Goal: Transaction & Acquisition: Purchase product/service

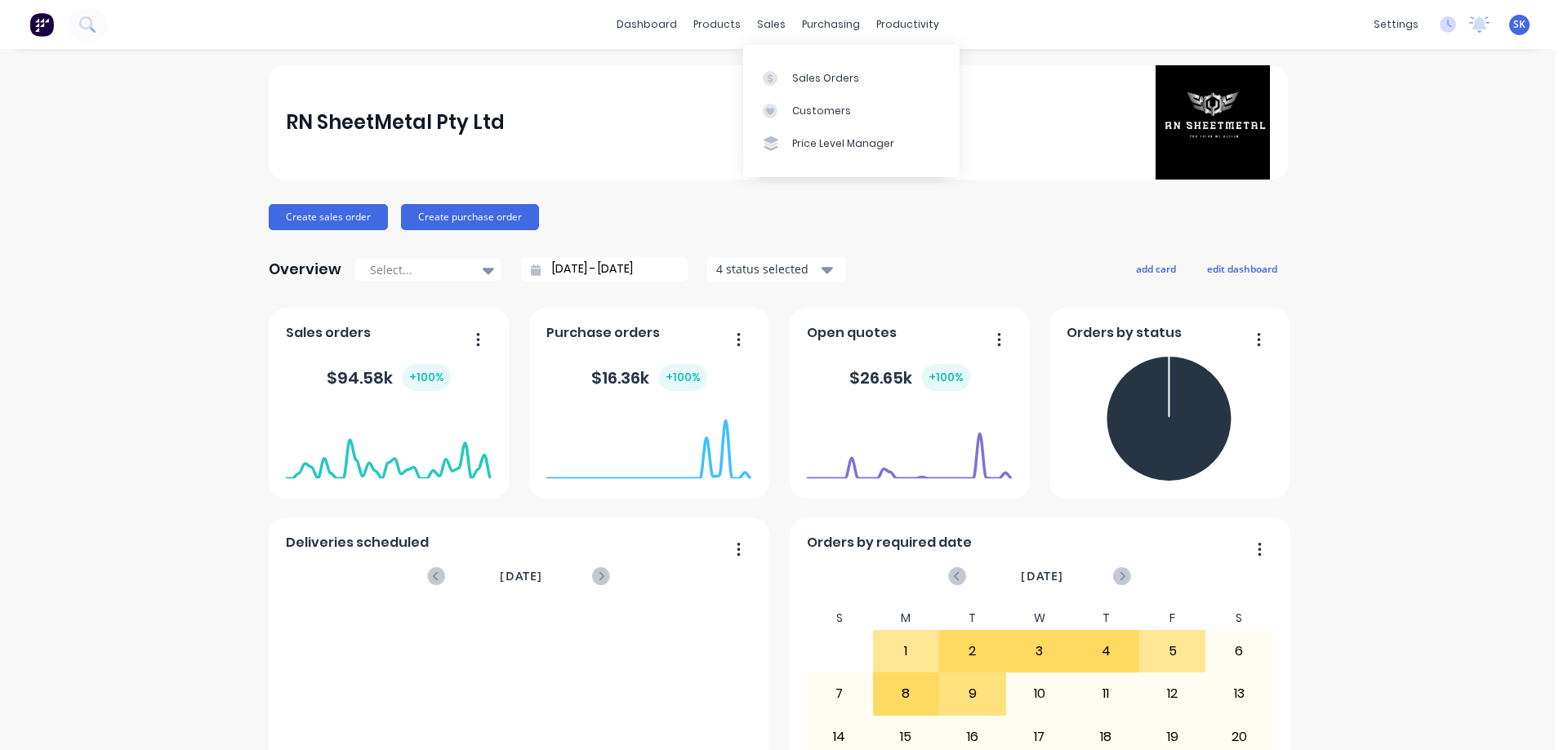
click at [784, 18] on div "sales" at bounding box center [771, 24] width 45 height 25
click at [764, 32] on div "sales" at bounding box center [771, 24] width 45 height 25
click at [807, 68] on link "Sales Orders" at bounding box center [852, 78] width 217 height 33
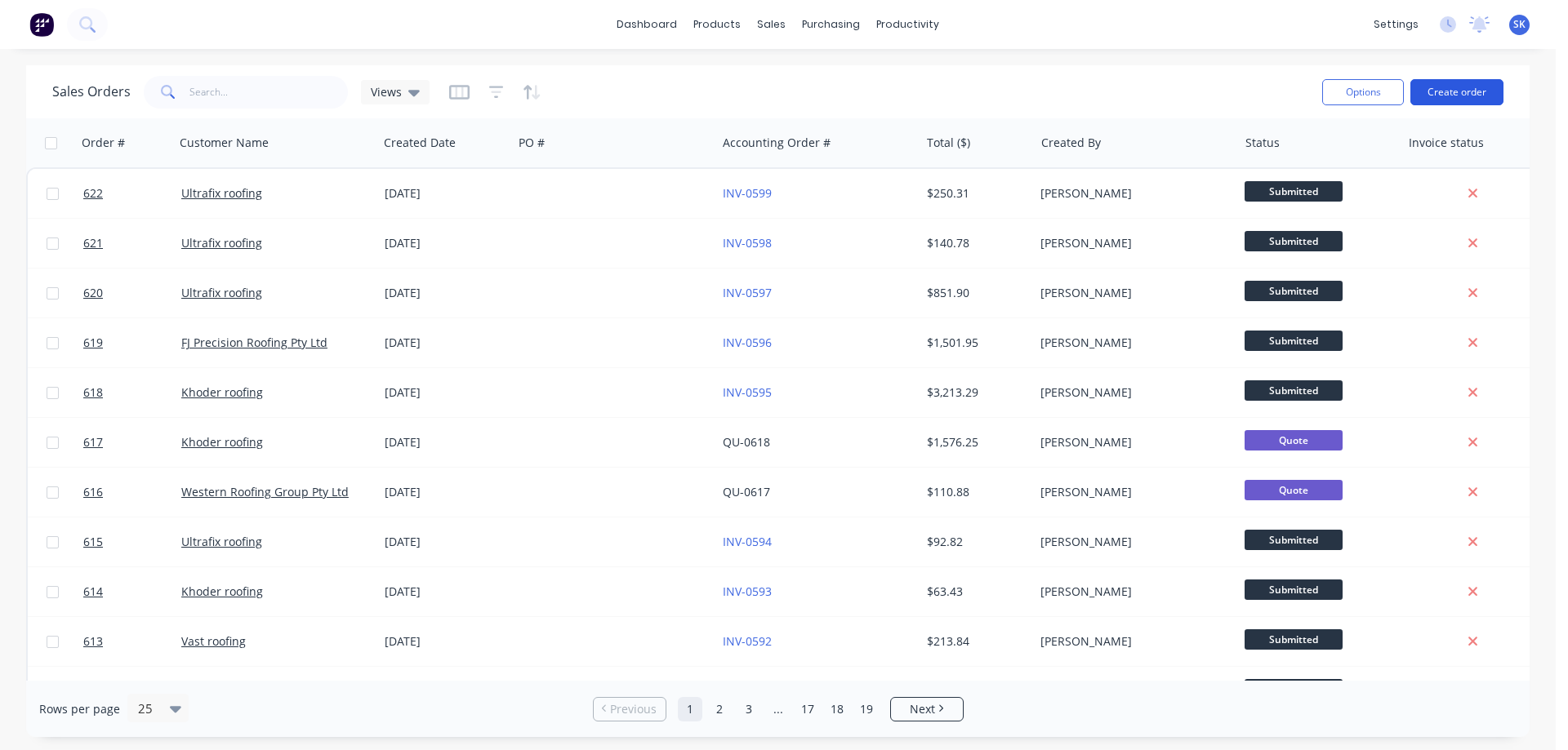
click at [1431, 86] on button "Create order" at bounding box center [1457, 92] width 93 height 26
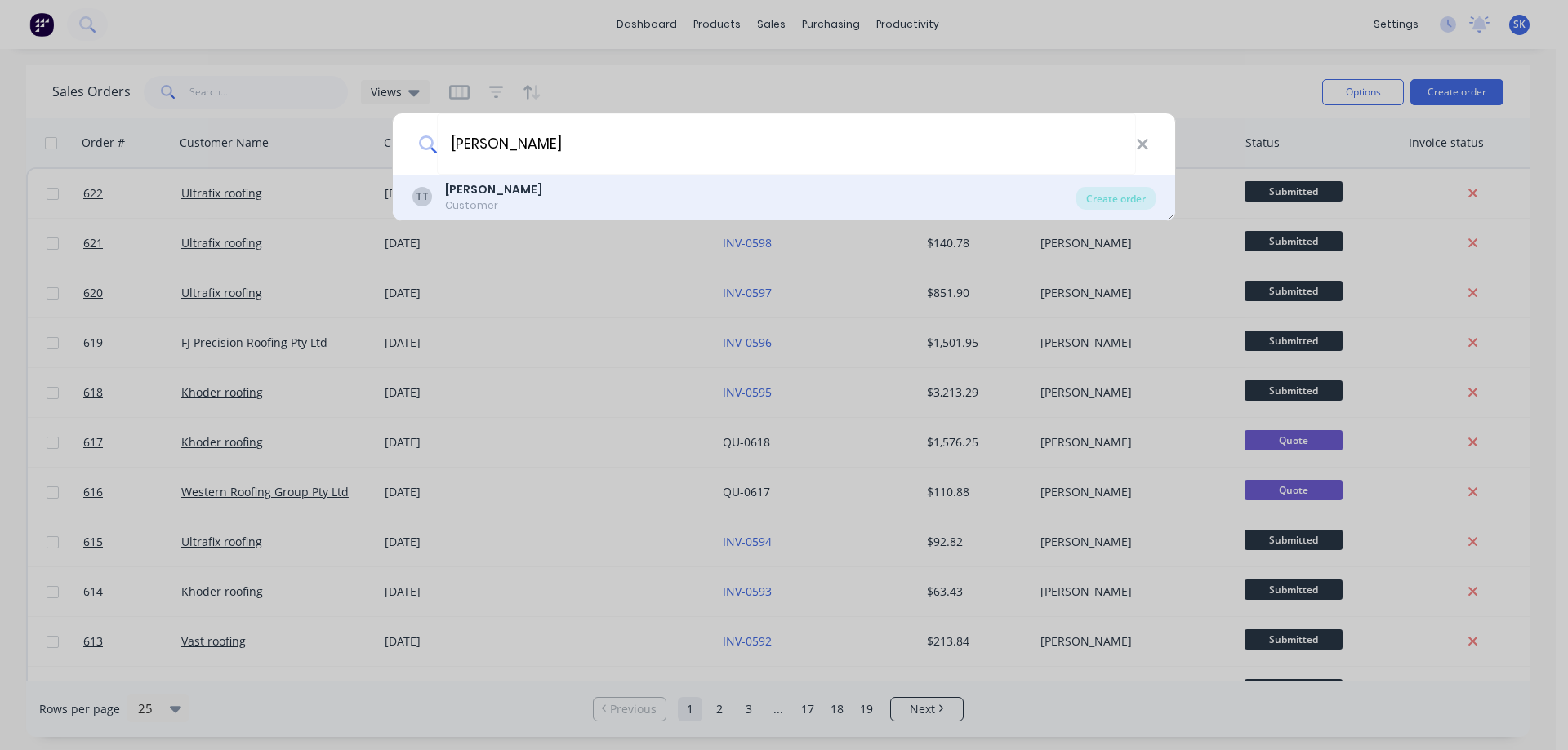
type input "[PERSON_NAME]"
click at [565, 189] on div "TT [PERSON_NAME] Customer" at bounding box center [744, 196] width 664 height 32
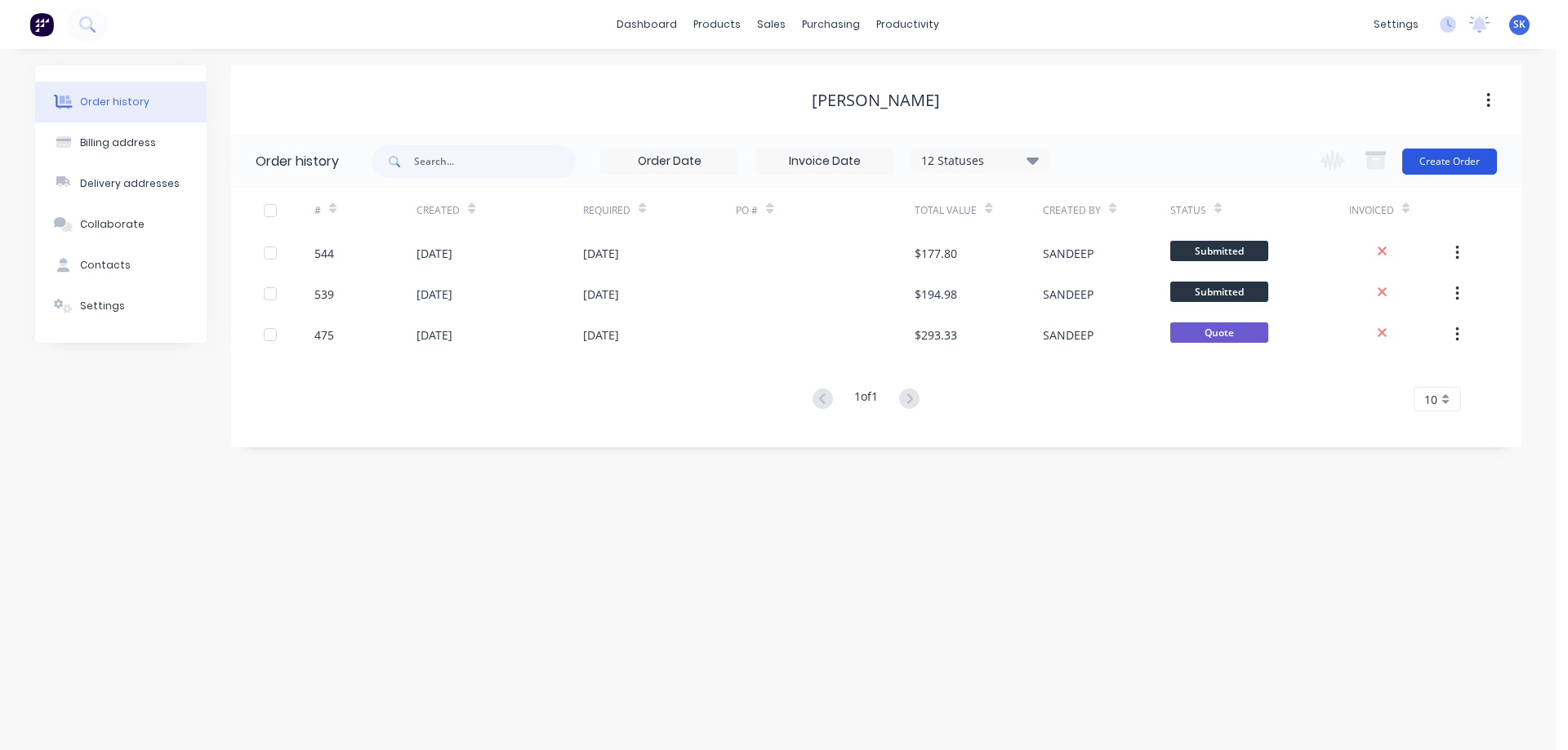
click at [1457, 169] on button "Create Order" at bounding box center [1450, 162] width 95 height 26
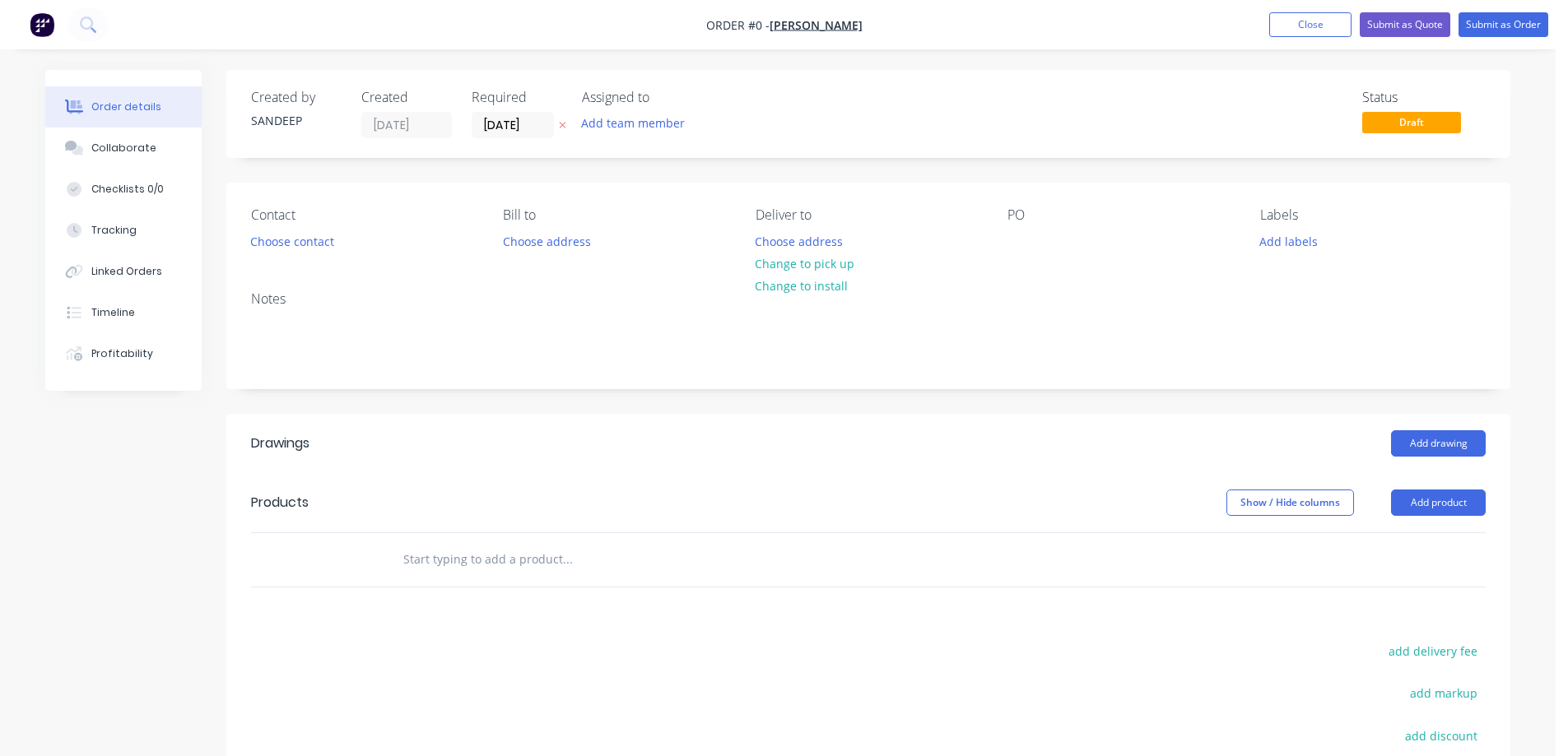
click at [450, 556] on input "text" at bounding box center [567, 560] width 330 height 33
type input "r"
click at [450, 556] on input "text" at bounding box center [567, 560] width 330 height 33
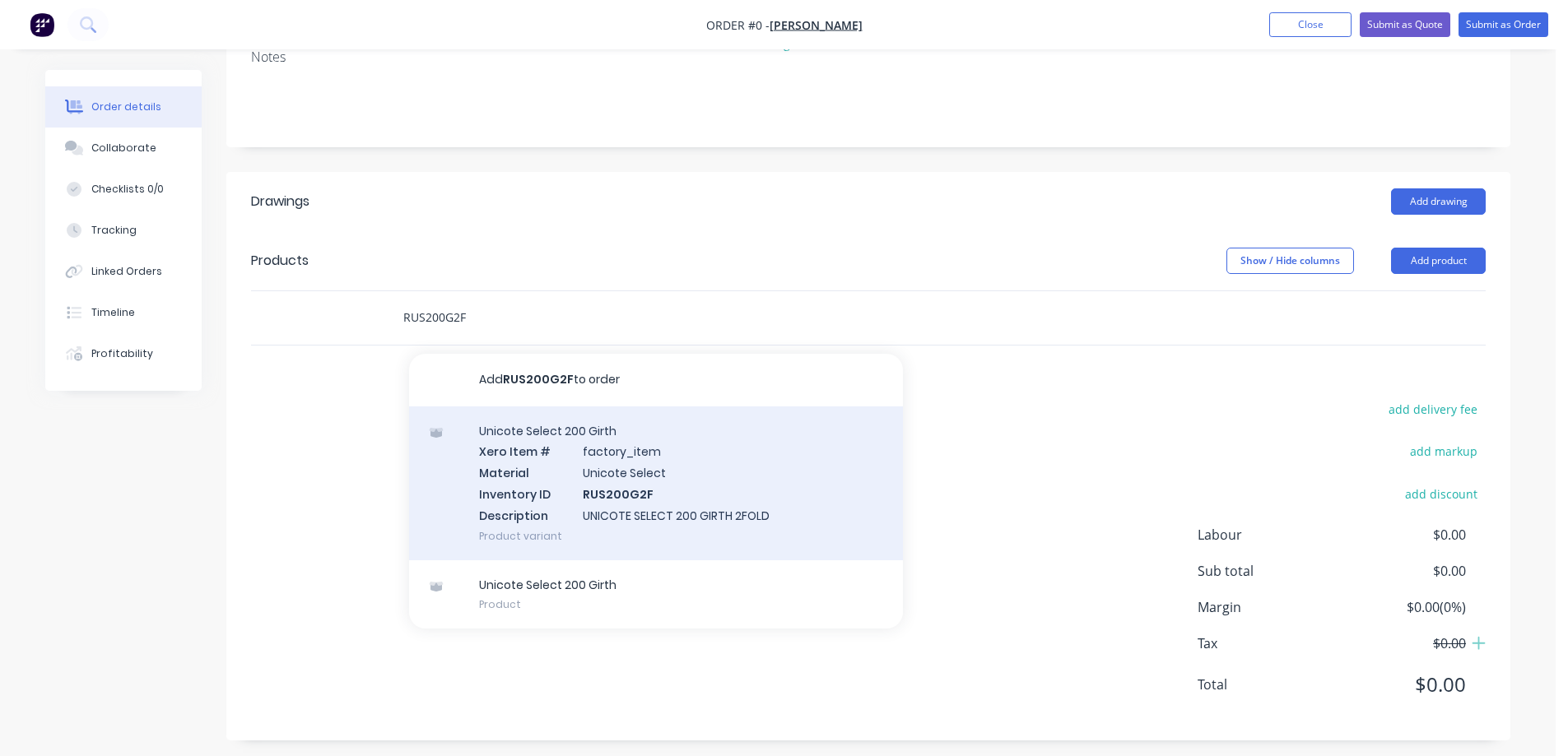
scroll to position [251, 0]
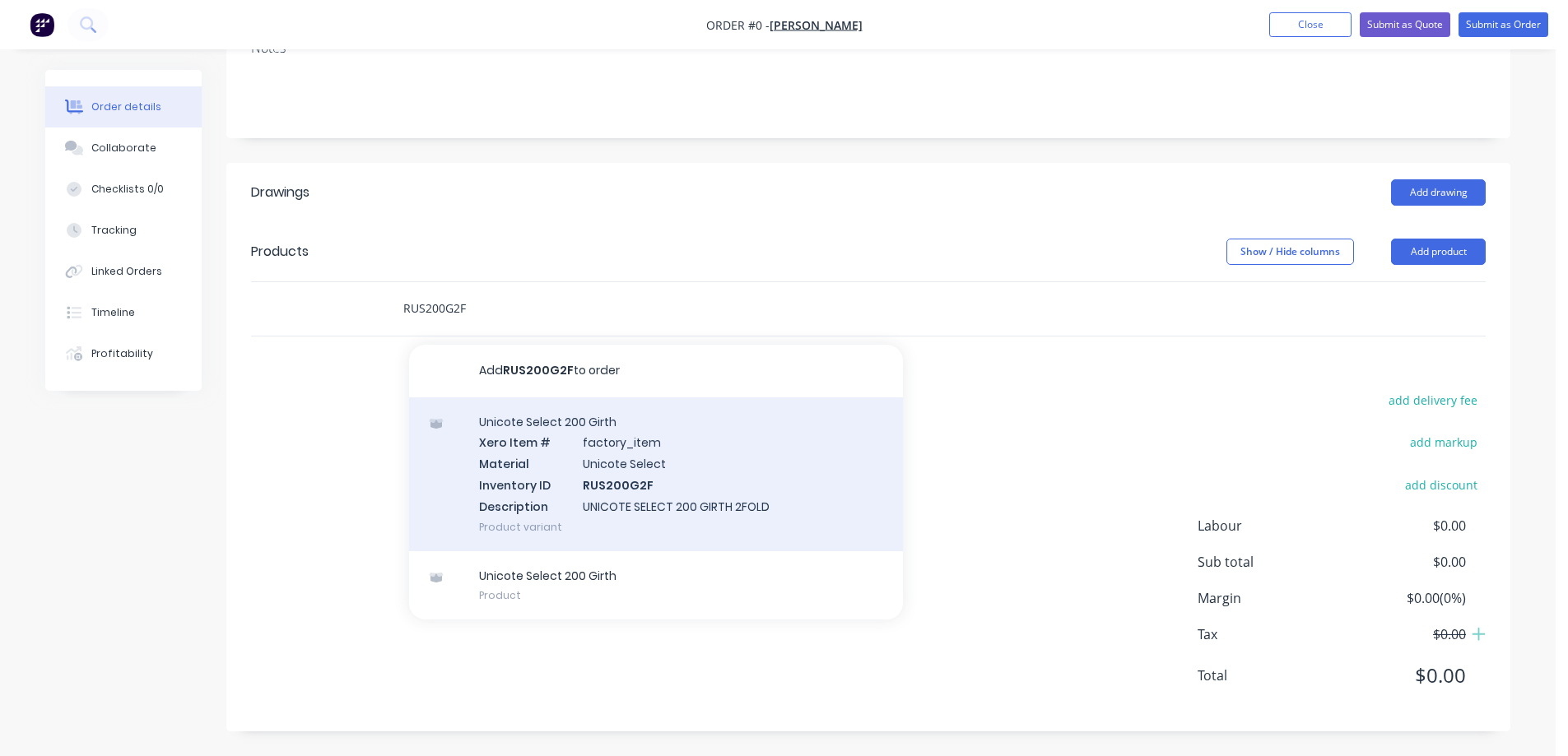
type input "RUS200G2F"
click at [563, 488] on div "Unicote Select 200 Girth Xero Item # factory_item Material Unicote Select Inven…" at bounding box center [656, 474] width 494 height 154
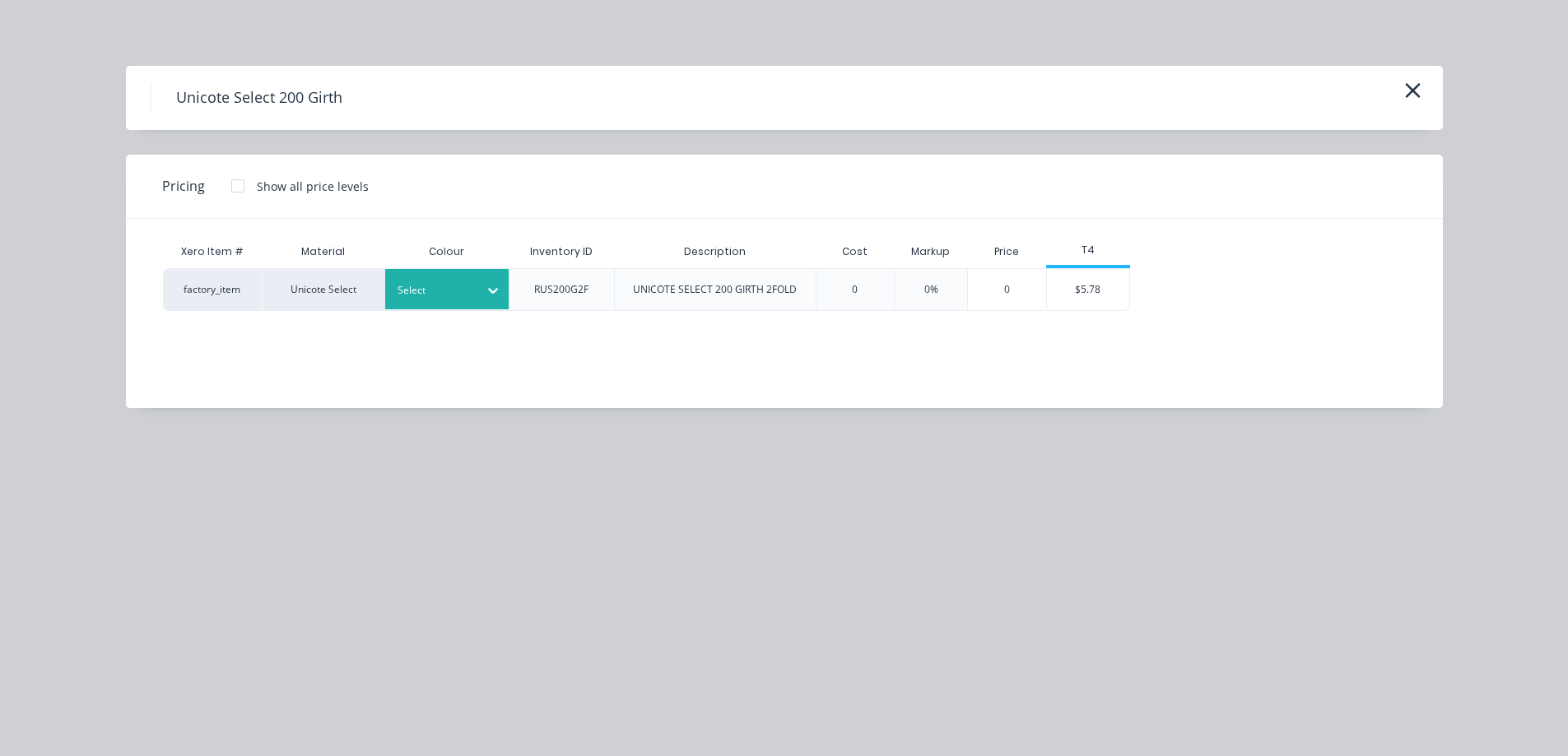
click at [457, 304] on div "Select" at bounding box center [446, 290] width 123 height 41
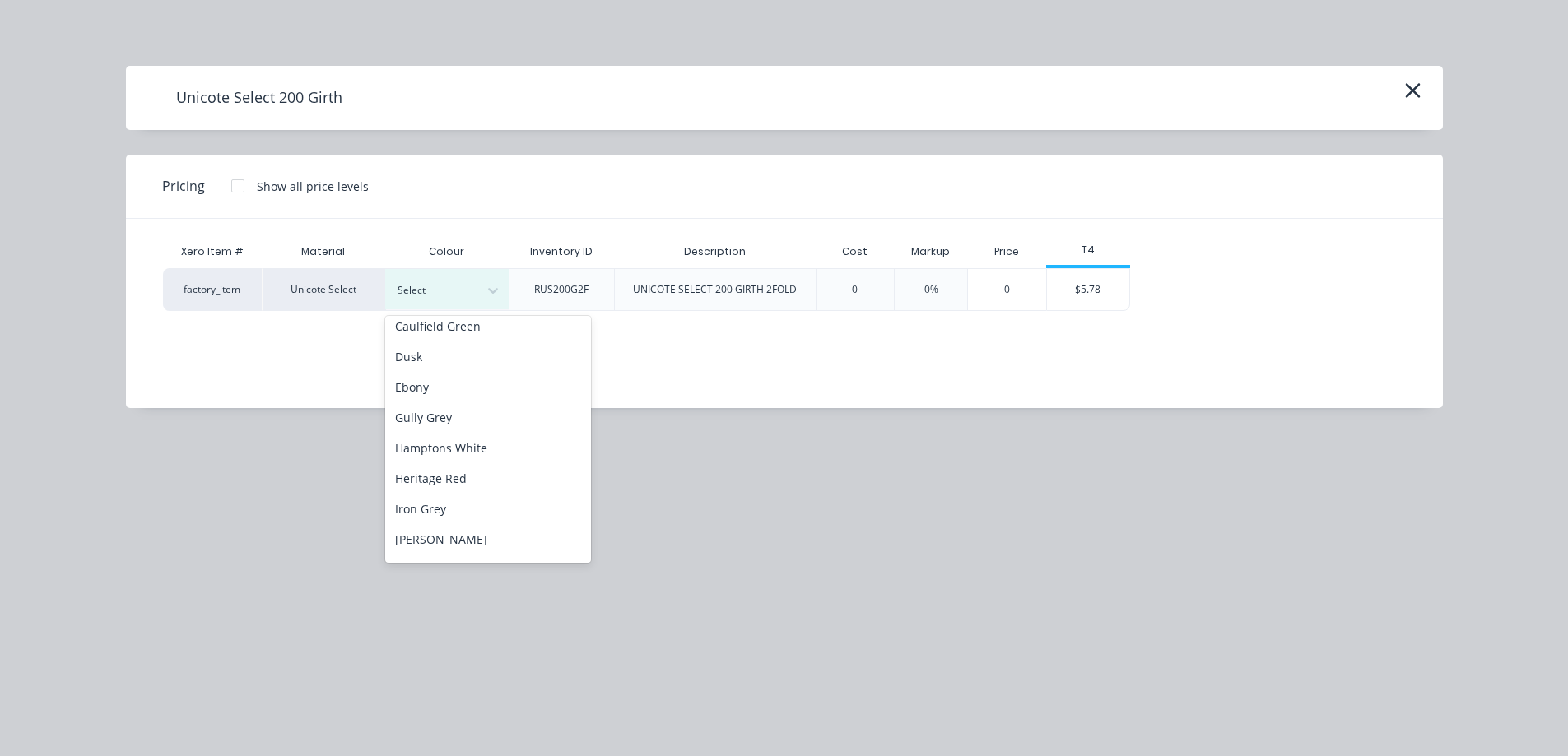
scroll to position [247, 0]
click at [450, 479] on div "Monolith" at bounding box center [488, 483] width 205 height 31
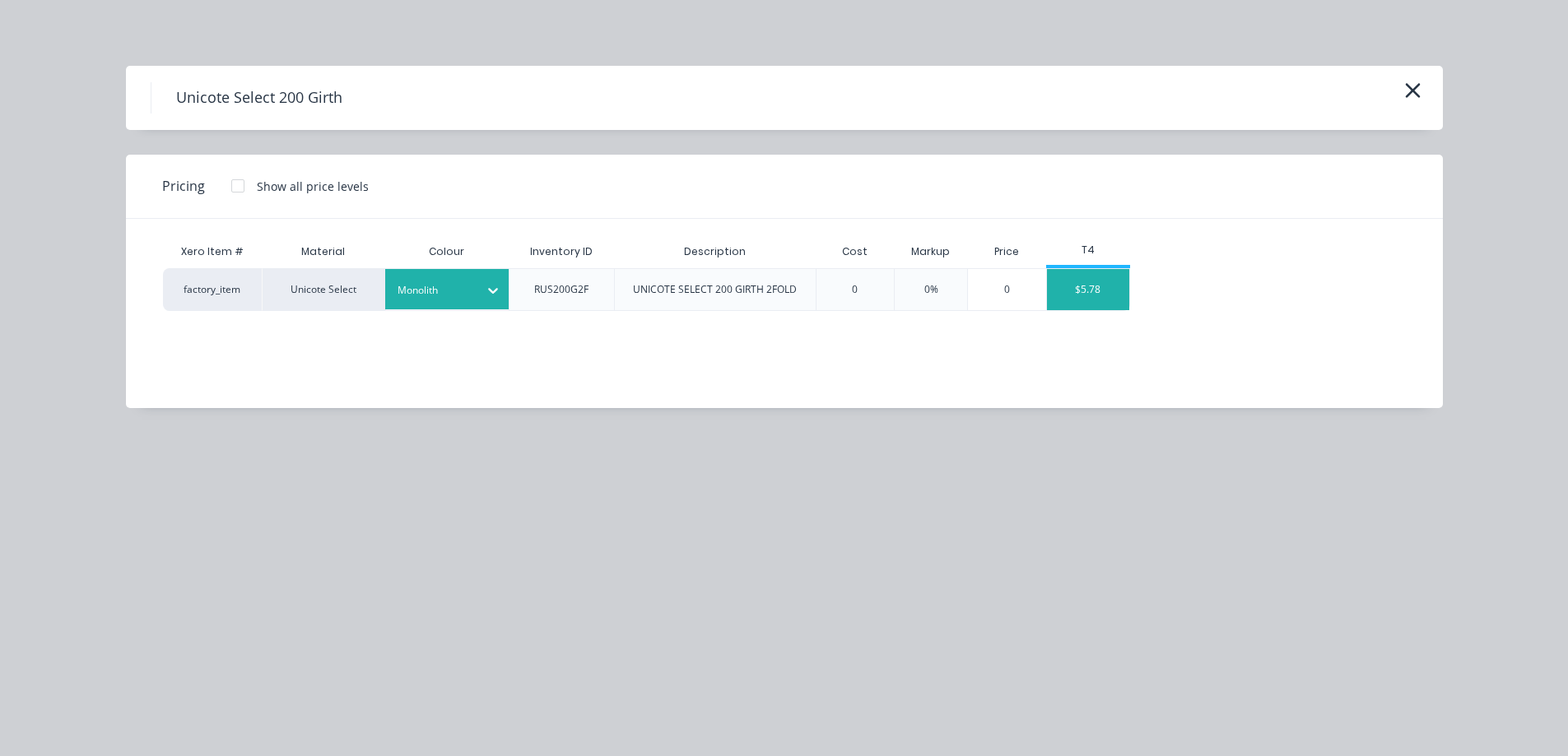
click at [1071, 300] on div "$5.78" at bounding box center [1088, 290] width 82 height 41
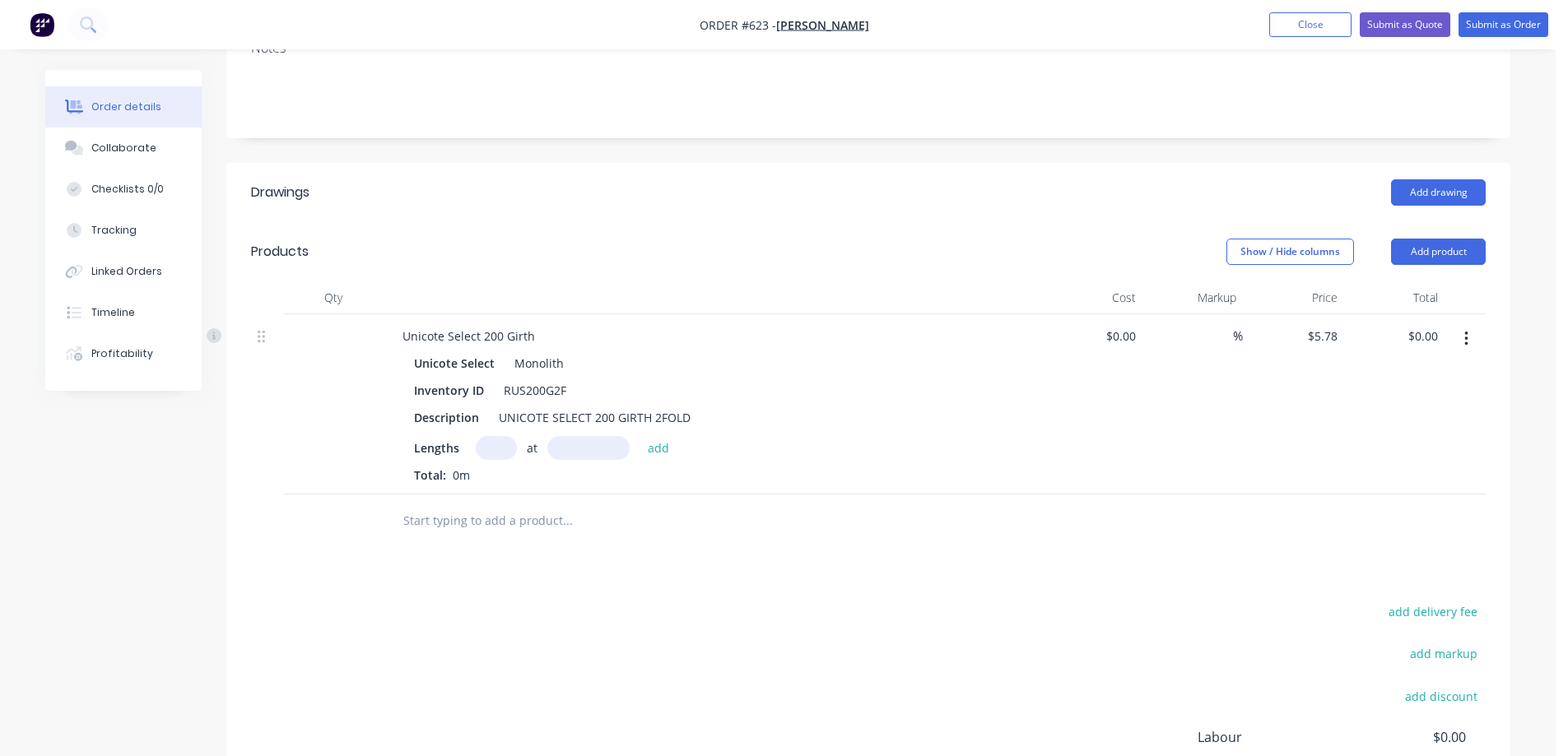
click at [497, 442] on input "text" at bounding box center [496, 448] width 41 height 24
type input "1"
type input "1000mm"
click at [650, 444] on button "add" at bounding box center [659, 447] width 39 height 22
type input "$5.78"
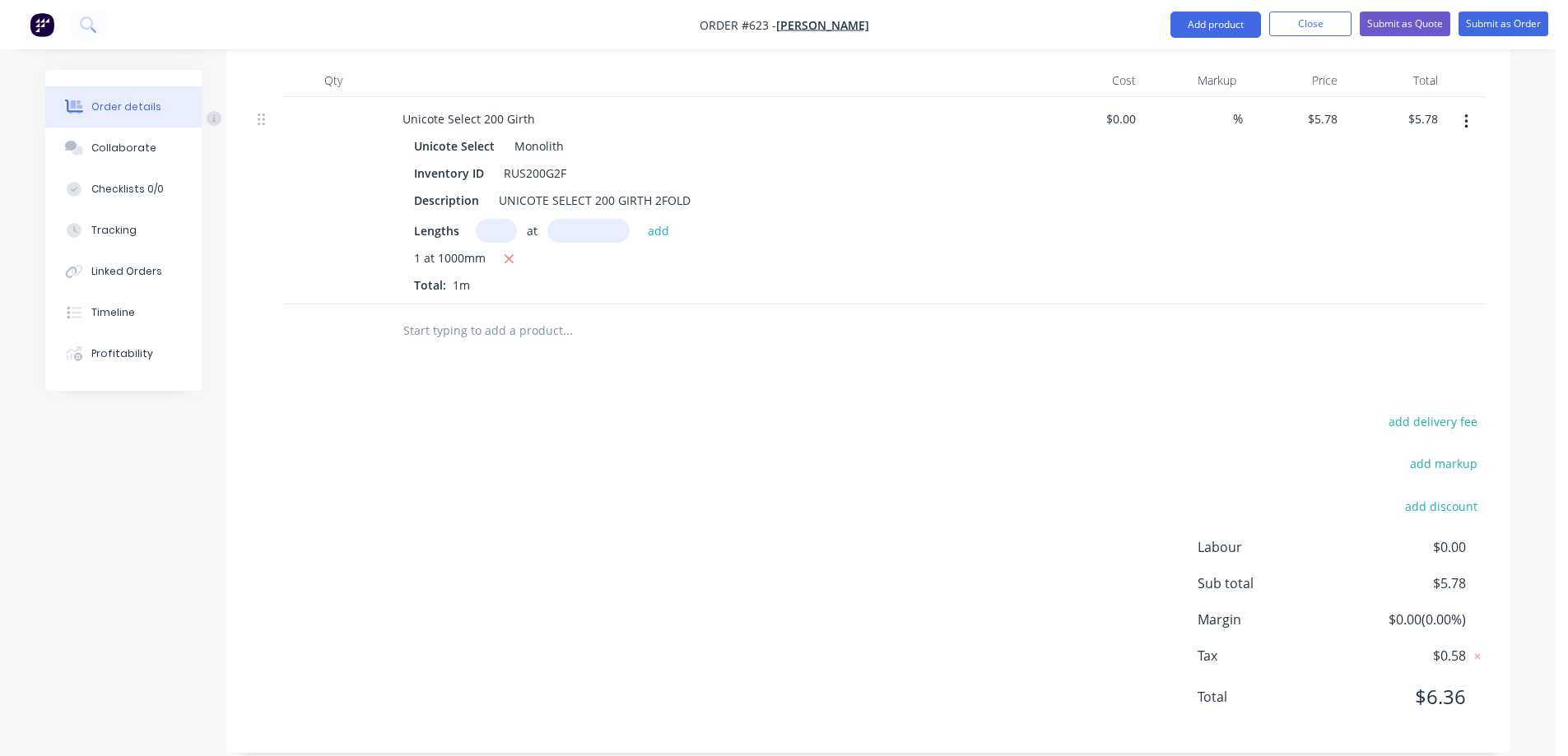
scroll to position [490, 0]
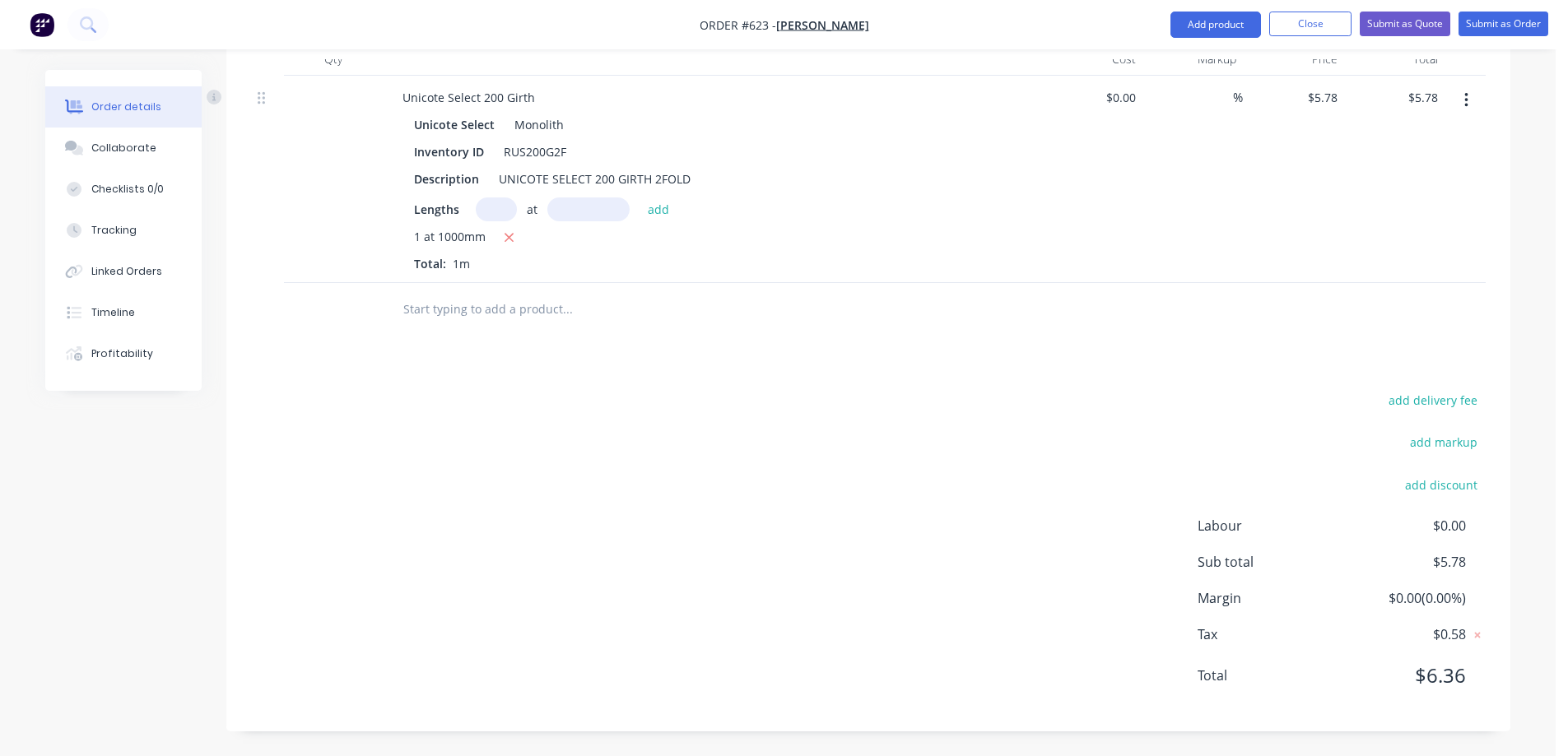
click at [390, 266] on div "Unicote Select Monolith Inventory ID RUS200G2F Description UNICOTE SELECT 200 G…" at bounding box center [712, 192] width 645 height 160
click at [426, 298] on input "text" at bounding box center [567, 310] width 330 height 33
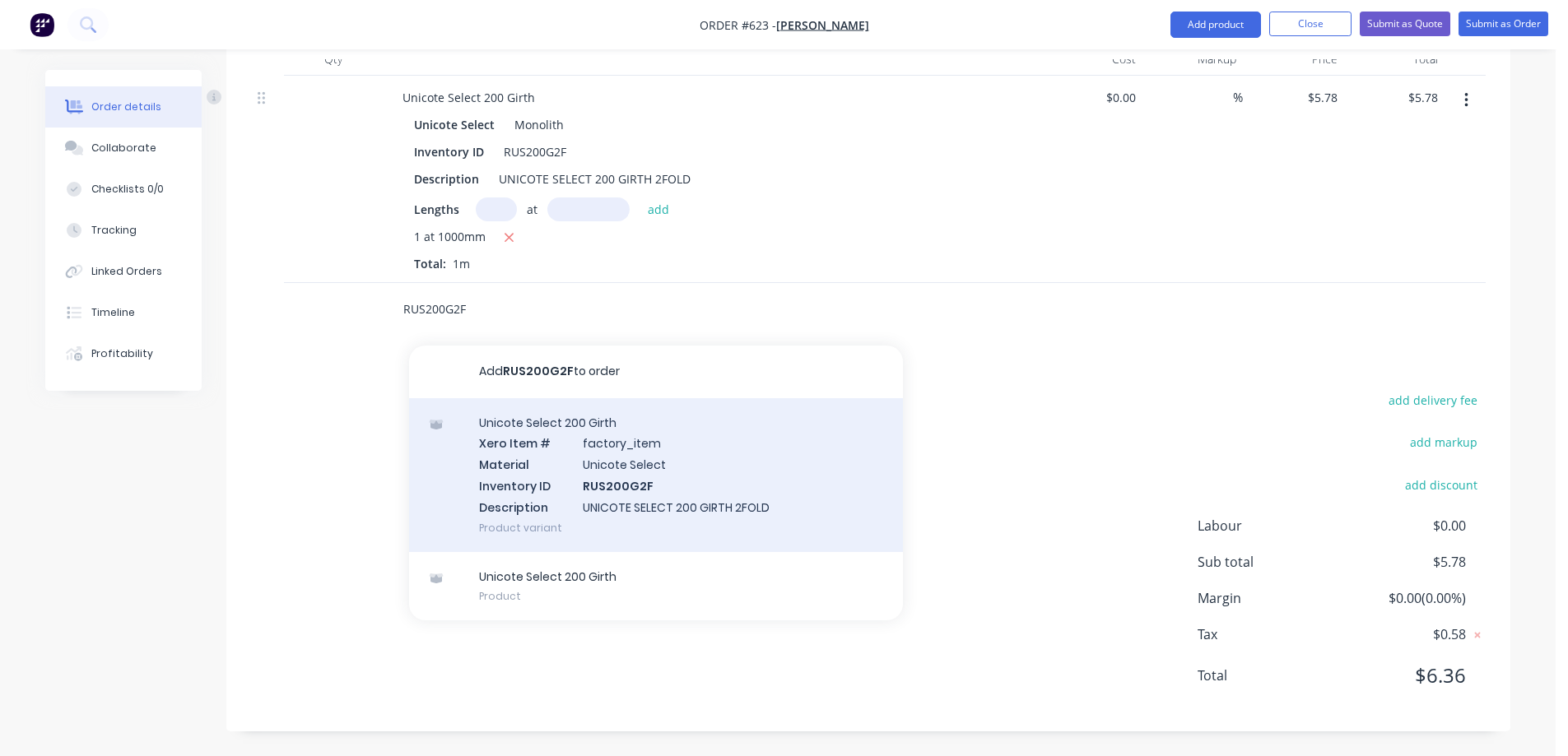
type input "RUS200G2F"
click at [498, 501] on div "Unicote Select 200 Girth Xero Item # factory_item Material Unicote Select Inven…" at bounding box center [656, 475] width 494 height 154
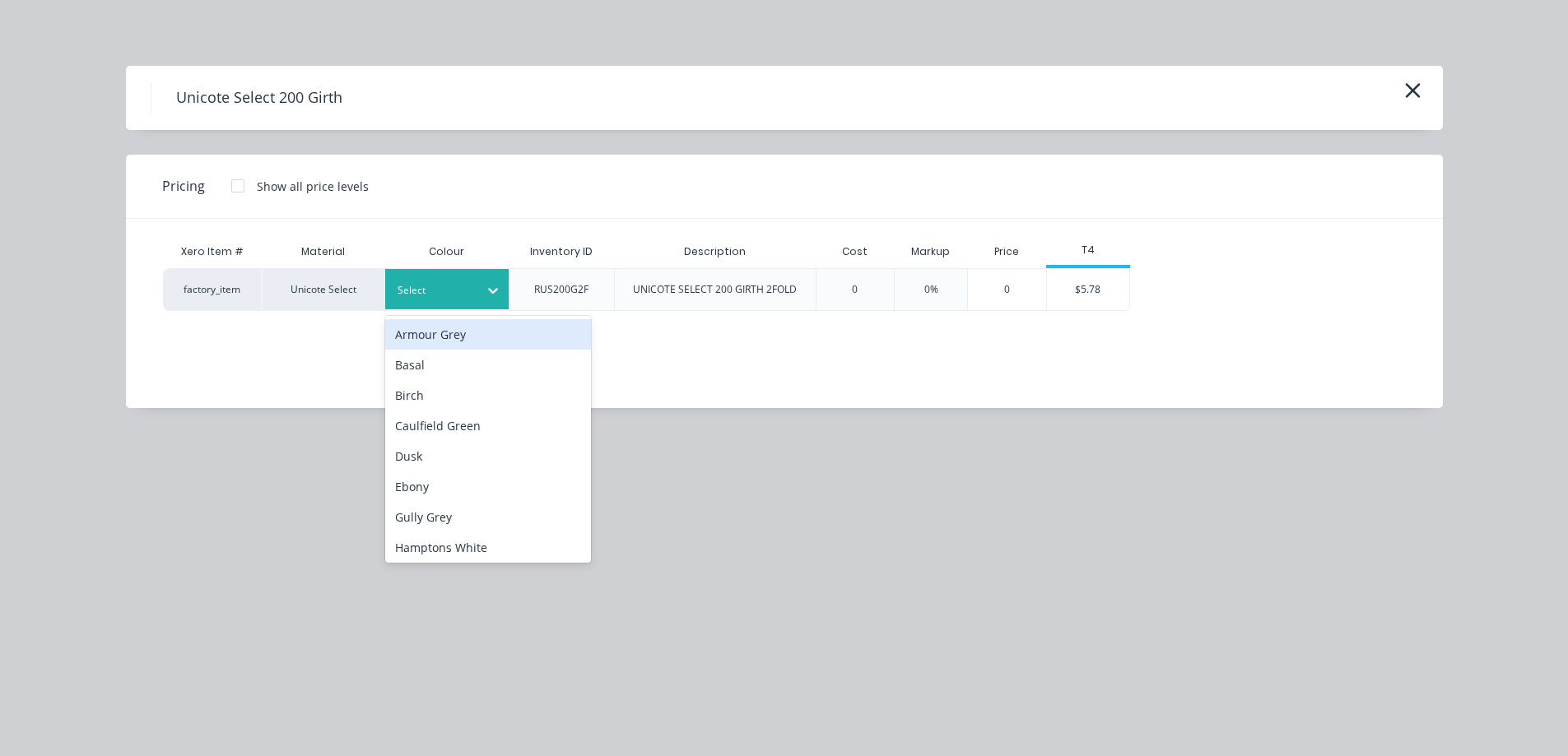
click at [445, 293] on div at bounding box center [434, 291] width 74 height 19
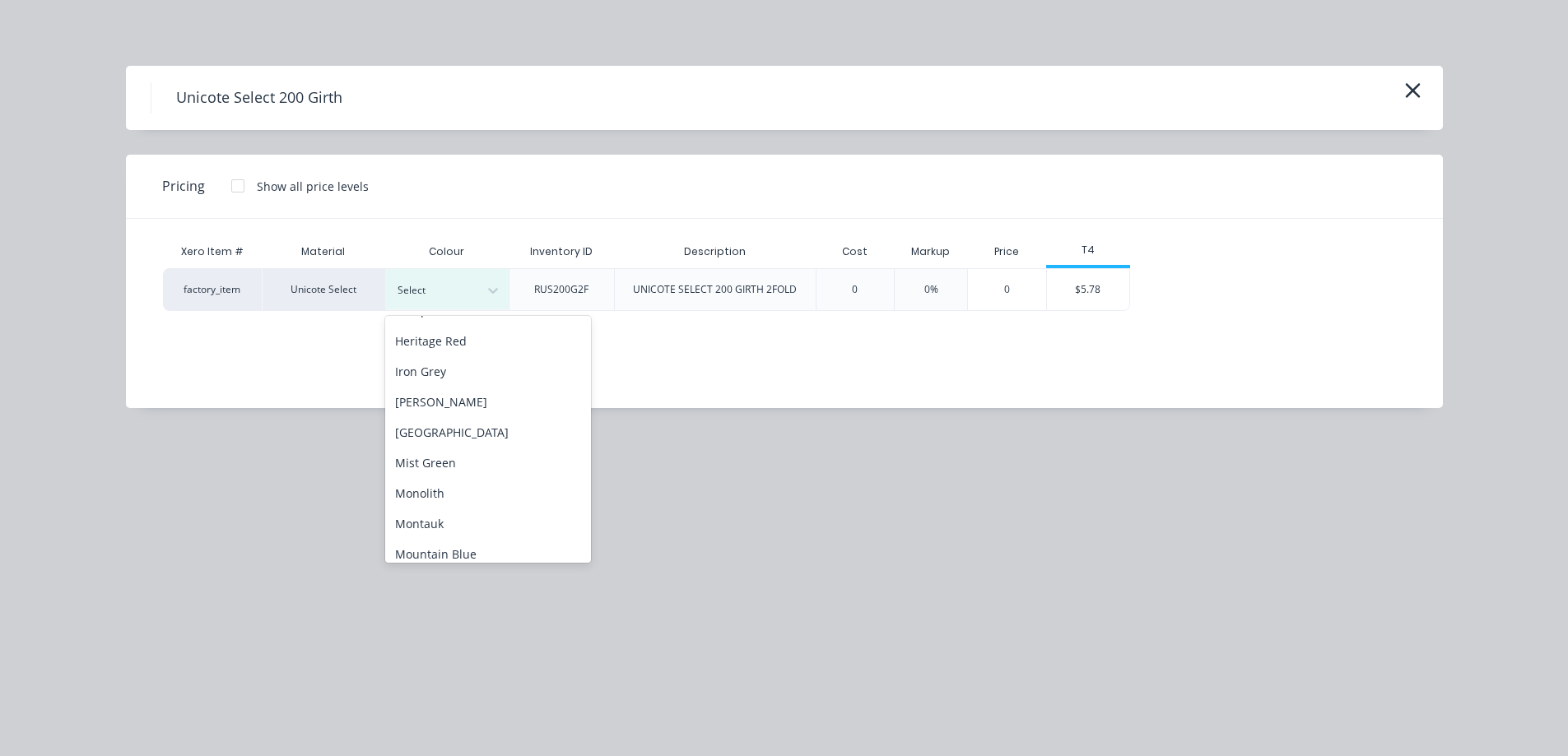
scroll to position [247, 0]
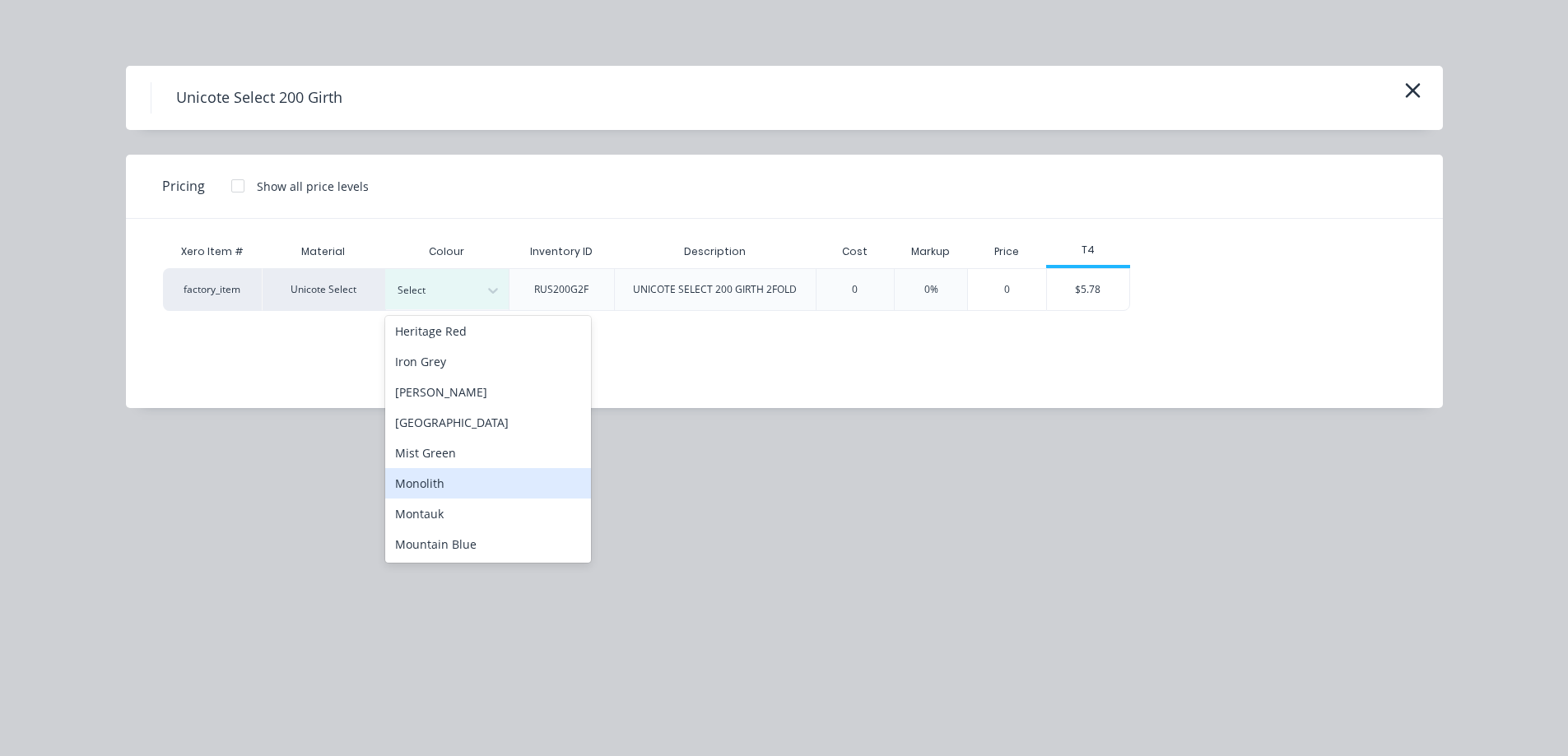
click at [437, 470] on div "Monolith" at bounding box center [488, 483] width 205 height 31
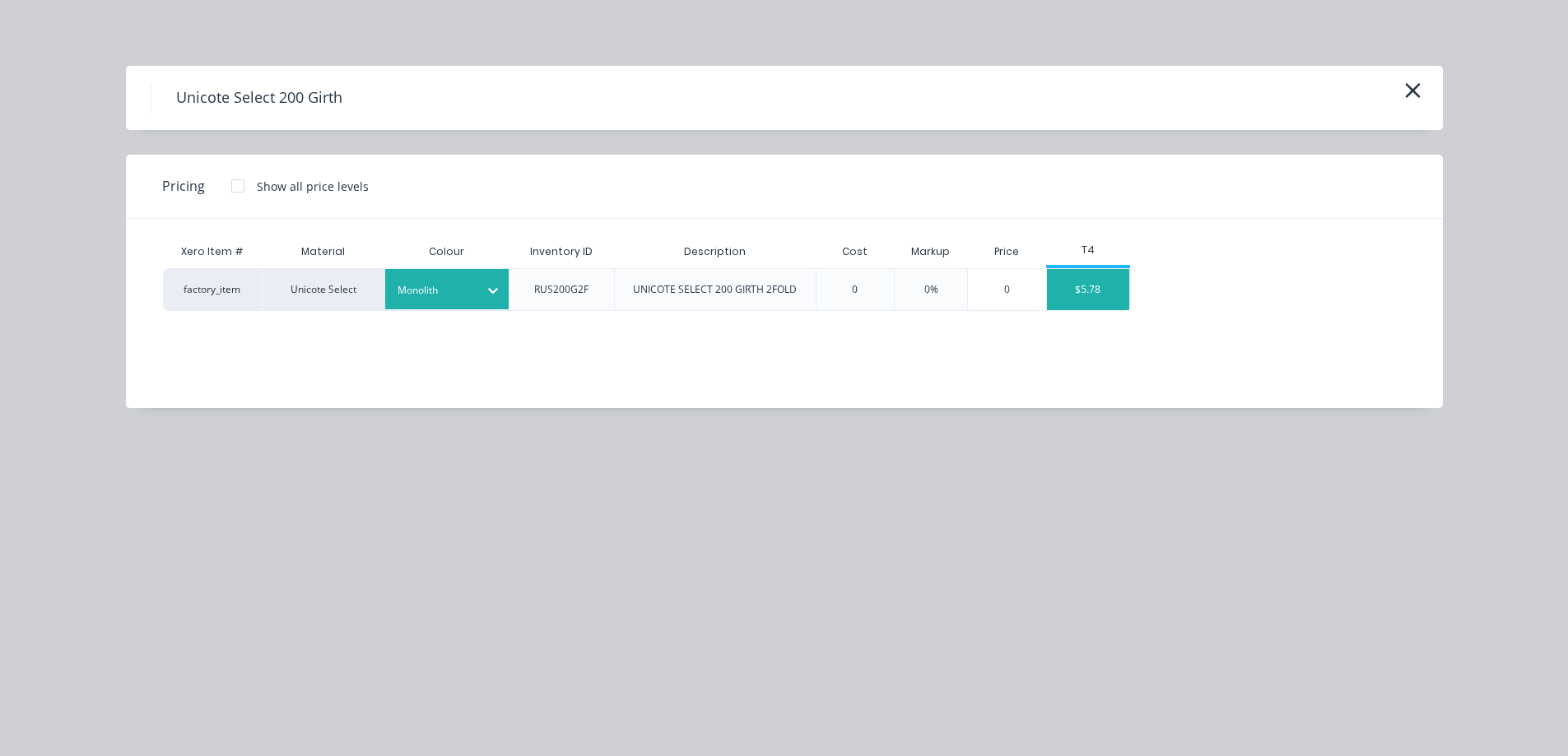
click at [1109, 295] on div "$5.78" at bounding box center [1088, 290] width 82 height 41
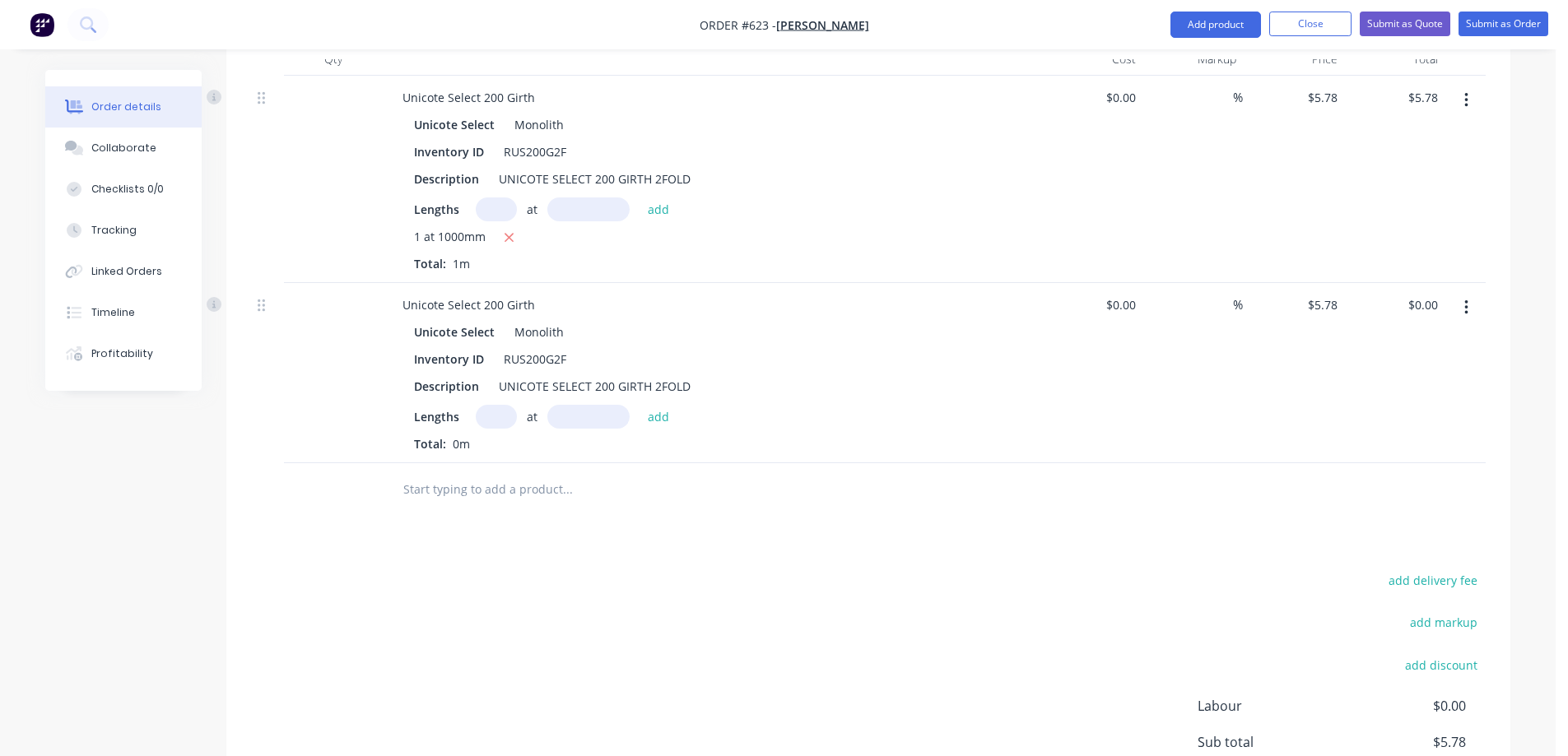
click at [492, 407] on input "text" at bounding box center [496, 416] width 41 height 24
type input "2"
type input "5"
type input "500mm"
click at [657, 428] on button "add" at bounding box center [659, 415] width 39 height 22
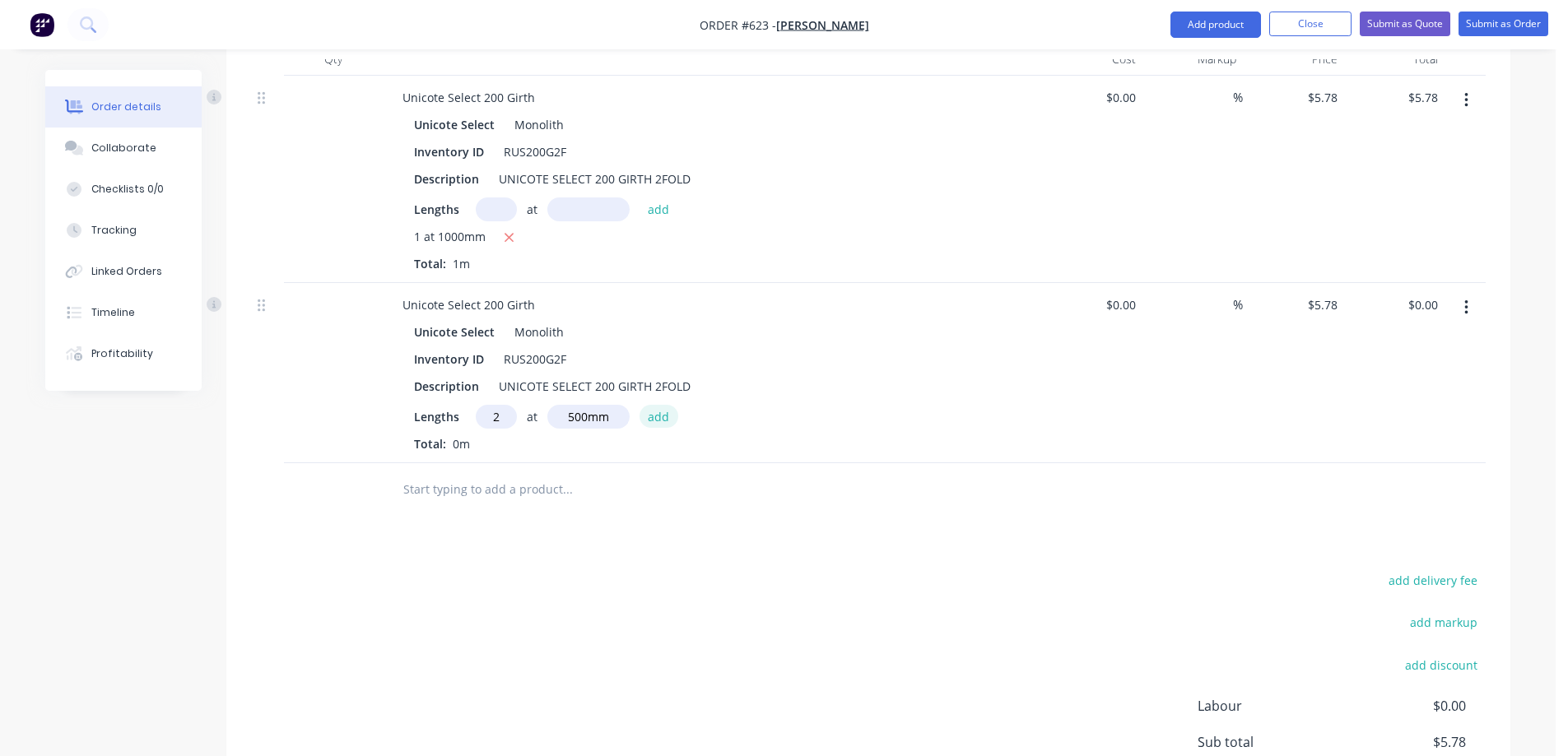
type input "$5.78"
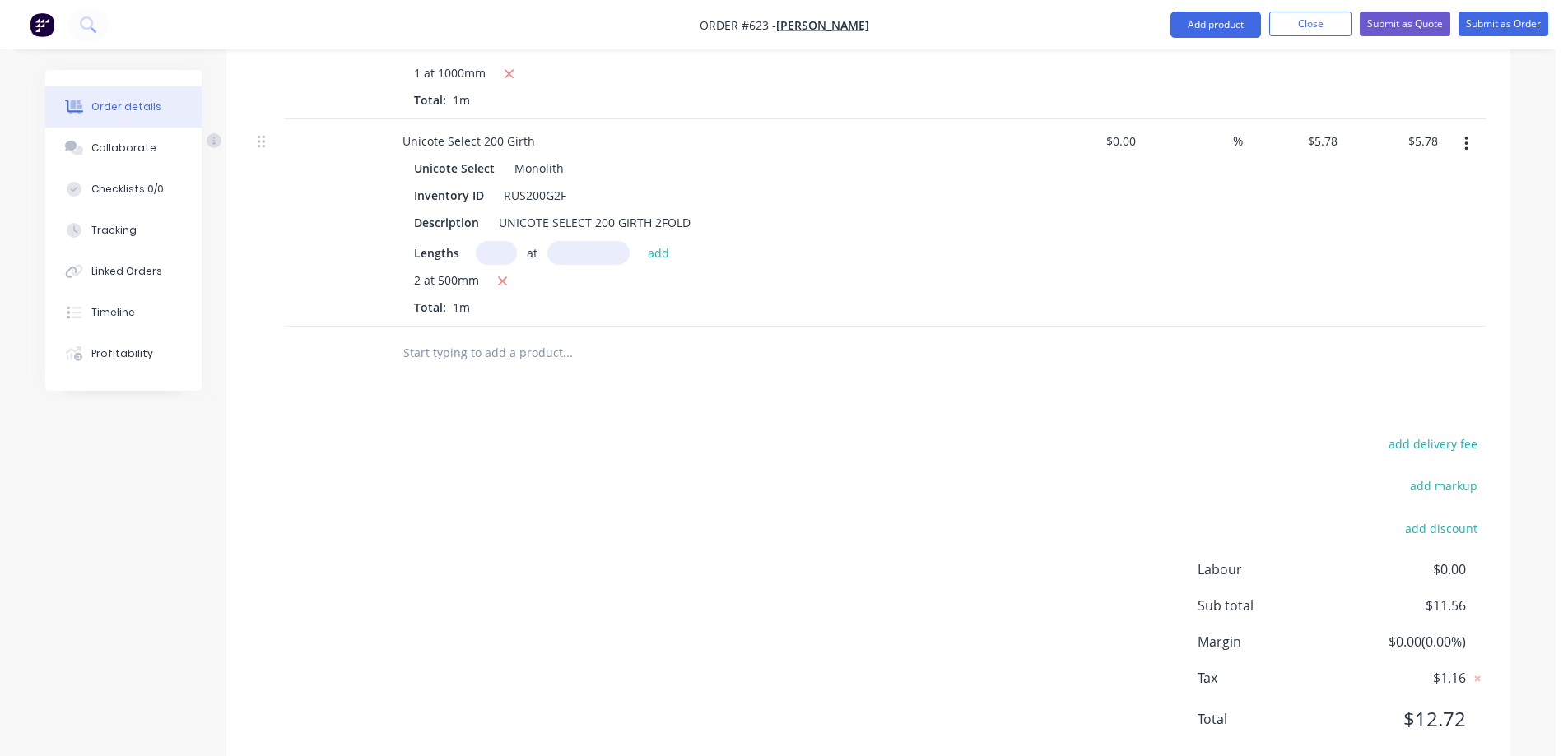
scroll to position [654, 0]
click at [479, 355] on input "text" at bounding box center [567, 353] width 330 height 33
click at [1177, 26] on button "Add product" at bounding box center [1215, 24] width 91 height 26
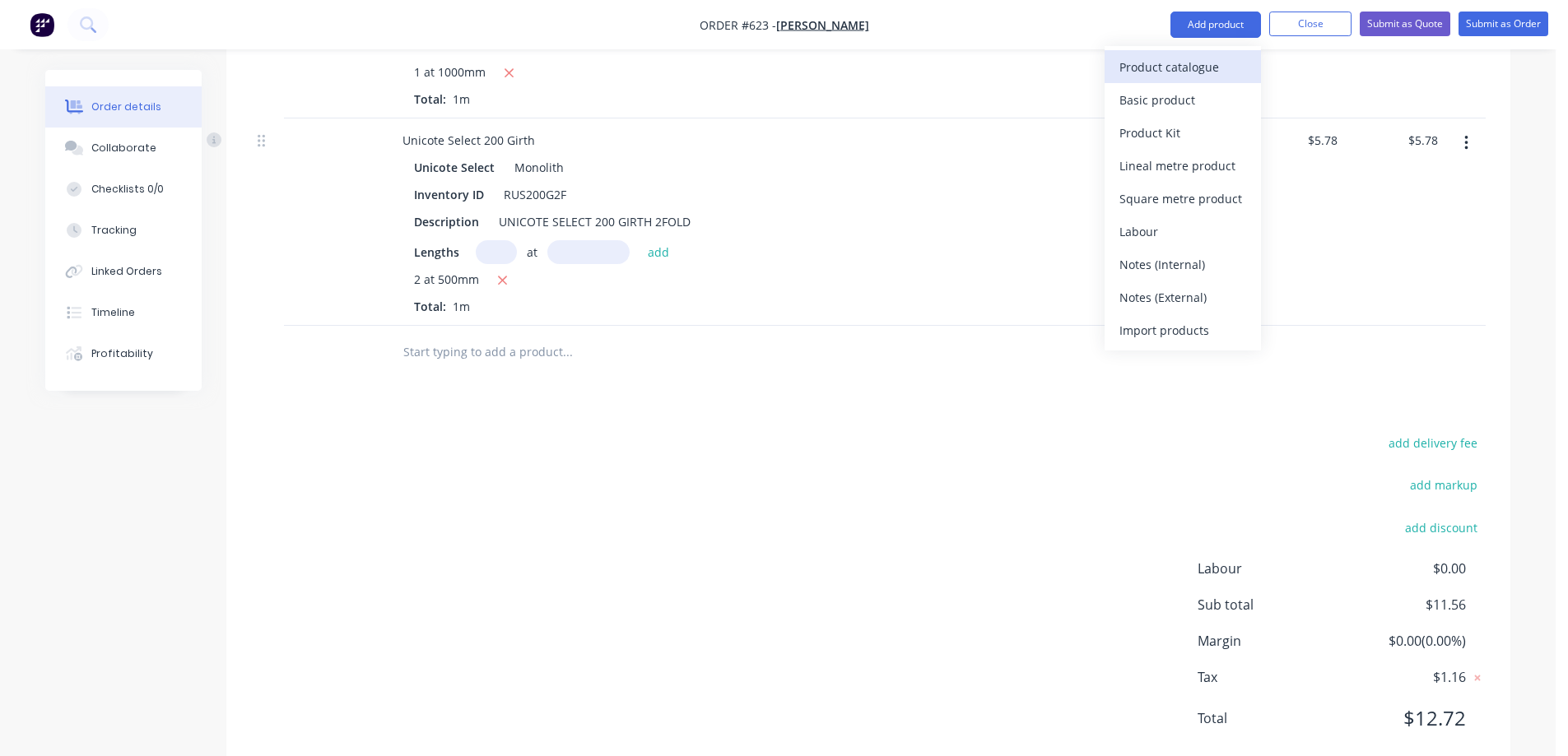
click at [1159, 73] on div "Product catalogue" at bounding box center [1182, 68] width 127 height 24
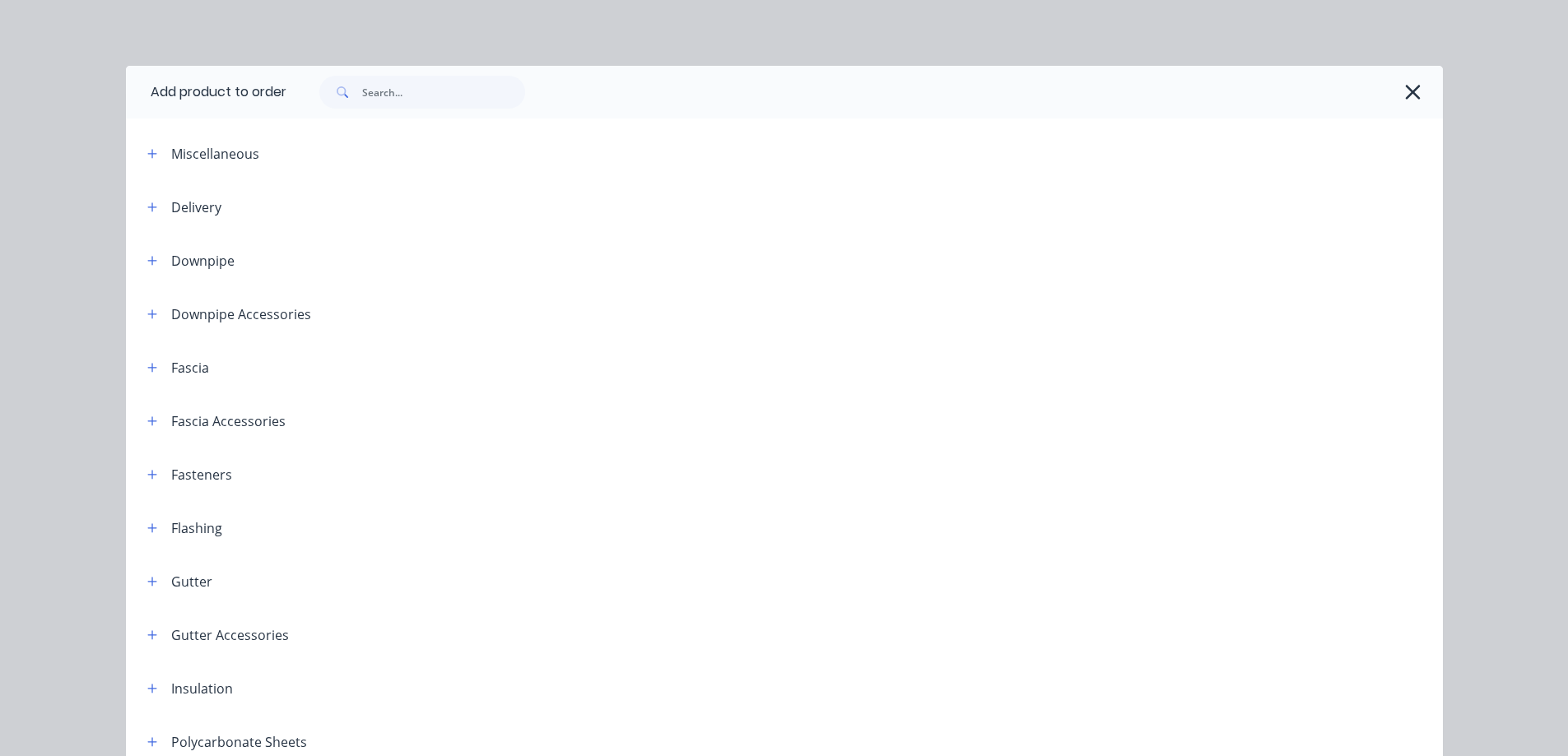
click at [147, 249] on header "Downpipe" at bounding box center [784, 261] width 1317 height 54
click at [147, 259] on icon "button" at bounding box center [152, 261] width 10 height 11
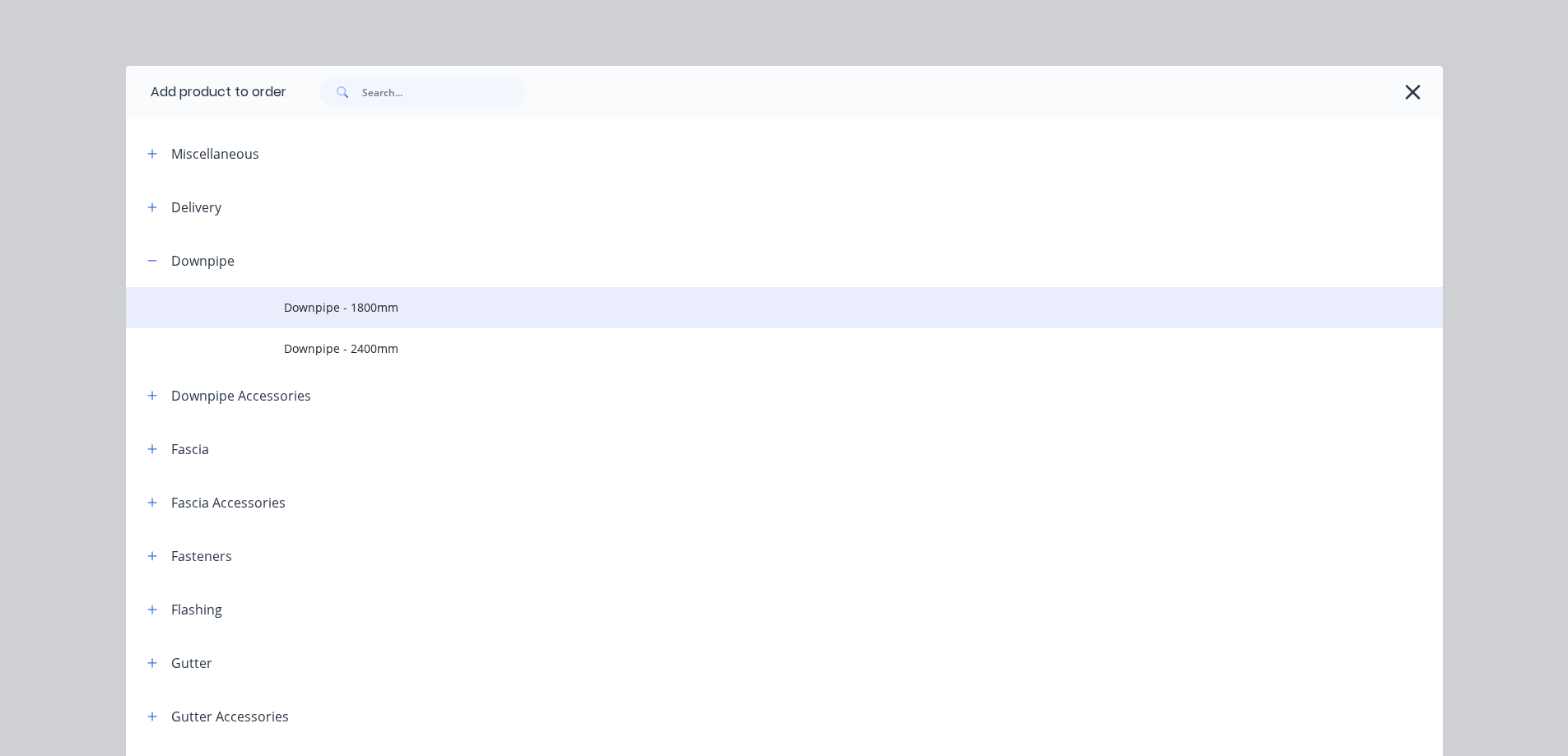
click at [310, 318] on td "Downpipe - 1800mm" at bounding box center [864, 307] width 1159 height 41
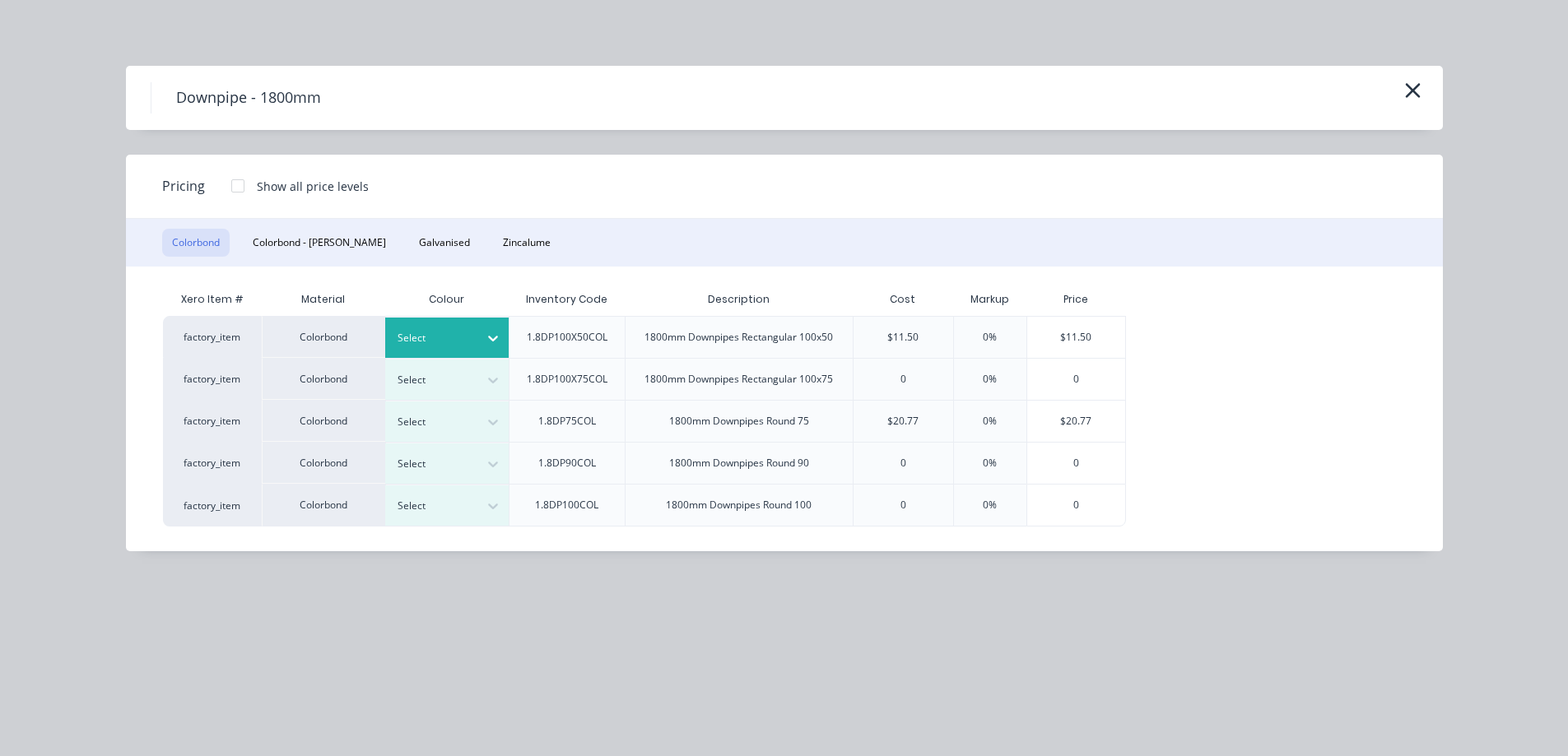
click at [452, 329] on div at bounding box center [434, 339] width 74 height 19
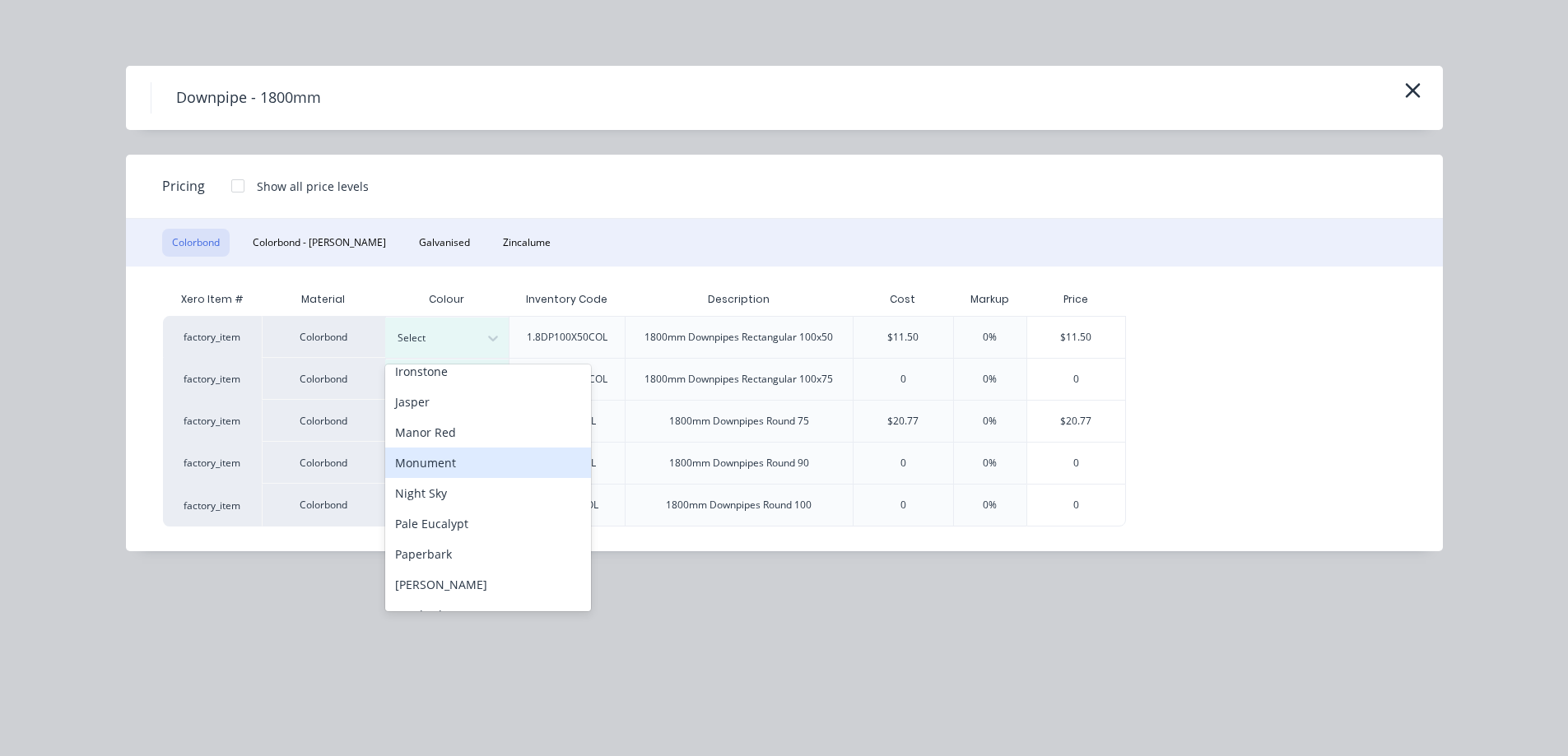
scroll to position [412, 0]
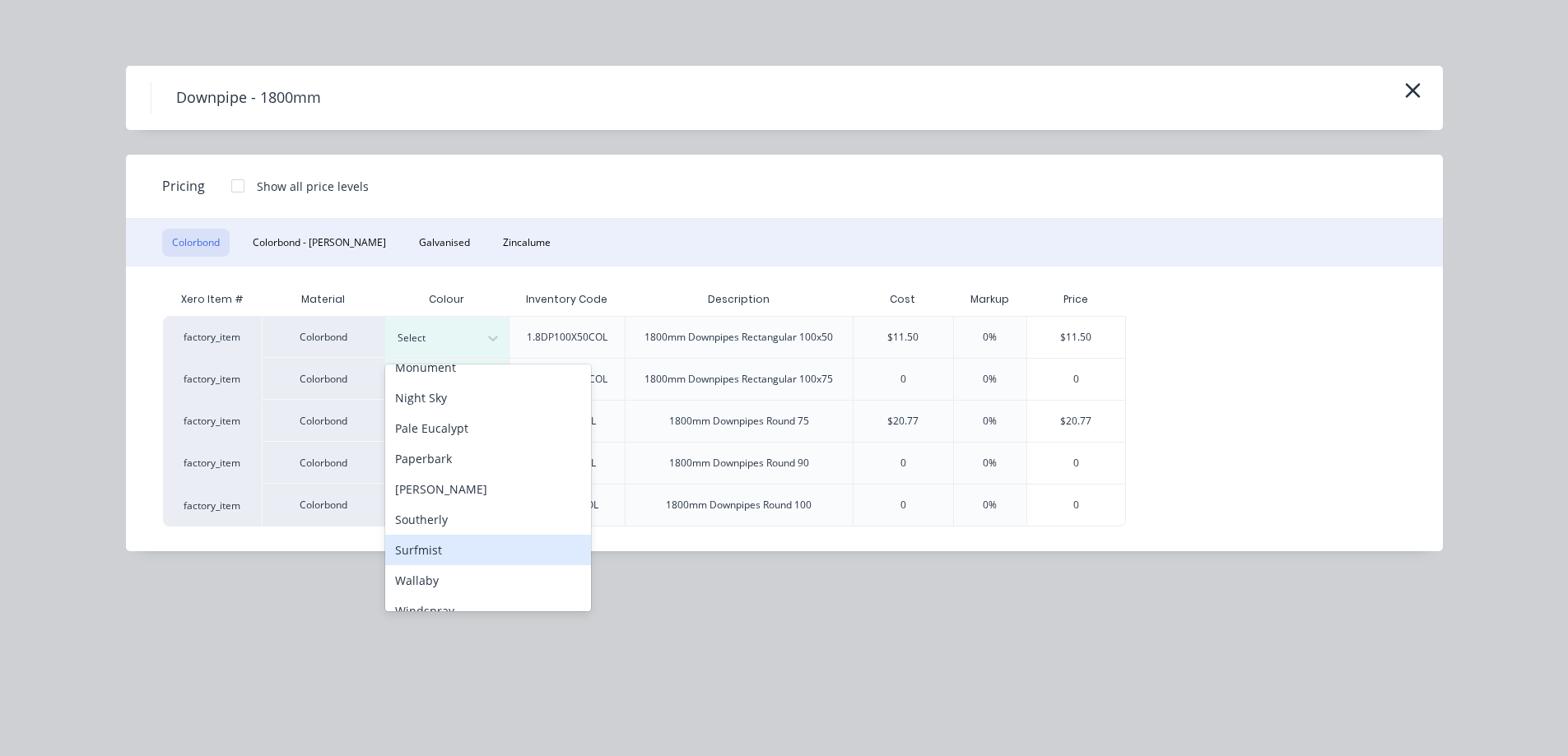
click at [437, 536] on div "Surfmist" at bounding box center [488, 550] width 205 height 31
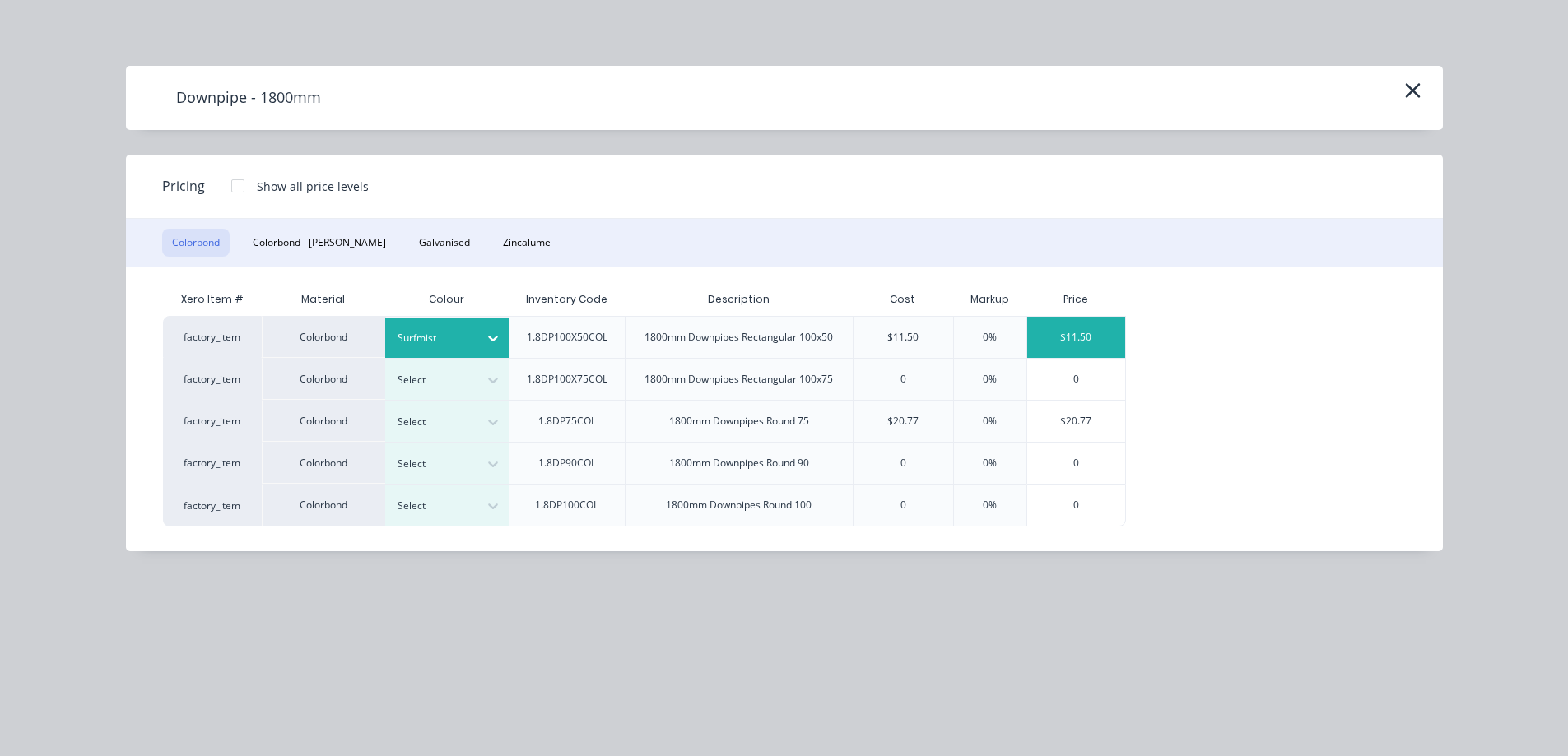
click at [1049, 350] on div "$11.50" at bounding box center [1076, 337] width 99 height 41
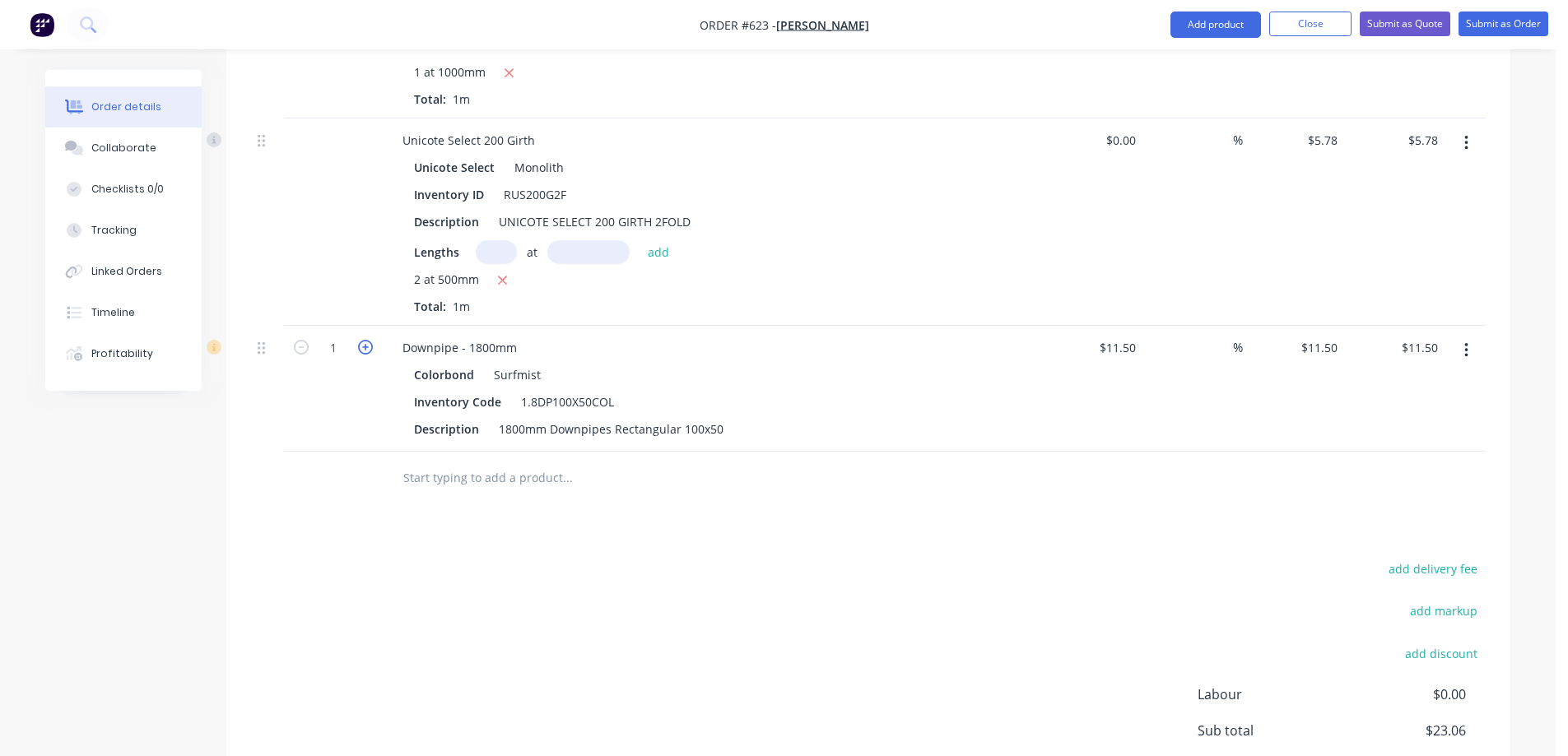
click at [362, 342] on icon "button" at bounding box center [366, 347] width 15 height 15
type input "2"
type input "$23.00"
click at [1196, 27] on button "Add product" at bounding box center [1215, 24] width 91 height 26
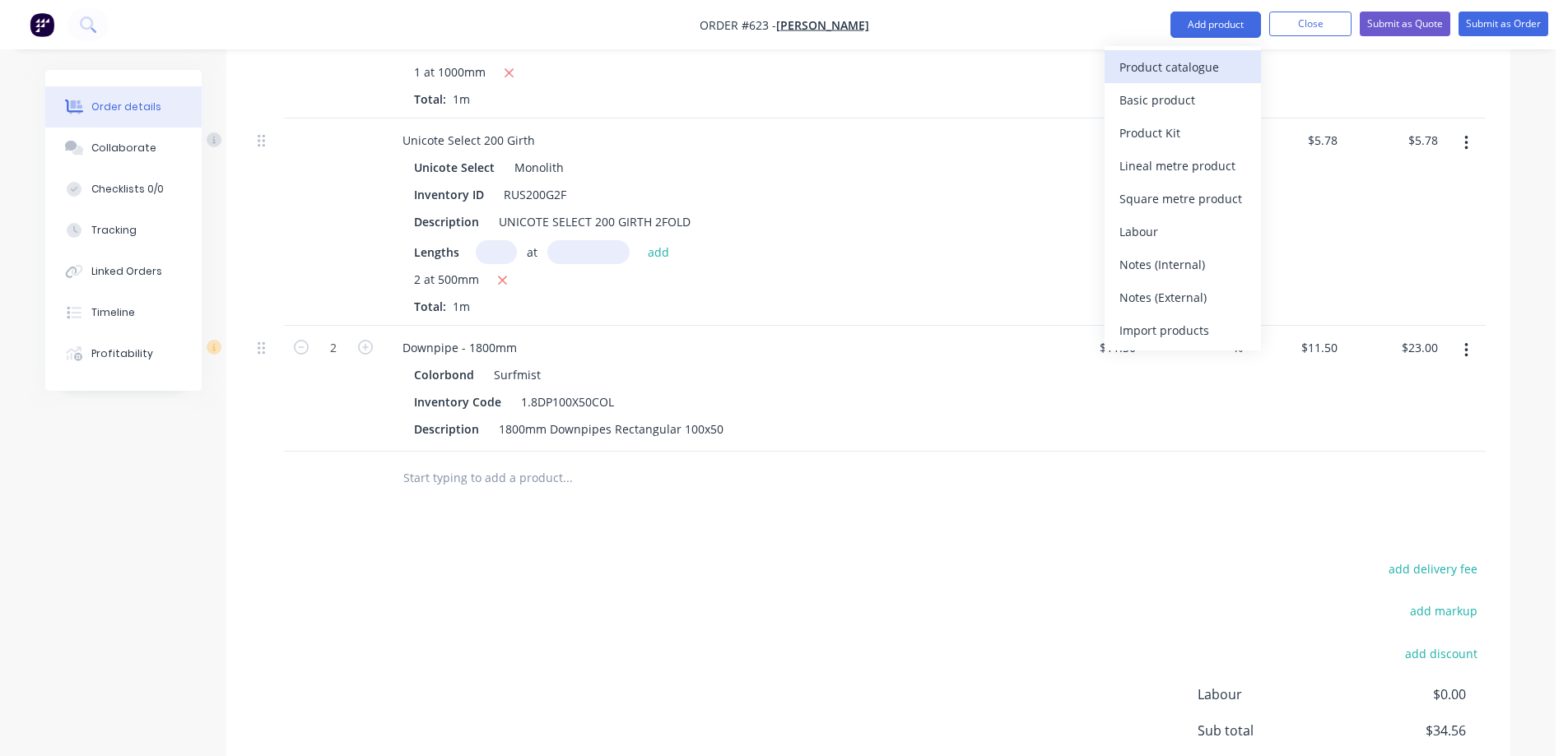
click at [1181, 63] on div "Product catalogue" at bounding box center [1182, 68] width 127 height 24
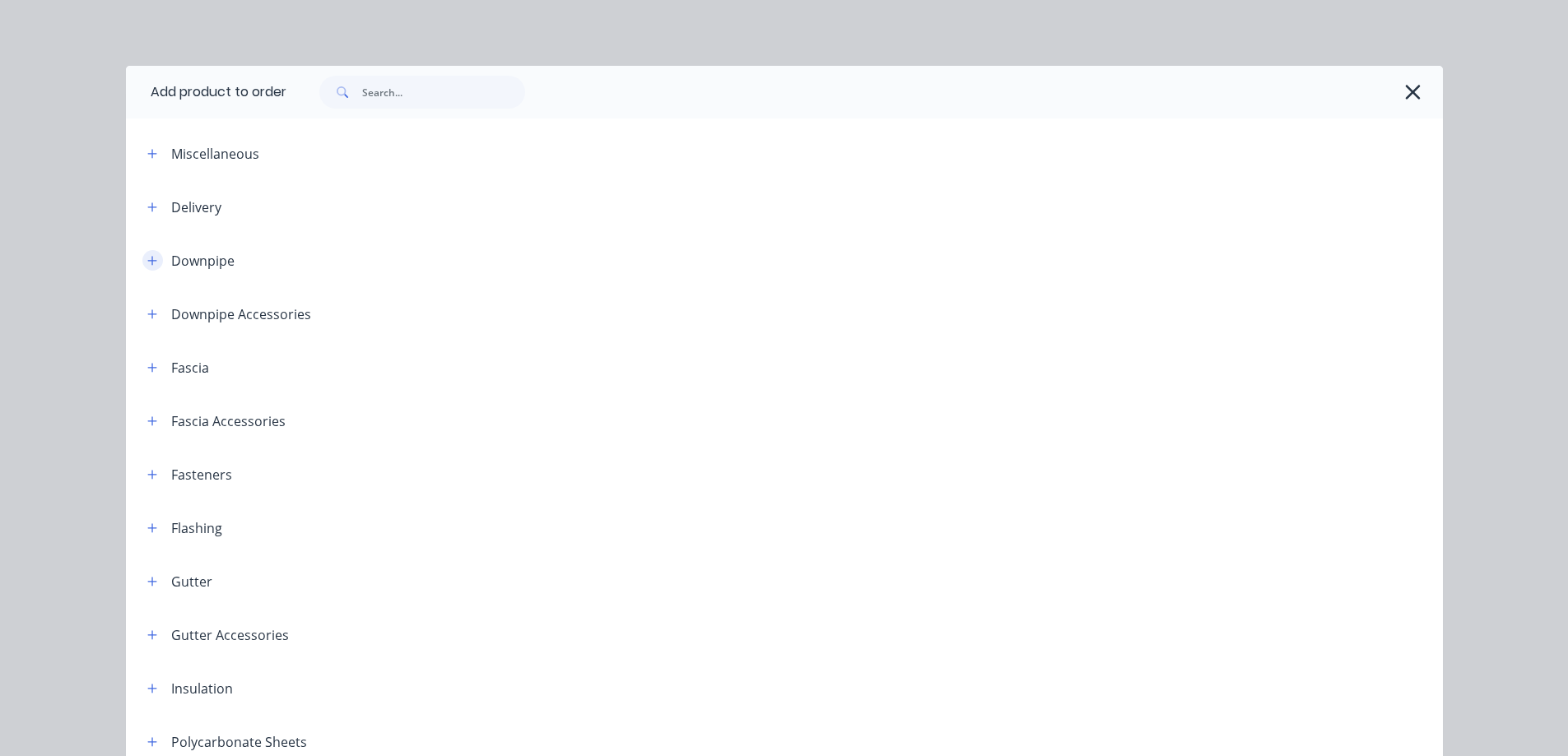
click at [147, 265] on icon "button" at bounding box center [152, 261] width 10 height 11
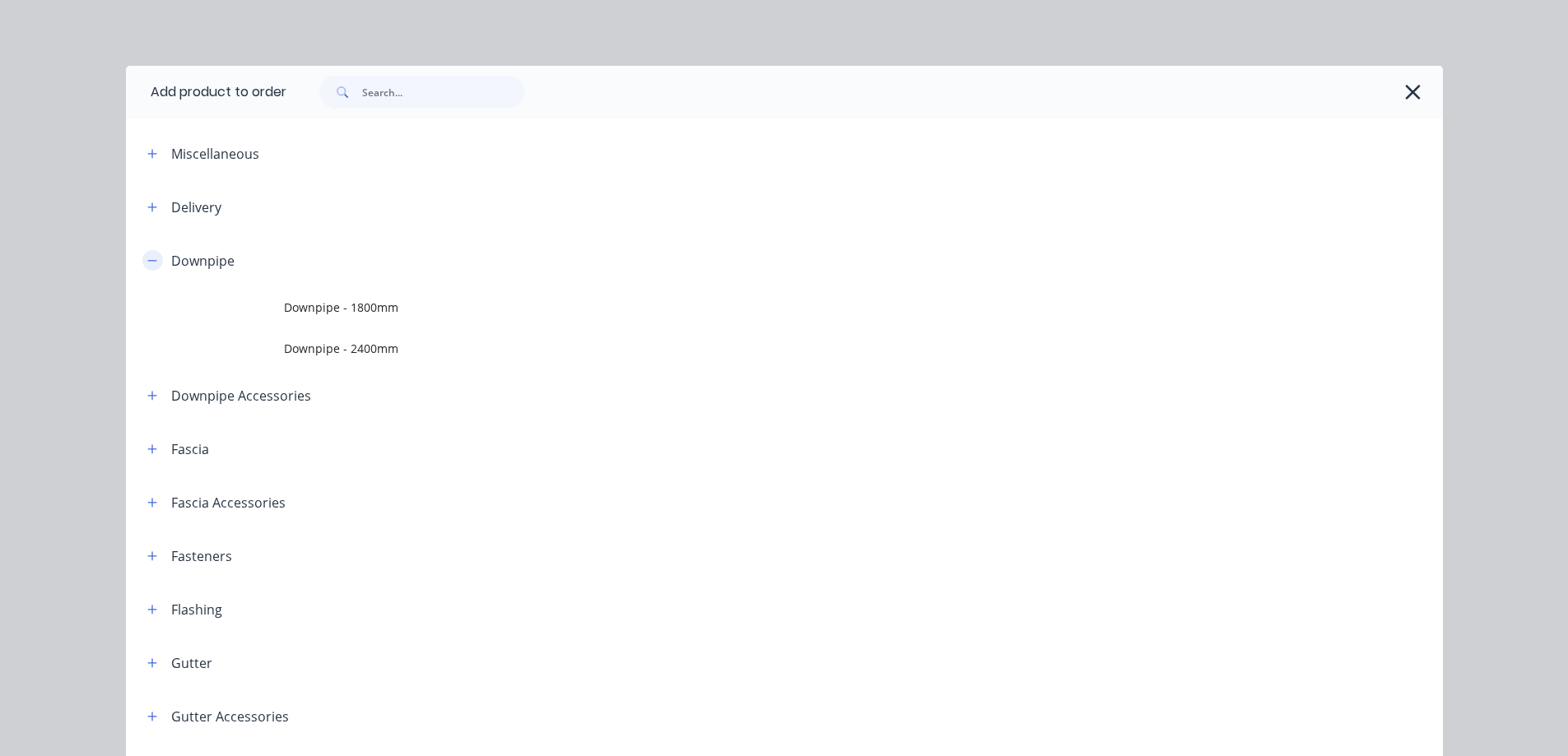
click at [147, 265] on icon "button" at bounding box center [152, 261] width 10 height 11
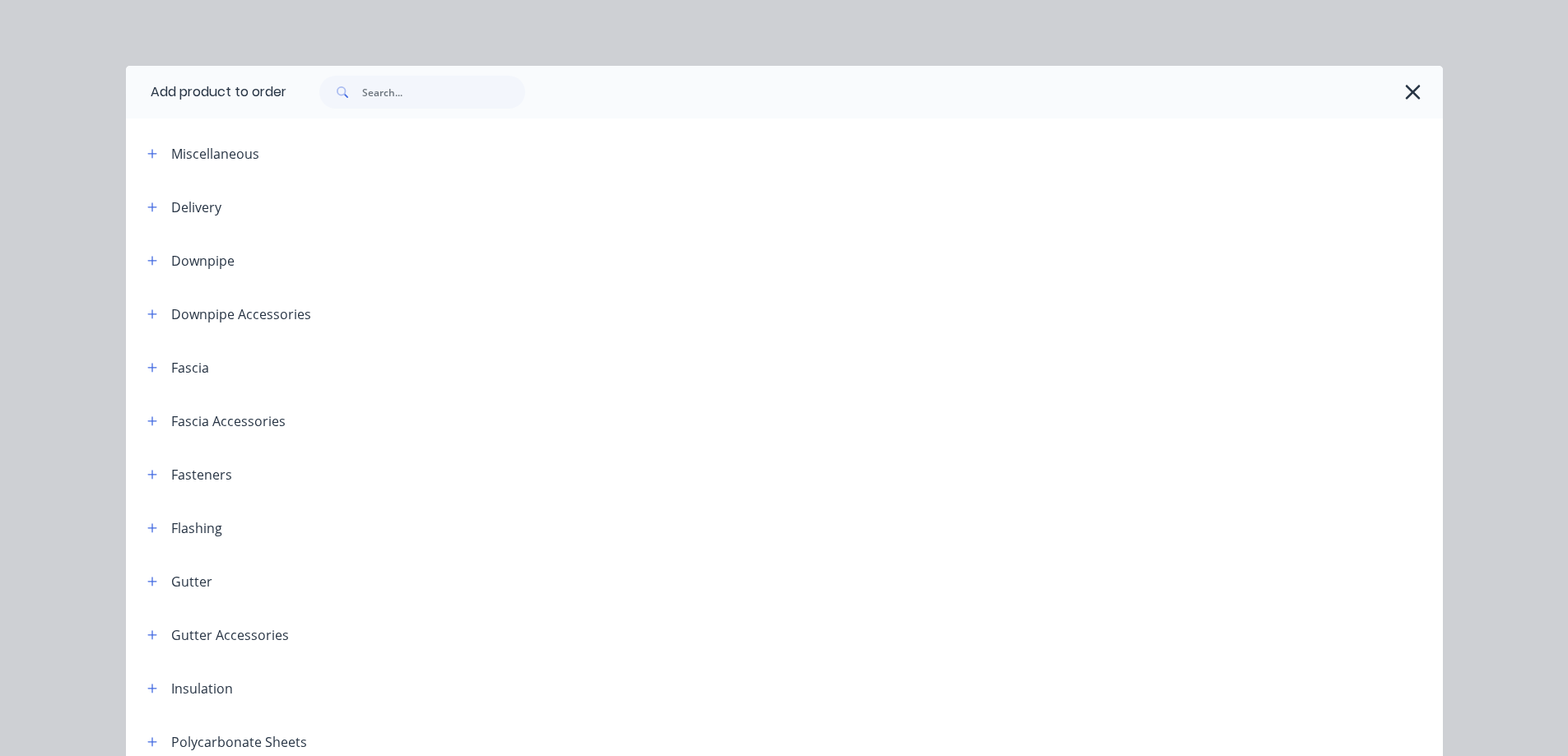
click at [144, 302] on header "Downpipe Accessories" at bounding box center [784, 314] width 1317 height 54
click at [147, 315] on icon "button" at bounding box center [152, 314] width 10 height 11
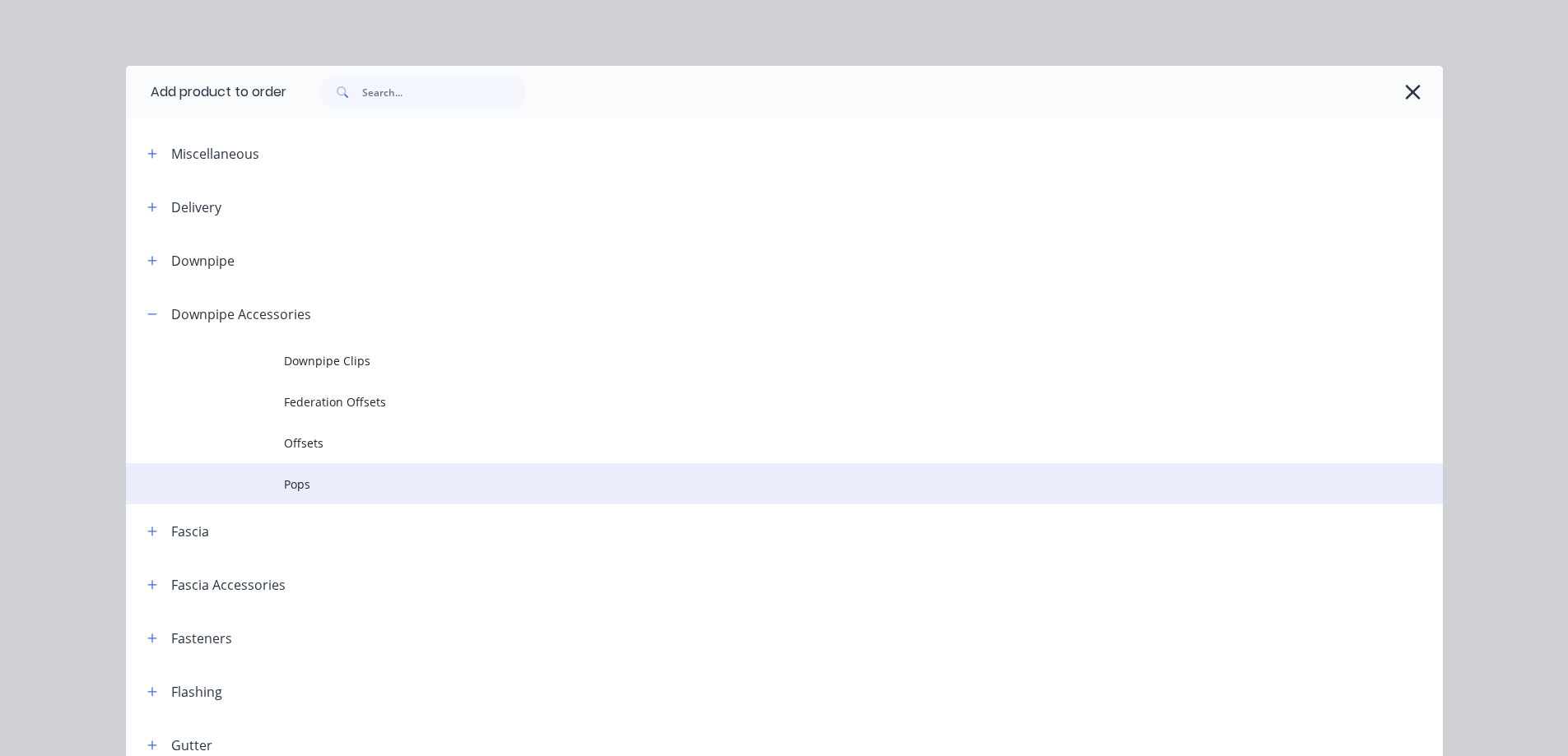
click at [262, 475] on td at bounding box center [205, 484] width 158 height 41
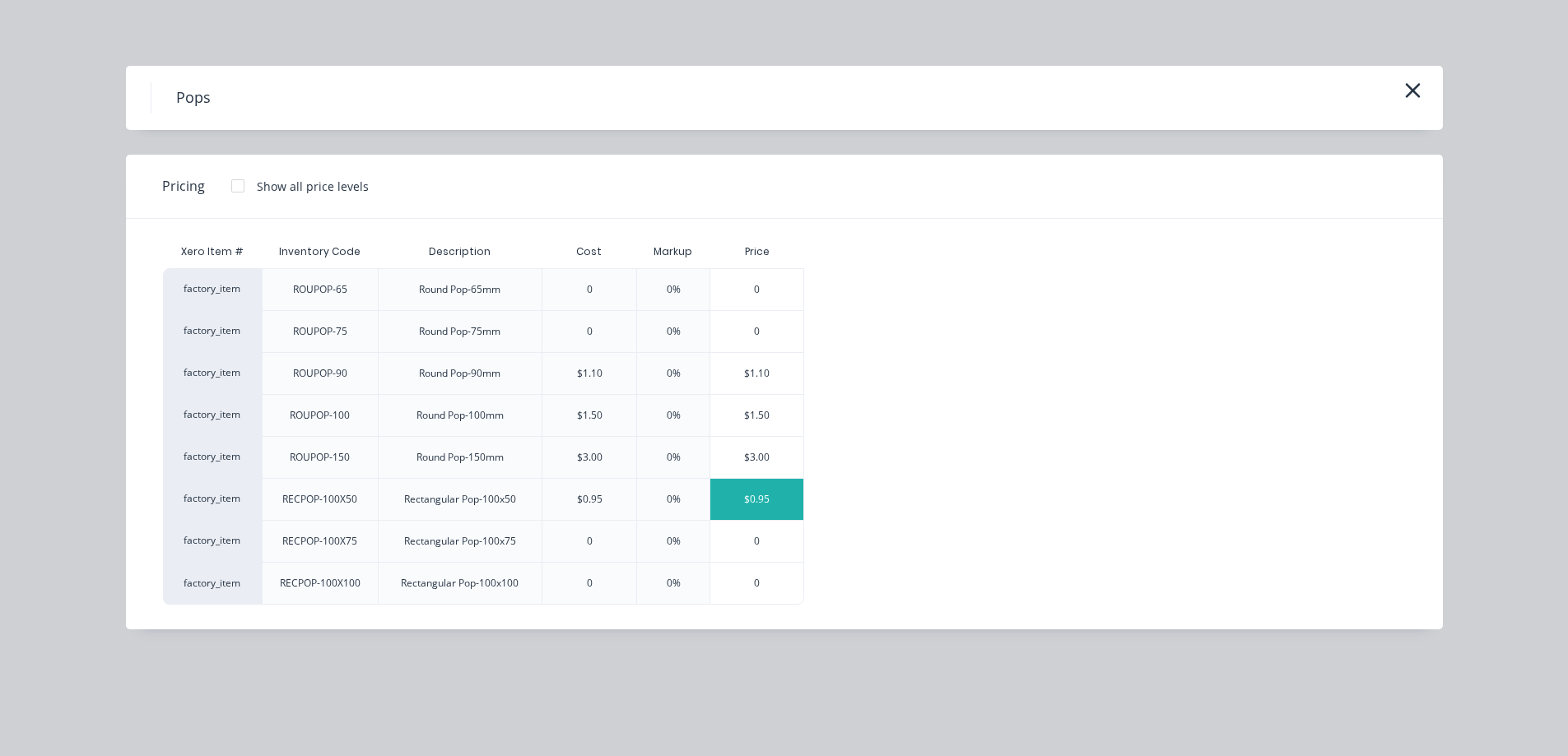
click at [774, 516] on div "$0.95" at bounding box center [756, 500] width 93 height 41
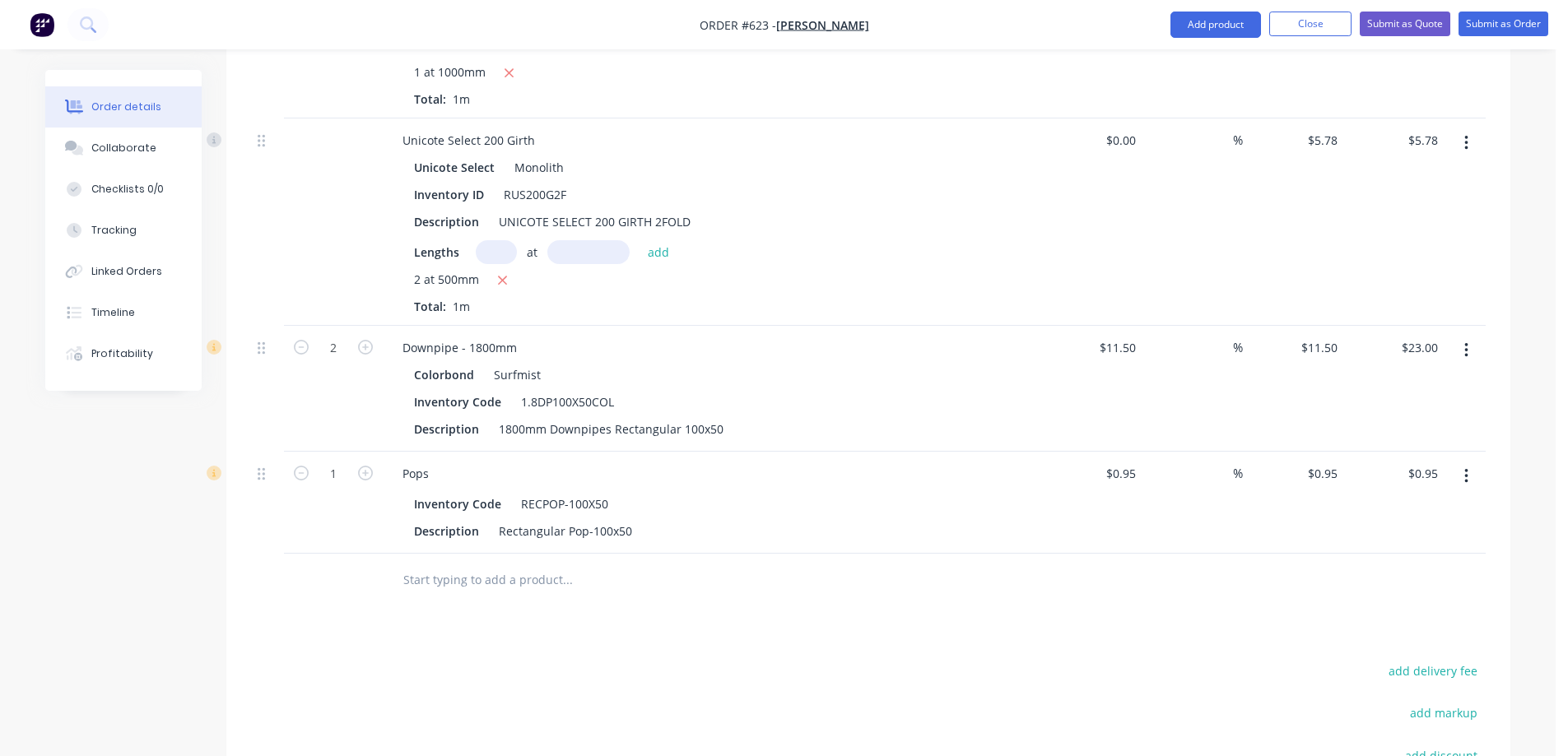
click at [437, 580] on input "text" at bounding box center [567, 580] width 330 height 33
click at [1198, 25] on button "Add product" at bounding box center [1215, 24] width 91 height 26
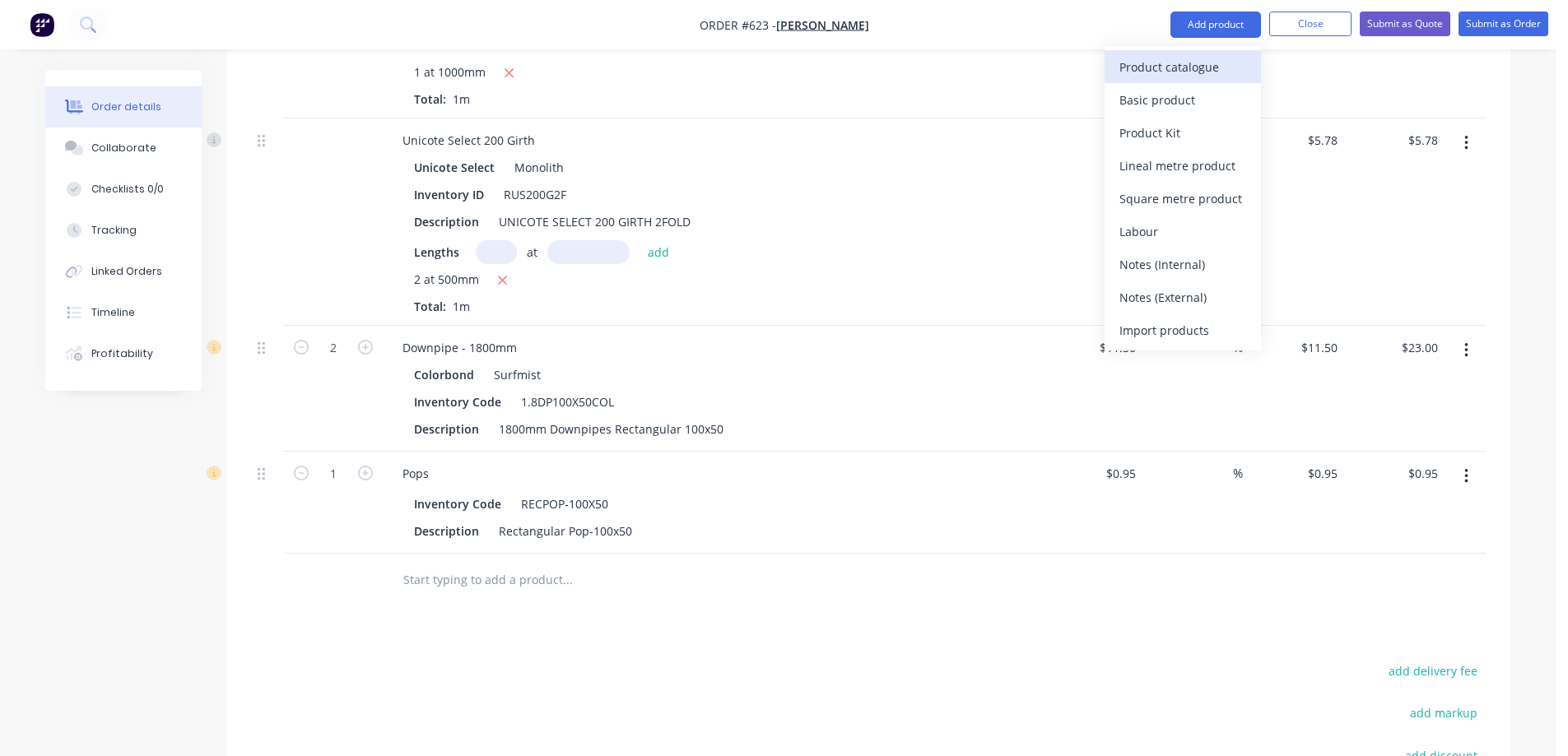
click at [1184, 57] on div "Product catalogue" at bounding box center [1182, 68] width 127 height 24
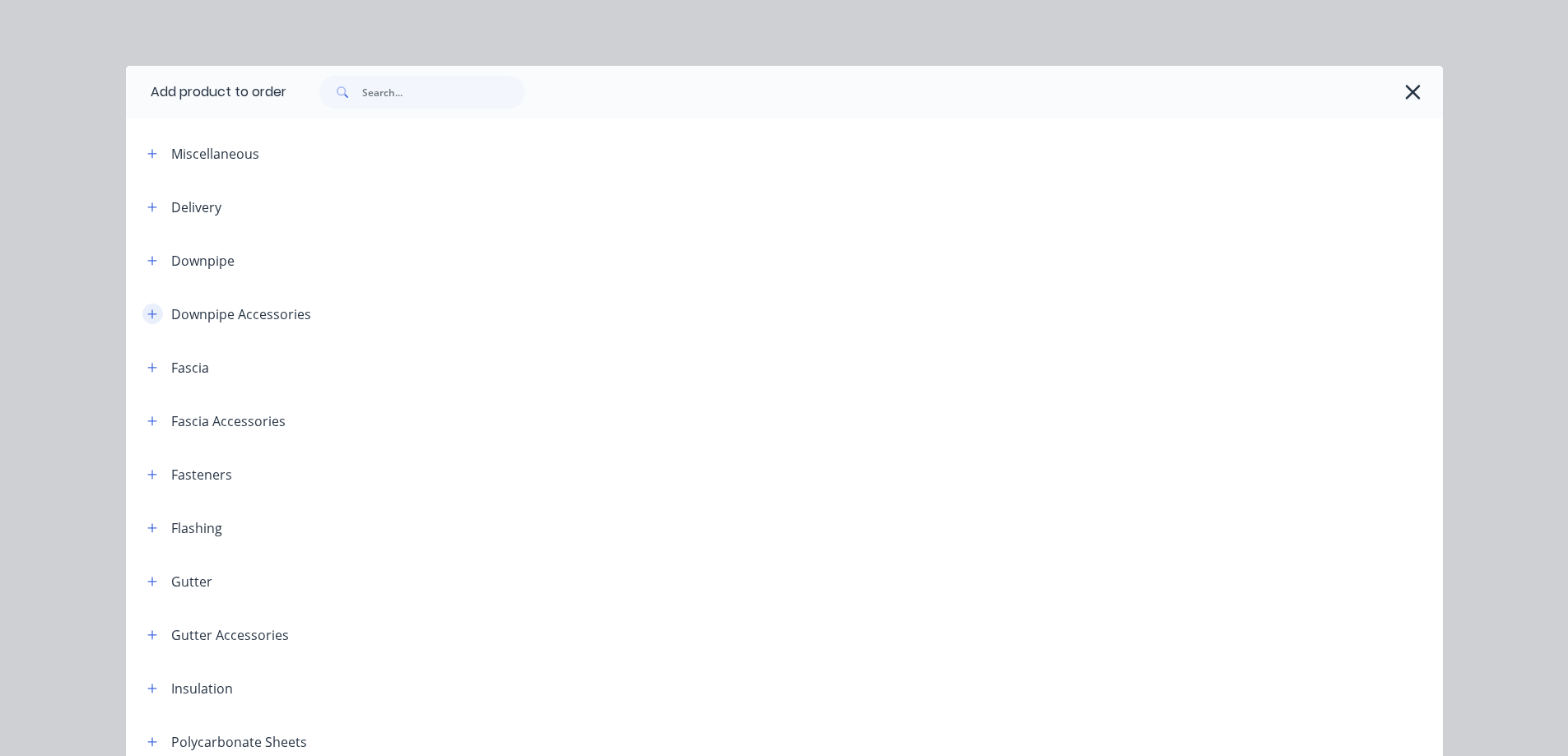
click at [147, 317] on icon "button" at bounding box center [152, 314] width 10 height 11
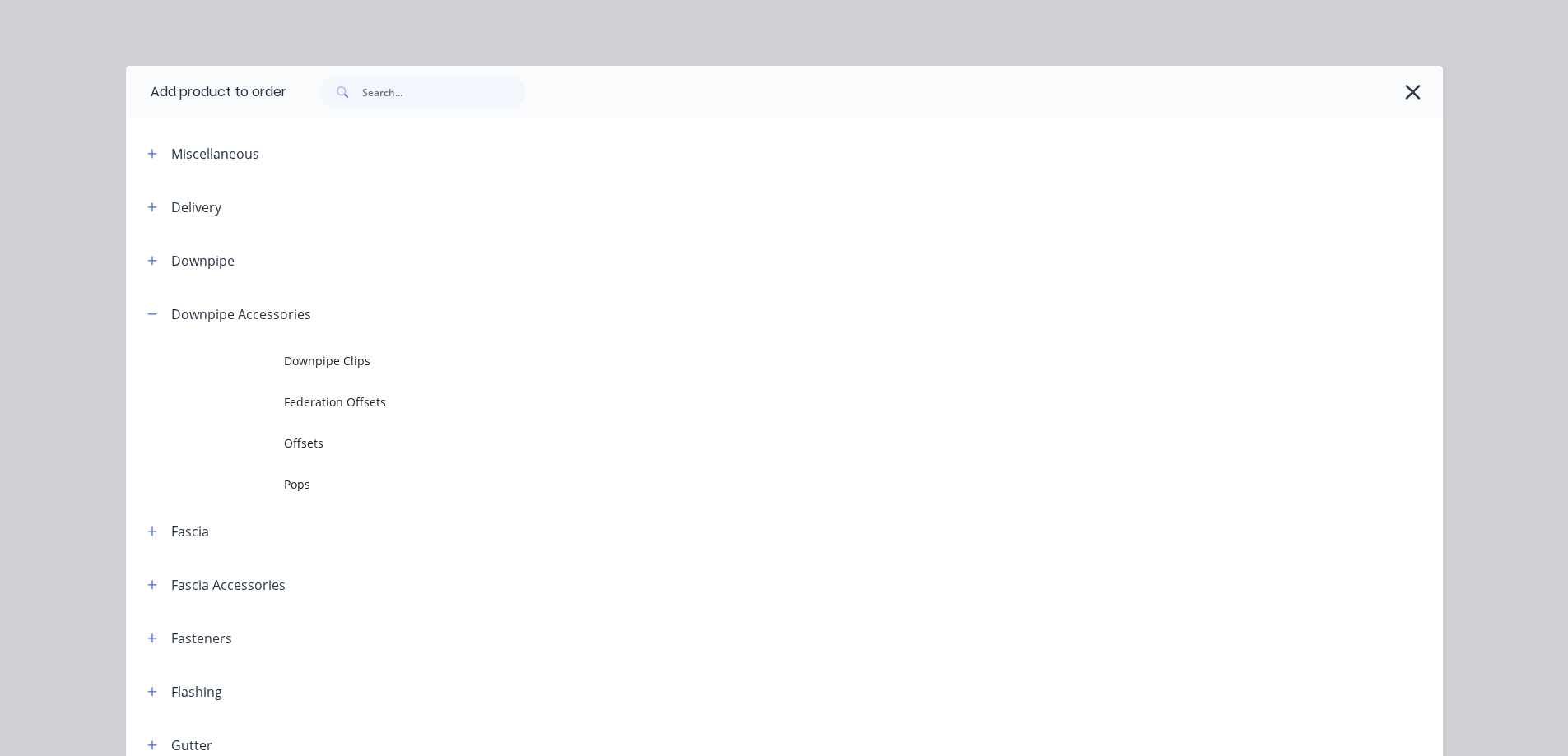
click at [247, 369] on td at bounding box center [205, 361] width 158 height 41
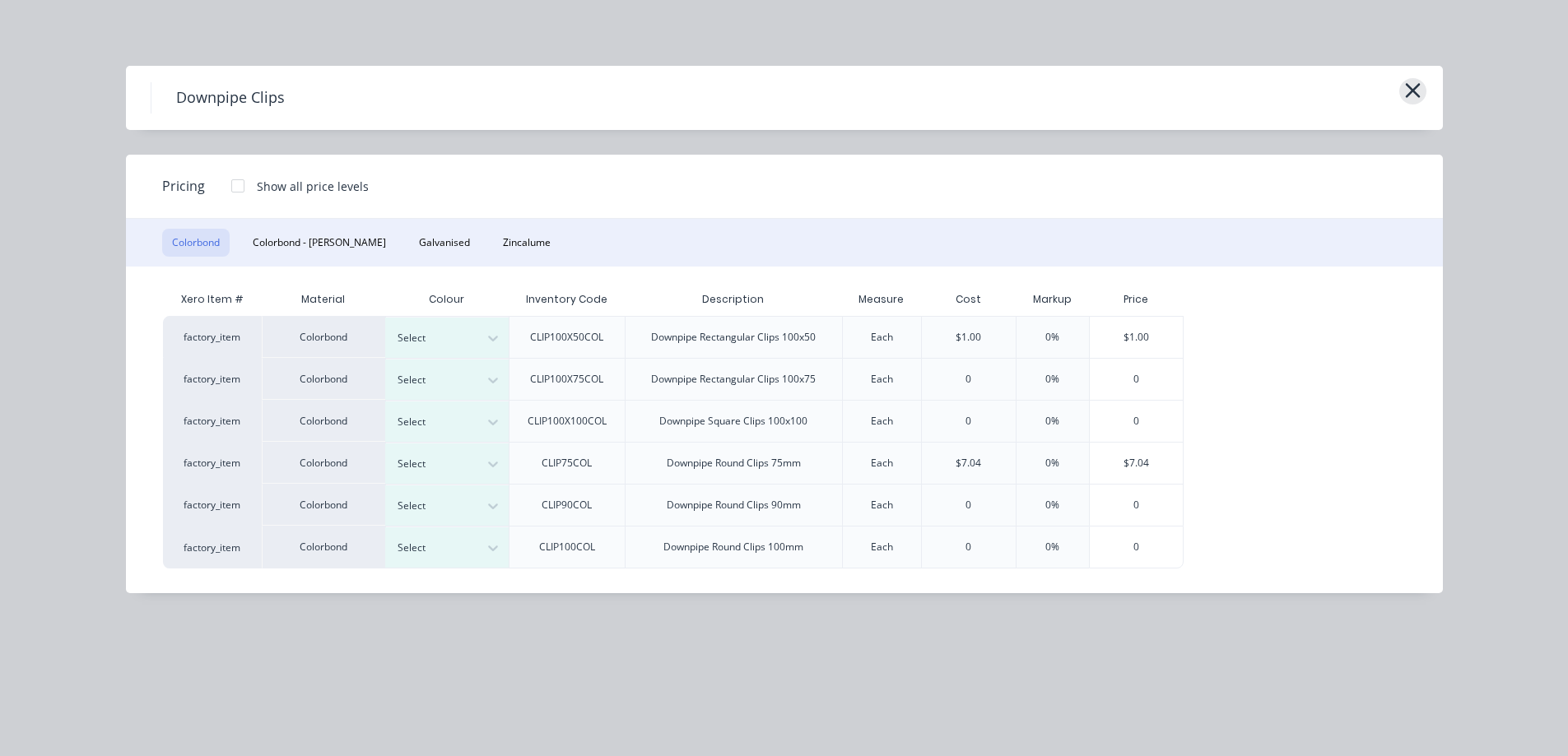
click at [1412, 97] on icon "button" at bounding box center [1412, 90] width 18 height 23
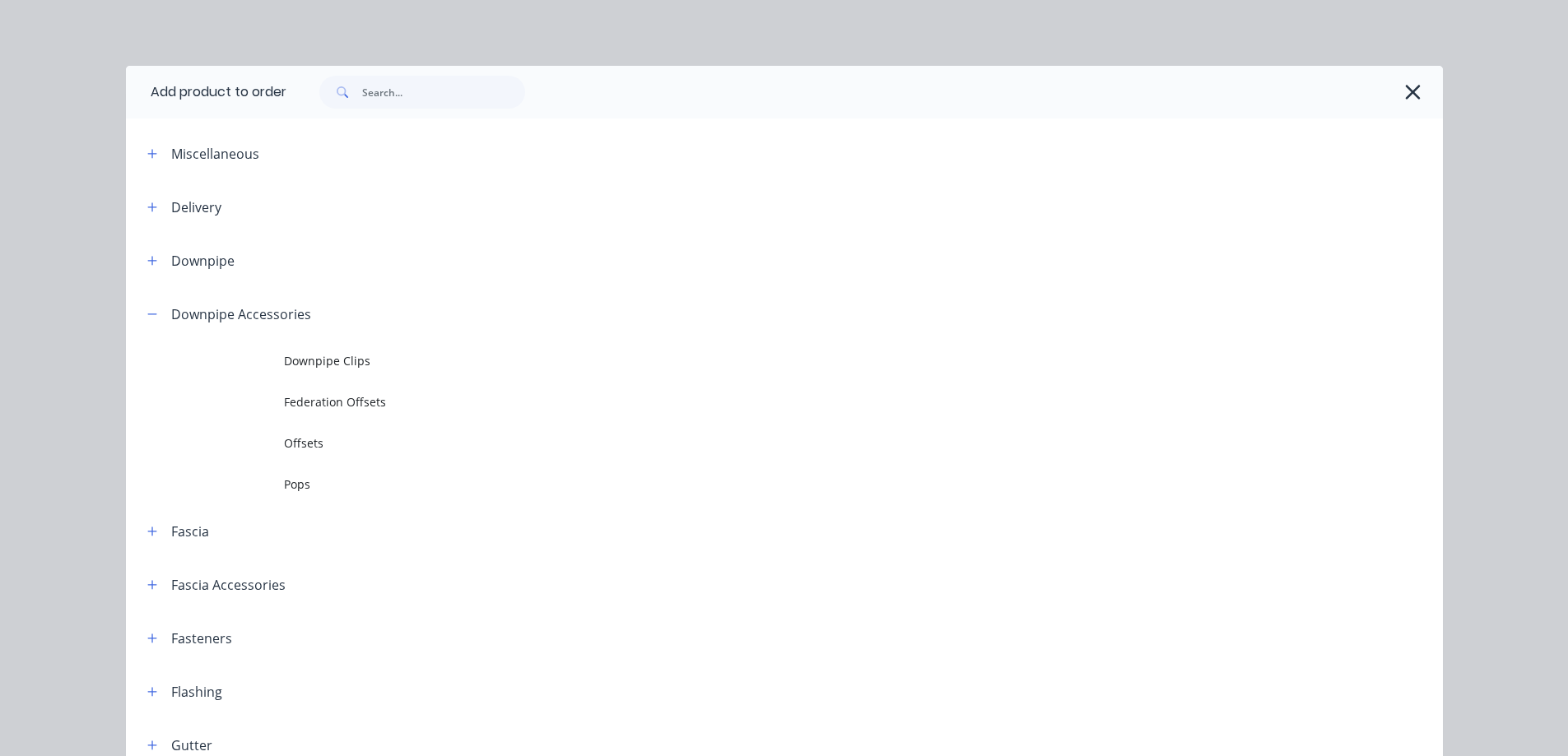
scroll to position [287, 0]
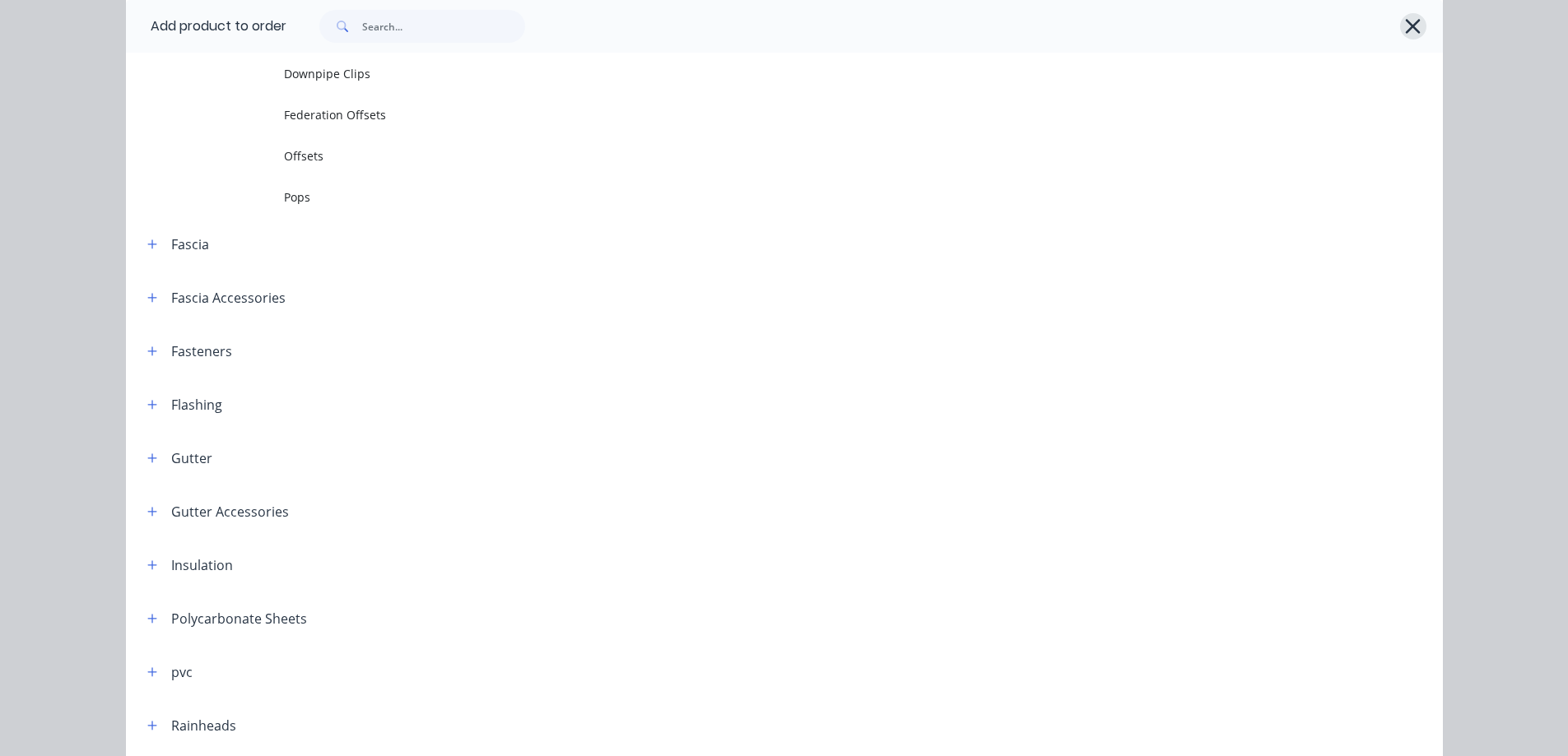
click at [1410, 38] on button "button" at bounding box center [1413, 26] width 26 height 26
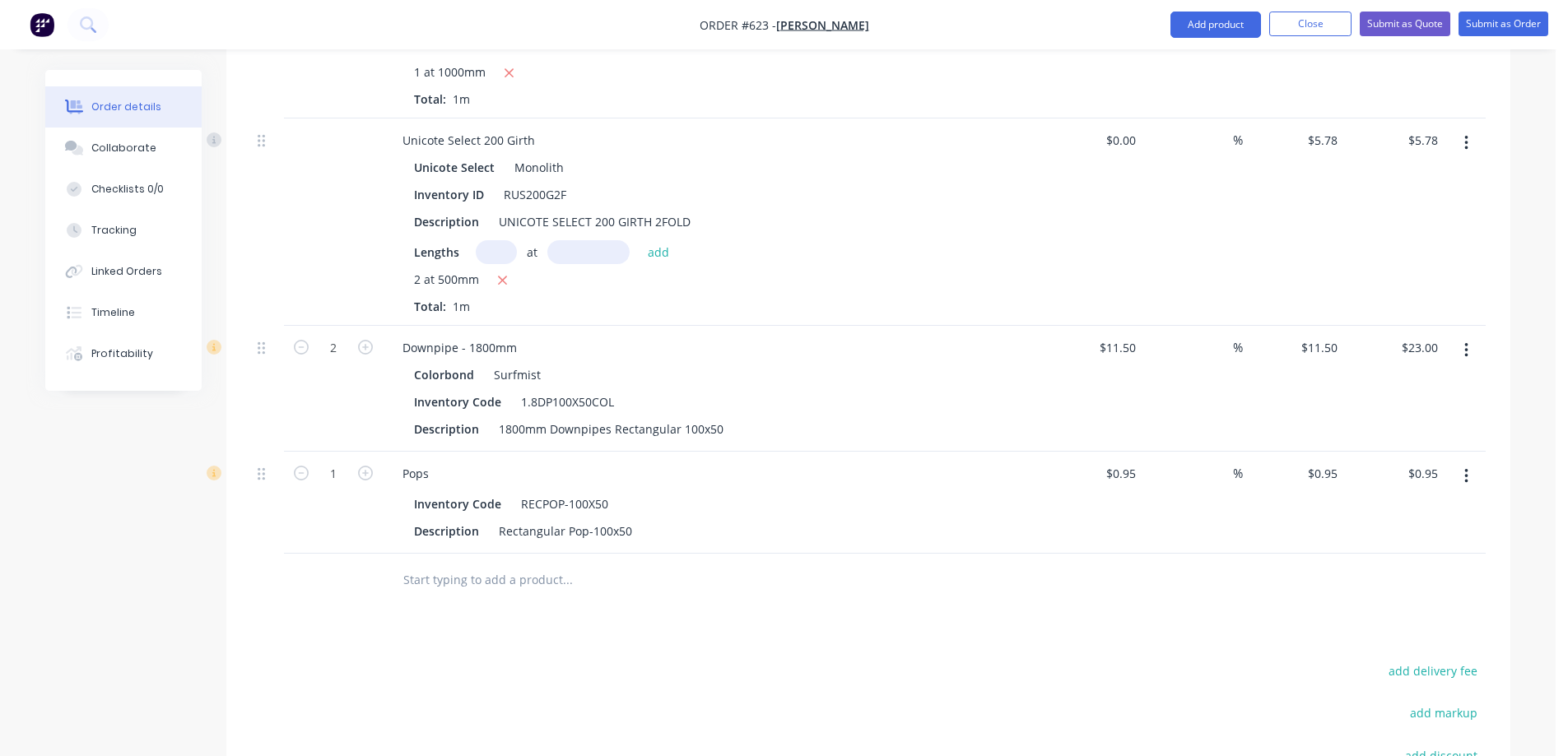
click at [1349, 474] on div "$0.95 $0.95" at bounding box center [1394, 502] width 101 height 102
click at [1332, 477] on input "0.95" at bounding box center [1328, 474] width 31 height 24
type input "1.24"
type input "30.53"
type input "$1.24"
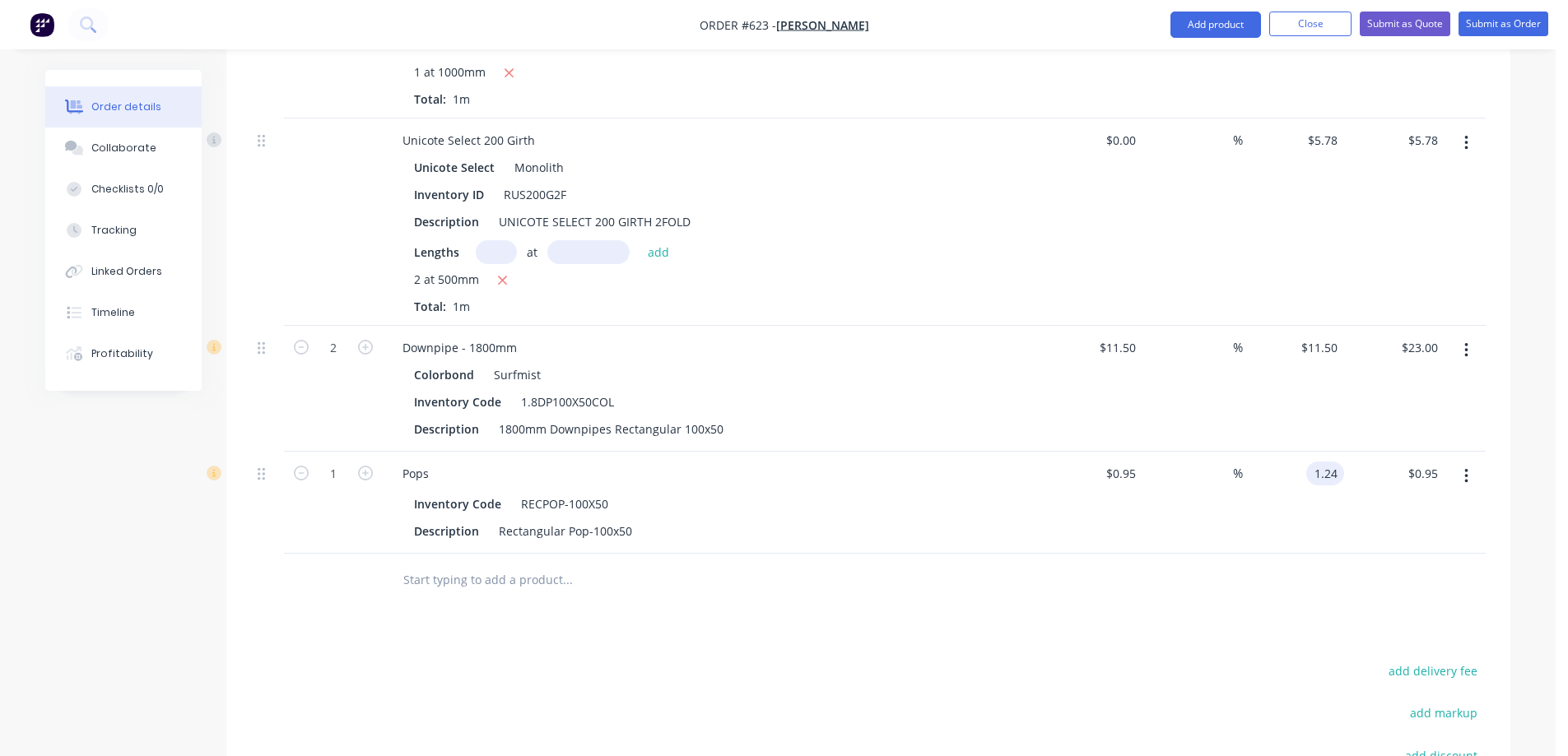
type input "$1.24"
click at [1237, 612] on div "Drawings Add drawing Products Show / Hide columns Add product Qty Cost Markup P…" at bounding box center [868, 380] width 1284 height 1243
click at [1325, 355] on input "11.5" at bounding box center [1328, 348] width 31 height 24
type input "12.6"
type input "9.57"
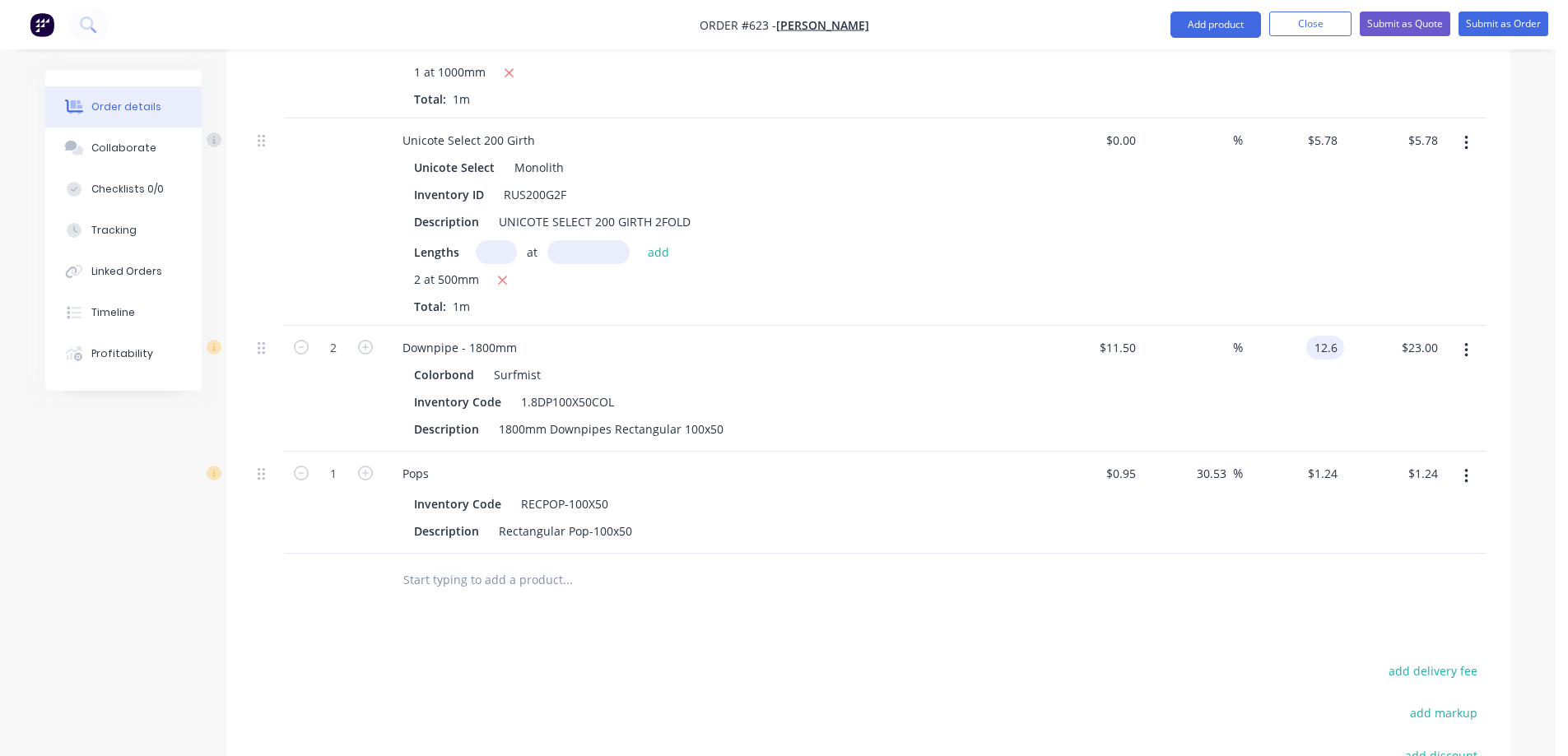
type input "$12.60"
type input "$25.20"
click at [1066, 627] on div "Drawings Add drawing Products Show / Hide columns Add product Qty Cost Markup P…" at bounding box center [868, 380] width 1284 height 1243
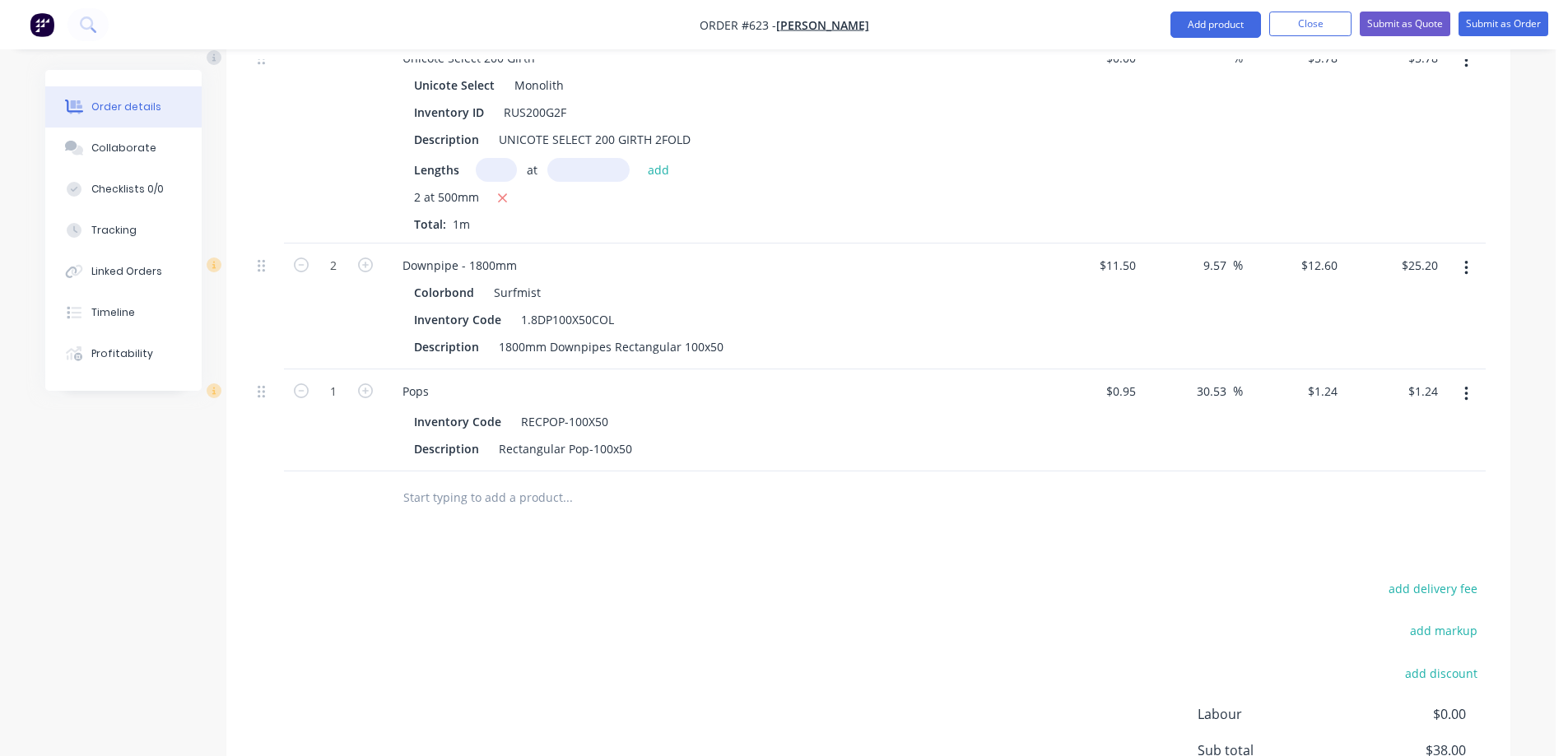
scroll to position [819, 0]
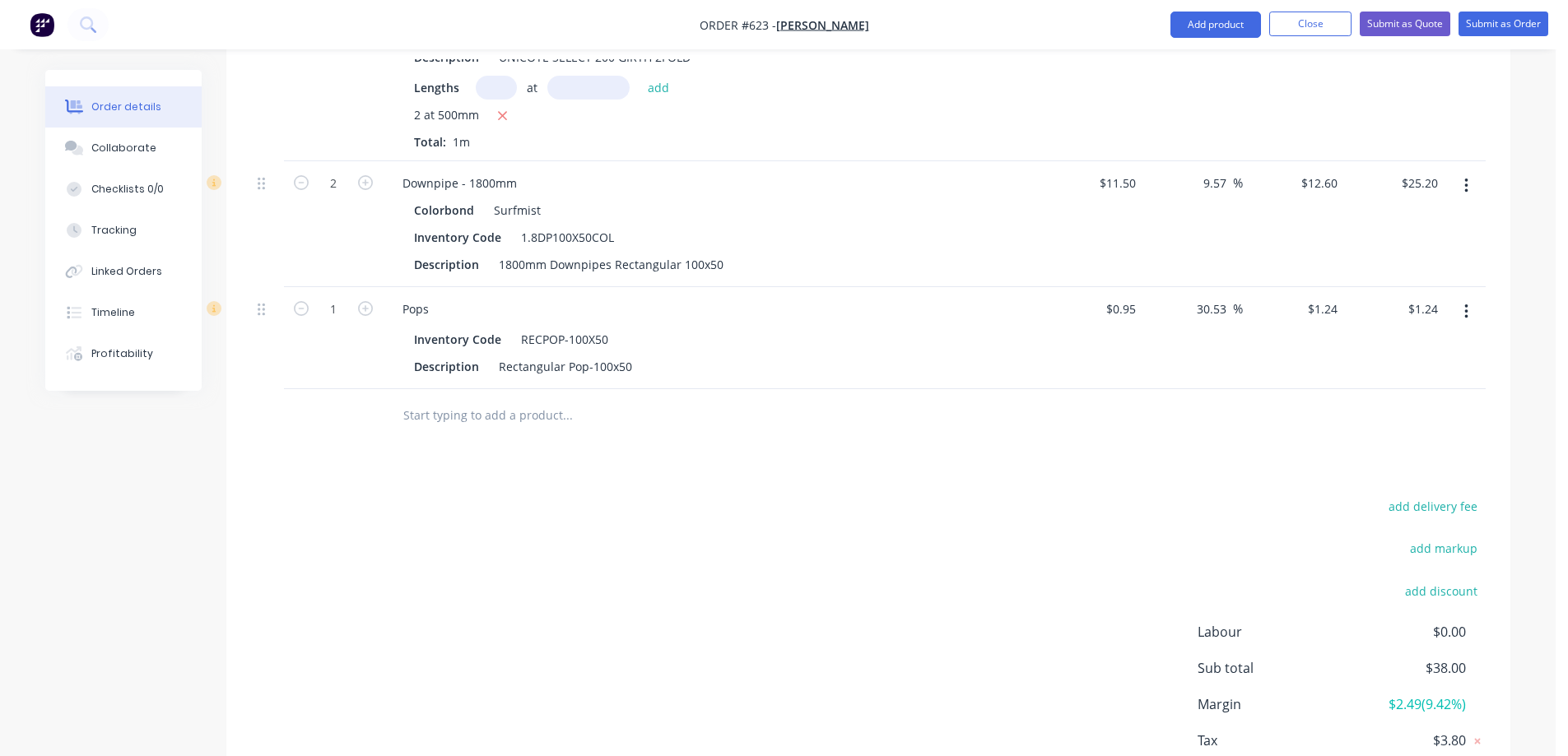
click at [969, 470] on div "Drawings Add drawing Products Show / Hide columns Add product Qty Cost Markup P…" at bounding box center [868, 217] width 1284 height 1243
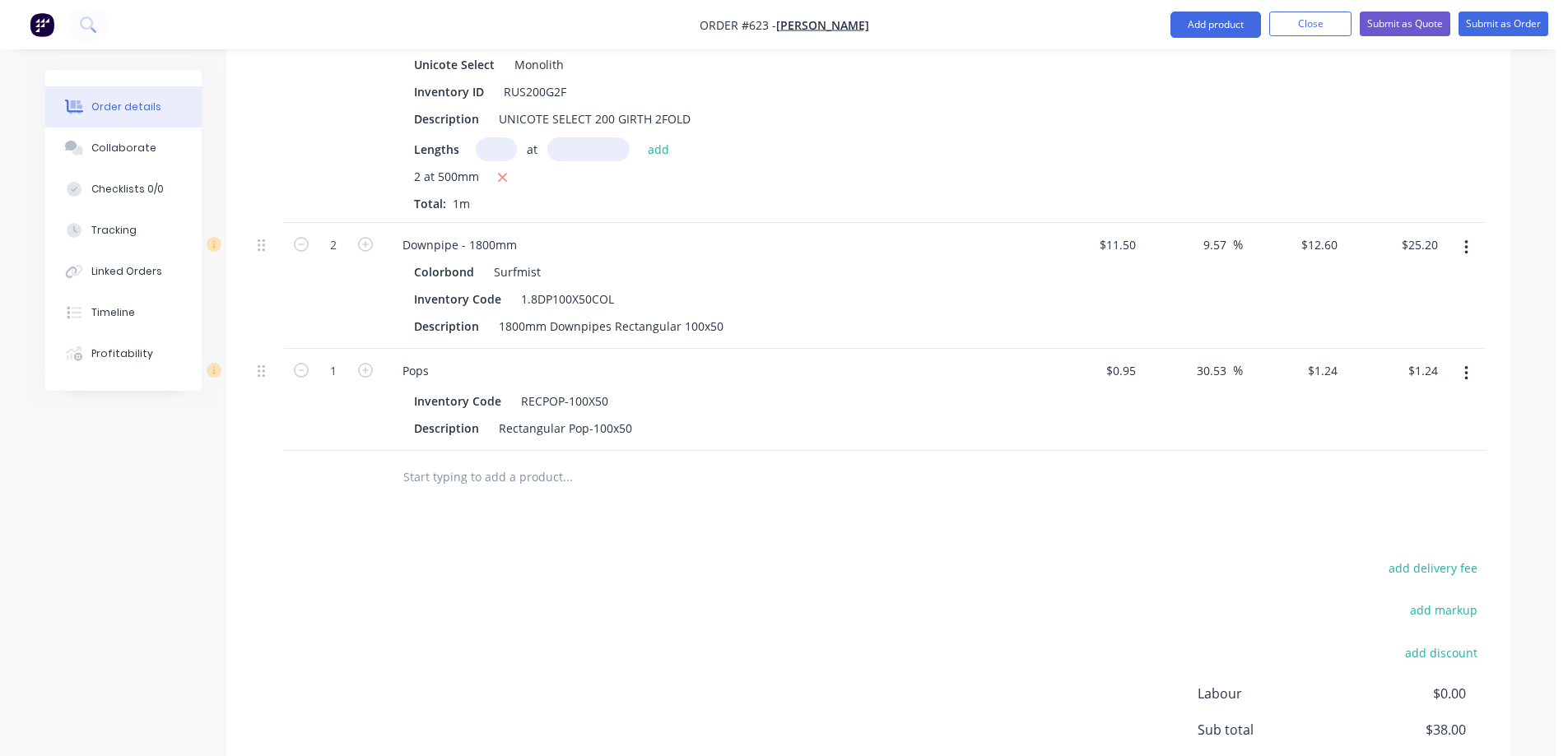
scroll to position [924, 0]
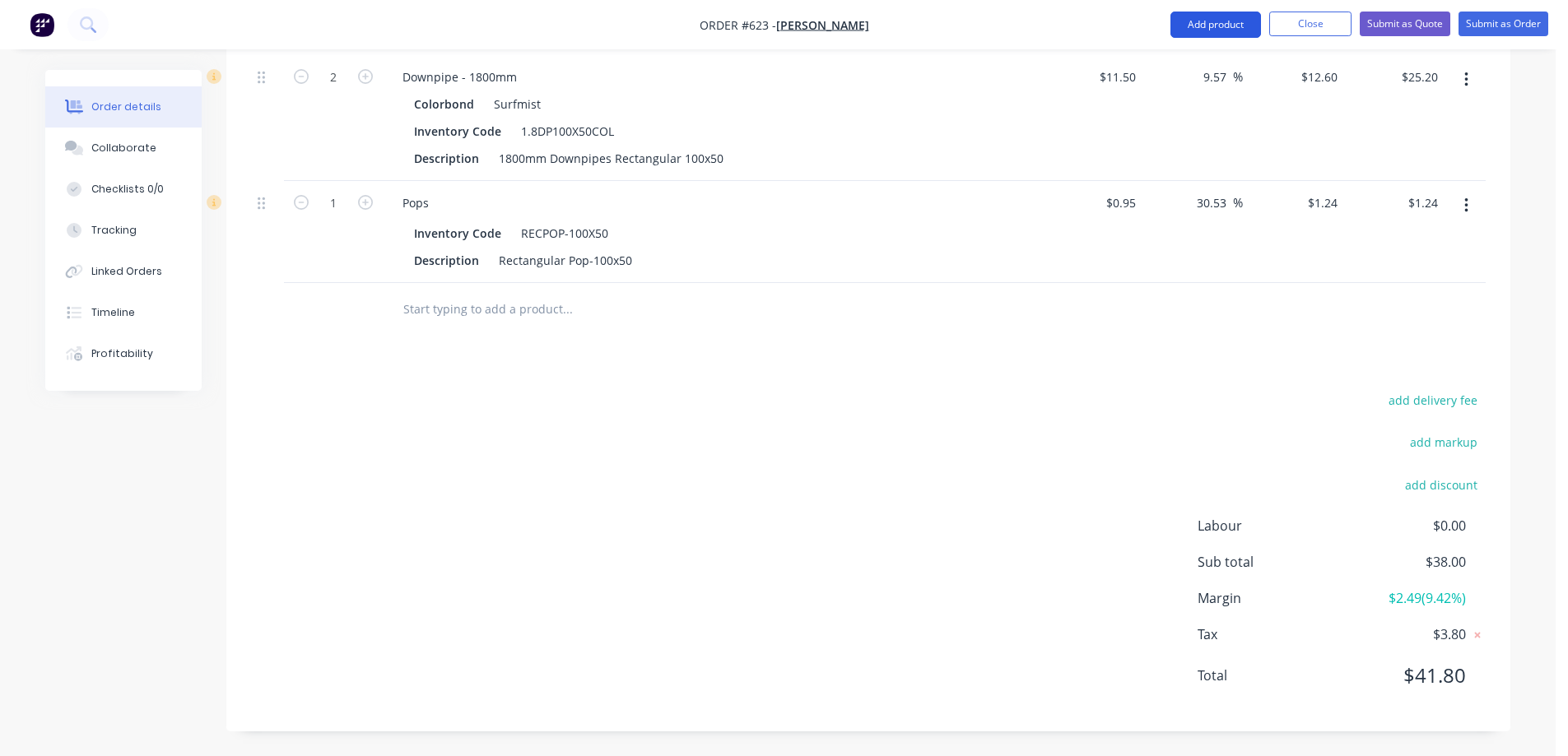
click at [1193, 12] on button "Add product" at bounding box center [1215, 24] width 91 height 26
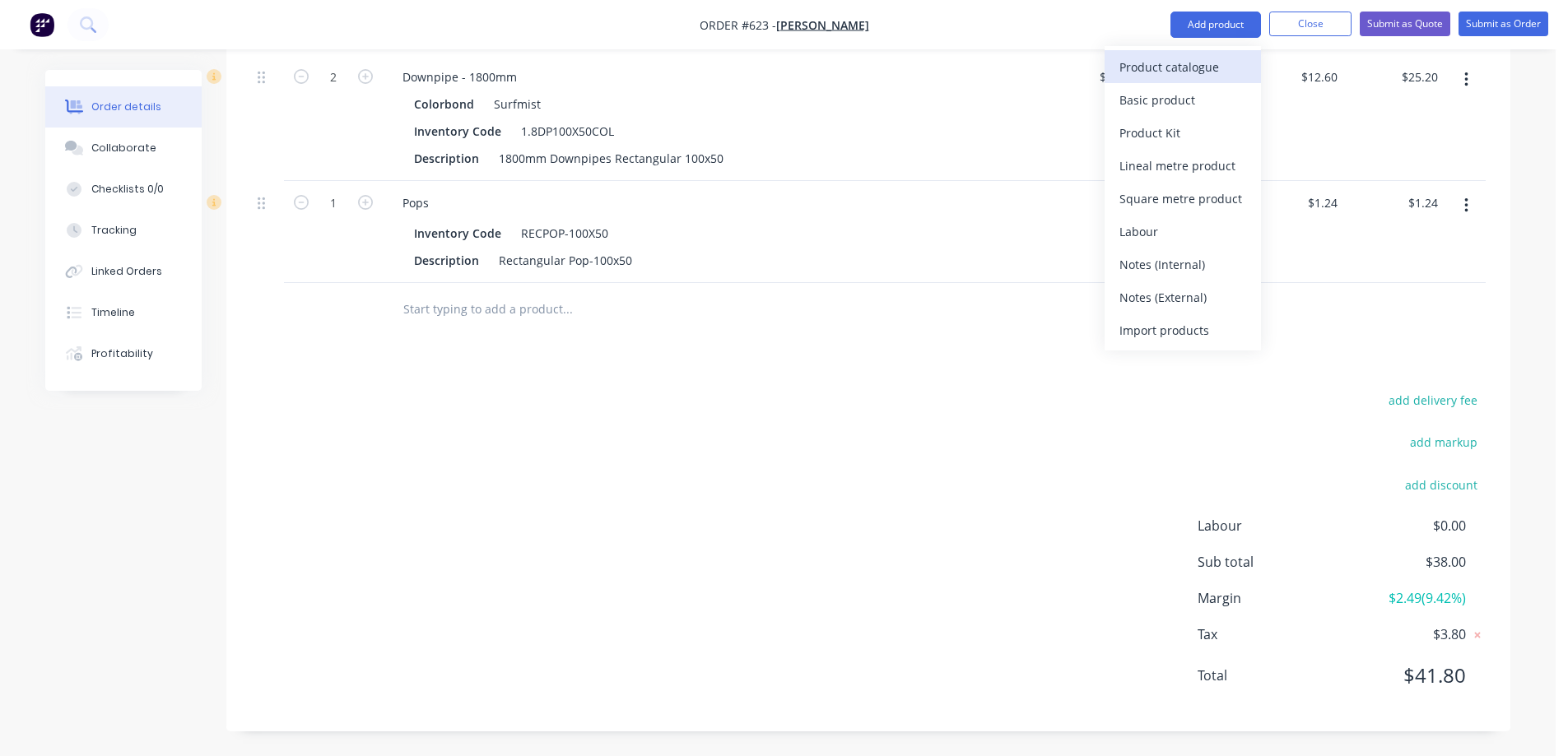
click at [1185, 62] on div "Product catalogue" at bounding box center [1182, 68] width 127 height 24
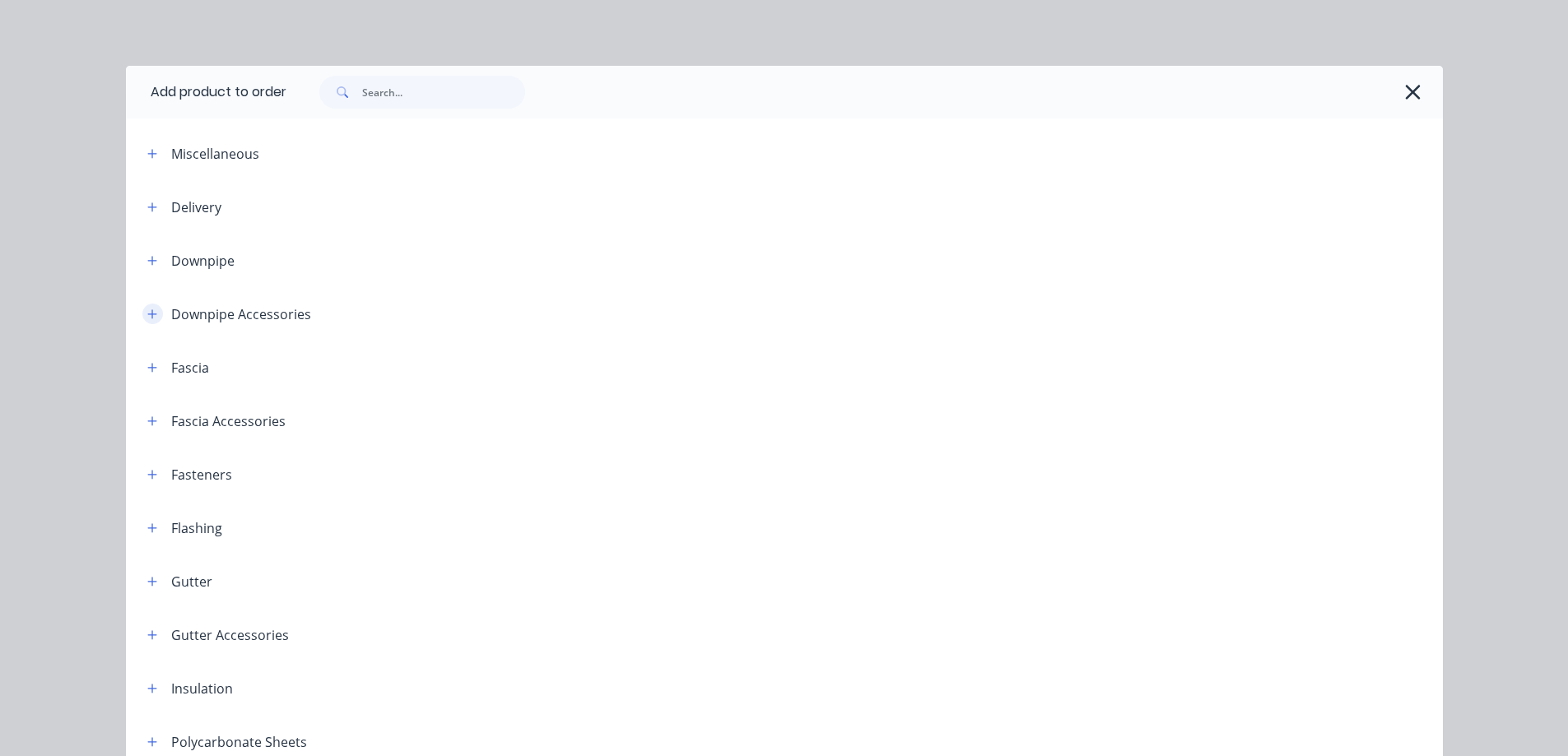
click at [143, 321] on button "button" at bounding box center [153, 314] width 20 height 20
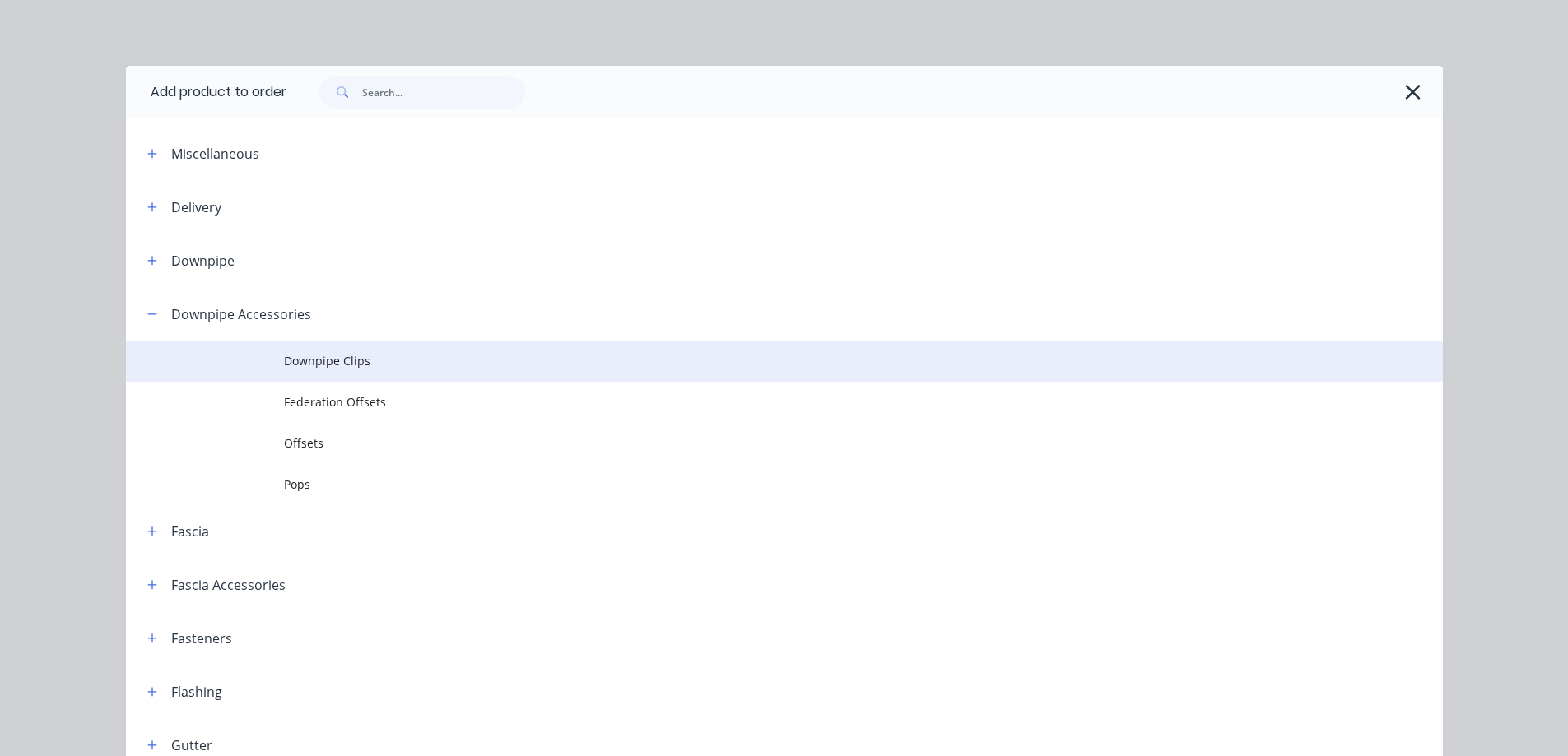
click at [286, 360] on span "Downpipe Clips" at bounding box center [747, 361] width 927 height 18
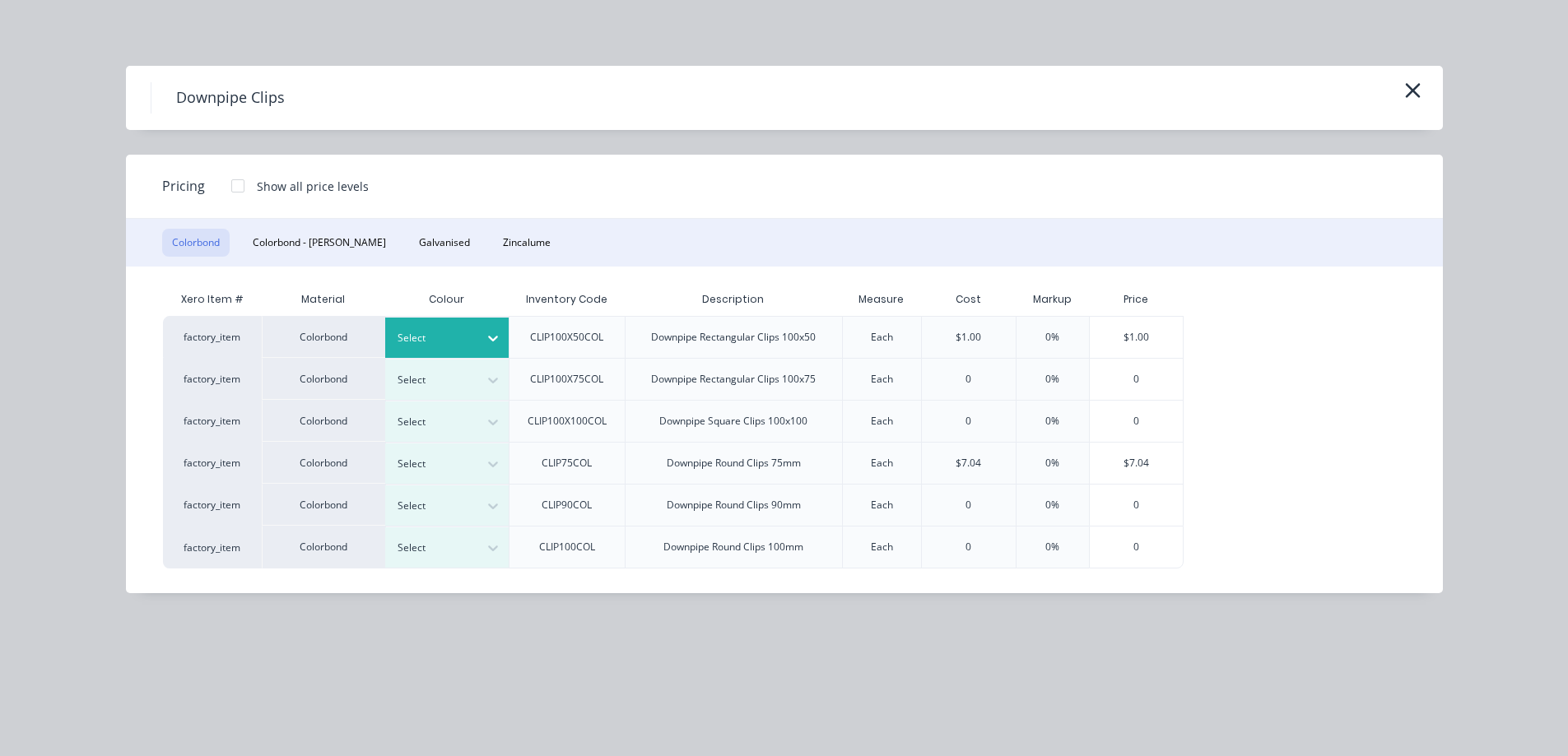
click at [453, 345] on div at bounding box center [434, 339] width 74 height 19
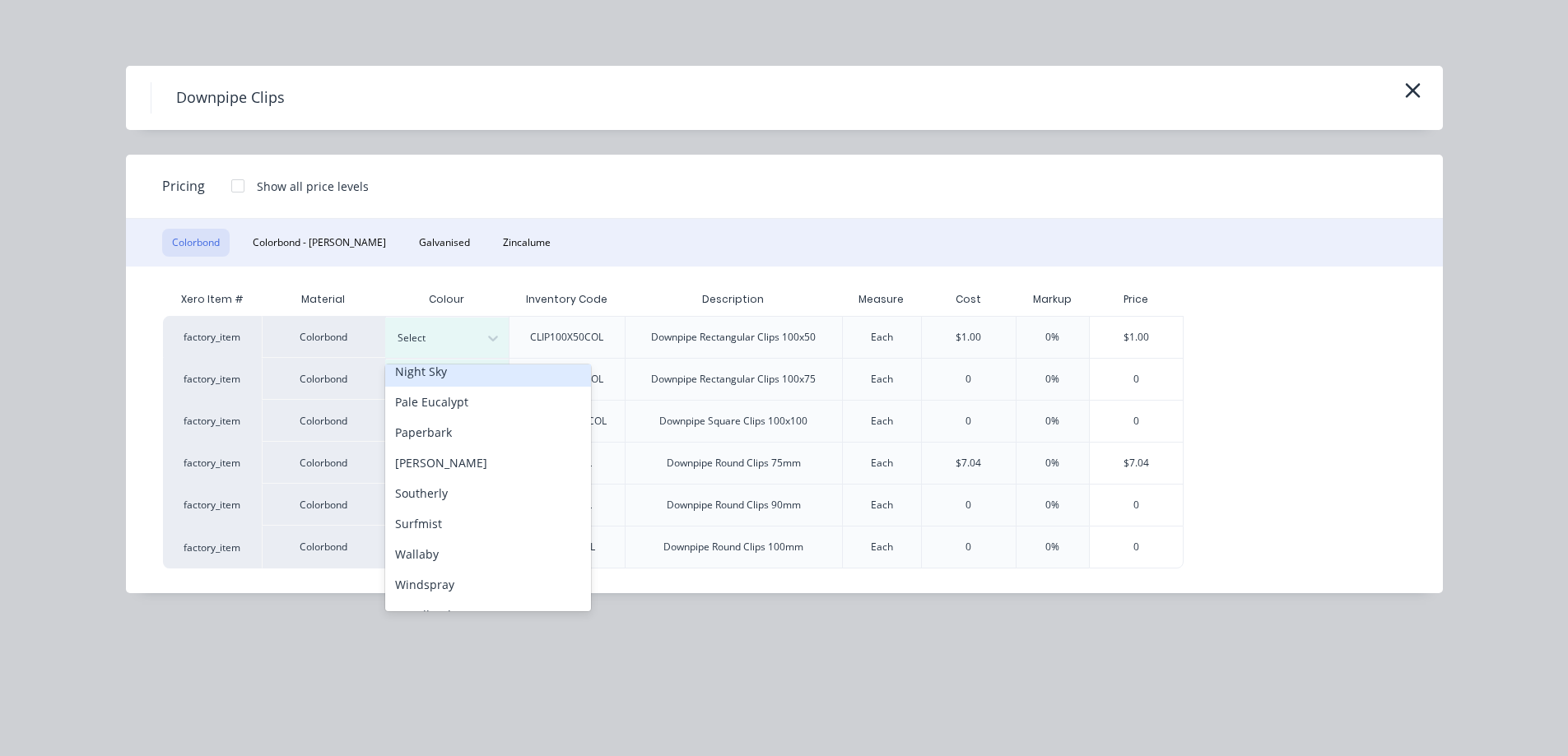
scroll to position [460, 0]
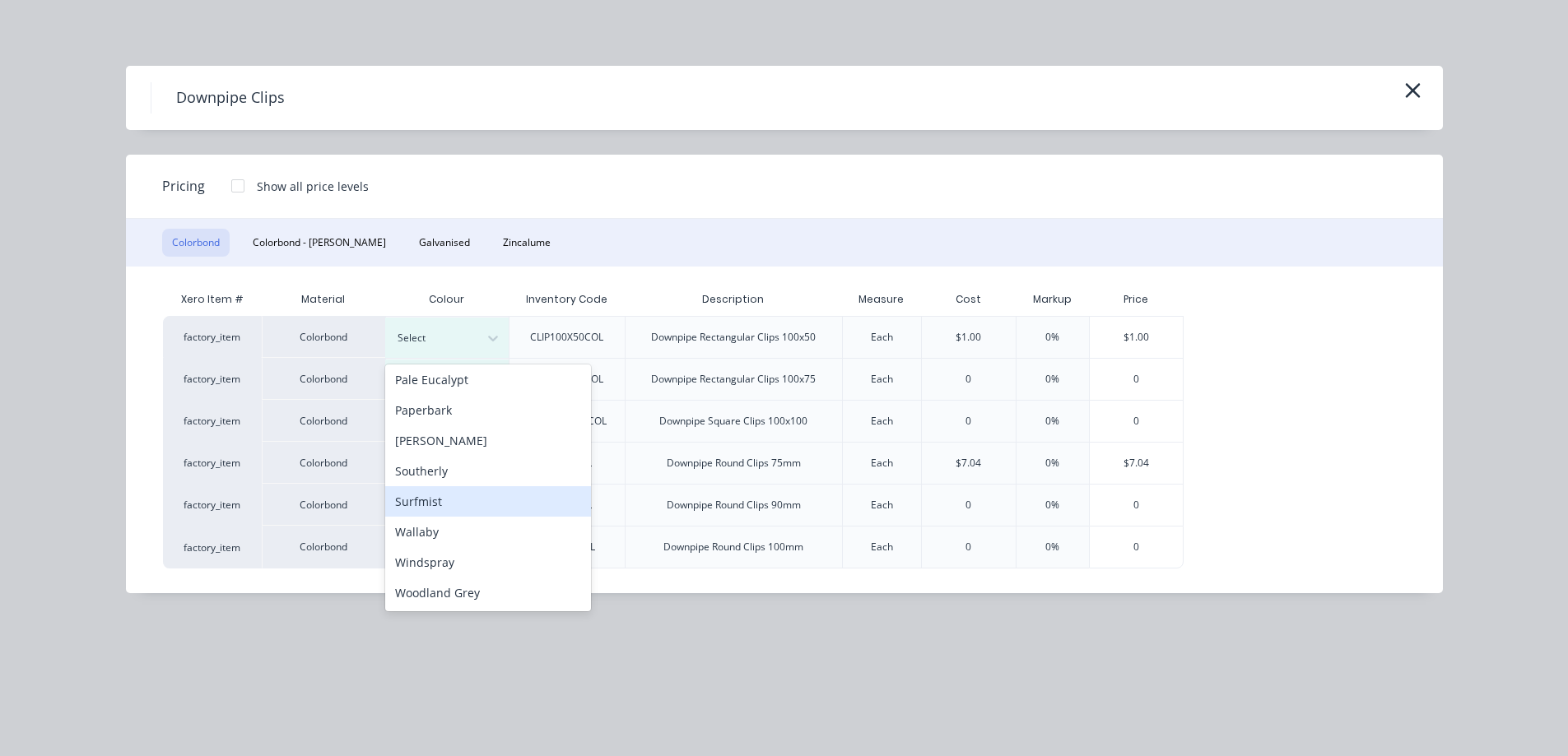
click at [442, 502] on div "Surfmist" at bounding box center [488, 502] width 205 height 31
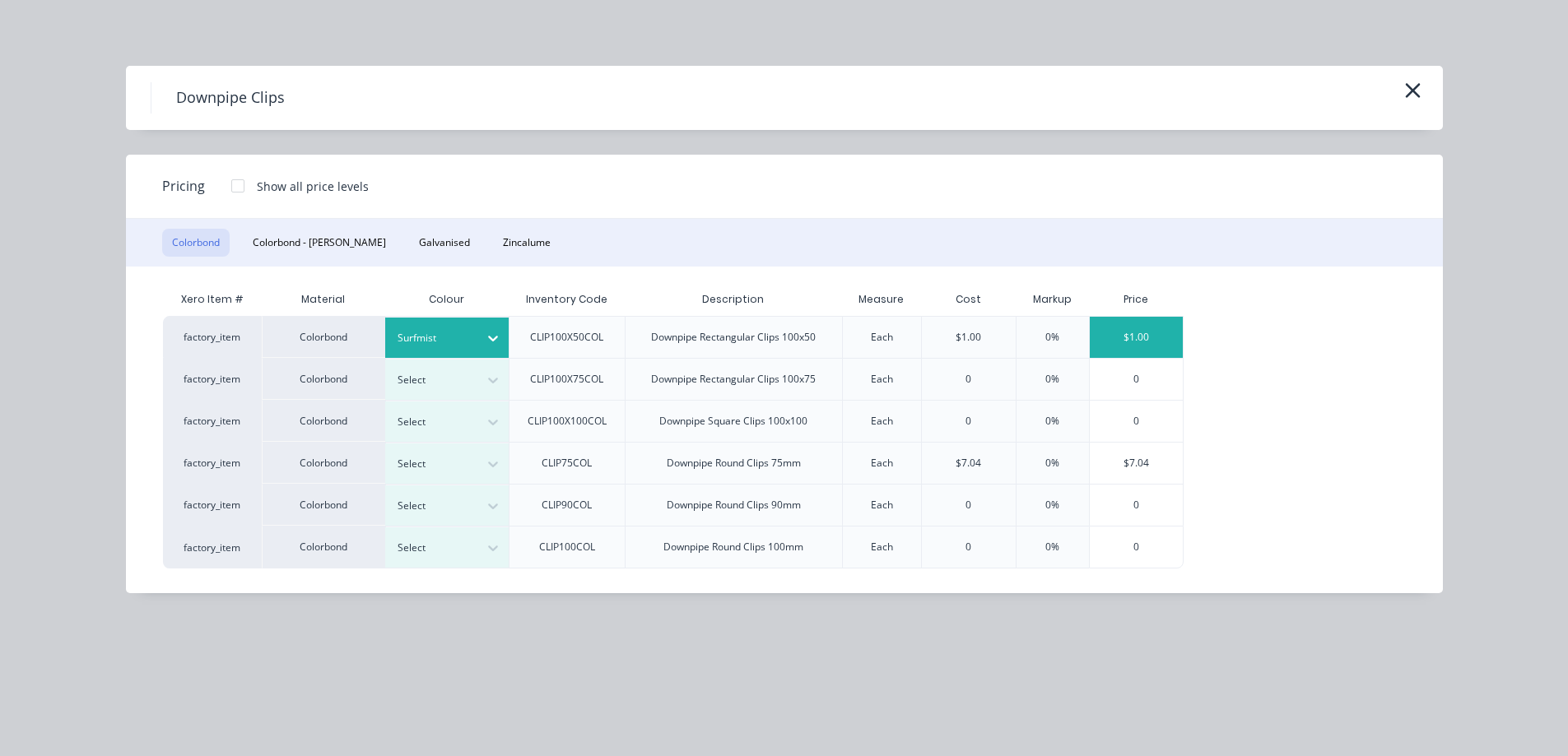
click at [1141, 343] on div "$1.00" at bounding box center [1136, 337] width 93 height 41
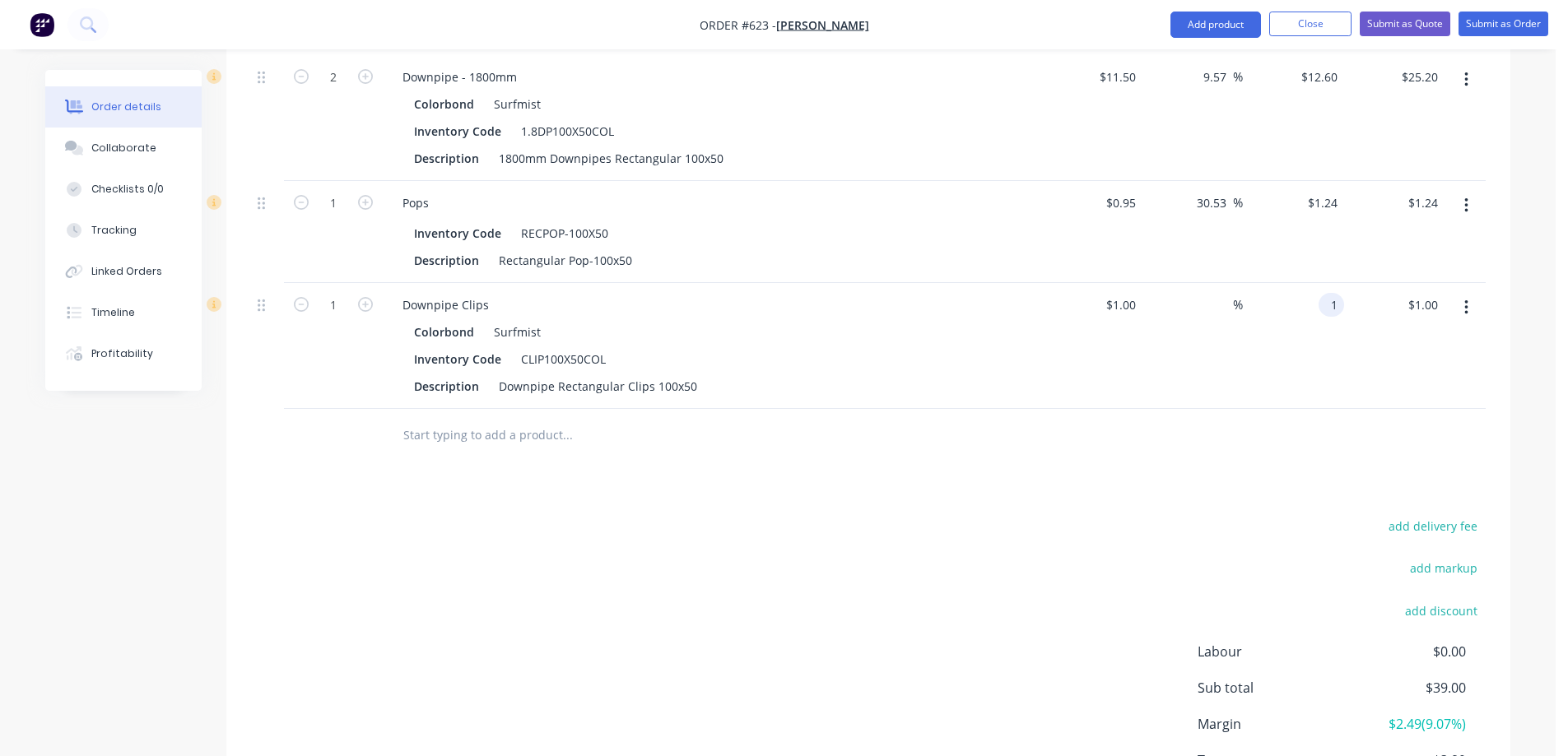
click at [1331, 313] on input "1" at bounding box center [1335, 305] width 19 height 24
type input "1.5"
type input "50"
type input "$1.50"
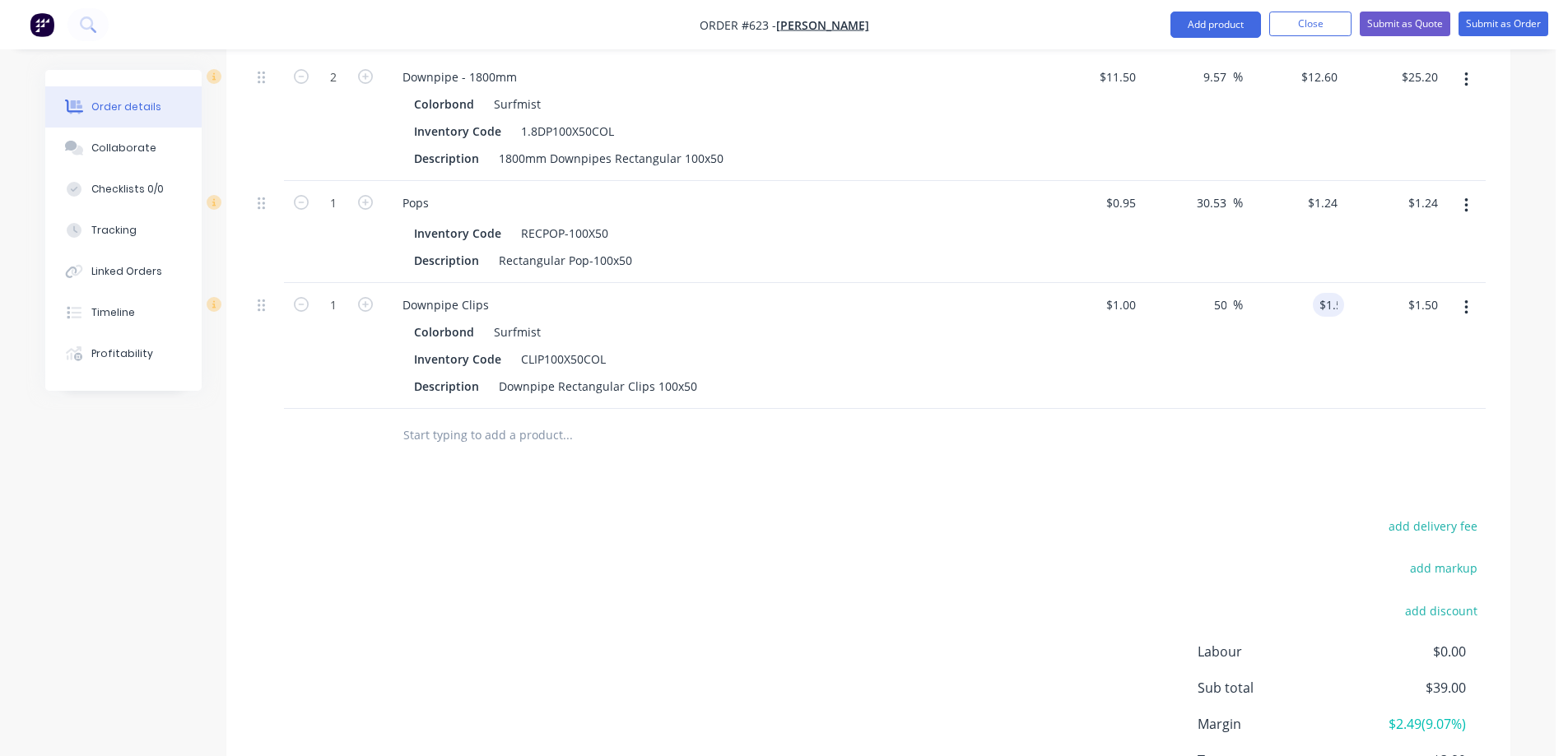
click at [770, 471] on div "Drawings Add drawing Products Show / Hide columns Add product Qty Cost Markup P…" at bounding box center [868, 173] width 1284 height 1369
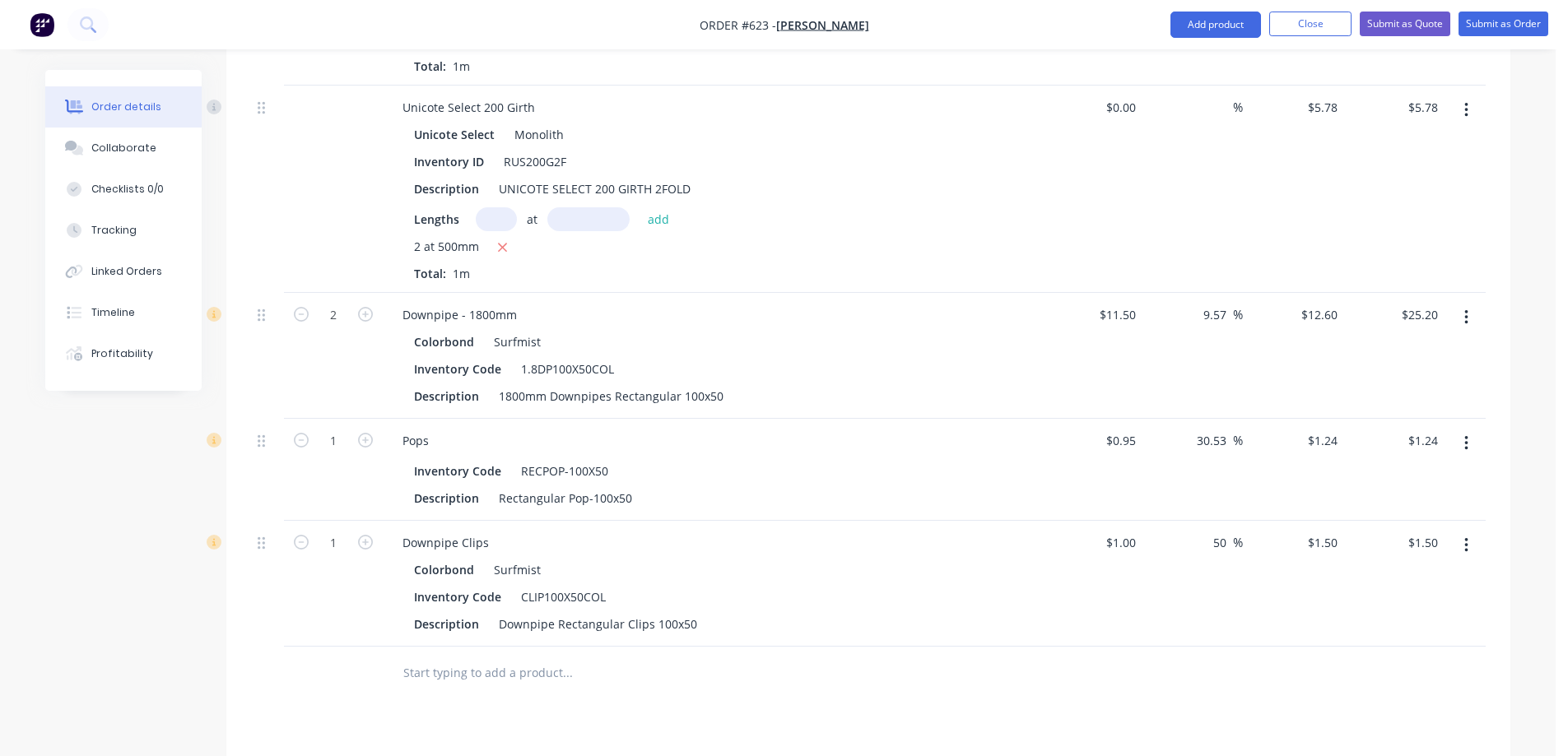
scroll to position [722, 0]
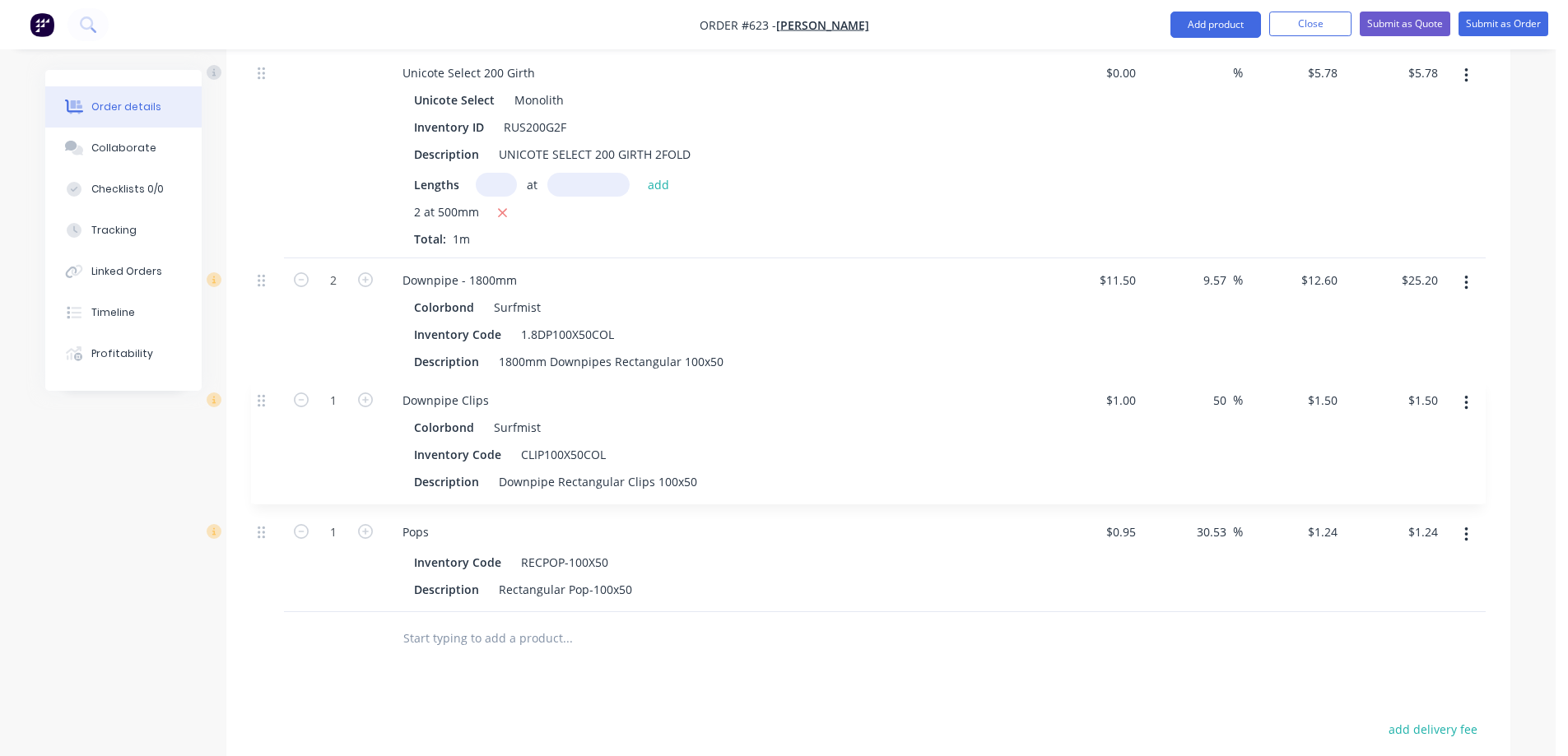
drag, startPoint x: 259, startPoint y: 514, endPoint x: 259, endPoint y: 400, distance: 114.0
click at [259, 400] on div "Unicote Select 200 Girth Unicote Select Monolith Inventory ID RUS200G2F Descrip…" at bounding box center [868, 228] width 1235 height 769
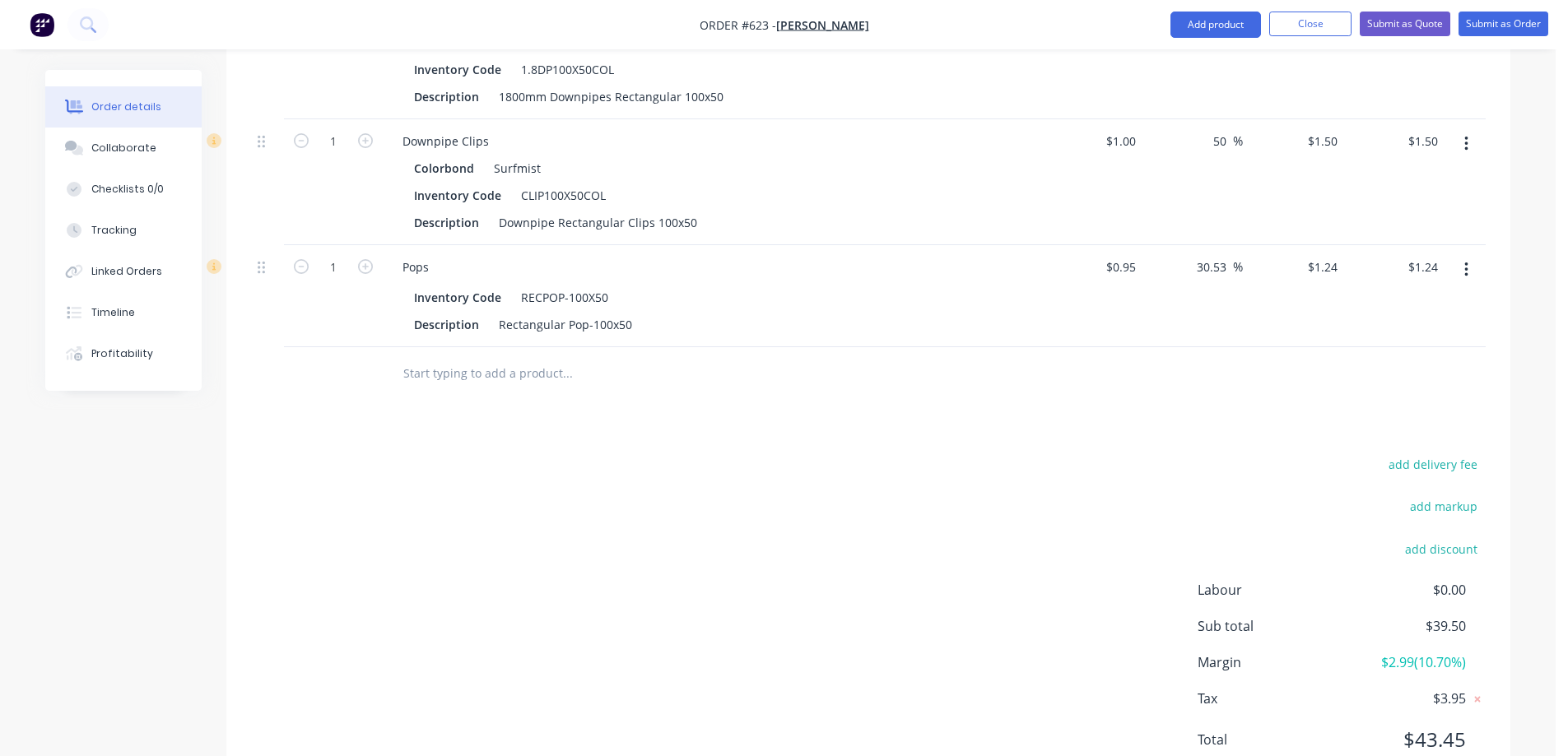
scroll to position [1051, 0]
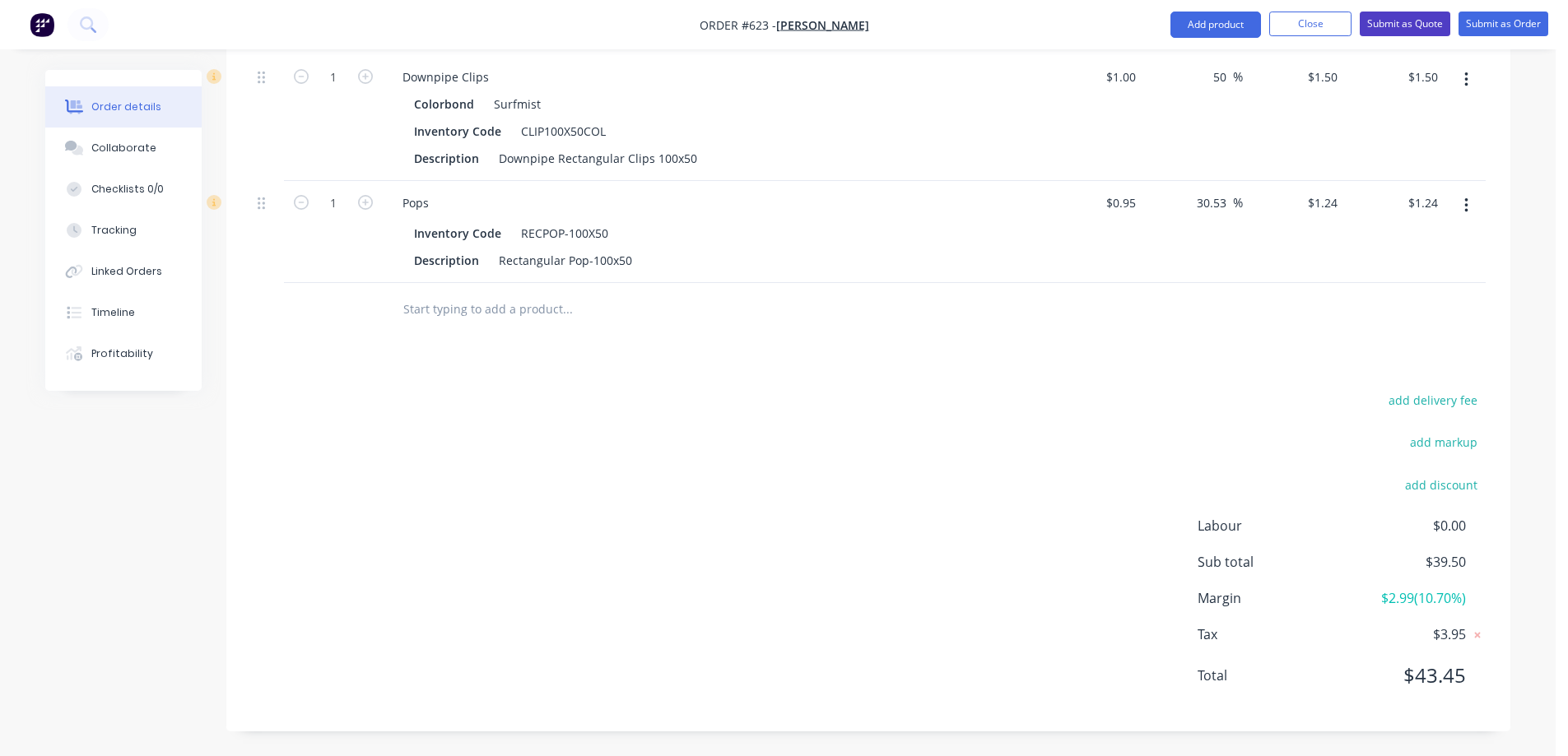
click at [1385, 29] on button "Submit as Quote" at bounding box center [1405, 23] width 91 height 25
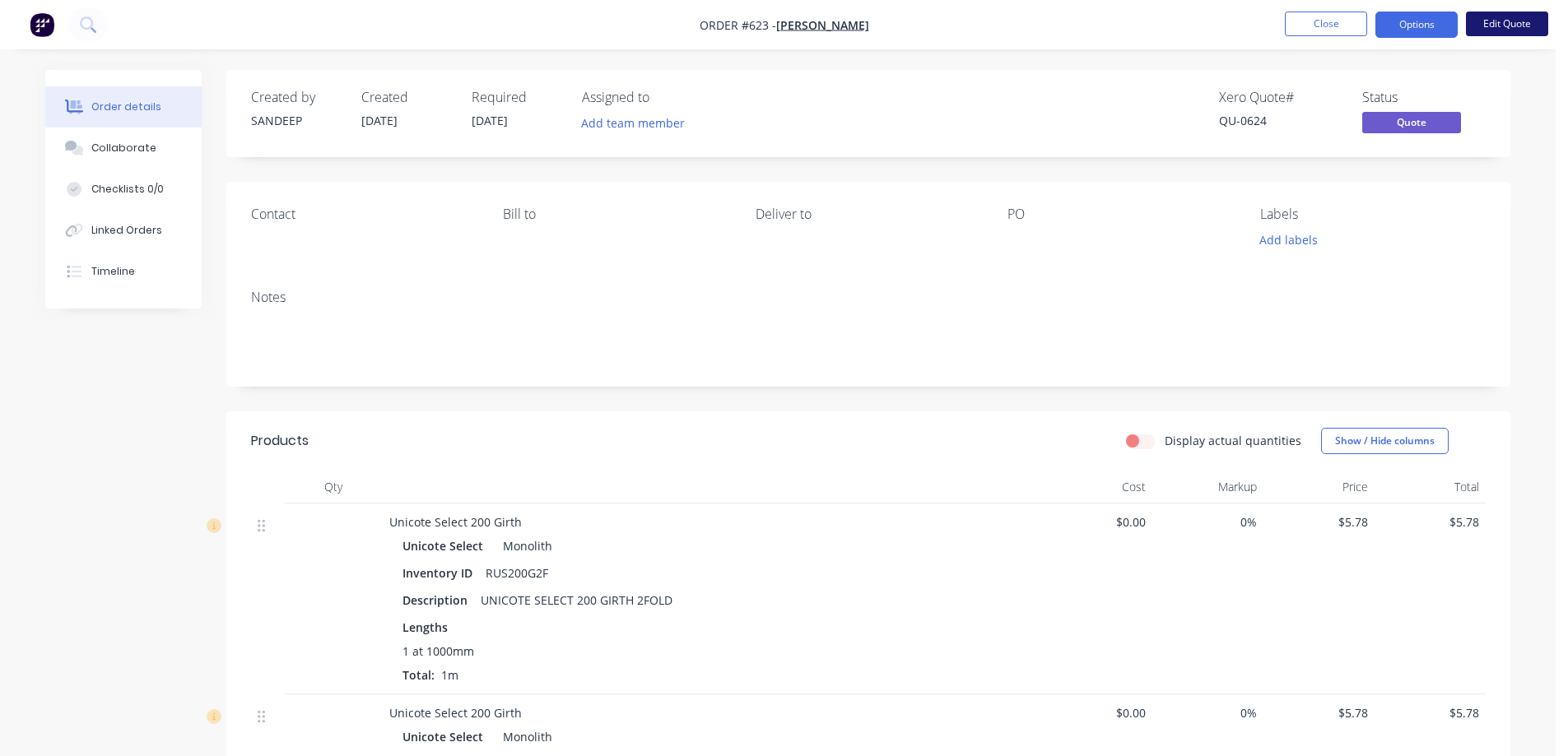
click at [1496, 31] on button "Edit Quote" at bounding box center [1507, 23] width 82 height 25
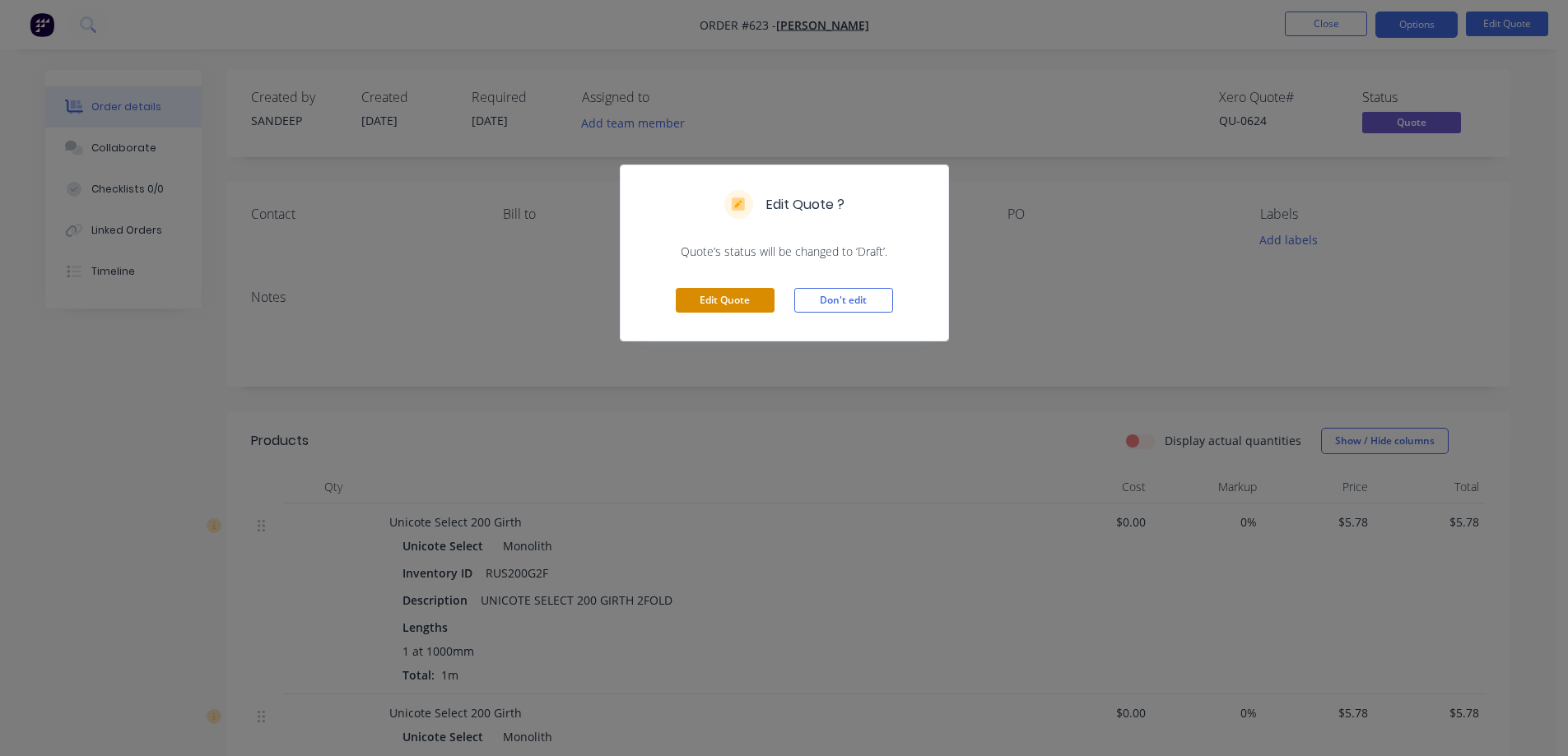
click at [749, 300] on button "Edit Quote" at bounding box center [725, 300] width 99 height 25
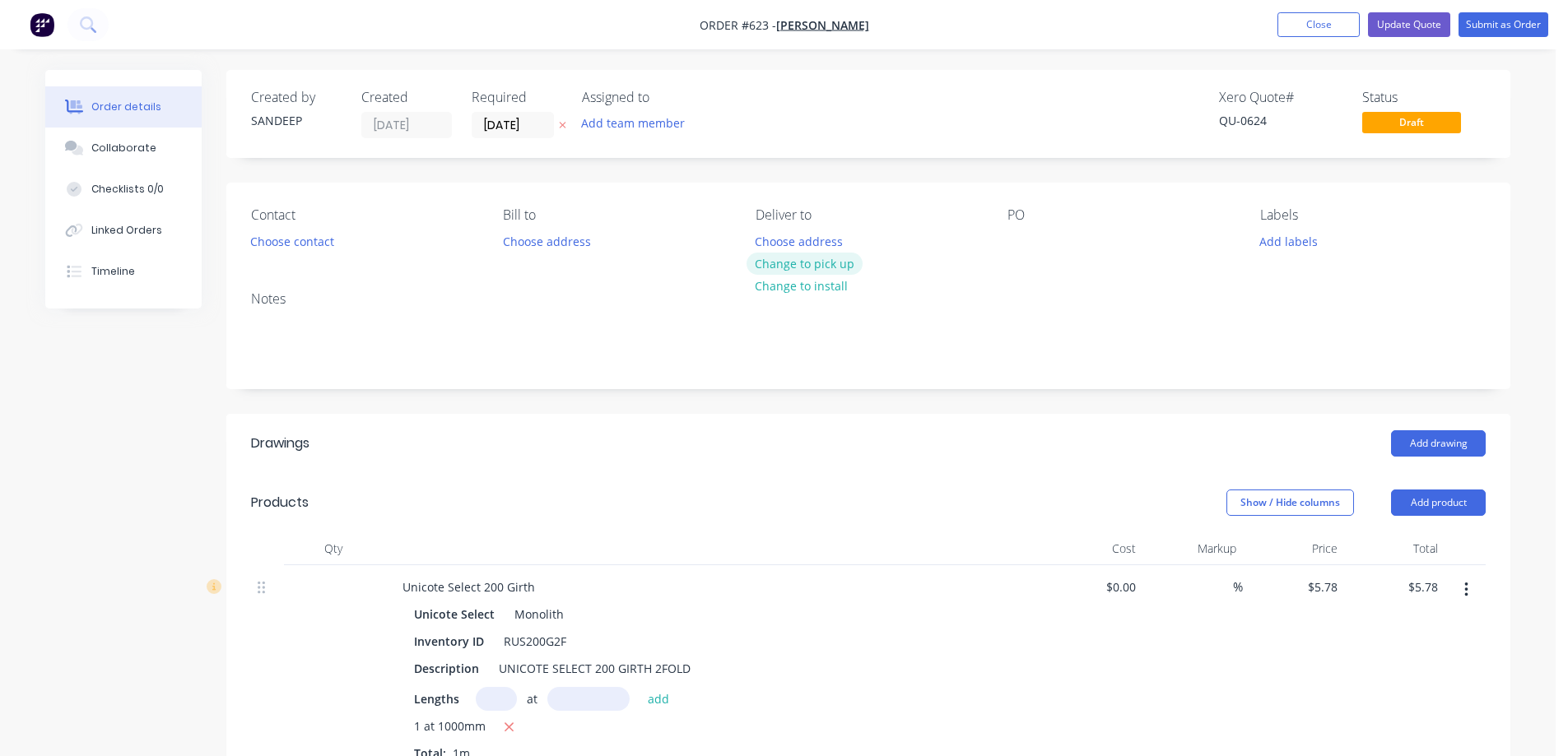
click at [780, 263] on button "Change to pick up" at bounding box center [805, 264] width 117 height 22
click at [1414, 19] on button "Update Quote" at bounding box center [1409, 24] width 82 height 25
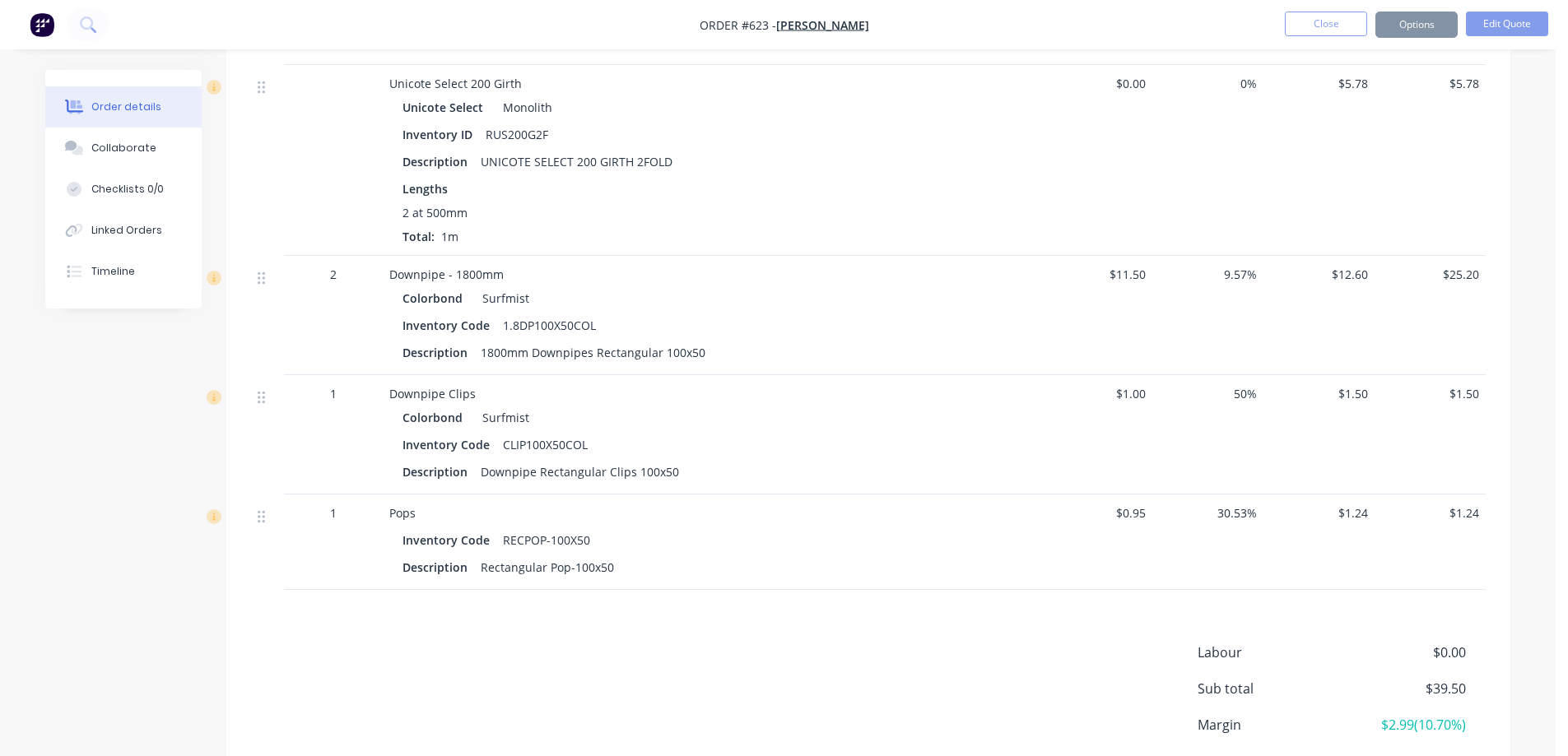
scroll to position [658, 0]
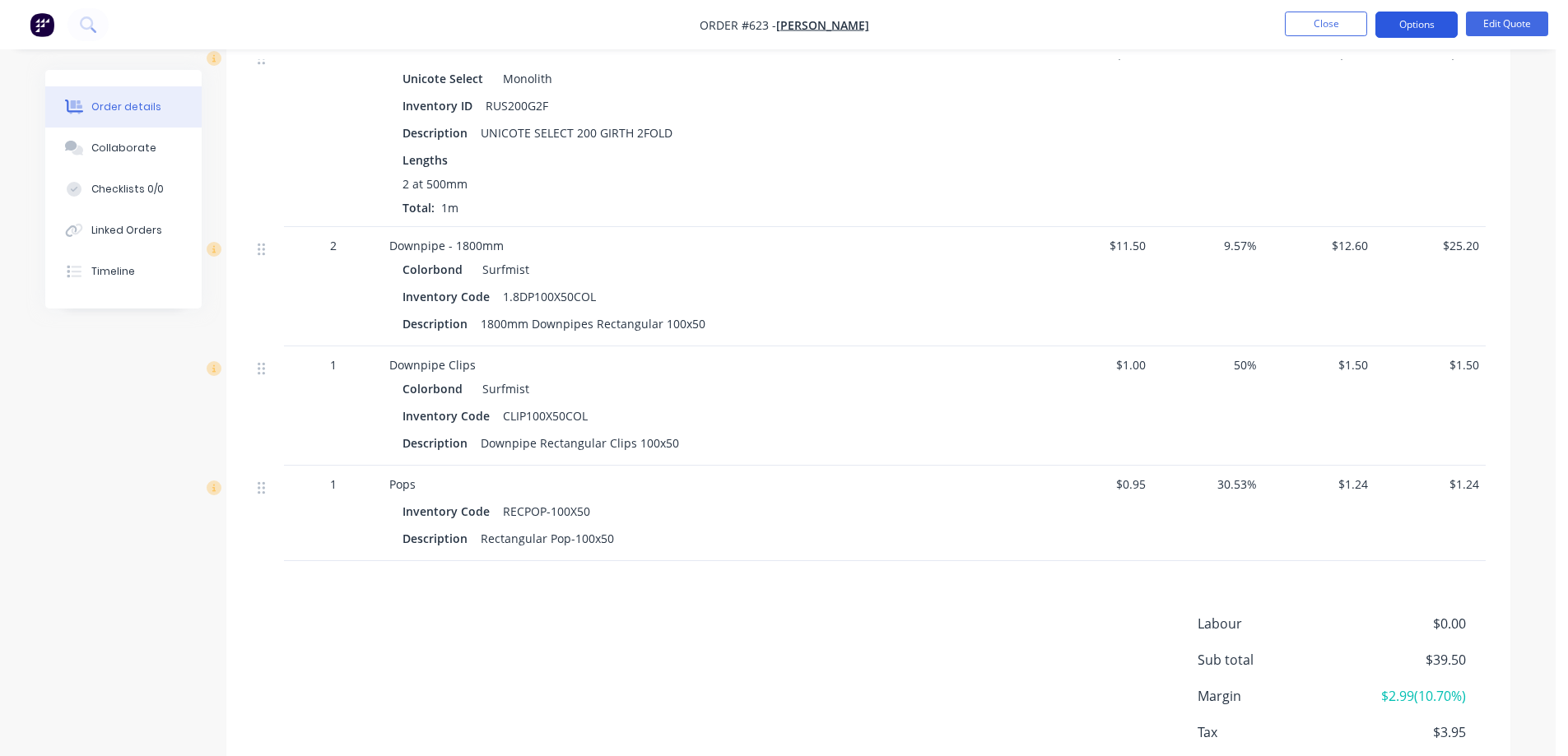
click at [1437, 22] on button "Options" at bounding box center [1416, 24] width 82 height 26
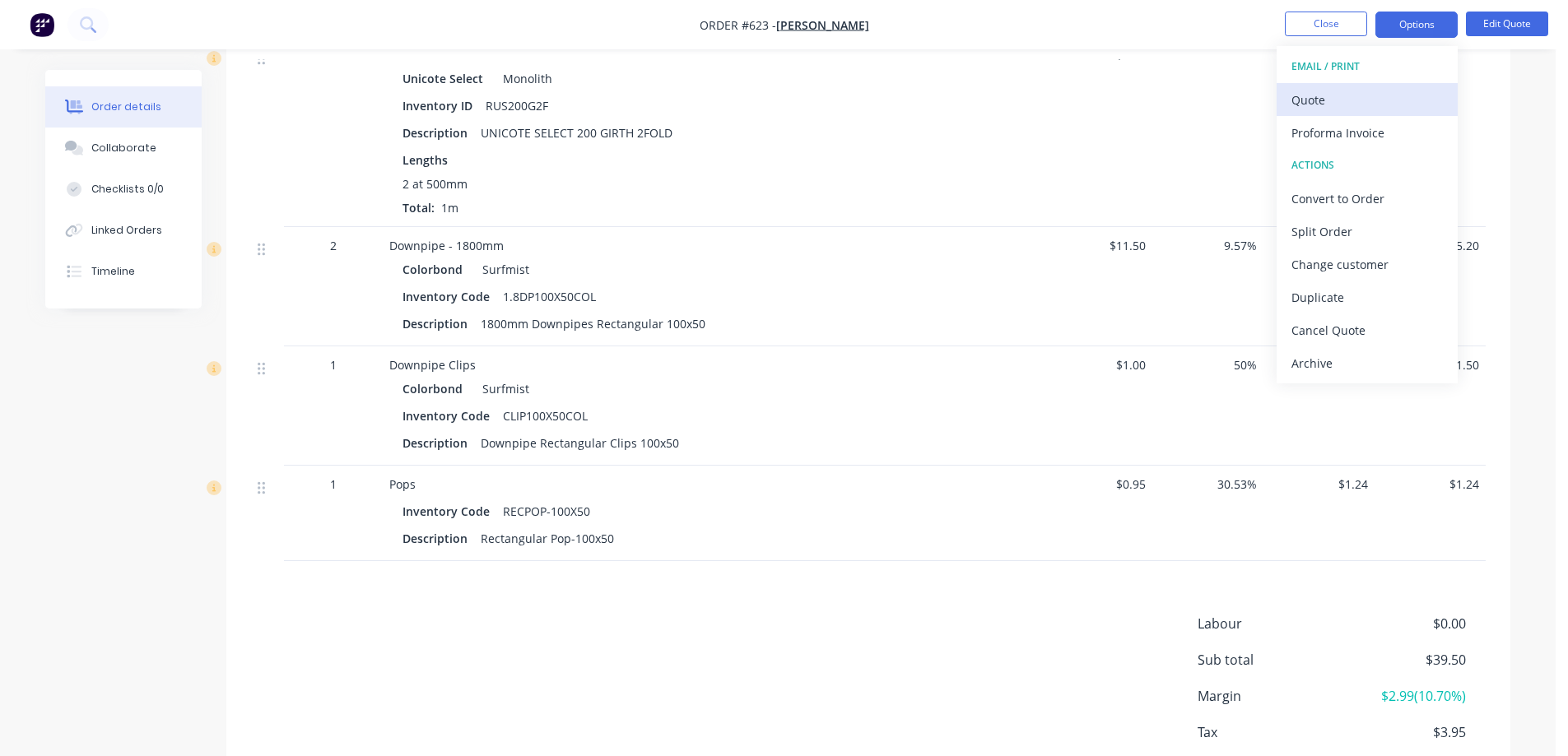
click at [1379, 95] on div "Quote" at bounding box center [1367, 100] width 152 height 24
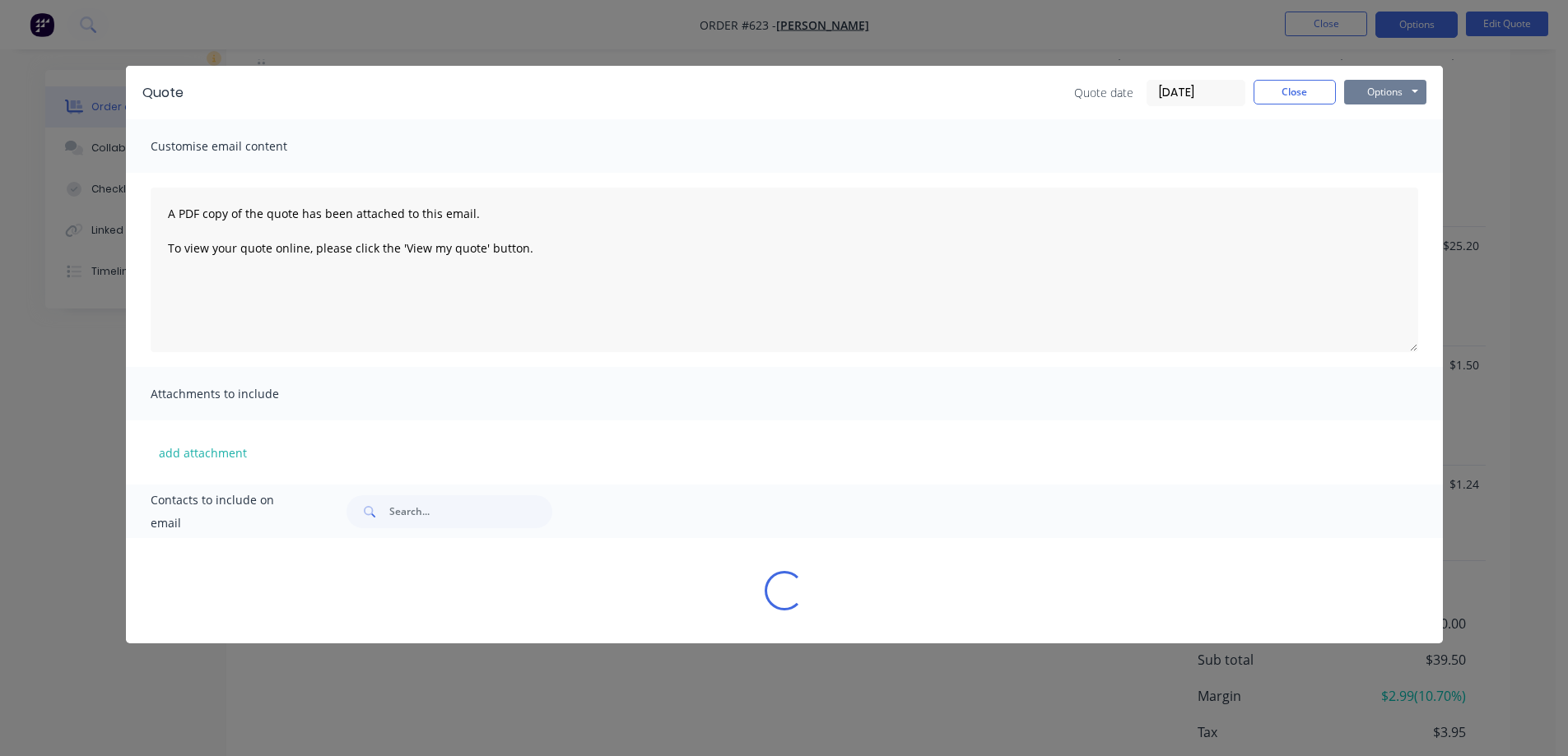
click at [1396, 93] on button "Options" at bounding box center [1385, 92] width 82 height 25
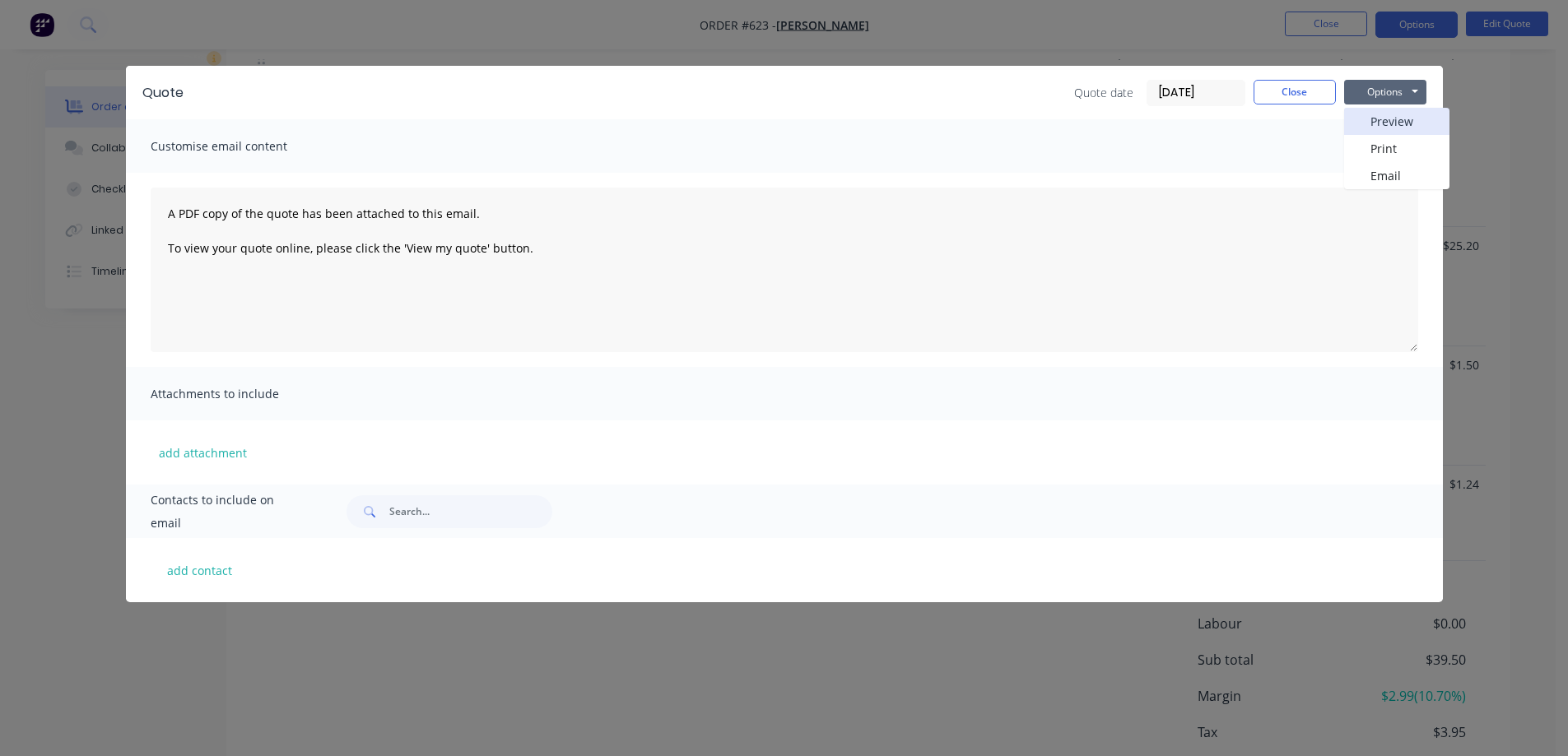
click at [1378, 130] on button "Preview" at bounding box center [1397, 120] width 106 height 27
click at [1304, 89] on button "Close" at bounding box center [1294, 92] width 82 height 25
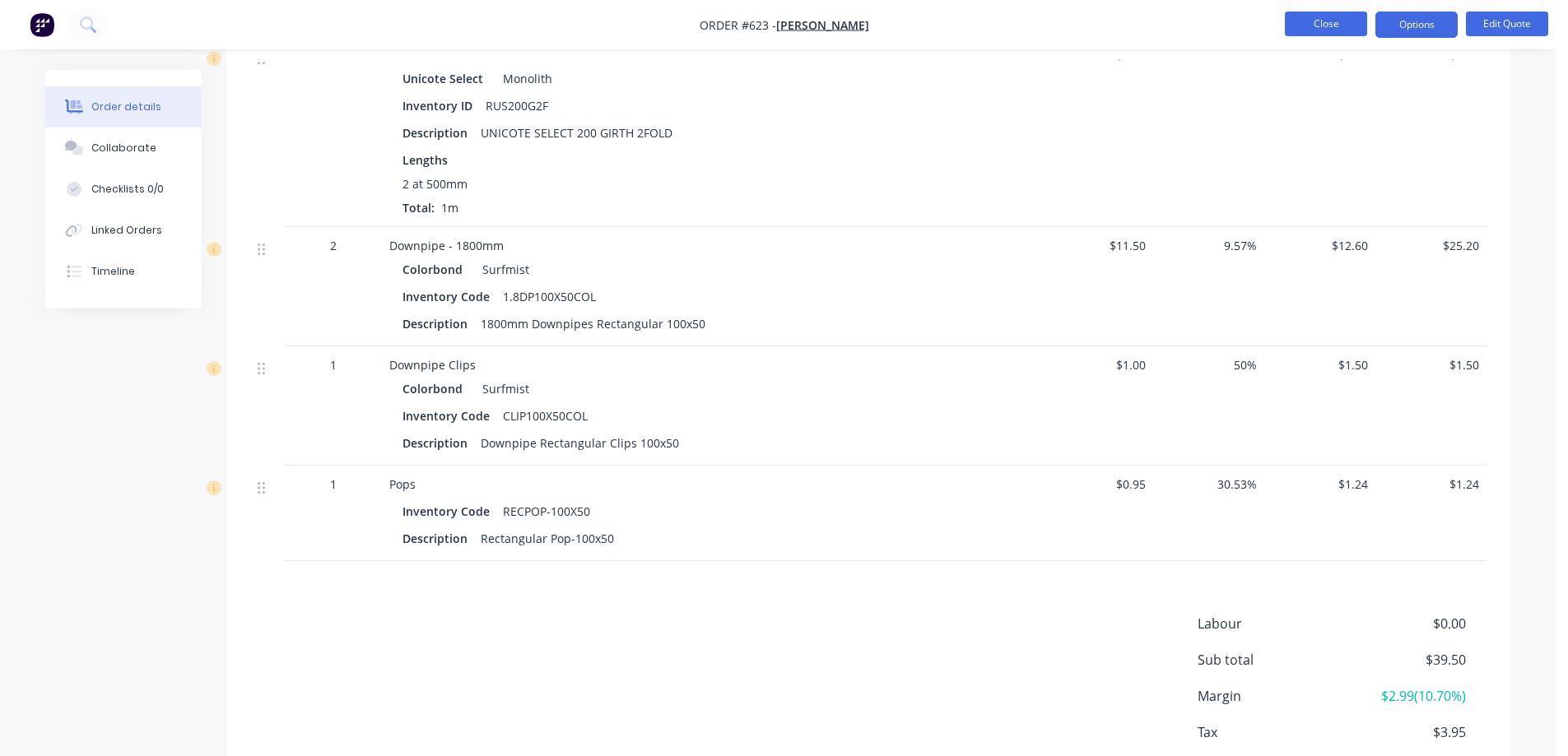
click at [1304, 34] on button "Close" at bounding box center [1325, 23] width 82 height 25
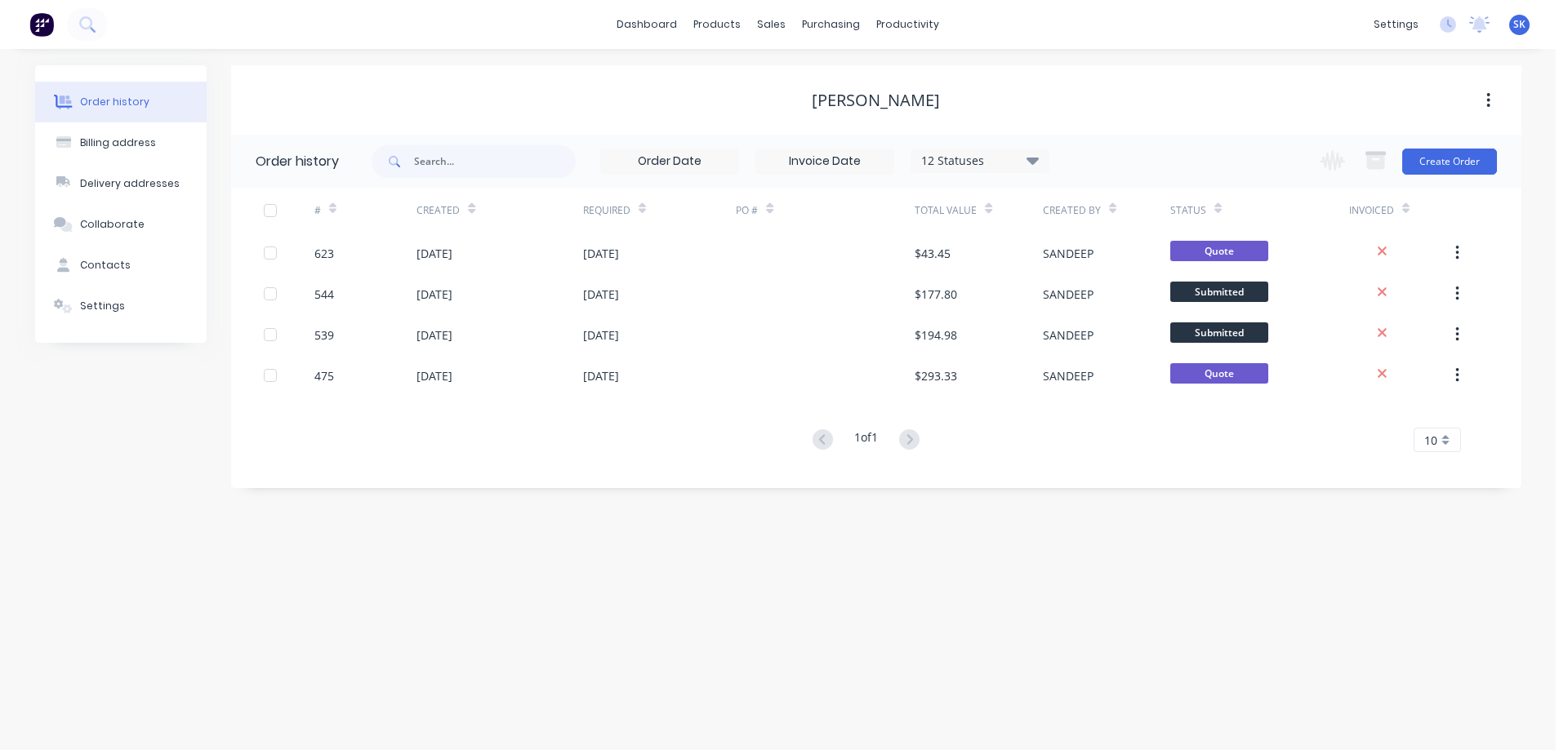
click at [28, 27] on button at bounding box center [41, 25] width 34 height 33
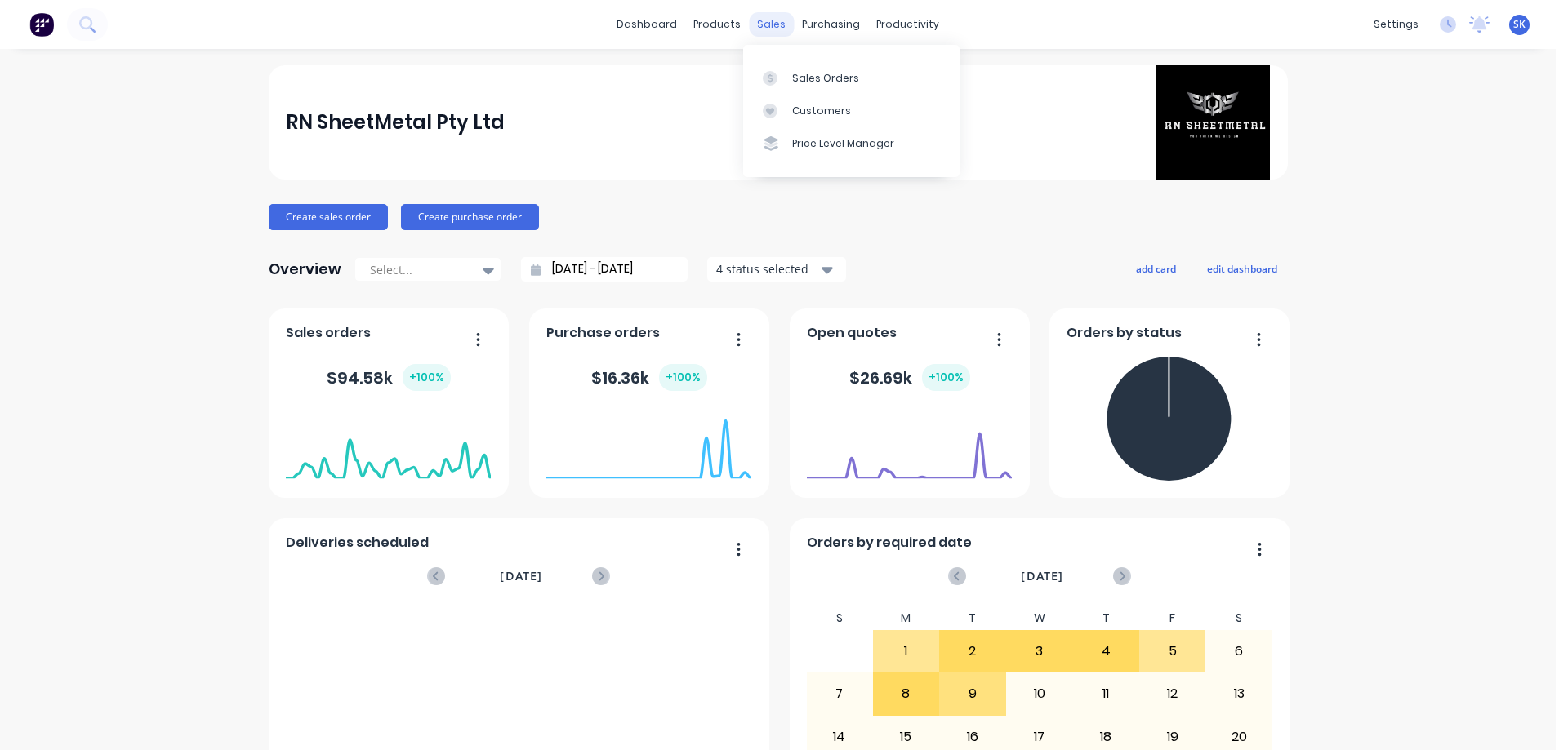
click at [765, 18] on div "sales" at bounding box center [771, 24] width 45 height 25
click at [792, 68] on link "Sales Orders" at bounding box center [852, 78] width 217 height 33
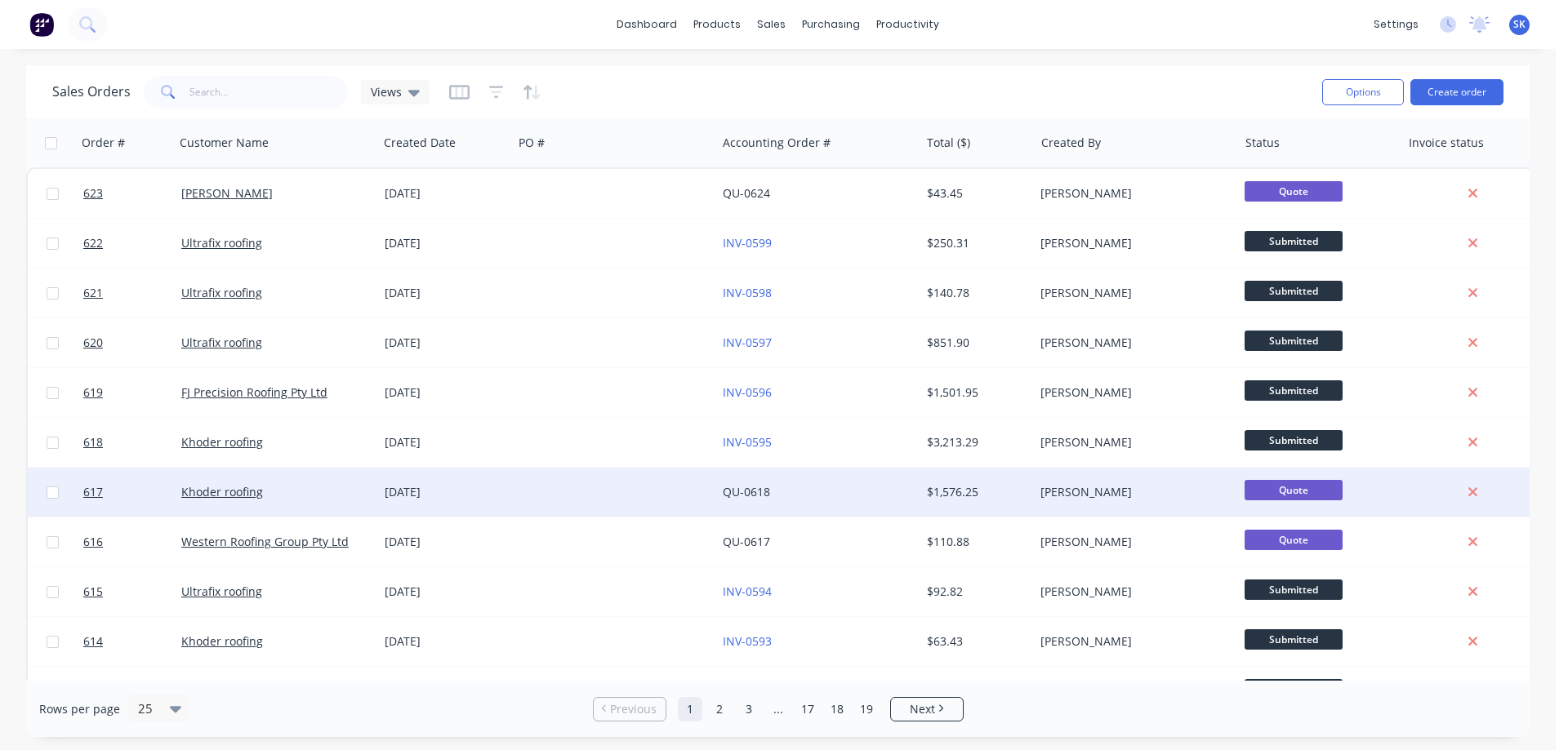
click at [605, 501] on div at bounding box center [614, 492] width 203 height 49
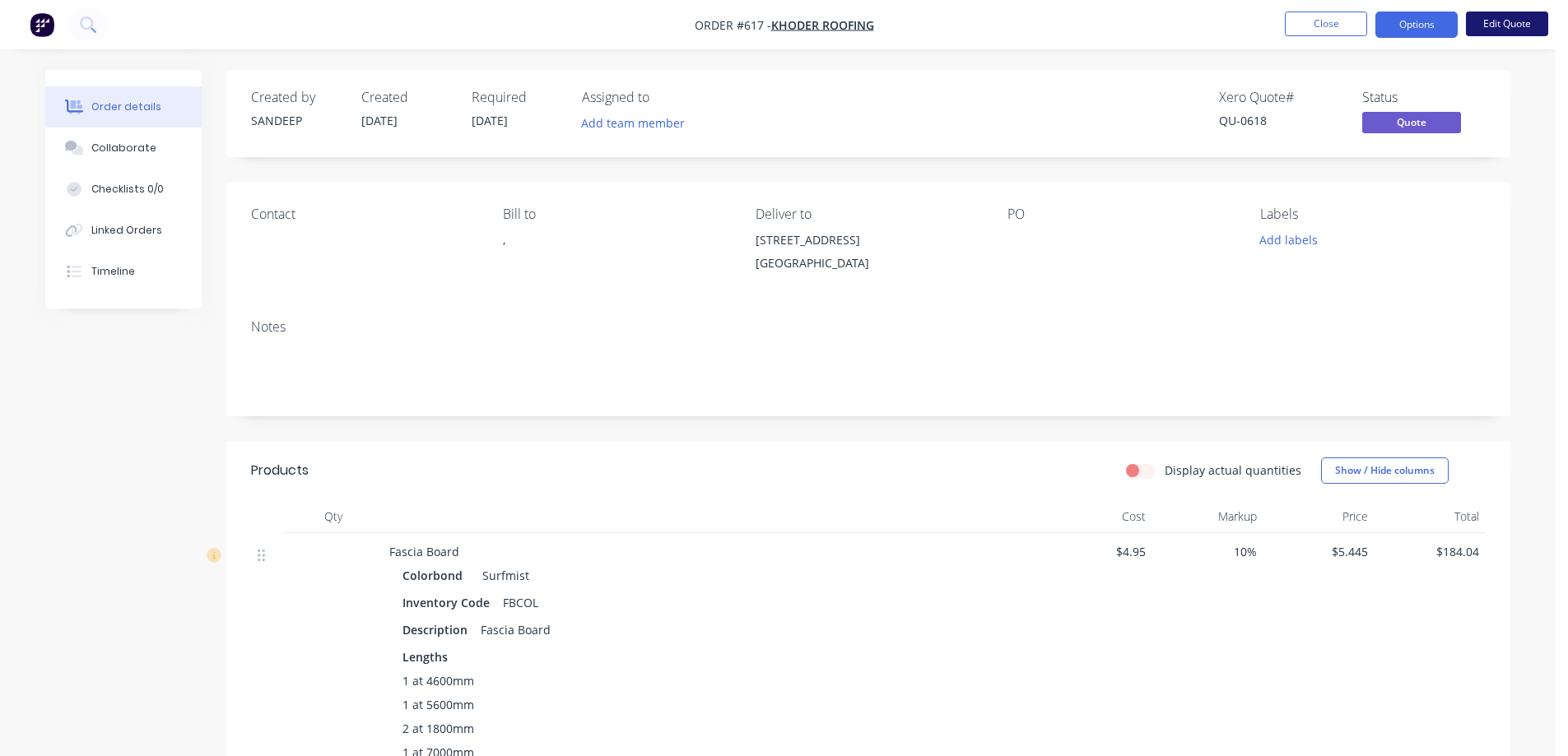
click at [1487, 25] on button "Edit Quote" at bounding box center [1507, 23] width 82 height 25
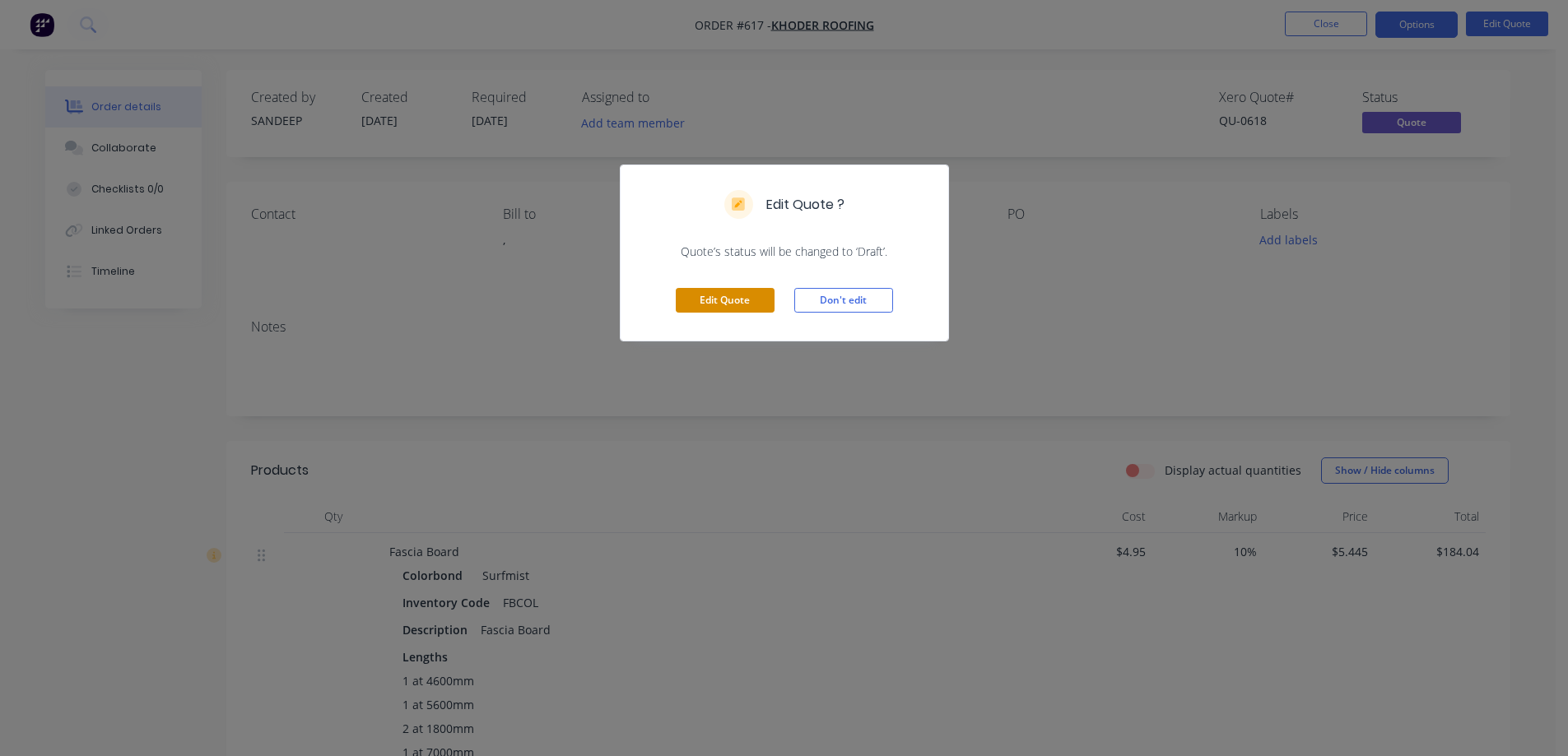
click at [680, 301] on button "Edit Quote" at bounding box center [725, 300] width 99 height 25
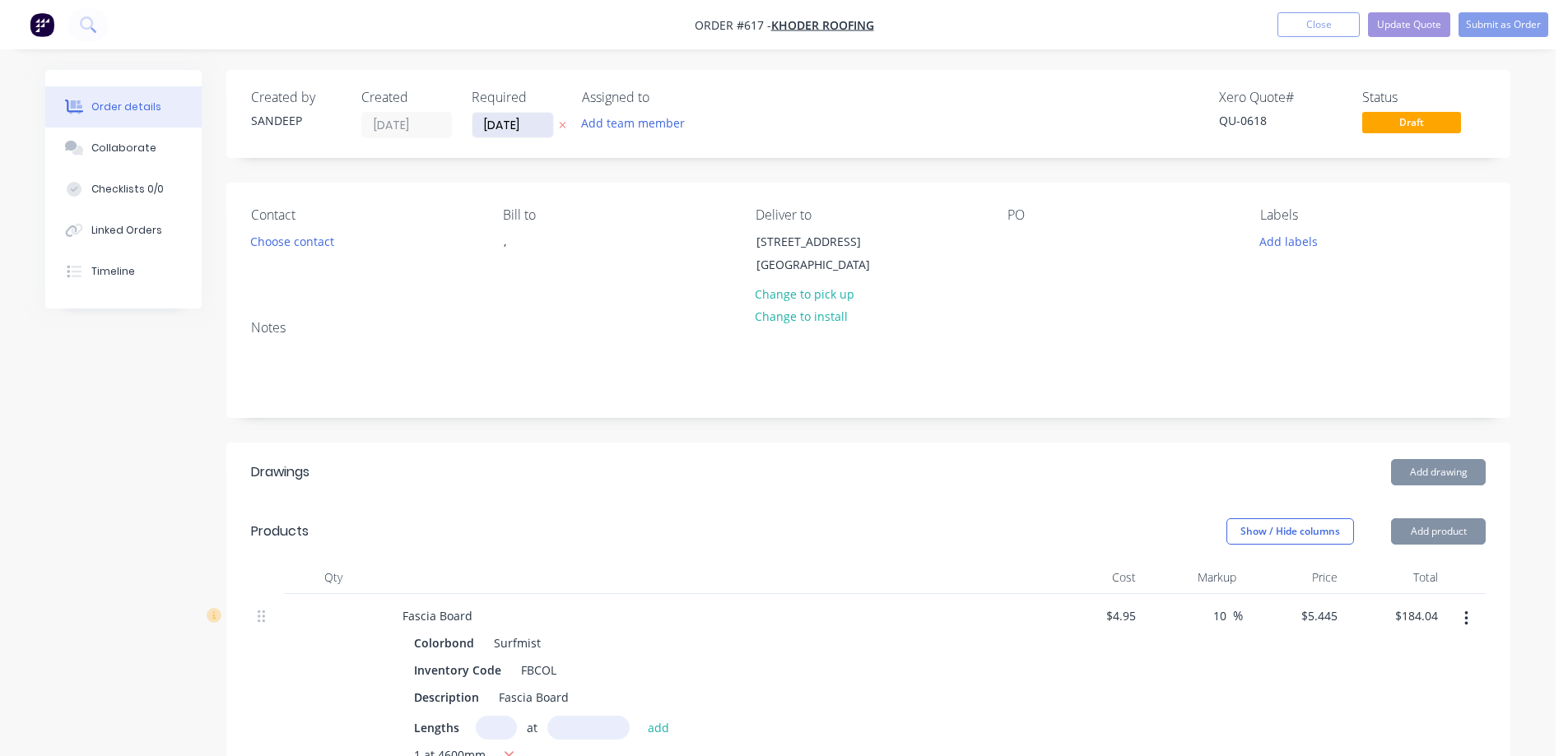
click at [507, 126] on input "08/09/25" at bounding box center [512, 125] width 81 height 25
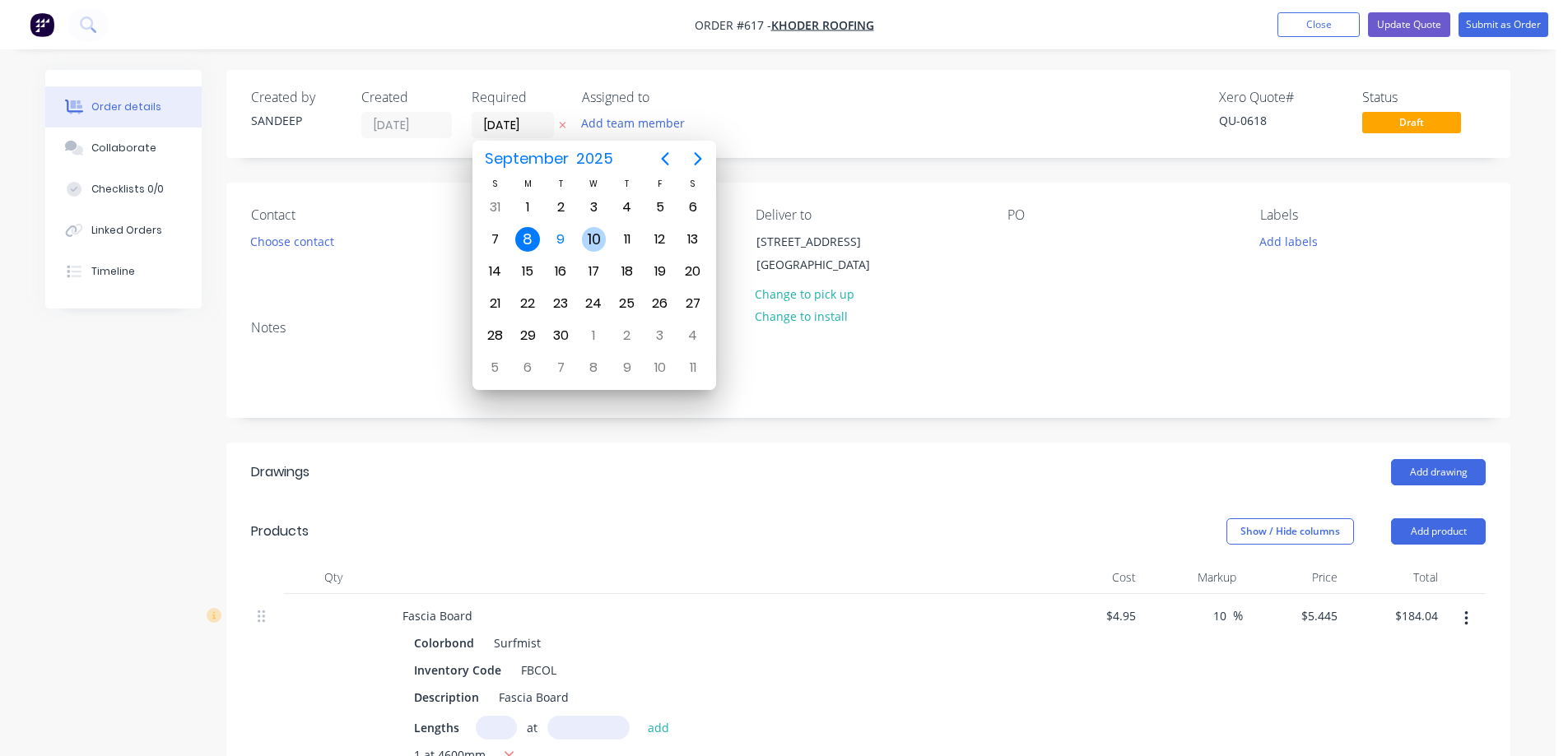
click at [590, 235] on div "10" at bounding box center [594, 239] width 25 height 25
type input "[DATE]"
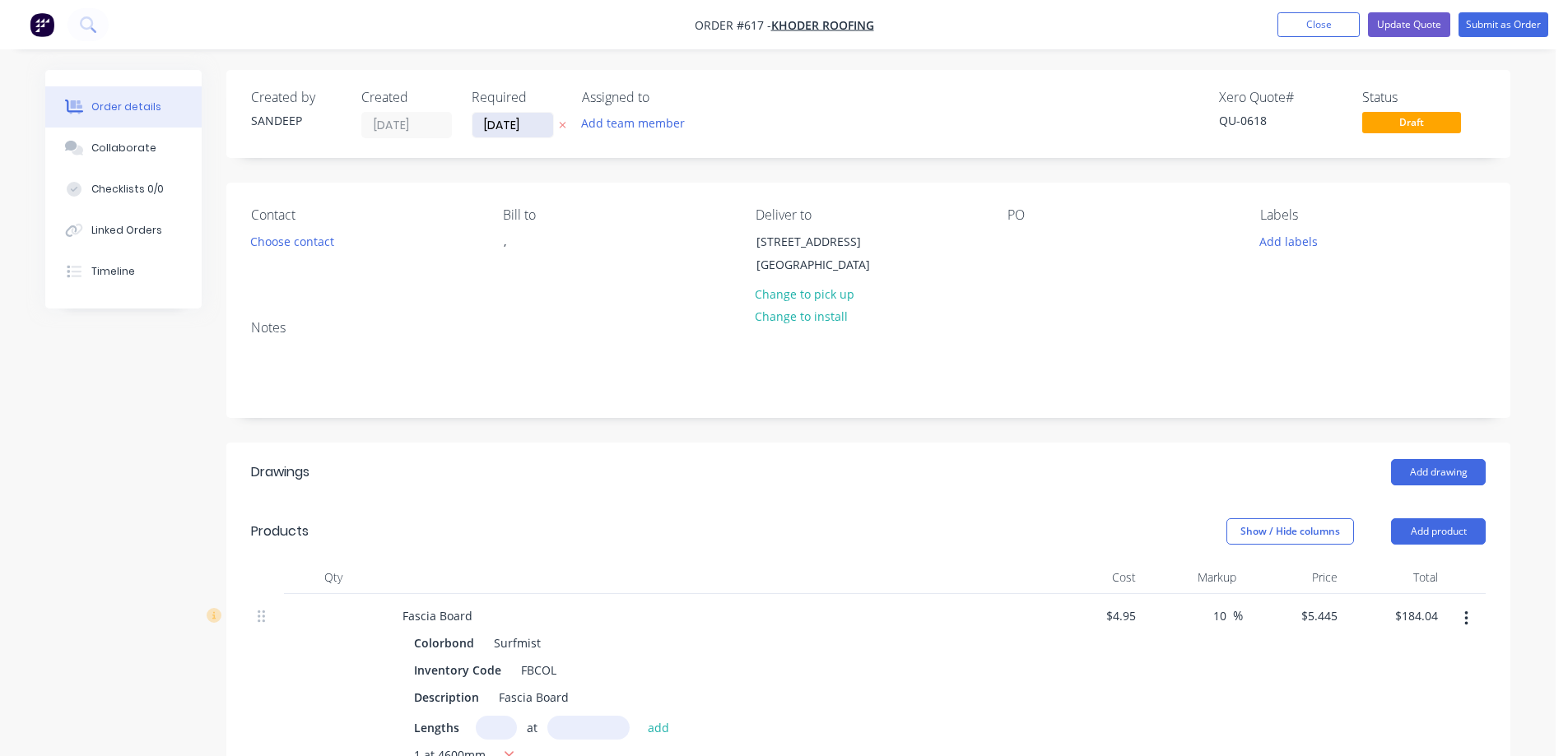
click at [513, 122] on input "[DATE]" at bounding box center [512, 125] width 81 height 25
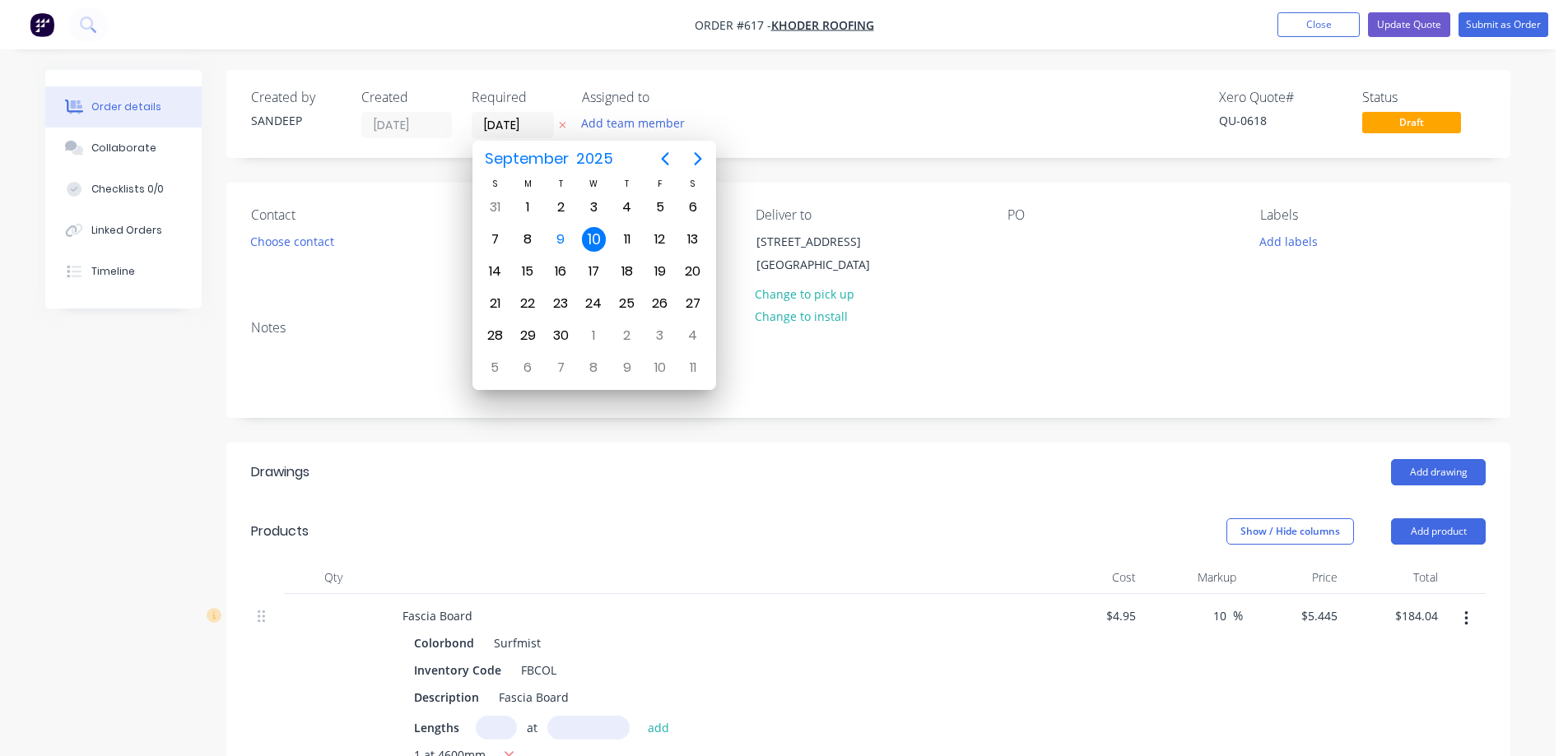
click at [601, 237] on div "10" at bounding box center [594, 239] width 25 height 25
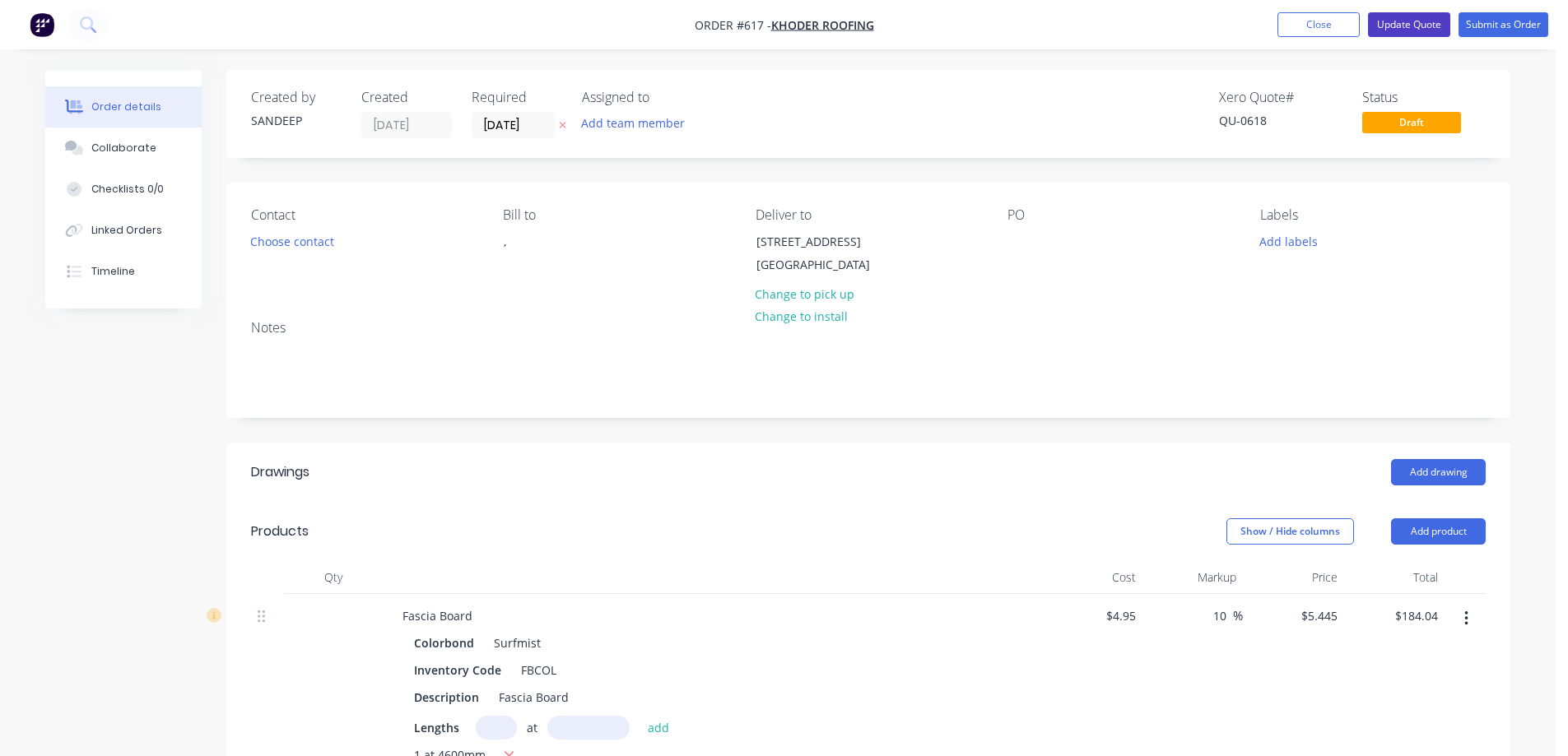
click at [1389, 19] on button "Update Quote" at bounding box center [1409, 24] width 82 height 25
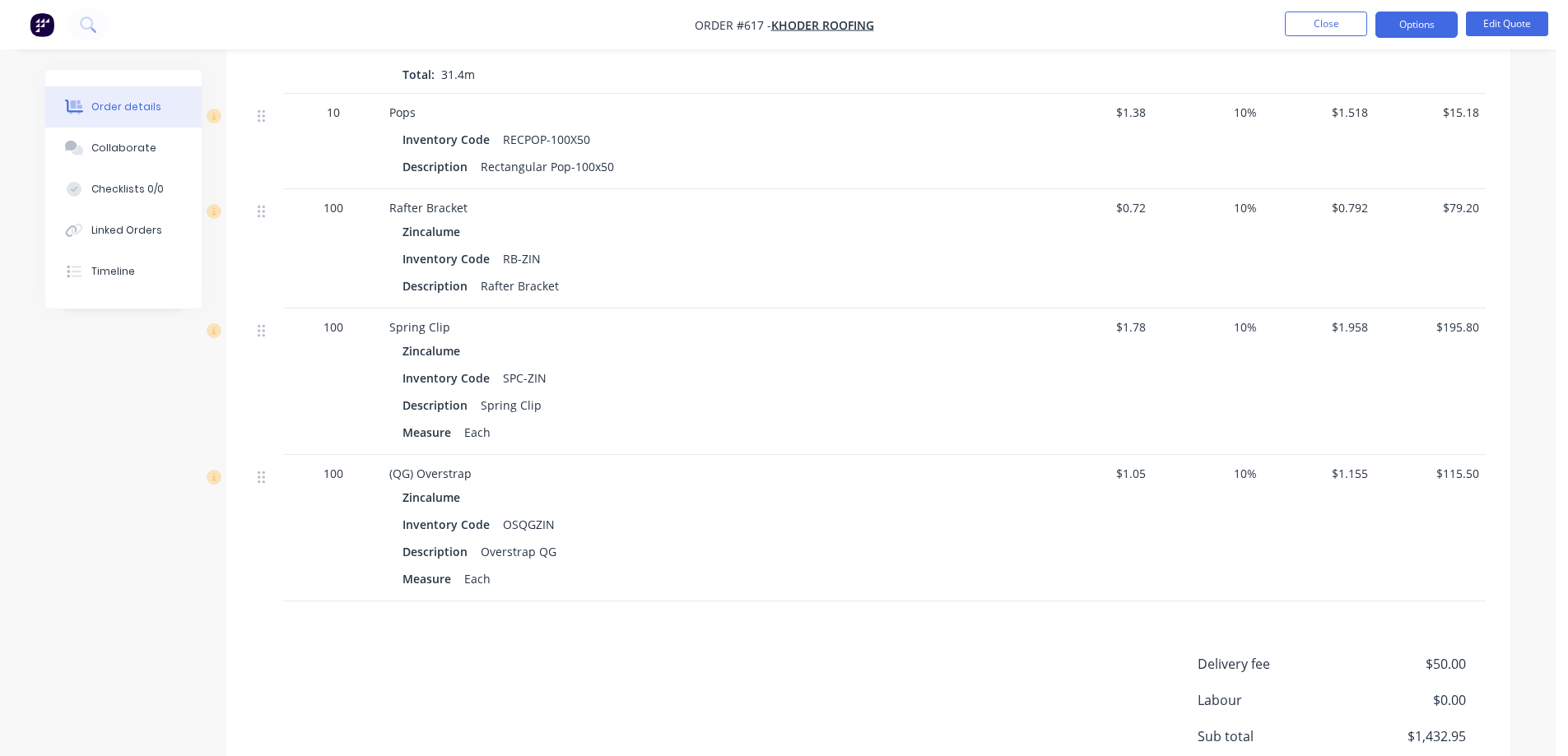
scroll to position [2962, 0]
click at [1425, 28] on button "Options" at bounding box center [1416, 24] width 82 height 26
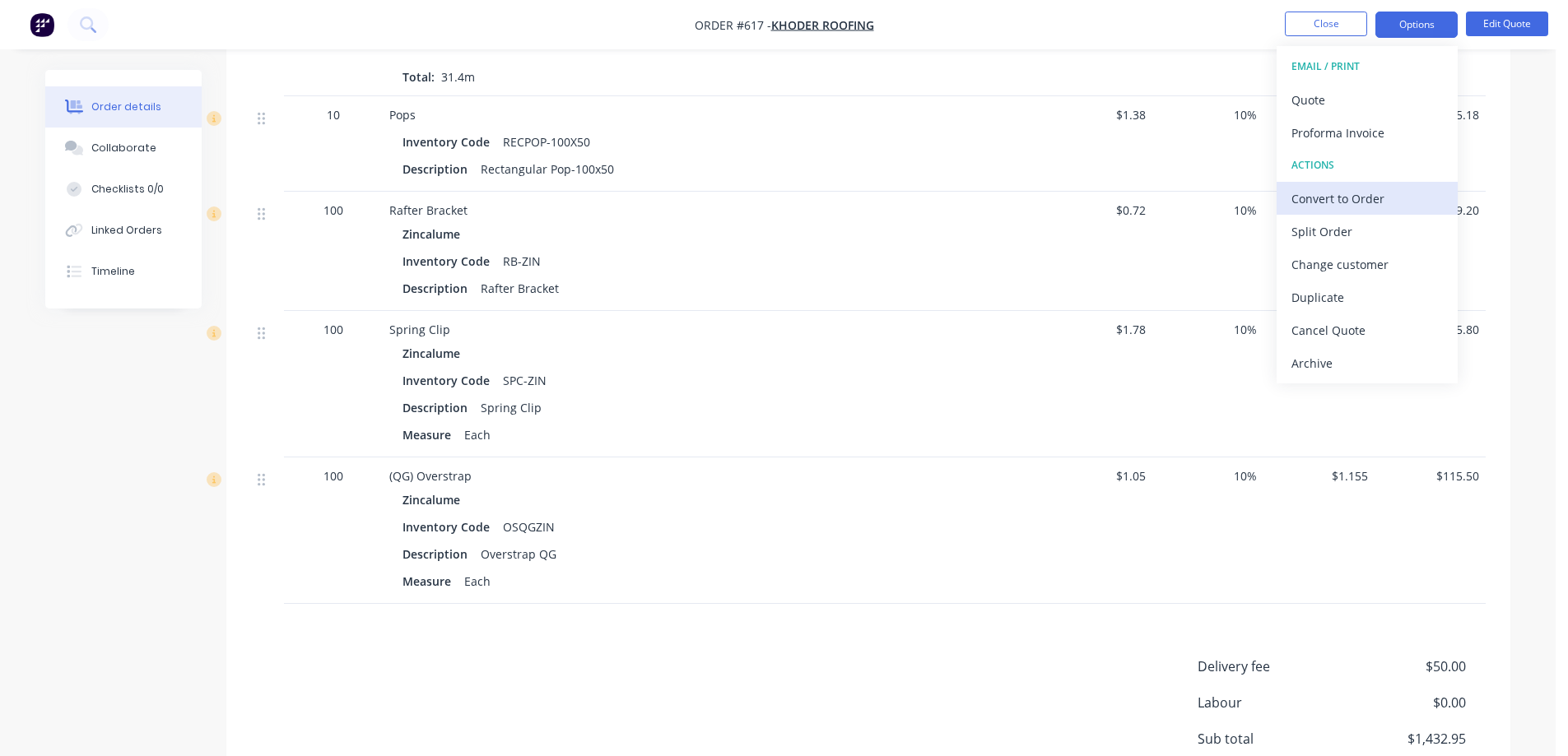
click at [1340, 192] on div "Convert to Order" at bounding box center [1367, 199] width 152 height 24
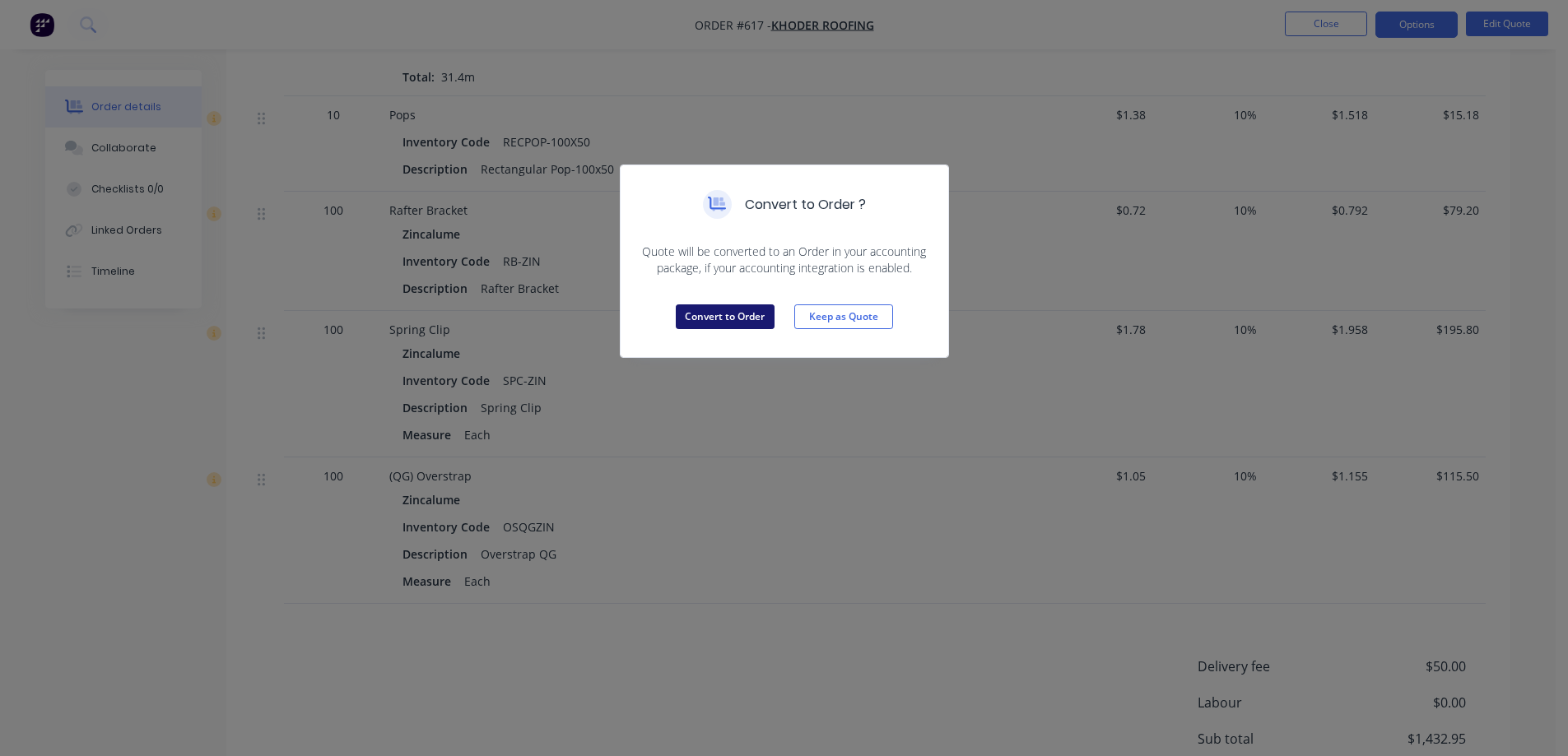
click at [716, 325] on button "Convert to Order" at bounding box center [725, 316] width 99 height 25
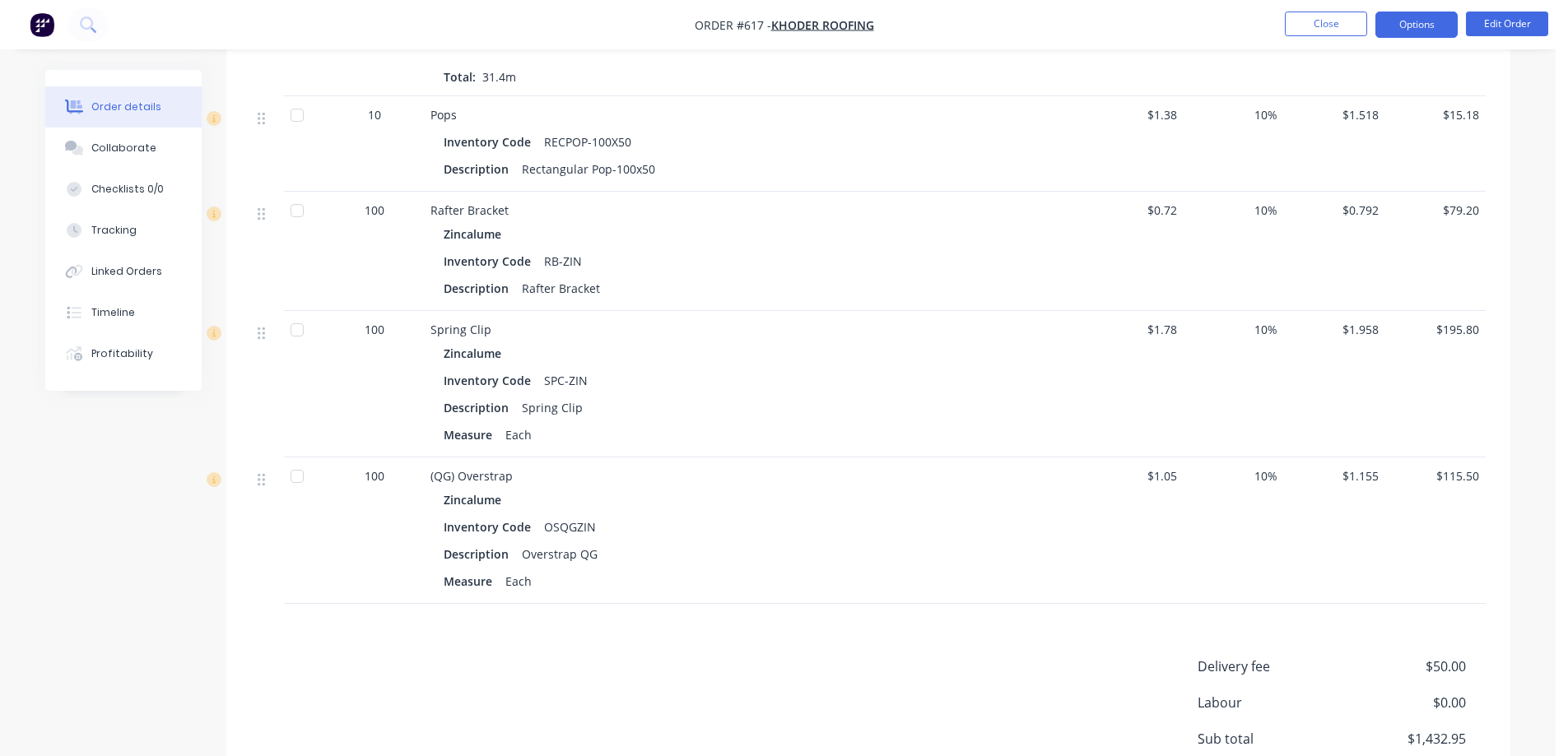
click at [1437, 22] on button "Options" at bounding box center [1416, 24] width 82 height 26
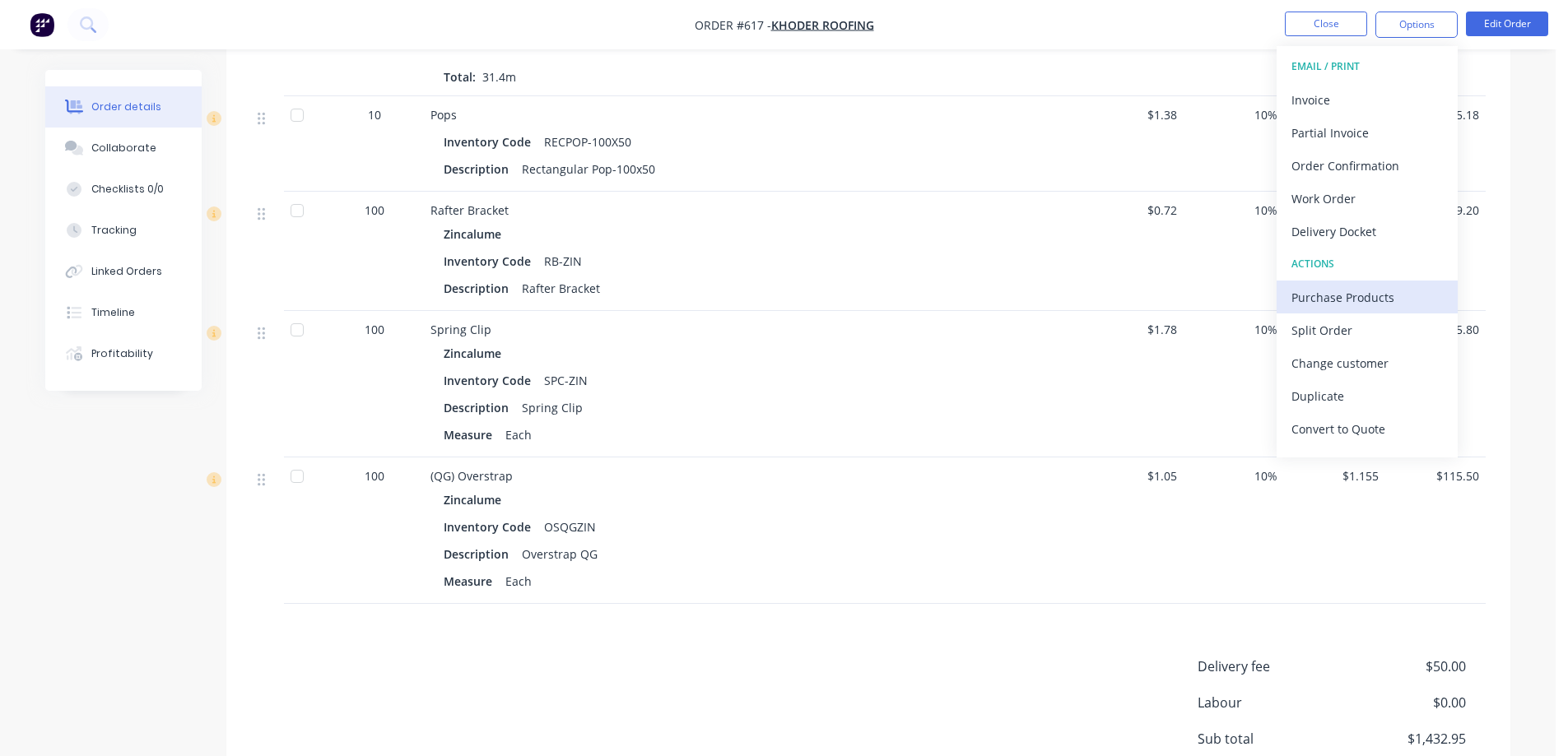
click at [1319, 295] on div "Purchase Products" at bounding box center [1367, 298] width 152 height 24
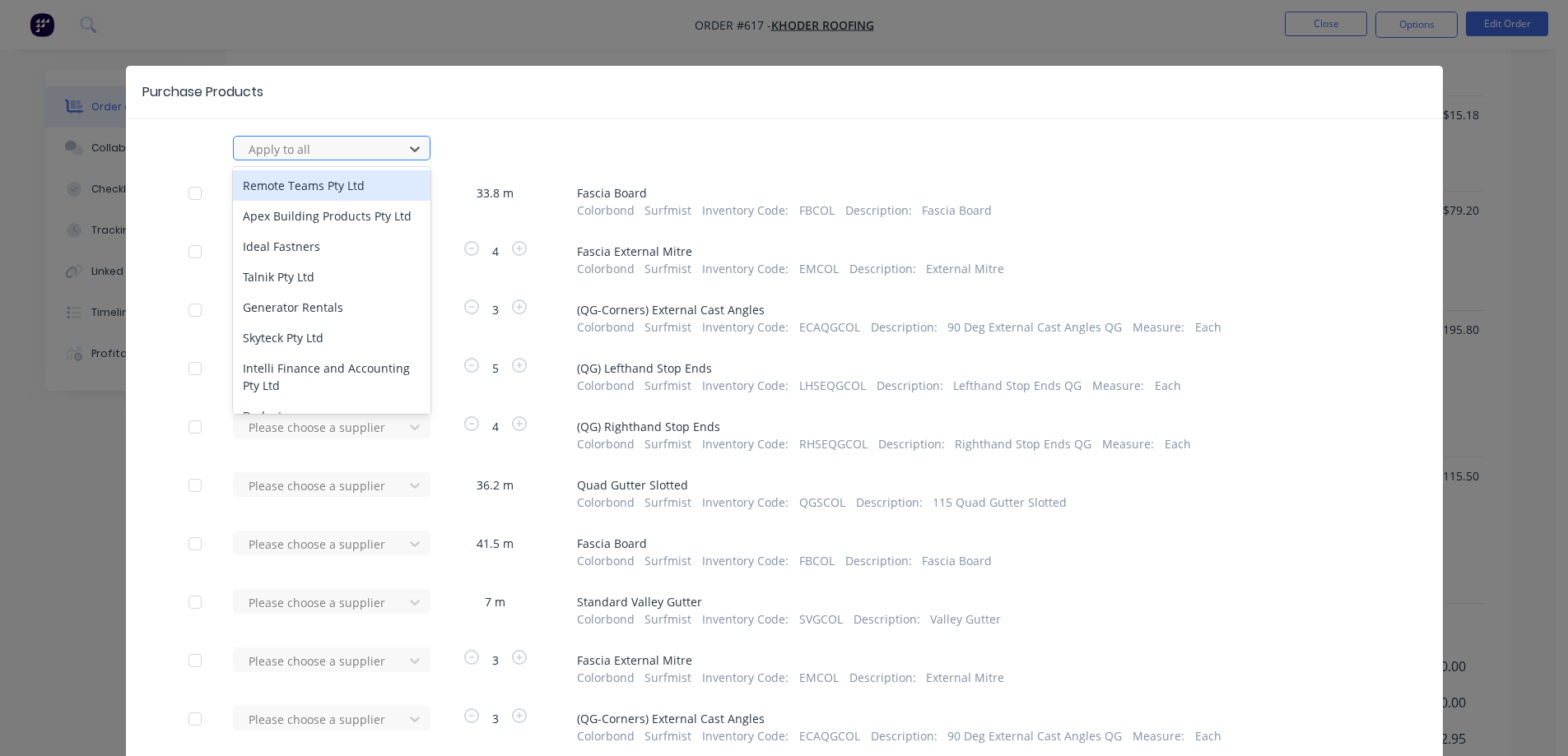
click at [338, 151] on div at bounding box center [321, 149] width 148 height 20
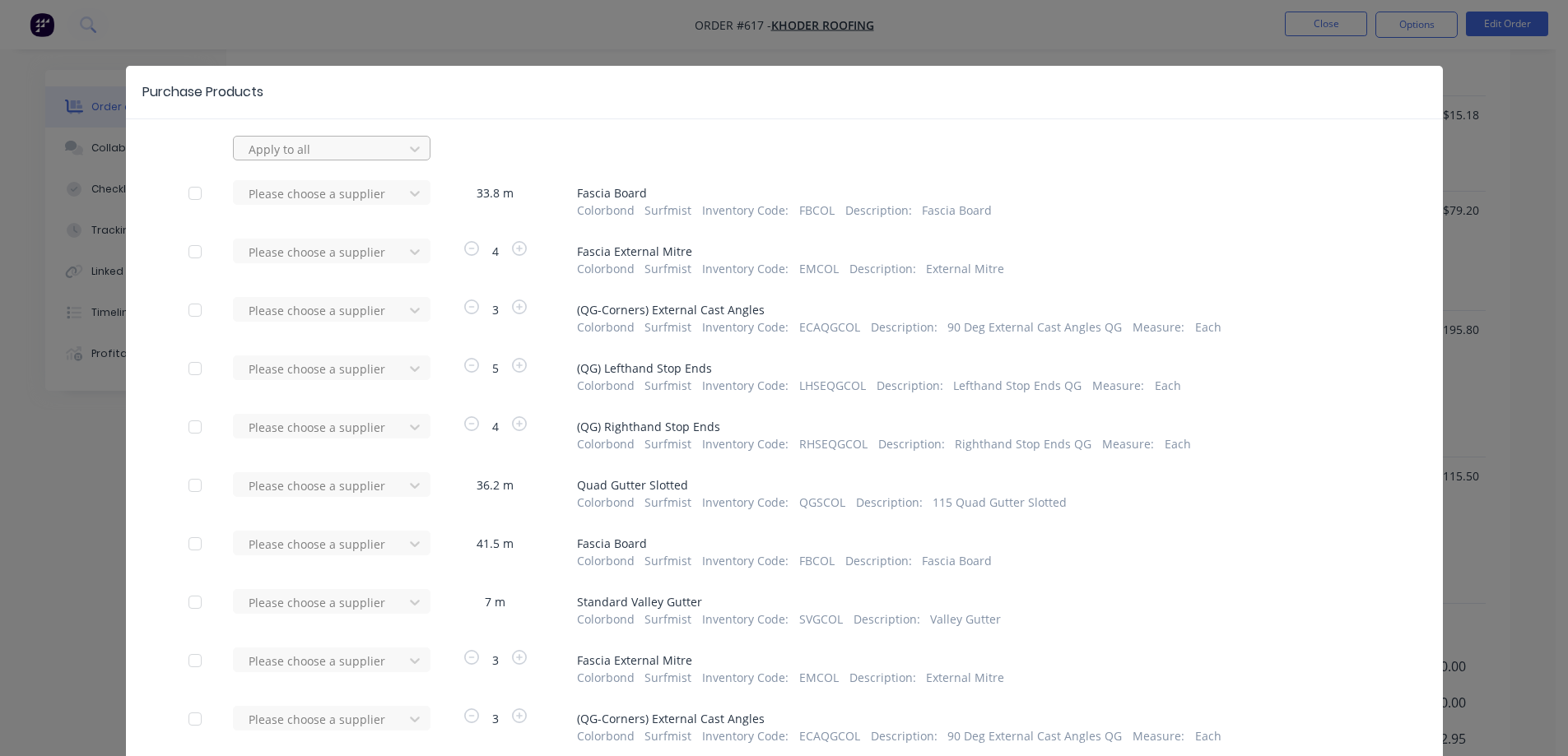
click at [361, 151] on div at bounding box center [321, 149] width 148 height 20
type input "metf"
click at [339, 185] on div "METFOLD SHEET METAL" at bounding box center [331, 185] width 197 height 31
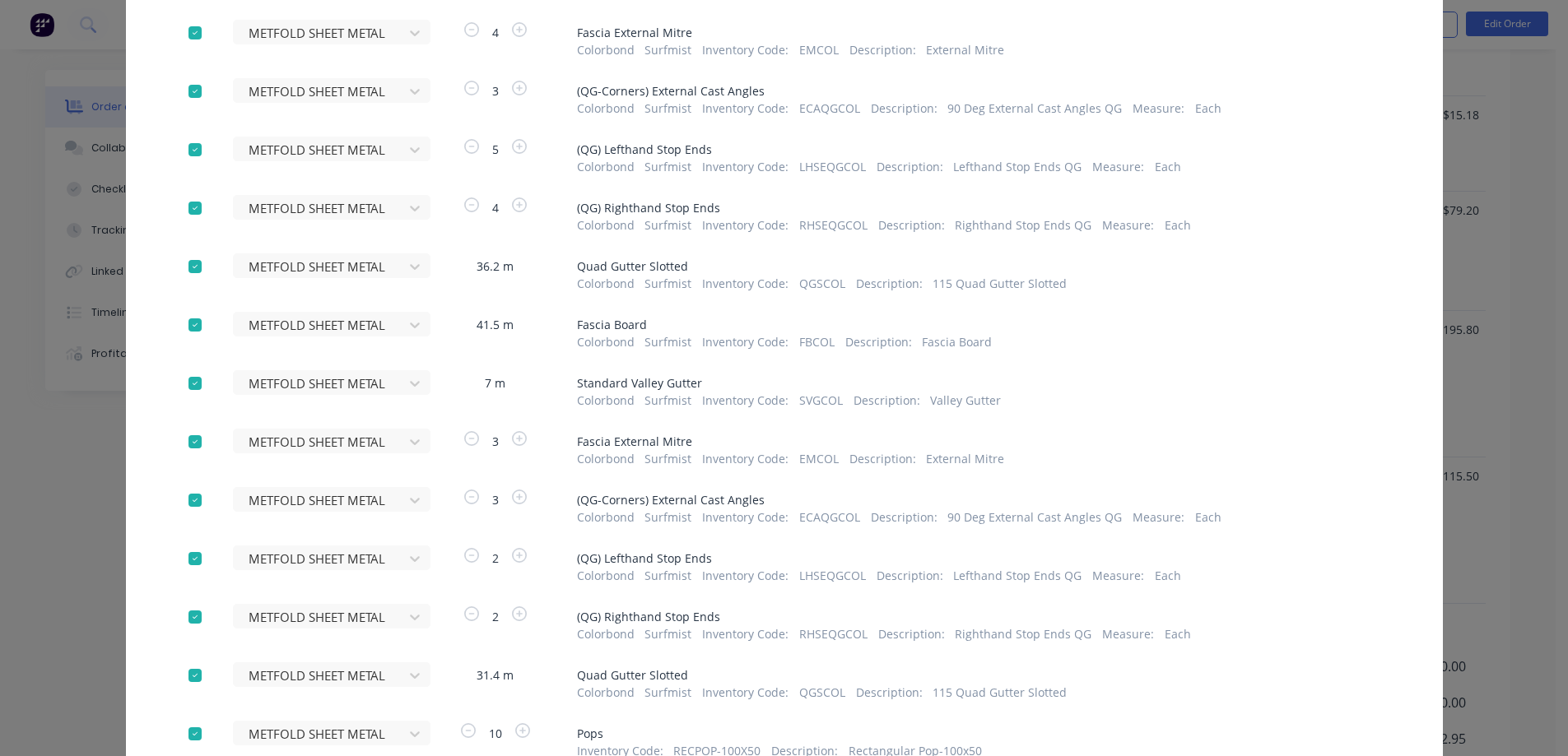
scroll to position [573, 0]
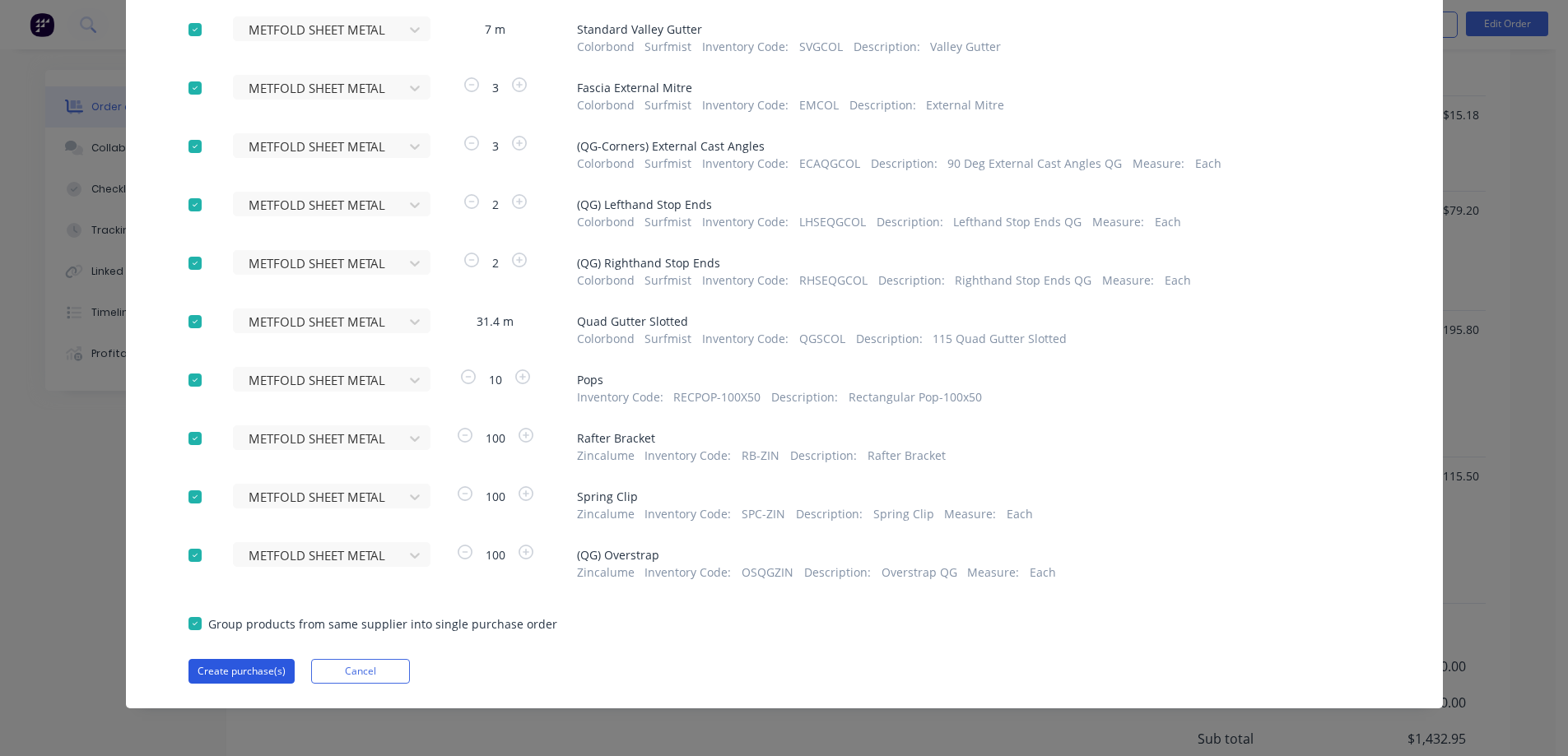
click at [202, 675] on button "Create purchase(s)" at bounding box center [242, 671] width 106 height 25
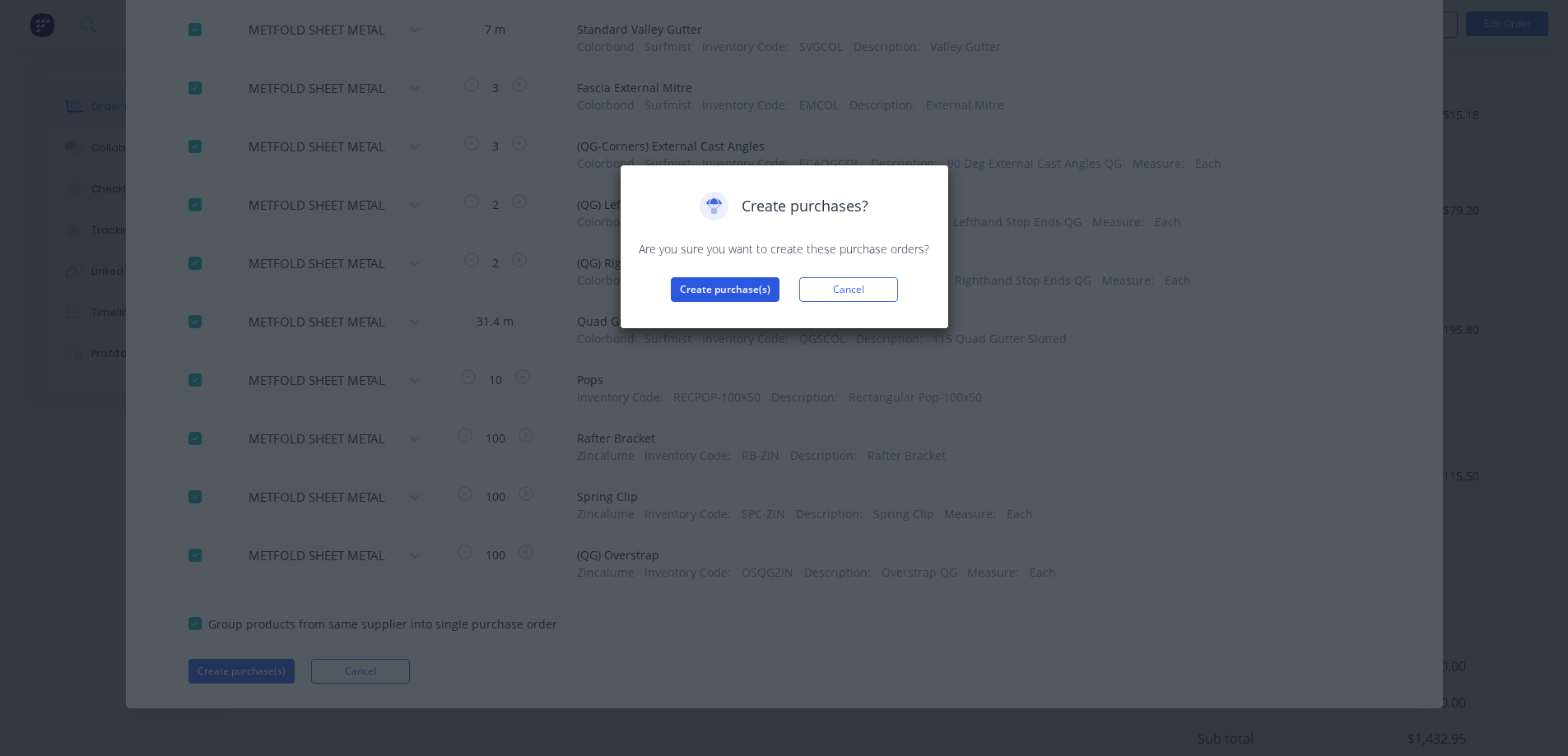
click at [740, 293] on button "Create purchase(s)" at bounding box center [725, 290] width 108 height 25
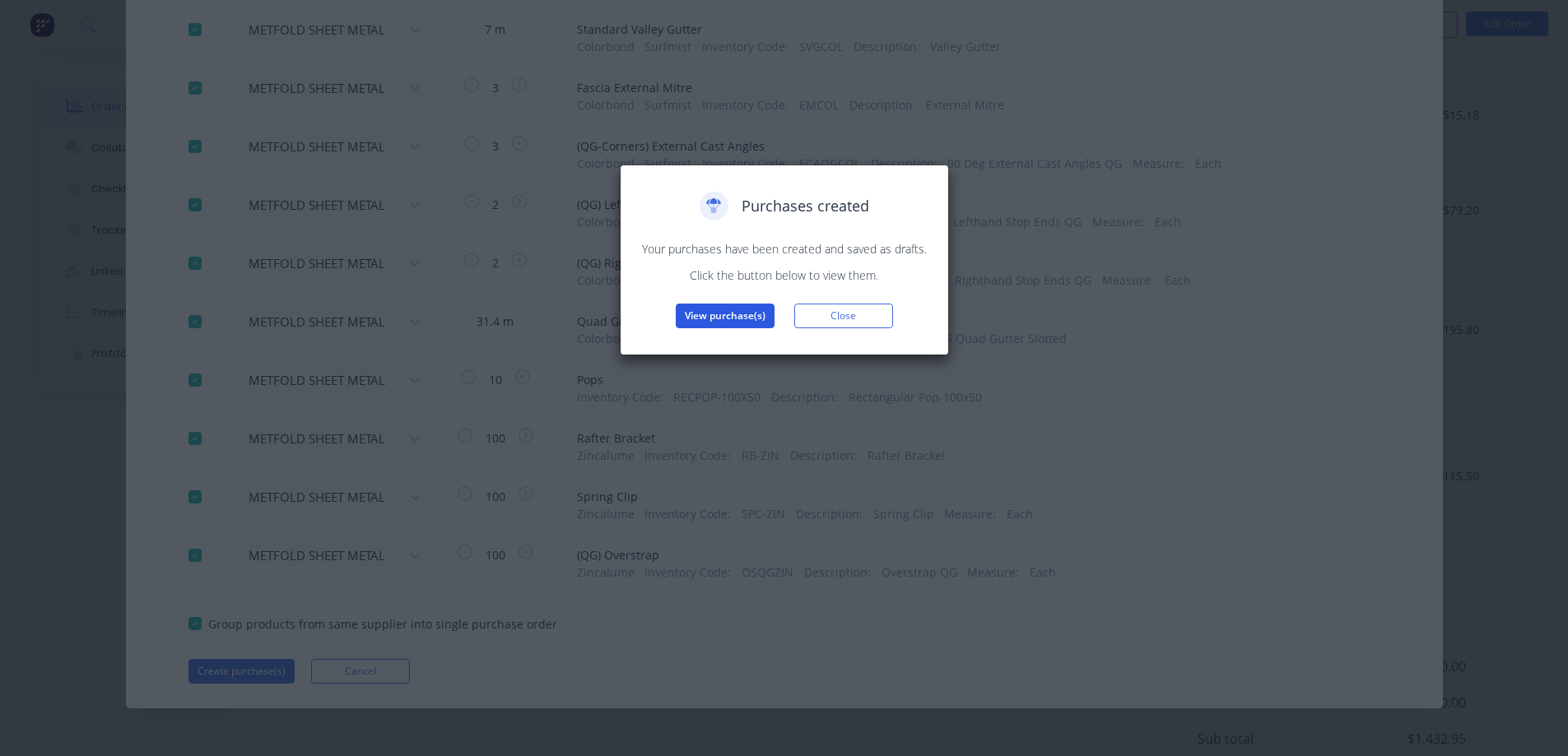
click at [729, 325] on button "View purchase(s)" at bounding box center [725, 316] width 99 height 25
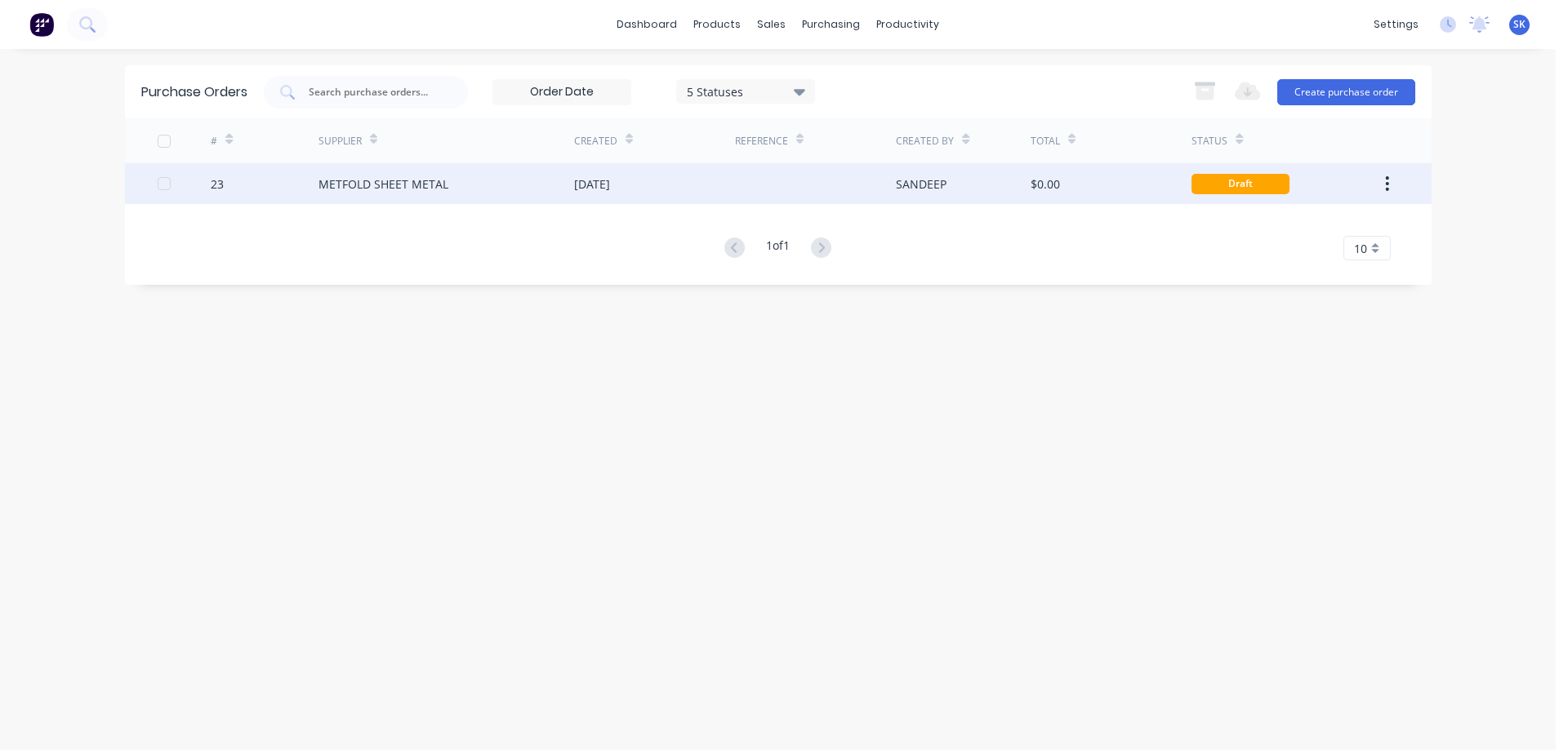
click at [648, 181] on div "[DATE]" at bounding box center [654, 184] width 161 height 40
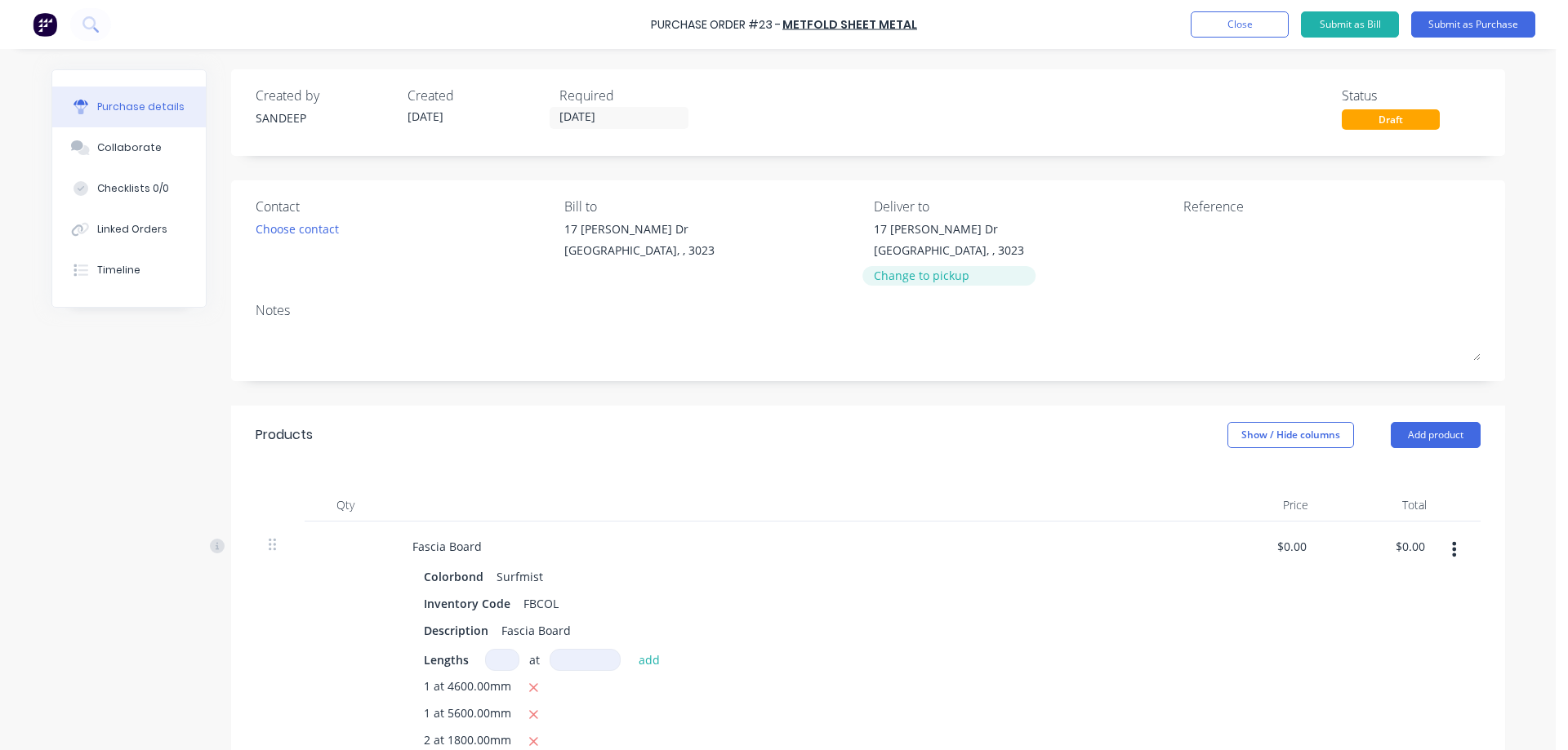
click at [886, 274] on div "Change to pickup" at bounding box center [949, 275] width 151 height 17
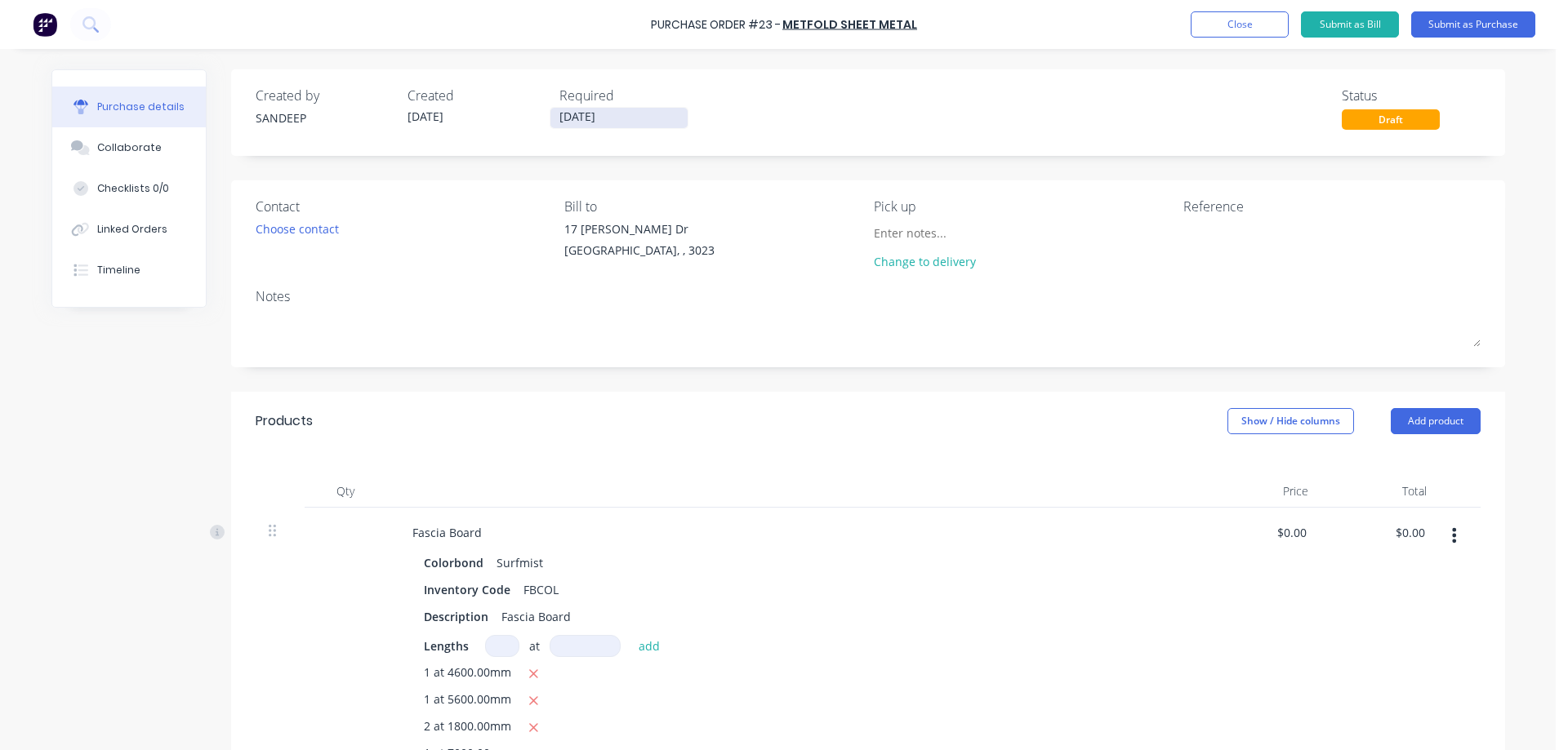
click at [593, 117] on input "[DATE]" at bounding box center [618, 118] width 137 height 20
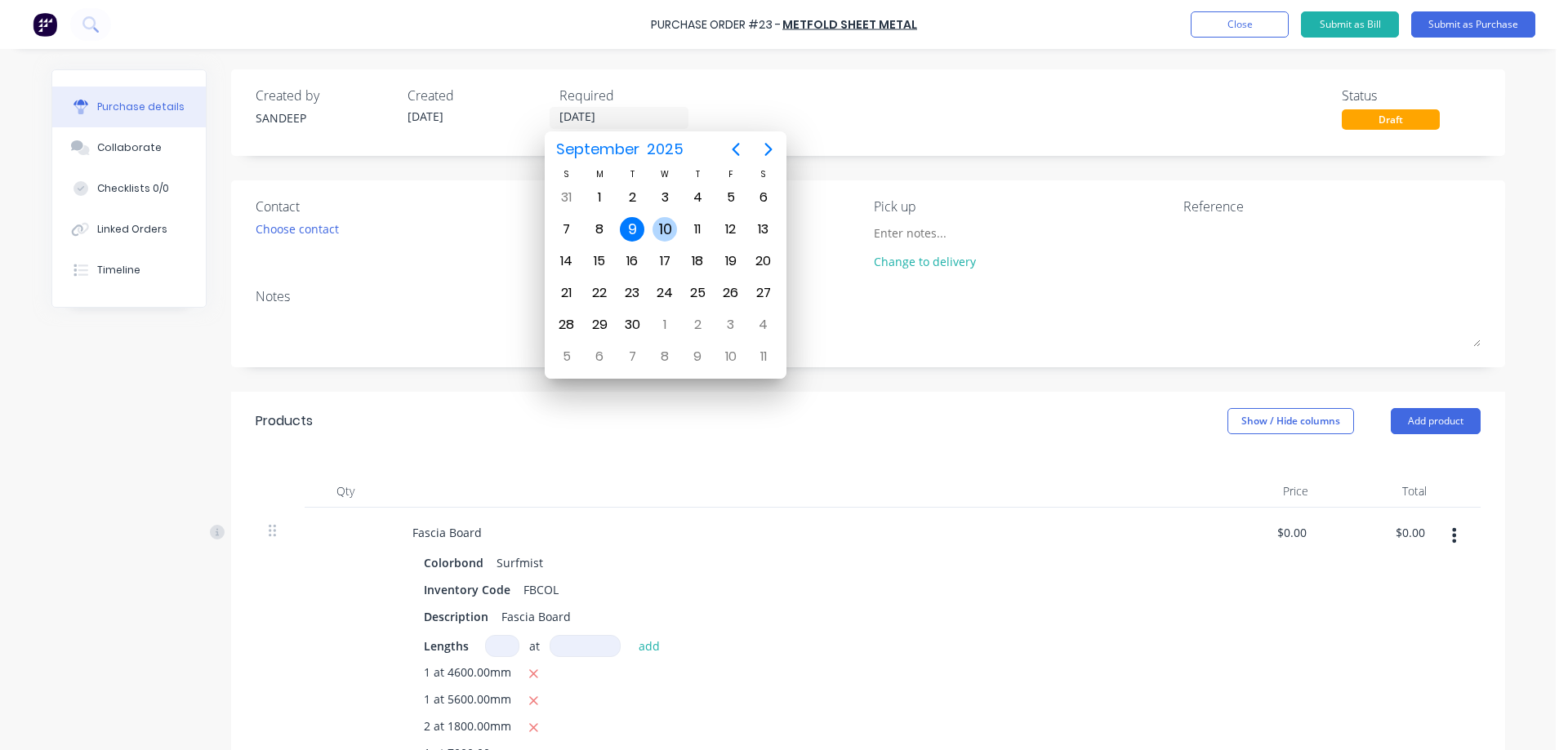
click at [660, 226] on div "10" at bounding box center [664, 229] width 25 height 25
type input "[DATE]"
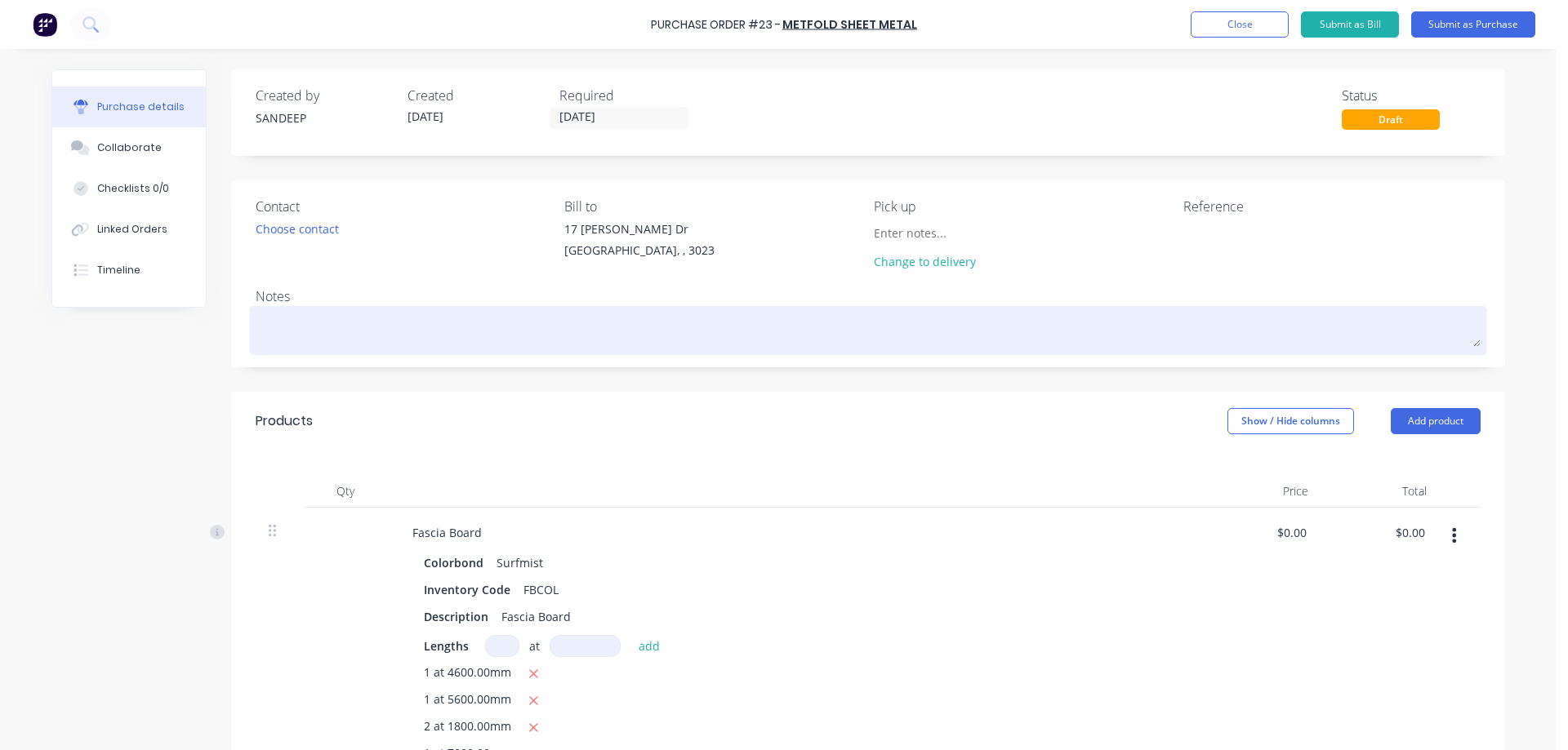
click at [462, 330] on textarea at bounding box center [868, 329] width 1225 height 37
type textarea "x"
type textarea "T"
type textarea "x"
type textarea "To"
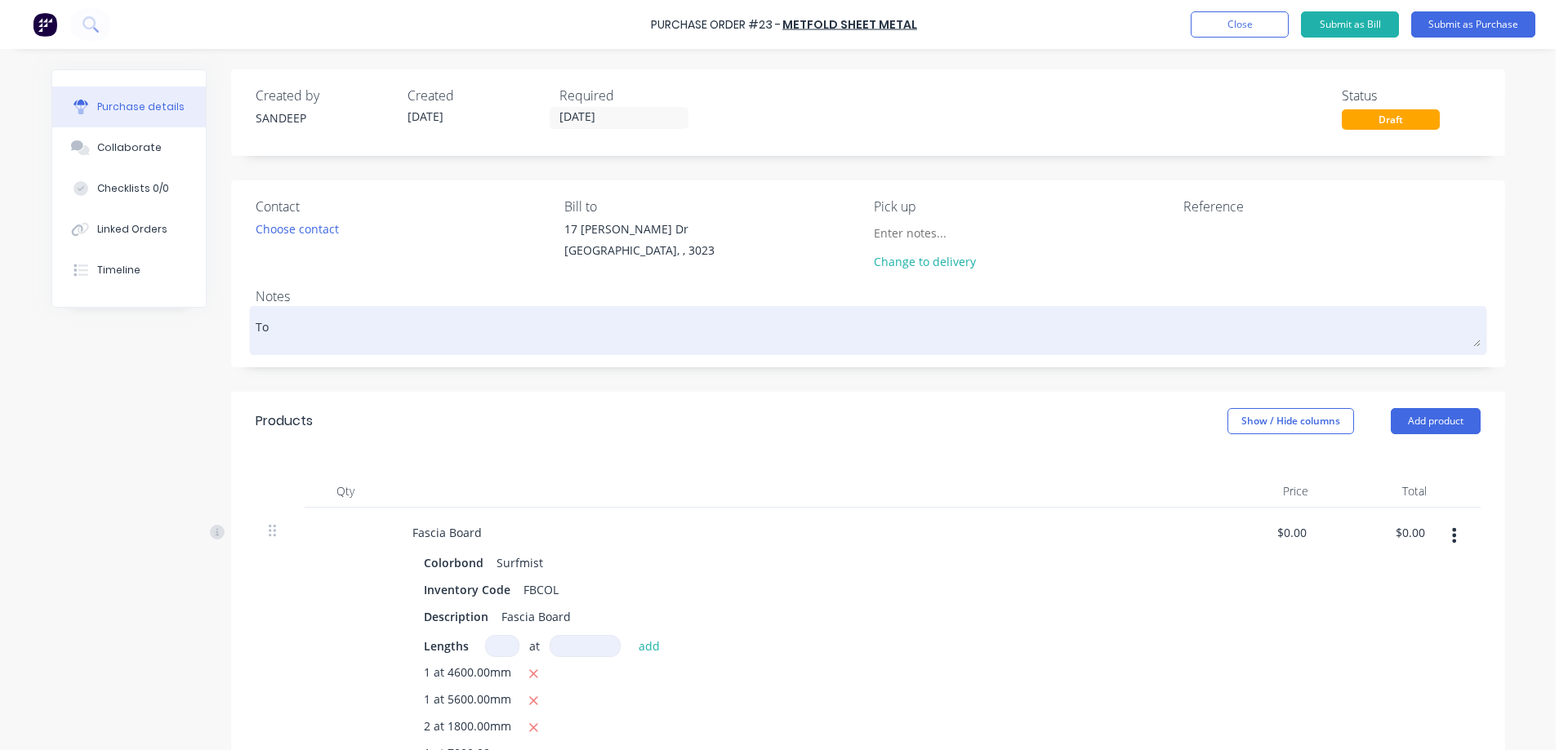
type textarea "x"
type textarea "[PERSON_NAME]"
type textarea "x"
type textarea "Tomo"
type textarea "x"
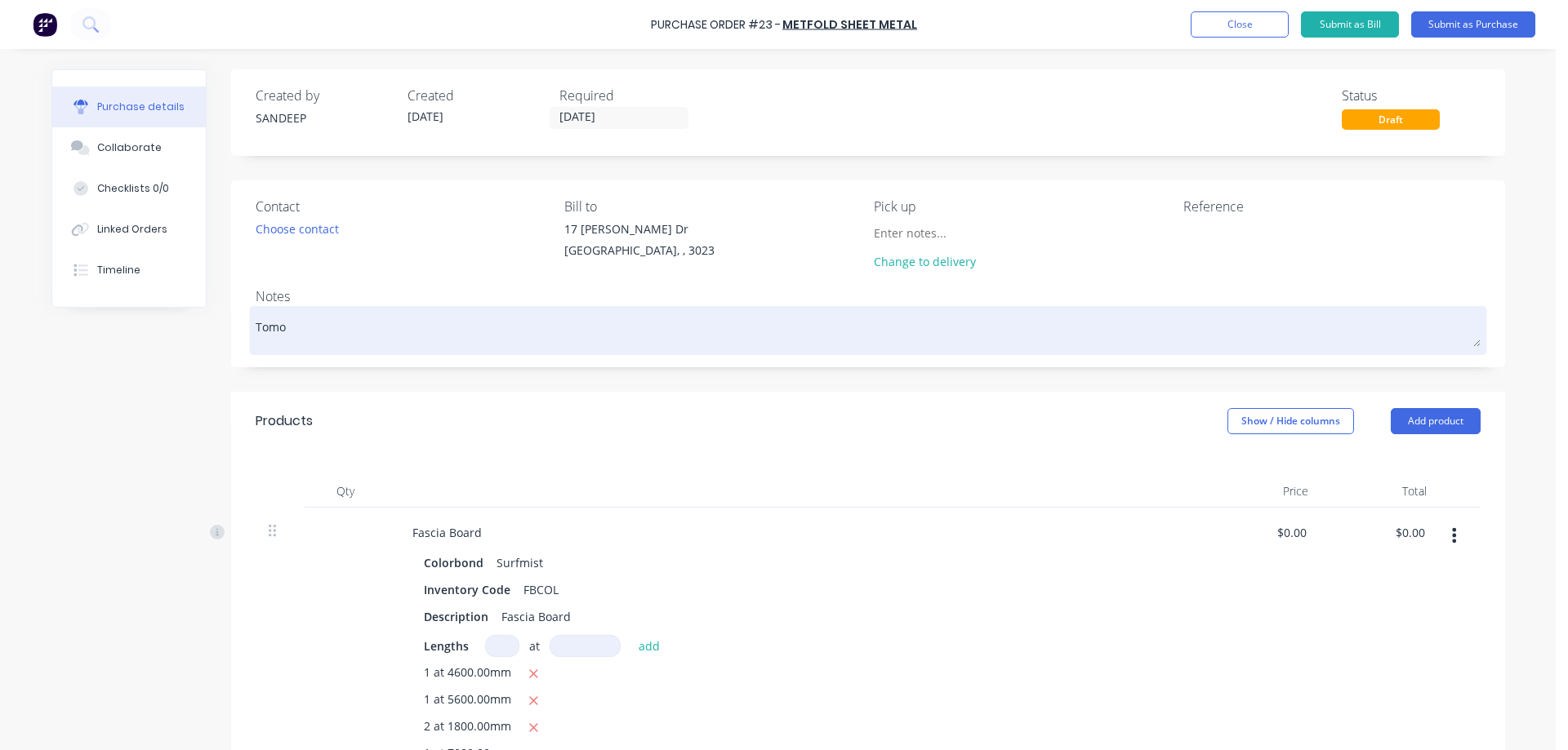
type textarea "Tomor"
type textarea "x"
type textarea "Tomorr"
type textarea "x"
type textarea "Tomorro"
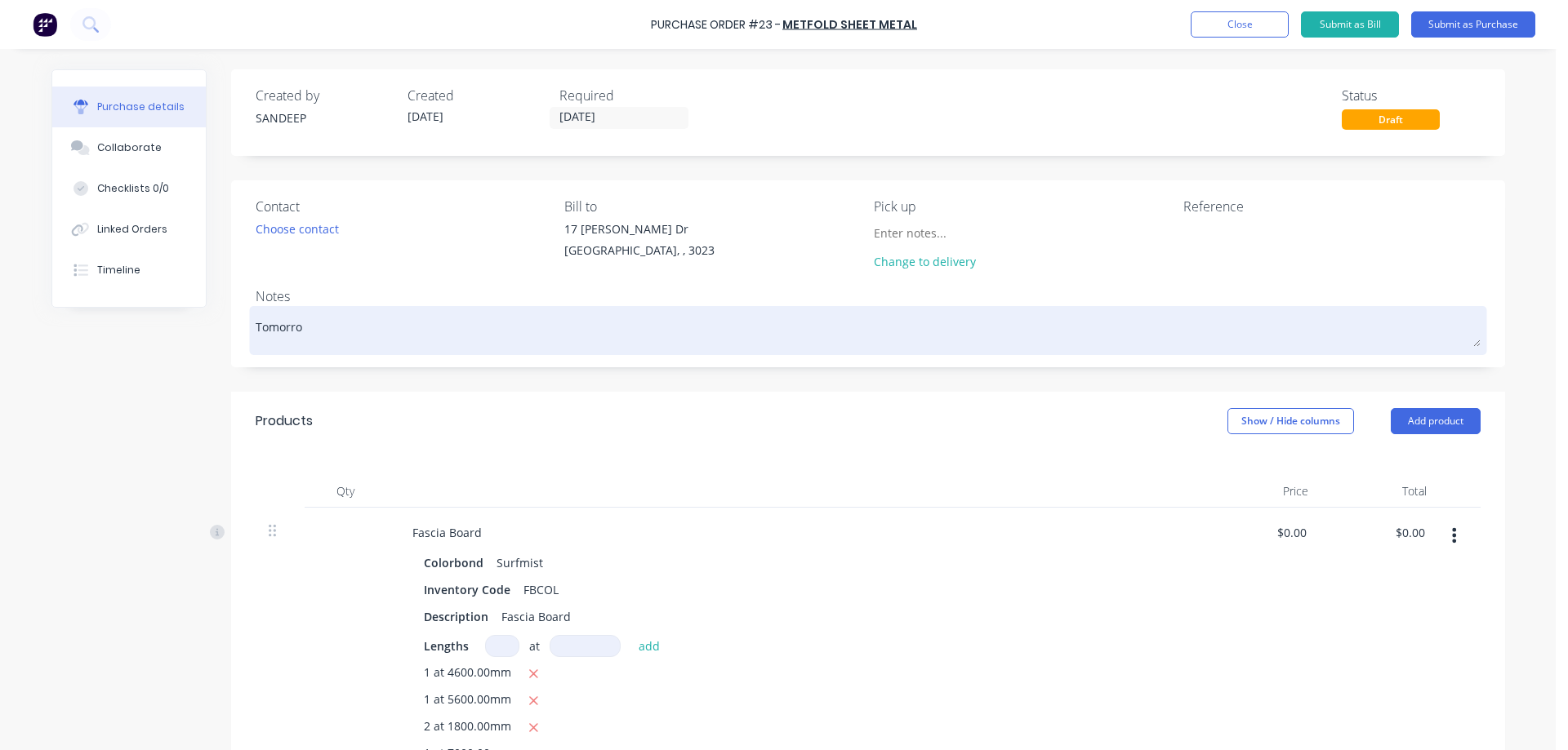
type textarea "x"
type textarea "[DATE]"
type textarea "x"
type textarea "[DATE]"
type textarea "x"
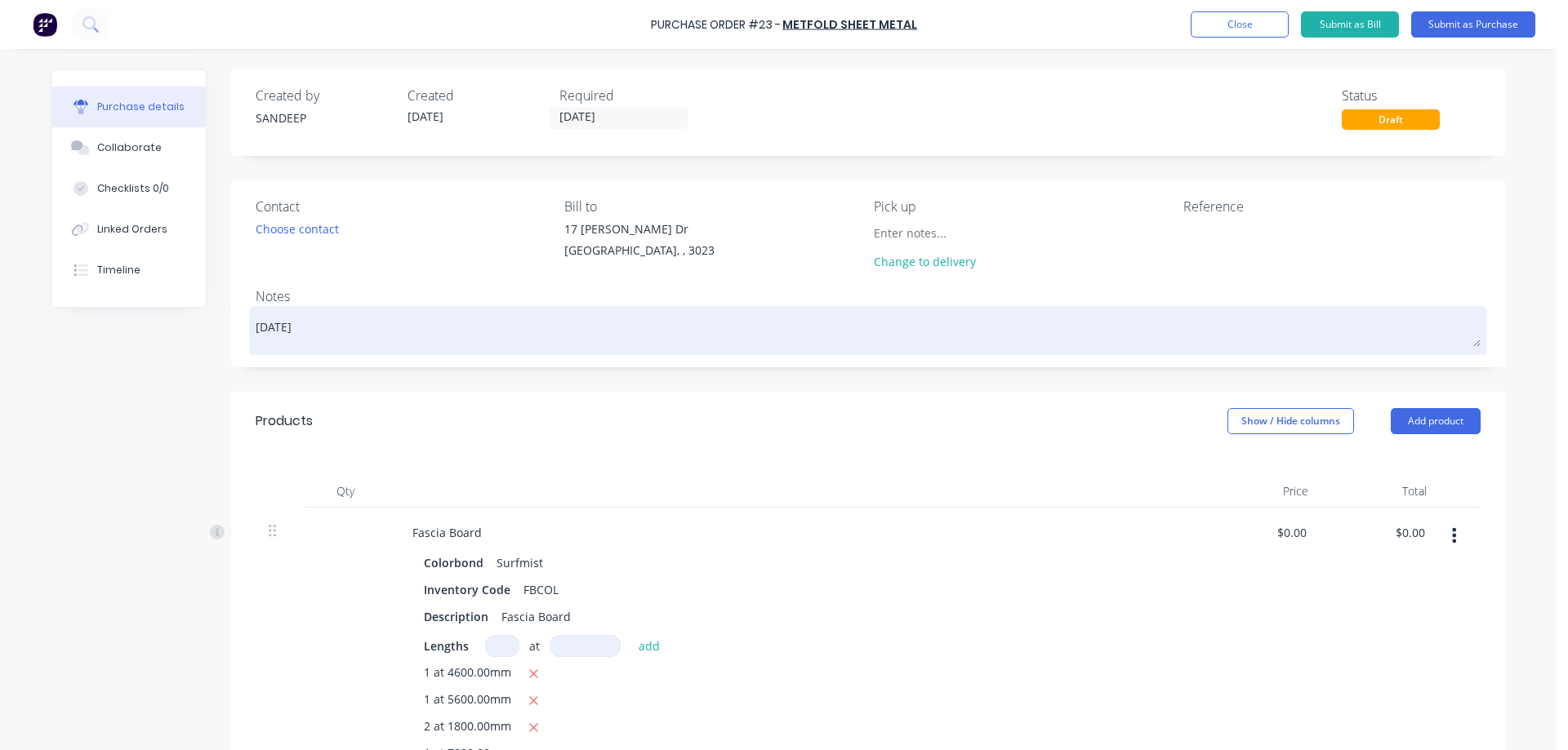
type textarea "Tomorrow 1"
type textarea "x"
type textarea "Tomorrow 12"
type textarea "x"
type textarea "Tomorrow 12P"
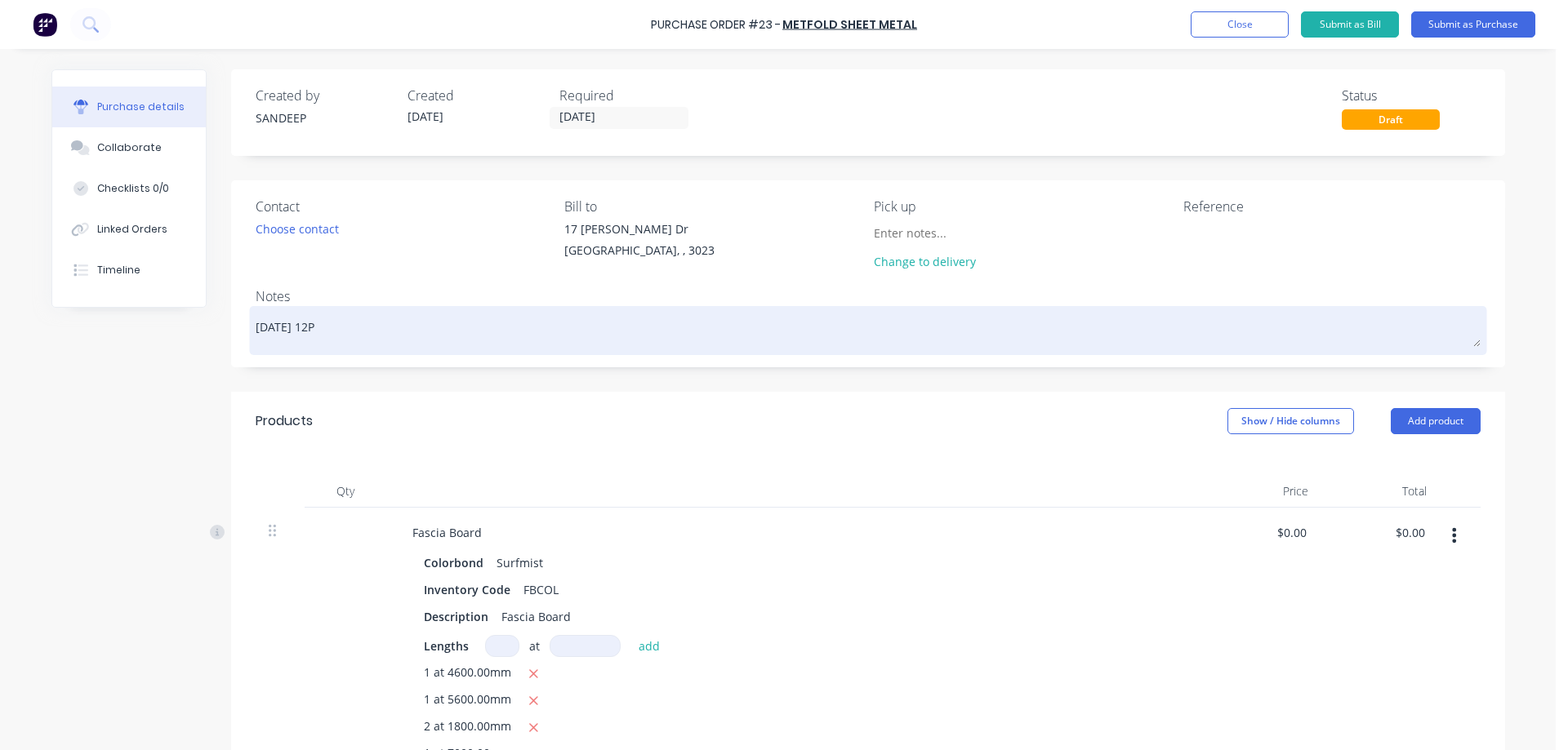
type textarea "x"
type textarea "Tomorrow 12PM"
type textarea "x"
type textarea "Tomorrow 12PM"
type textarea "x"
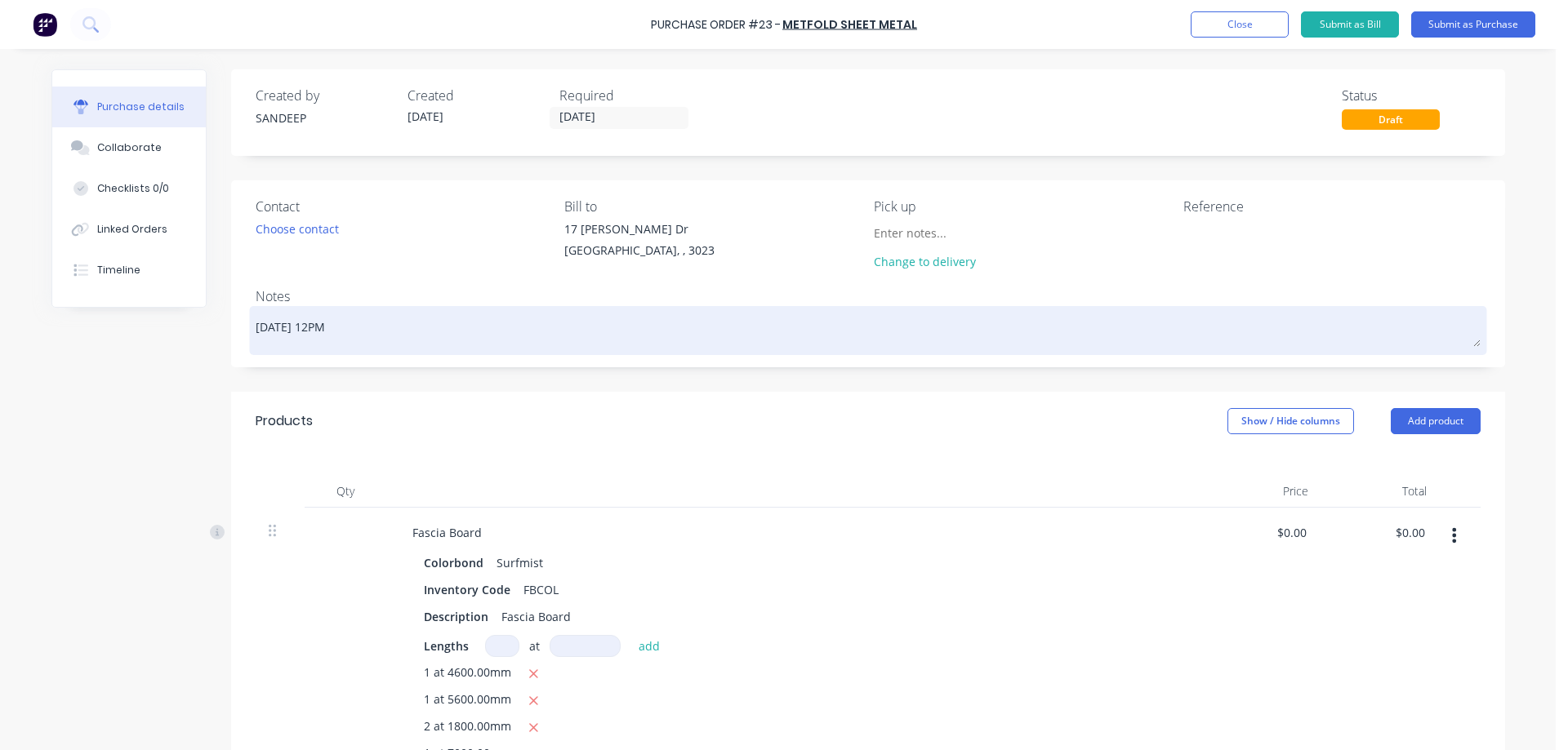
type textarea "Tomorrow 12PM P"
type textarea "x"
type textarea "Tomorrow 12PM Pi"
type textarea "x"
type textarea "Tomorrow 12PM Pic"
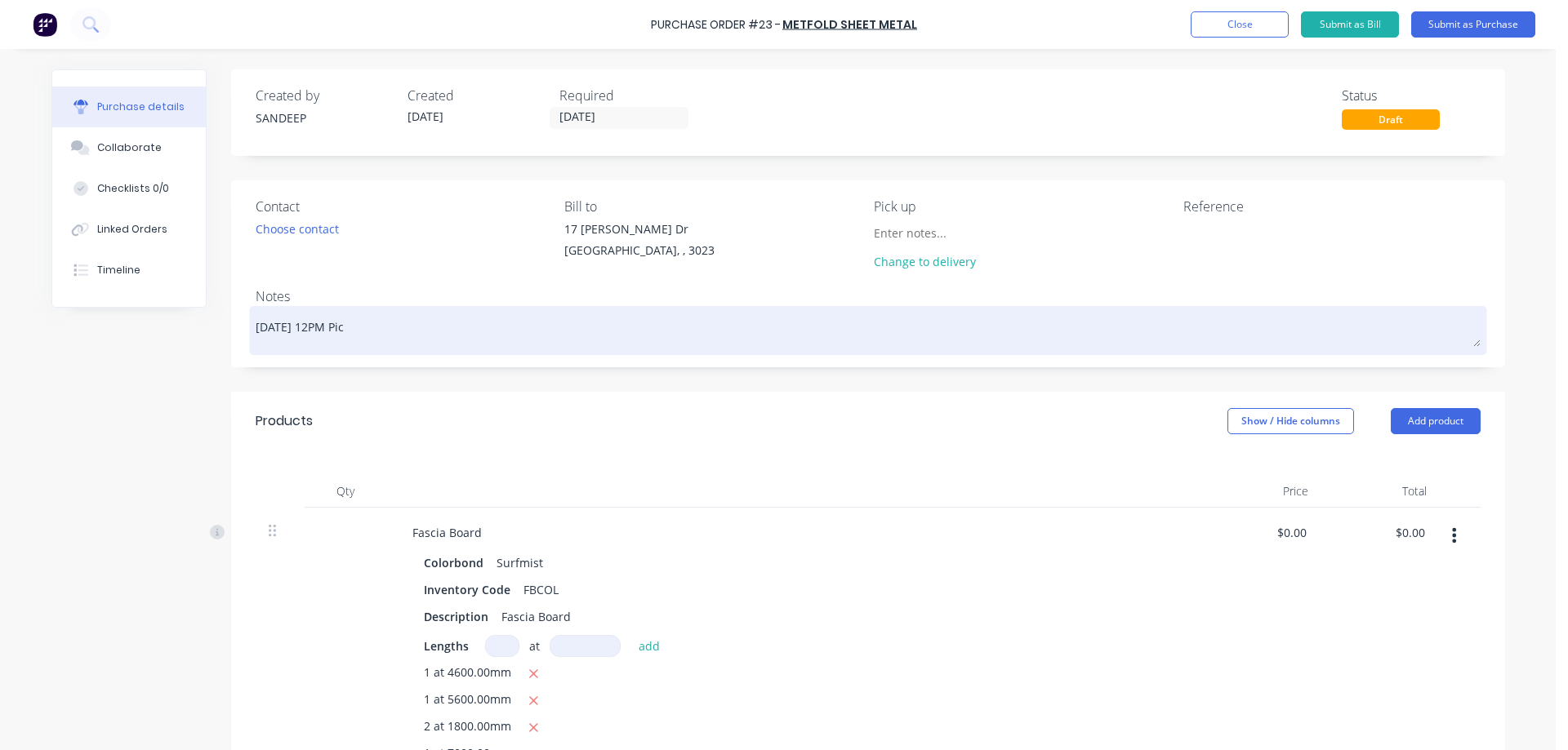
type textarea "x"
type textarea "Tomorrow 12PM Pick"
type textarea "x"
type textarea "Tomorrow 12PM Picku"
type textarea "x"
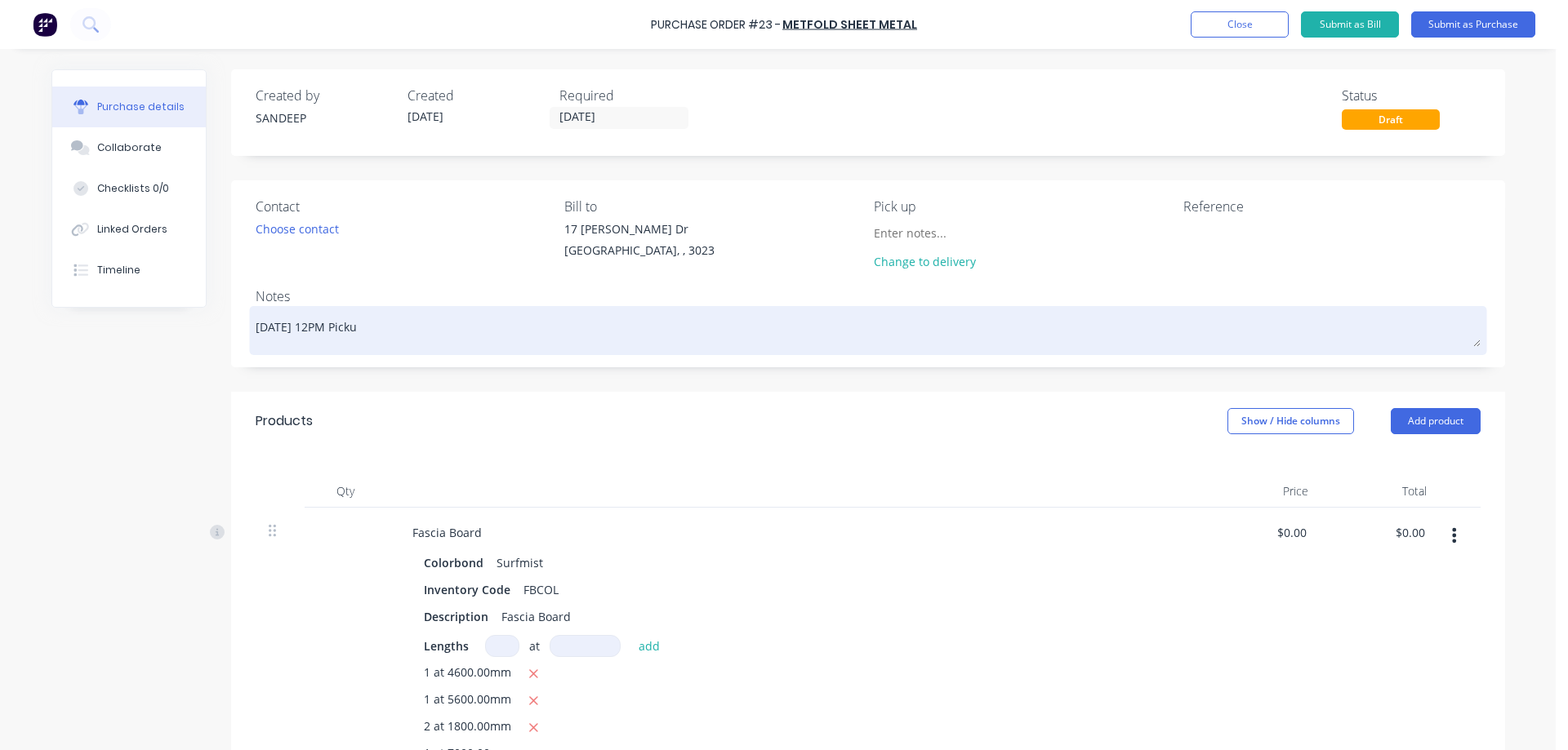
type textarea "Tomorrow 12PM Pickup"
type textarea "x"
type textarea "Tomorrow 12PM Pickup"
type textarea "x"
type textarea "Tomorrow 12PM Pickup p"
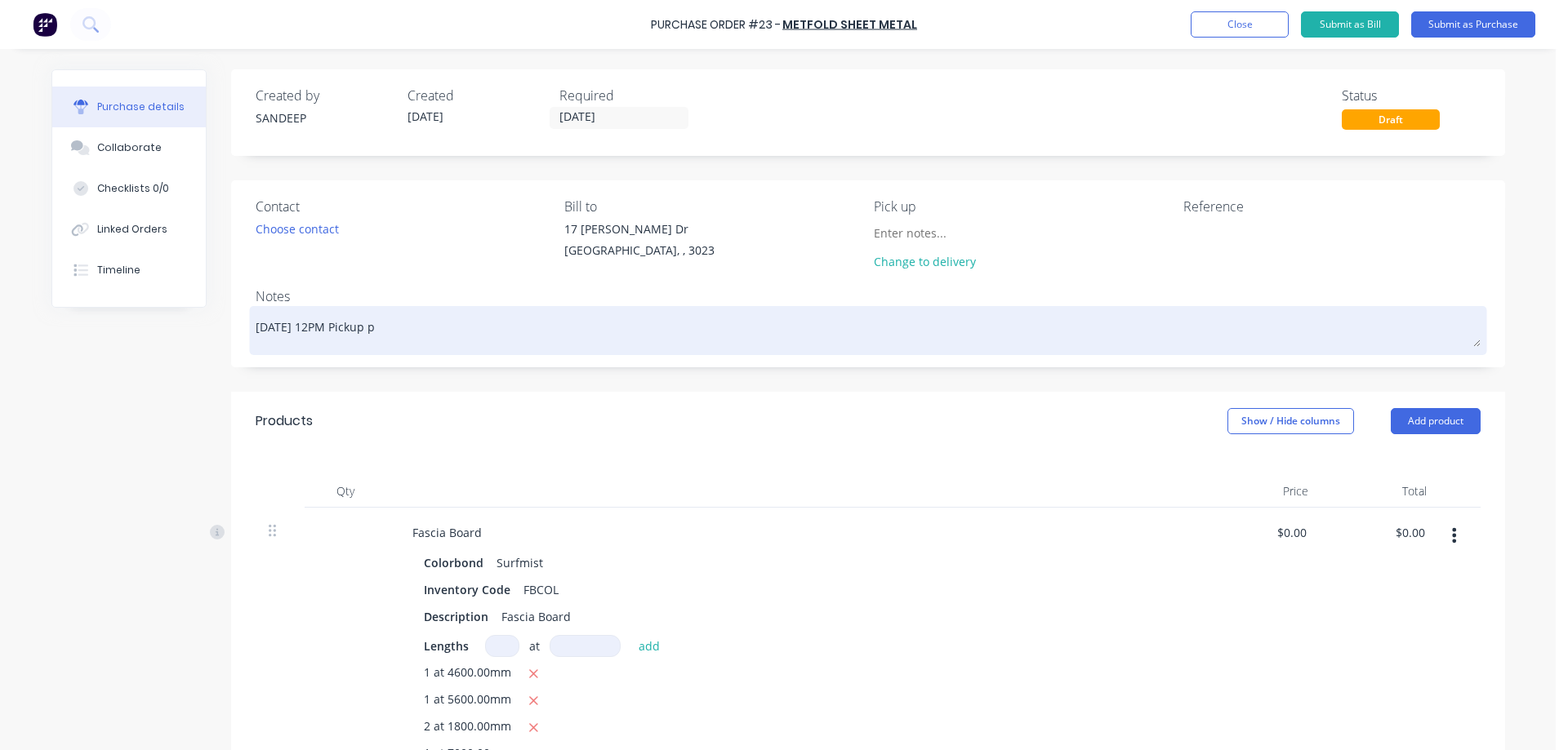
type textarea "x"
type textarea "Tomorrow 12PM Pickup pl"
type textarea "x"
type textarea "Tomorrow 12PM Pickup ple"
type textarea "x"
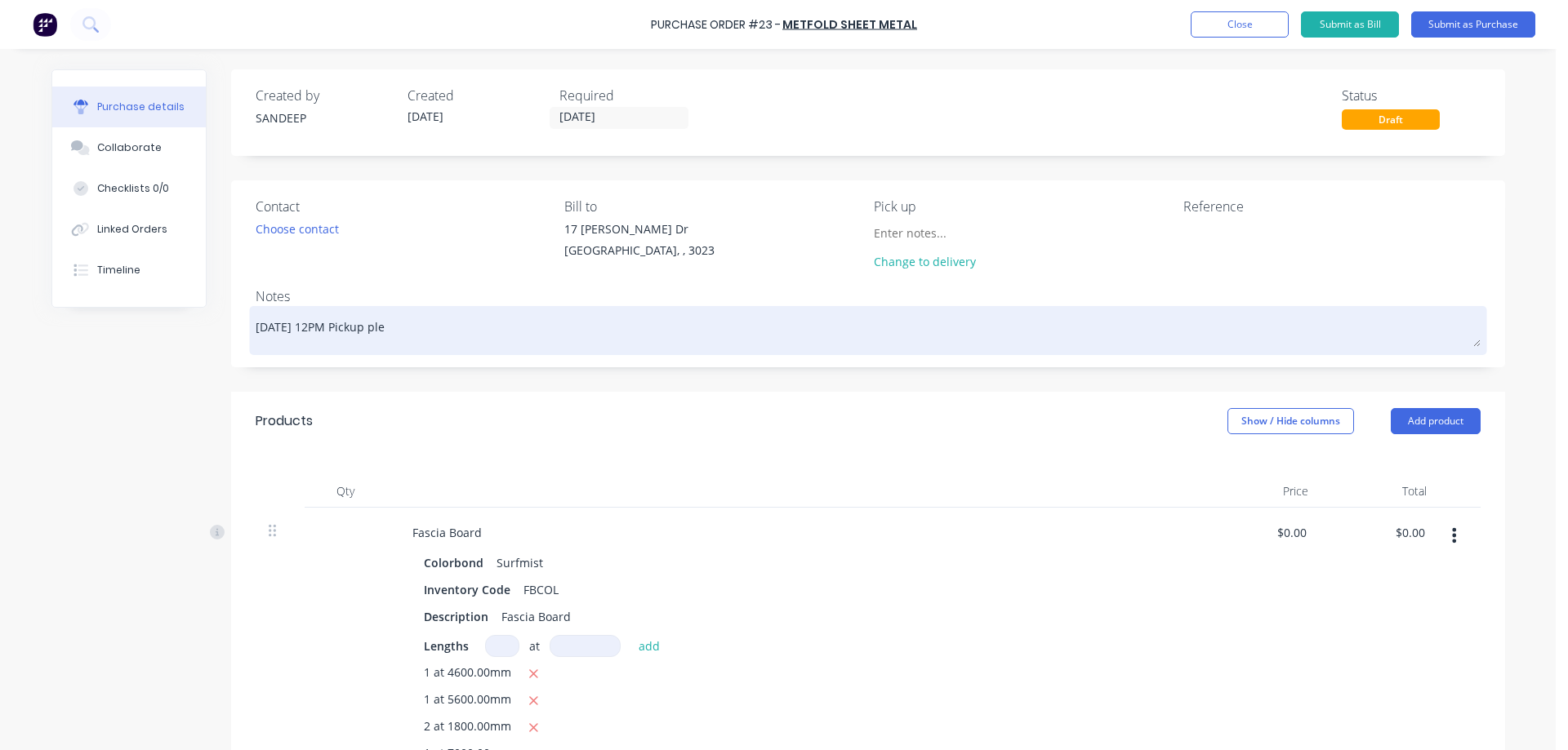
type textarea "Tomorrow 12PM Pickup plea"
type textarea "x"
type textarea "Tomorrow 12PM Pickup pleas"
type textarea "x"
type textarea "Tomorrow 12 PM Pickup please"
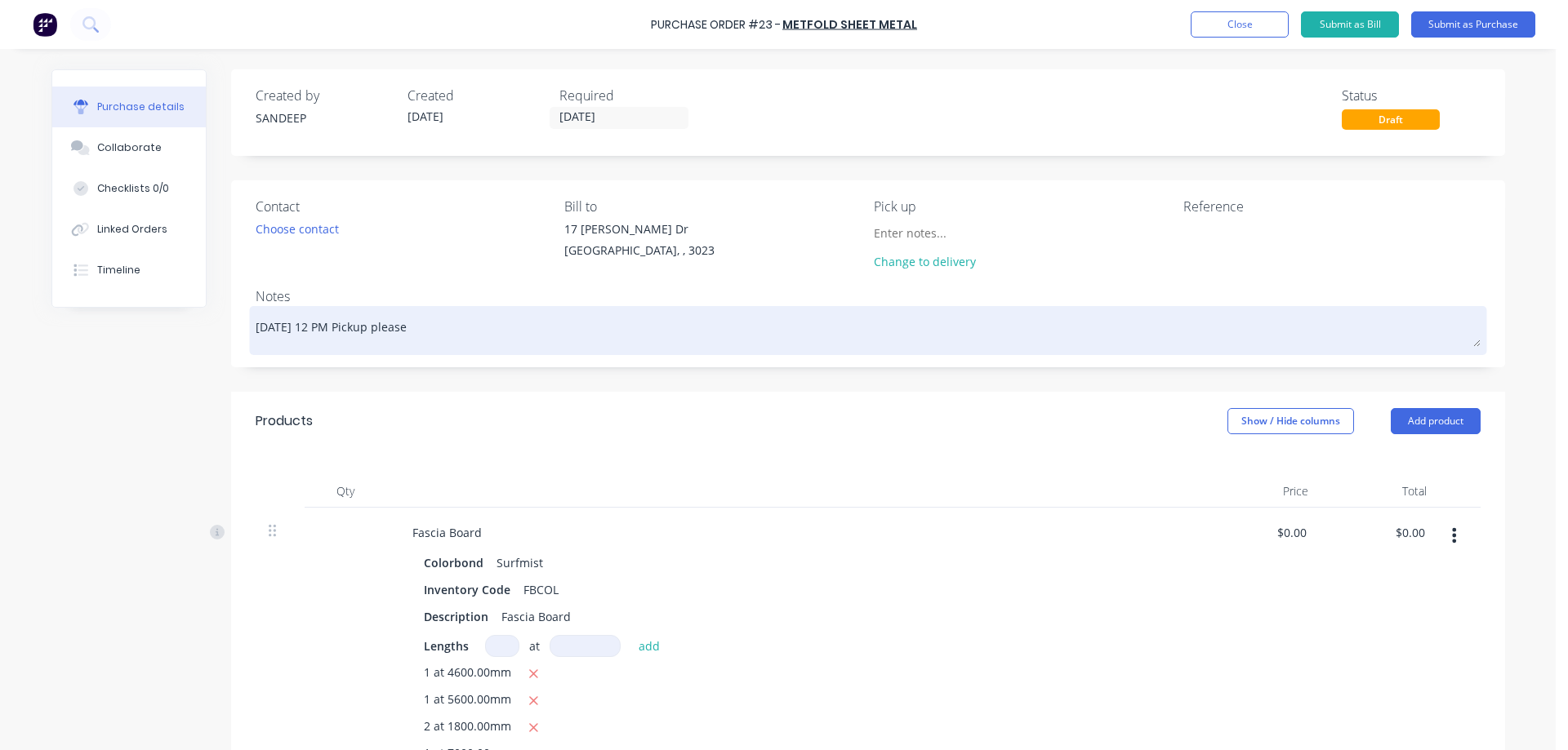
type textarea "x"
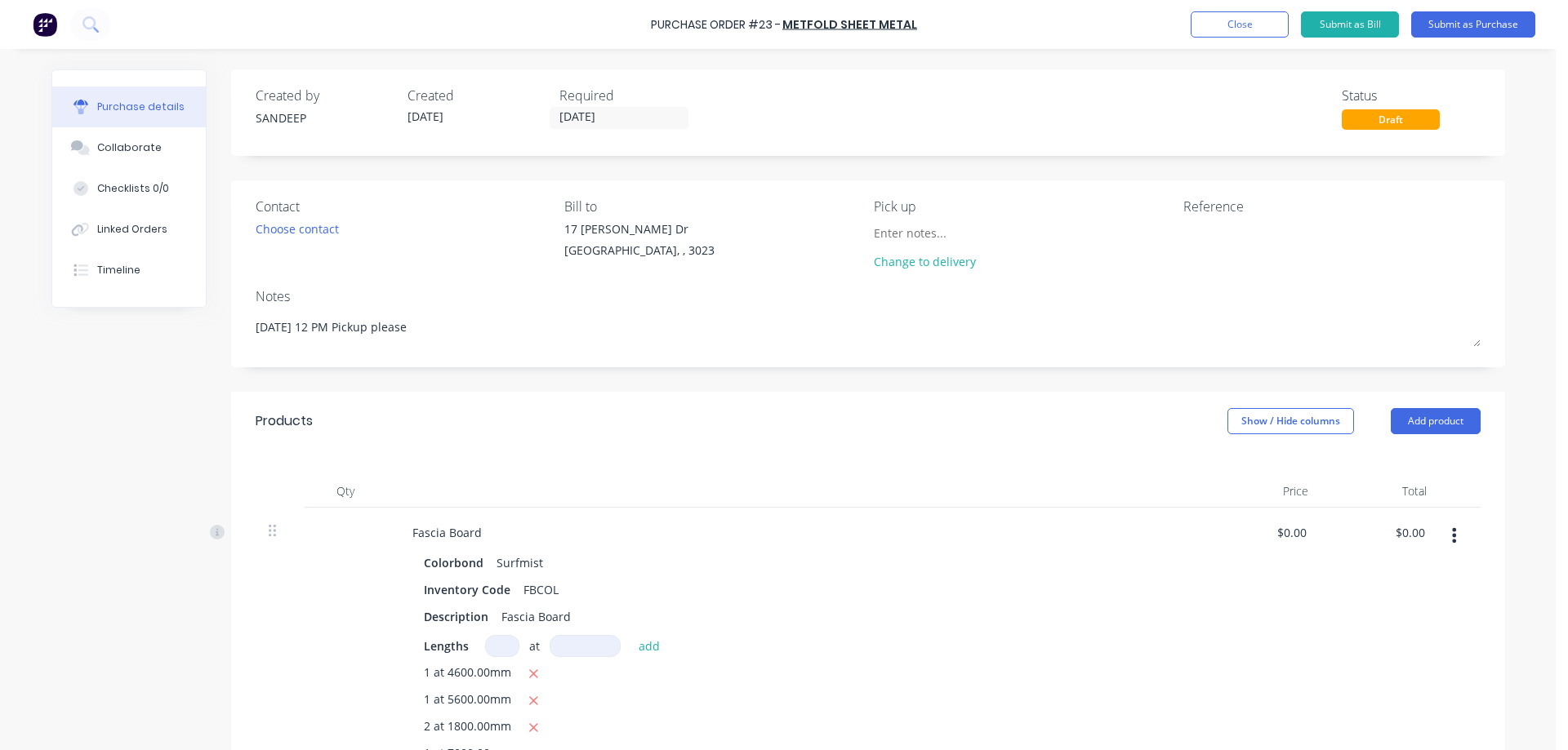
type textarea "Tomorrow 12 PM Pickup please"
type textarea "x"
type textarea "Tomorrow 12 PM Pickup please"
click at [601, 414] on div "Products Show / Hide columns Add product" at bounding box center [868, 421] width 1274 height 59
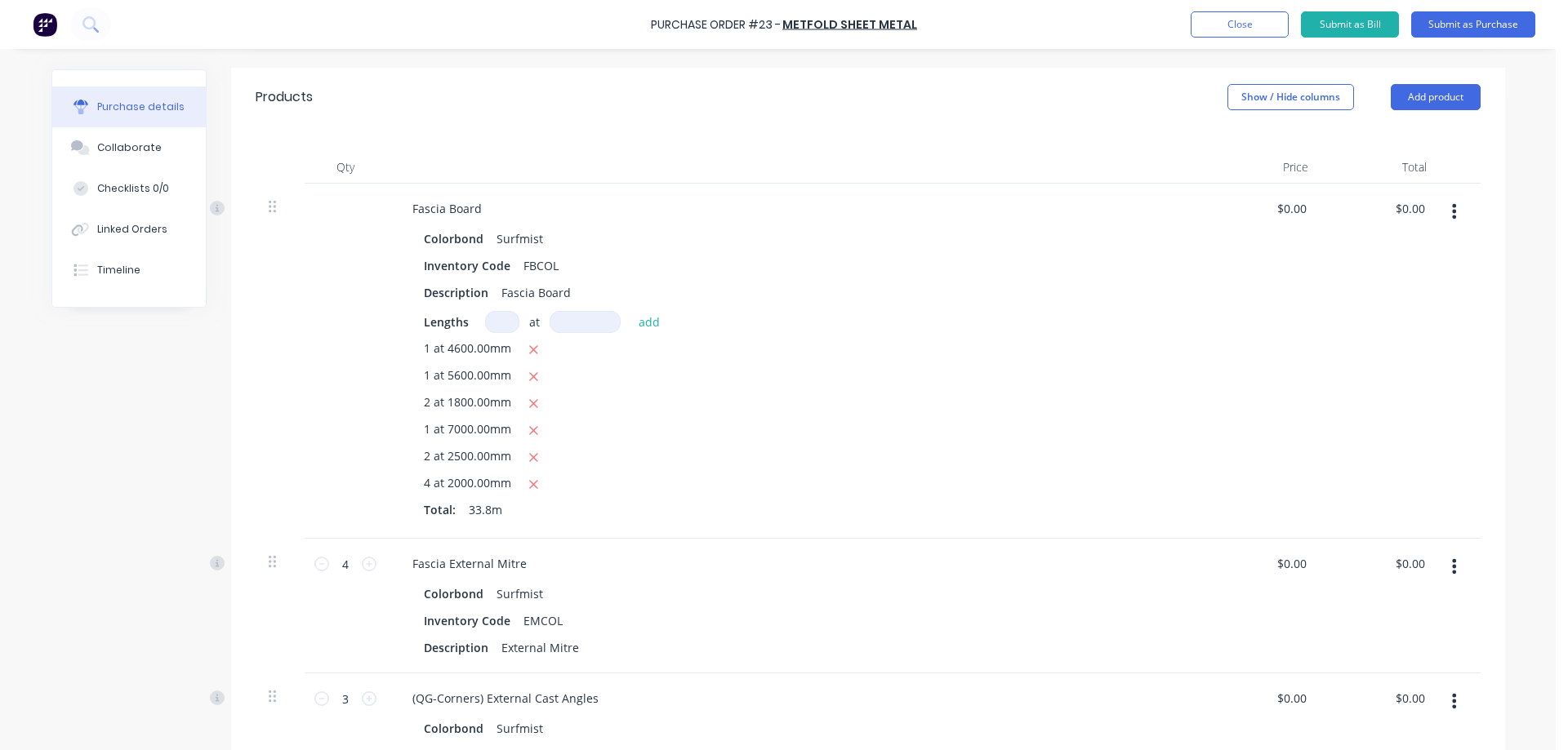
scroll to position [327, 0]
type textarea "x"
click at [1288, 205] on input "0.0000" at bounding box center [1291, 207] width 38 height 24
type input "4.95"
type textarea "x"
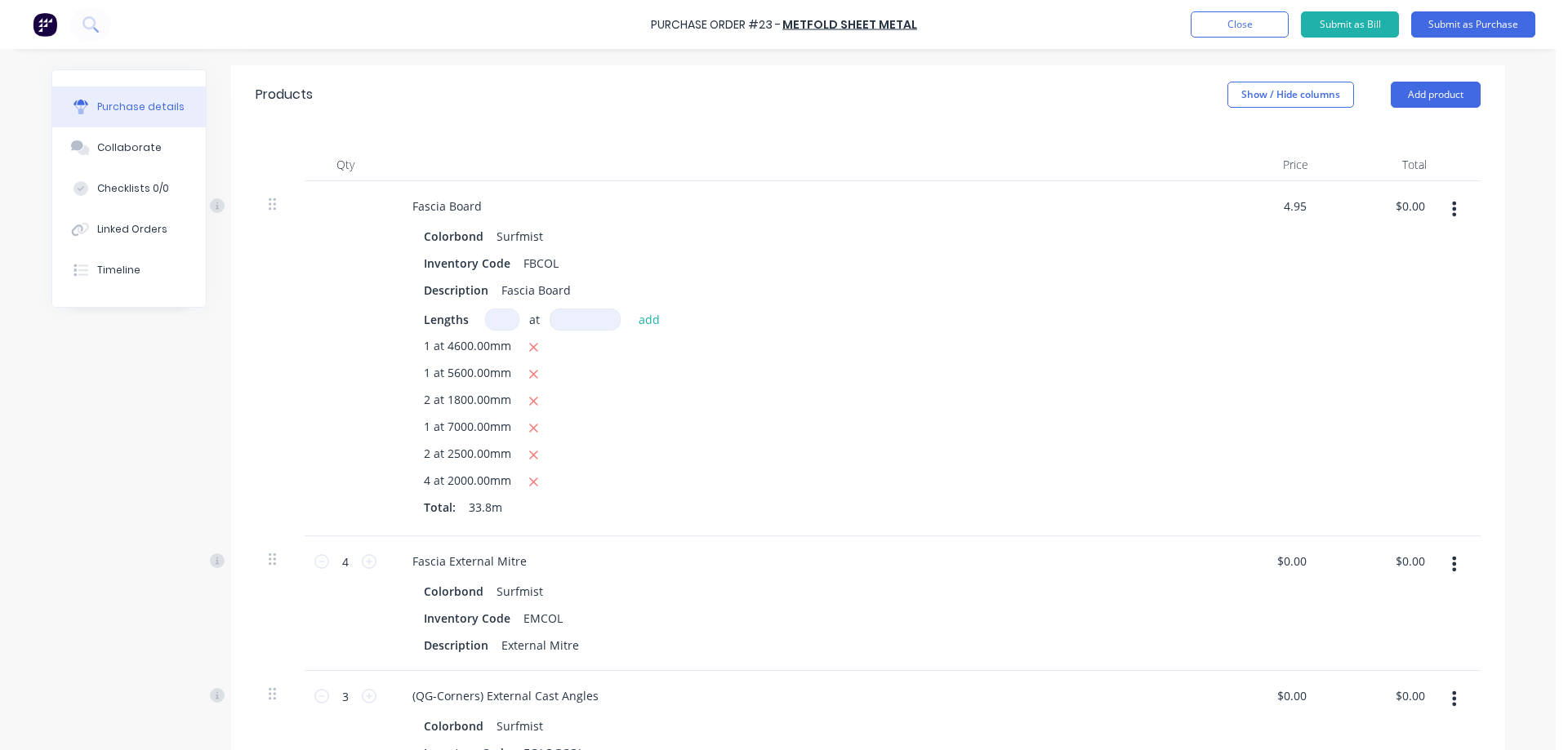
type input "$4.95"
type input "$167.31"
click at [1267, 313] on div "$4.95 4.95" at bounding box center [1262, 358] width 118 height 355
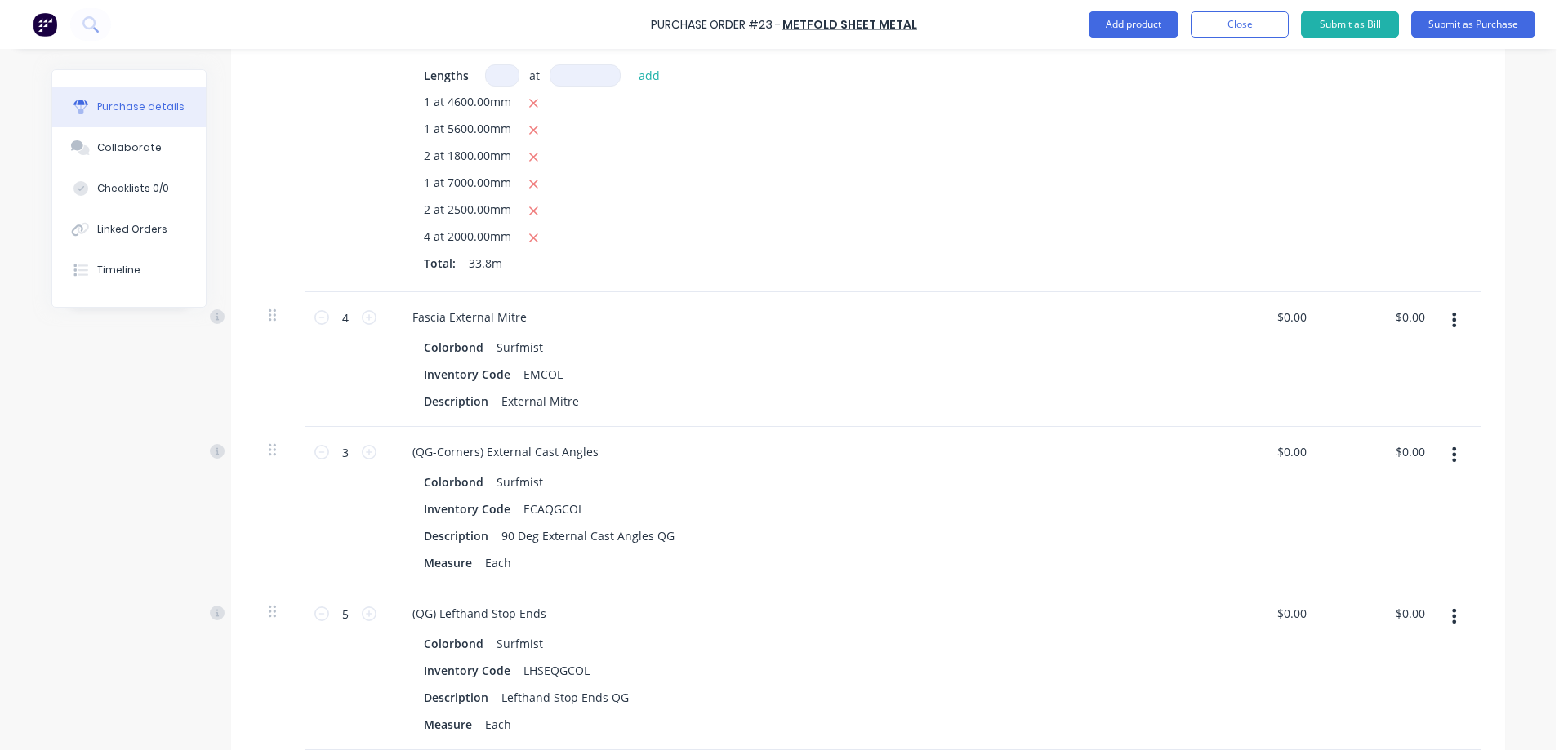
scroll to position [734, 0]
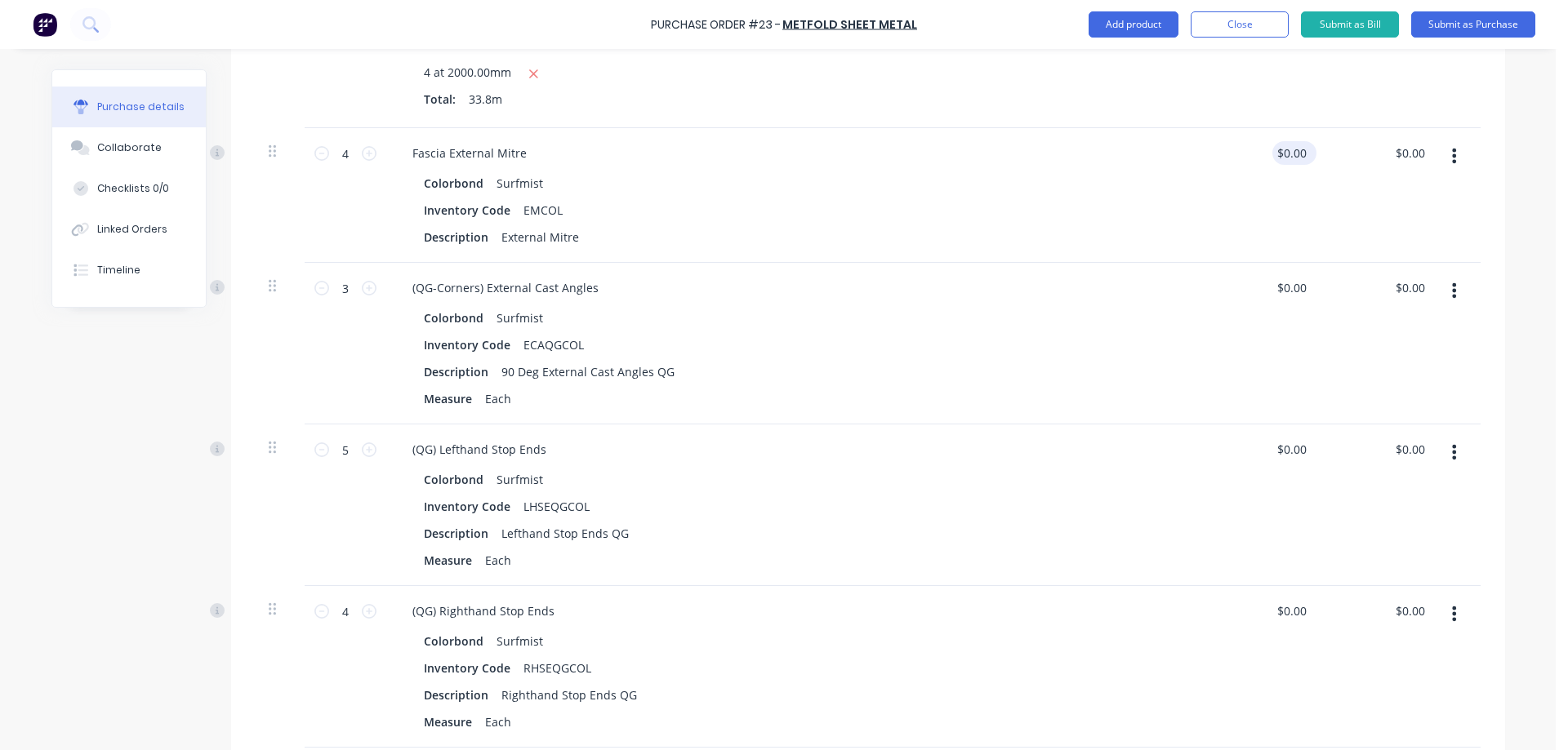
type textarea "x"
click at [1288, 162] on input "0.0000" at bounding box center [1288, 153] width 44 height 24
type input "3.42"
type textarea "x"
type input "$3.42"
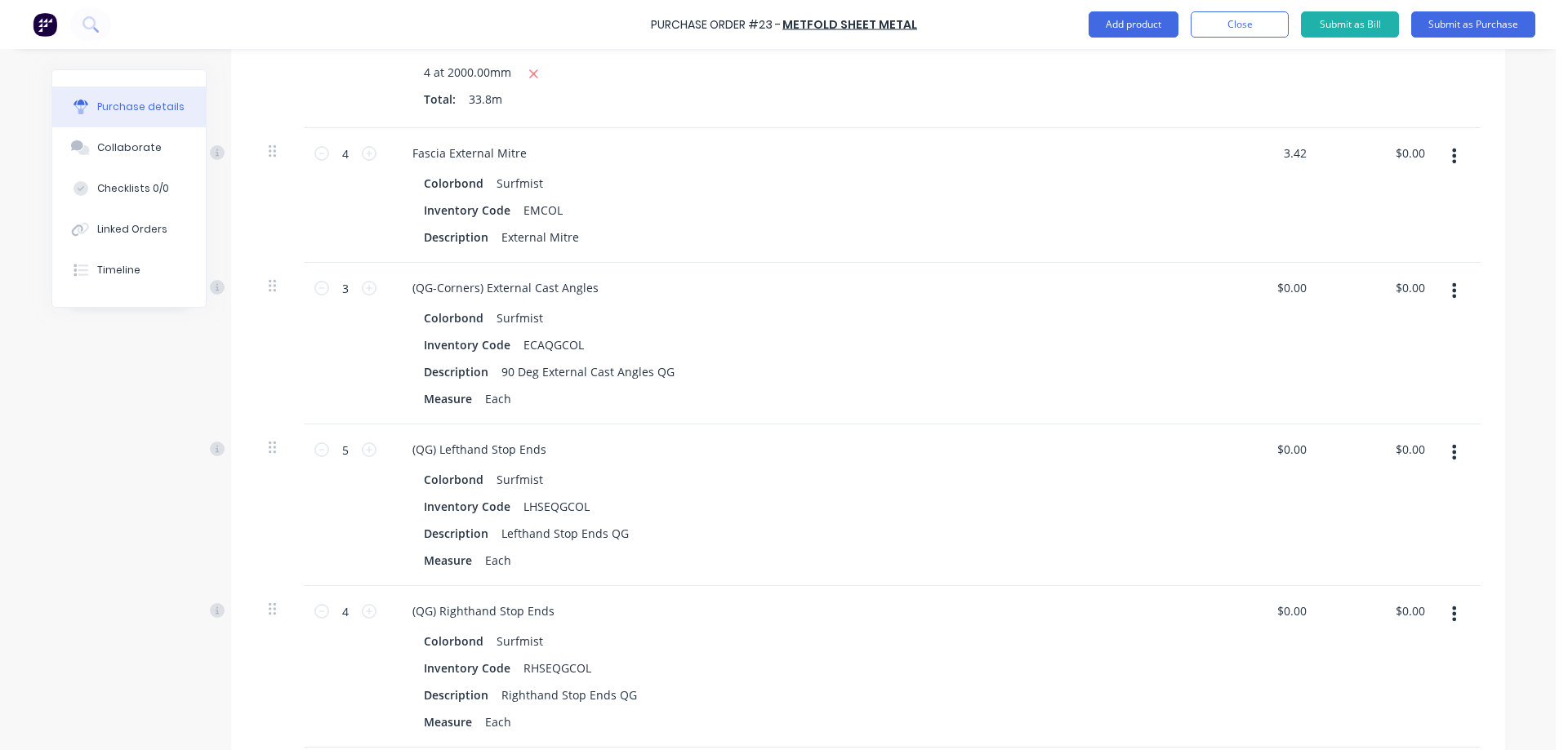
type input "$13.68"
click at [1272, 196] on div "$3.42 $3.42" at bounding box center [1262, 196] width 118 height 135
type textarea "x"
click at [1276, 286] on input "0.0000" at bounding box center [1291, 288] width 38 height 24
type input "4"
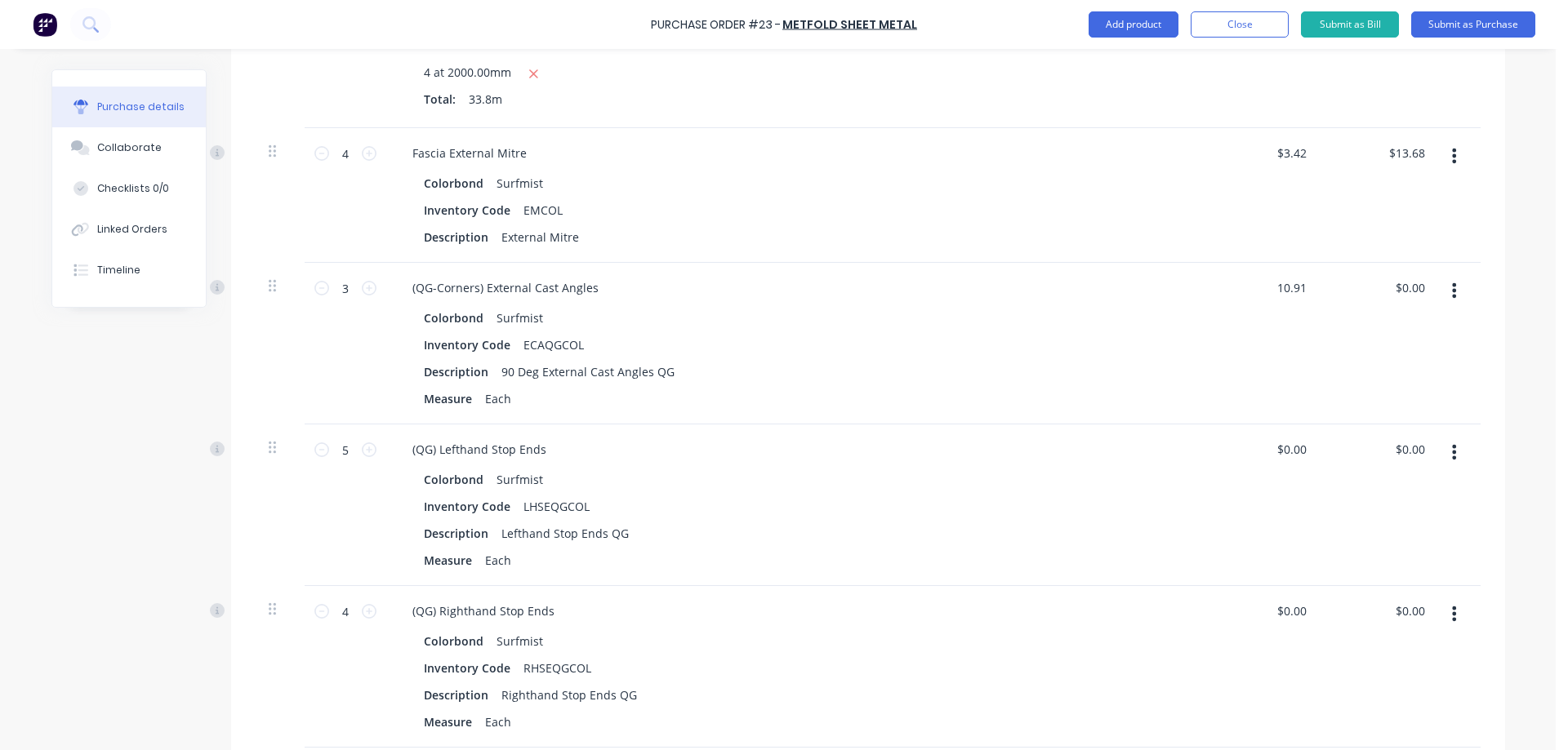
type input "10.91"
type textarea "x"
type input "$10.91"
type input "$32.73"
click at [1242, 343] on div "$10.91 $10.91" at bounding box center [1262, 343] width 118 height 162
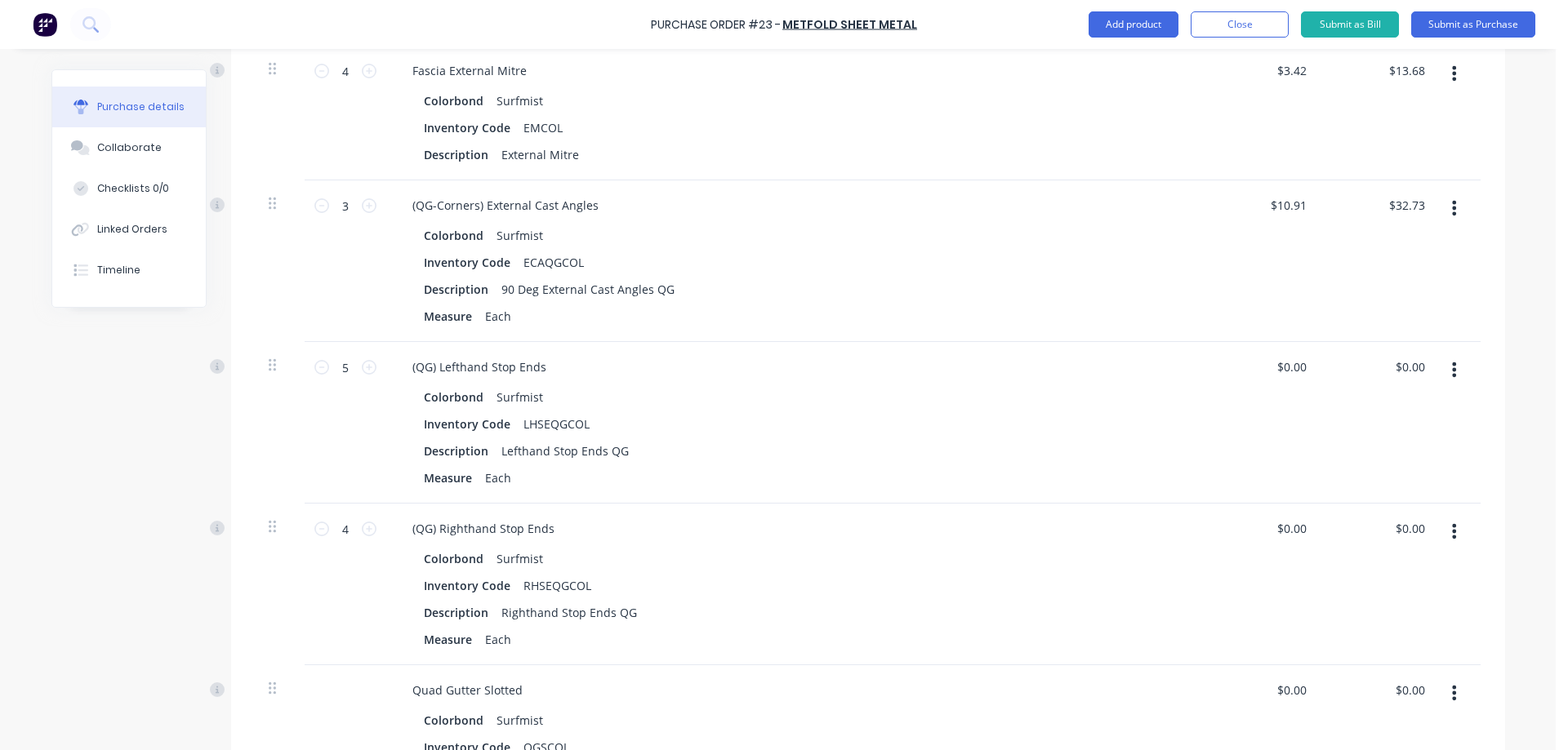
scroll to position [979, 0]
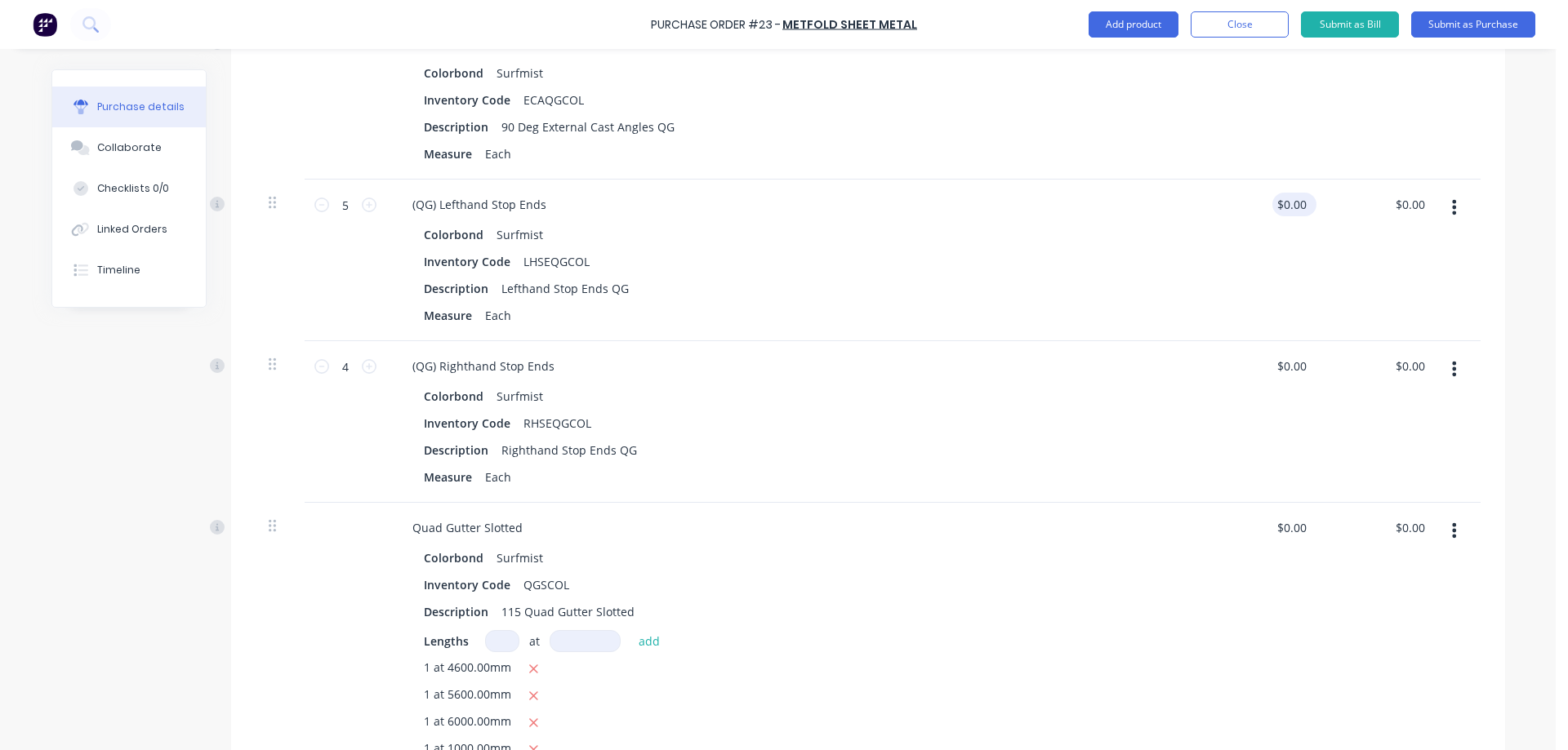
type textarea "x"
click at [1281, 205] on input "0.0000" at bounding box center [1291, 205] width 38 height 24
type input "2.55"
type textarea "x"
type input "$2.55"
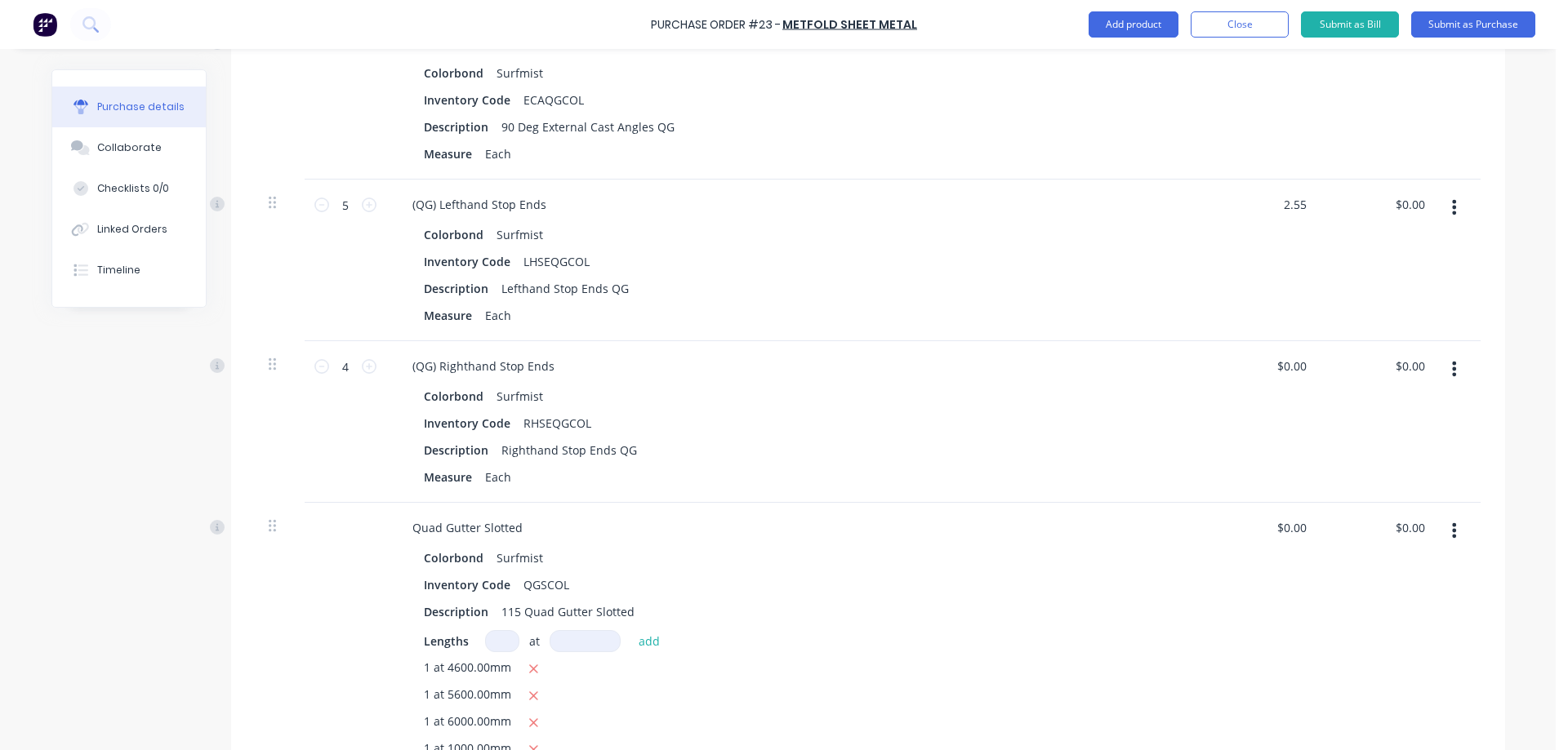
type input "$12.75"
click at [1236, 292] on div "$2.55 2.55" at bounding box center [1262, 261] width 118 height 162
type textarea "x"
click at [1300, 361] on input "0.0000" at bounding box center [1288, 366] width 44 height 24
type input "2.55"
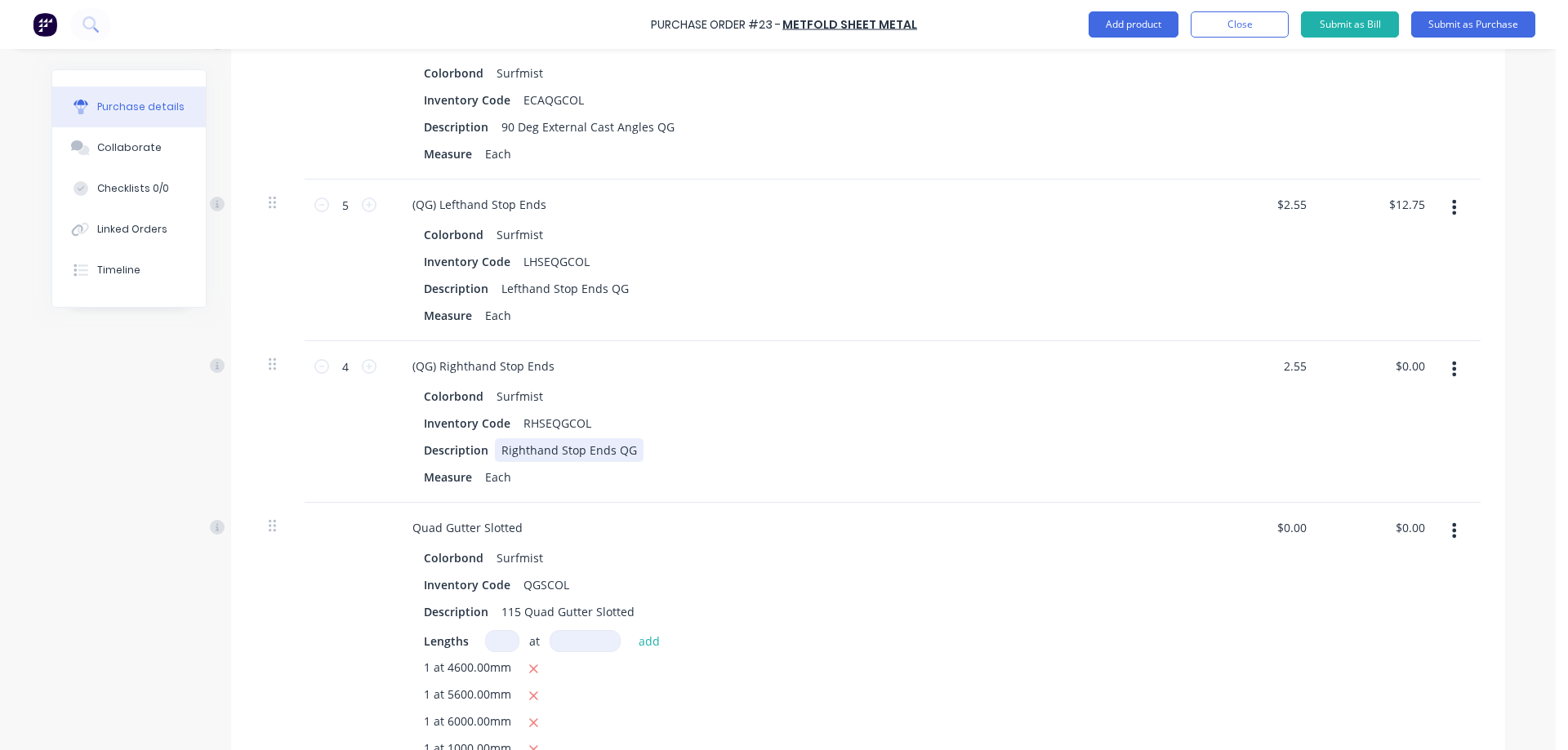
type textarea "x"
type input "$2.55"
type input "$10.20"
click at [1184, 445] on div "(QG) Righthand Stop Ends Colorbond Surfmist Inventory Code RHSEQGCOL Descriptio…" at bounding box center [795, 422] width 817 height 162
click at [1283, 521] on input "$0.00" at bounding box center [1291, 528] width 38 height 24
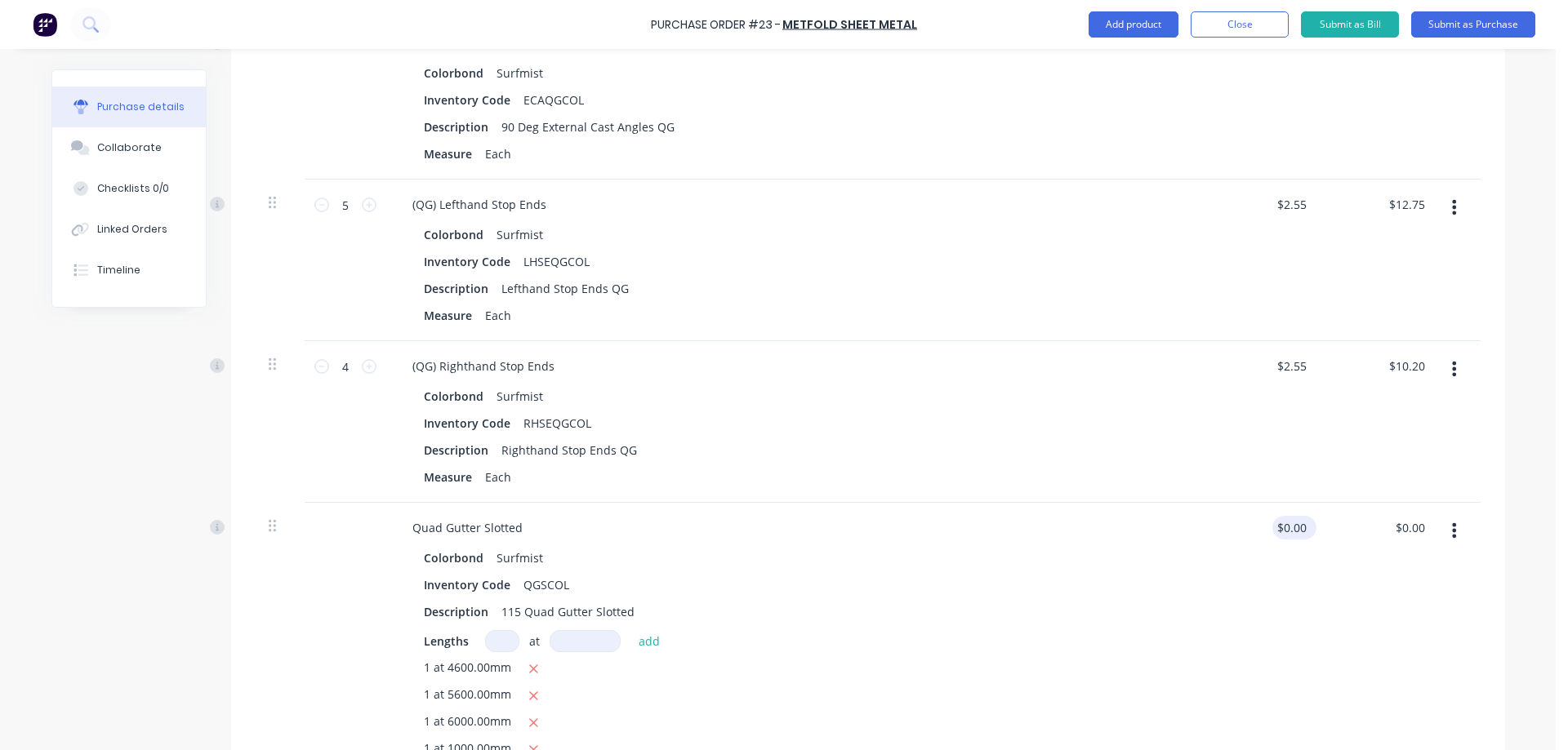
type textarea "x"
type input "4.95"
type textarea "x"
type input "$4.95"
type input "$179.19"
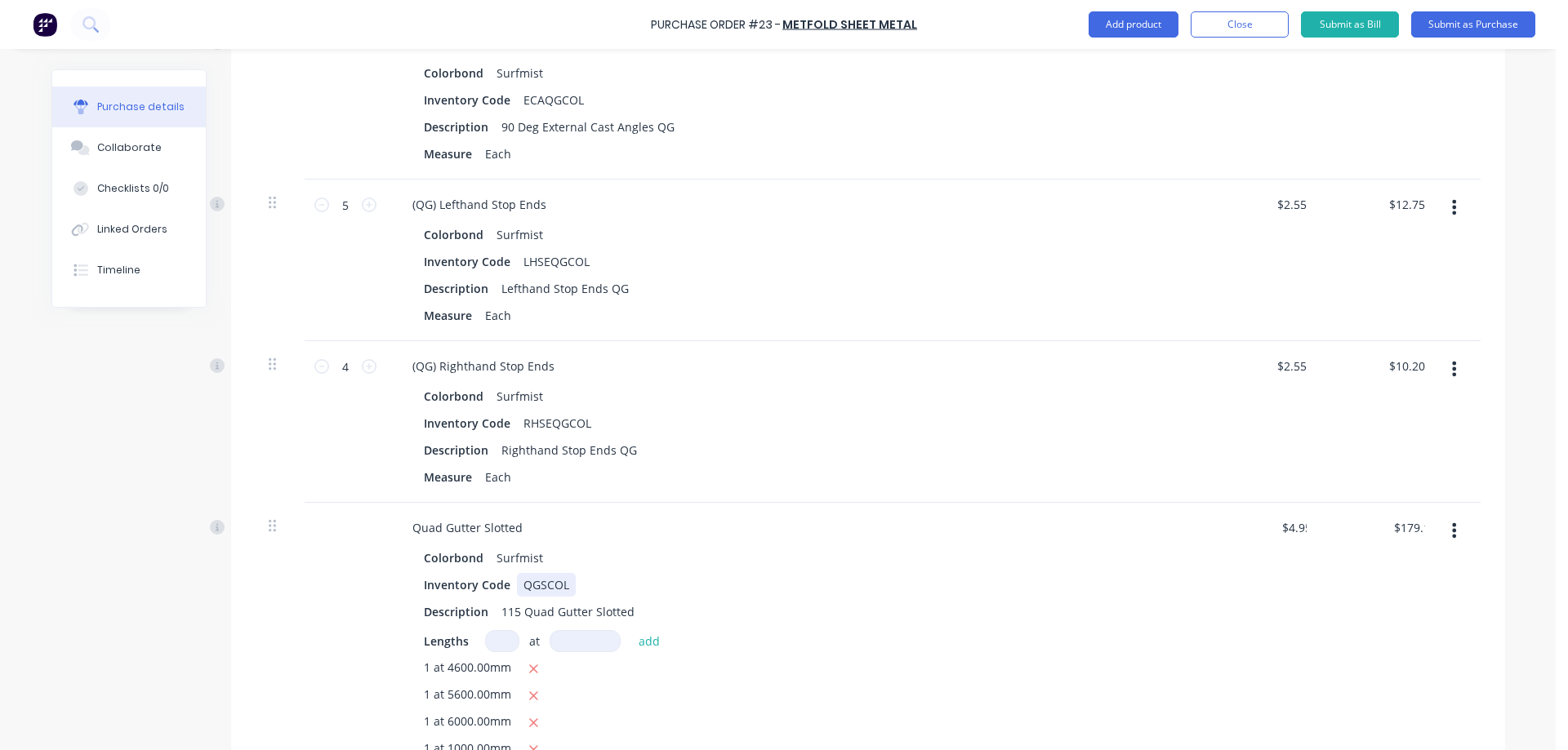
click at [1131, 584] on div "Inventory Code QGSCOL" at bounding box center [791, 585] width 749 height 24
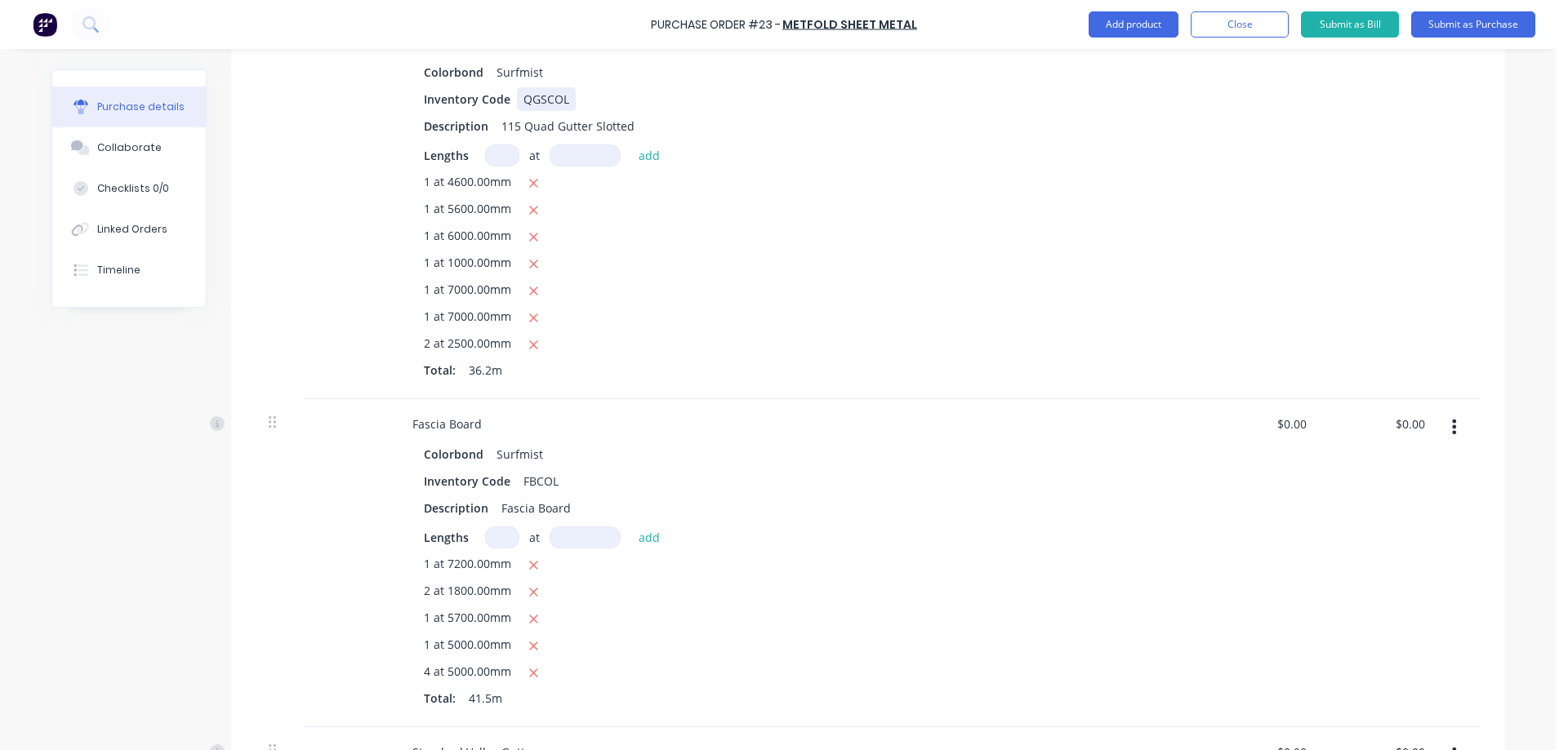
scroll to position [1470, 0]
type textarea "x"
click at [1284, 416] on input "0.0000" at bounding box center [1291, 420] width 38 height 24
type input "4.95"
click at [1188, 524] on div "Fascia Board Colorbond Surfmist Inventory Code FBCOL Description Fascia Board L…" at bounding box center [795, 558] width 817 height 328
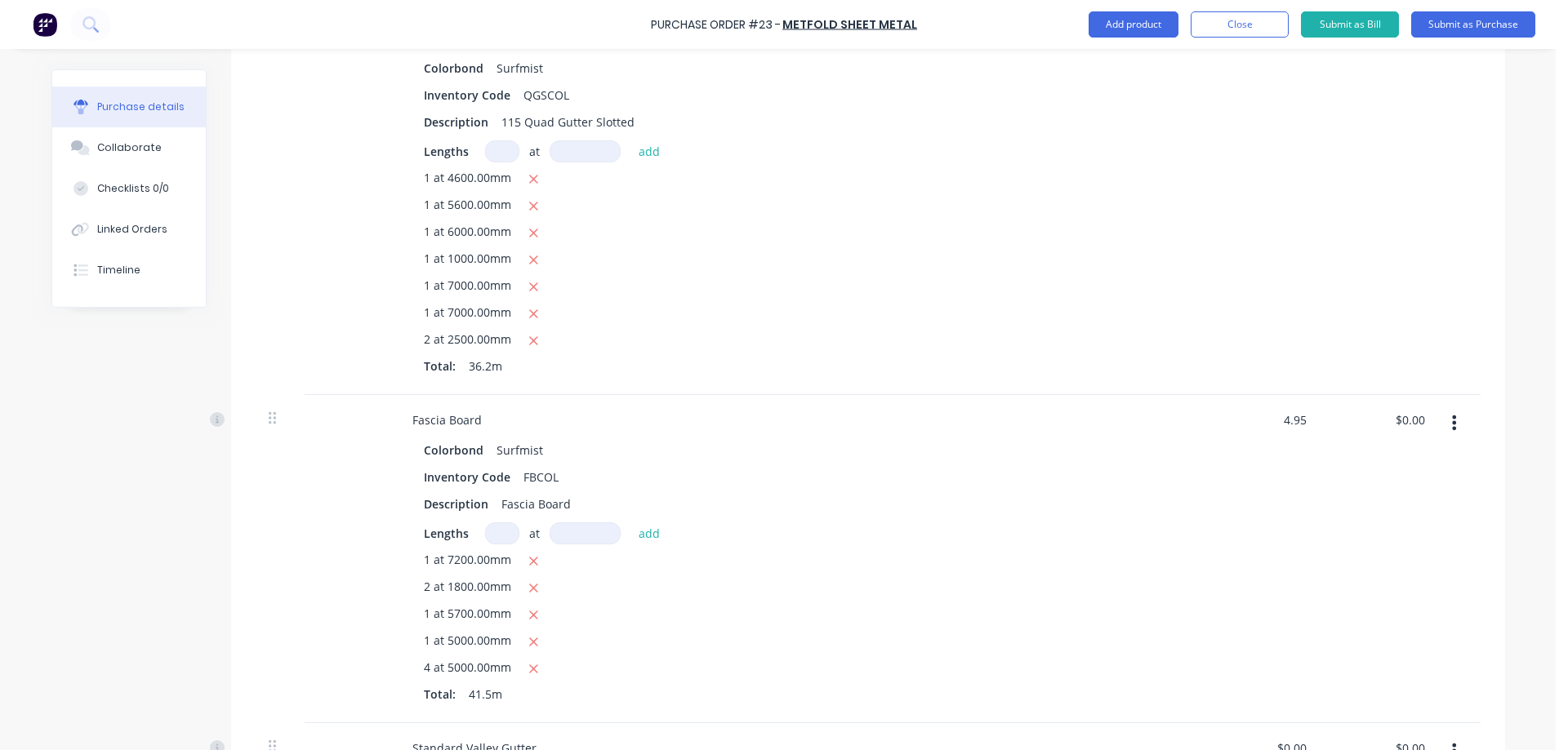
type textarea "x"
type input "$4.95"
type input "$205.43"
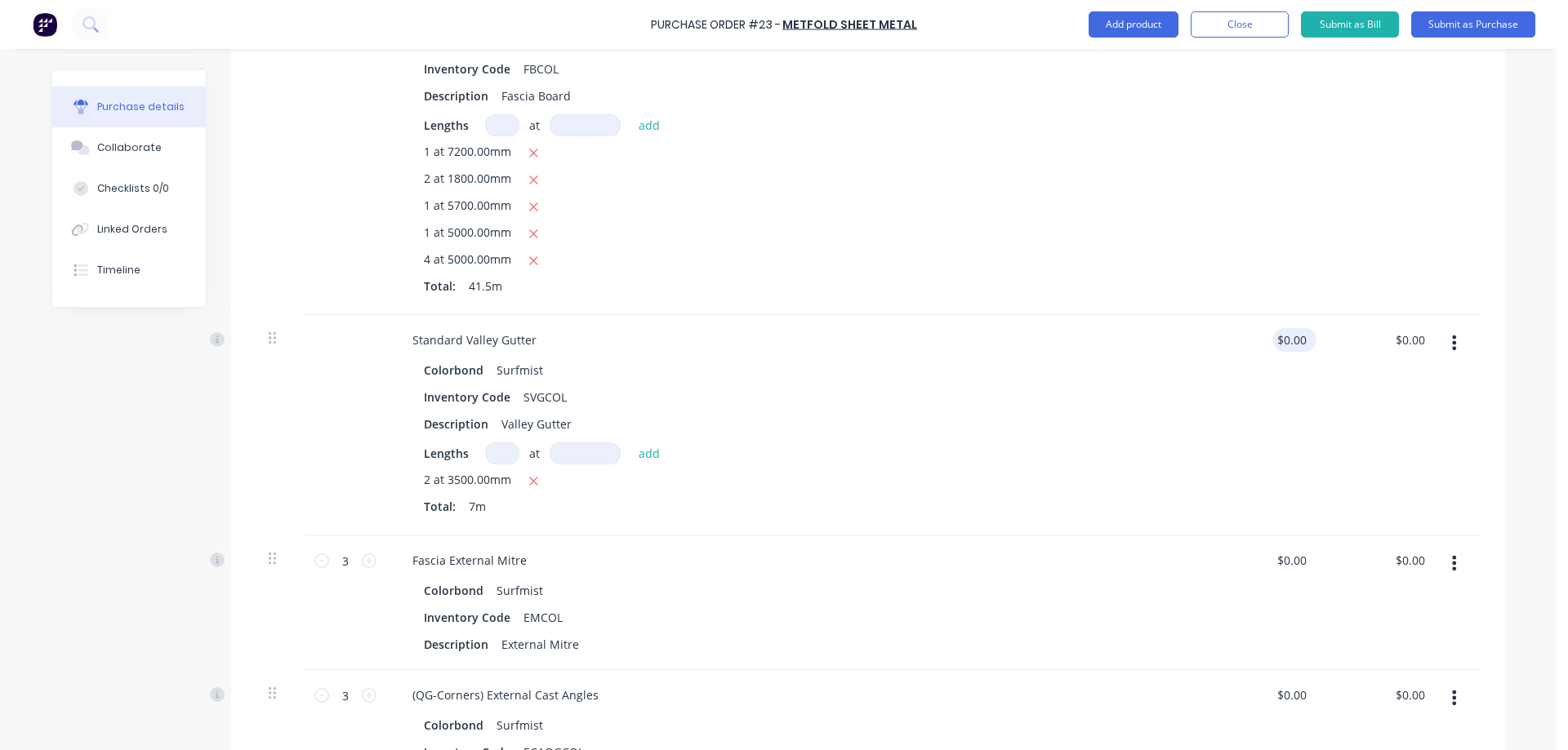
type textarea "x"
click at [1294, 332] on input "0.0000" at bounding box center [1291, 340] width 38 height 24
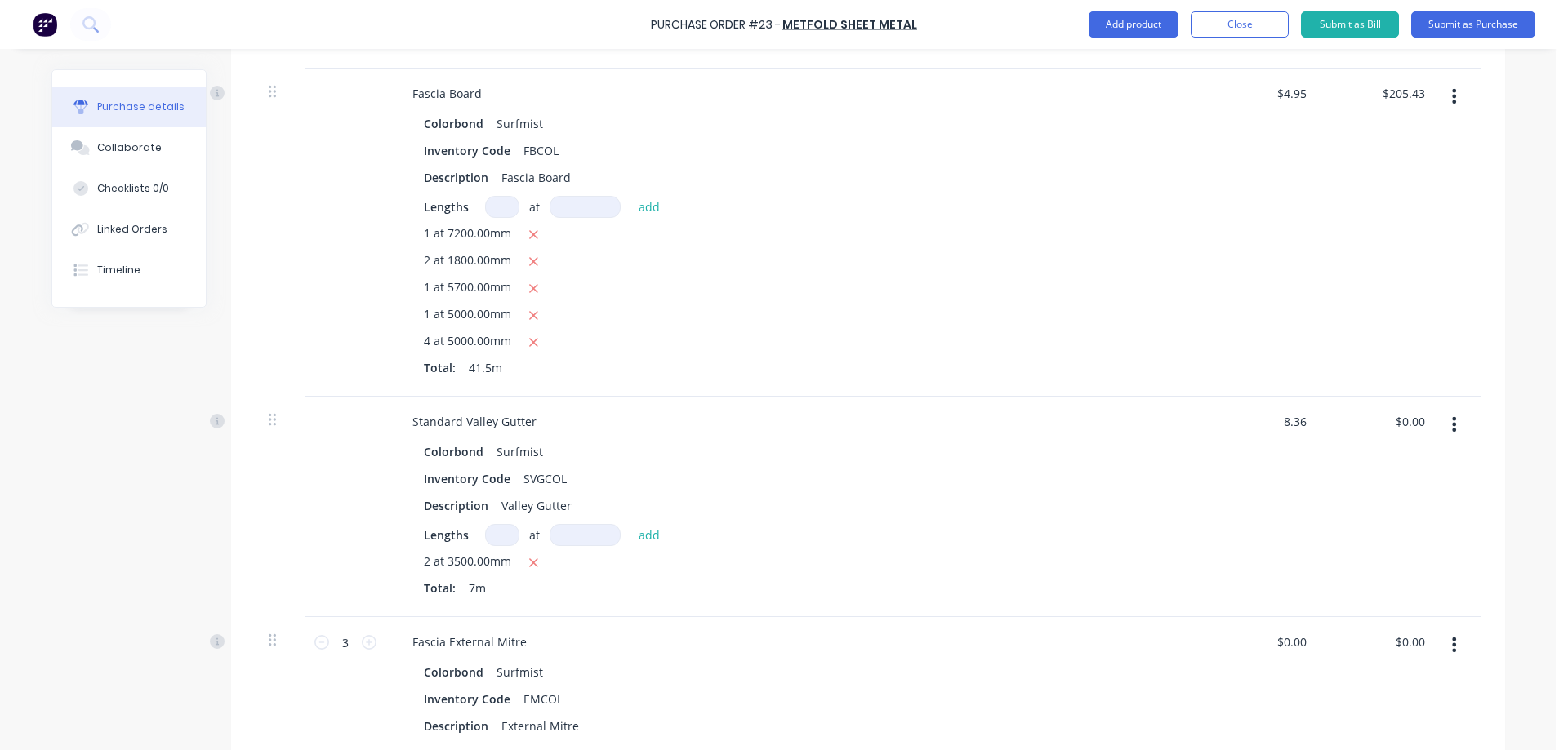
type input "8.36"
click at [1194, 512] on div "Standard Valley Gutter Colorbond Surfmist Inventory Code SVGCOL Description Val…" at bounding box center [795, 507] width 817 height 220
type textarea "x"
type input "$8.36"
type input "$58.52"
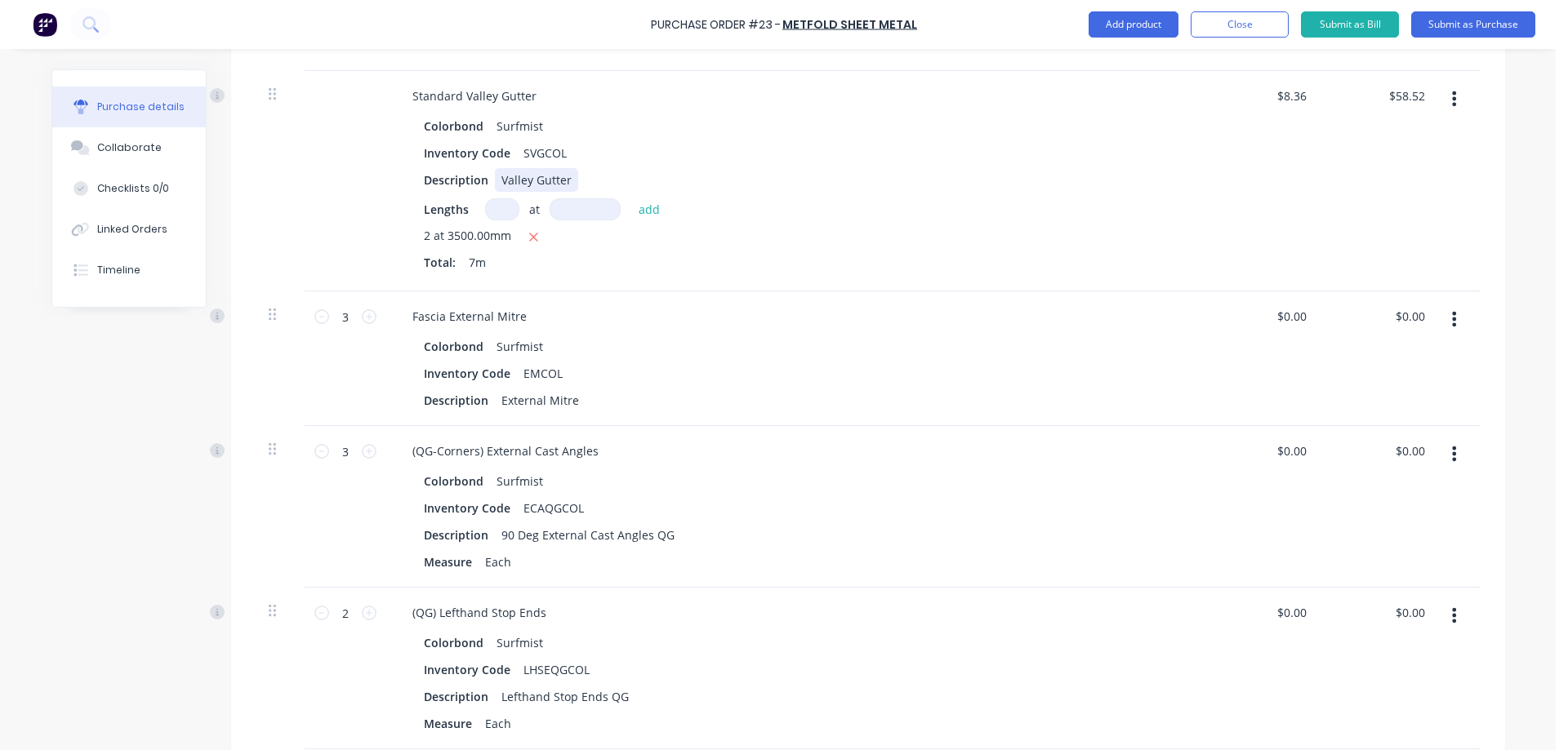
scroll to position [2122, 0]
type textarea "x"
click at [1298, 312] on input "0.0000" at bounding box center [1291, 316] width 38 height 24
type input "3.42"
click at [1146, 338] on div "Colorbond Surfmist" at bounding box center [795, 346] width 741 height 24
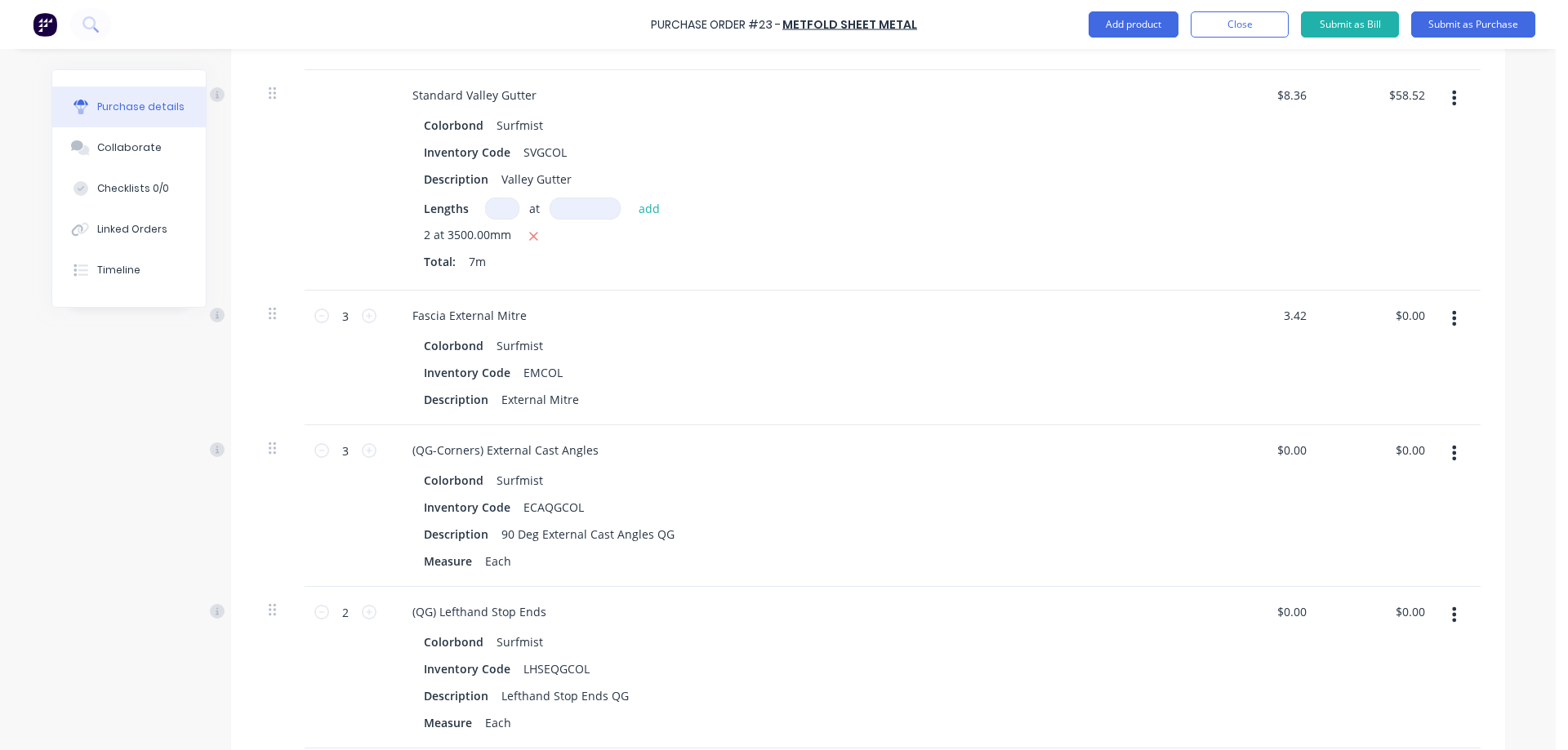
type textarea "x"
type input "$3.42"
type input "$10.26"
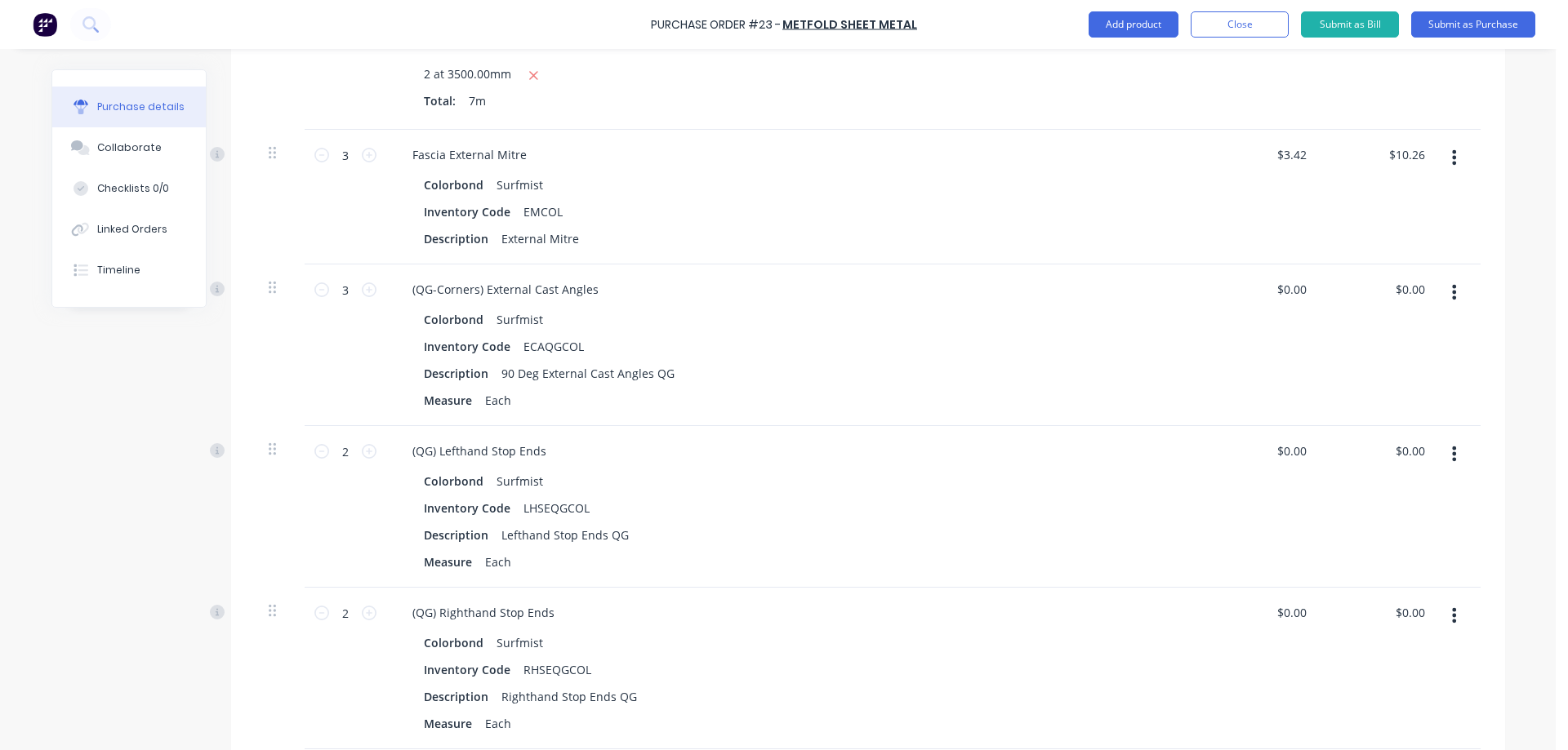
scroll to position [2286, 0]
type textarea "x"
click at [1275, 289] on input "0.0000" at bounding box center [1288, 287] width 44 height 24
type input "10.91"
type textarea "x"
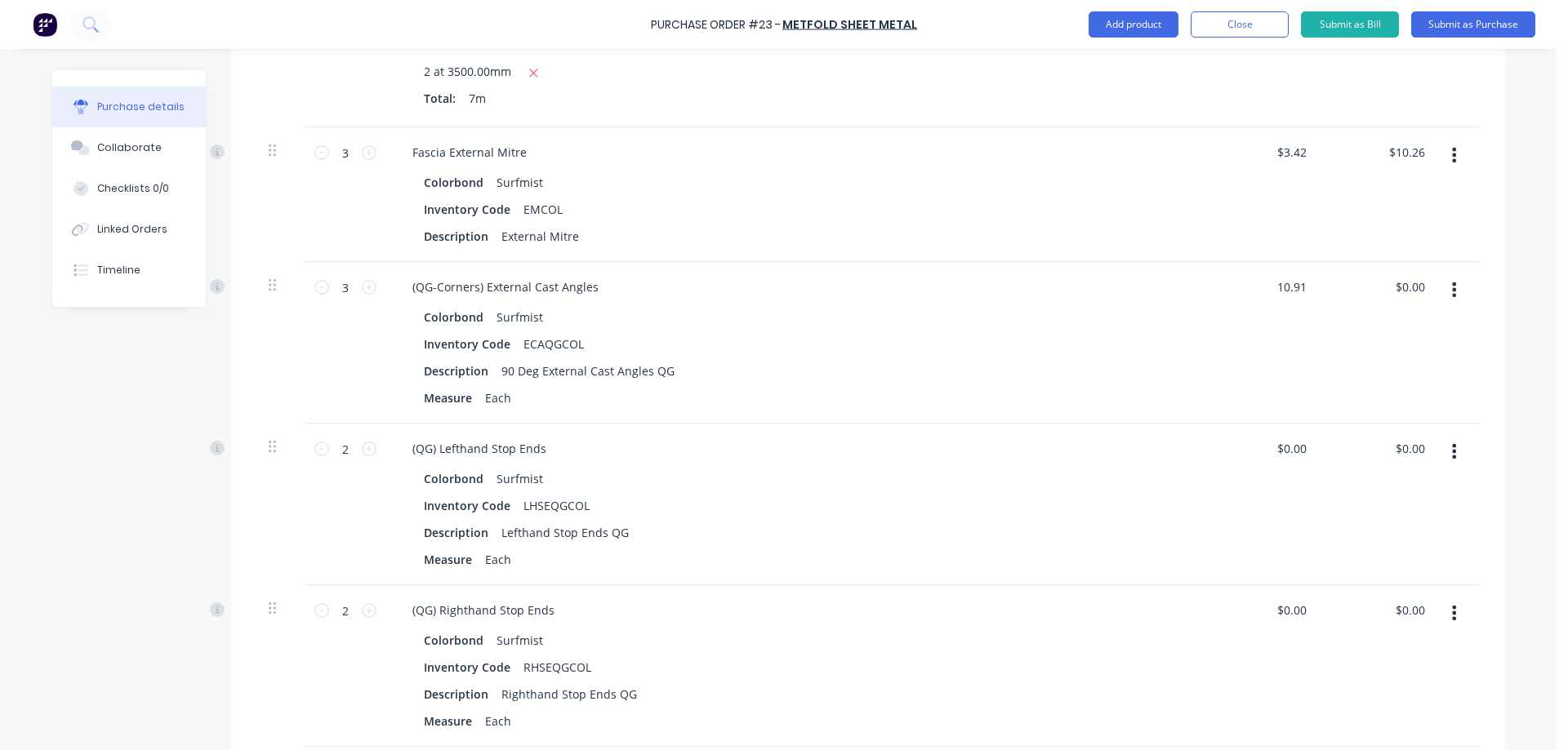
type input "$10.91"
type input "$32.73"
click at [1262, 355] on div "$10.91 10.91" at bounding box center [1262, 342] width 118 height 162
type textarea "x"
click at [1300, 442] on input "0.0000" at bounding box center [1291, 449] width 38 height 24
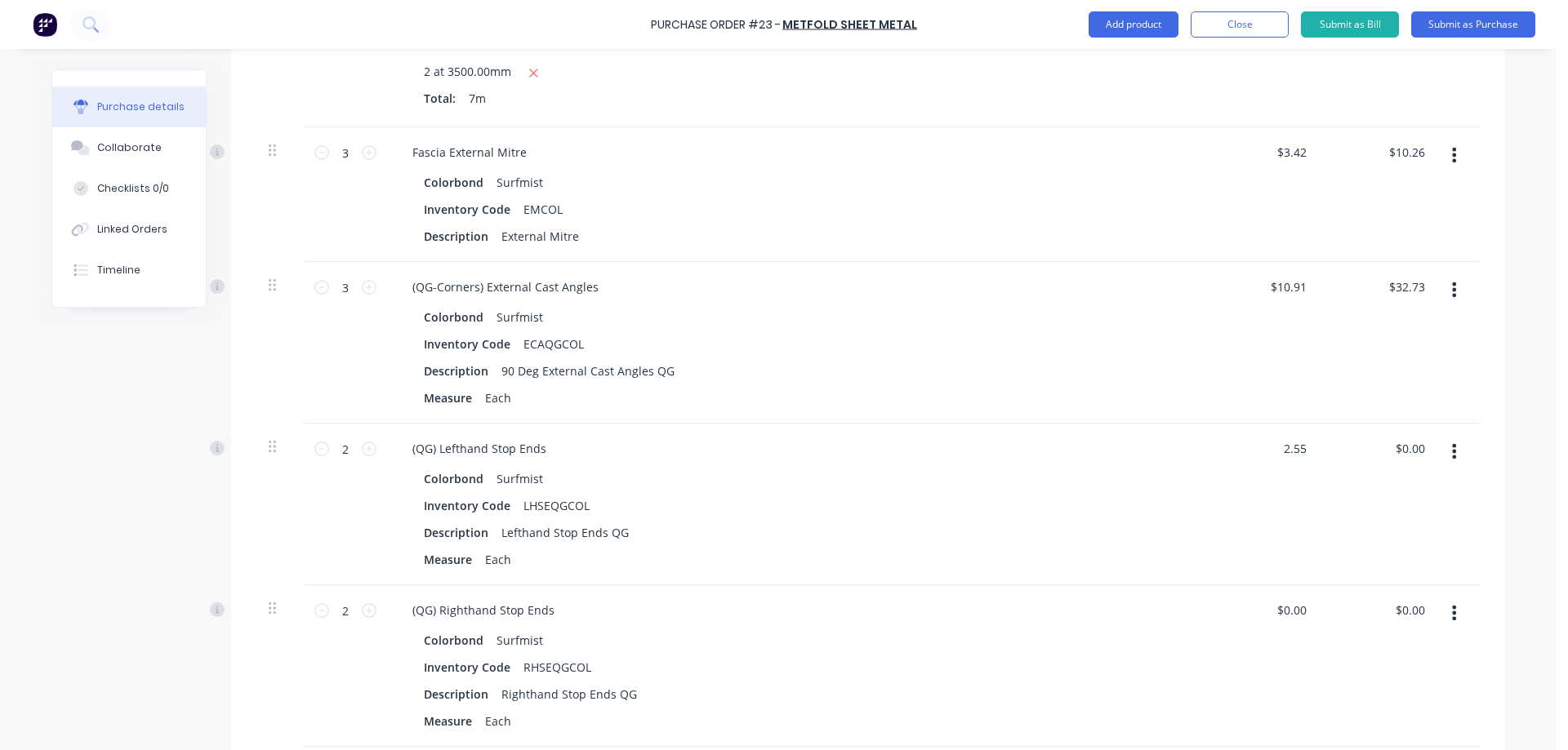
type input "2.55"
type textarea "x"
type input "$2.55"
type input "$5.10"
click at [1236, 503] on div "$2.55 2.55" at bounding box center [1262, 505] width 118 height 162
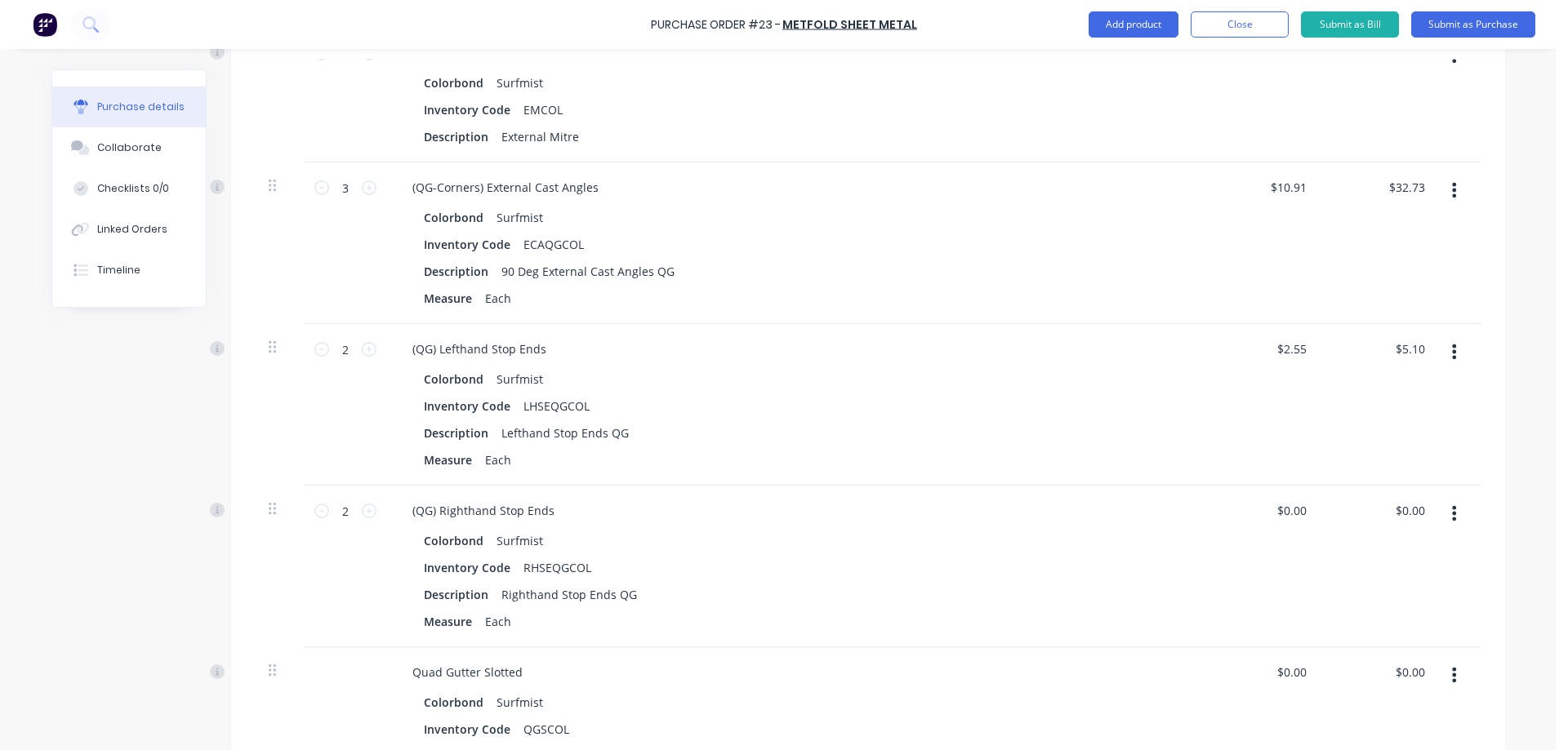
scroll to position [2449, 0]
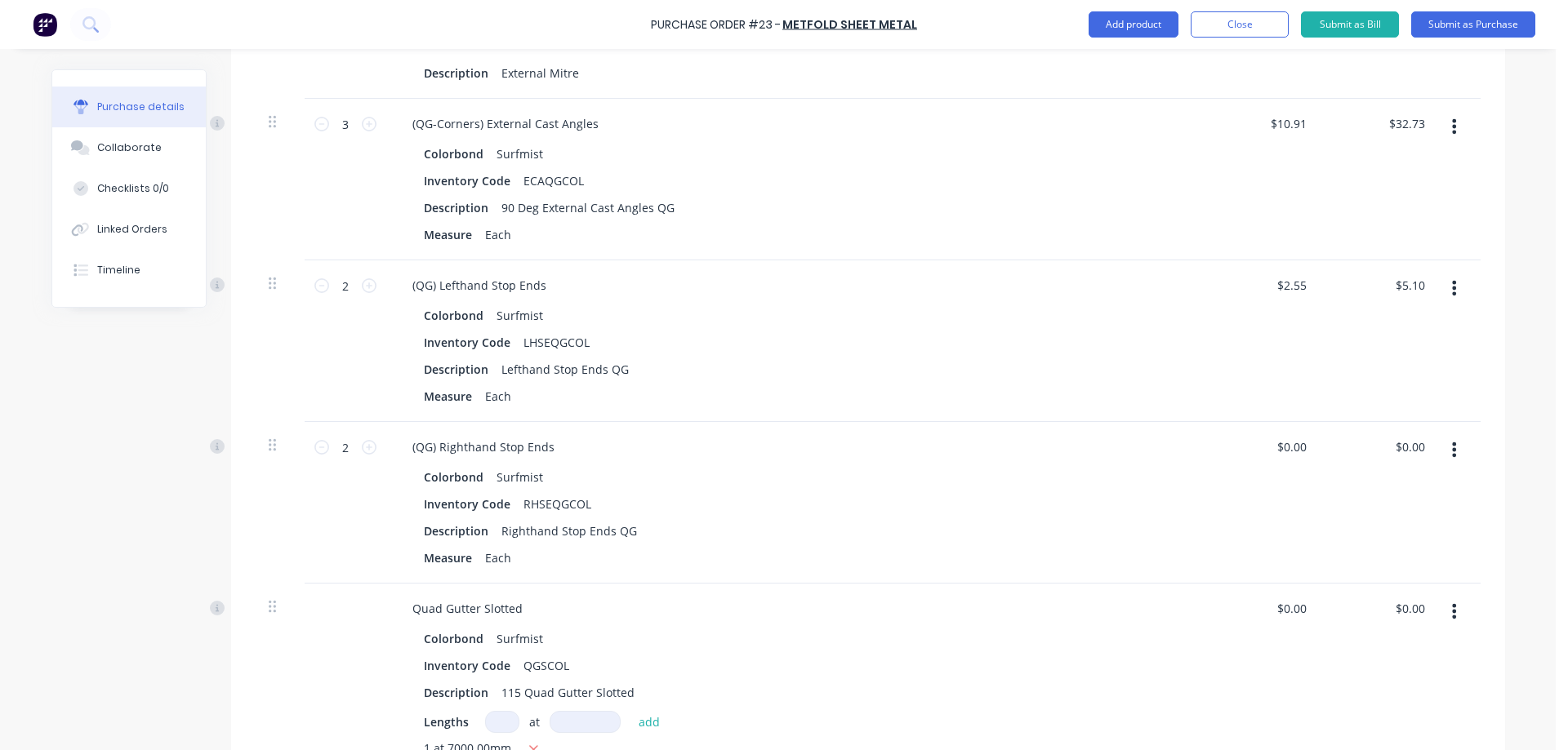
click at [1287, 459] on div "$0.00 $0.00" at bounding box center [1262, 503] width 118 height 162
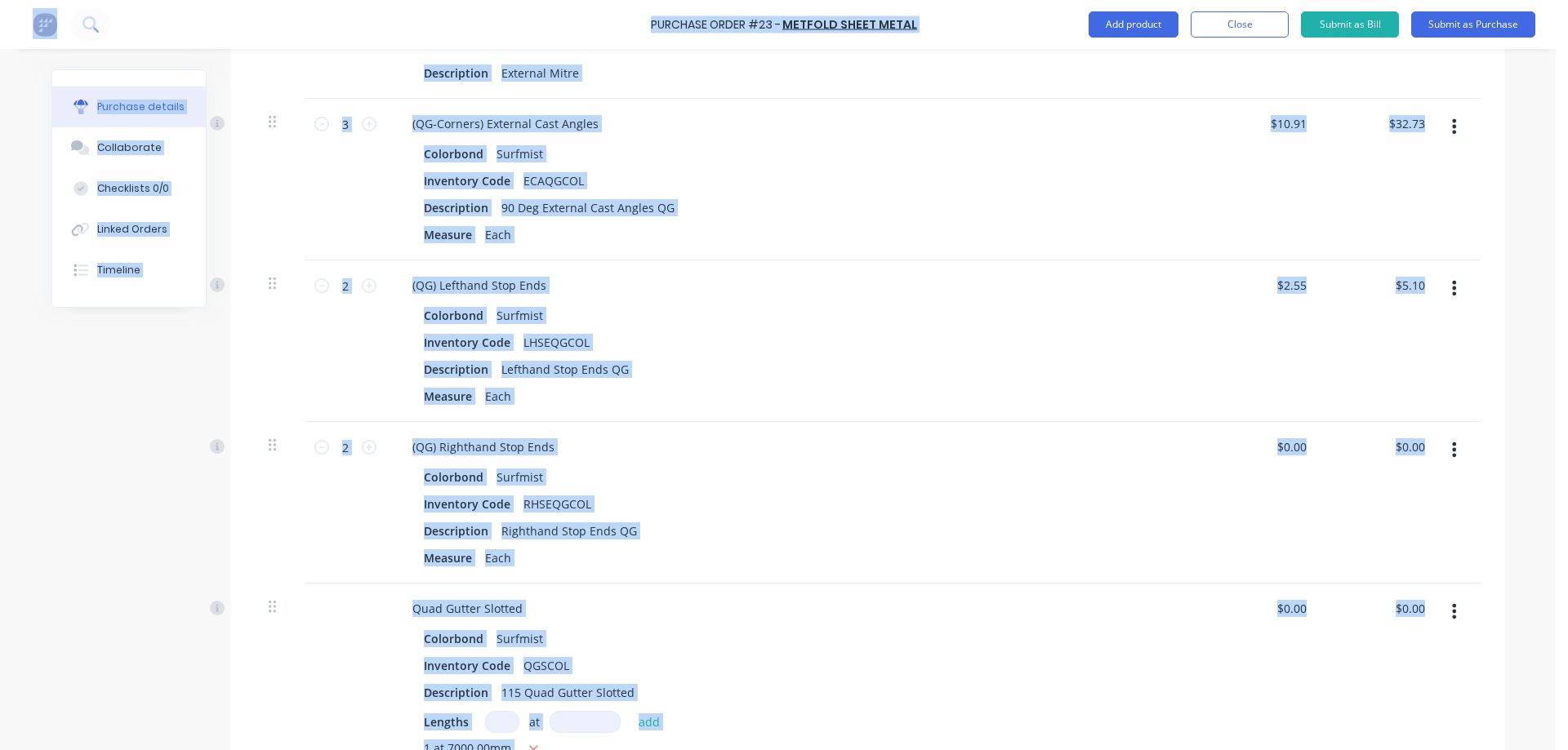
click at [1228, 565] on div "$0.00 $0.00" at bounding box center [1262, 503] width 118 height 162
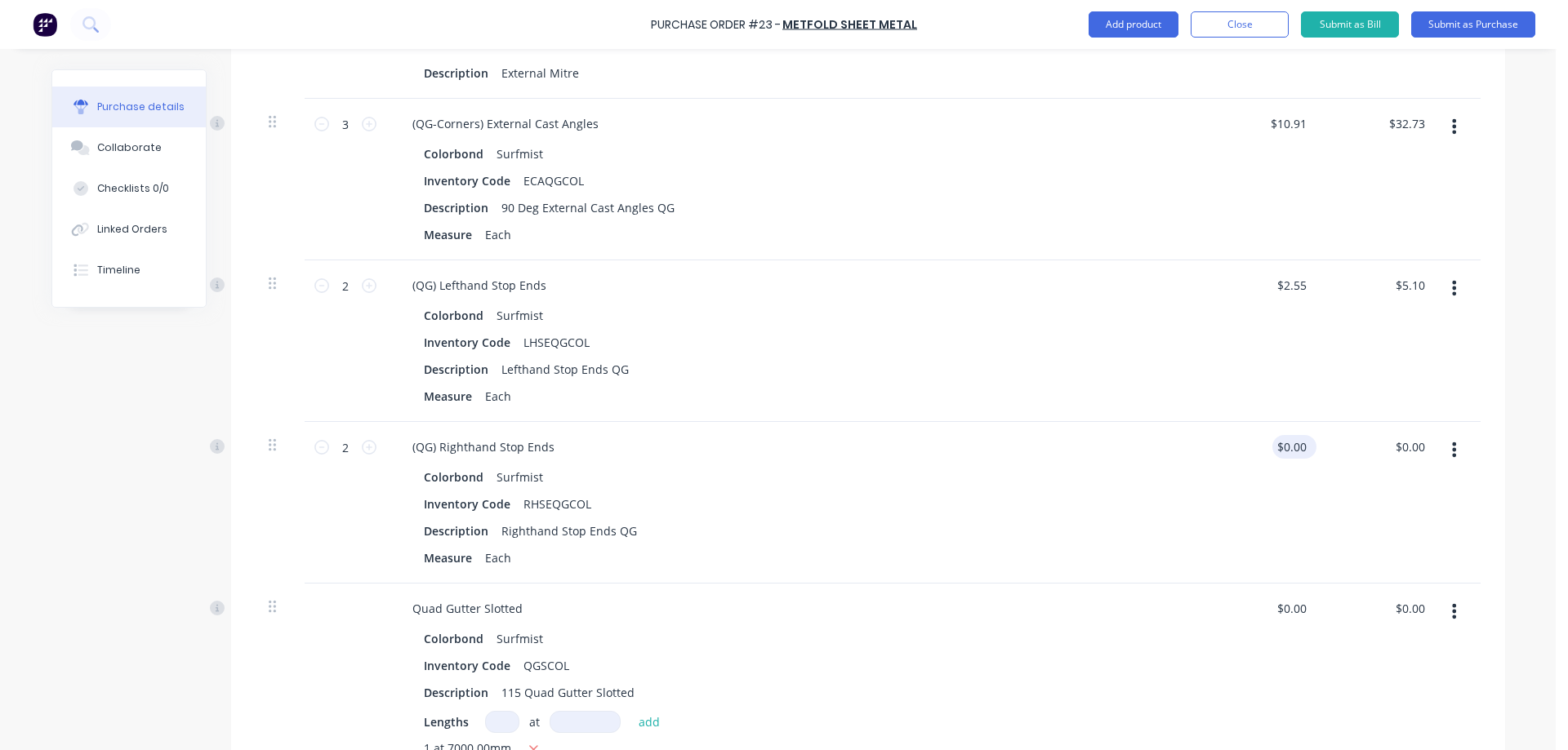
type textarea "x"
click at [1274, 442] on input "0.0000" at bounding box center [1288, 447] width 44 height 24
type input "2.55"
type textarea "x"
type input "$2.55"
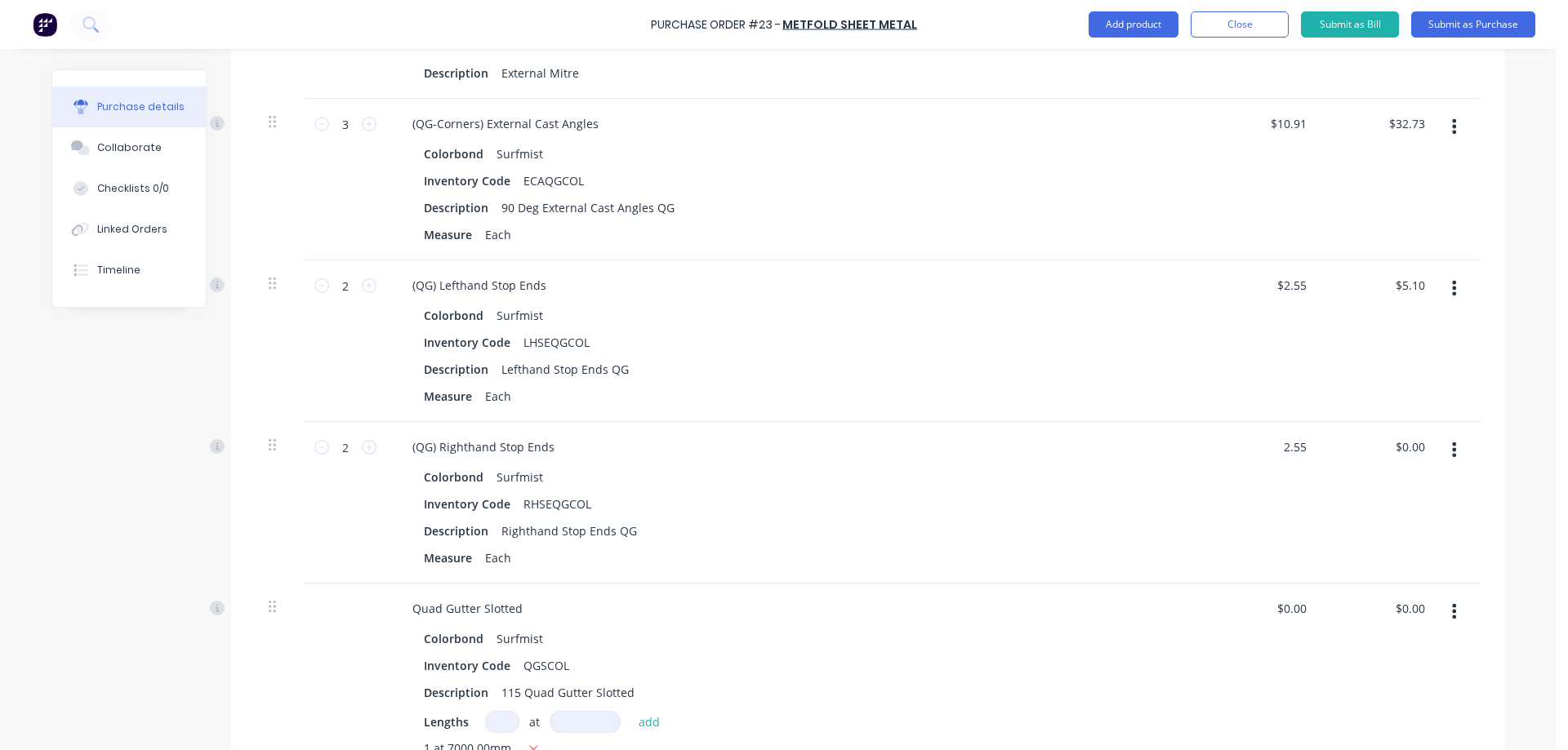
type input "$5.10"
click at [1242, 512] on div "$2.55 2.55" at bounding box center [1262, 503] width 118 height 162
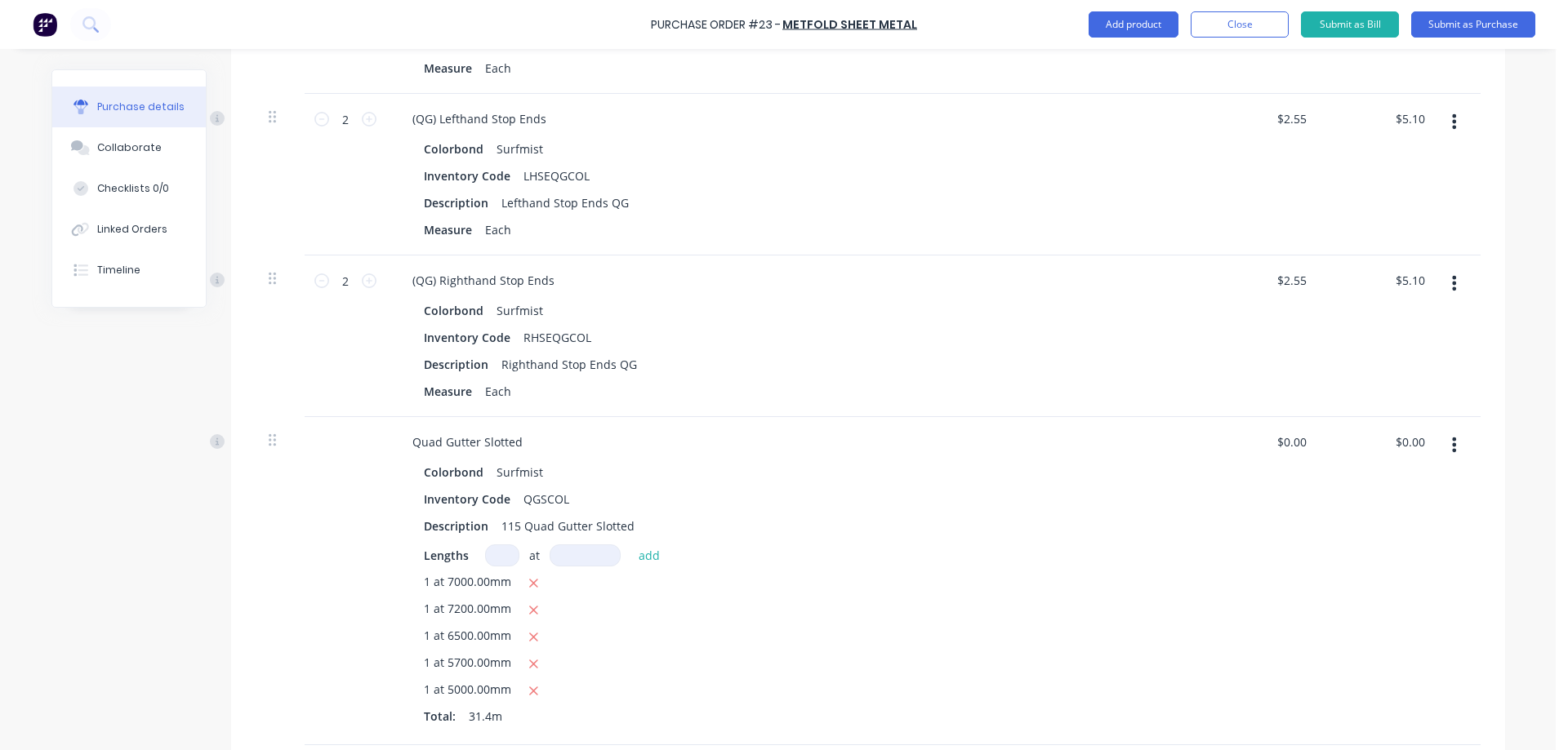
scroll to position [2775, 0]
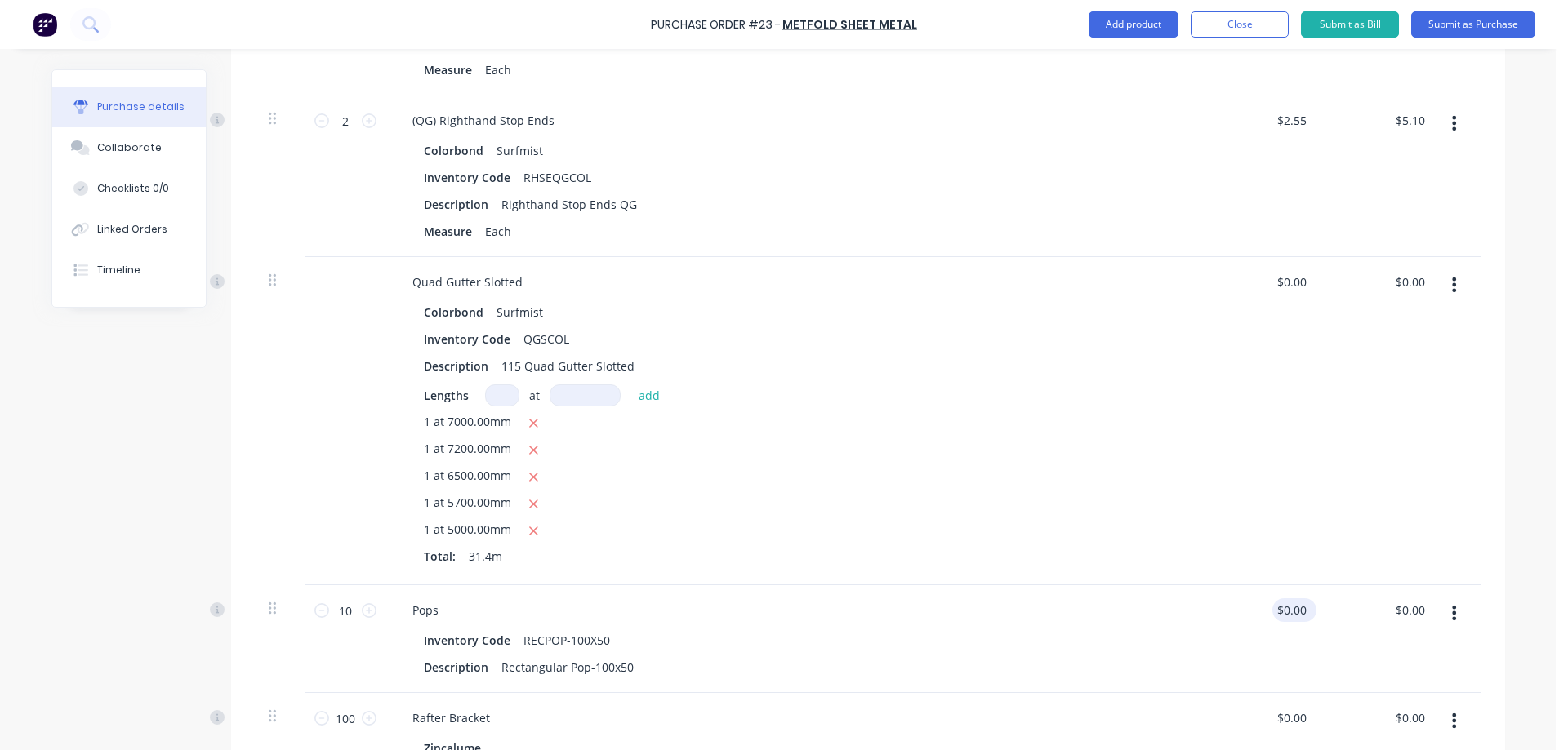
type textarea "x"
type input "0.0000"
click at [1286, 608] on input "0.0000" at bounding box center [1291, 610] width 38 height 24
type textarea "x"
type input "0.0000"
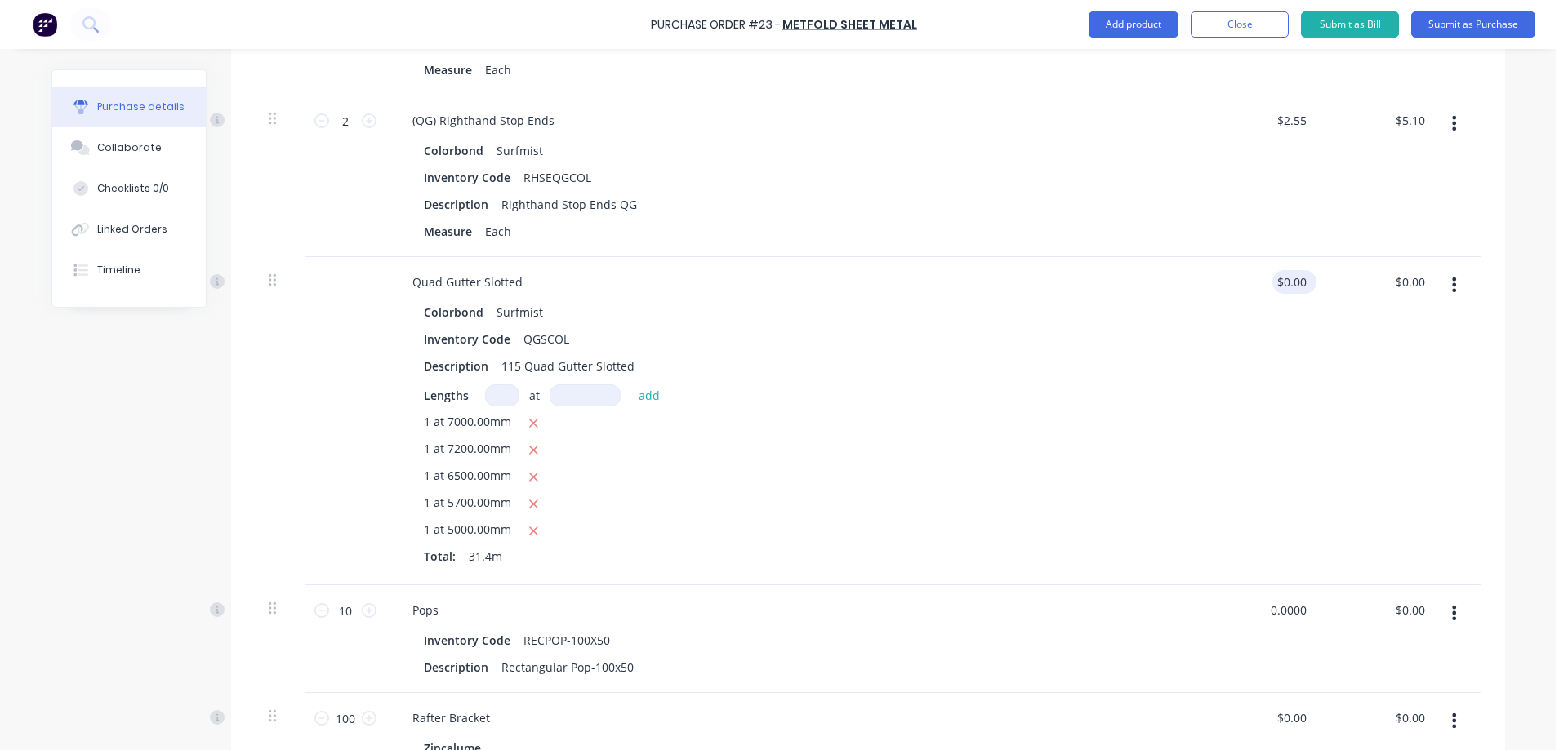
type input "$0.00"
click at [1289, 290] on input "0.0000" at bounding box center [1288, 282] width 44 height 24
type input "4.95"
click at [1243, 373] on div "4.95 4.95" at bounding box center [1262, 420] width 118 height 328
type textarea "x"
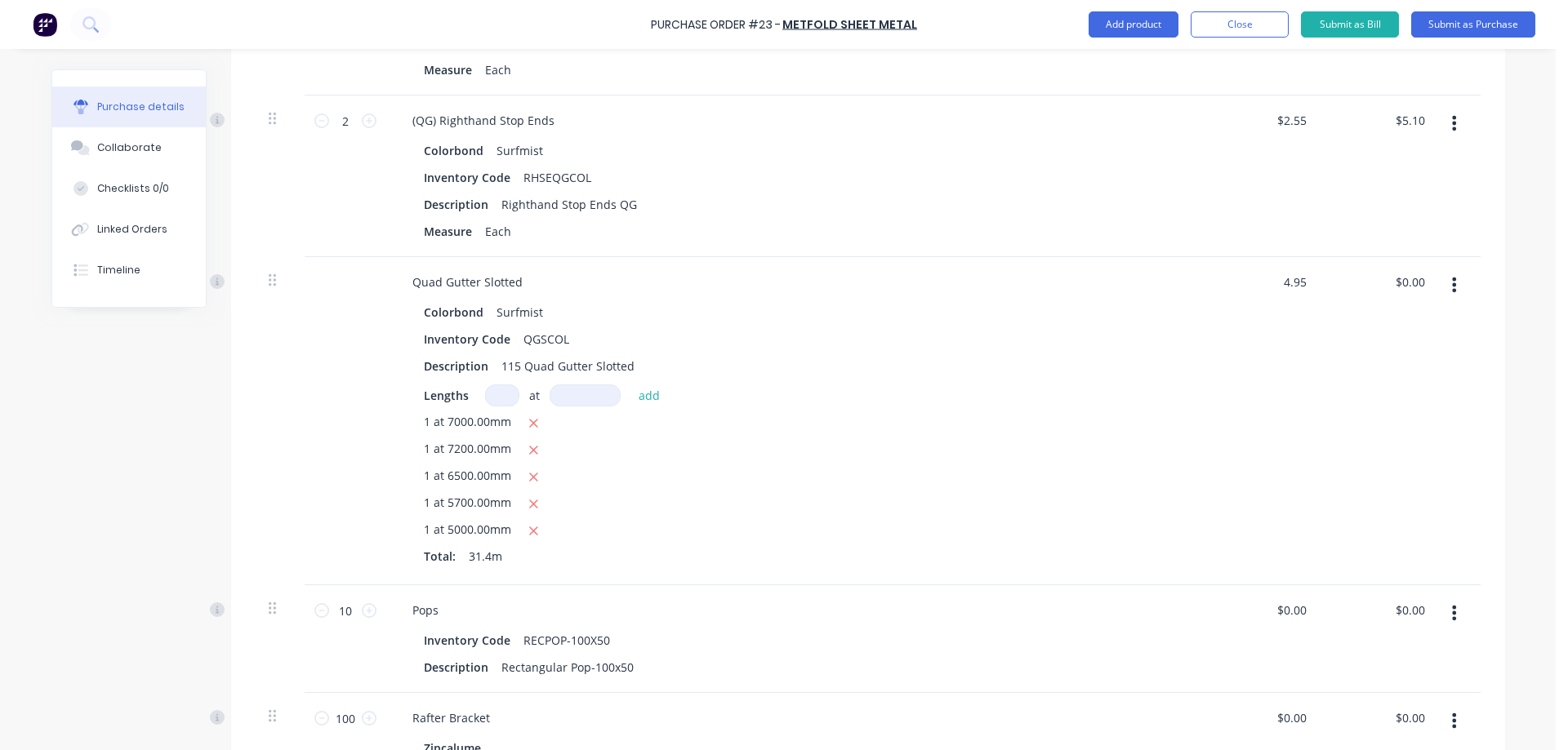
type input "$4.95"
type input "$155.43"
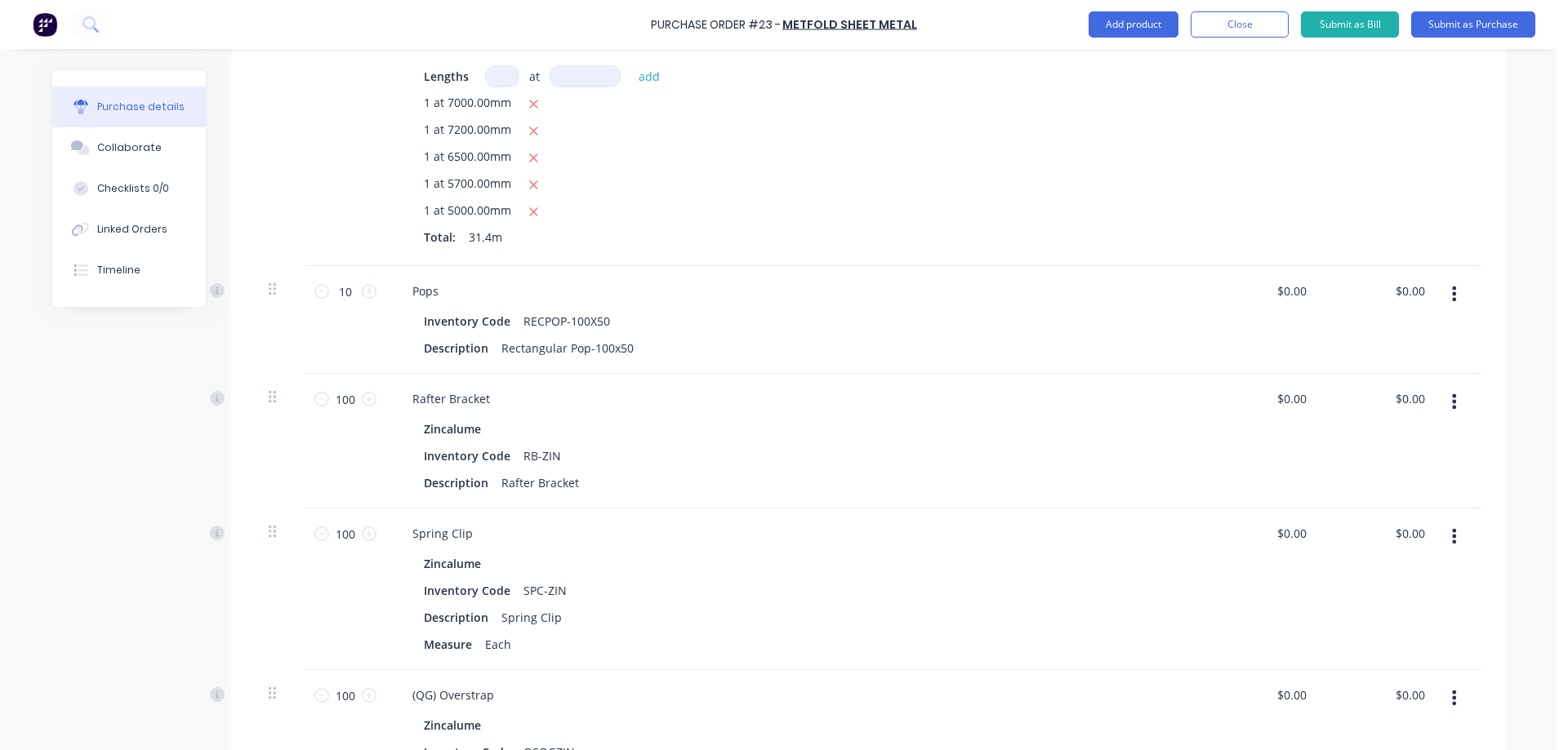
scroll to position [3102, 0]
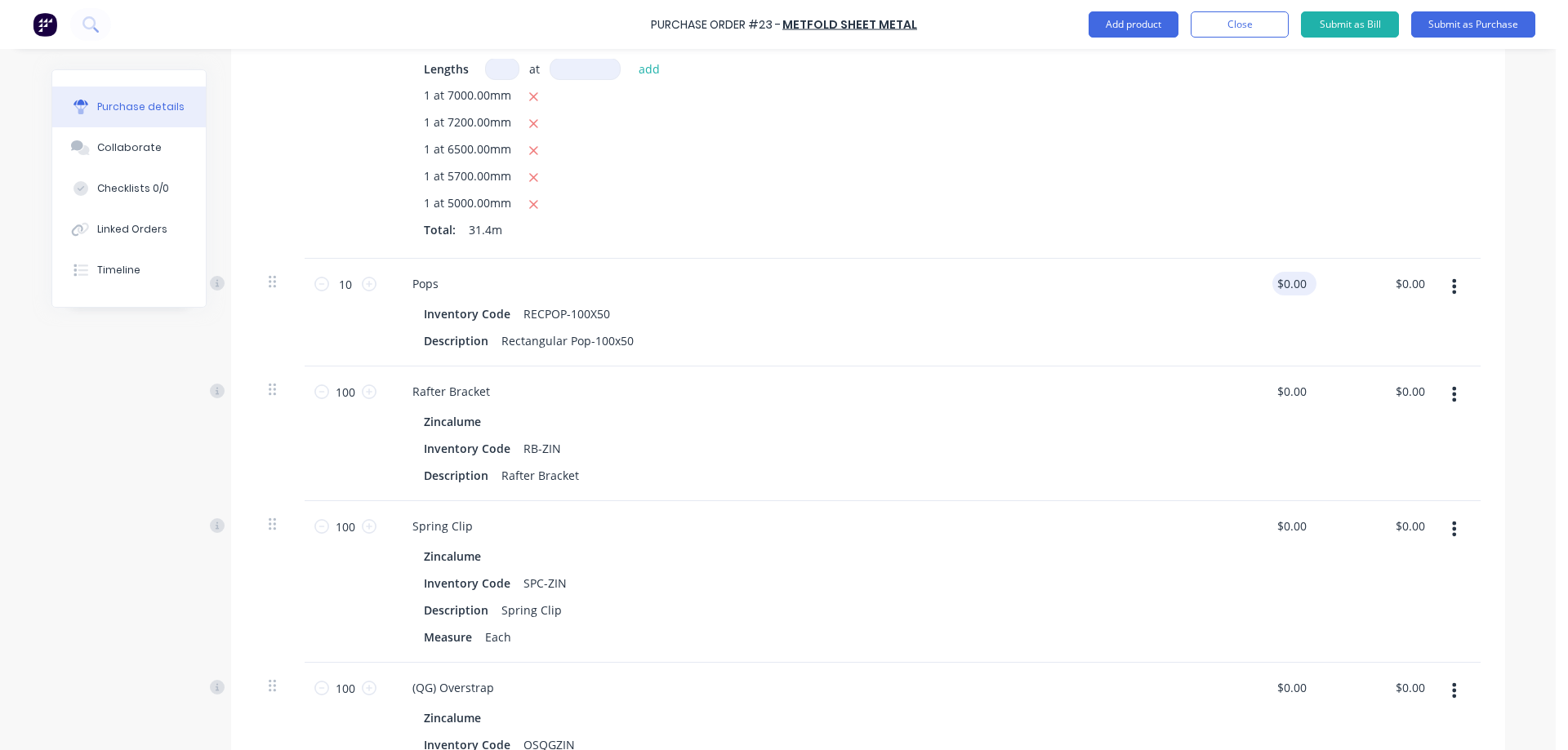
type textarea "x"
click at [1299, 289] on input "0" at bounding box center [1298, 284] width 23 height 24
type input "1.38"
type textarea "x"
type input "$1.38"
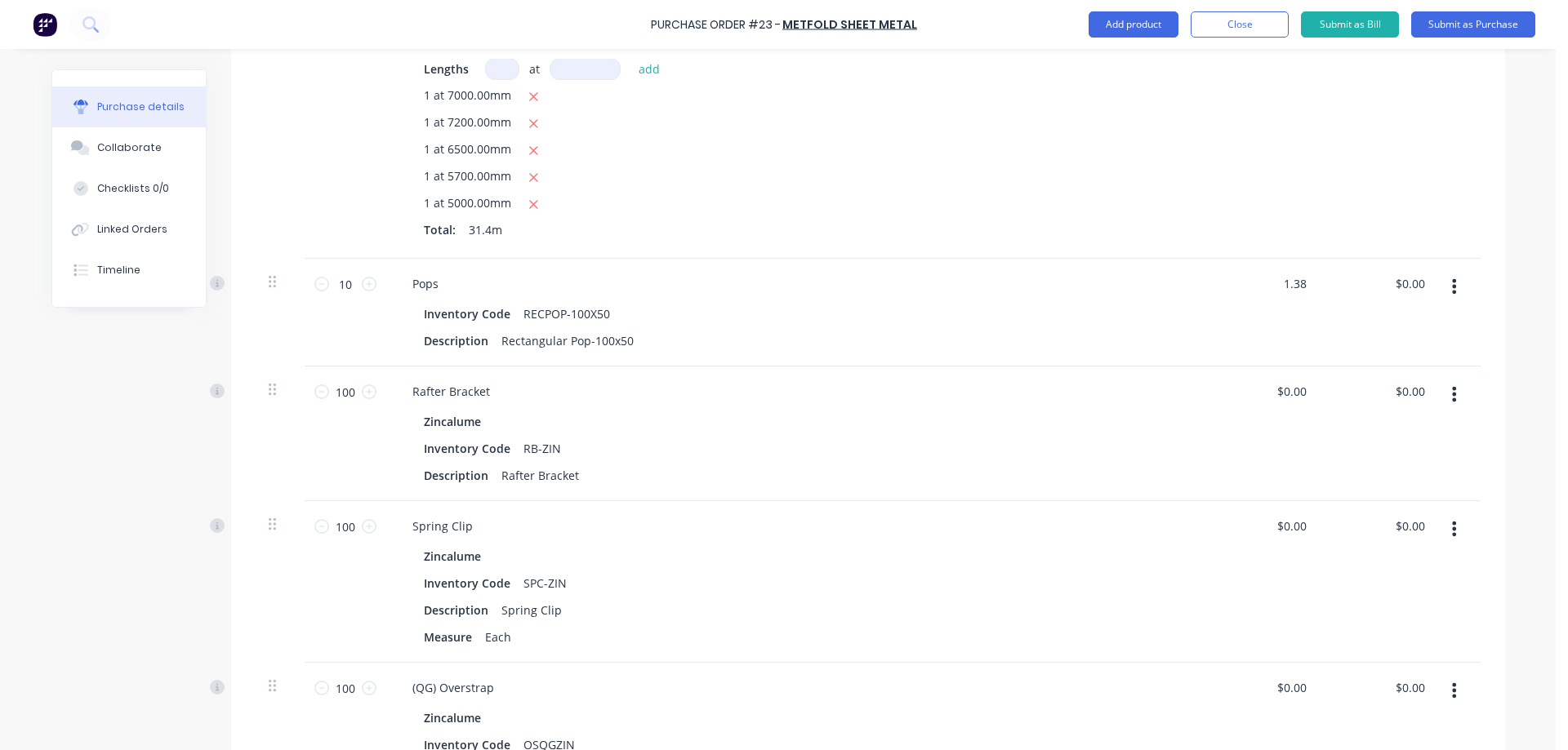
type input "$13.80"
click at [1203, 307] on div "$1.38 $1.38" at bounding box center [1262, 312] width 118 height 107
type textarea "x"
click at [1280, 386] on input "0.0000" at bounding box center [1288, 391] width 44 height 24
type input "0.72"
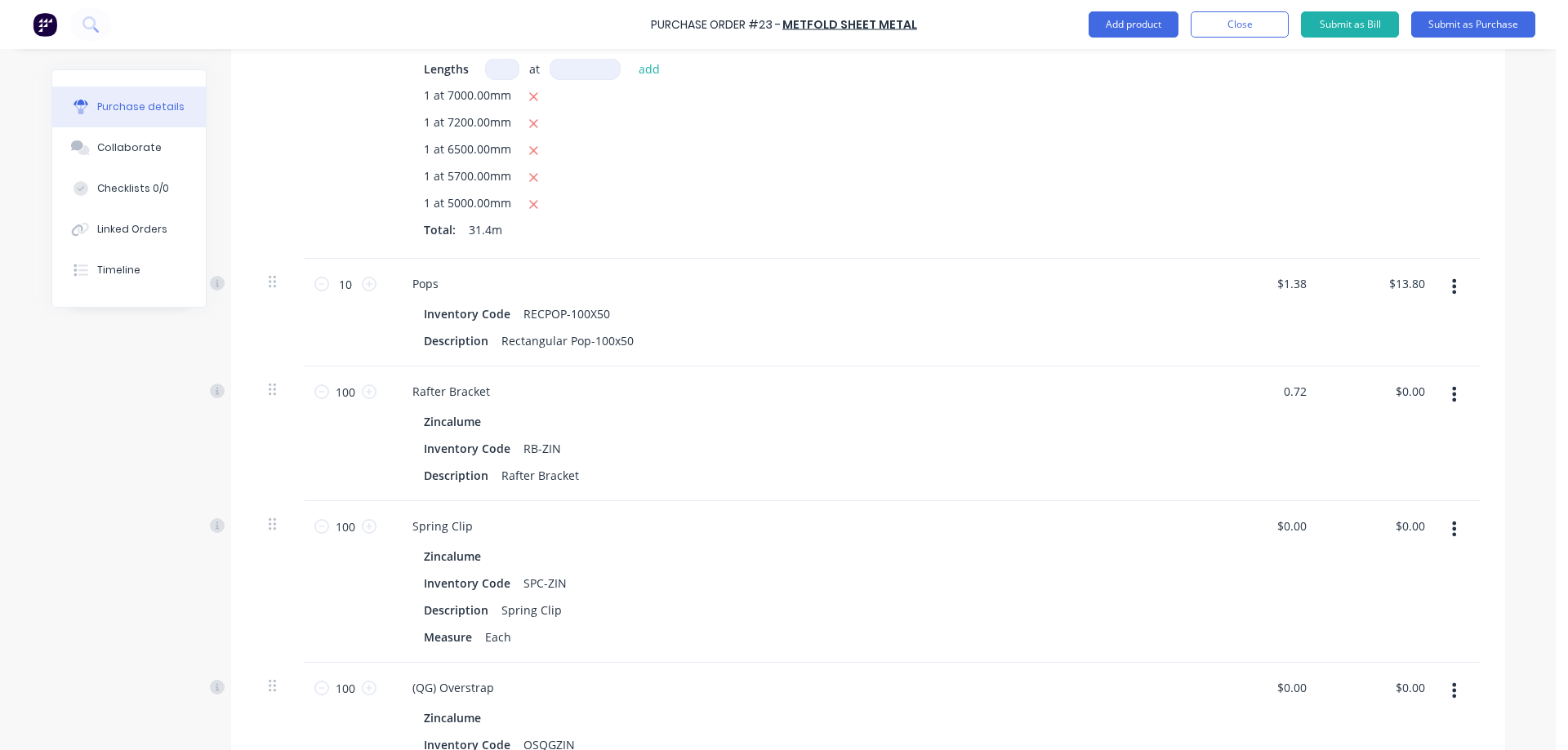
type textarea "x"
type input "$0.72"
type input "$72.00"
click at [1220, 440] on div "$0.72 $0.72" at bounding box center [1262, 433] width 118 height 135
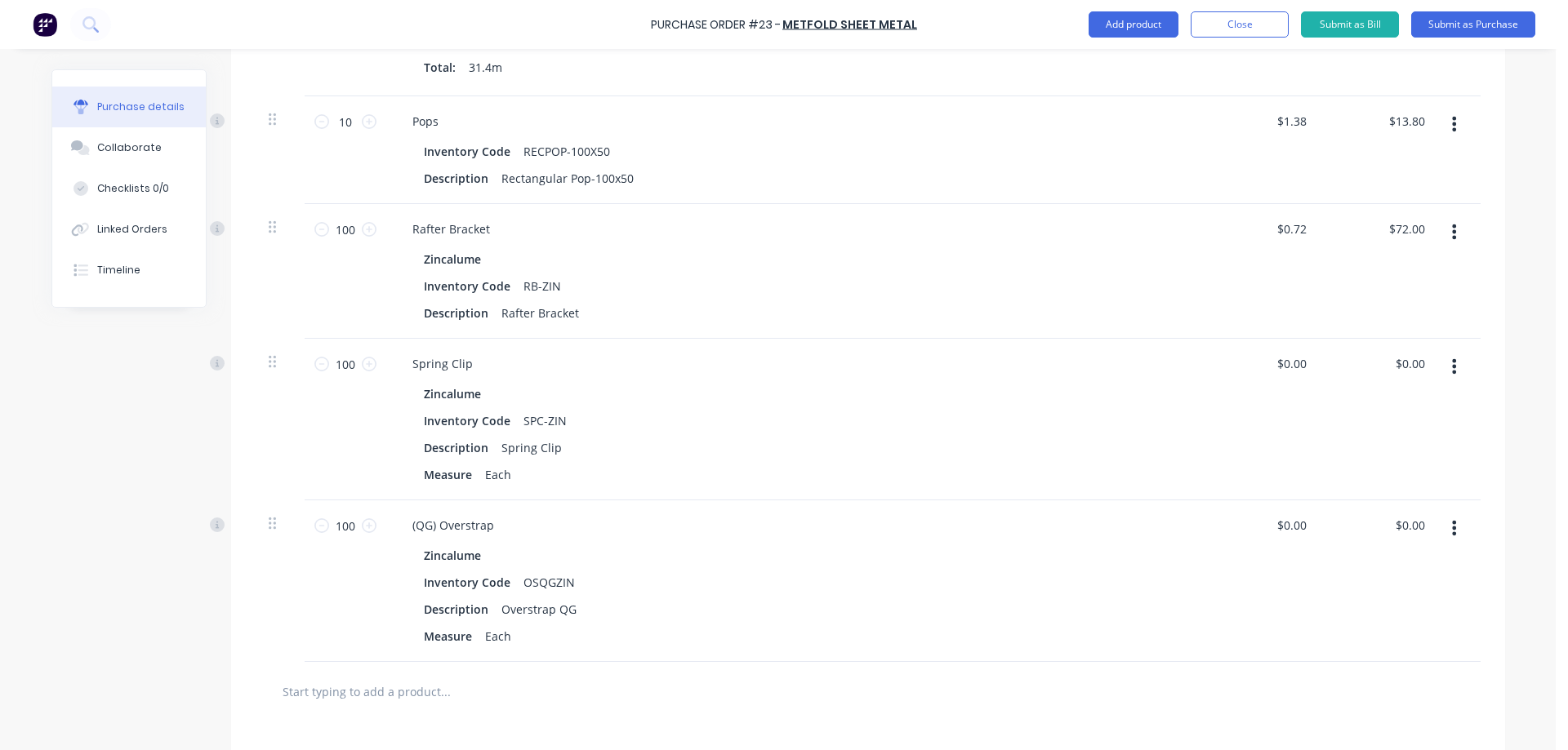
scroll to position [3265, 0]
type textarea "x"
click at [1292, 365] on input "0.0000" at bounding box center [1291, 363] width 38 height 24
type input "1.78"
type textarea "x"
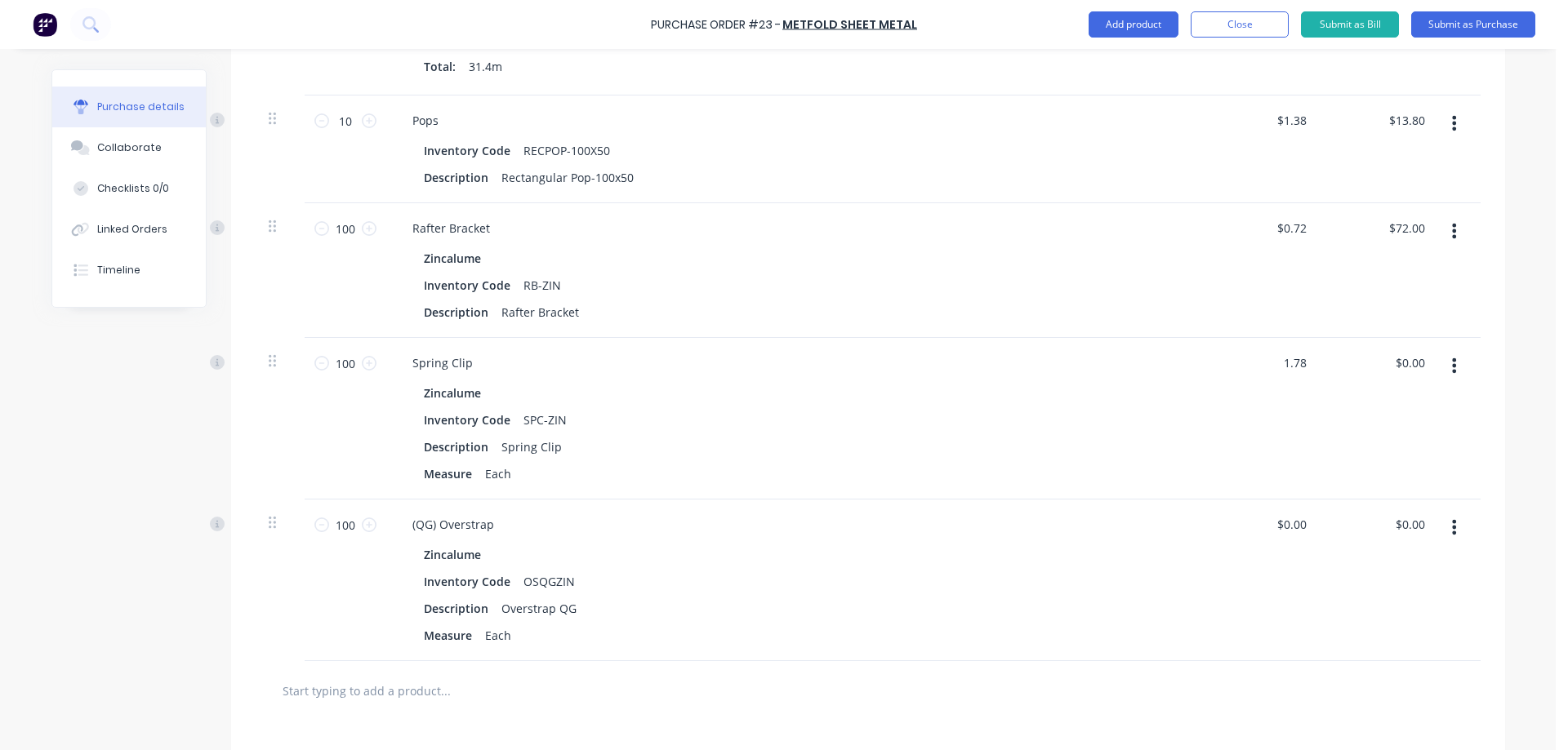
type input "$1.78"
type input "$178.00"
click at [1240, 420] on div "$1.78 $1.78" at bounding box center [1262, 419] width 118 height 162
type textarea "x"
click at [1282, 527] on input "0.0000" at bounding box center [1291, 524] width 38 height 24
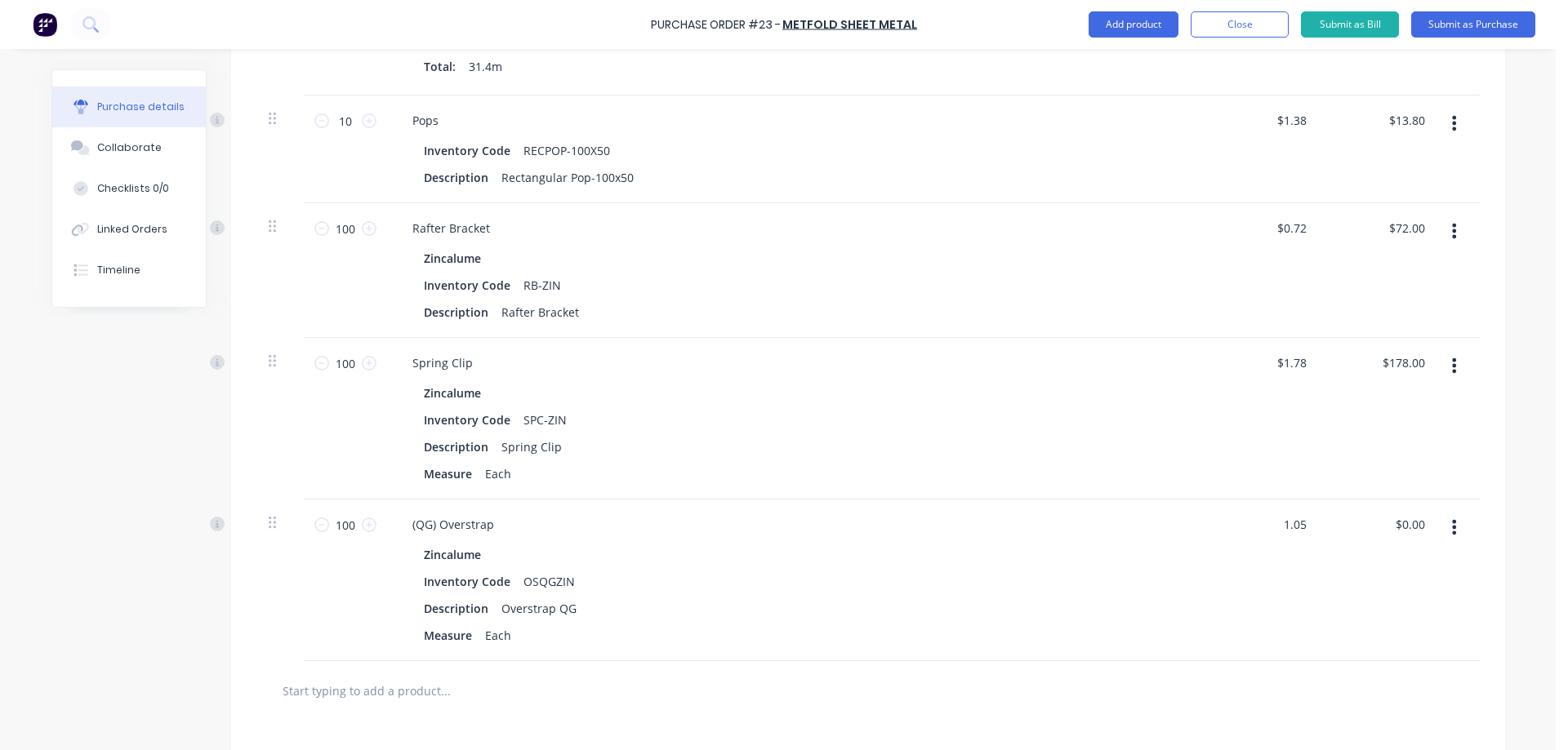
type input "1.05"
type textarea "x"
type input "$1.05"
type input "$105.00"
click at [1176, 609] on div "Zincalume Inventory Code OSQGZIN Description Overstrap QG Measure Each" at bounding box center [795, 595] width 791 height 105
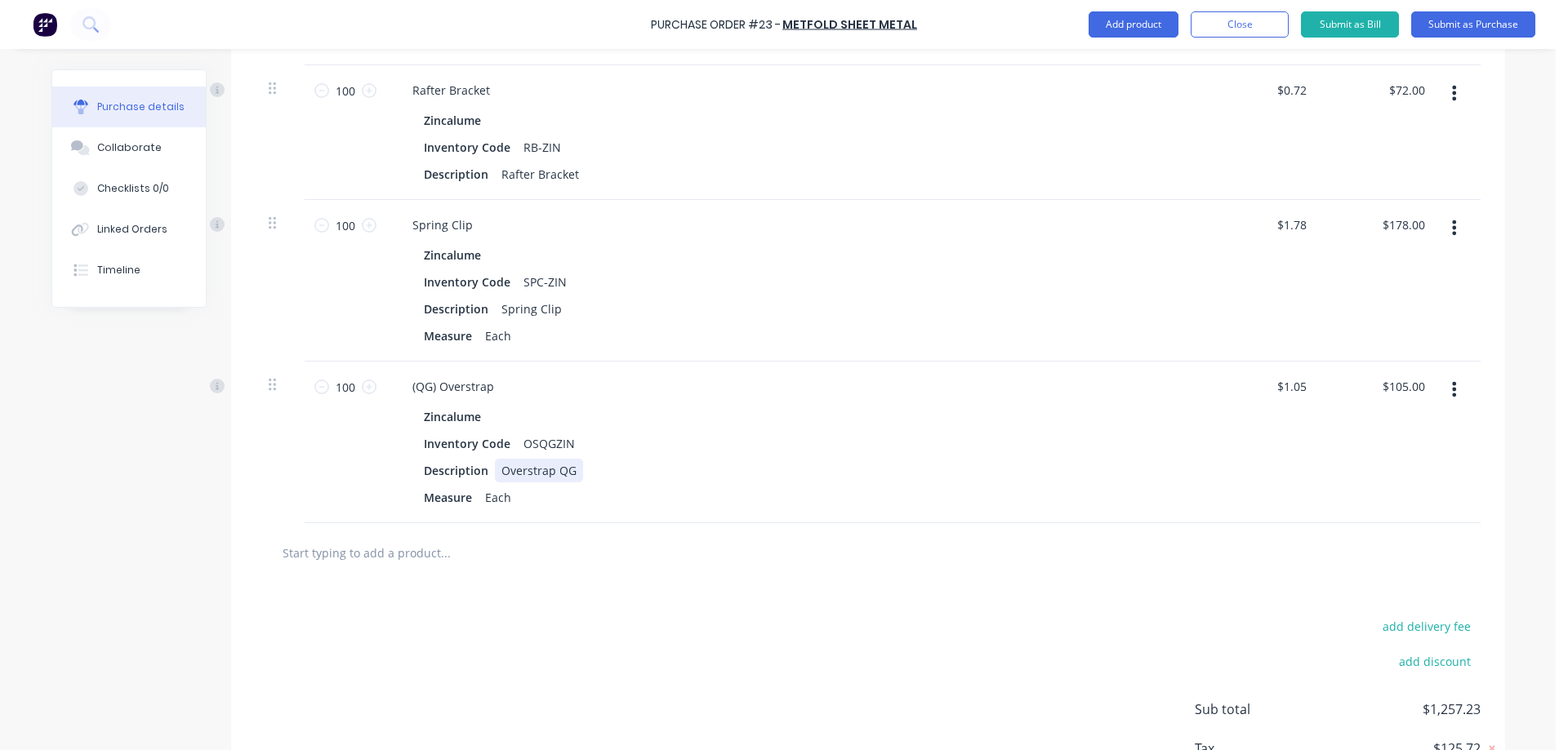
scroll to position [3521, 0]
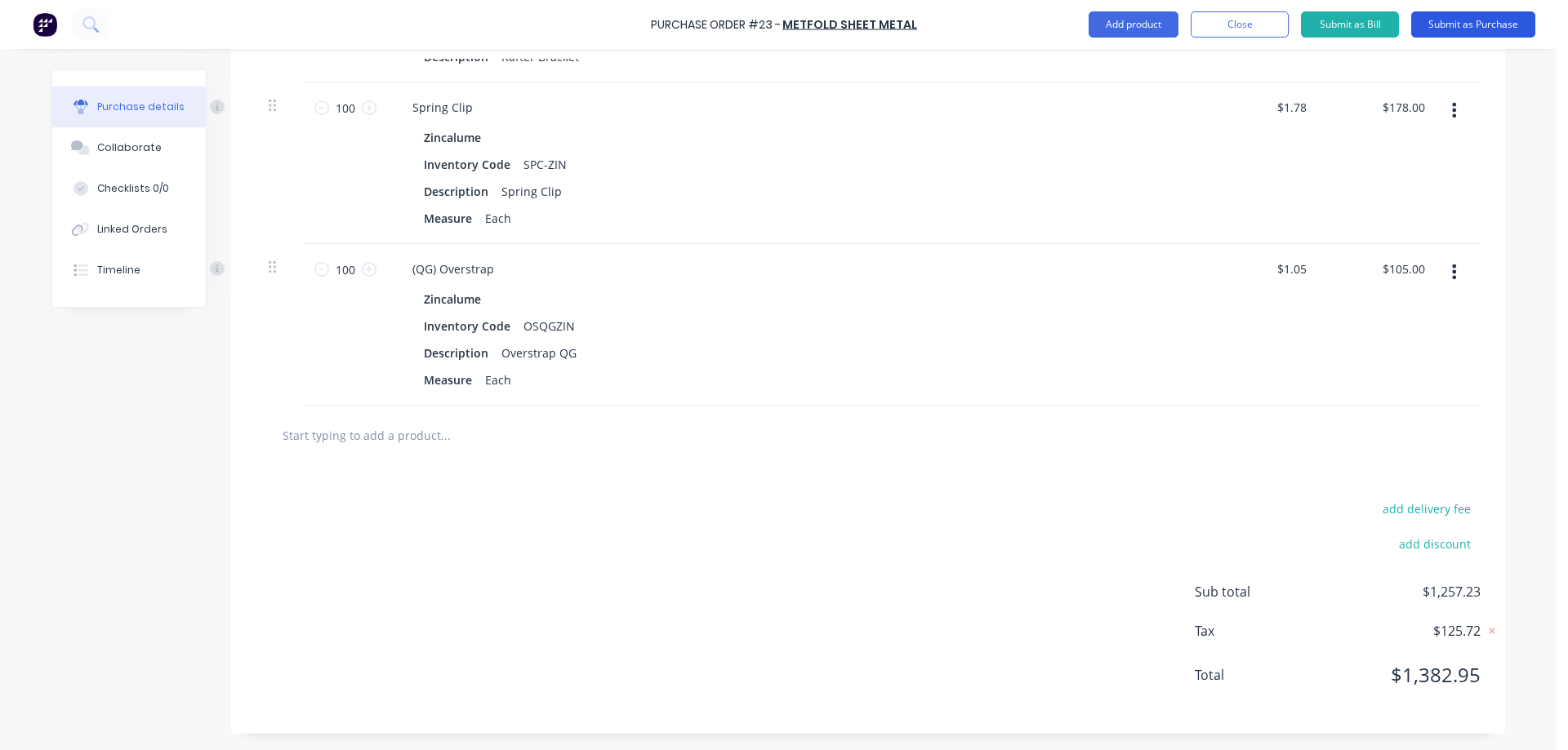
click at [1461, 27] on button "Submit as Purchase" at bounding box center [1473, 24] width 124 height 26
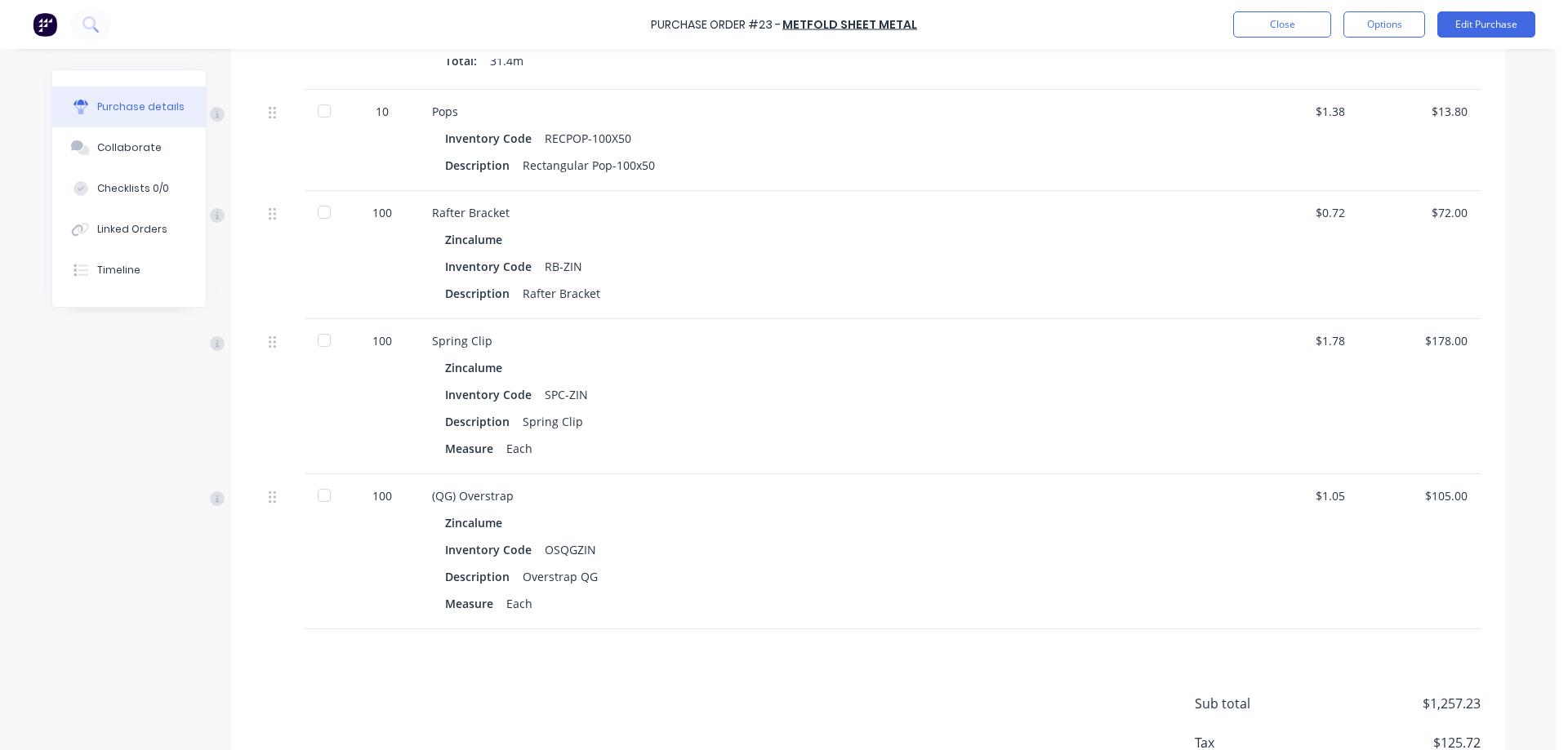
scroll to position [3184, 0]
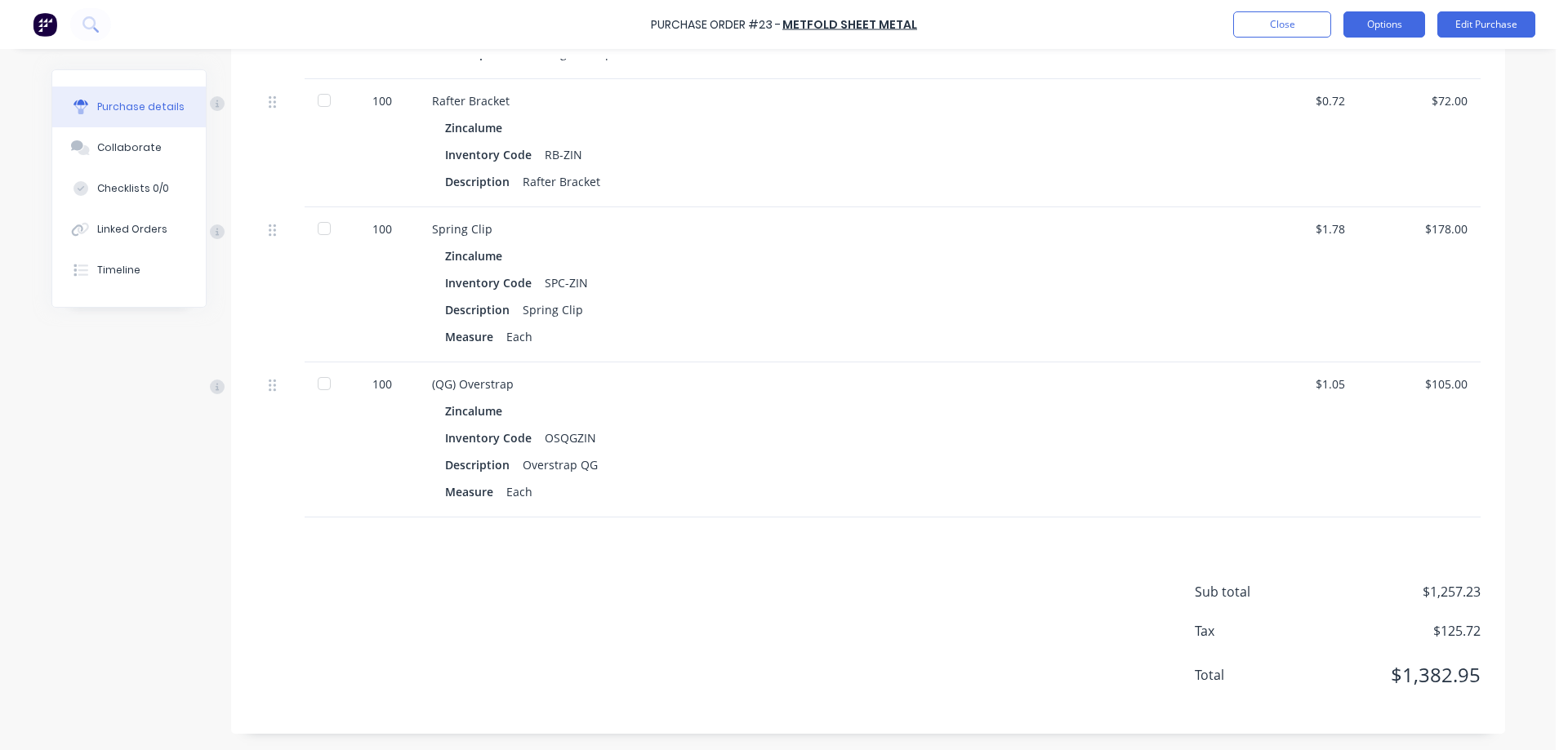
click at [1419, 28] on button "Options" at bounding box center [1384, 24] width 82 height 26
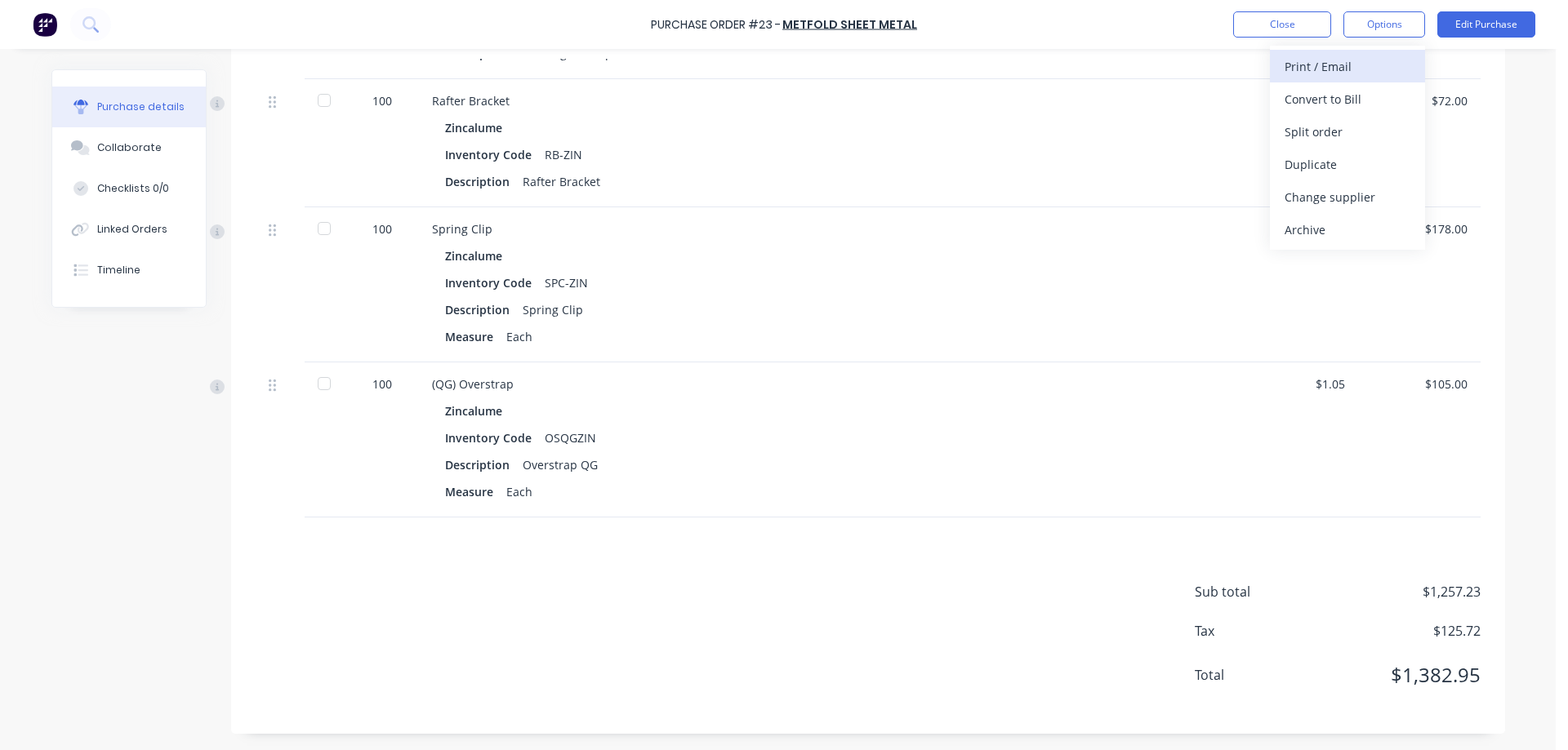
click at [1391, 66] on div "Print / Email" at bounding box center [1348, 67] width 126 height 24
click at [1335, 95] on div "With pricing" at bounding box center [1348, 99] width 126 height 24
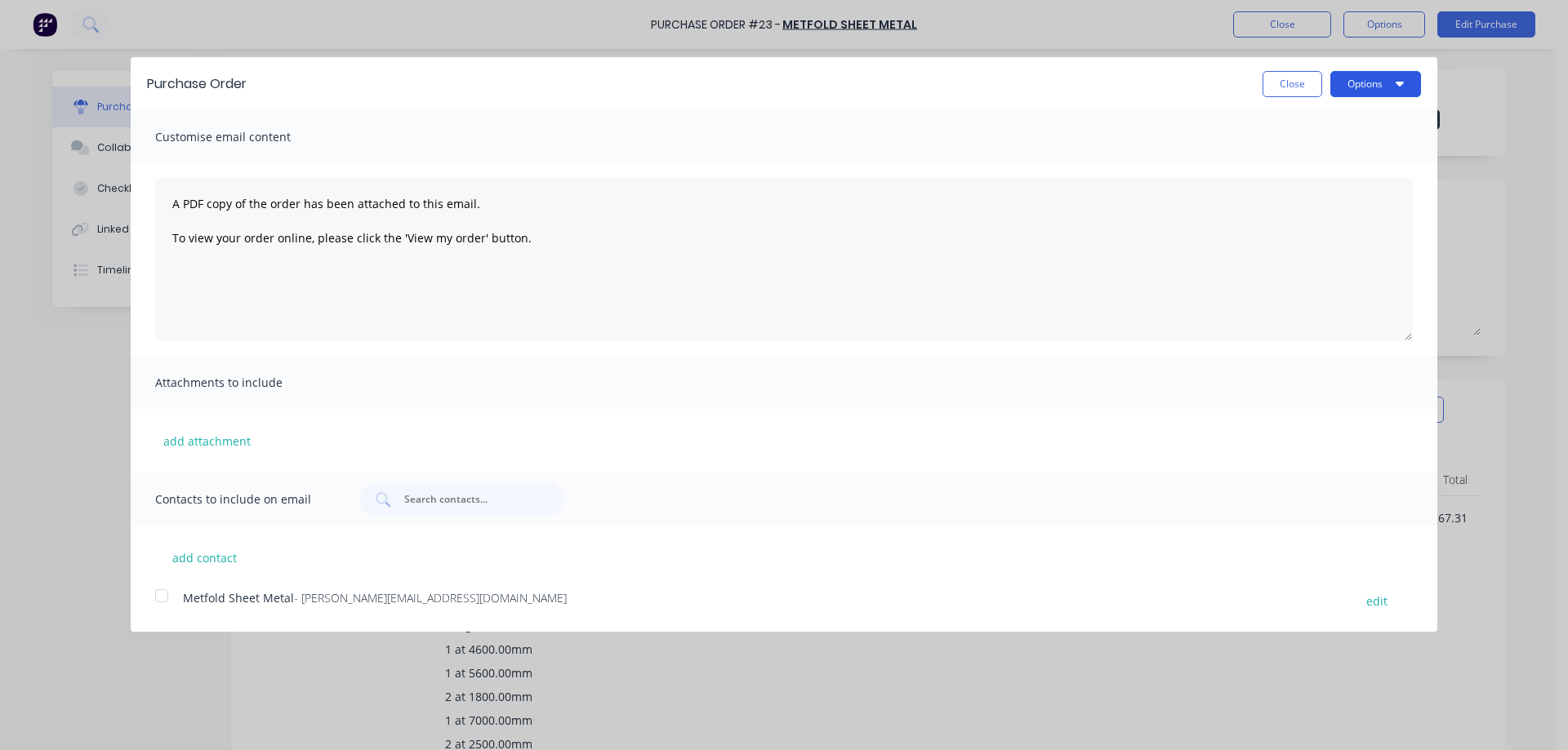
click at [1348, 78] on button "Options" at bounding box center [1376, 84] width 91 height 26
click at [1324, 151] on div "Email" at bounding box center [1343, 158] width 126 height 24
click at [165, 592] on div at bounding box center [162, 596] width 33 height 33
click at [1390, 85] on button "Options" at bounding box center [1376, 84] width 91 height 26
click at [1337, 156] on div "Email" at bounding box center [1343, 158] width 126 height 24
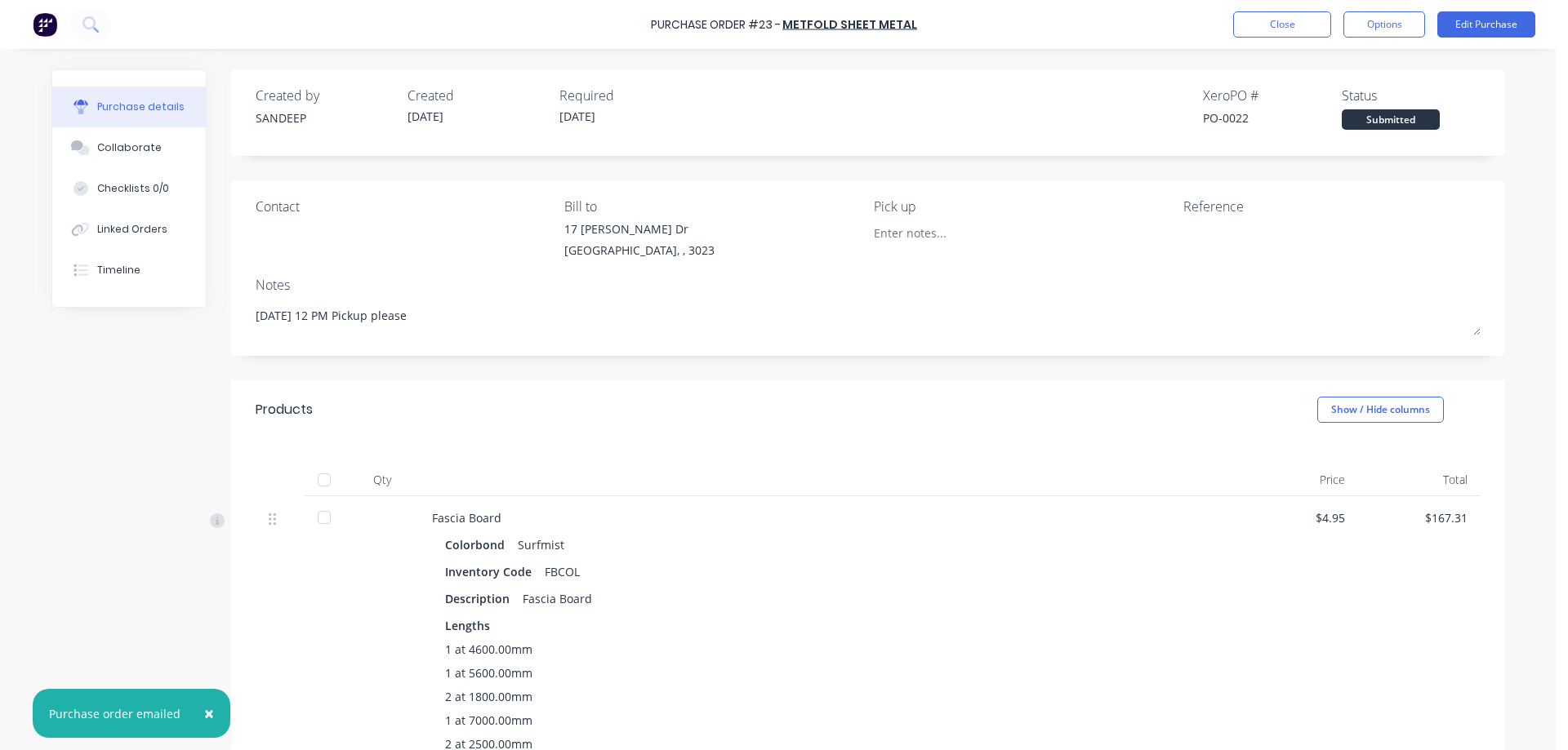
type textarea "x"
click at [51, 27] on img at bounding box center [45, 24] width 25 height 25
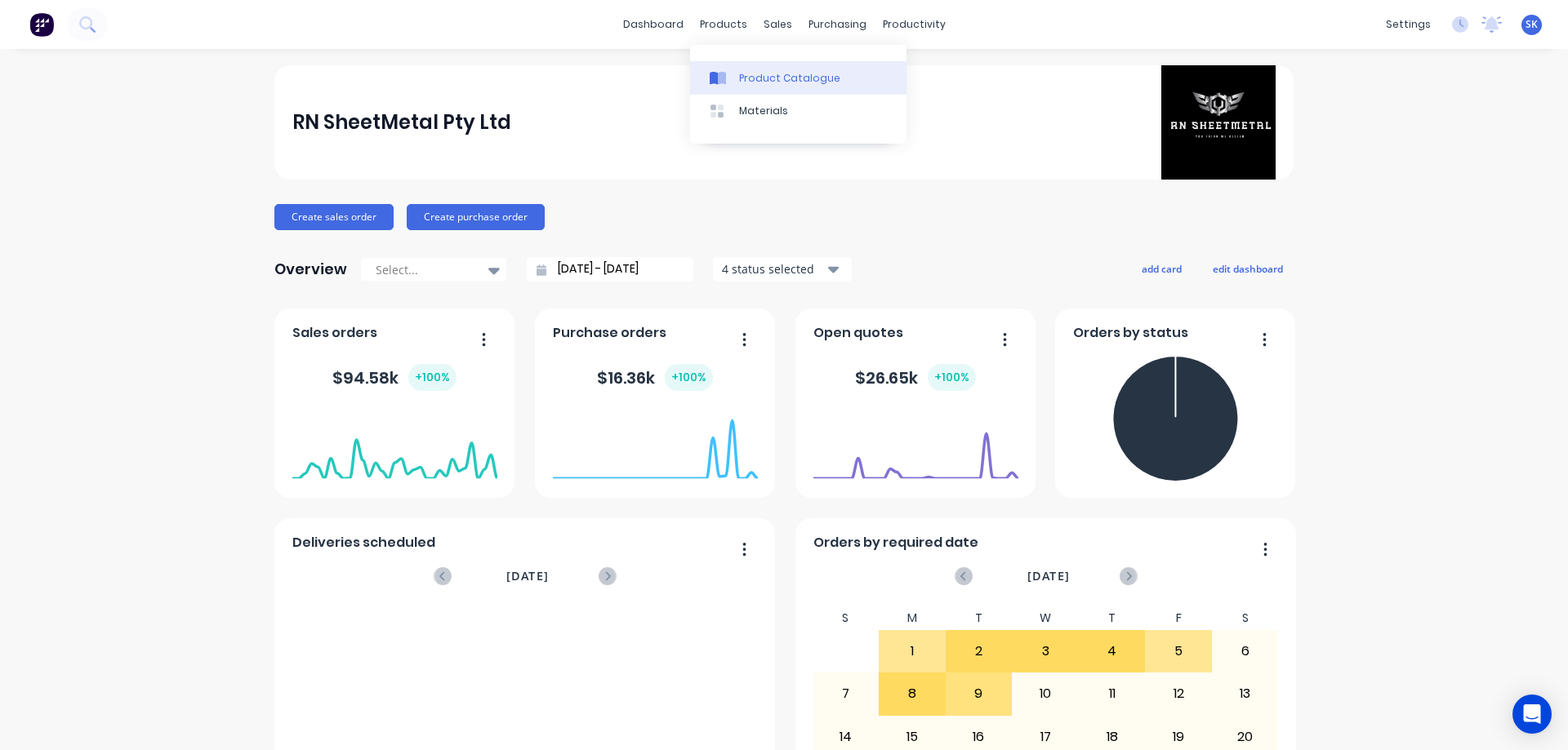
click at [759, 67] on link "Product Catalogue" at bounding box center [798, 78] width 217 height 33
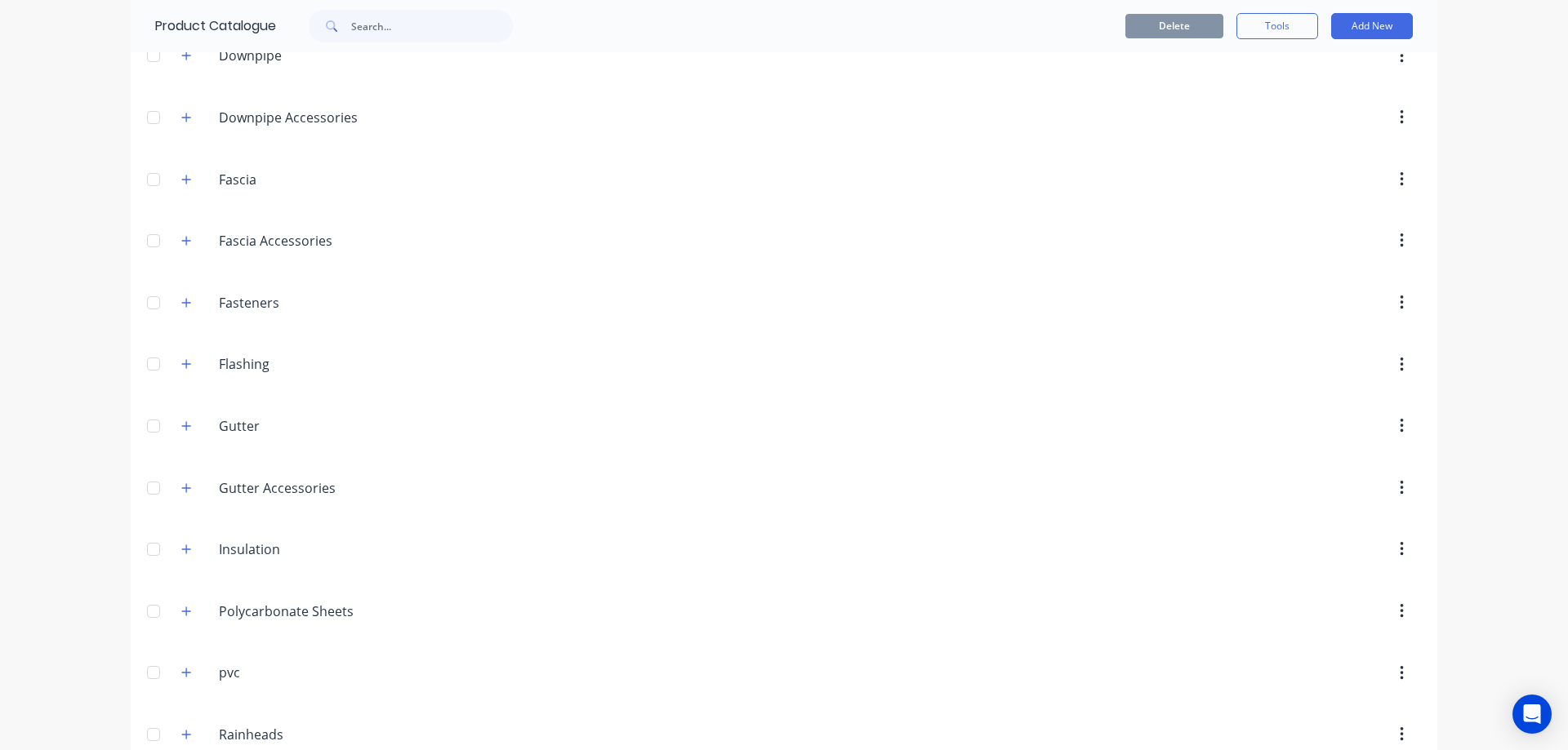
scroll to position [327, 0]
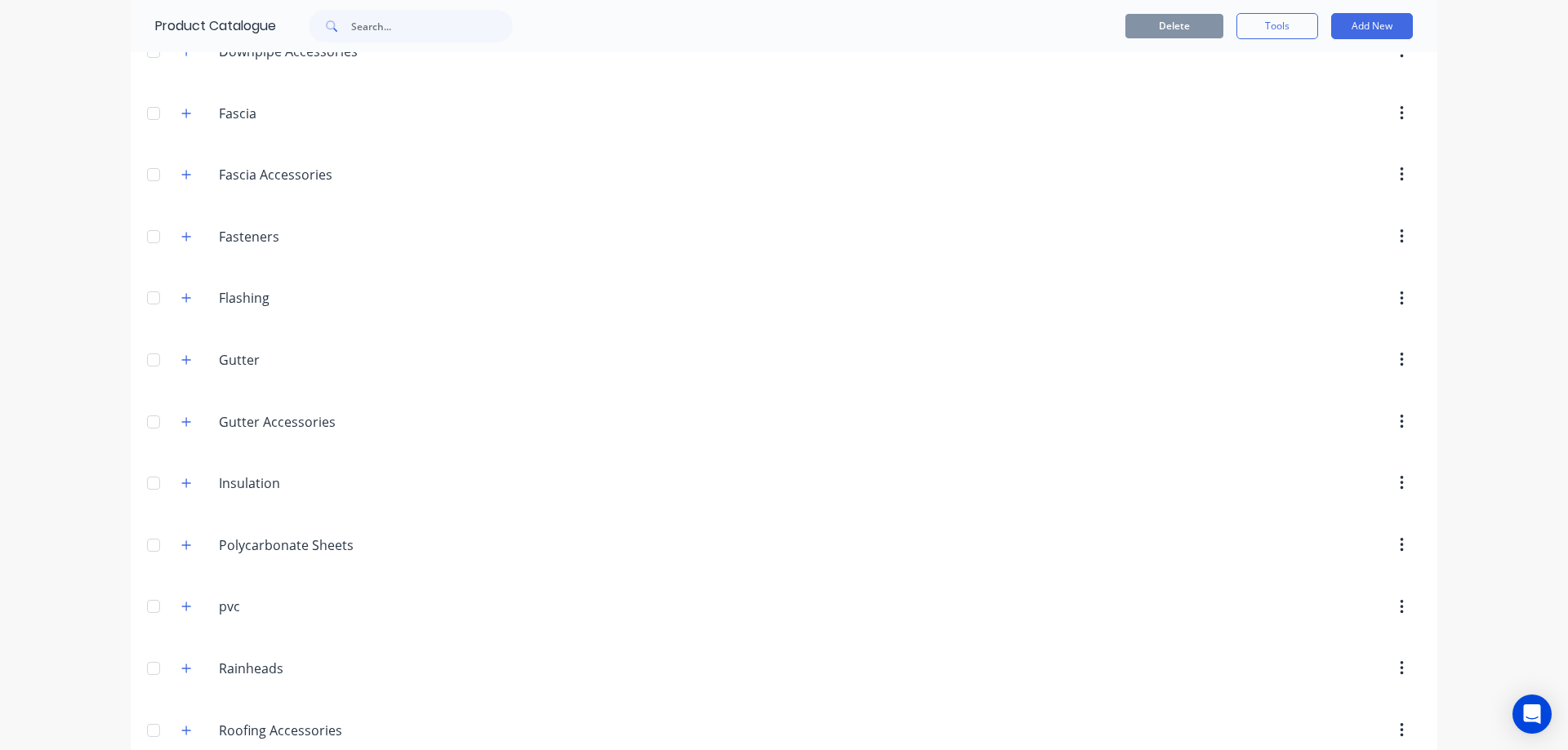
click at [179, 102] on div "Fascia Fascia" at bounding box center [296, 114] width 256 height 29
click at [181, 115] on icon "button" at bounding box center [186, 113] width 10 height 11
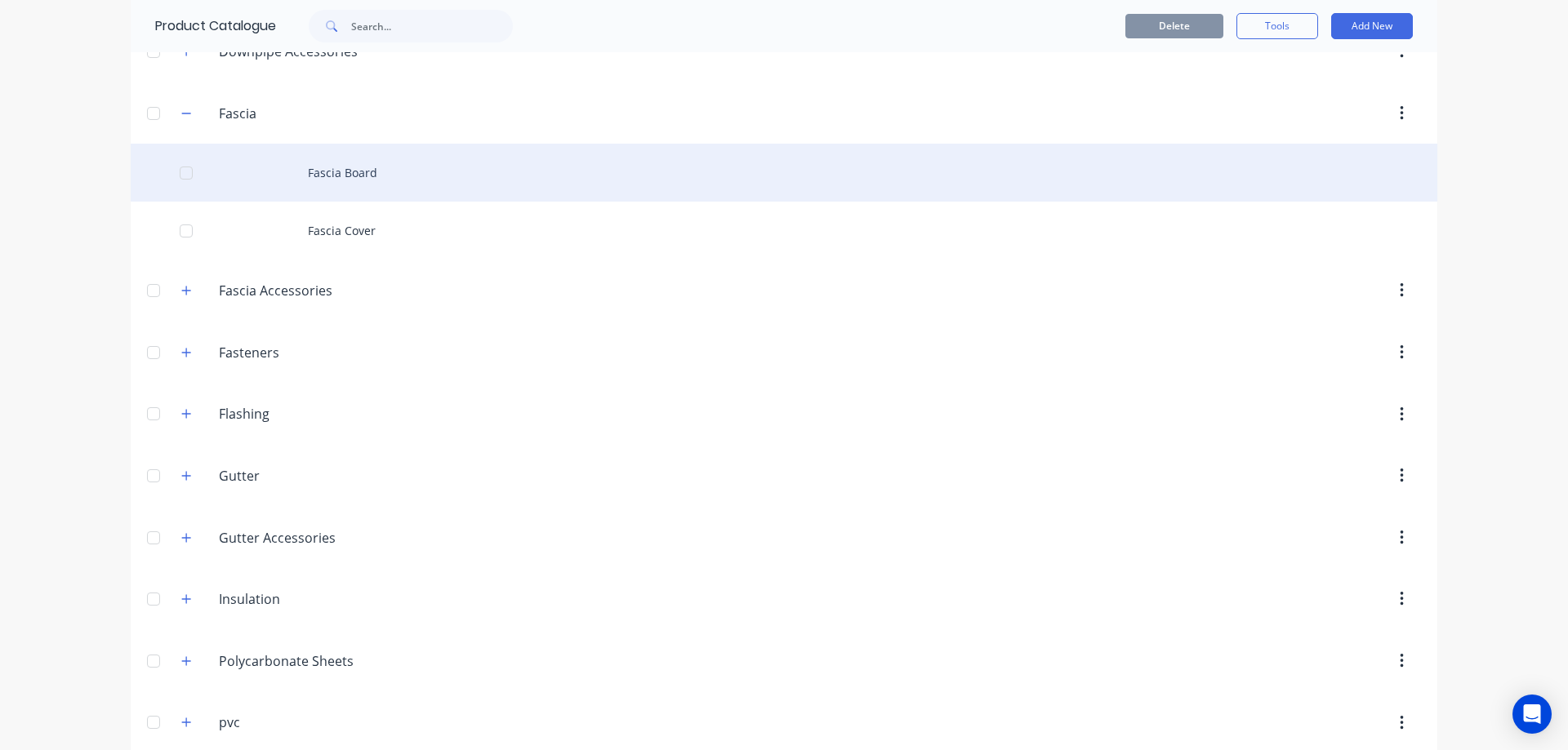
click at [321, 162] on div "Fascia Board" at bounding box center [784, 173] width 1307 height 58
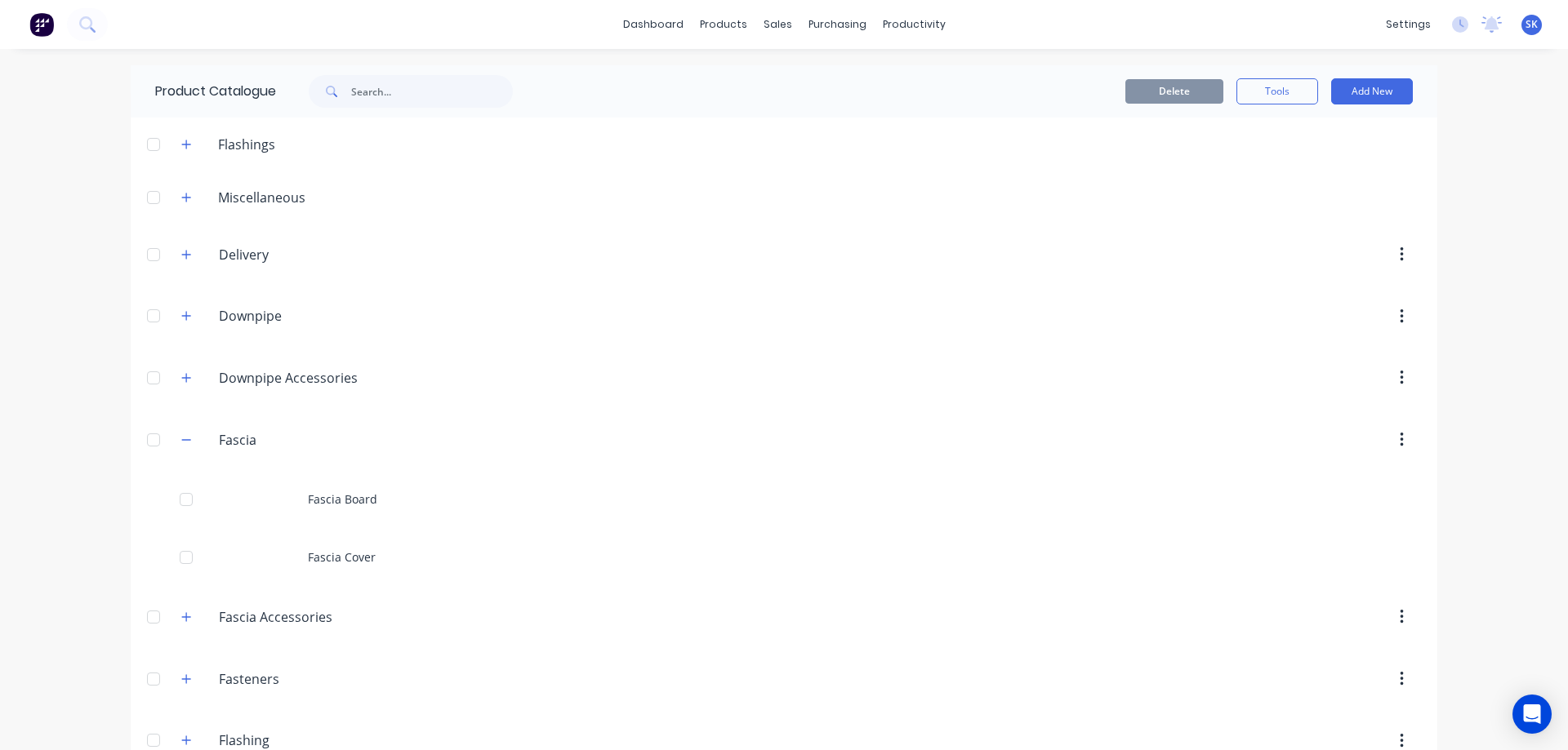
click at [183, 426] on div "Fascia Fascia" at bounding box center [296, 440] width 256 height 29
click at [186, 619] on icon "button" at bounding box center [186, 617] width 10 height 11
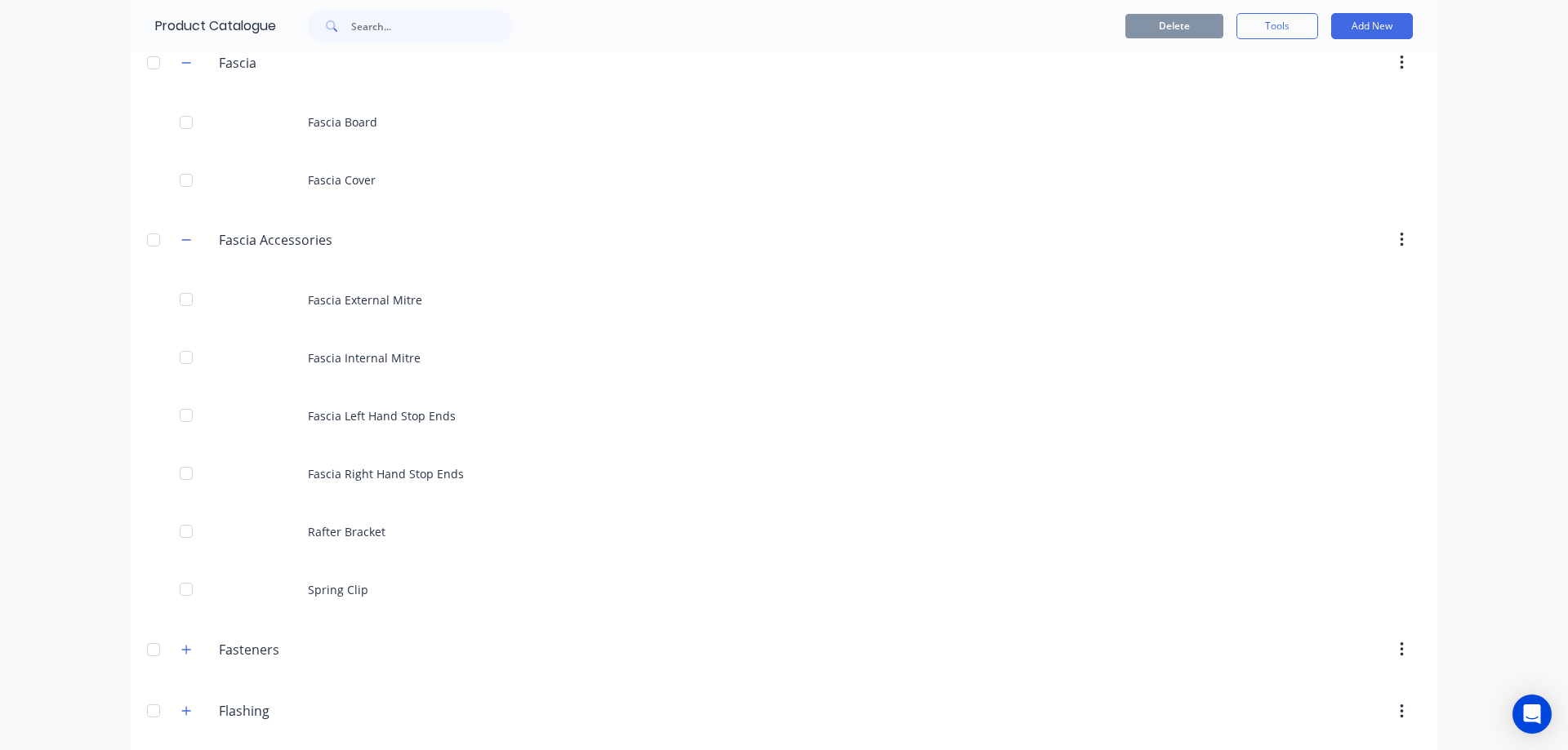
scroll to position [409, 0]
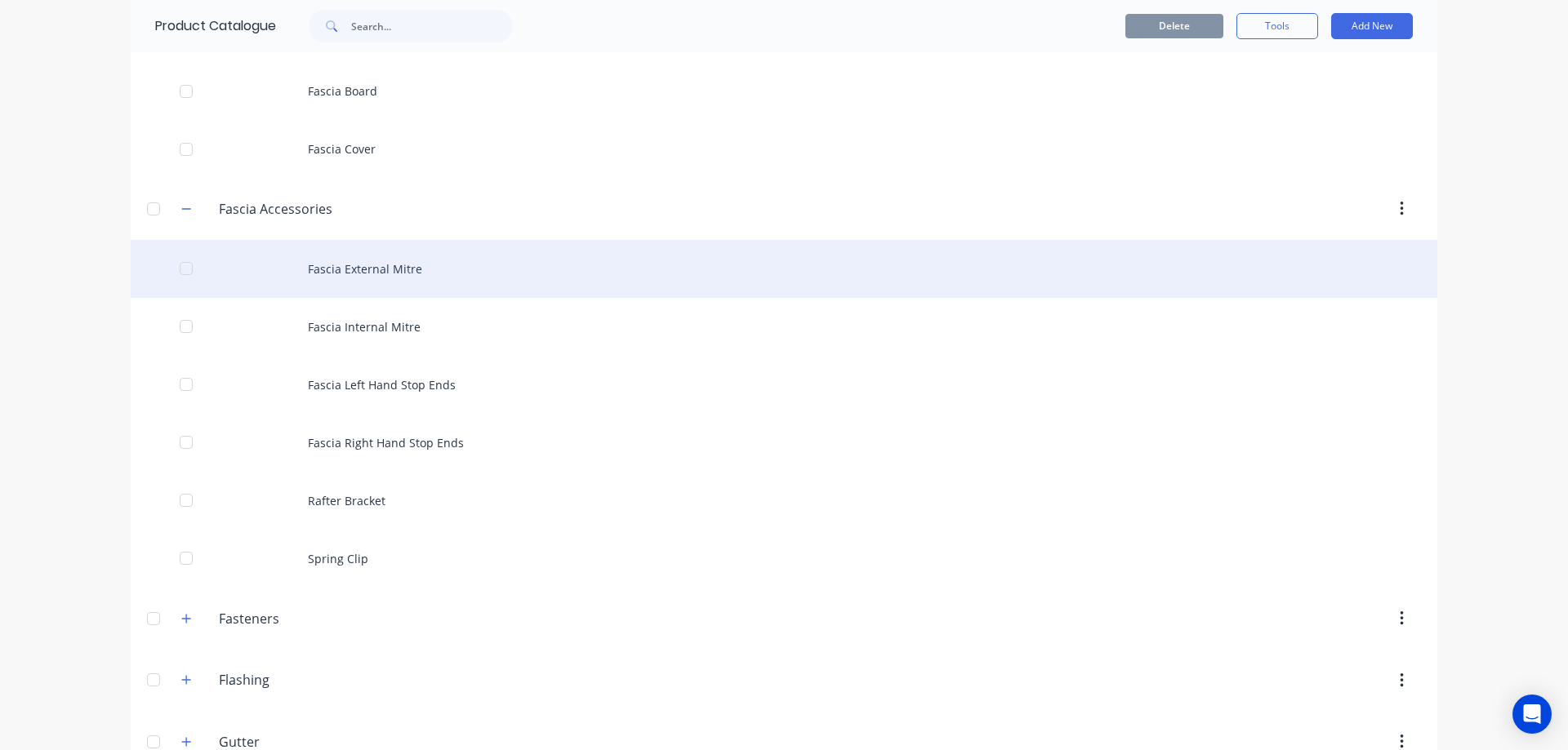
click at [343, 273] on div "Fascia External Mitre" at bounding box center [784, 268] width 1307 height 58
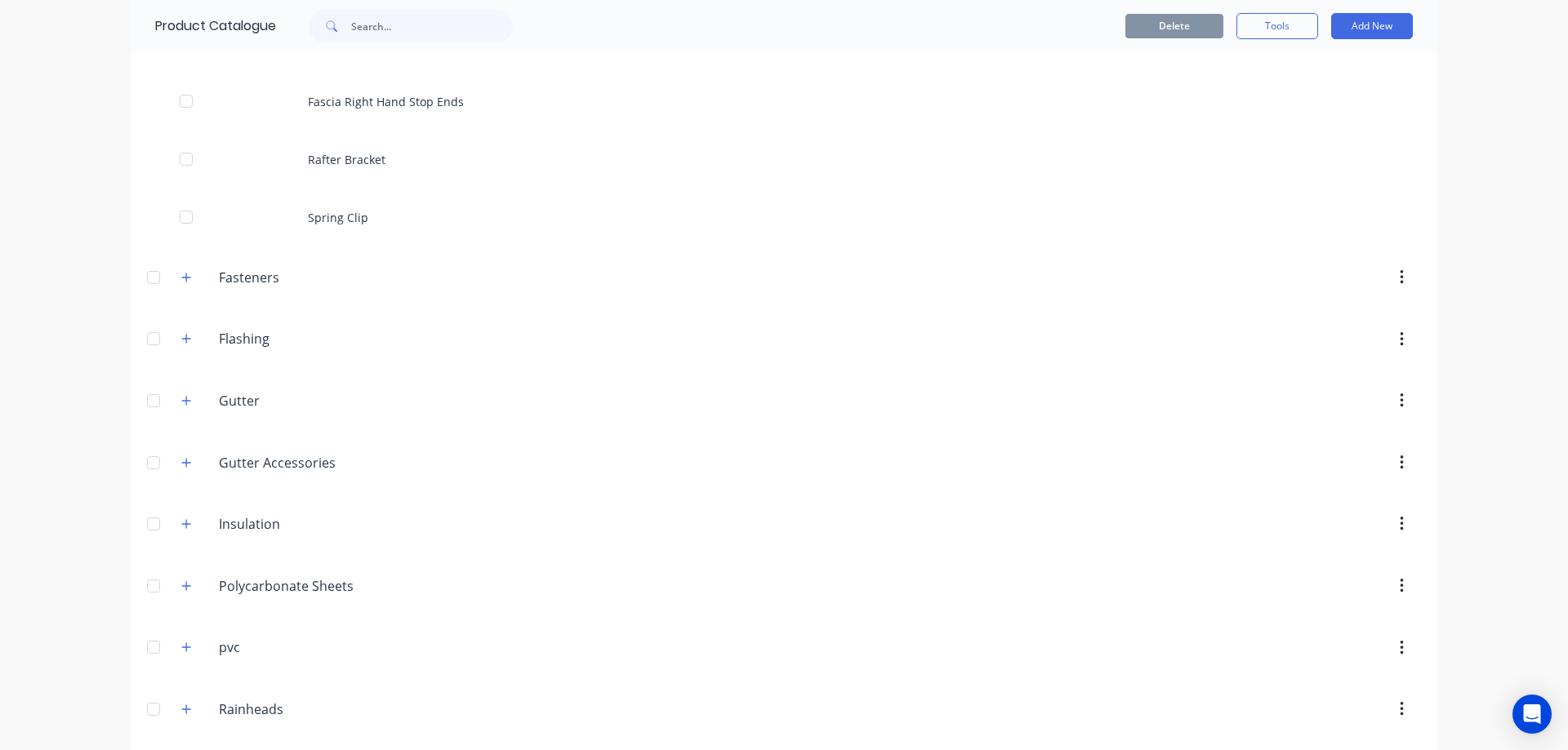
scroll to position [898, 0]
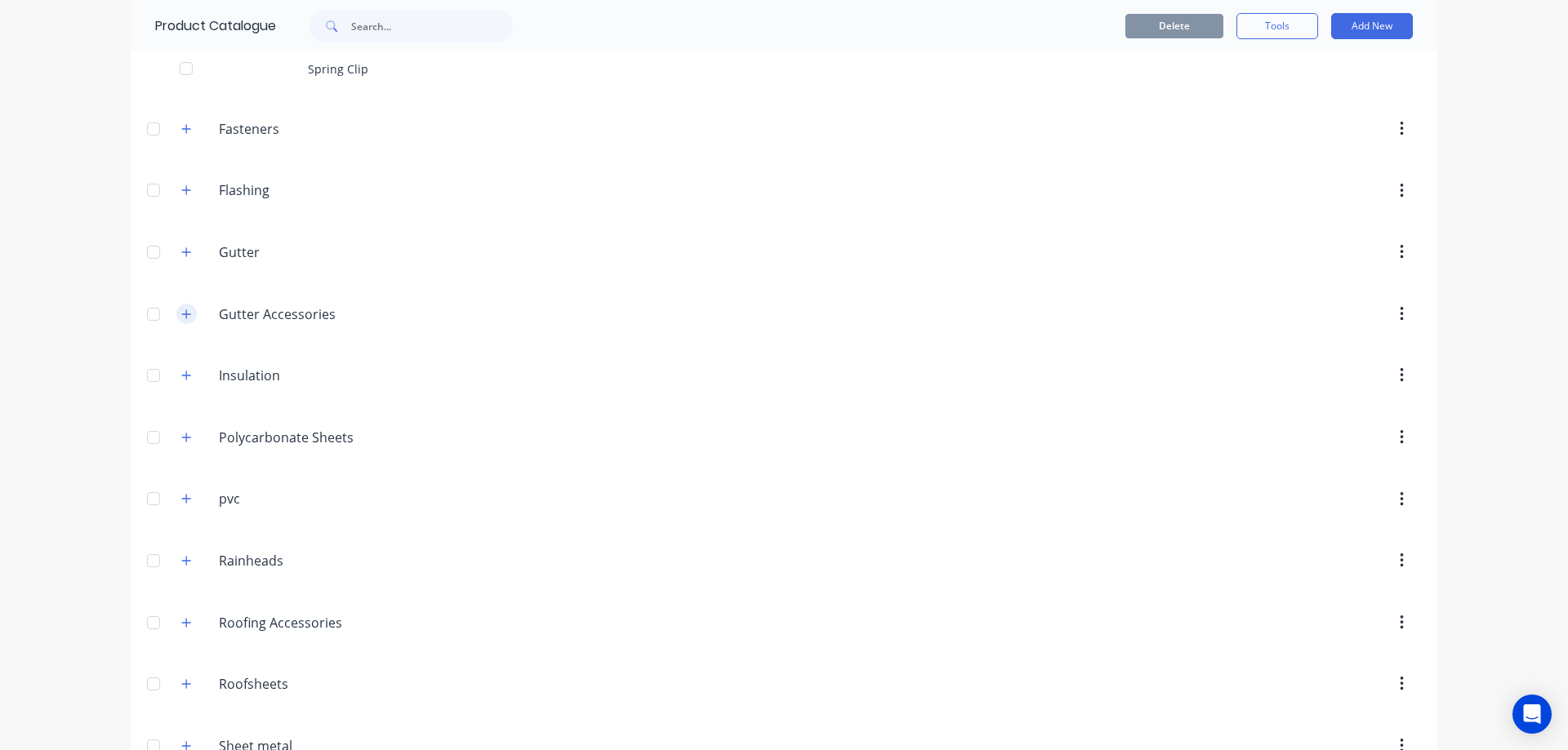
click at [184, 318] on icon "button" at bounding box center [186, 314] width 10 height 11
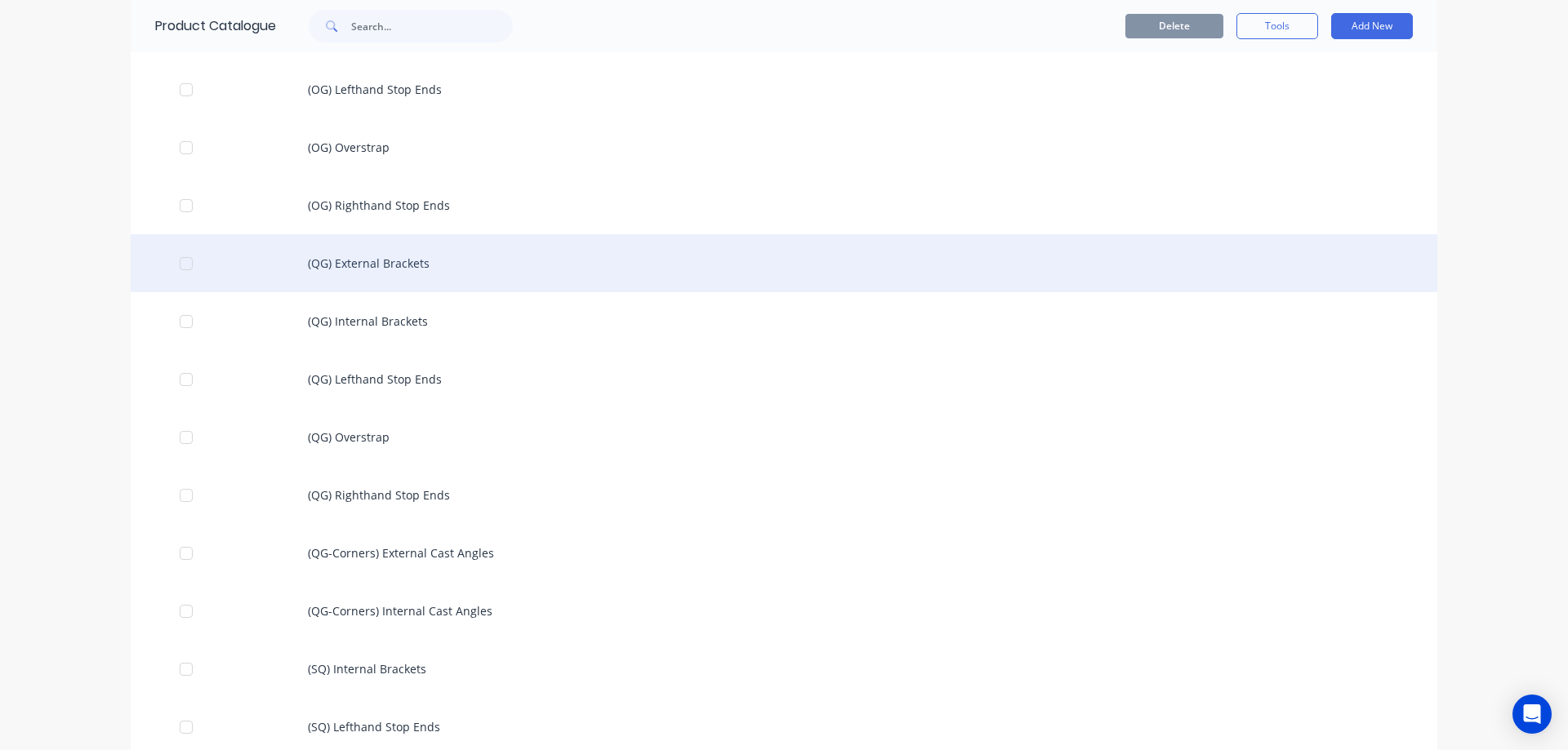
scroll to position [1551, 0]
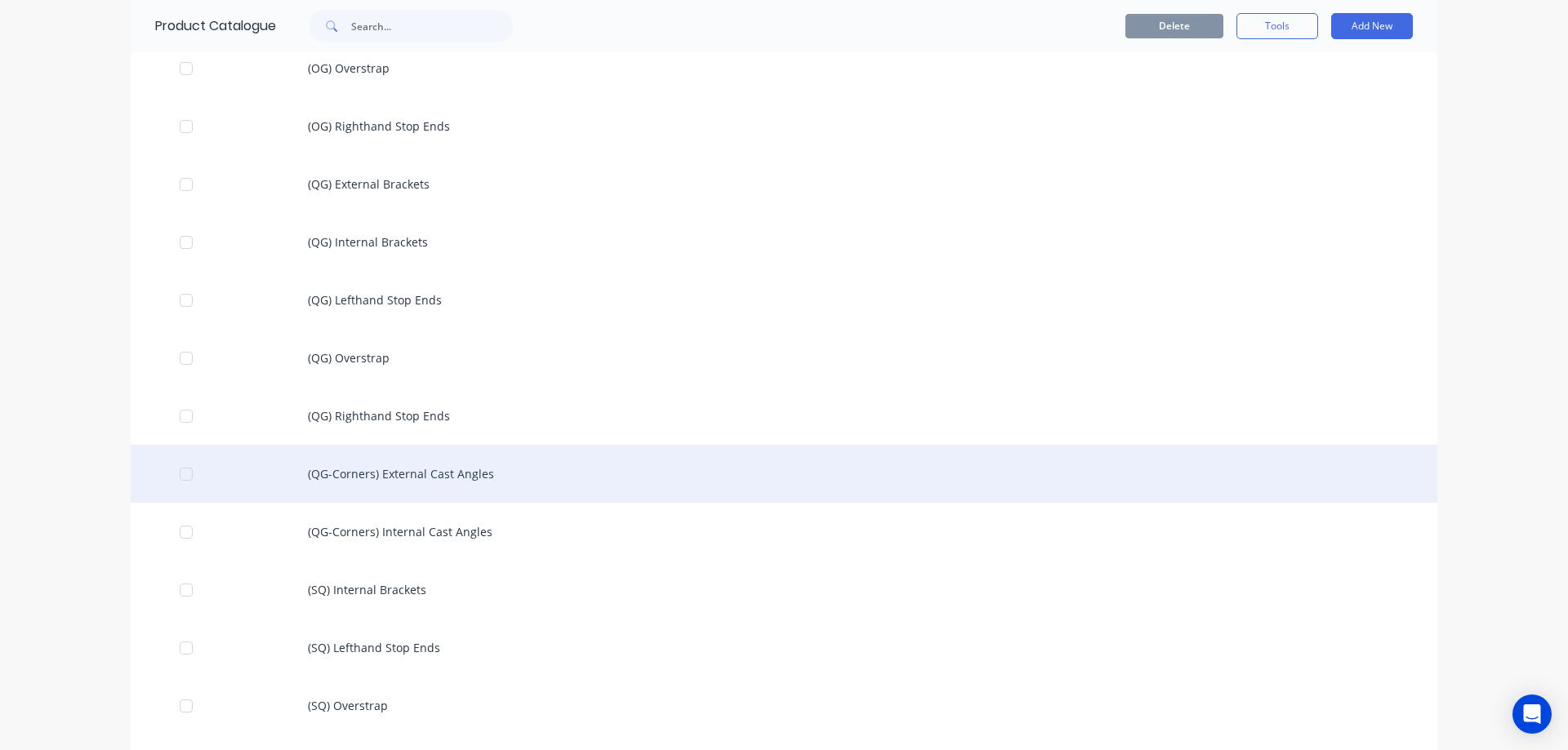
click at [385, 488] on div "(QG-Corners) External Cast Angles" at bounding box center [784, 474] width 1307 height 58
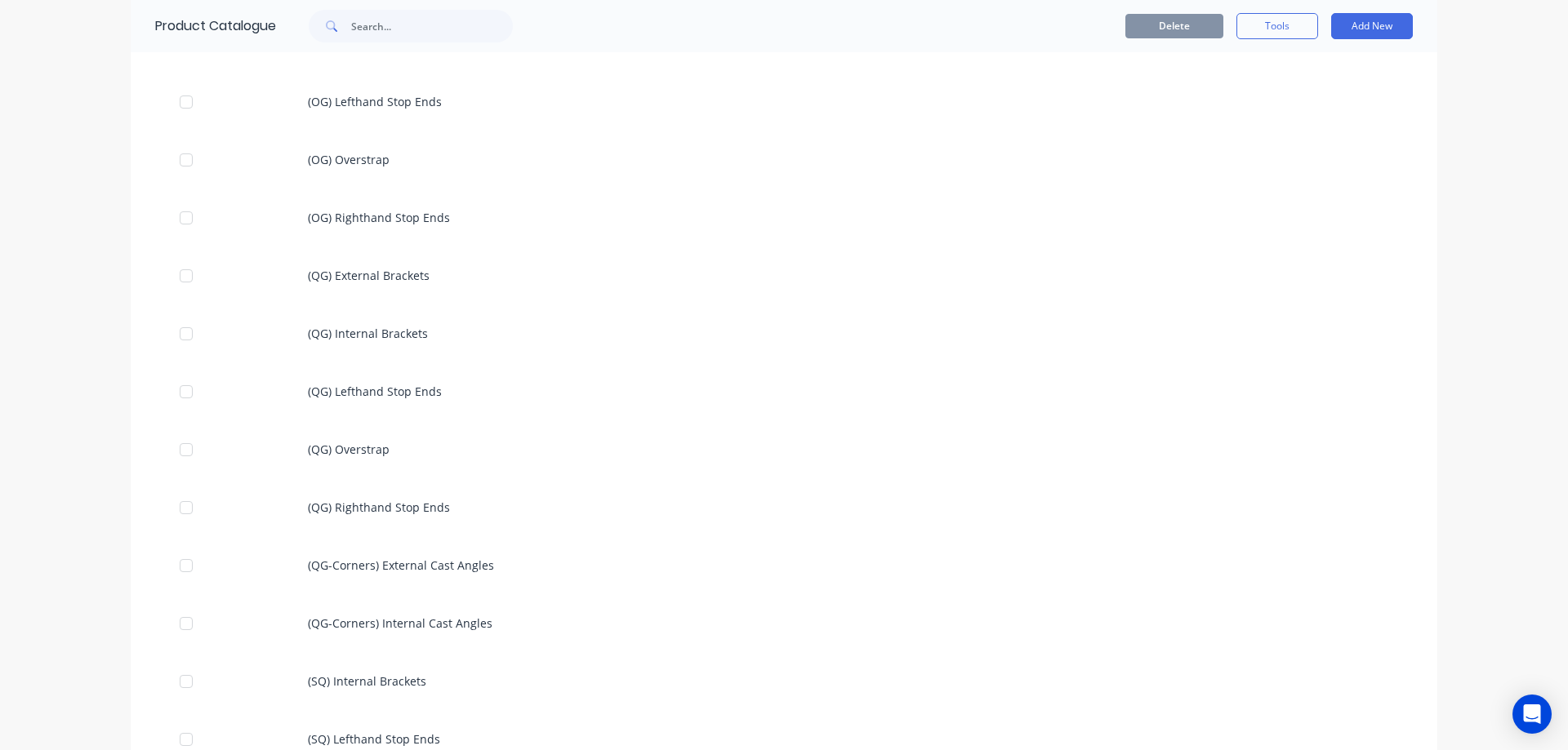
scroll to position [1551, 0]
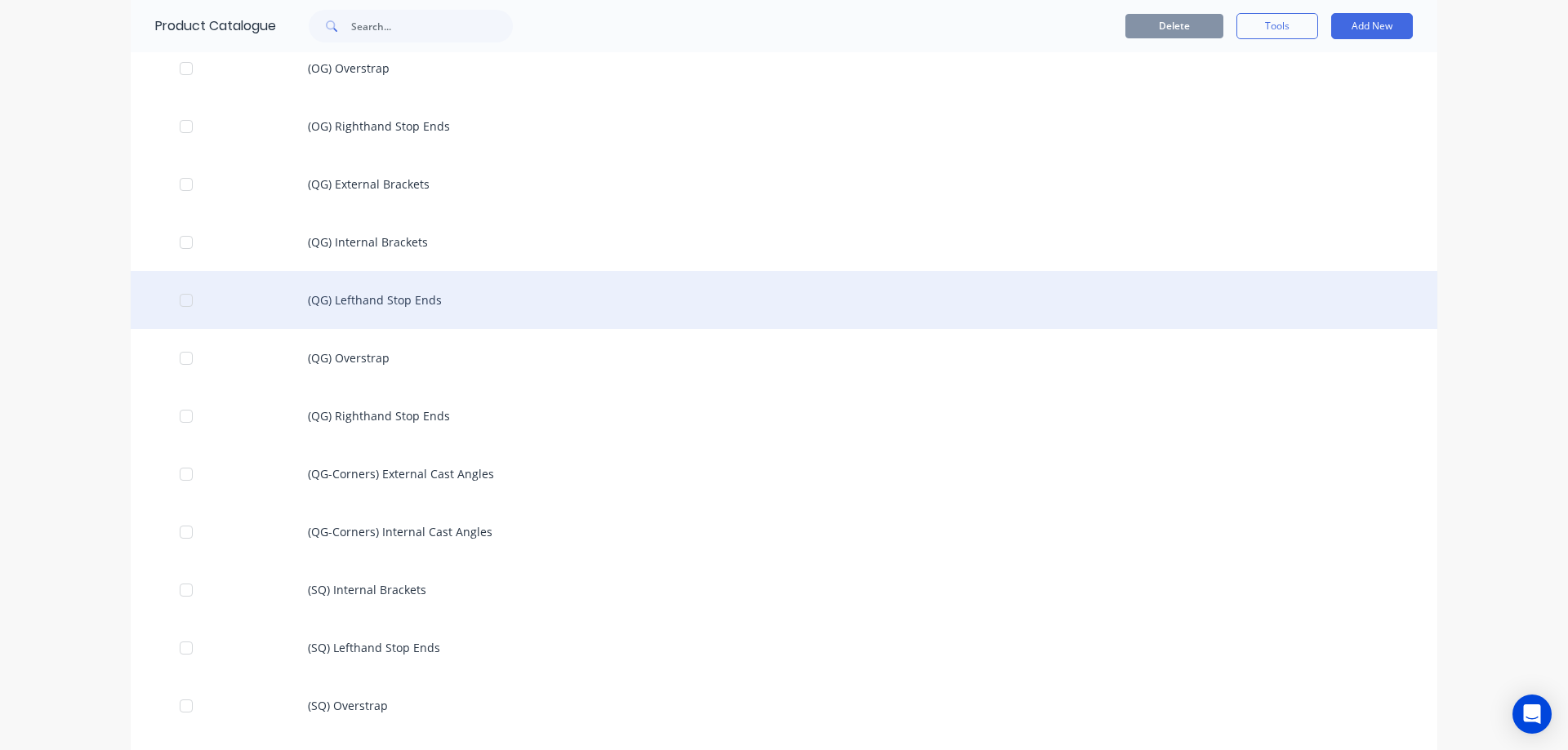
click at [367, 302] on div "(QG) Lefthand Stop Ends" at bounding box center [784, 299] width 1307 height 58
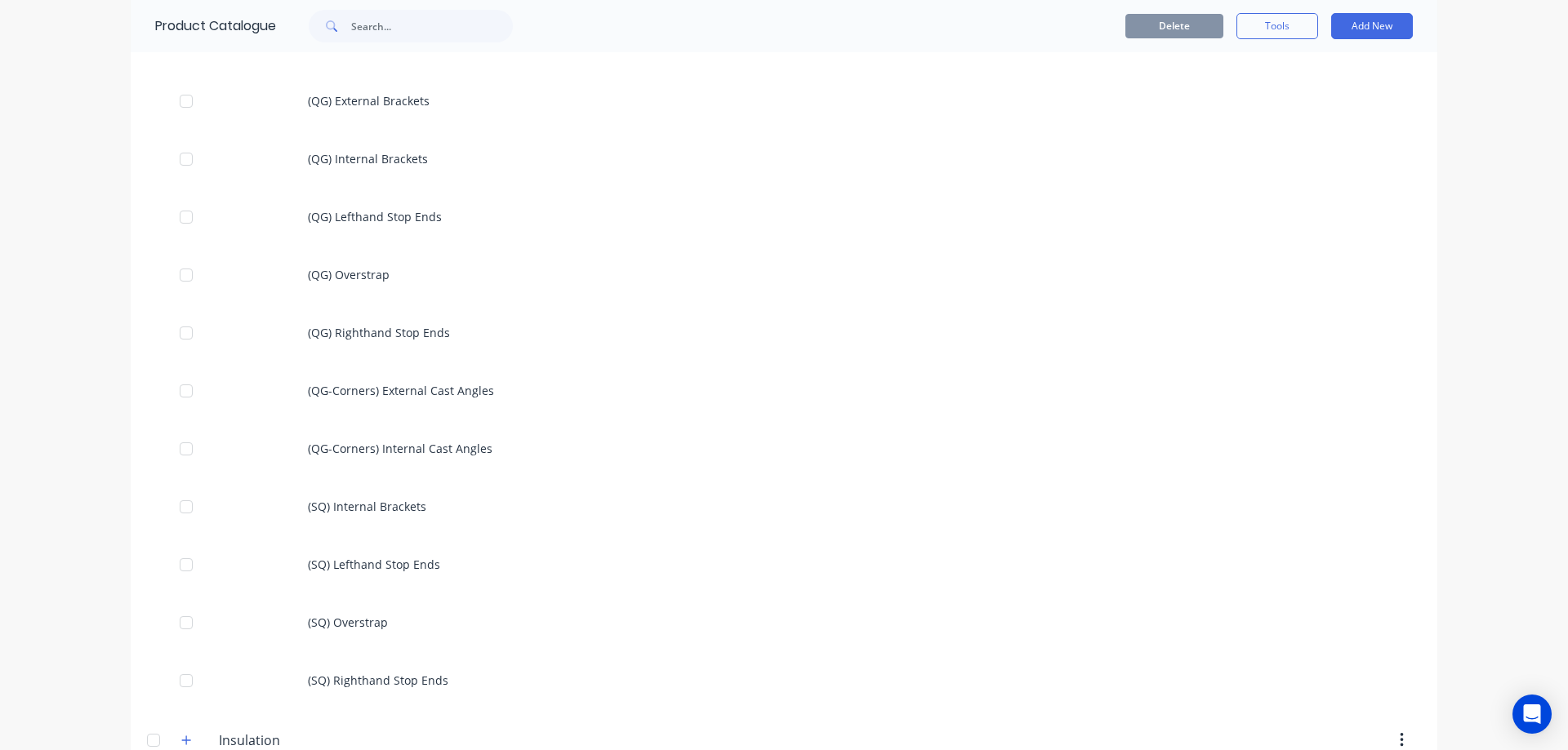
scroll to position [1632, 0]
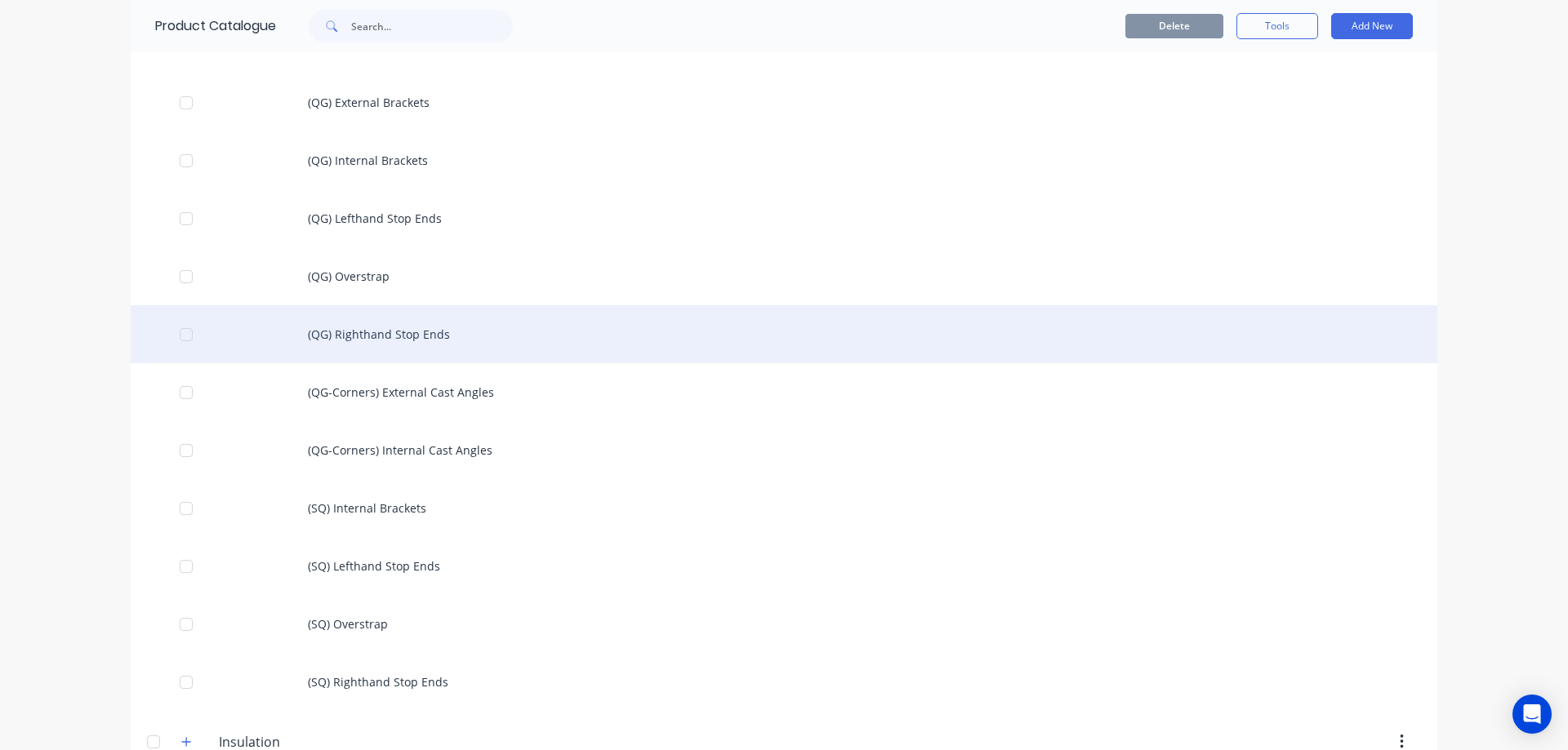
click at [371, 329] on div "(QG) Righthand Stop Ends" at bounding box center [784, 334] width 1307 height 58
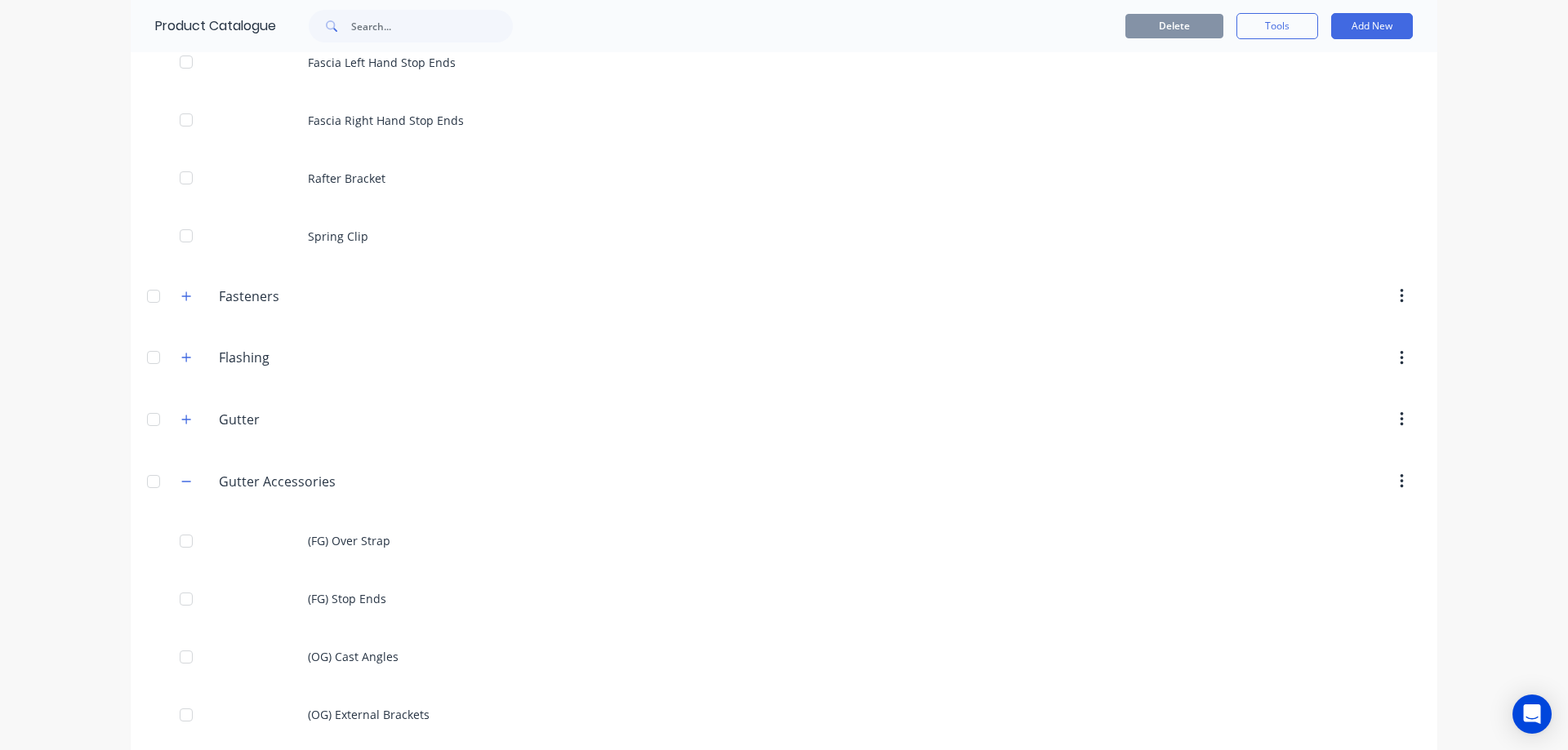
scroll to position [734, 0]
click at [188, 409] on button "button" at bounding box center [186, 415] width 20 height 20
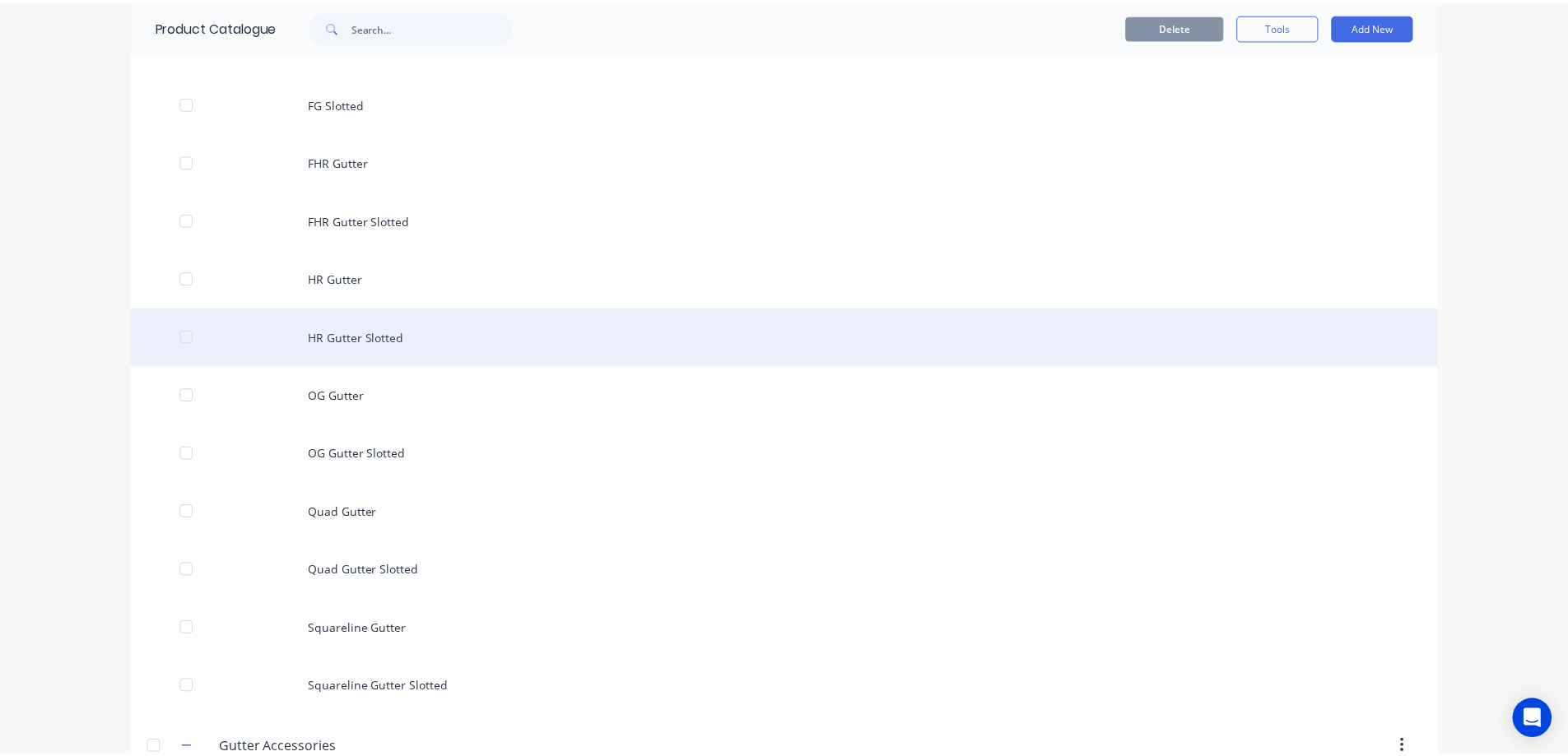
scroll to position [1399, 0]
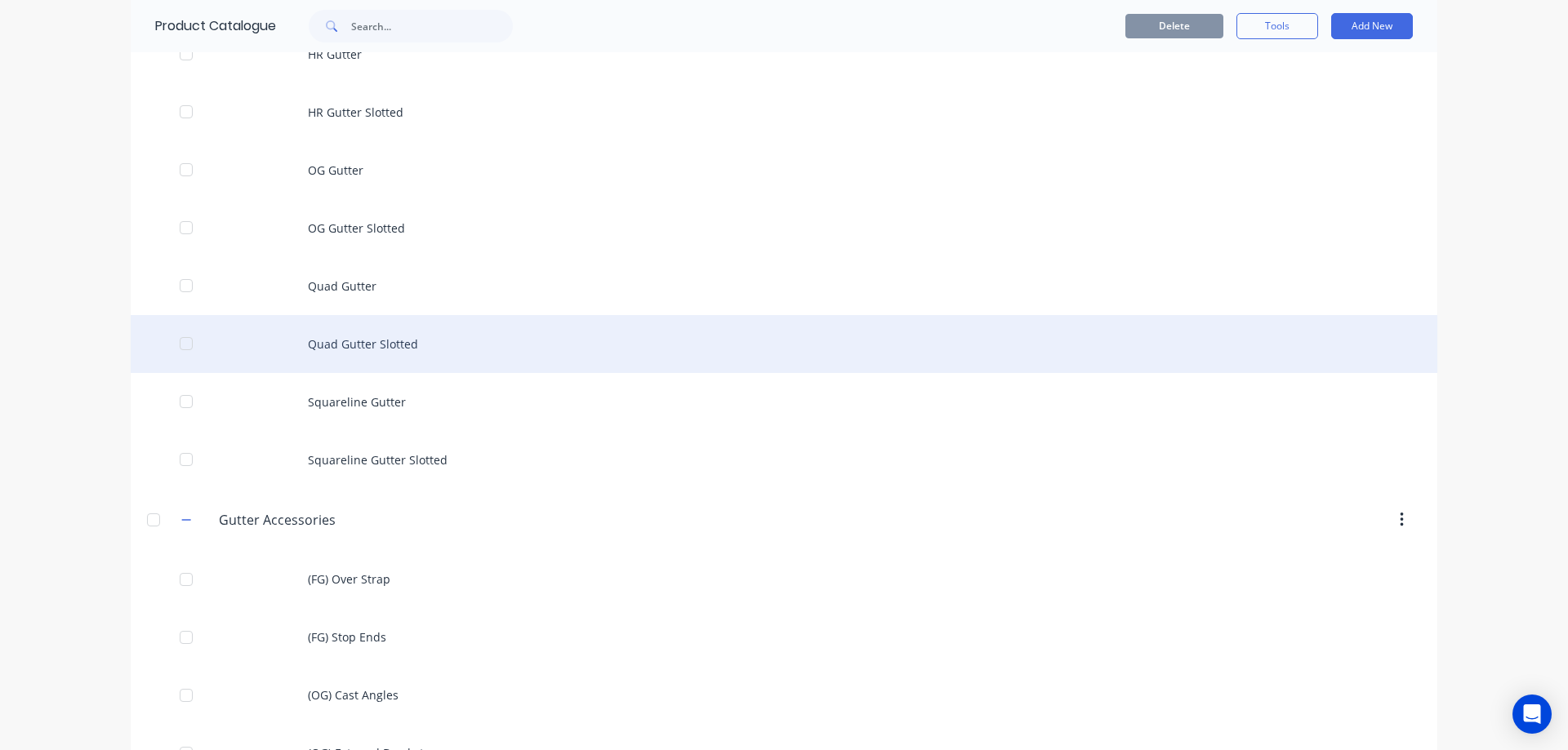
click at [353, 343] on div "Quad Gutter Slotted" at bounding box center [784, 343] width 1307 height 58
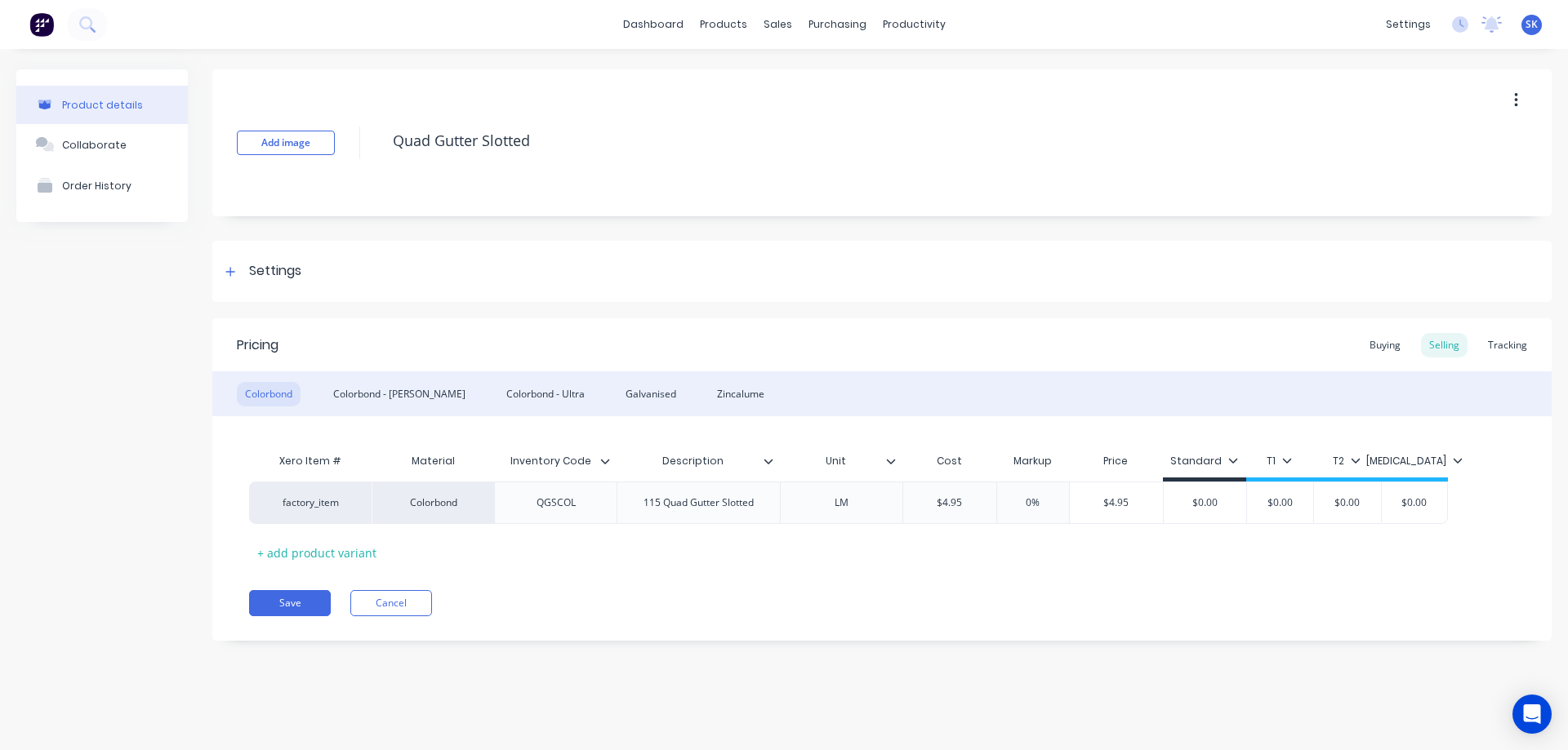
type textarea "x"
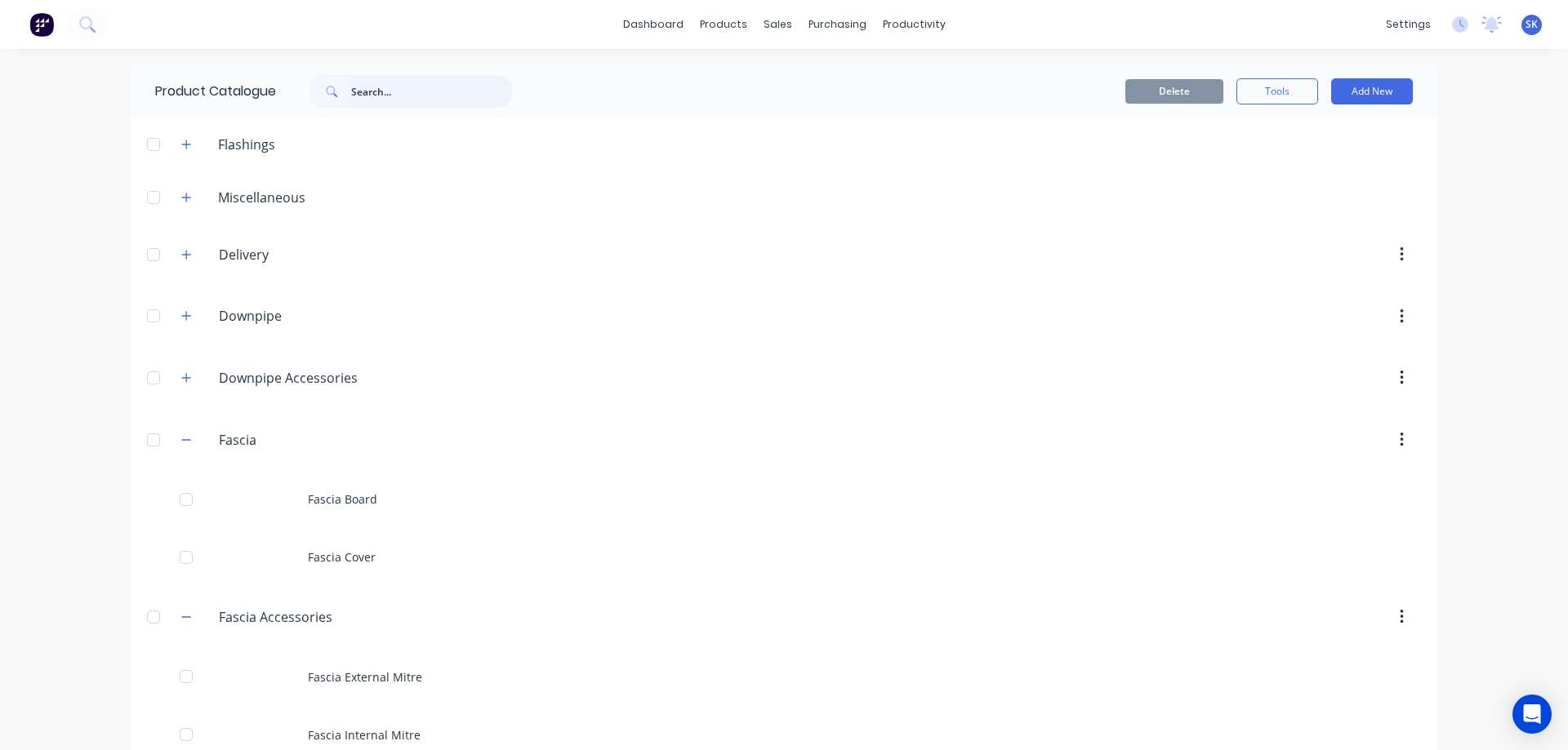
click at [398, 77] on input "text" at bounding box center [432, 92] width 162 height 33
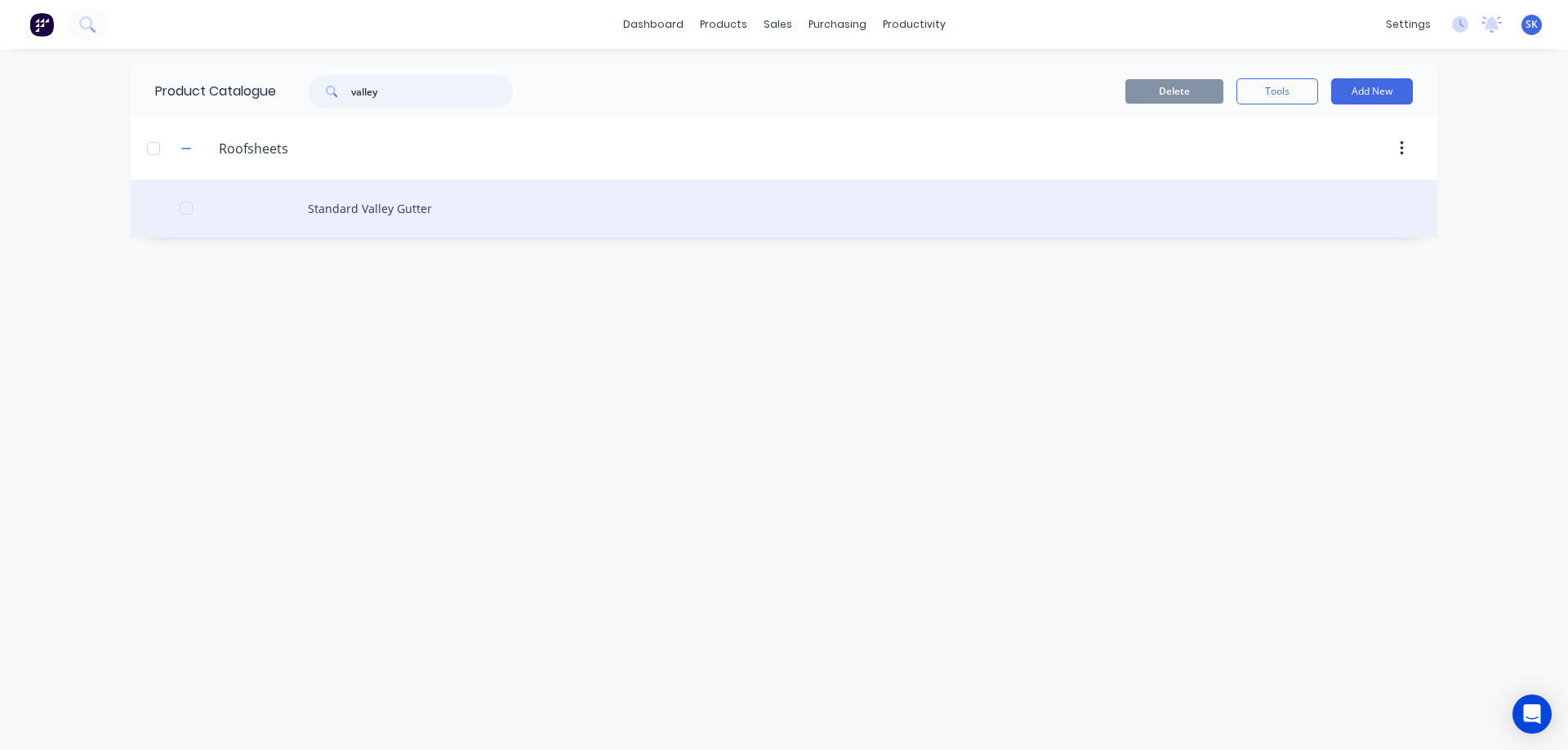
type input "valley"
click at [380, 218] on div "Standard Valley Gutter" at bounding box center [784, 208] width 1307 height 58
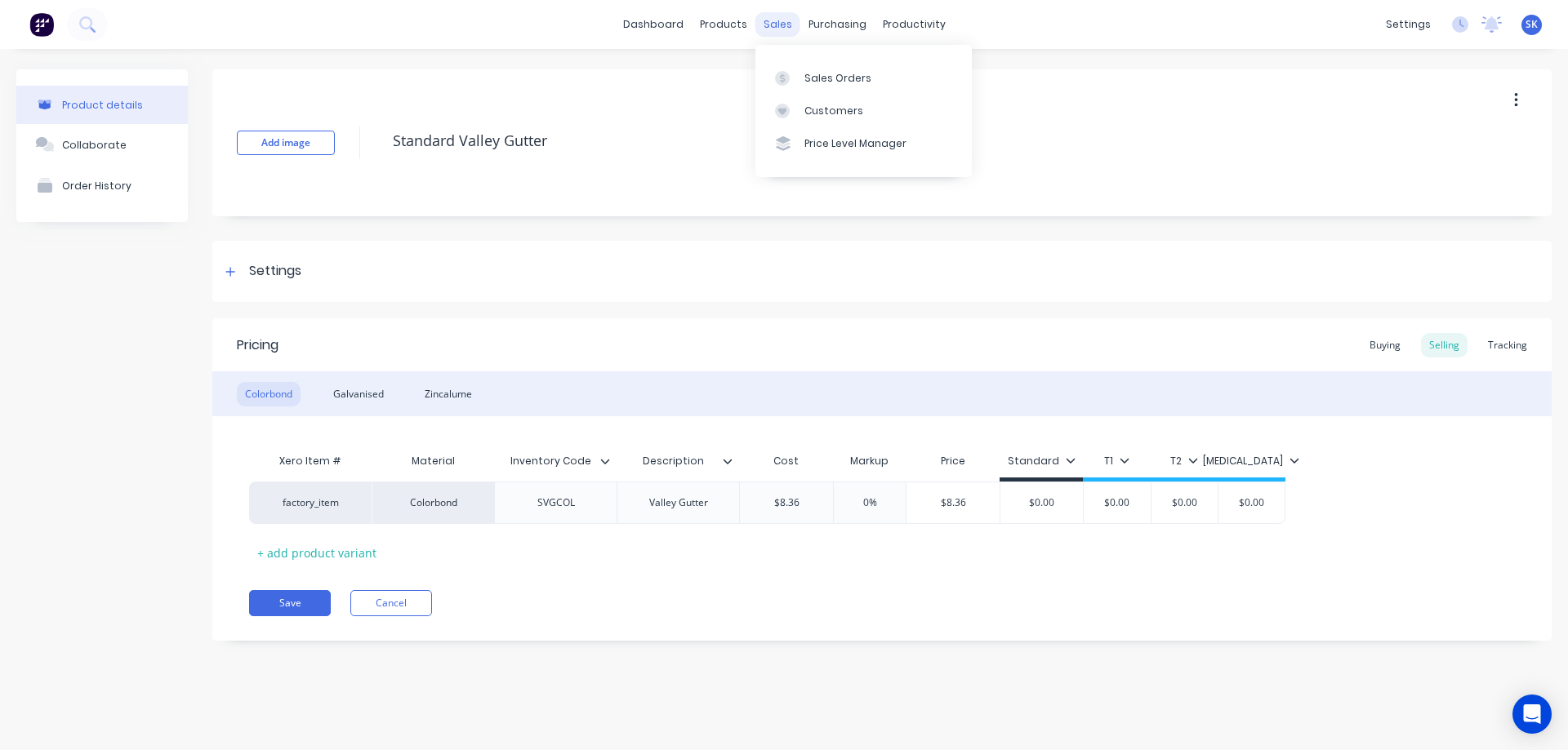
click at [759, 26] on div "sales" at bounding box center [778, 24] width 45 height 25
click at [814, 69] on link "Sales Orders" at bounding box center [864, 78] width 217 height 33
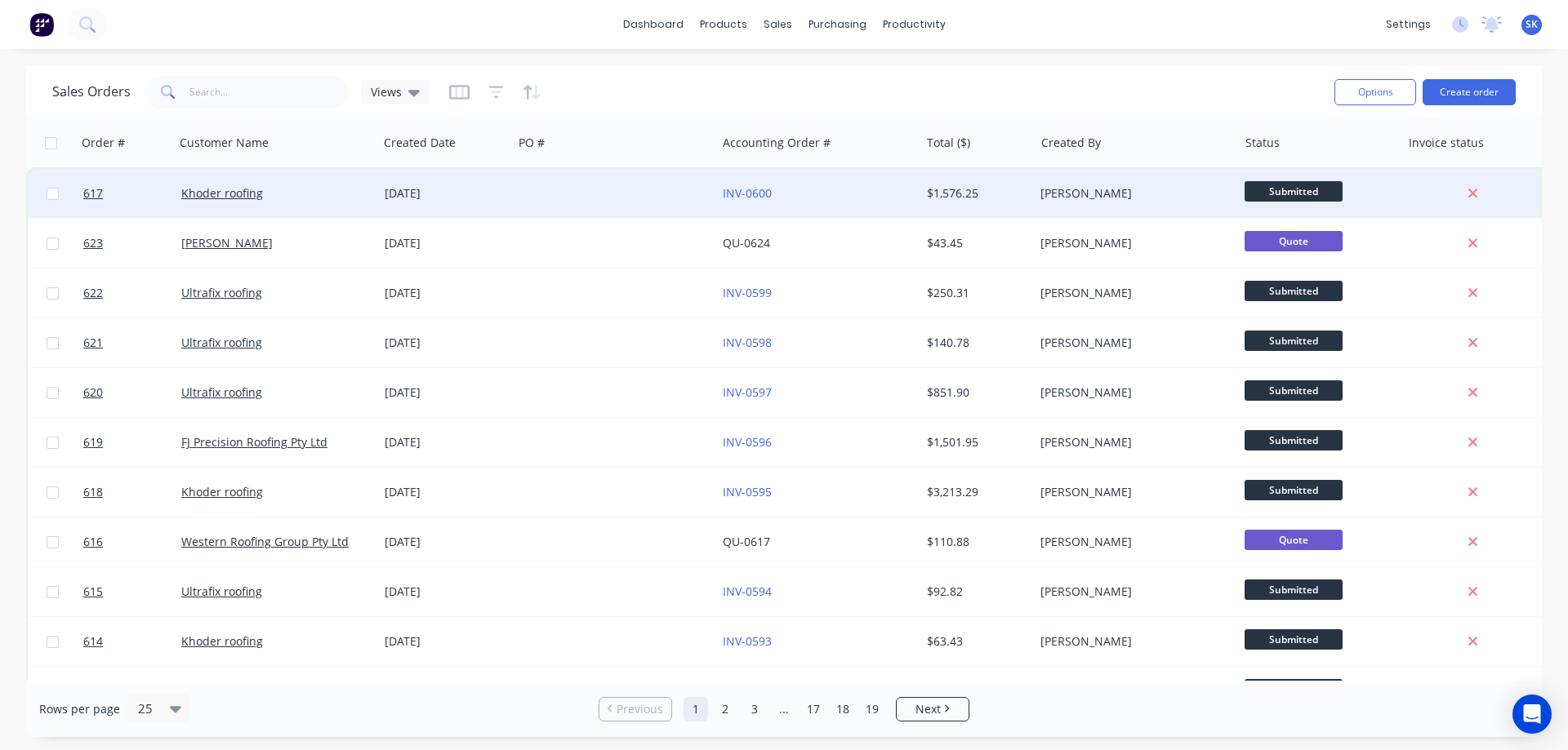
click at [413, 199] on div "[DATE]" at bounding box center [446, 194] width 121 height 17
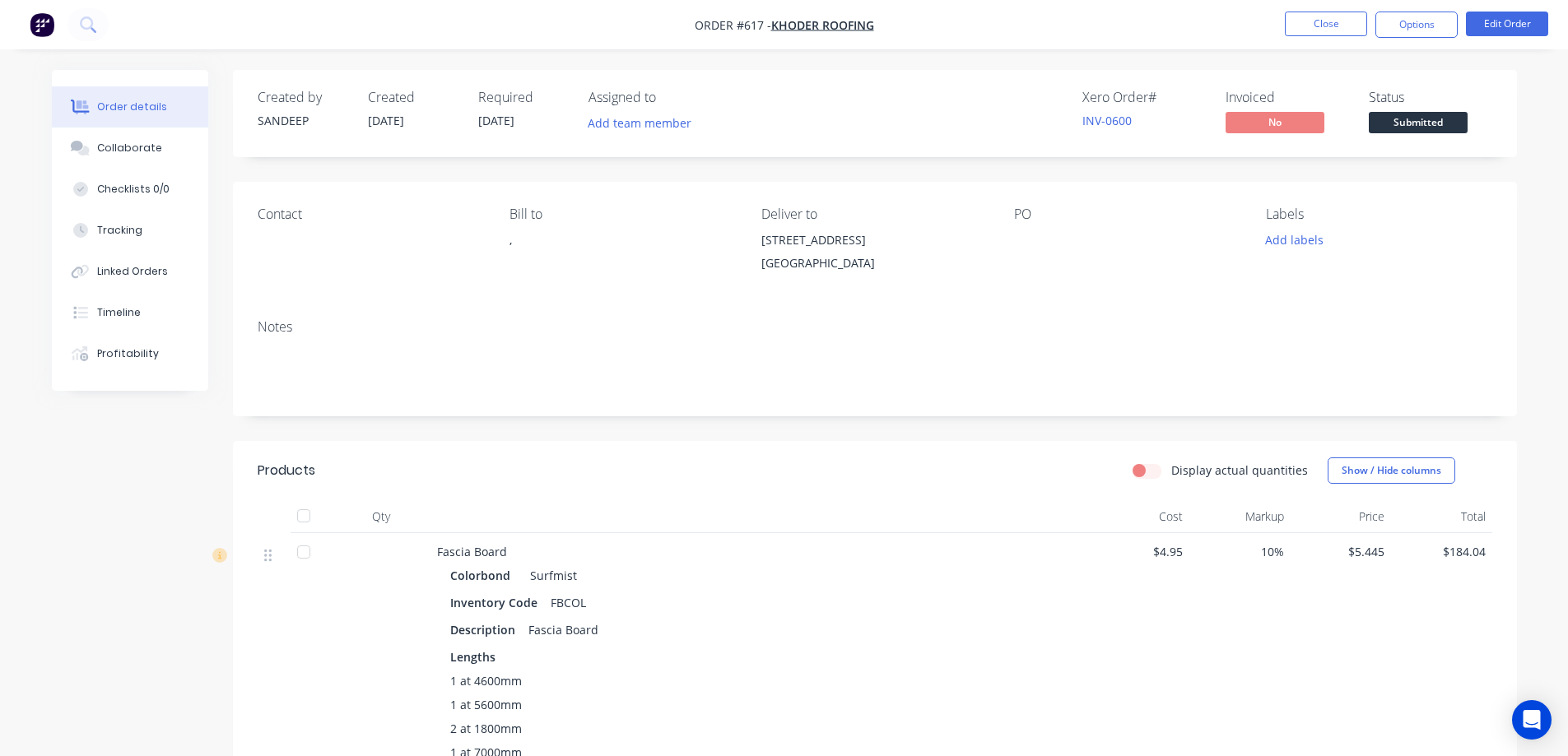
click at [52, 19] on img "button" at bounding box center [42, 24] width 25 height 25
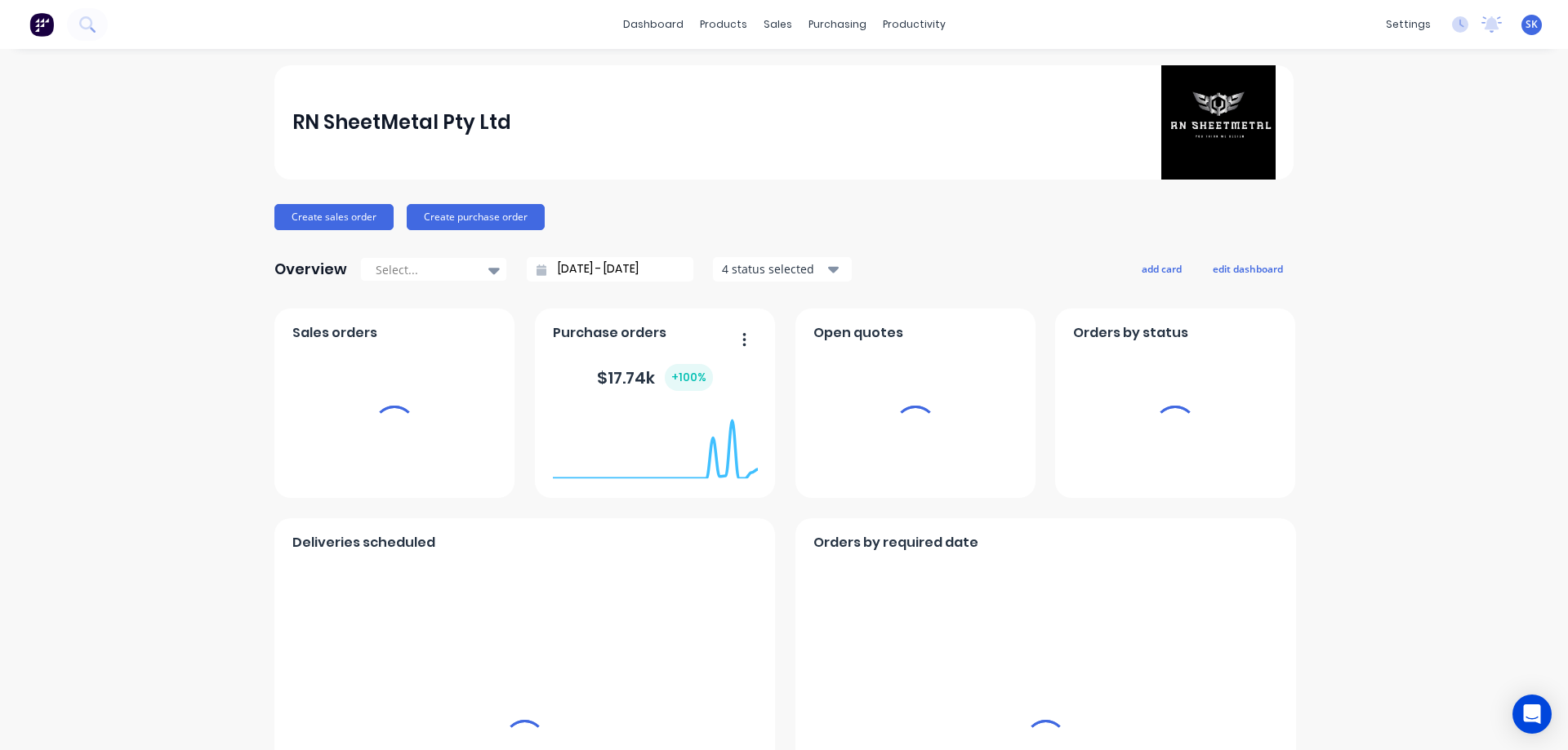
click at [851, 26] on div "purchasing" at bounding box center [837, 24] width 74 height 25
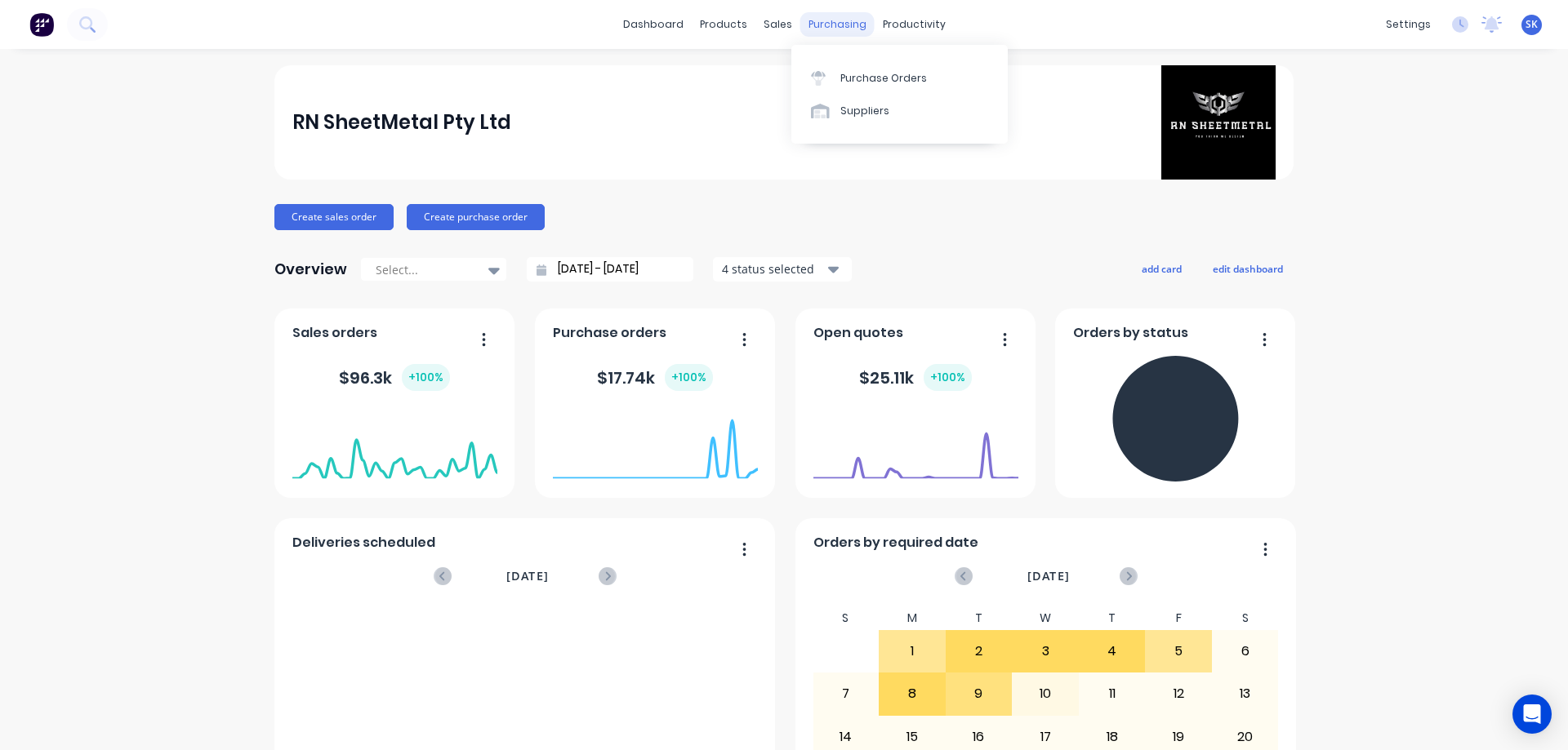
click at [830, 21] on div "purchasing" at bounding box center [837, 24] width 74 height 25
click at [843, 64] on link "Purchase Orders" at bounding box center [900, 78] width 217 height 33
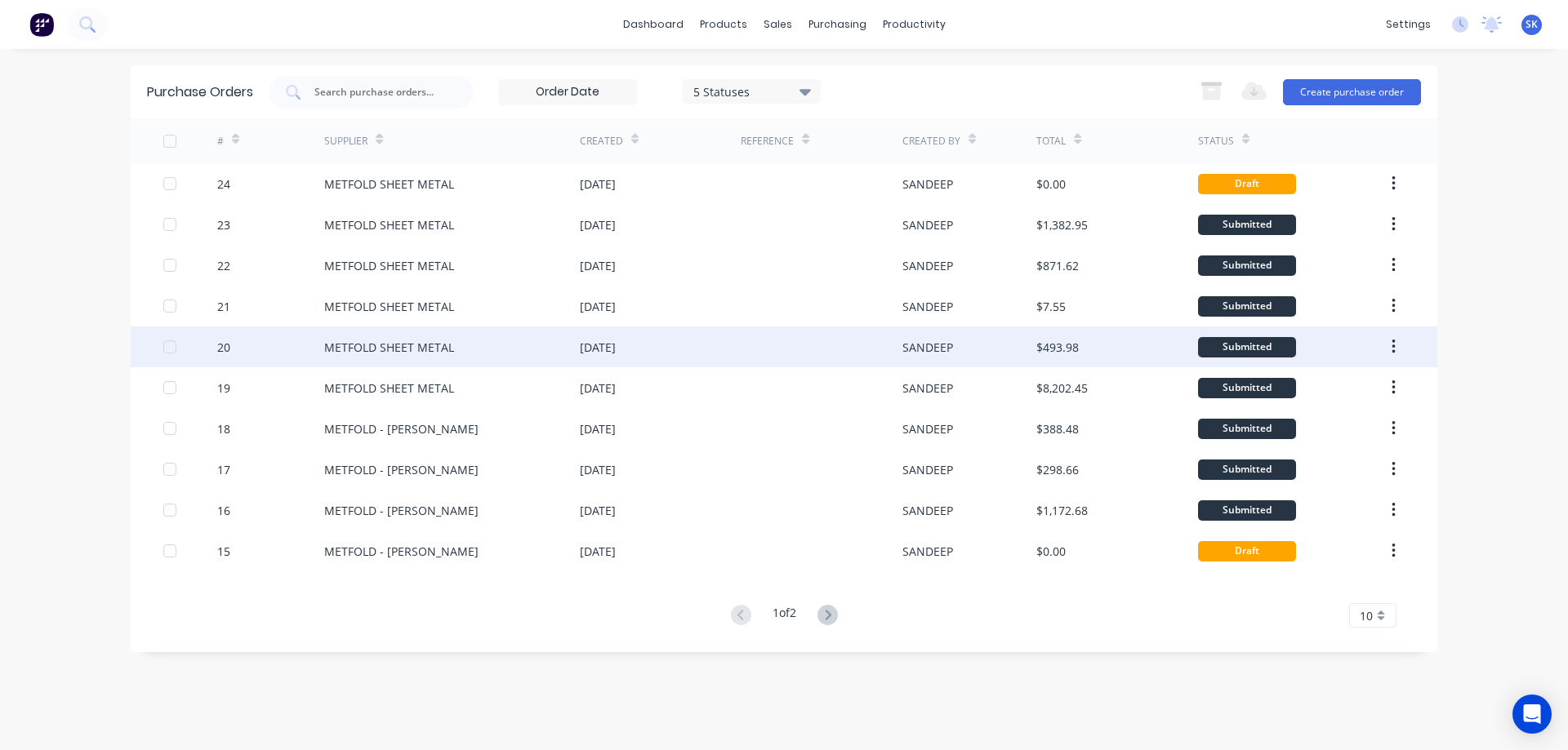
click at [586, 352] on div "[DATE]" at bounding box center [597, 347] width 36 height 17
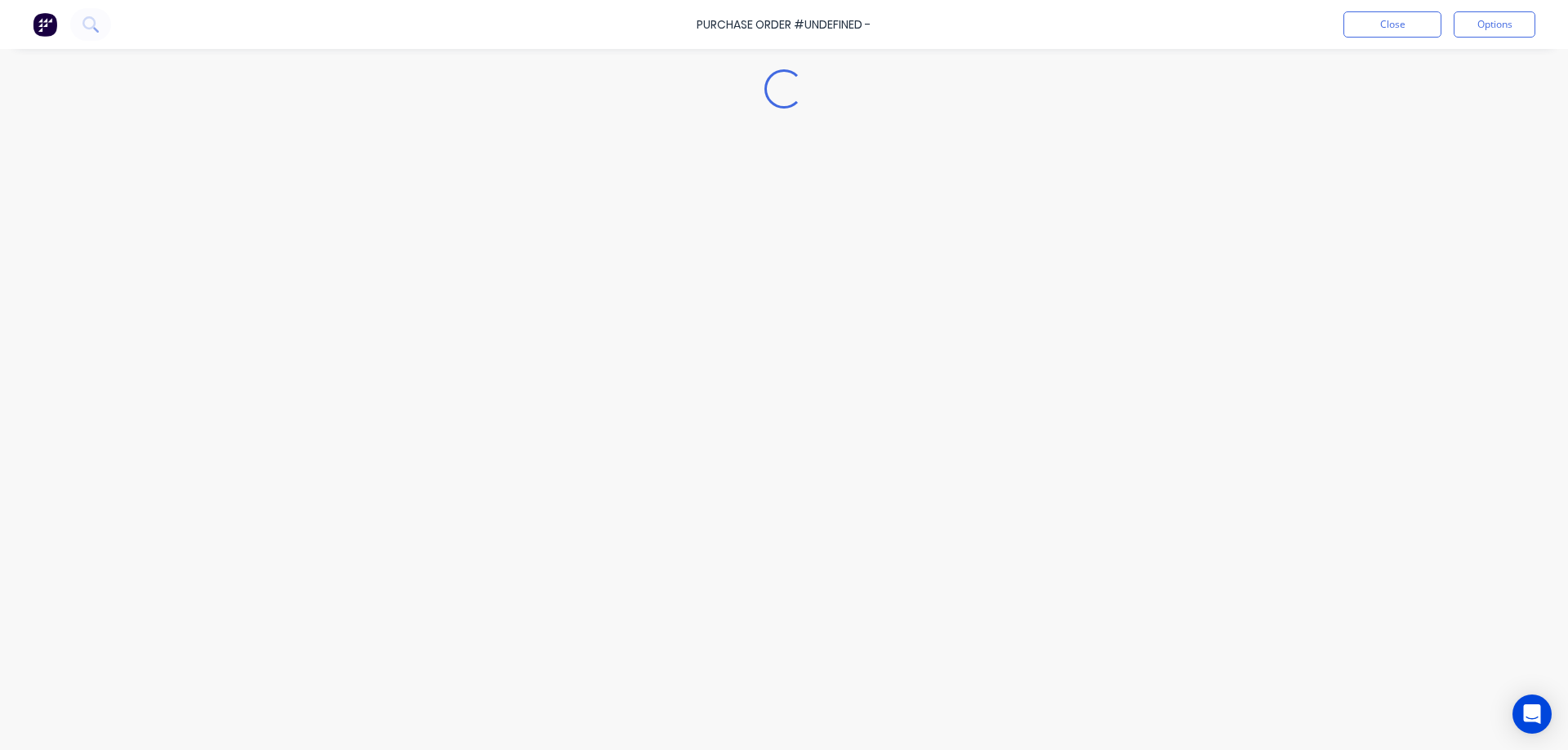
type textarea "x"
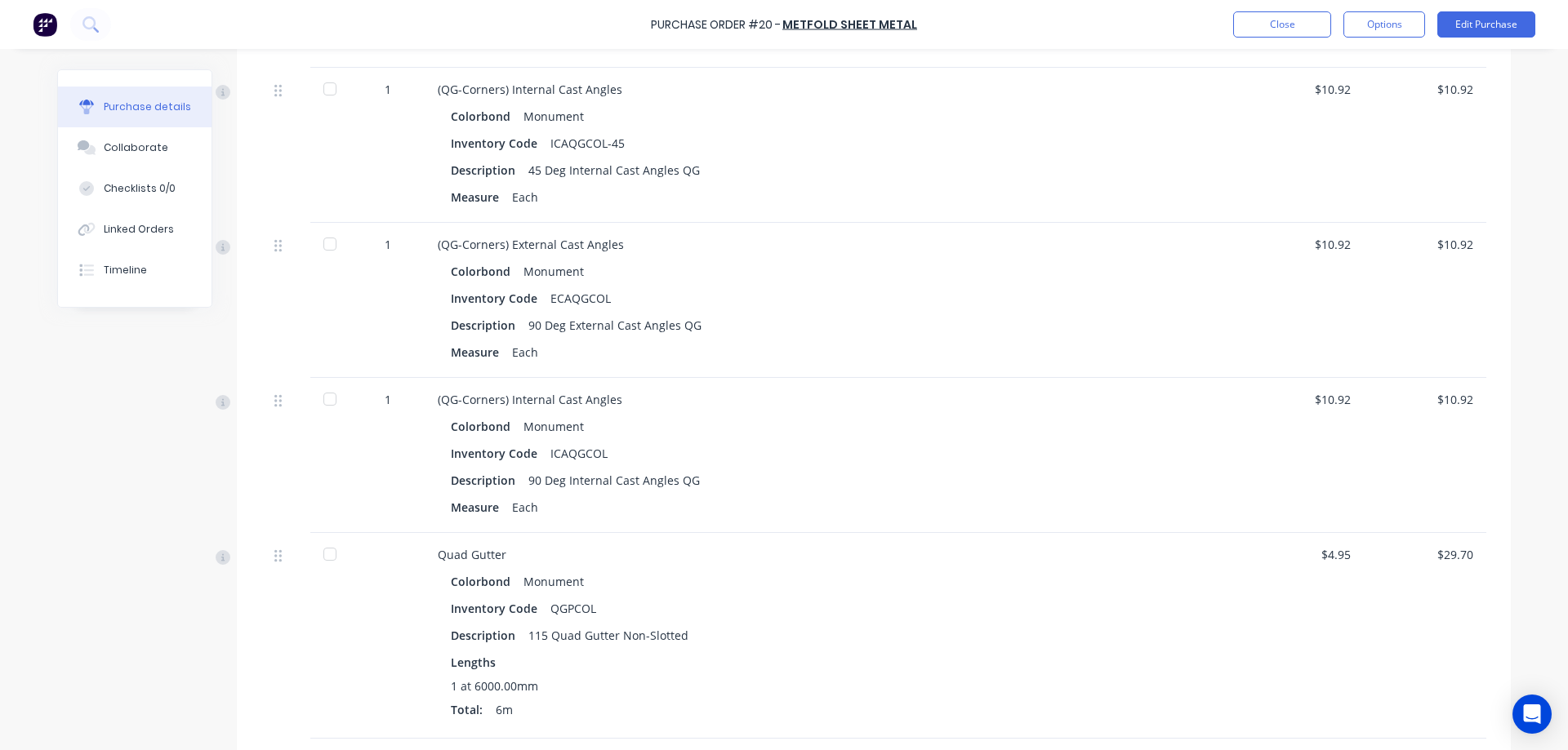
scroll to position [898, 0]
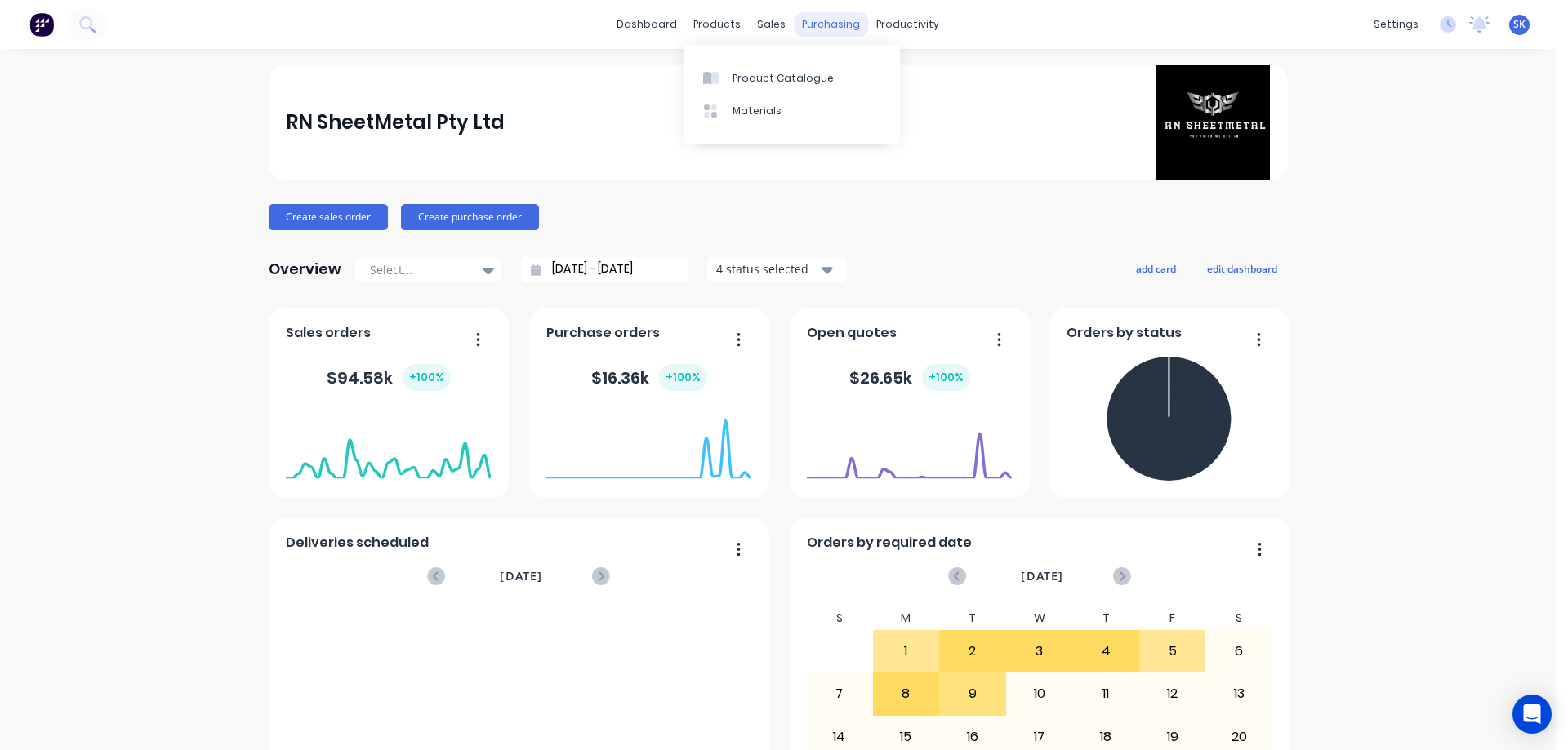
click at [813, 26] on div "purchasing" at bounding box center [830, 24] width 74 height 25
click at [857, 82] on div "Purchase Orders" at bounding box center [878, 78] width 86 height 15
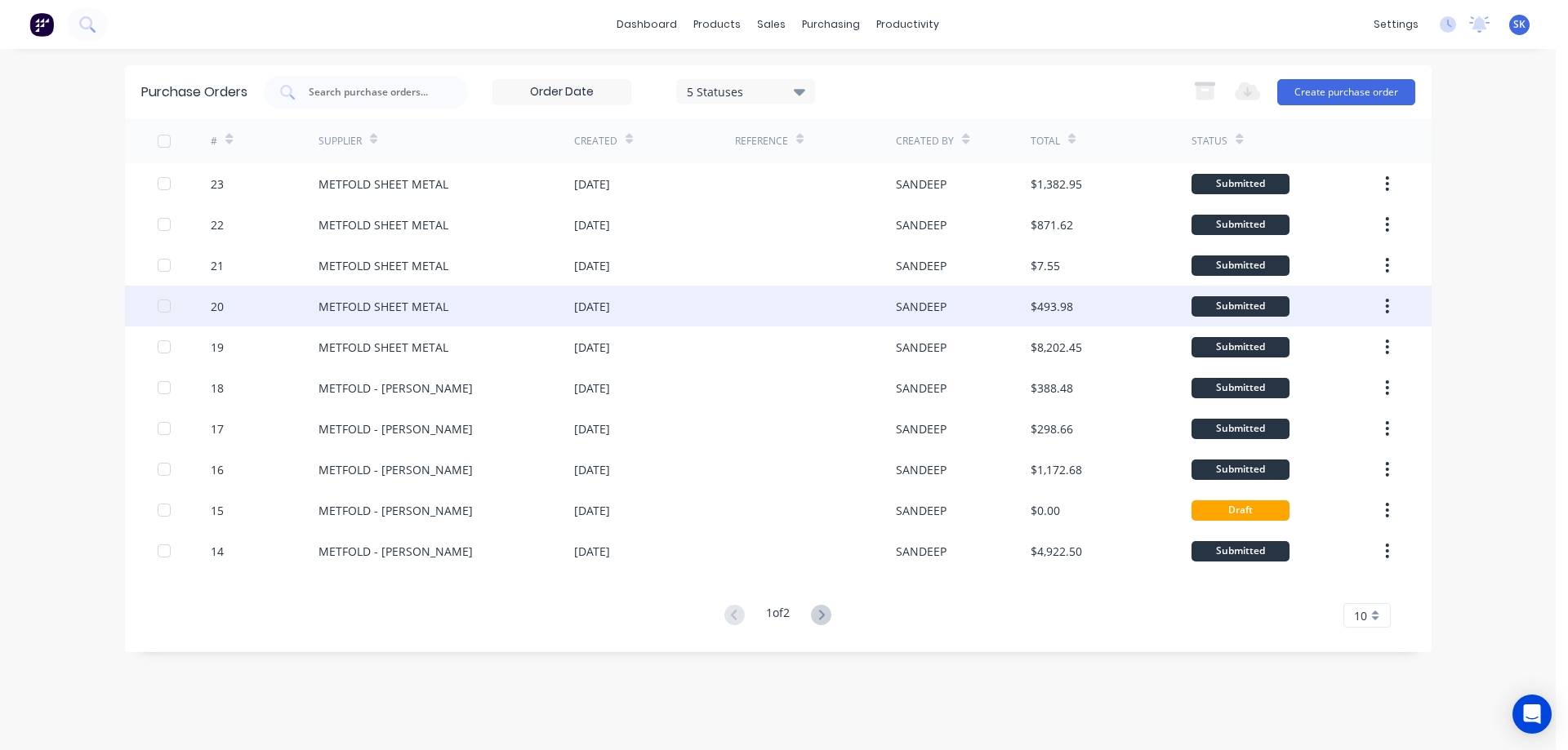
click at [577, 307] on div "[DATE]" at bounding box center [592, 307] width 36 height 17
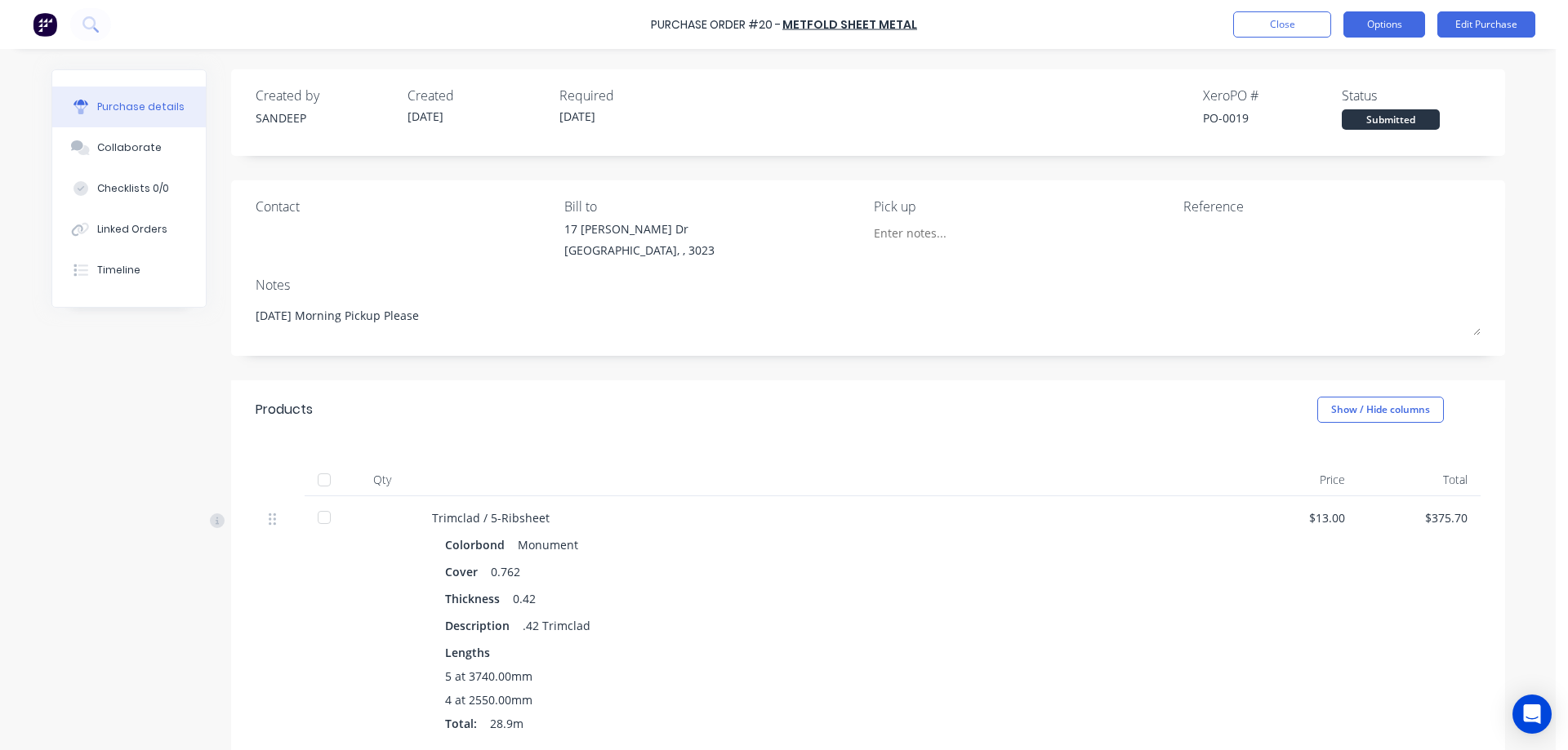
click at [1371, 32] on button "Options" at bounding box center [1384, 24] width 82 height 26
click at [1539, 150] on div "Purchase Order #20 - METFOLD SHEET METAL Close Options Edit Purchase Purchase d…" at bounding box center [778, 375] width 1556 height 750
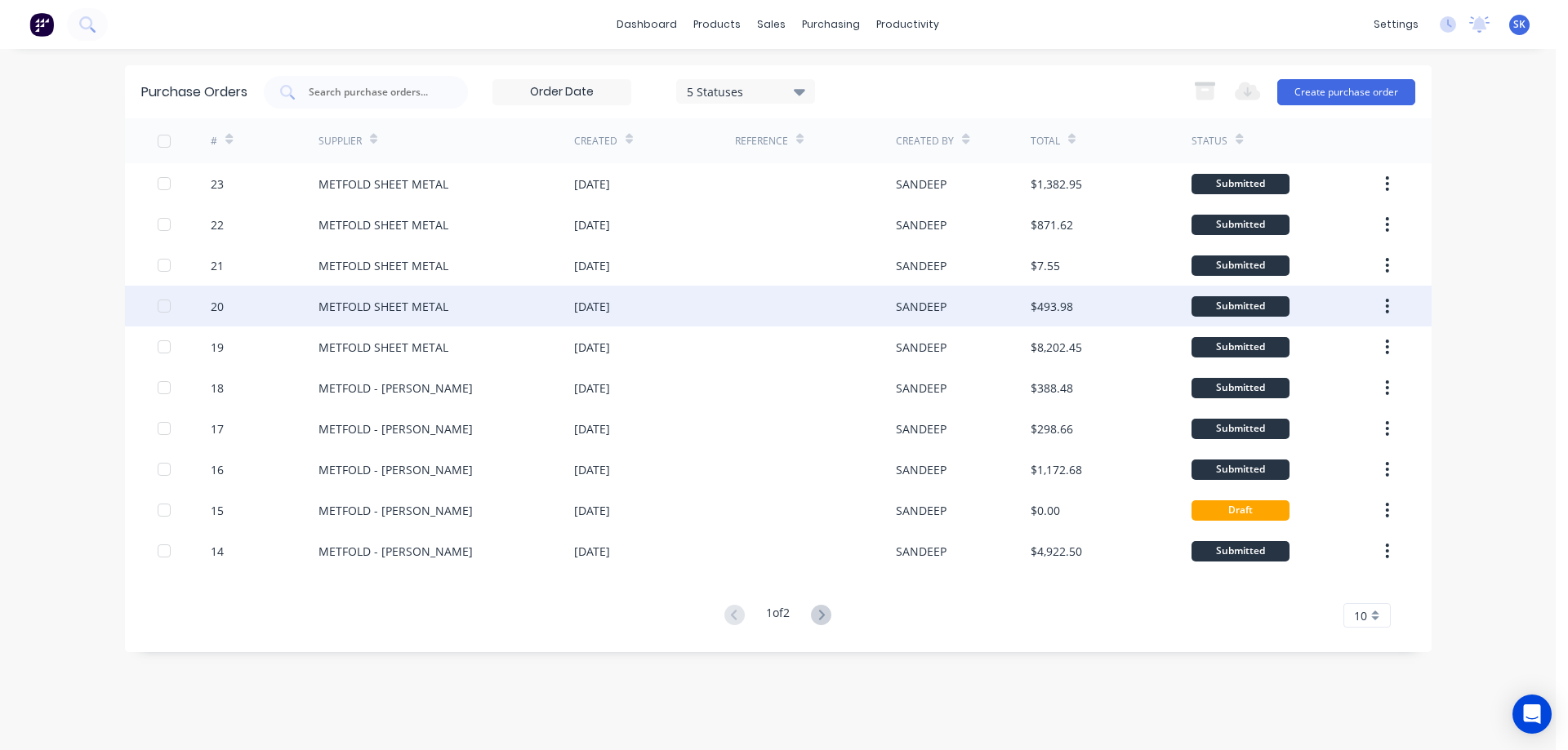
click at [650, 311] on div "[DATE]" at bounding box center [654, 306] width 161 height 40
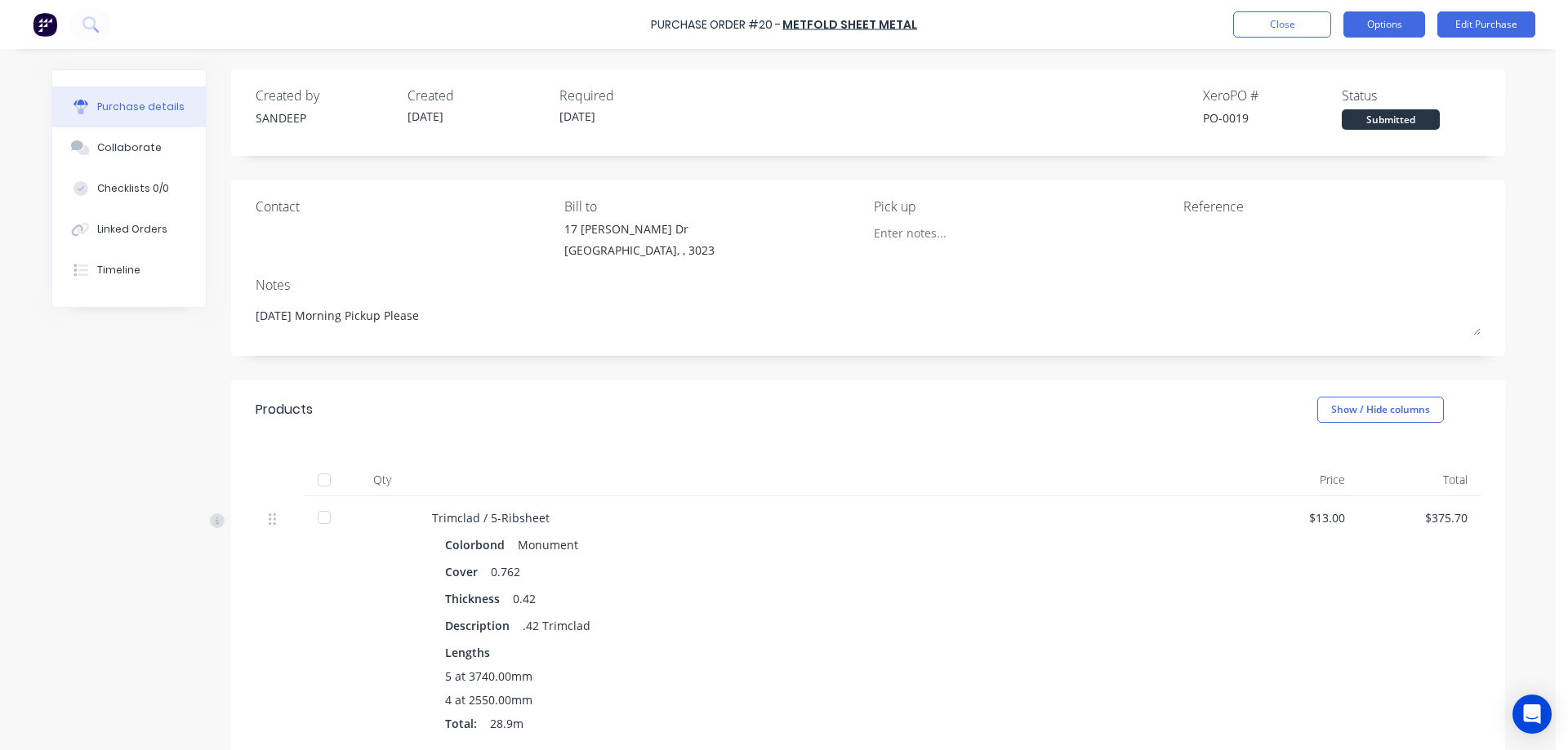
click at [1372, 28] on button "Options" at bounding box center [1384, 24] width 82 height 26
click at [1280, 25] on button "Close" at bounding box center [1282, 24] width 98 height 26
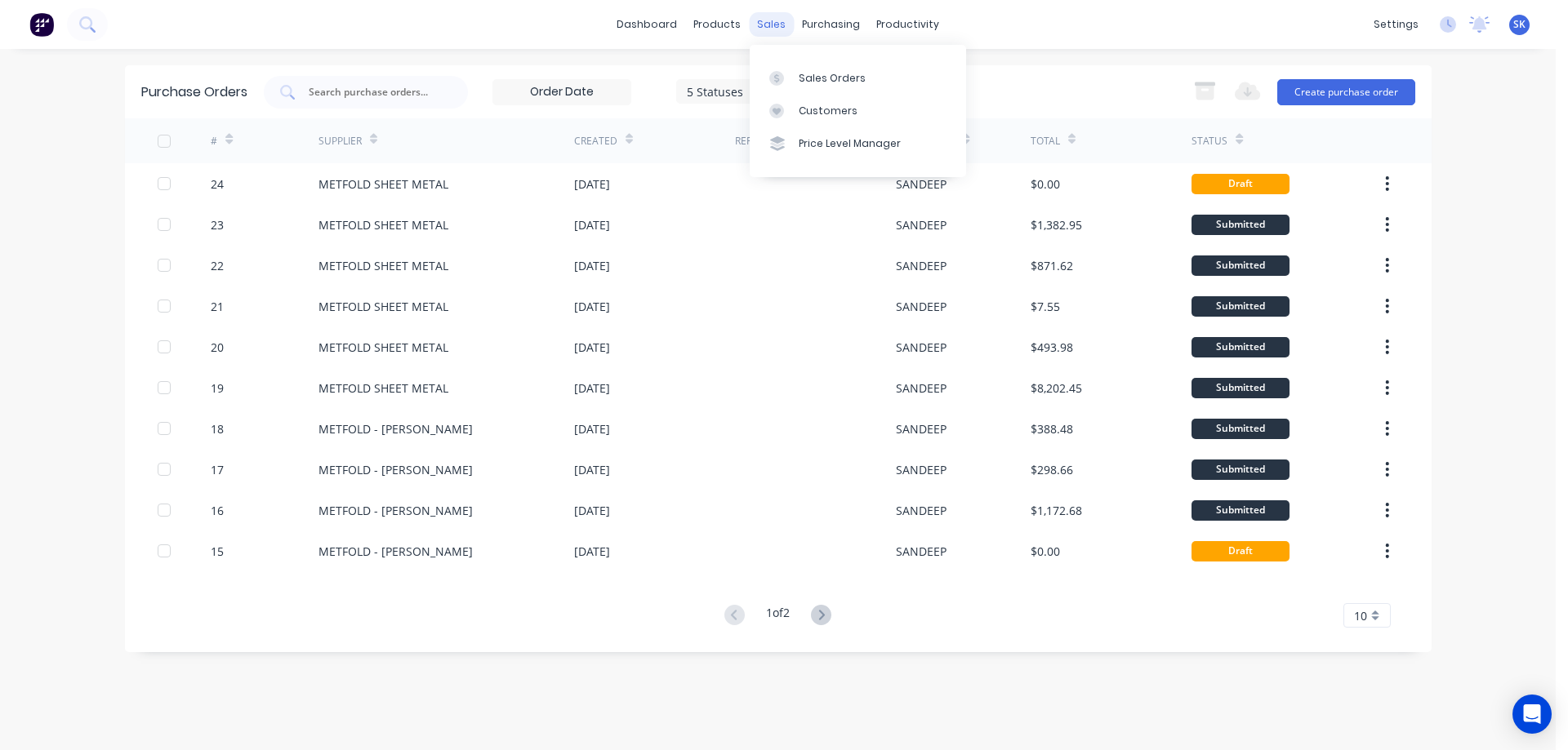
click at [771, 18] on div "sales" at bounding box center [771, 24] width 45 height 25
click at [812, 75] on div "Sales Orders" at bounding box center [832, 78] width 67 height 15
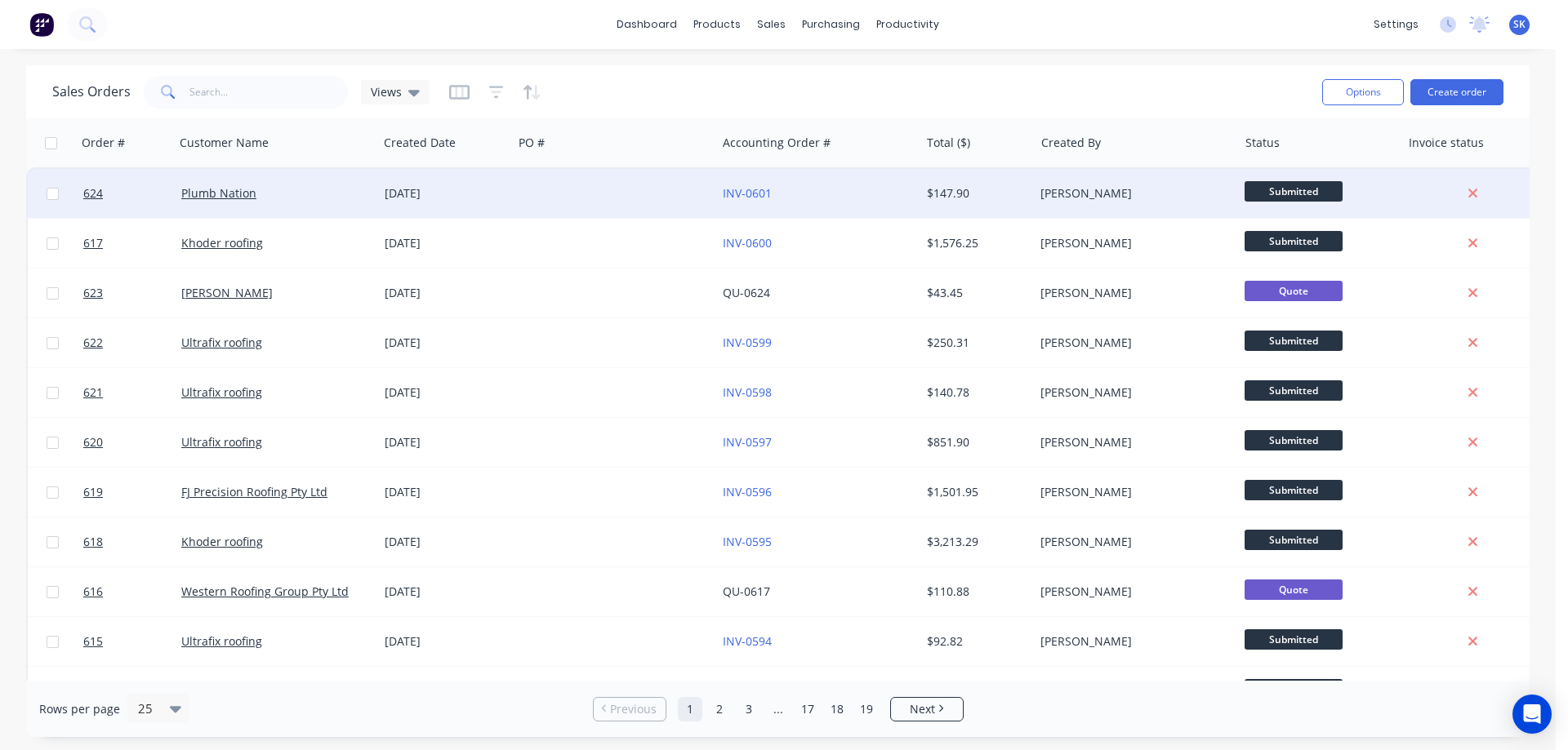
click at [794, 196] on div "INV-0601" at bounding box center [813, 194] width 181 height 17
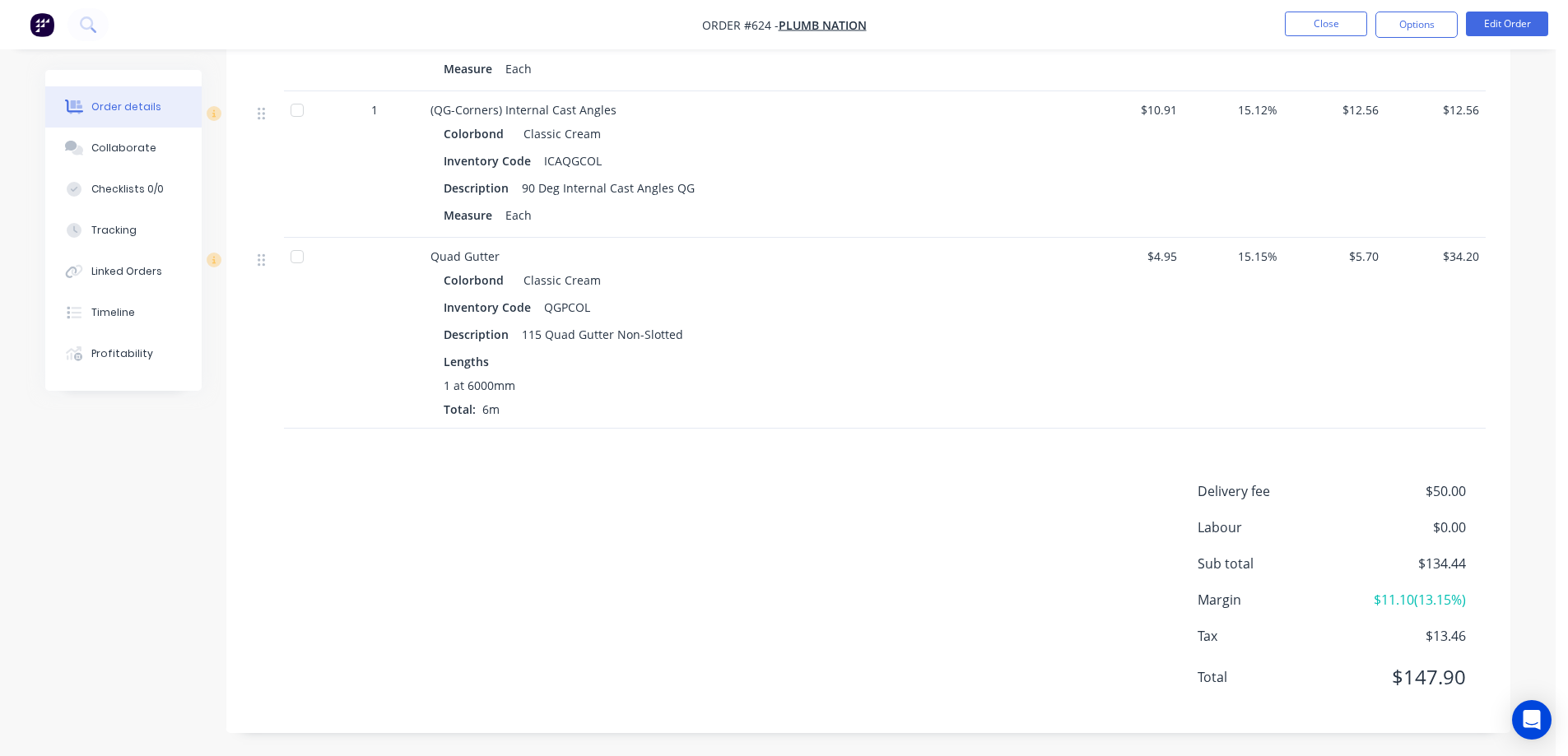
scroll to position [853, 0]
click at [1399, 18] on button "Options" at bounding box center [1416, 24] width 82 height 26
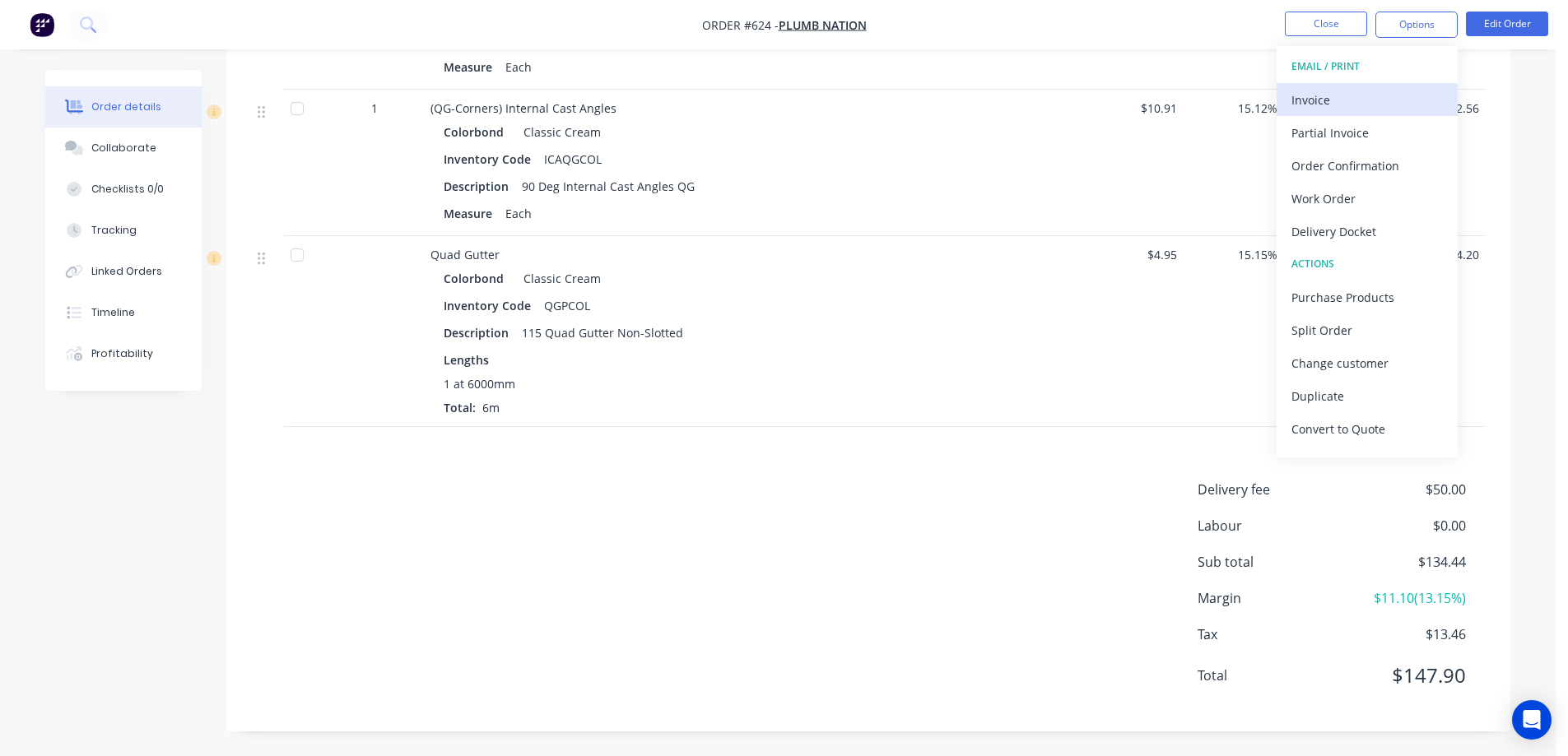
click at [1361, 90] on div "Invoice" at bounding box center [1367, 100] width 152 height 24
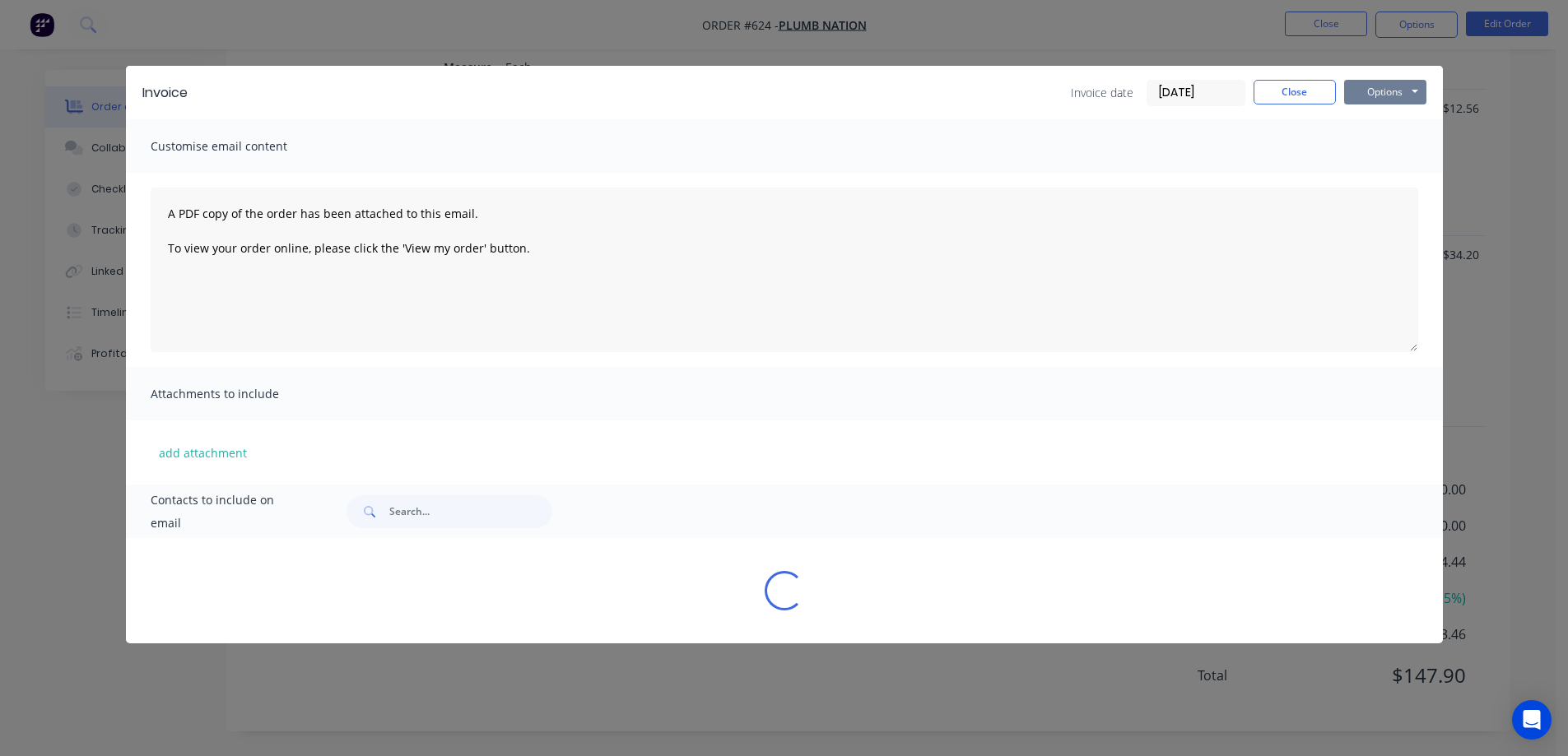
click at [1374, 90] on button "Options" at bounding box center [1385, 92] width 82 height 25
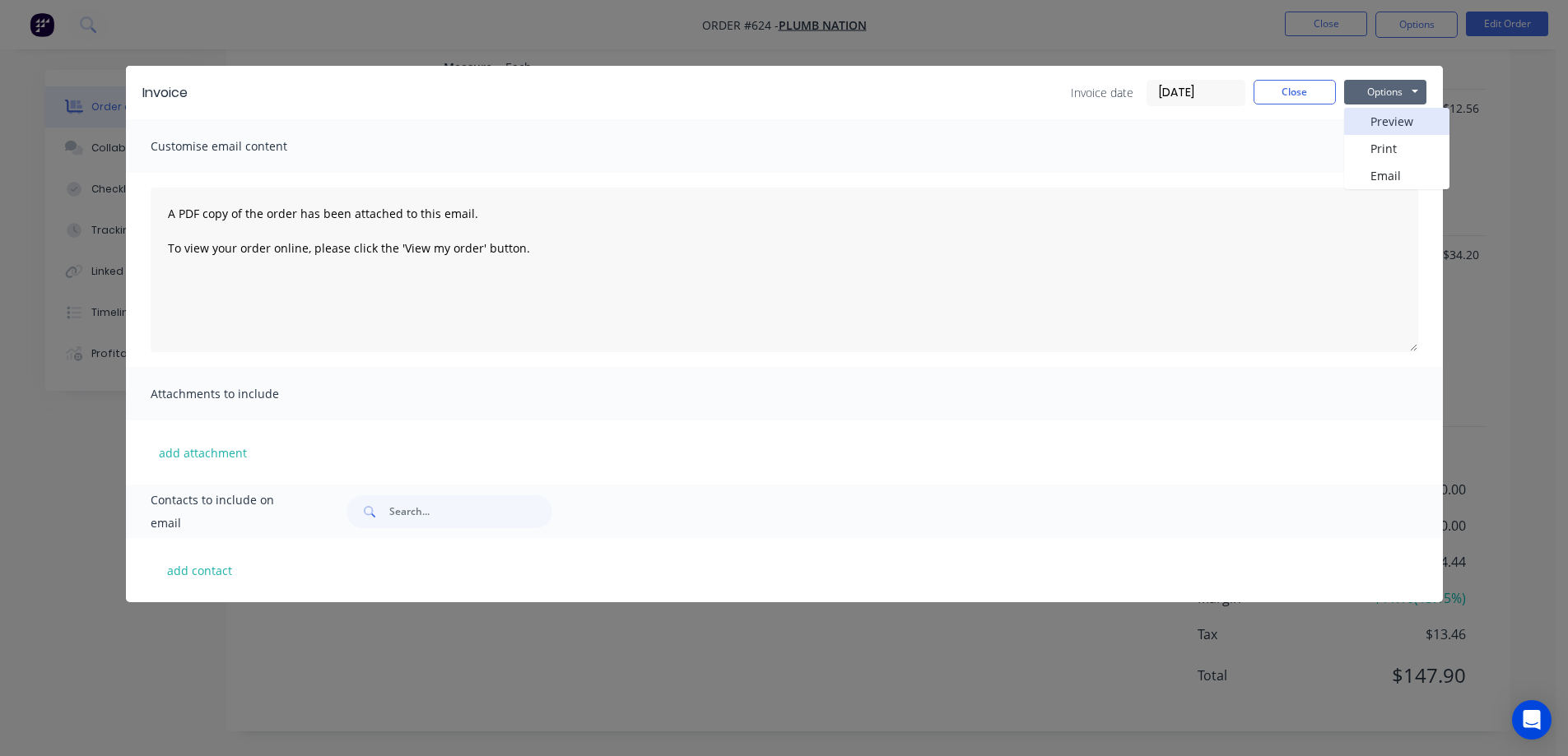
click at [1375, 129] on button "Preview" at bounding box center [1397, 120] width 106 height 27
click at [1288, 104] on button "Close" at bounding box center [1294, 92] width 82 height 25
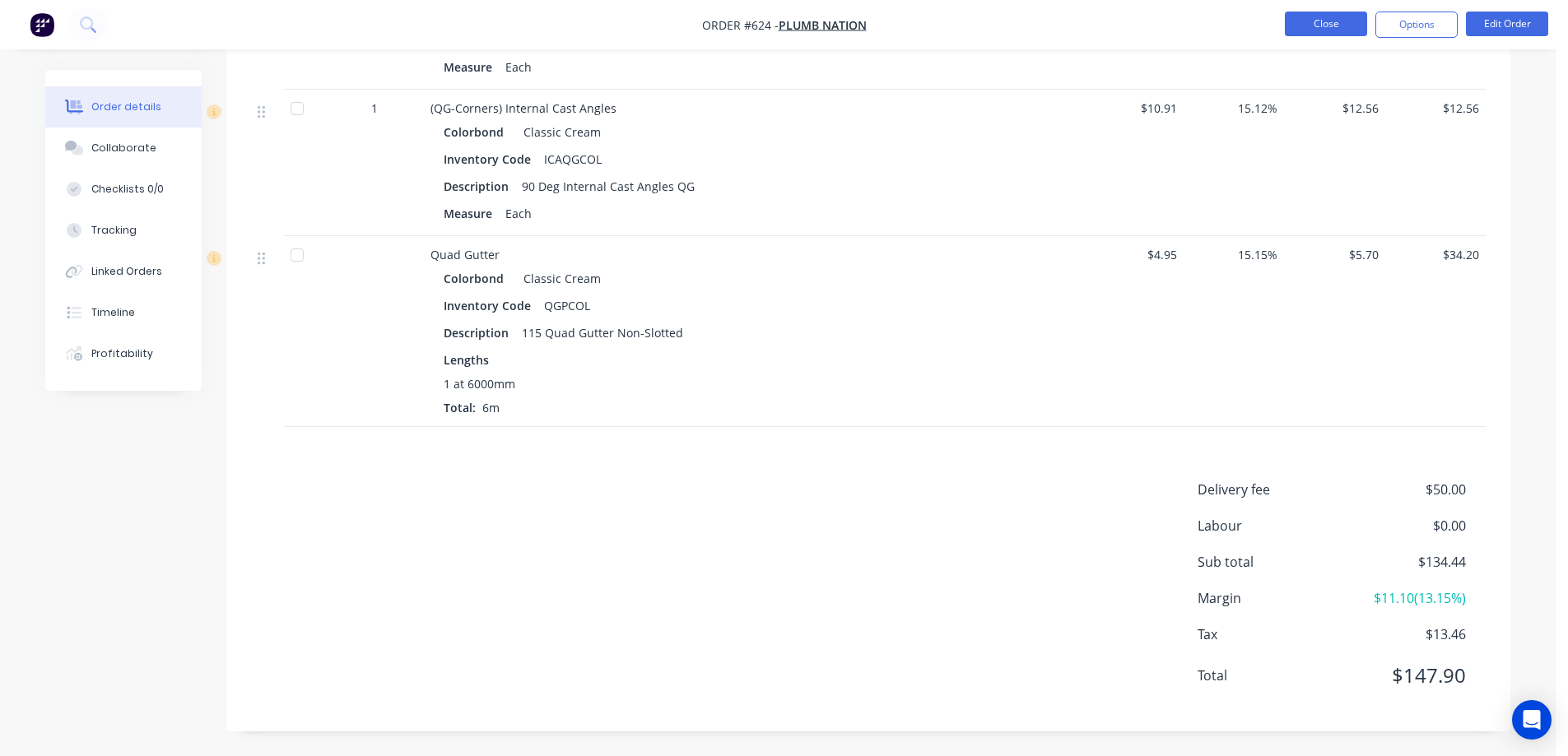
click at [1321, 19] on button "Close" at bounding box center [1325, 23] width 82 height 25
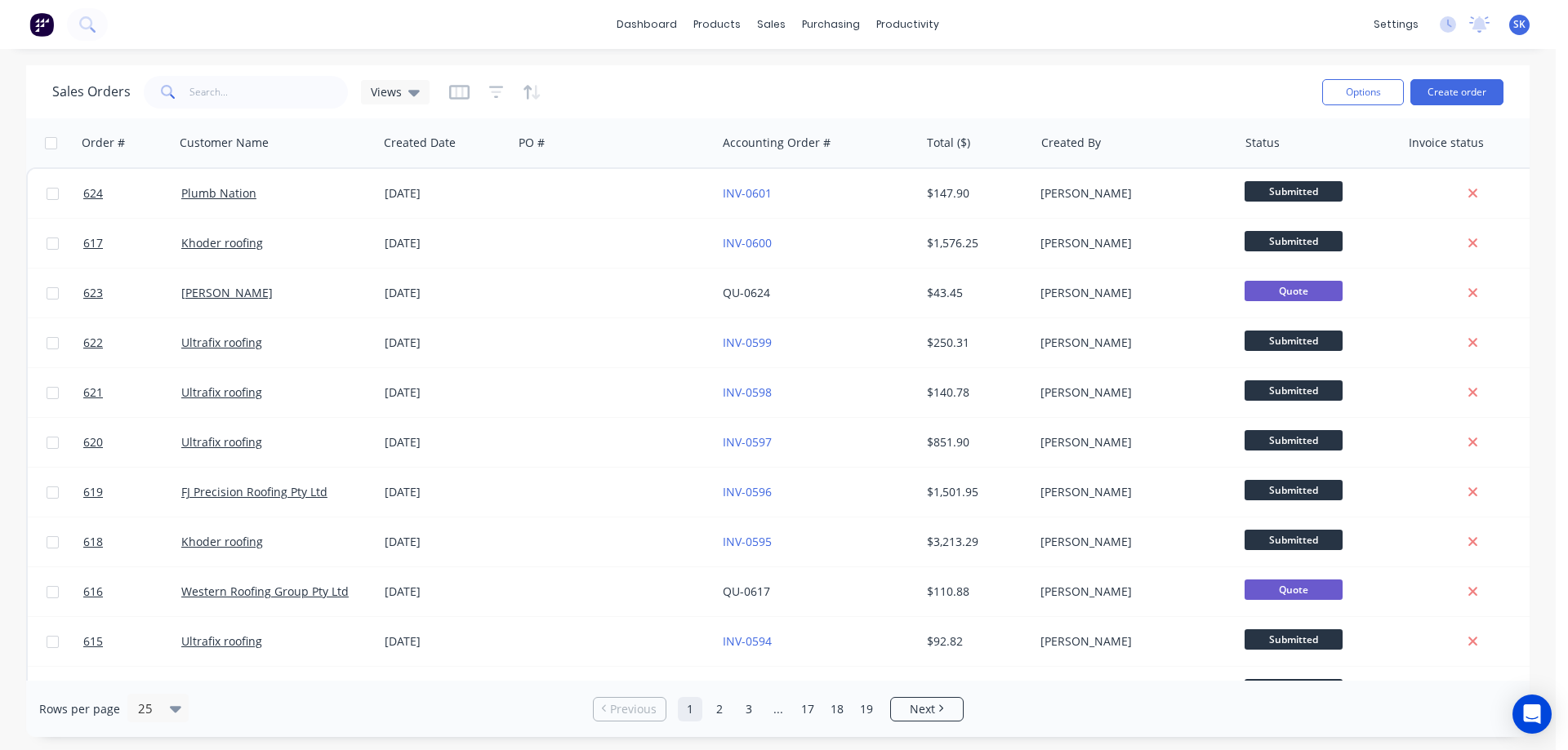
click at [49, 24] on img at bounding box center [41, 24] width 25 height 25
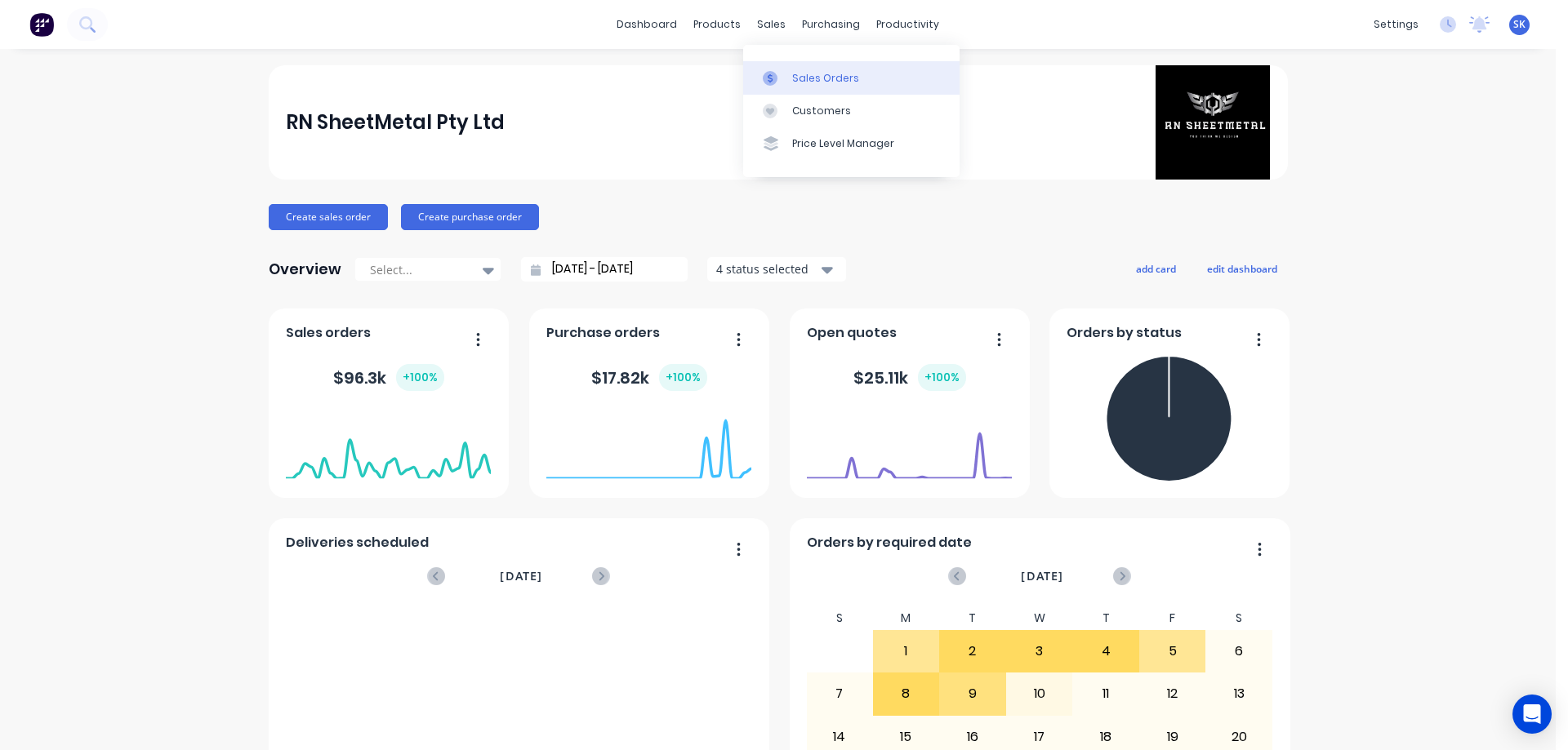
click at [795, 71] on div "Sales Orders" at bounding box center [826, 78] width 67 height 15
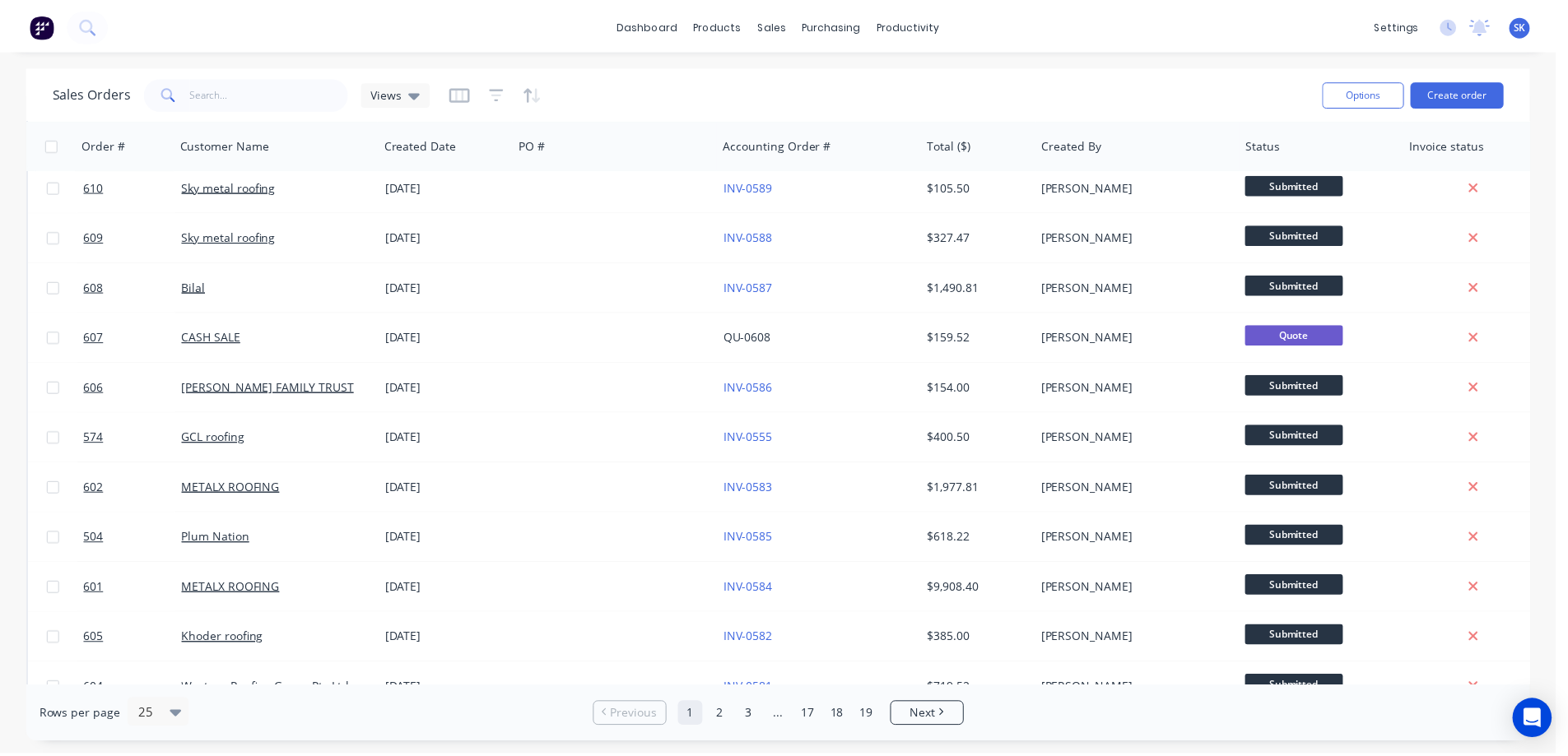
scroll to position [740, 0]
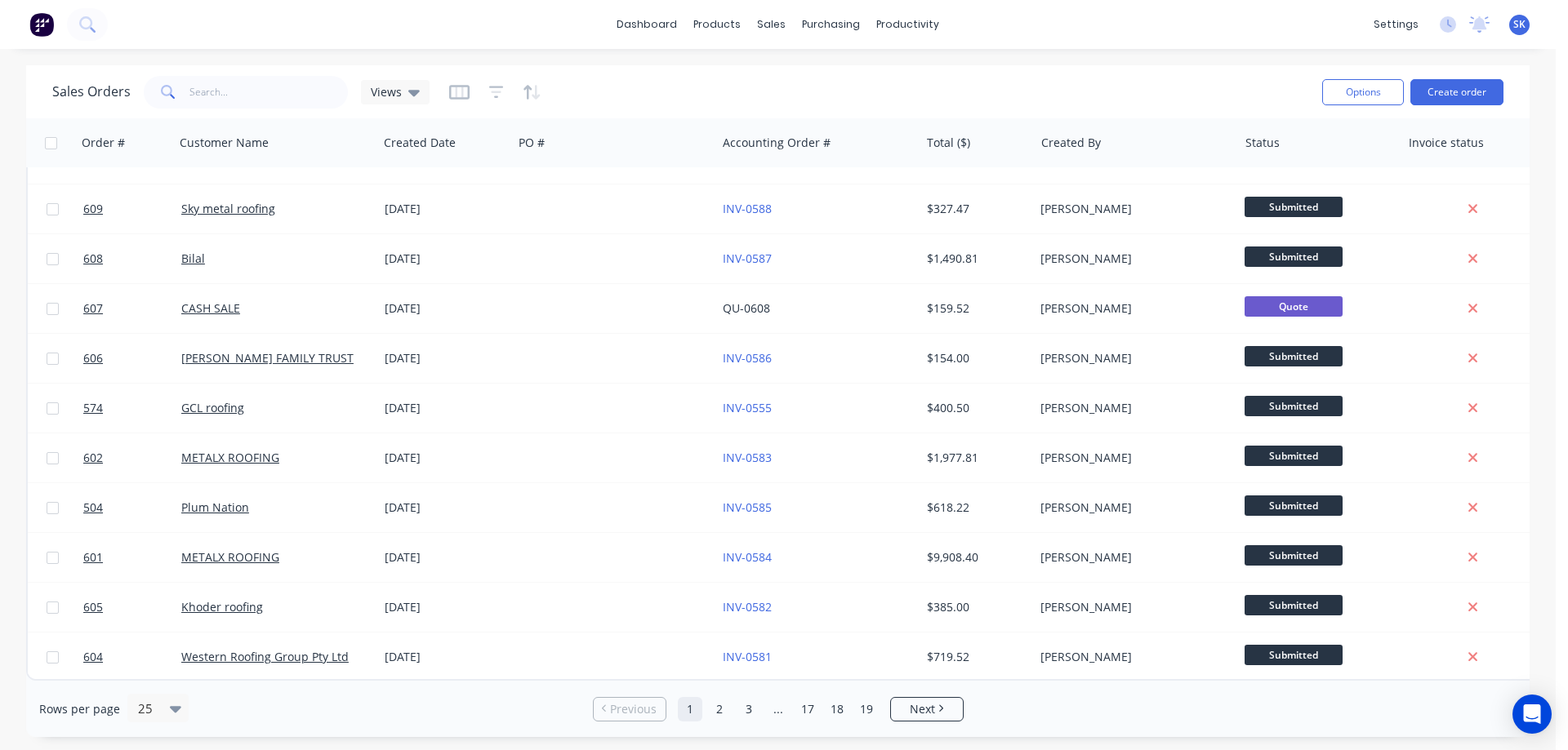
click at [312, 514] on div "Plum Nation" at bounding box center [276, 507] width 203 height 49
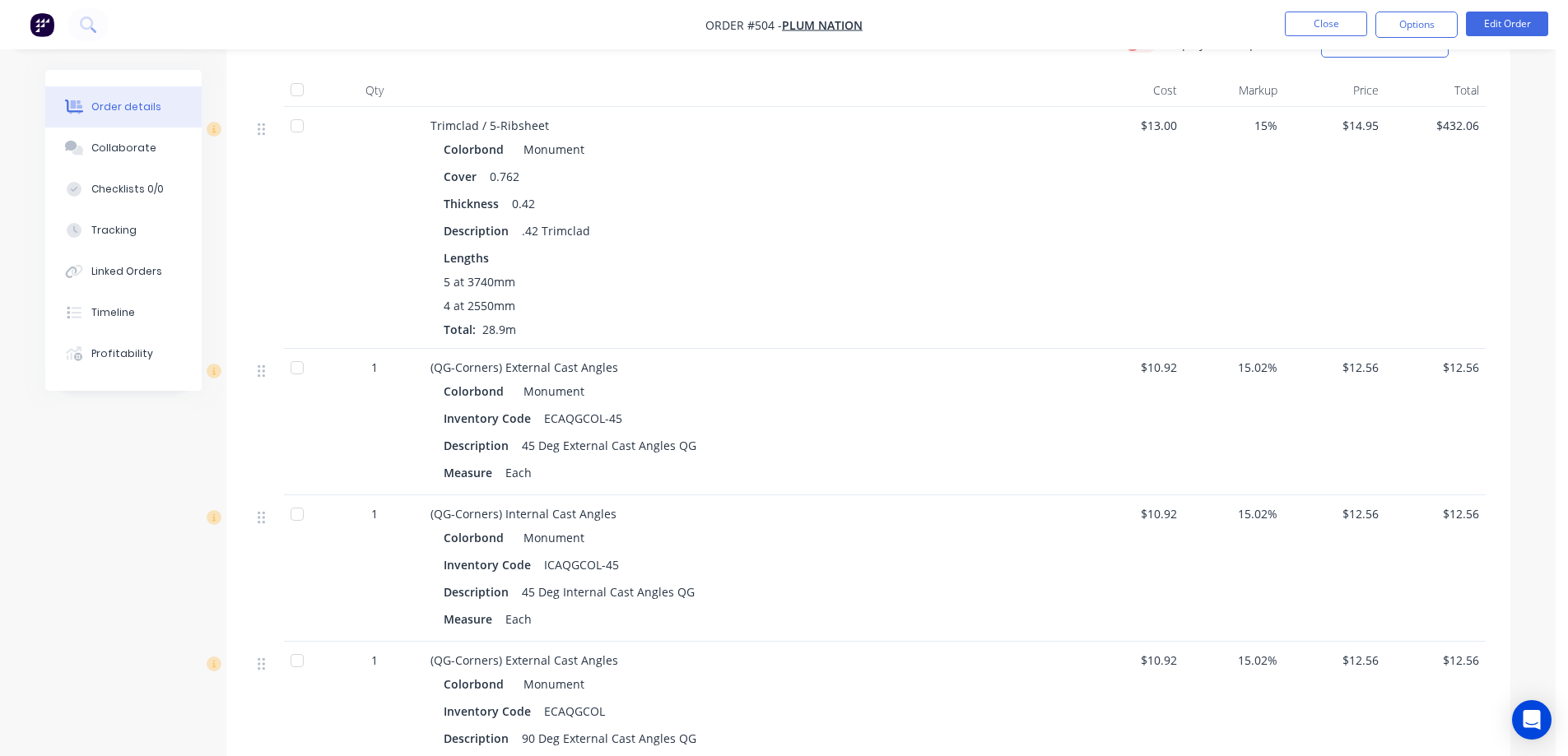
scroll to position [412, 0]
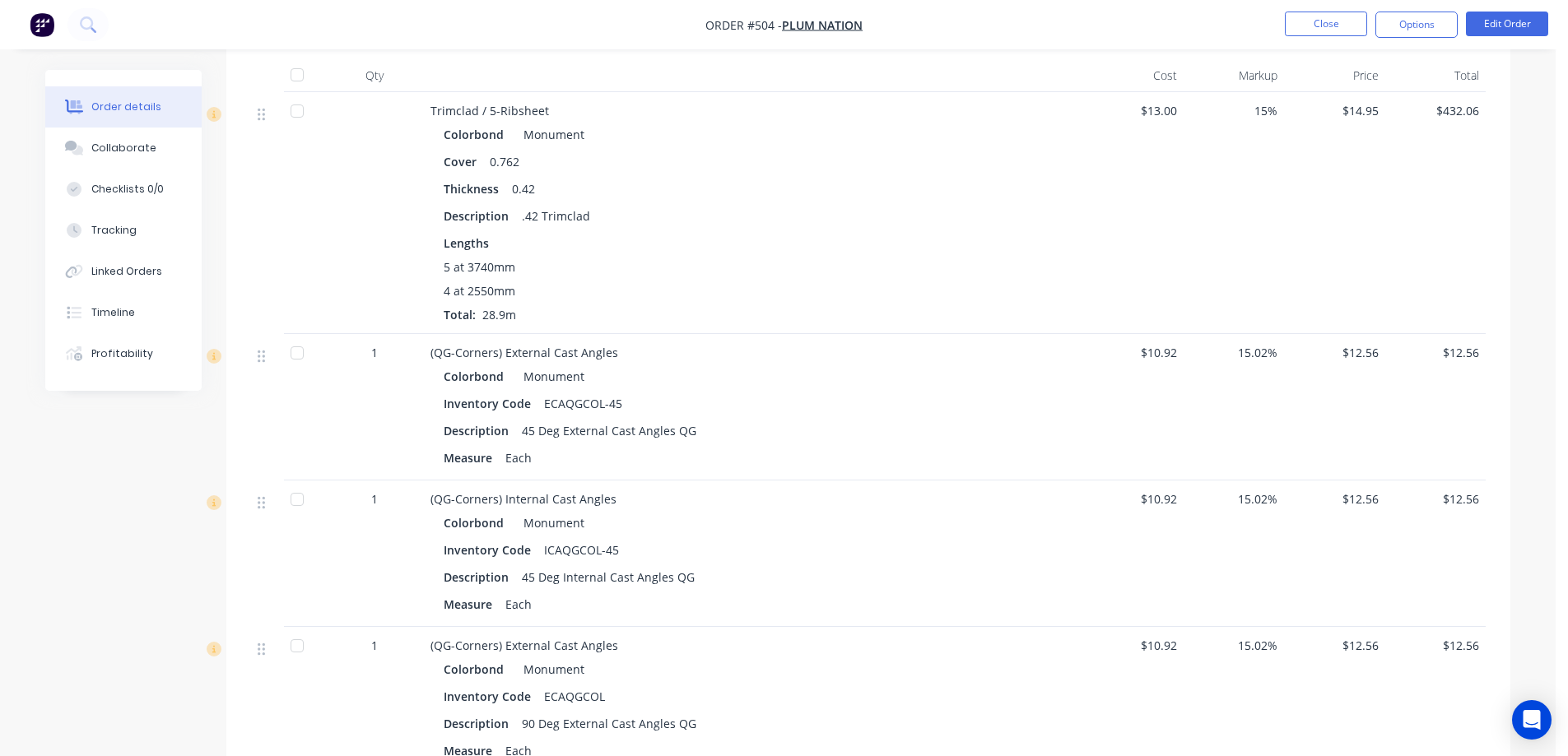
click at [33, 23] on img "button" at bounding box center [42, 24] width 25 height 25
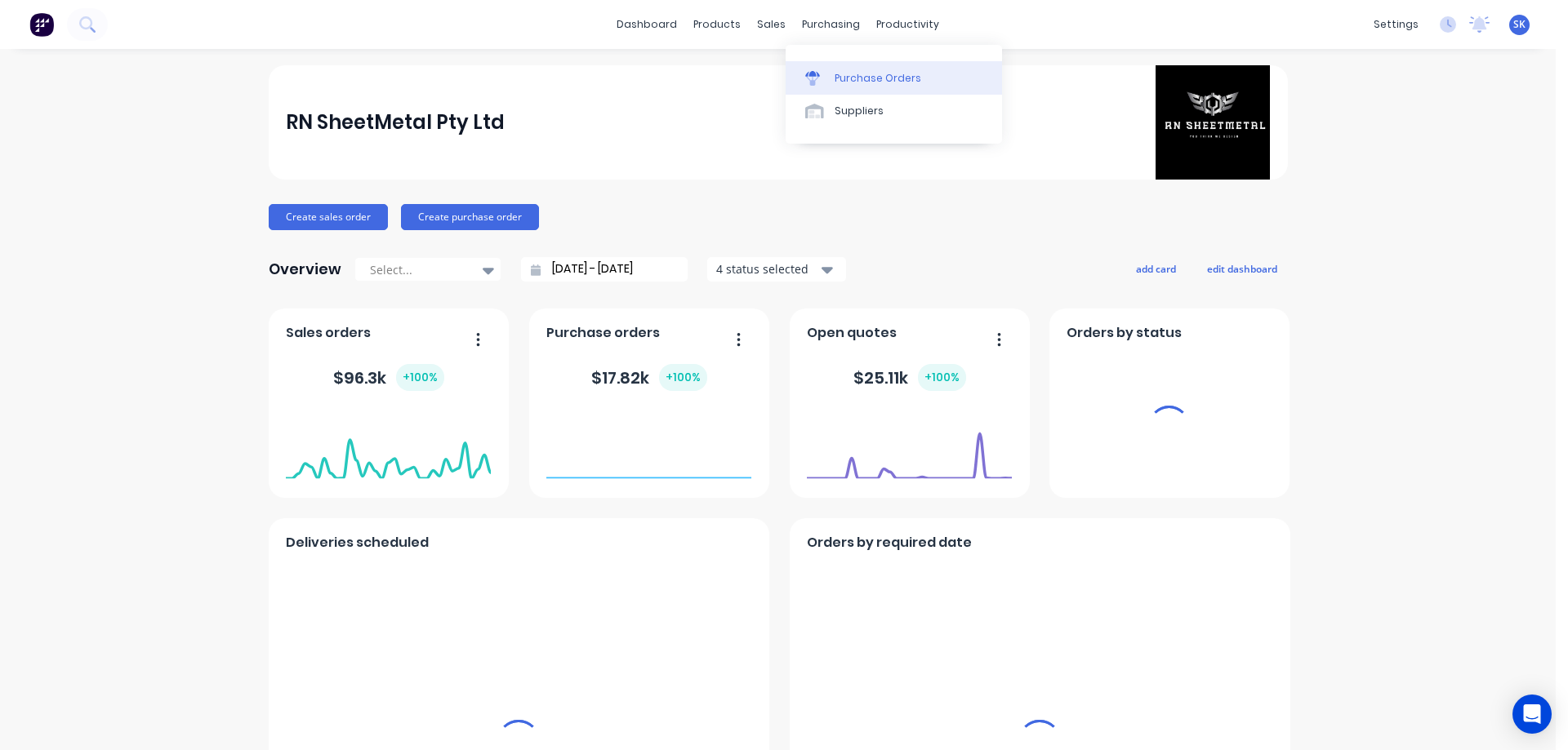
click at [844, 81] on div "Purchase Orders" at bounding box center [878, 78] width 86 height 15
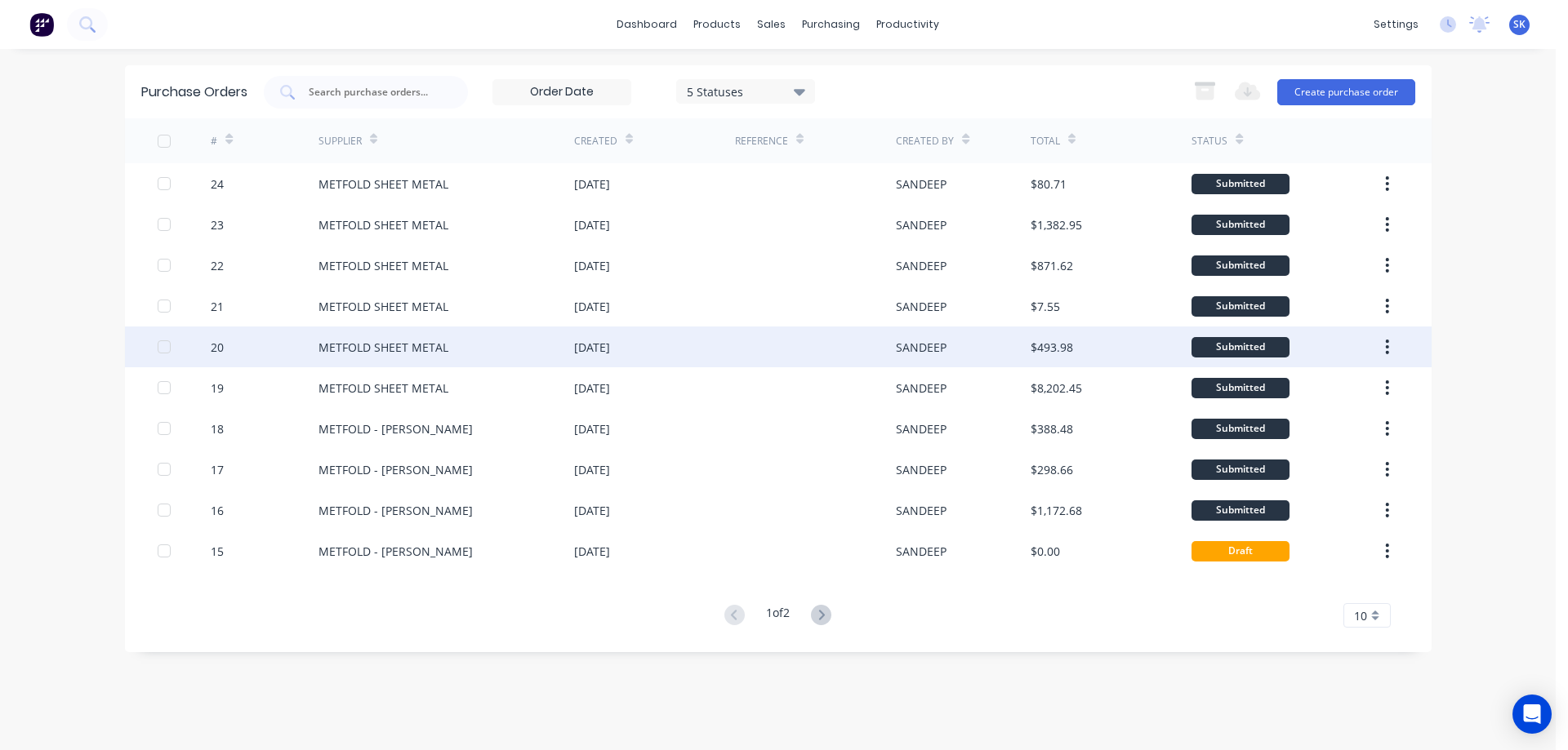
click at [755, 357] on div at bounding box center [815, 347] width 161 height 40
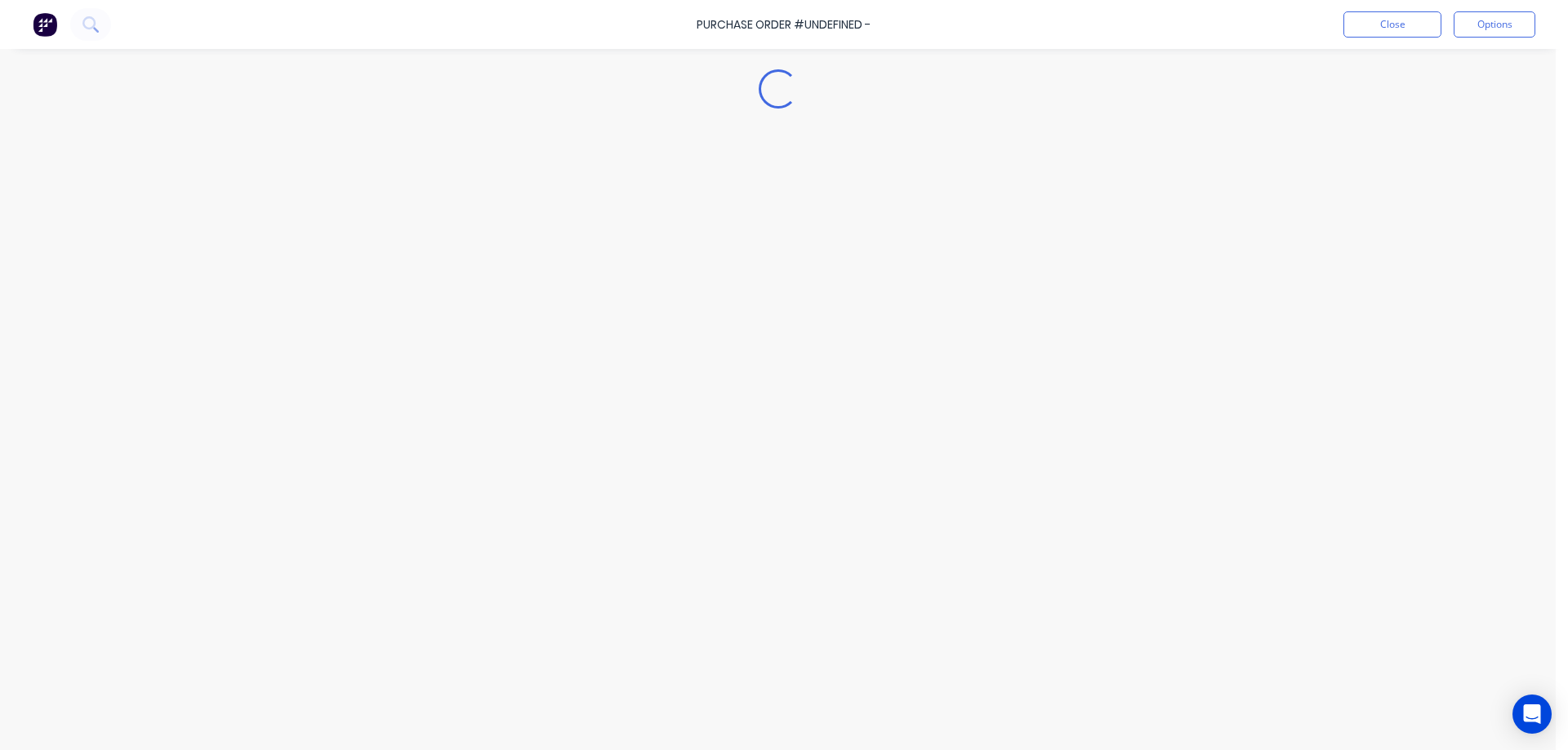
type textarea "x"
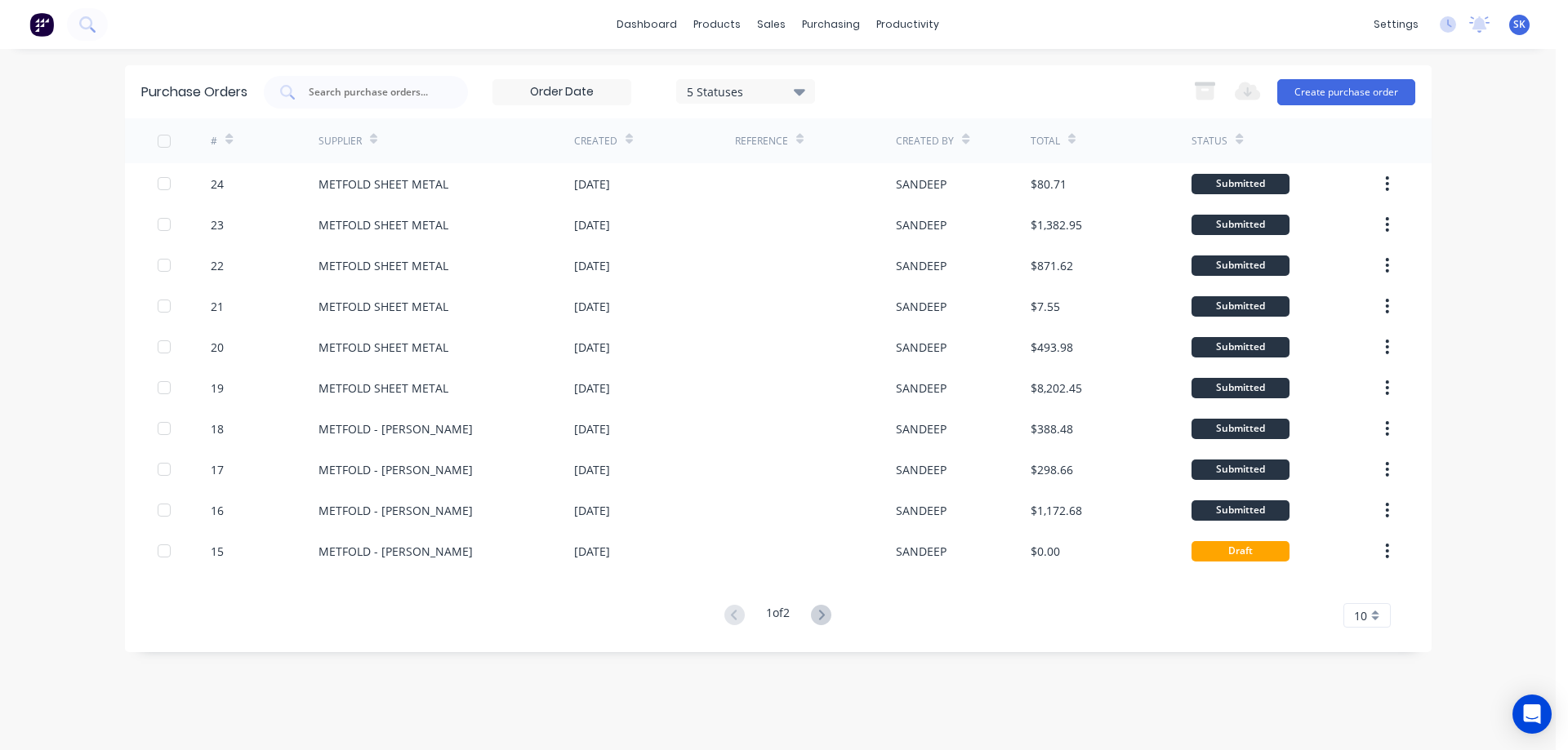
click at [51, 28] on img at bounding box center [41, 24] width 25 height 25
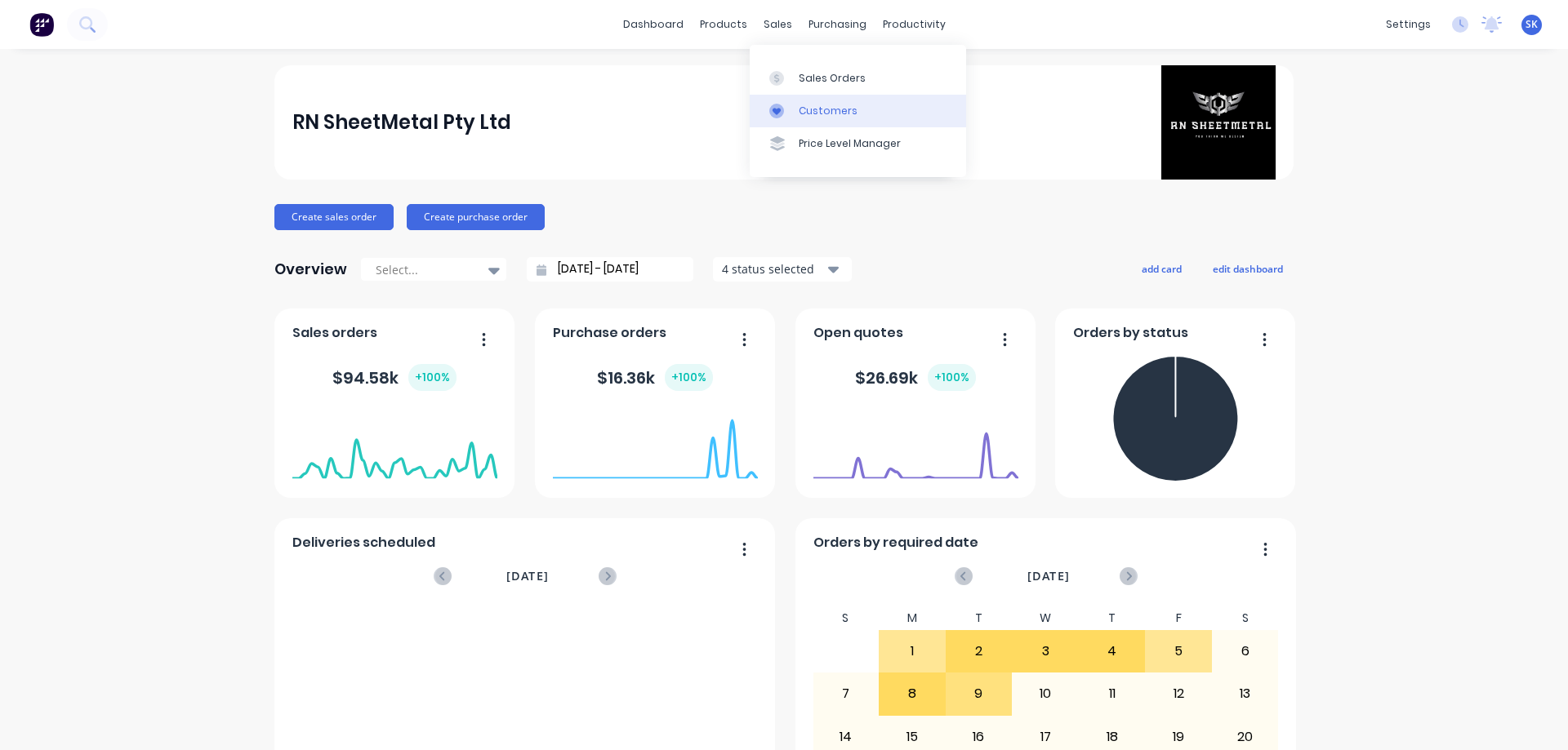
click at [812, 121] on link "Customers" at bounding box center [858, 111] width 217 height 33
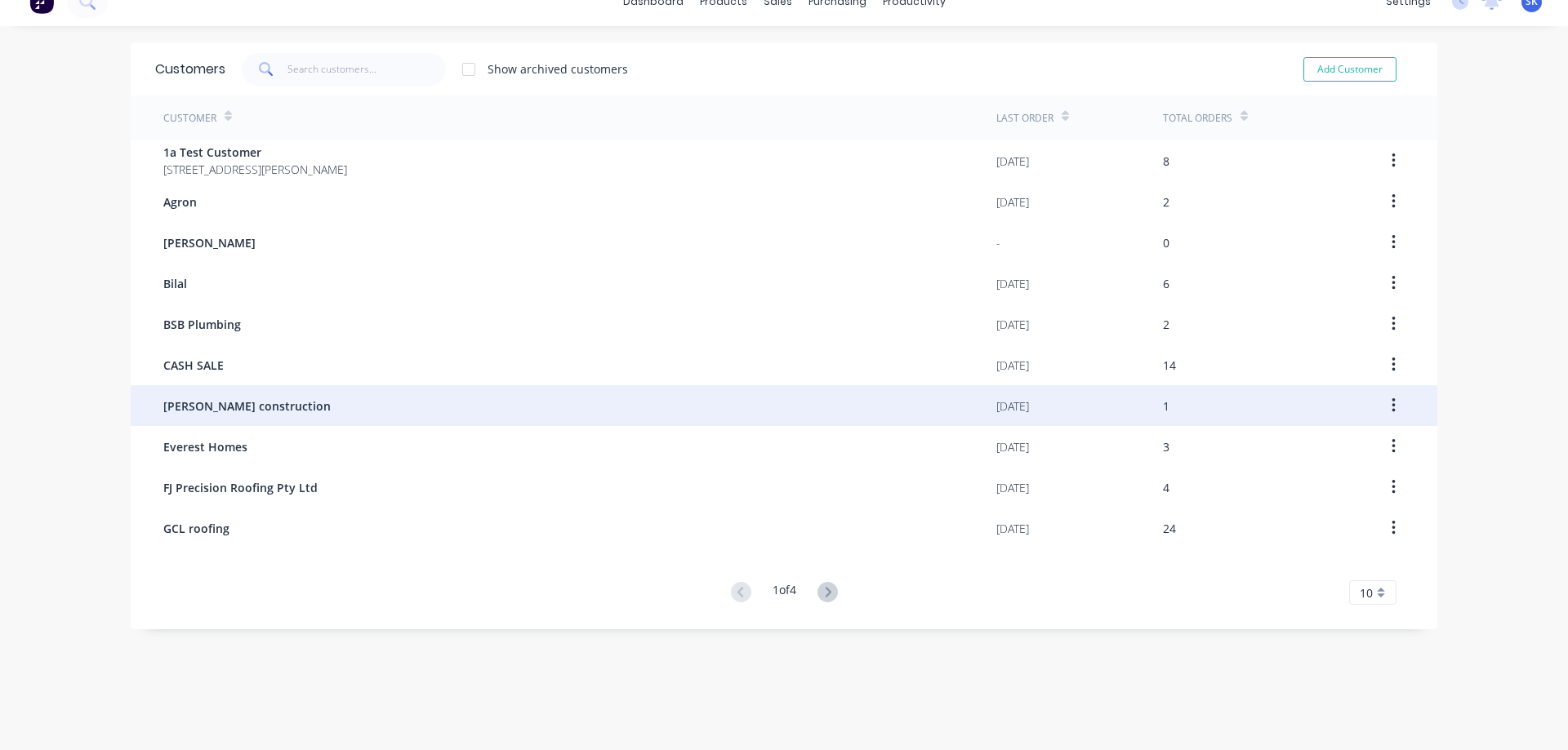
scroll to position [33, 0]
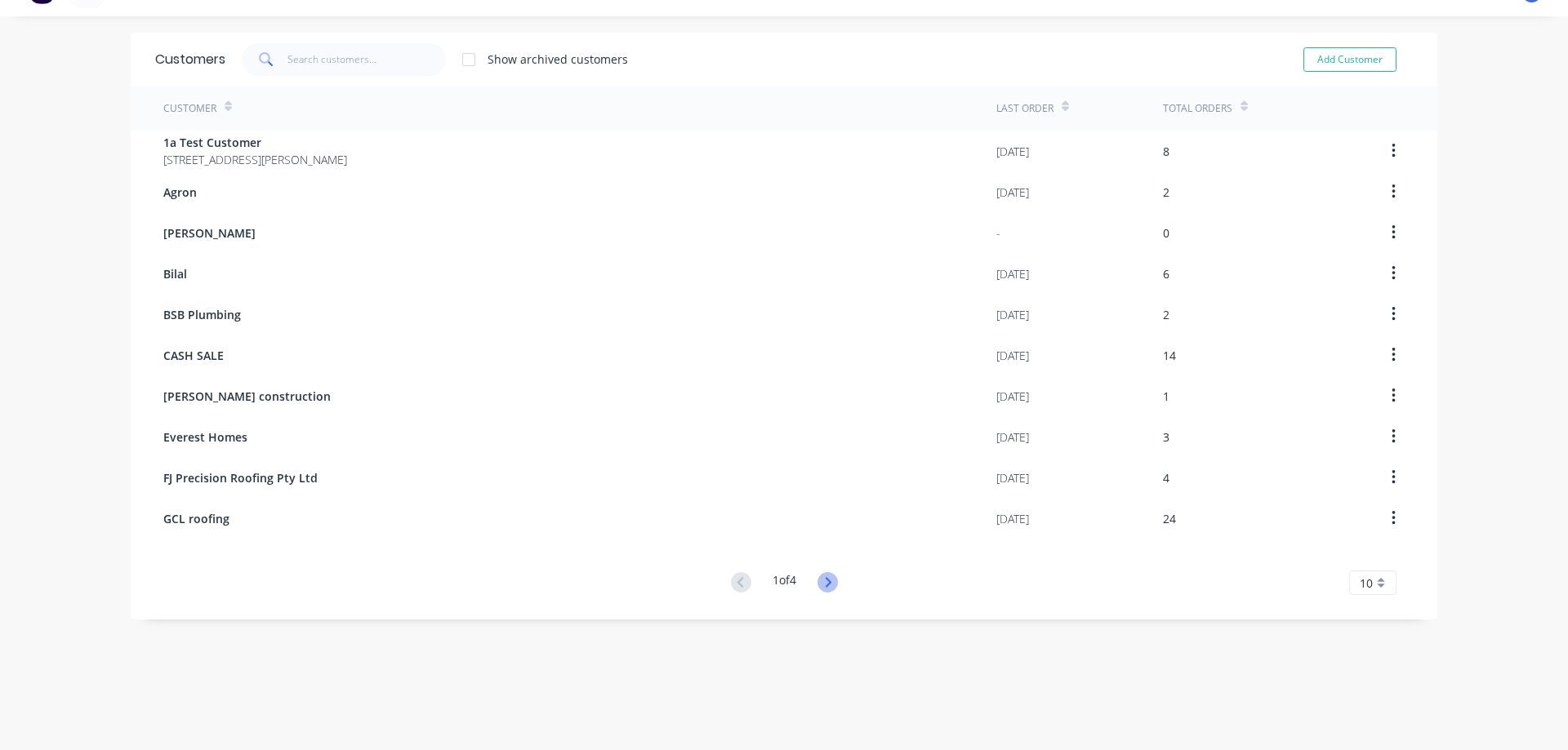
click at [825, 586] on icon at bounding box center [828, 582] width 6 height 10
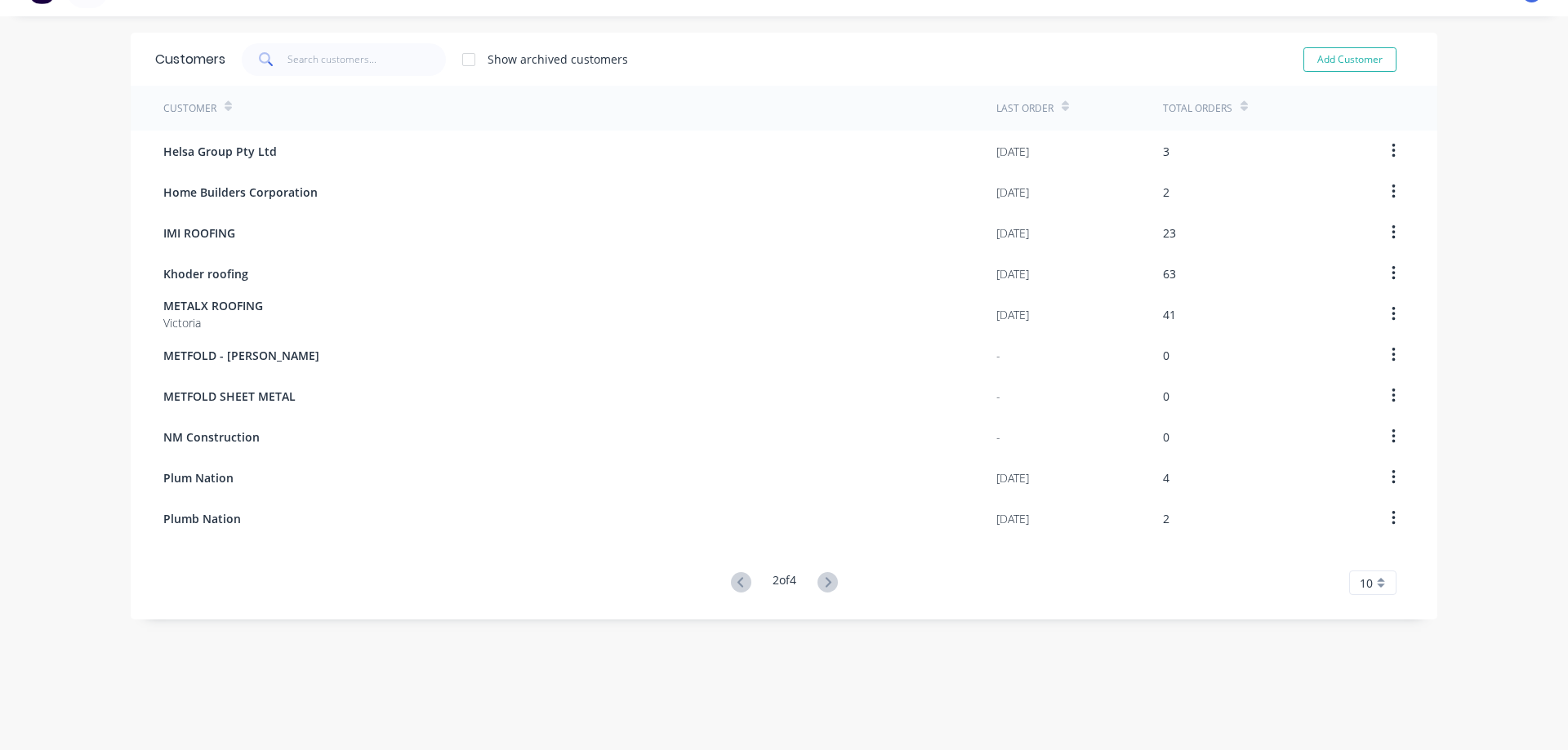
click at [822, 586] on icon at bounding box center [828, 582] width 20 height 20
click at [733, 584] on icon at bounding box center [741, 582] width 20 height 20
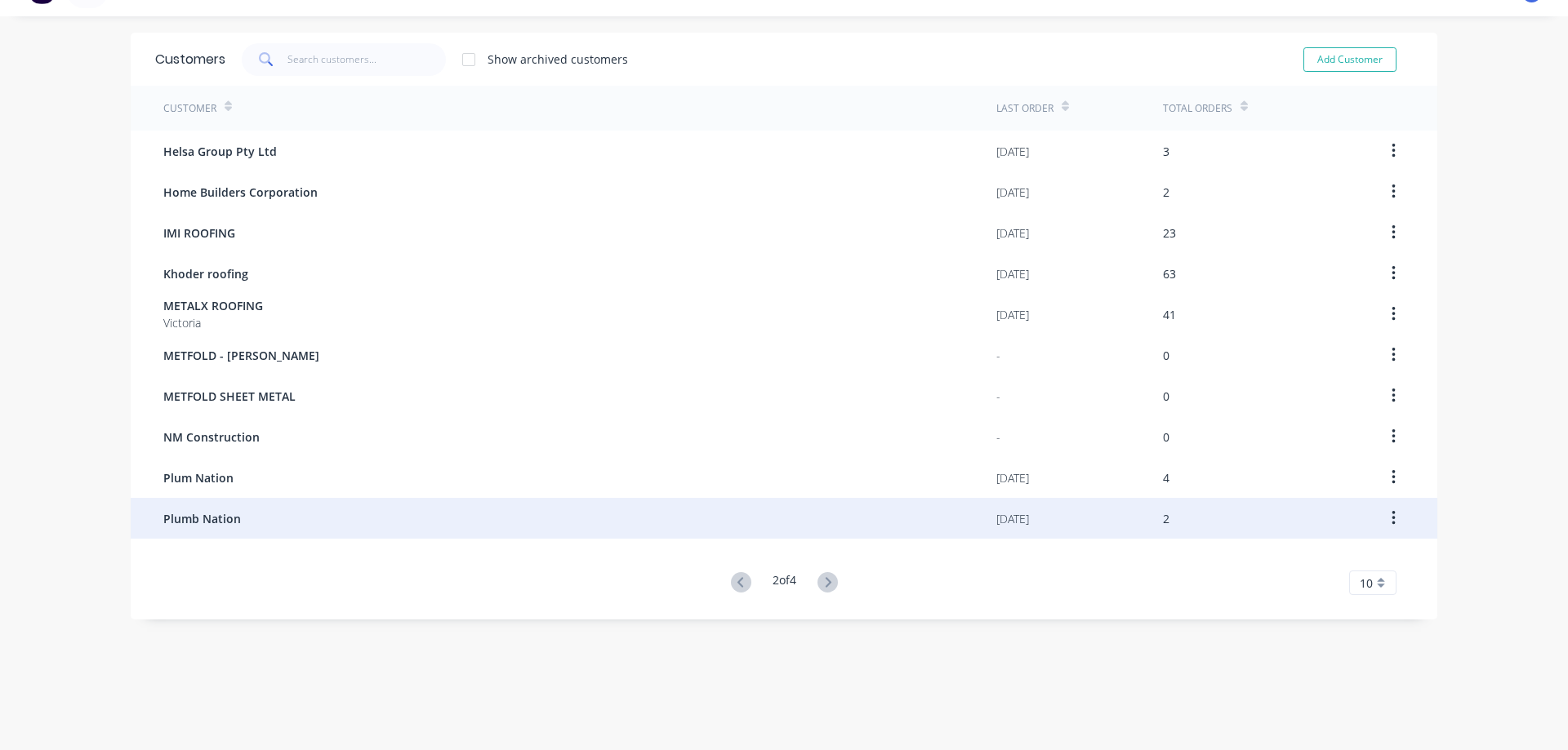
click at [1392, 523] on icon "button" at bounding box center [1393, 519] width 4 height 15
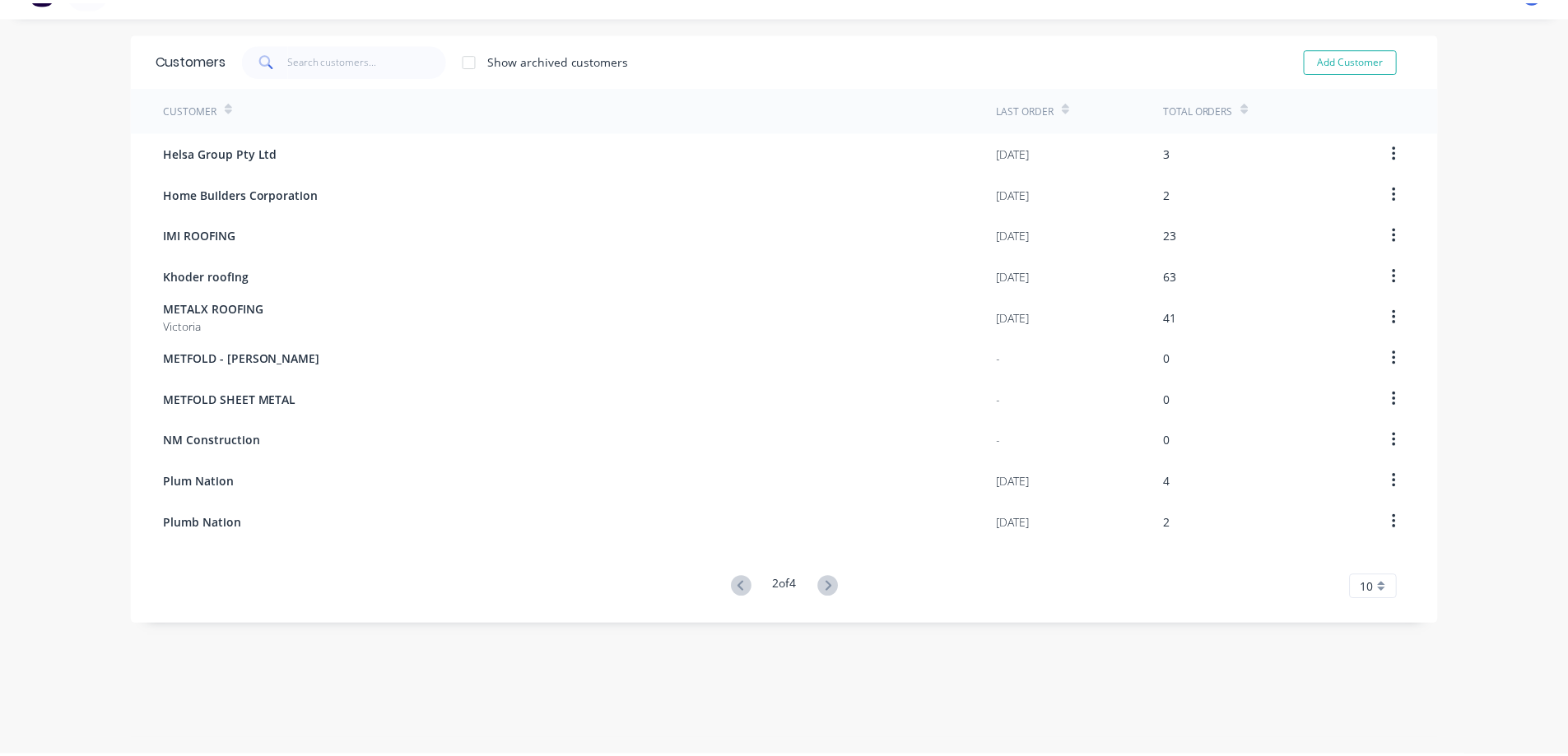
scroll to position [0, 0]
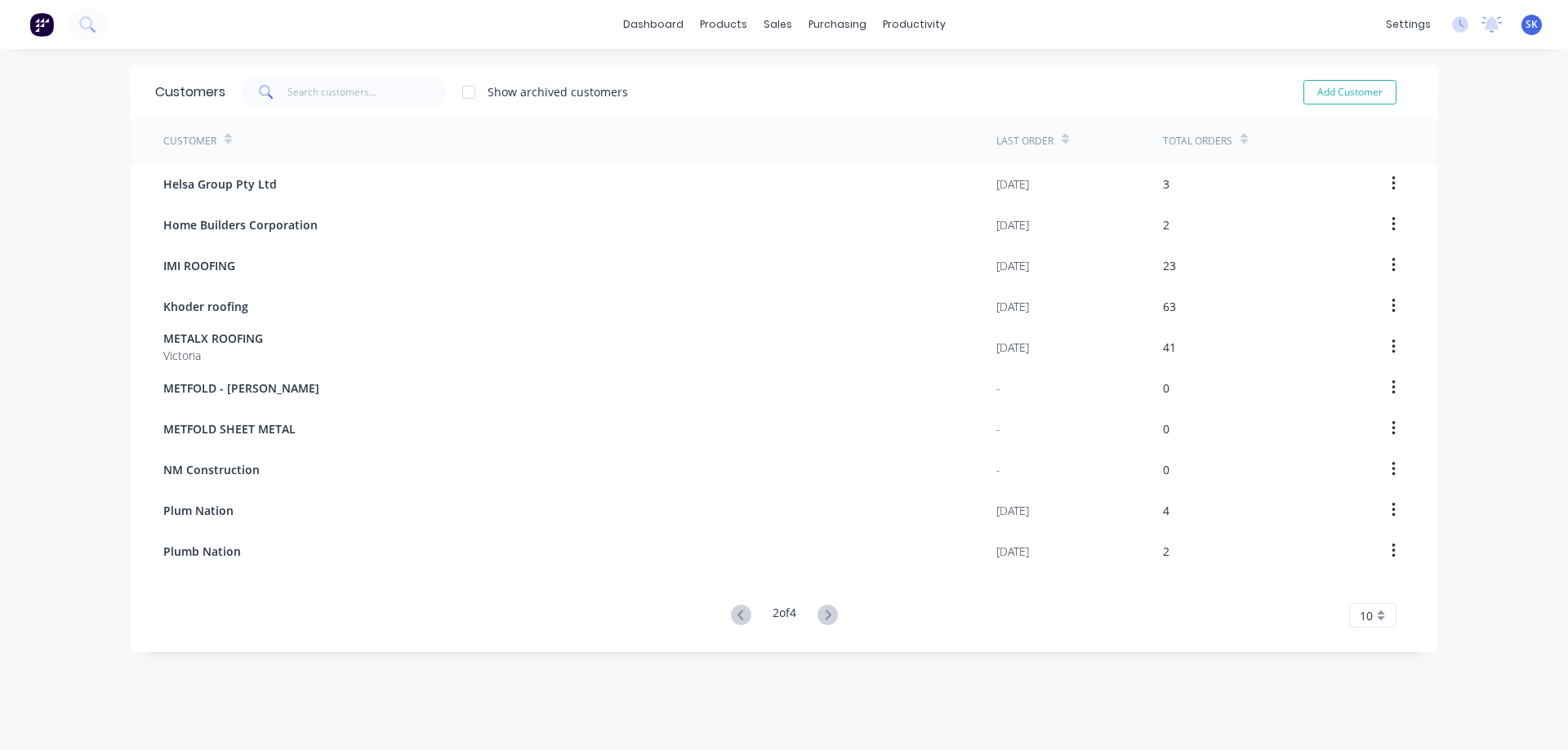
click at [37, 32] on img at bounding box center [41, 24] width 25 height 25
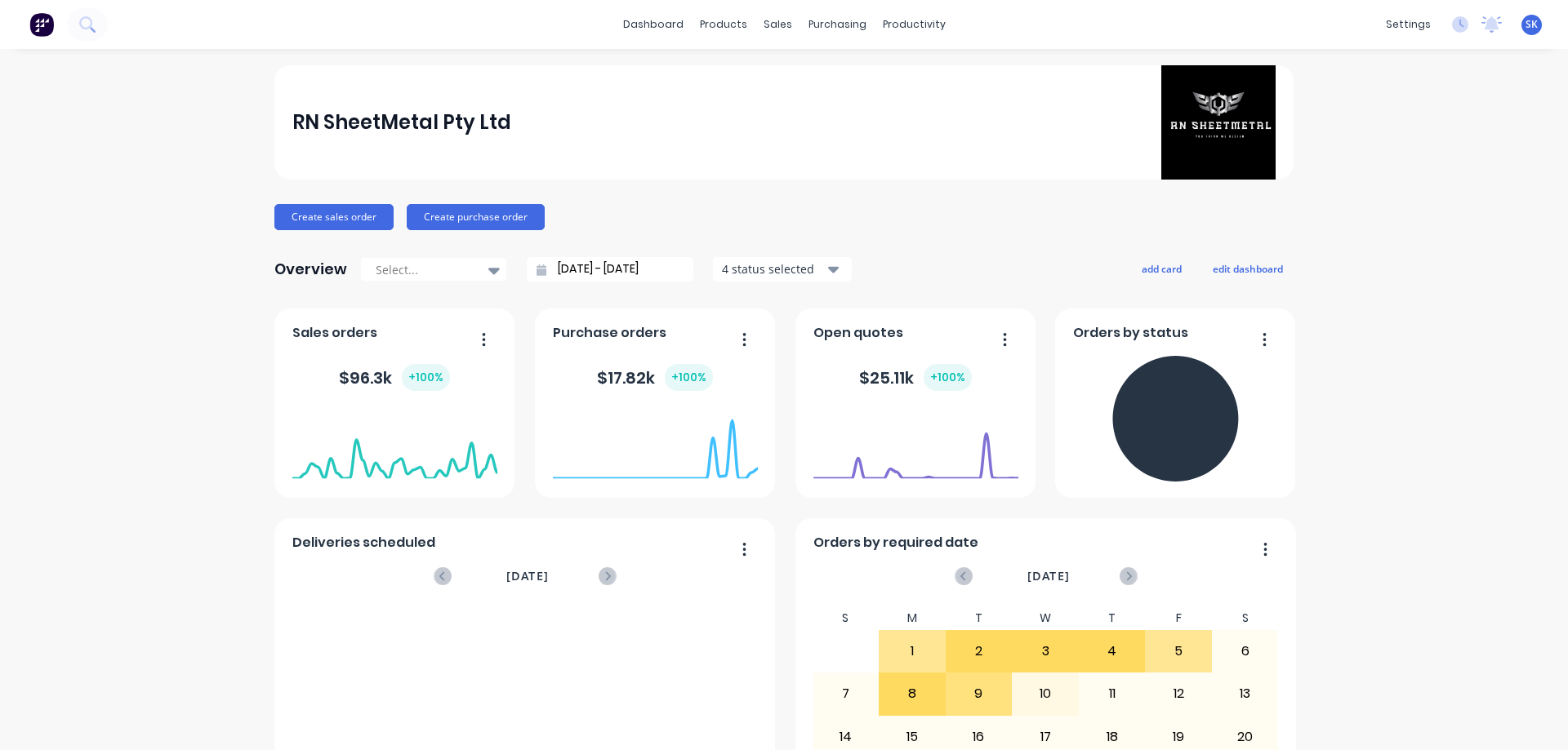
click at [55, 19] on button at bounding box center [41, 25] width 34 height 33
click at [777, 18] on div "sales" at bounding box center [778, 24] width 45 height 25
click at [799, 65] on link "Sales Orders" at bounding box center [858, 78] width 217 height 33
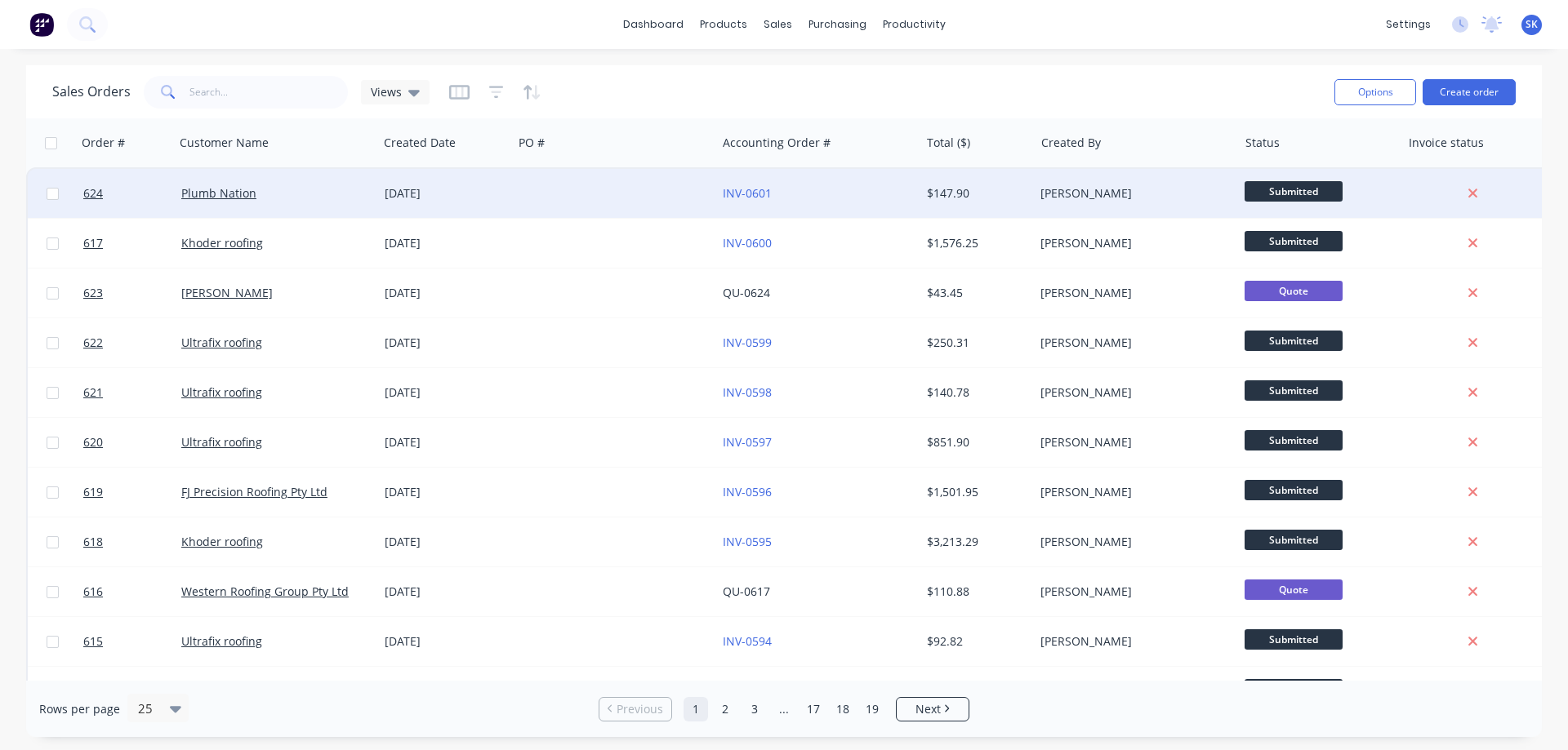
click at [528, 188] on div at bounding box center [614, 193] width 203 height 49
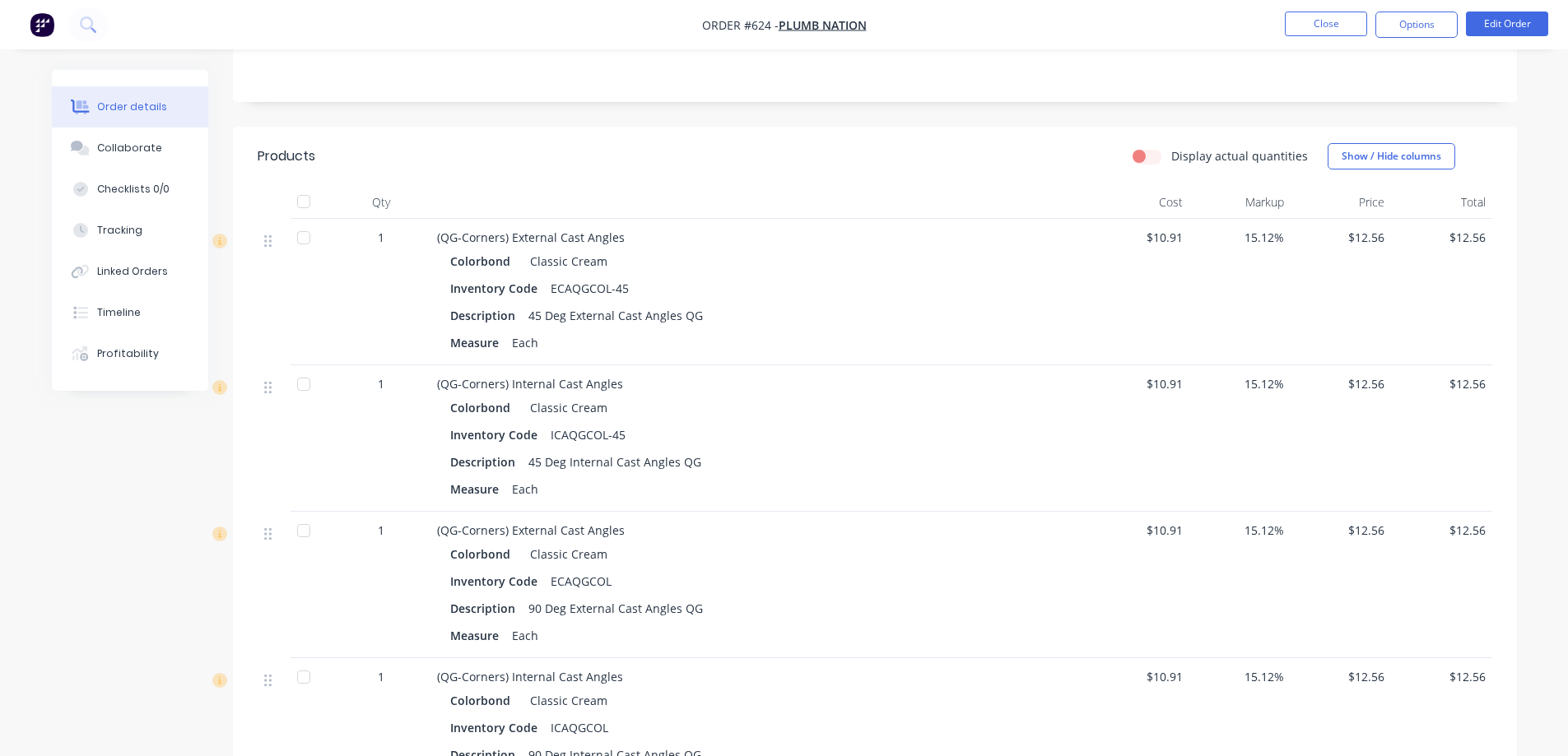
scroll to position [247, 0]
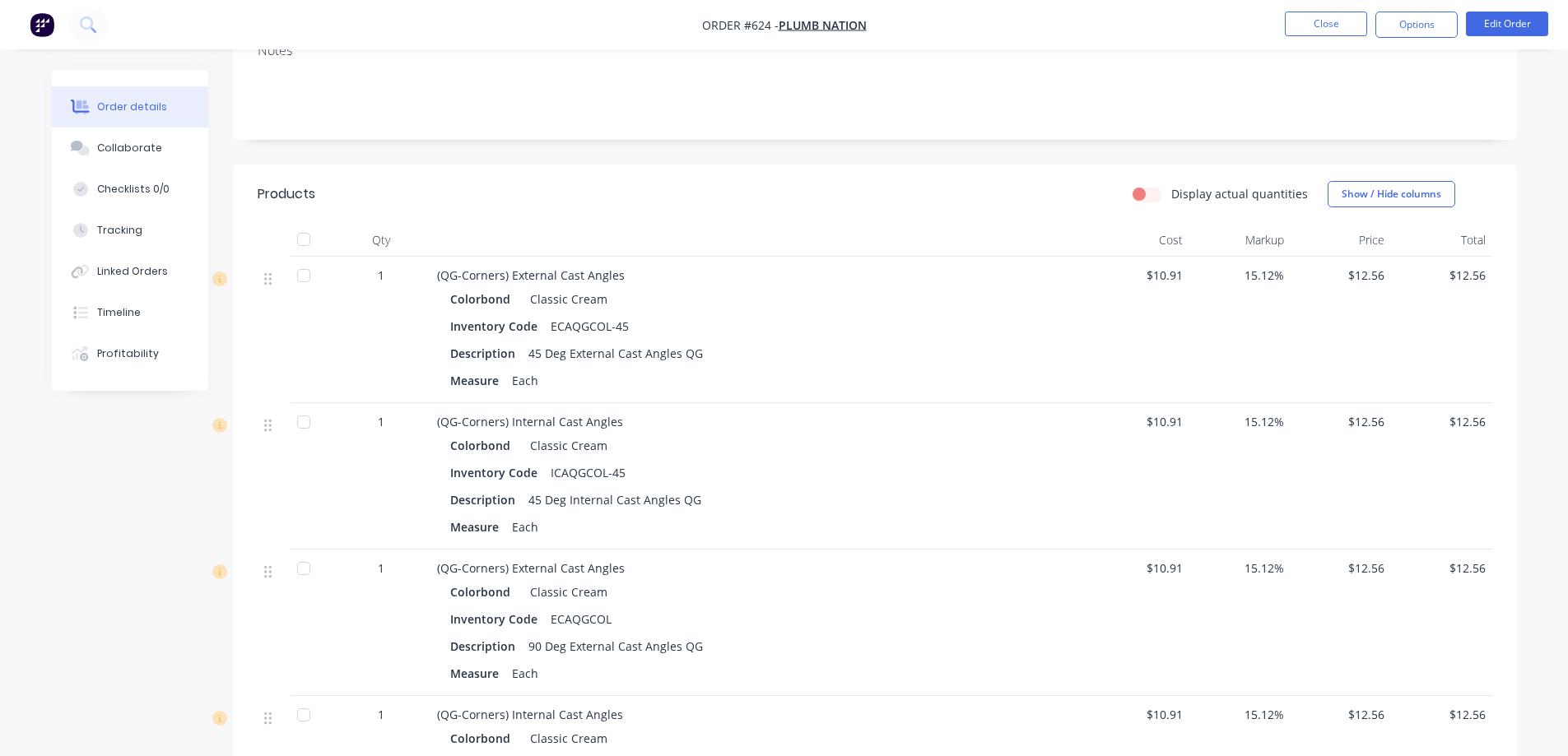
click at [44, 20] on img "button" at bounding box center [42, 24] width 25 height 25
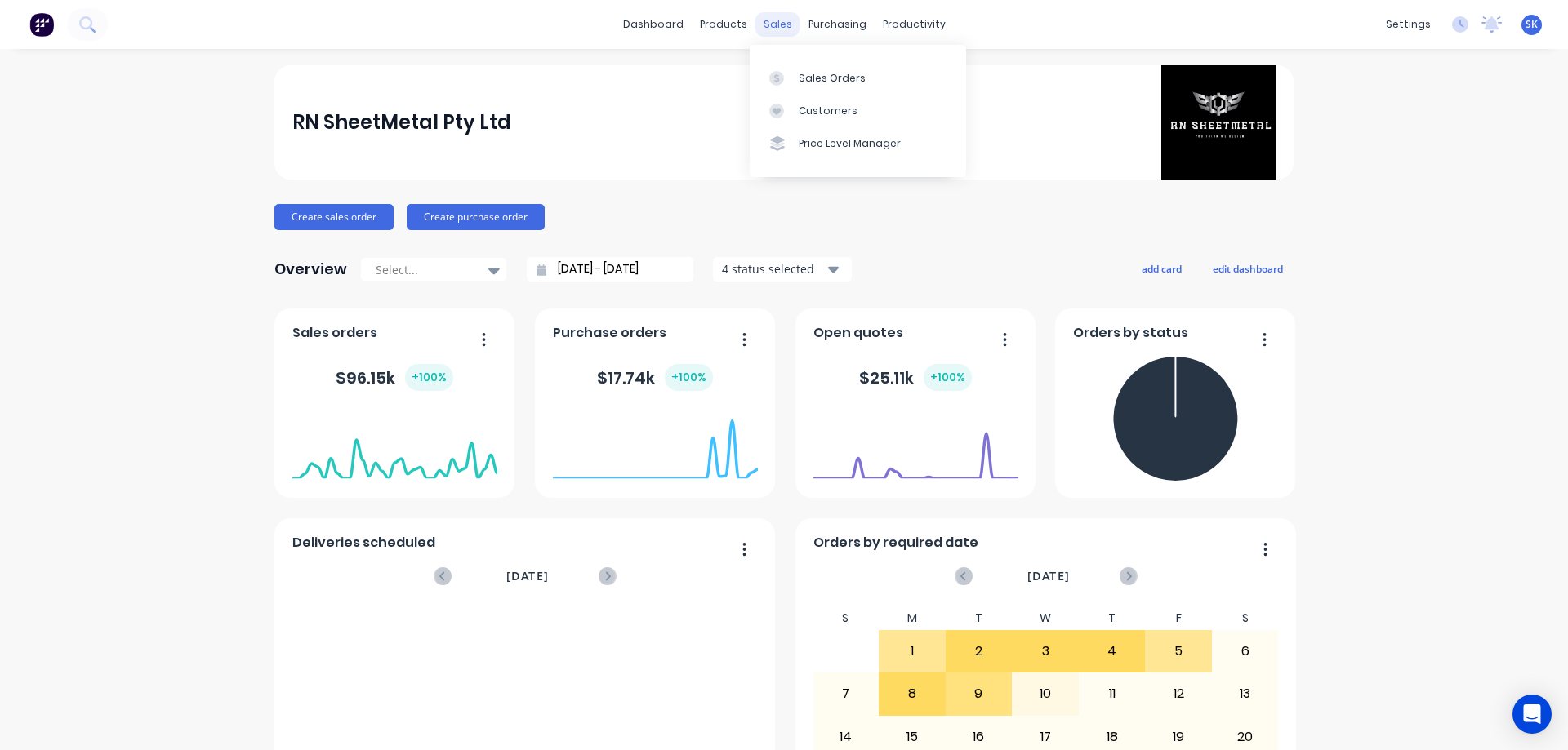
click at [767, 28] on div "sales" at bounding box center [778, 24] width 45 height 25
click at [804, 79] on div "Sales Orders" at bounding box center [832, 78] width 67 height 15
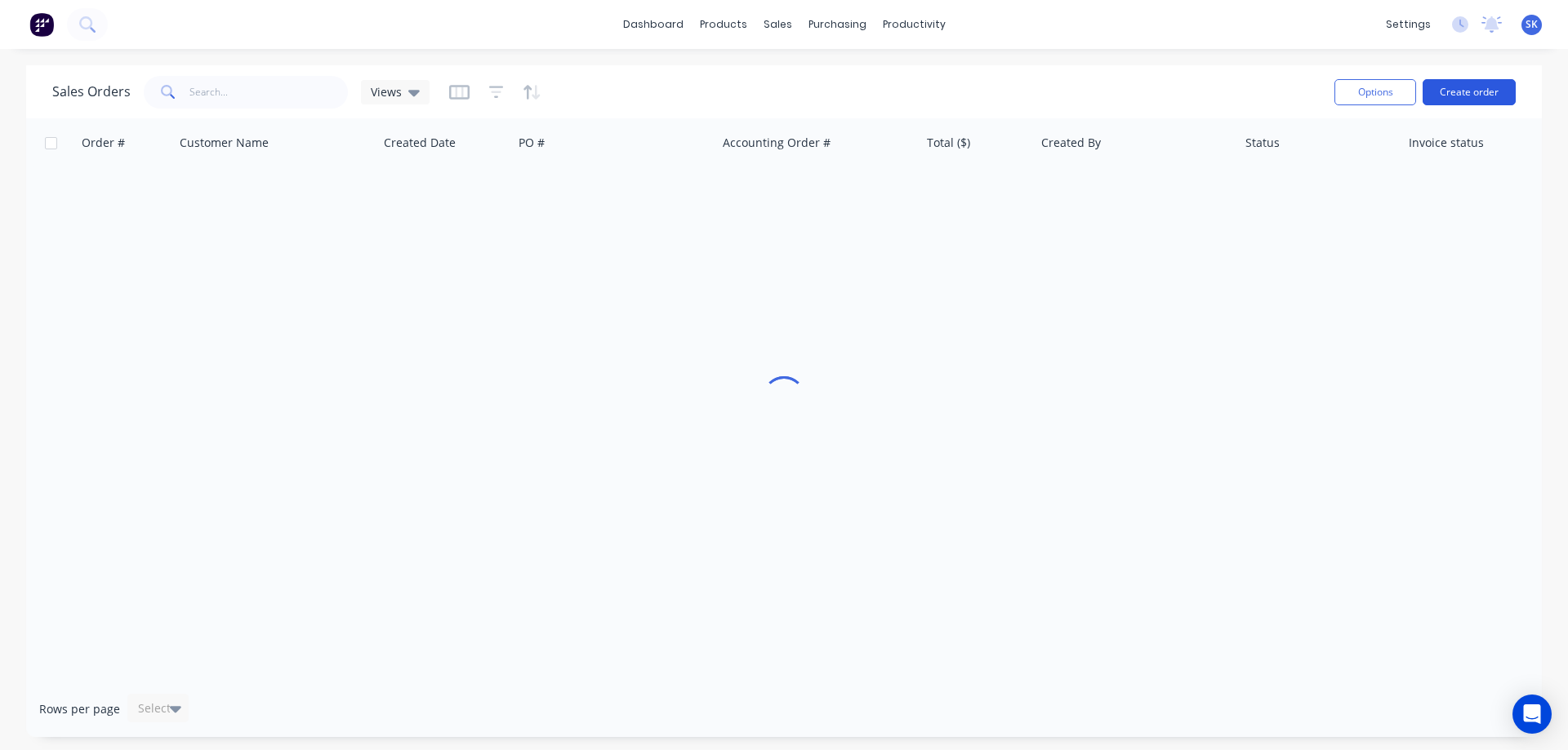
click at [1476, 98] on button "Create order" at bounding box center [1469, 92] width 93 height 26
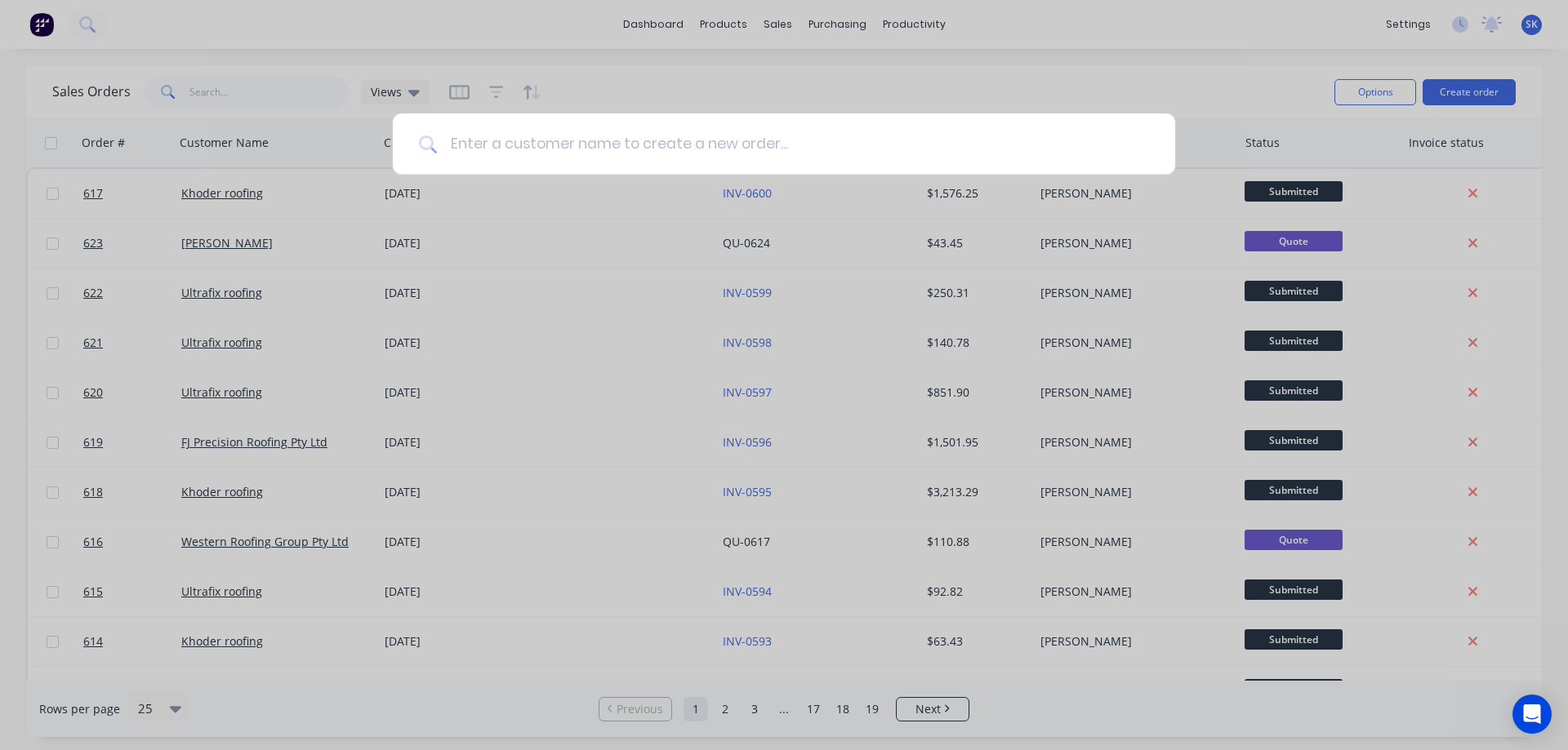
click at [488, 146] on input at bounding box center [793, 144] width 712 height 62
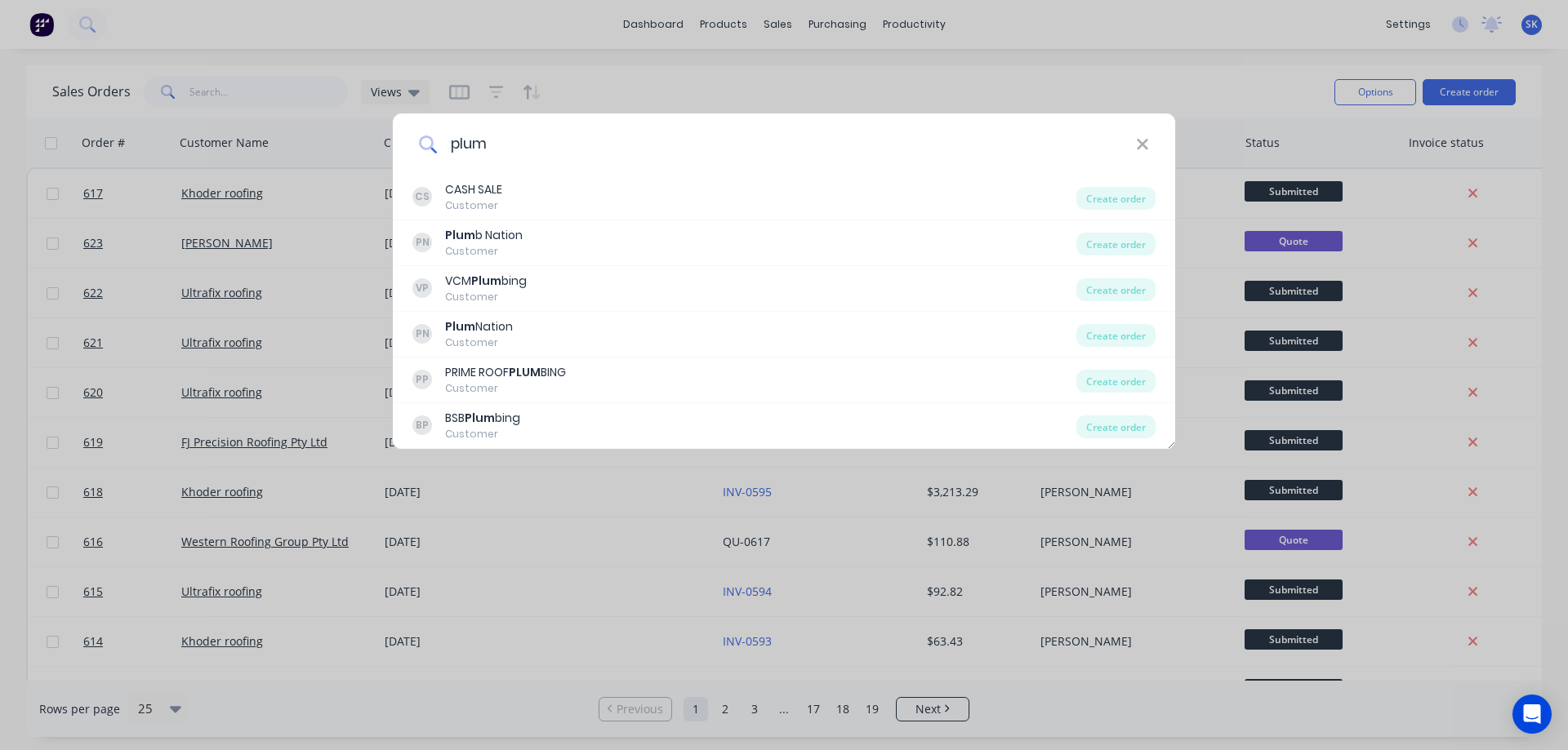
type input "plum"
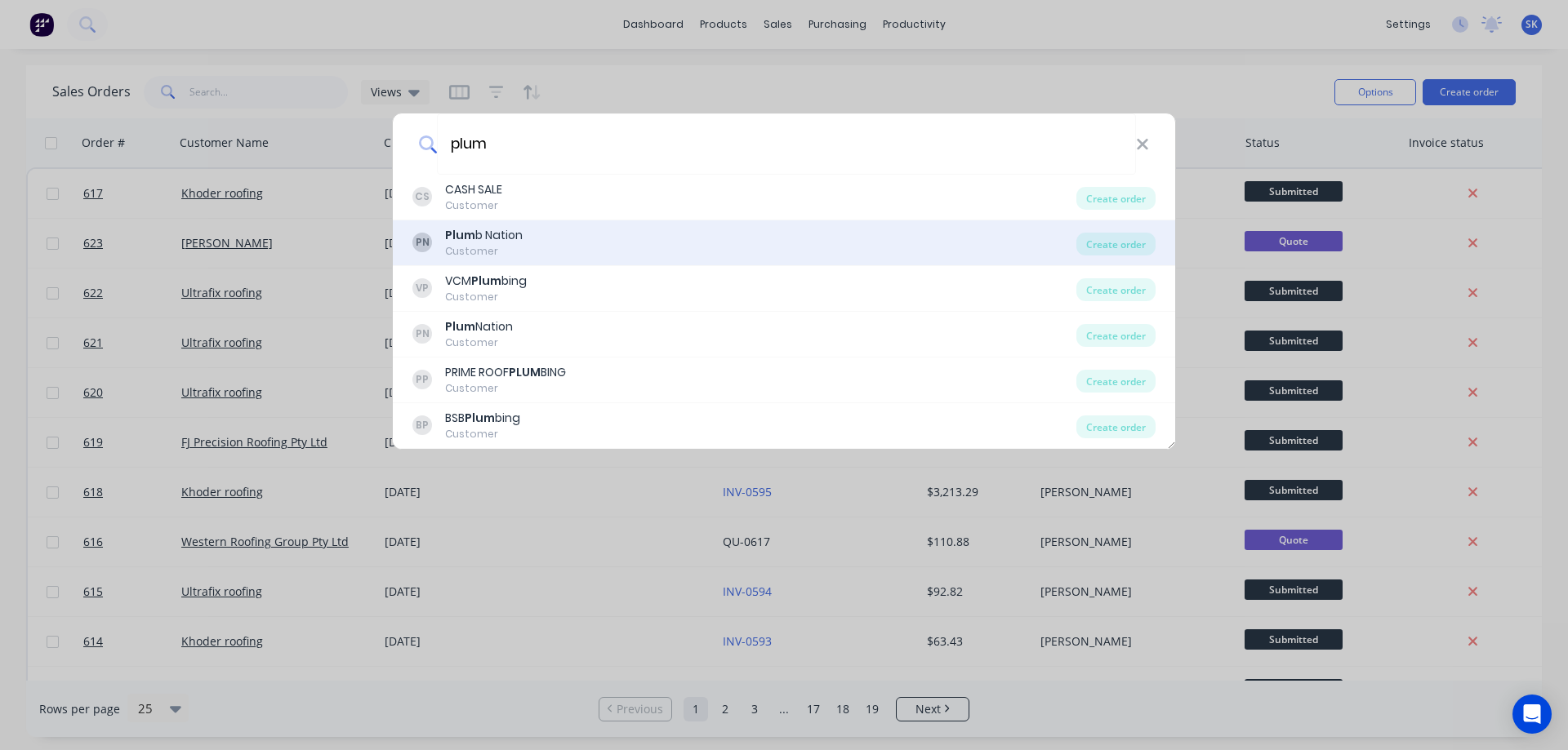
click at [521, 229] on div "Plum b Nation" at bounding box center [484, 235] width 77 height 17
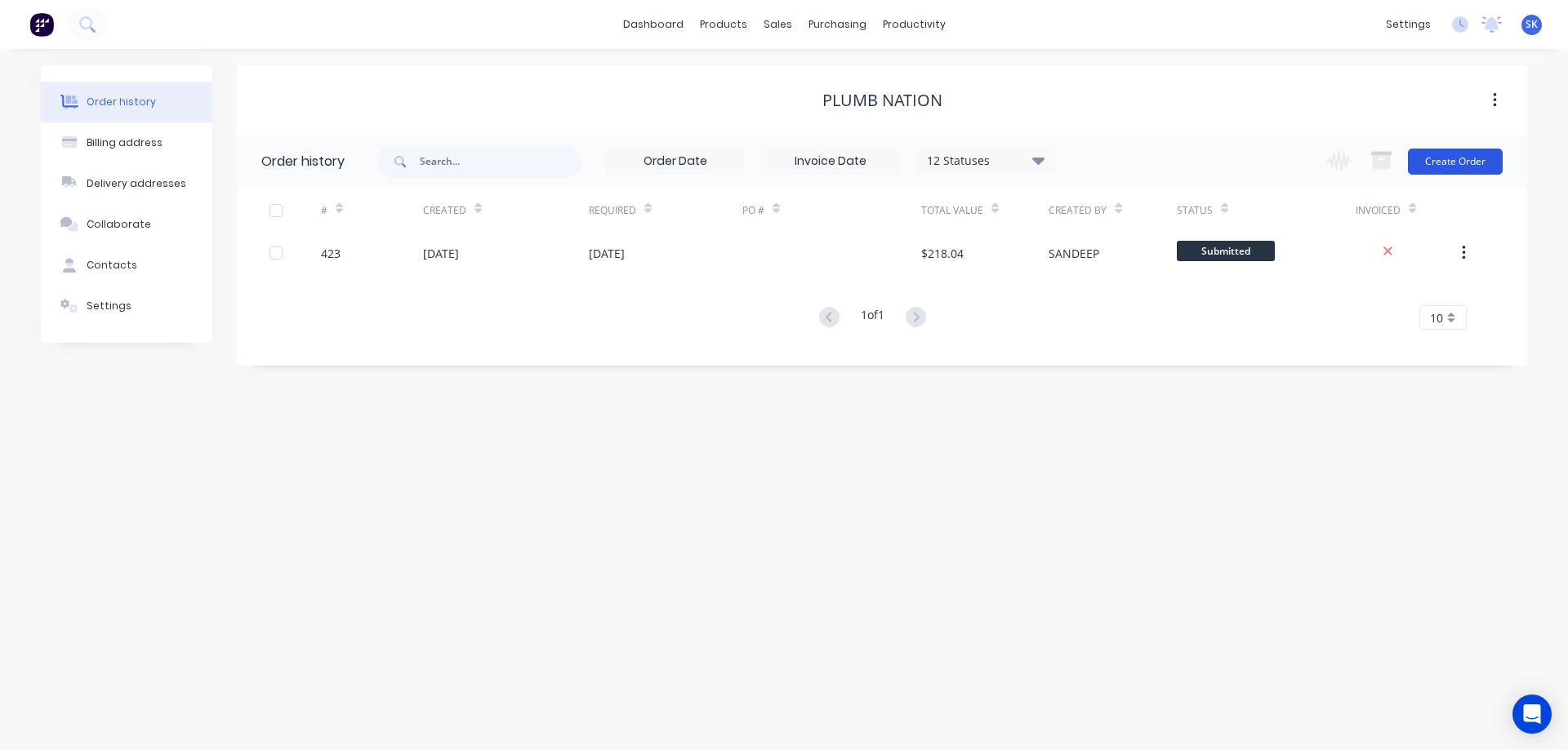
click at [1436, 161] on button "Create Order" at bounding box center [1455, 162] width 95 height 26
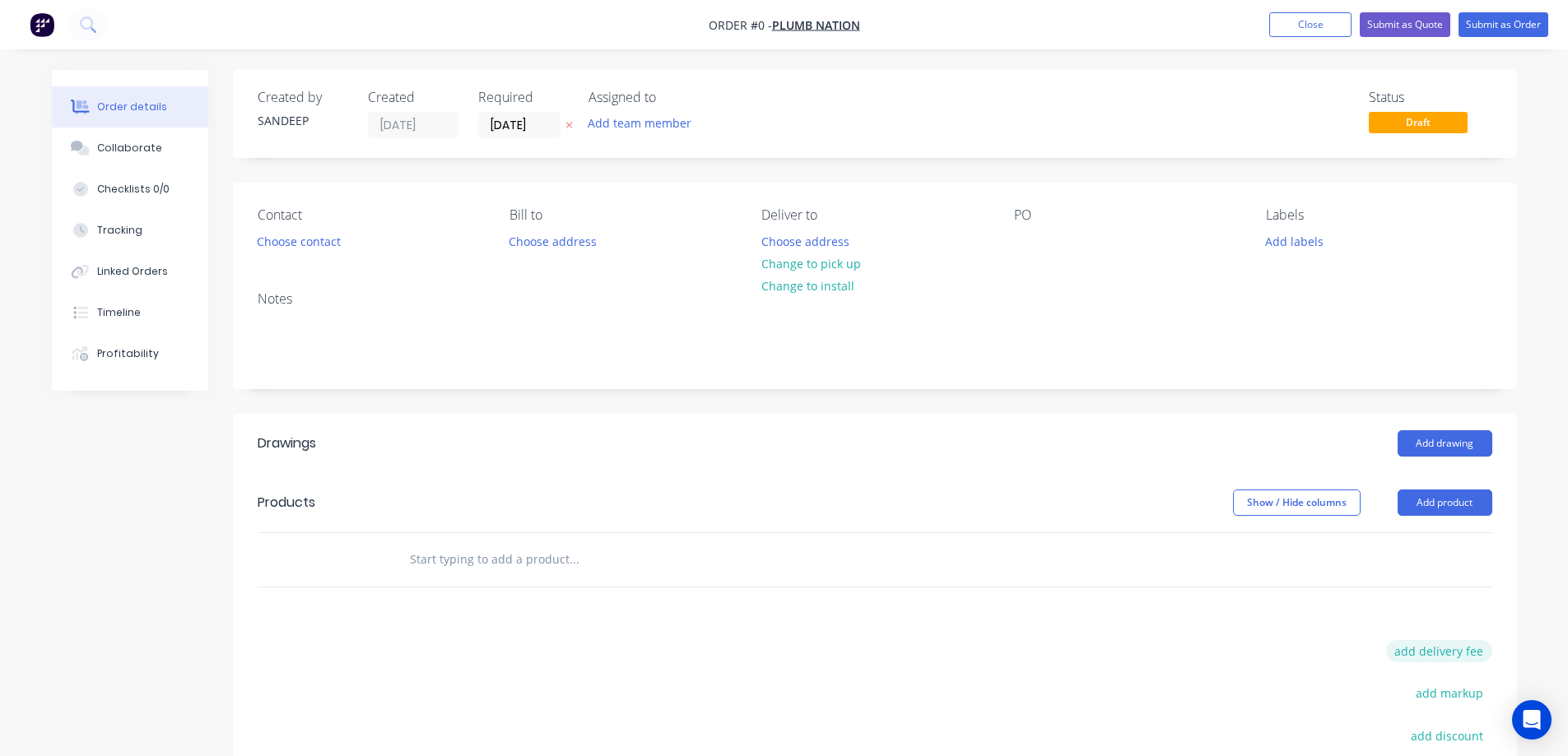
click at [1455, 648] on button "add delivery fee" at bounding box center [1438, 651] width 106 height 22
type input "50"
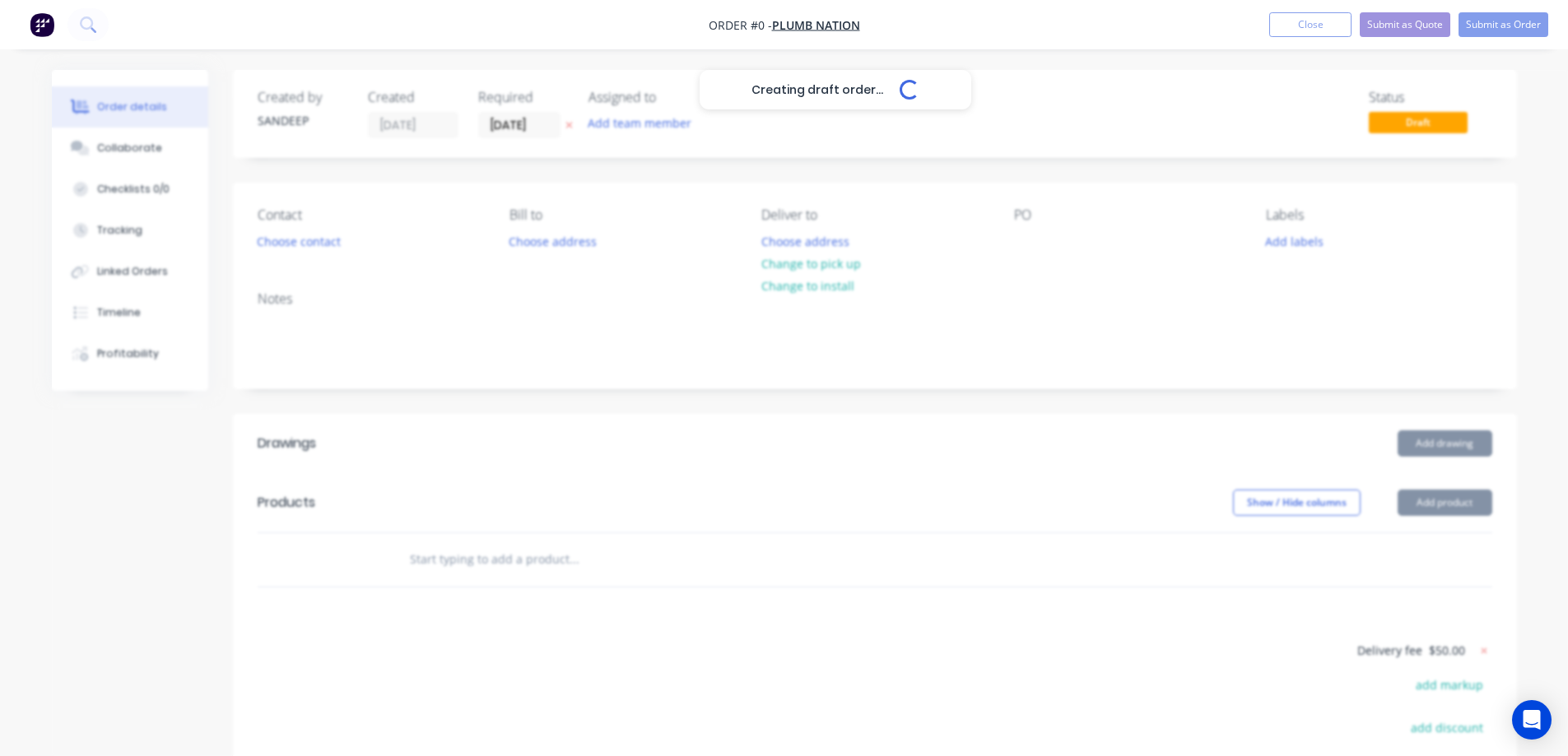
click at [899, 651] on div "Creating draft order... Loading... Order details Collaborate Checklists 0/0 Tra…" at bounding box center [784, 535] width 1498 height 929
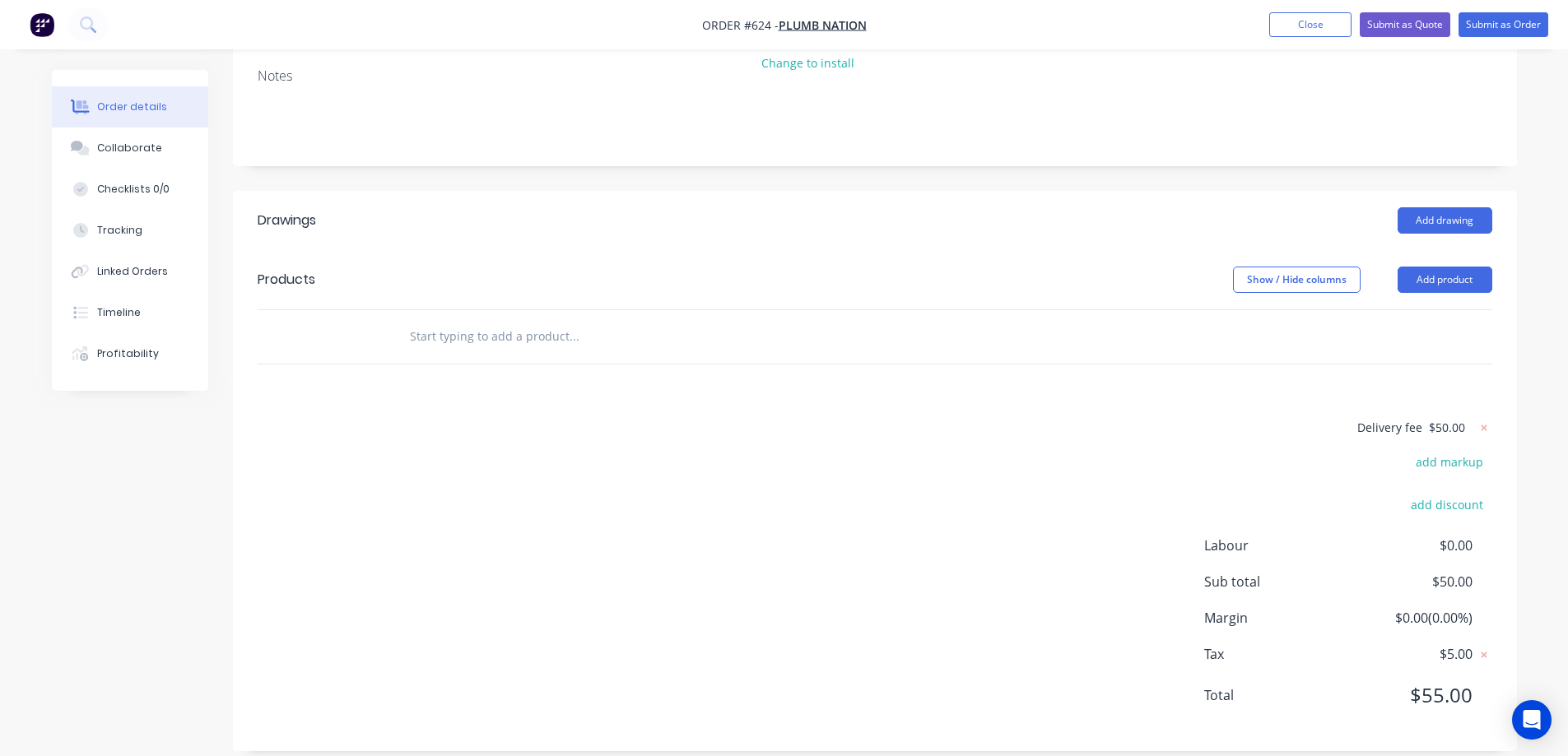
scroll to position [242, 0]
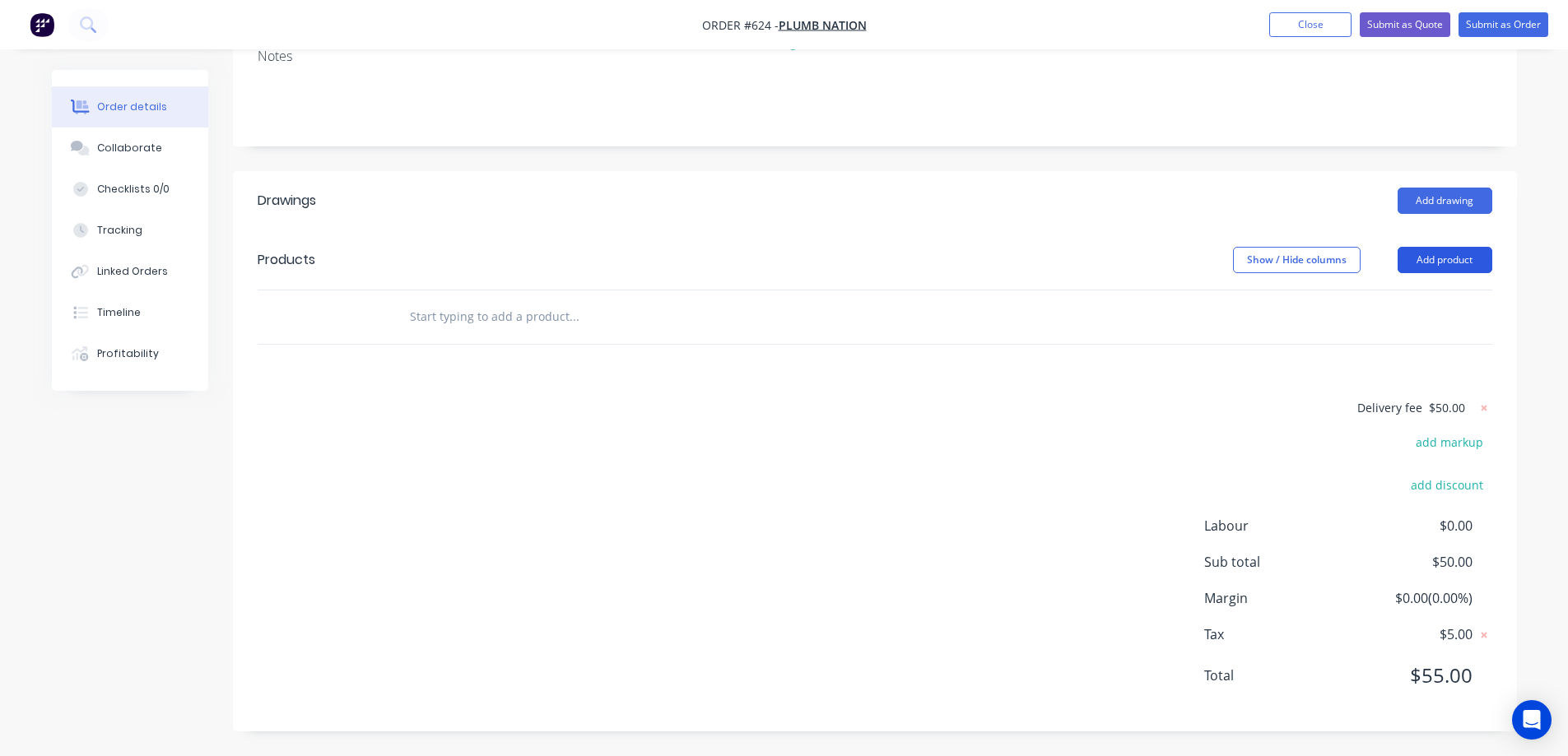
click at [1408, 265] on button "Add product" at bounding box center [1445, 260] width 94 height 26
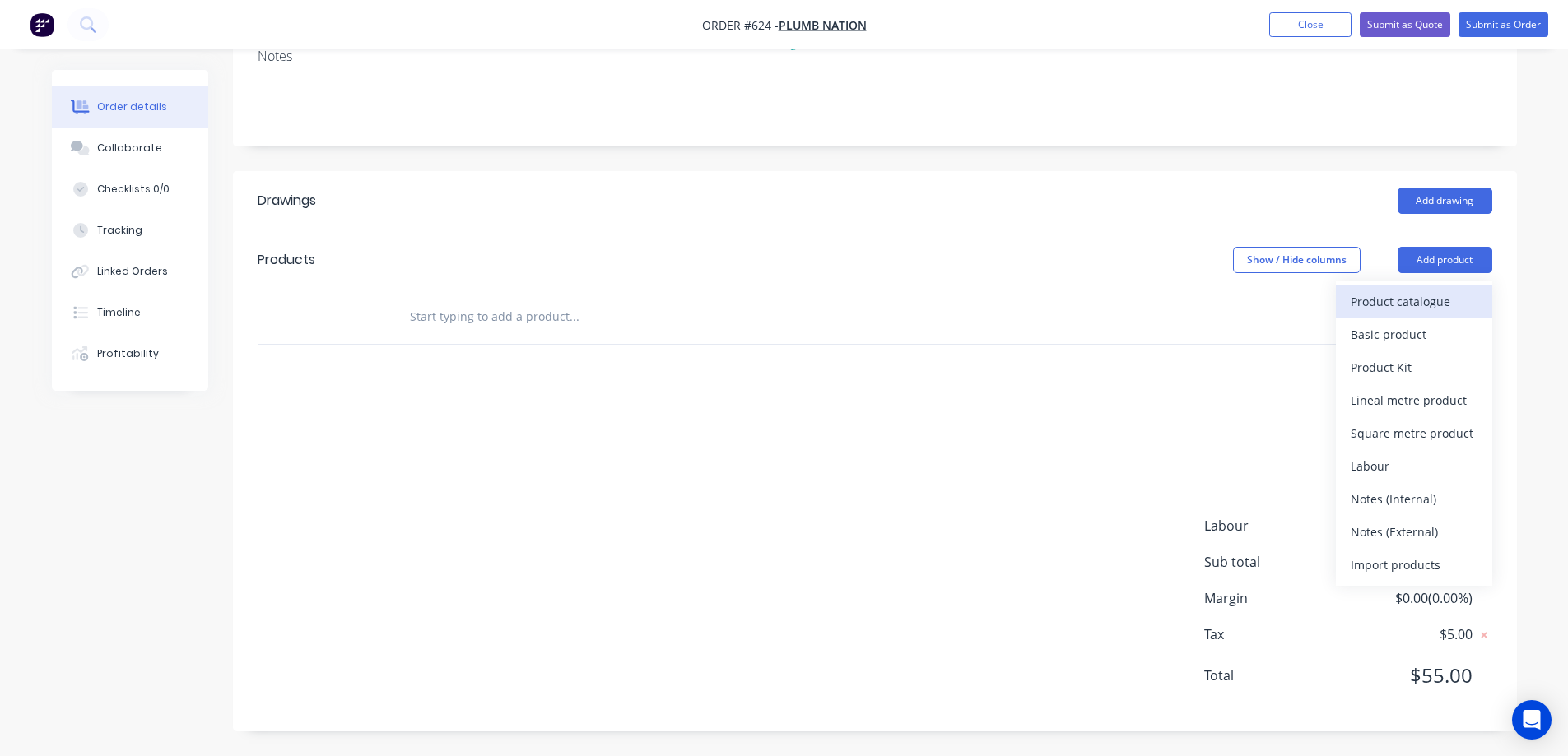
click at [1363, 301] on div "Product catalogue" at bounding box center [1413, 302] width 127 height 24
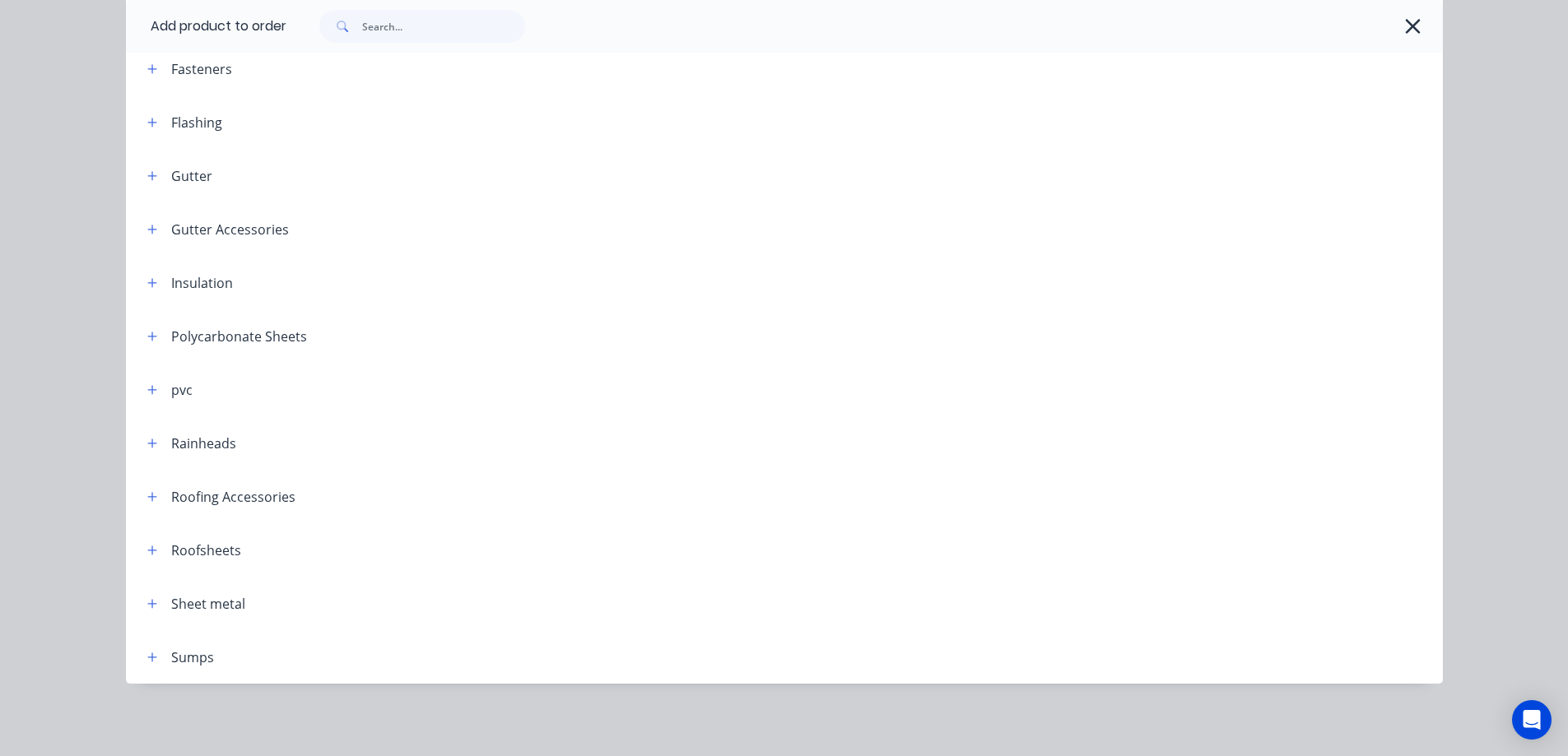
scroll to position [266, 0]
click at [148, 231] on icon "button" at bounding box center [152, 229] width 10 height 11
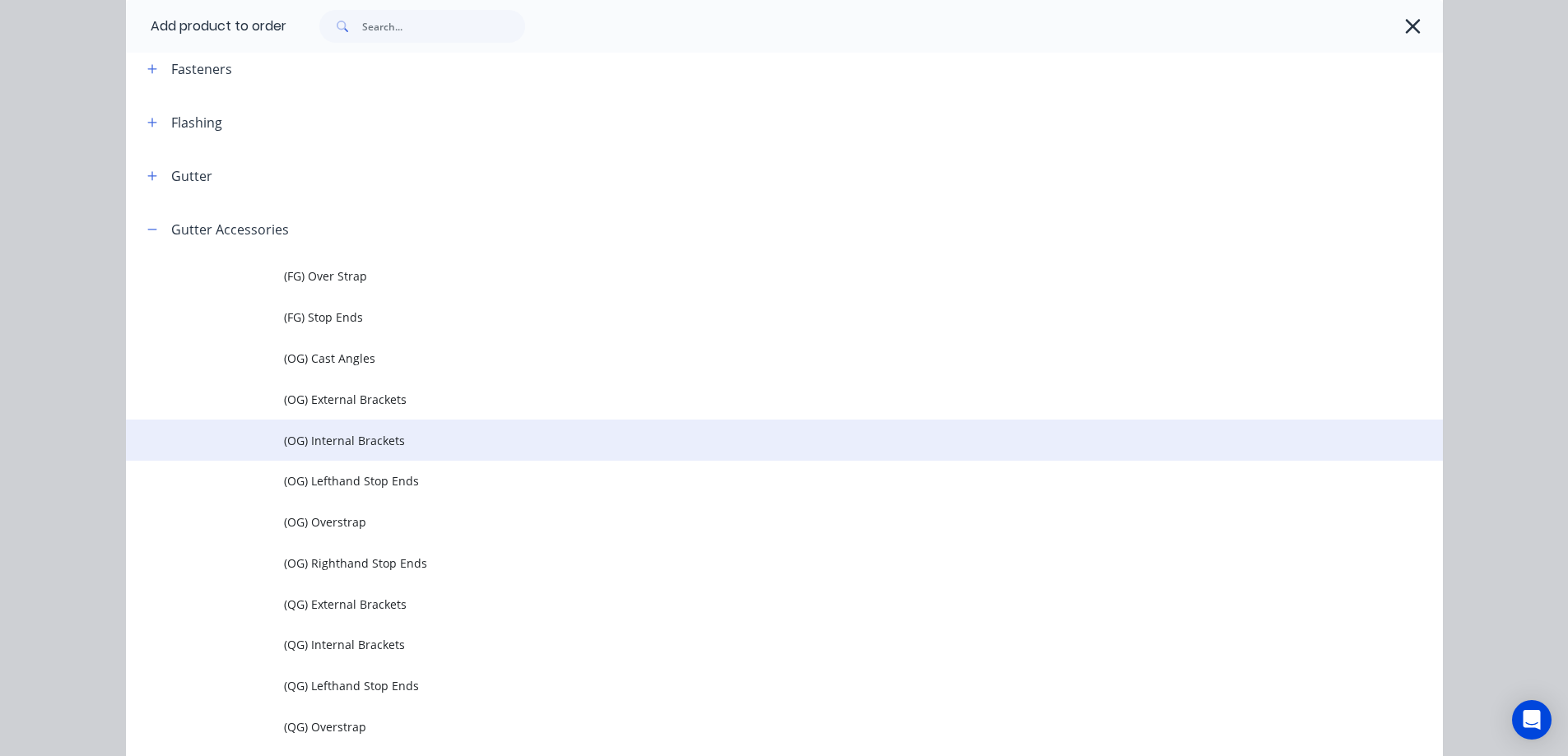
scroll to position [735, 0]
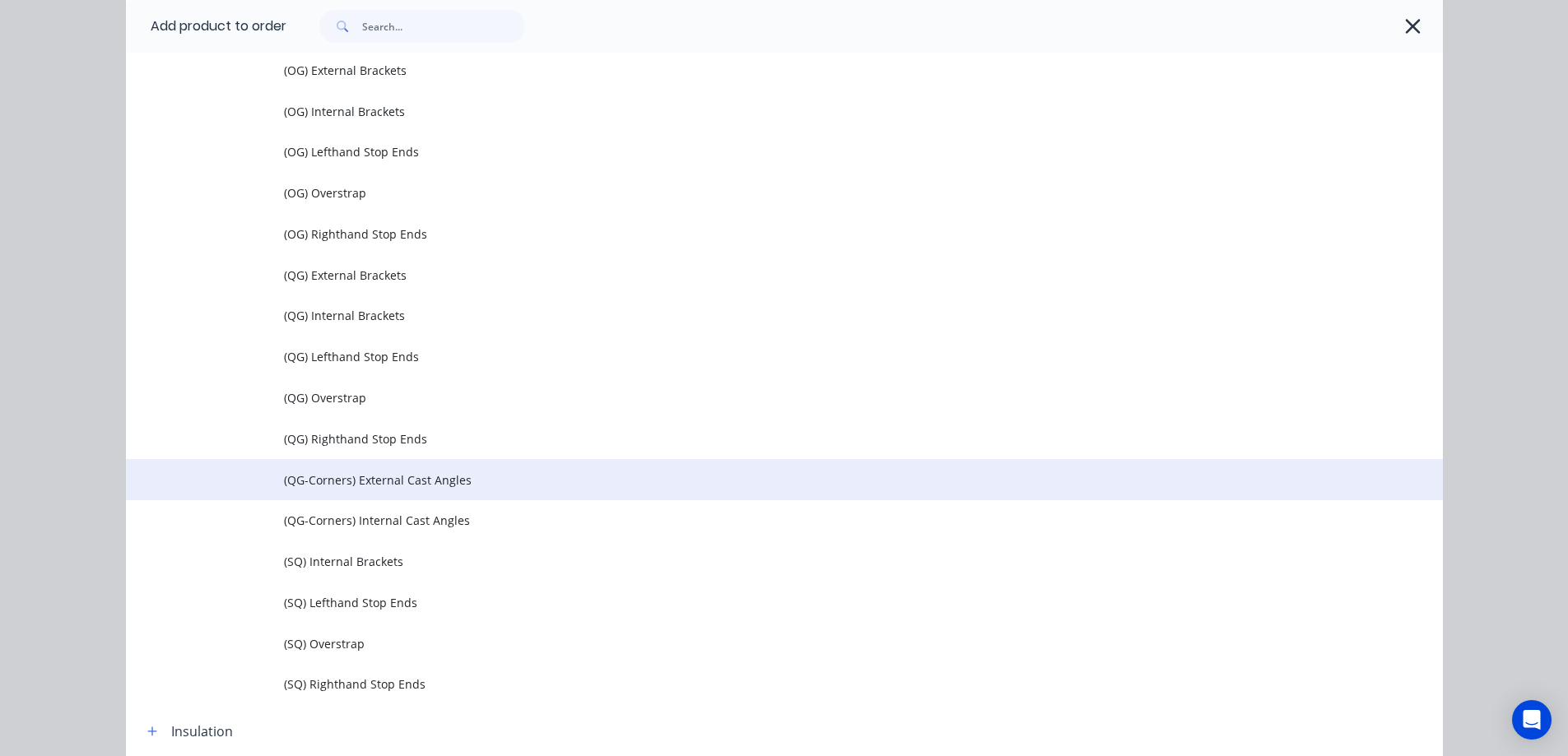
click at [404, 475] on span "(QG-Corners) External Cast Angles" at bounding box center [747, 480] width 927 height 18
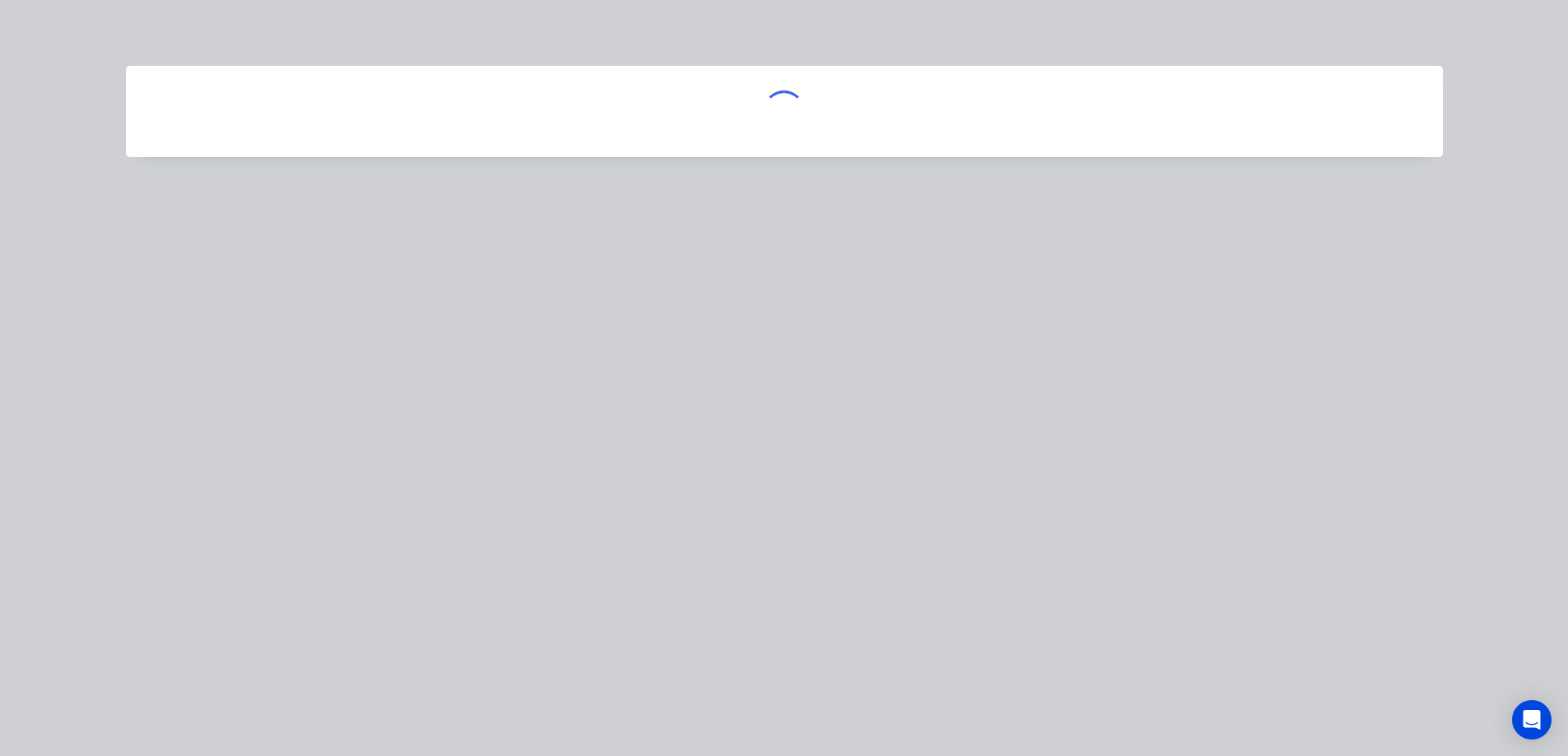
scroll to position [0, 0]
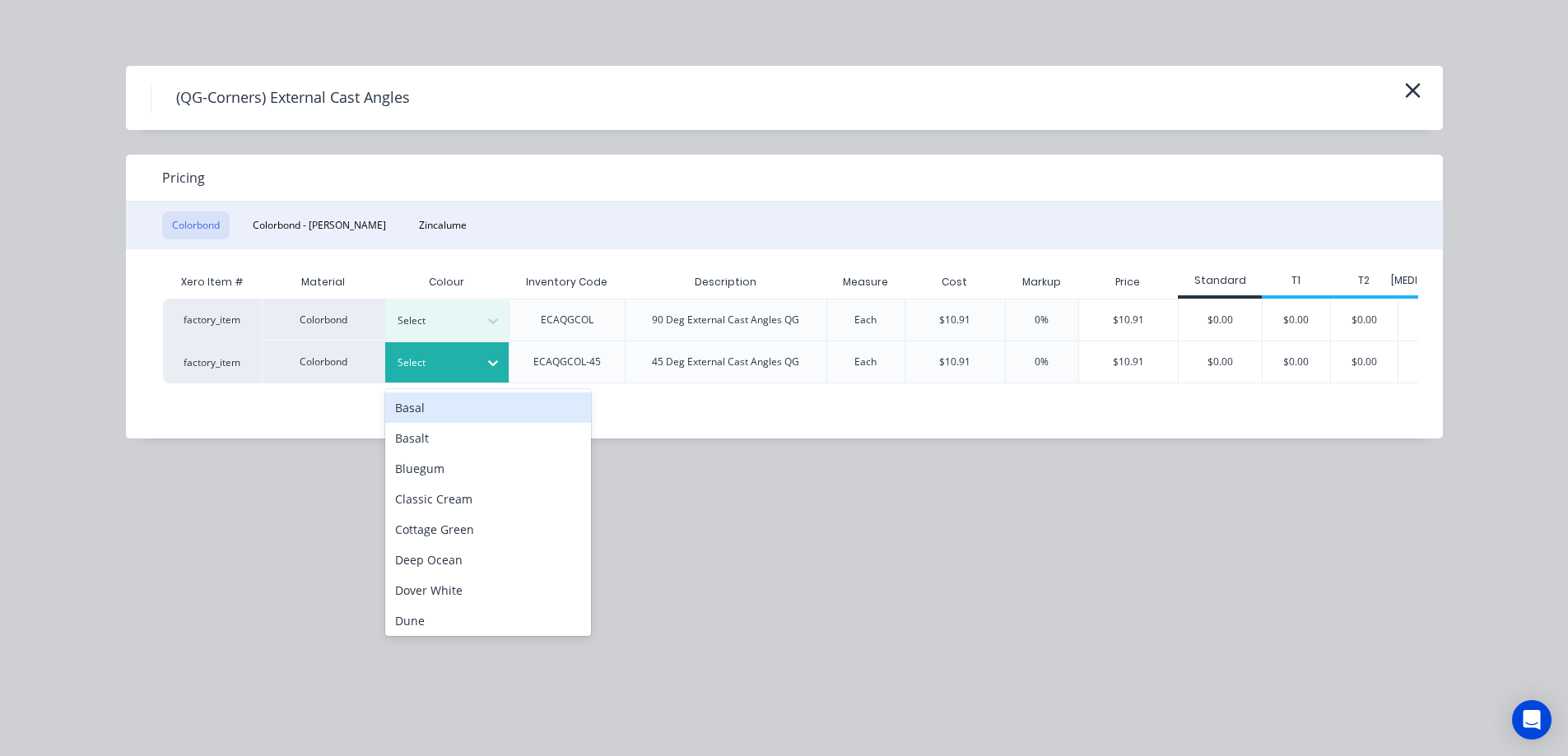
click at [478, 374] on div "Select" at bounding box center [446, 363] width 123 height 41
click at [469, 371] on div at bounding box center [434, 363] width 74 height 19
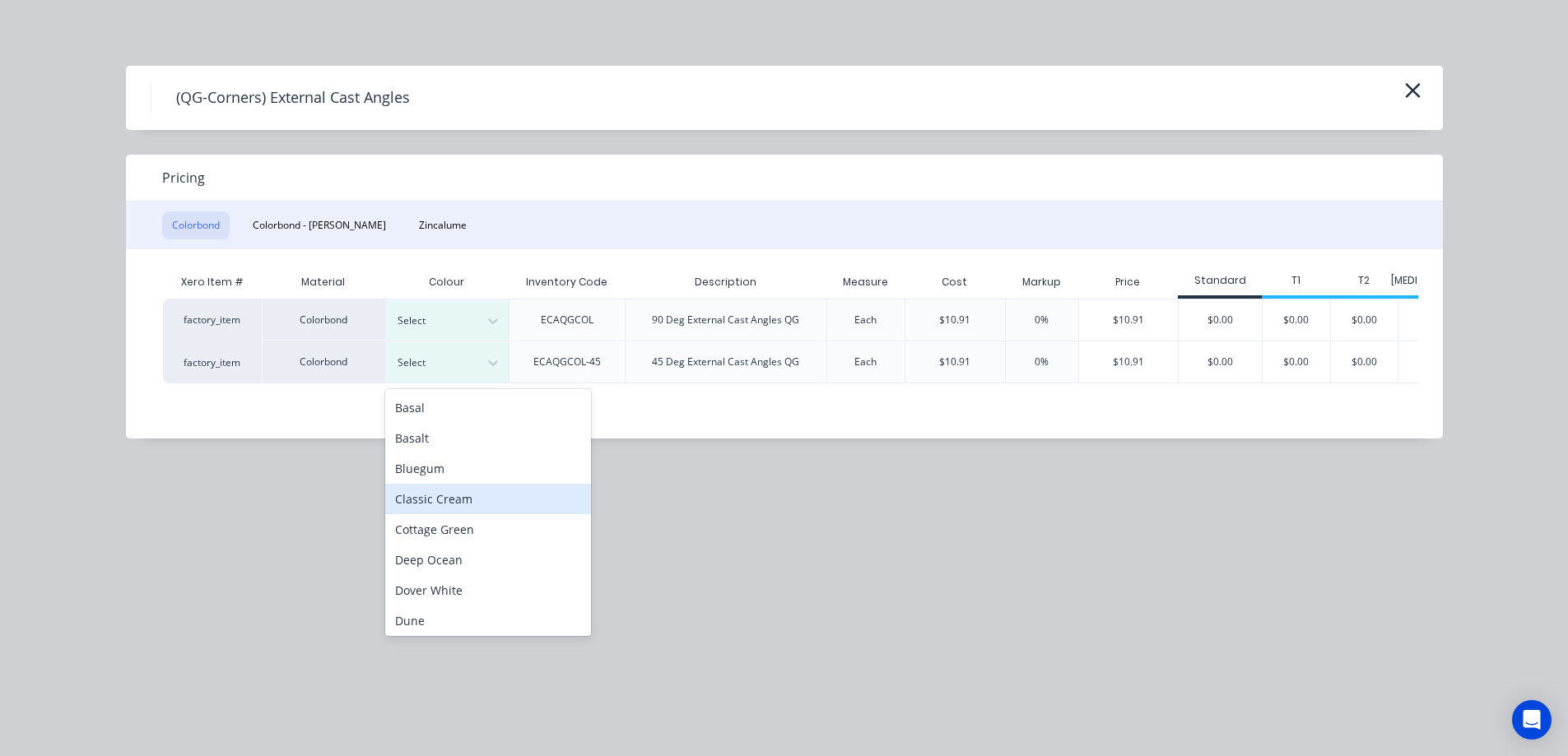
click at [453, 501] on div "Classic Cream" at bounding box center [488, 499] width 205 height 31
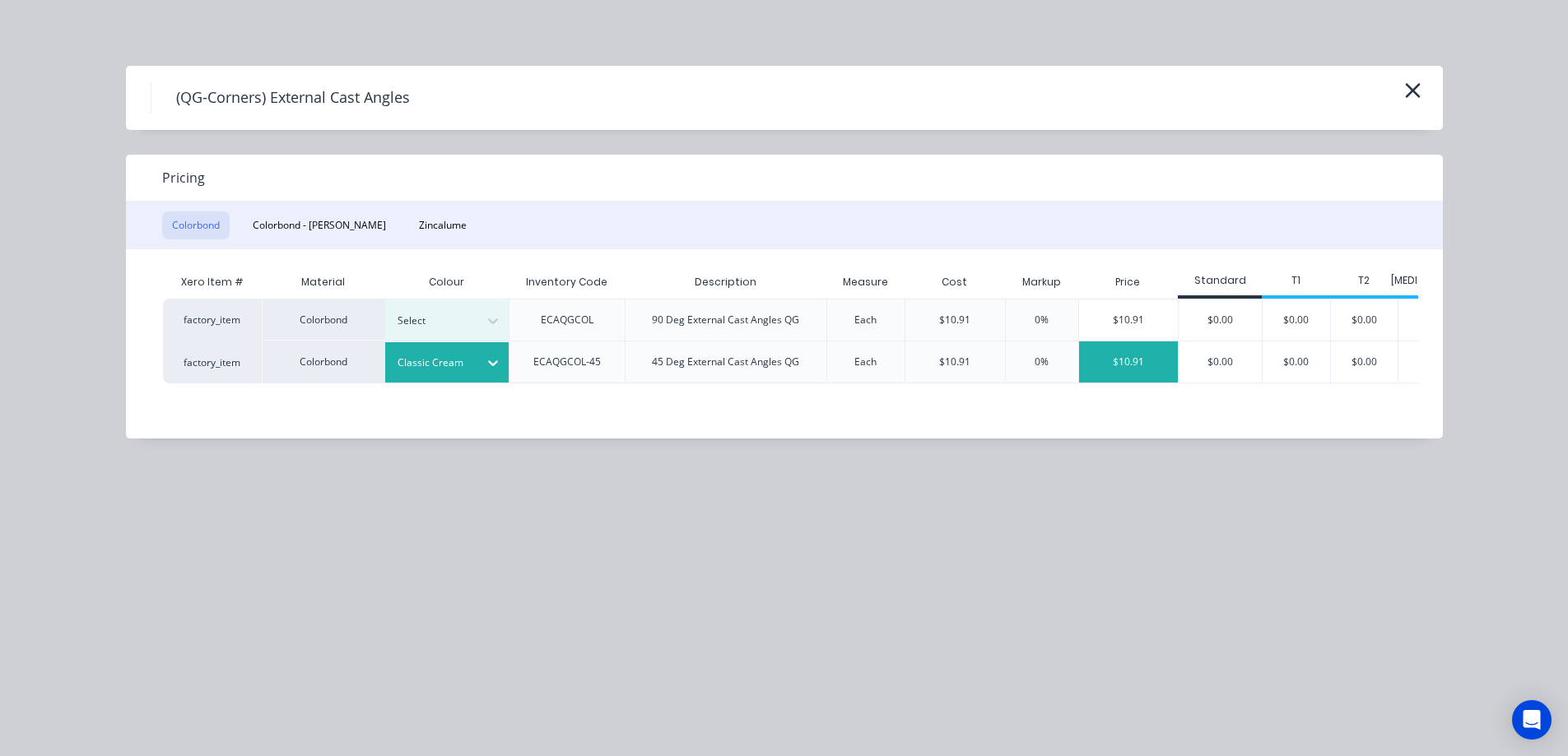
click at [1152, 372] on div "$10.91" at bounding box center [1129, 362] width 100 height 41
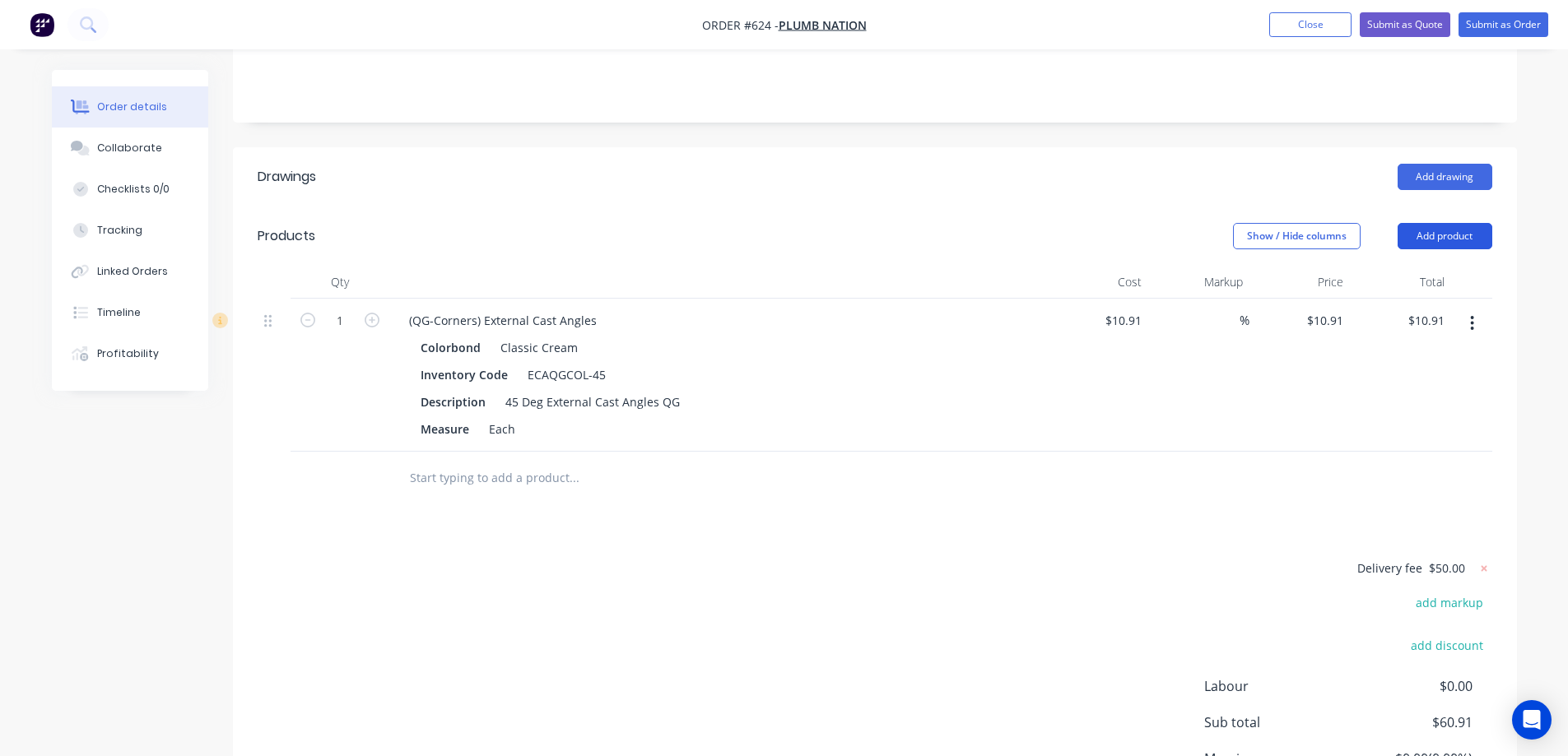
click at [1416, 233] on button "Add product" at bounding box center [1445, 236] width 94 height 26
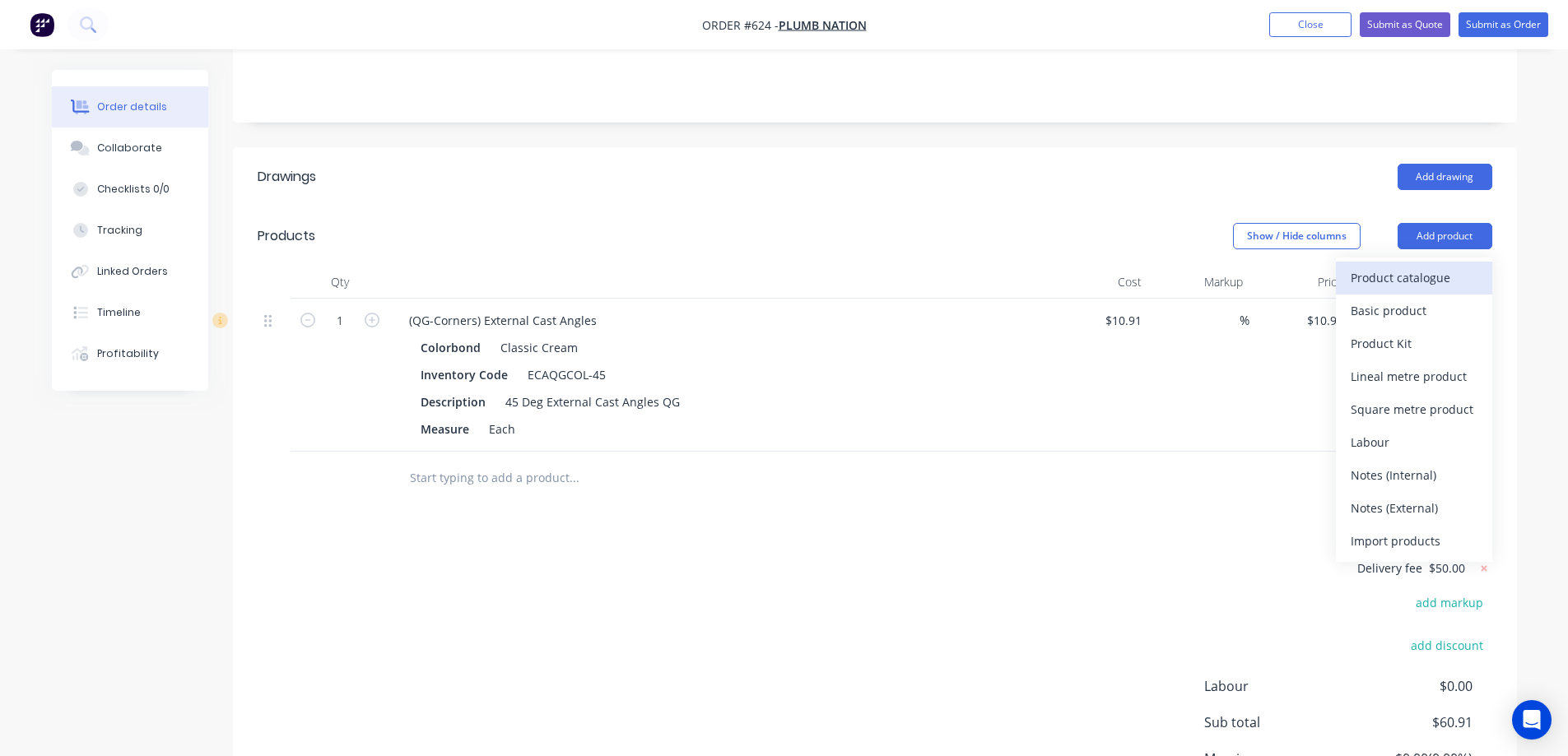
click at [1371, 279] on div "Product catalogue" at bounding box center [1413, 278] width 127 height 24
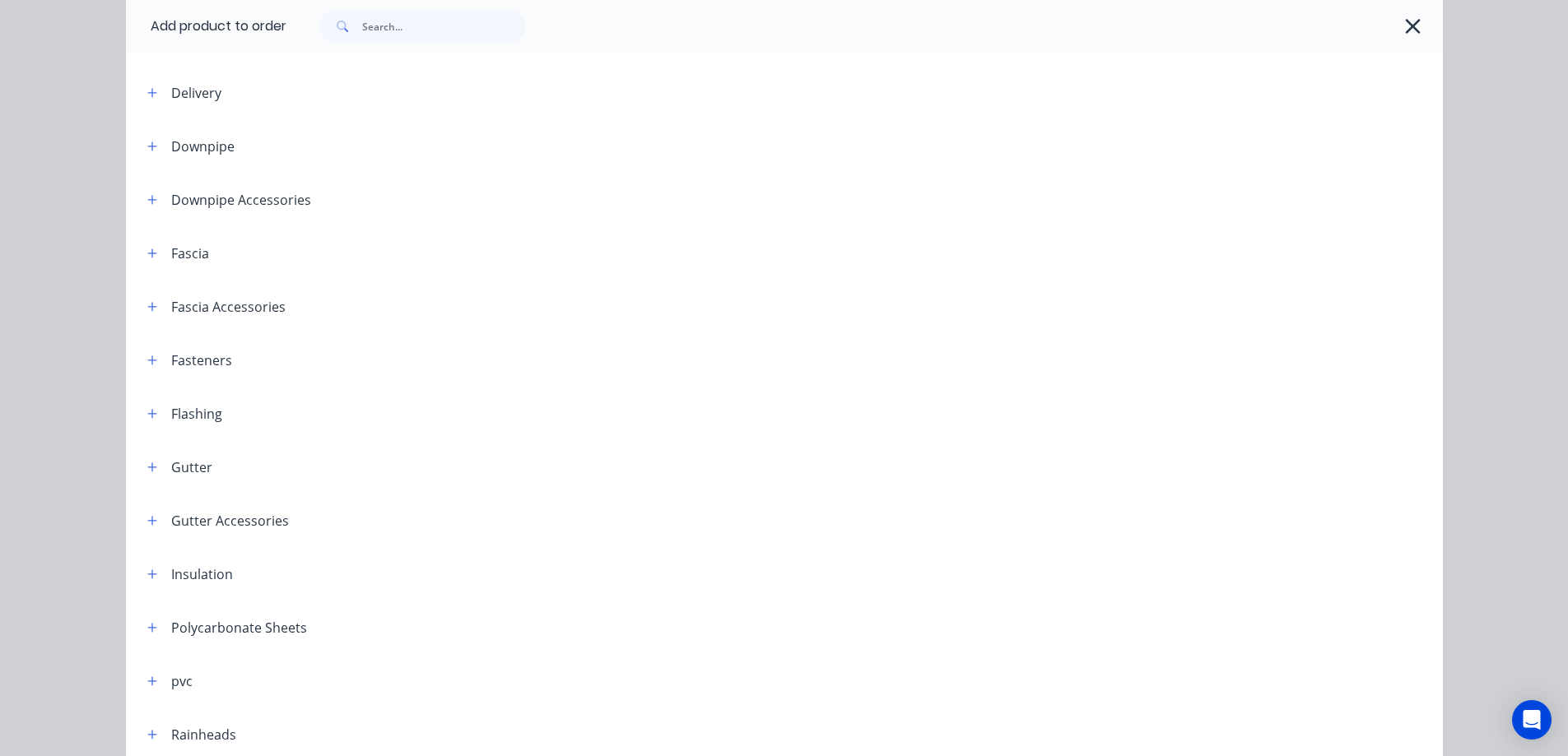
scroll to position [405, 0]
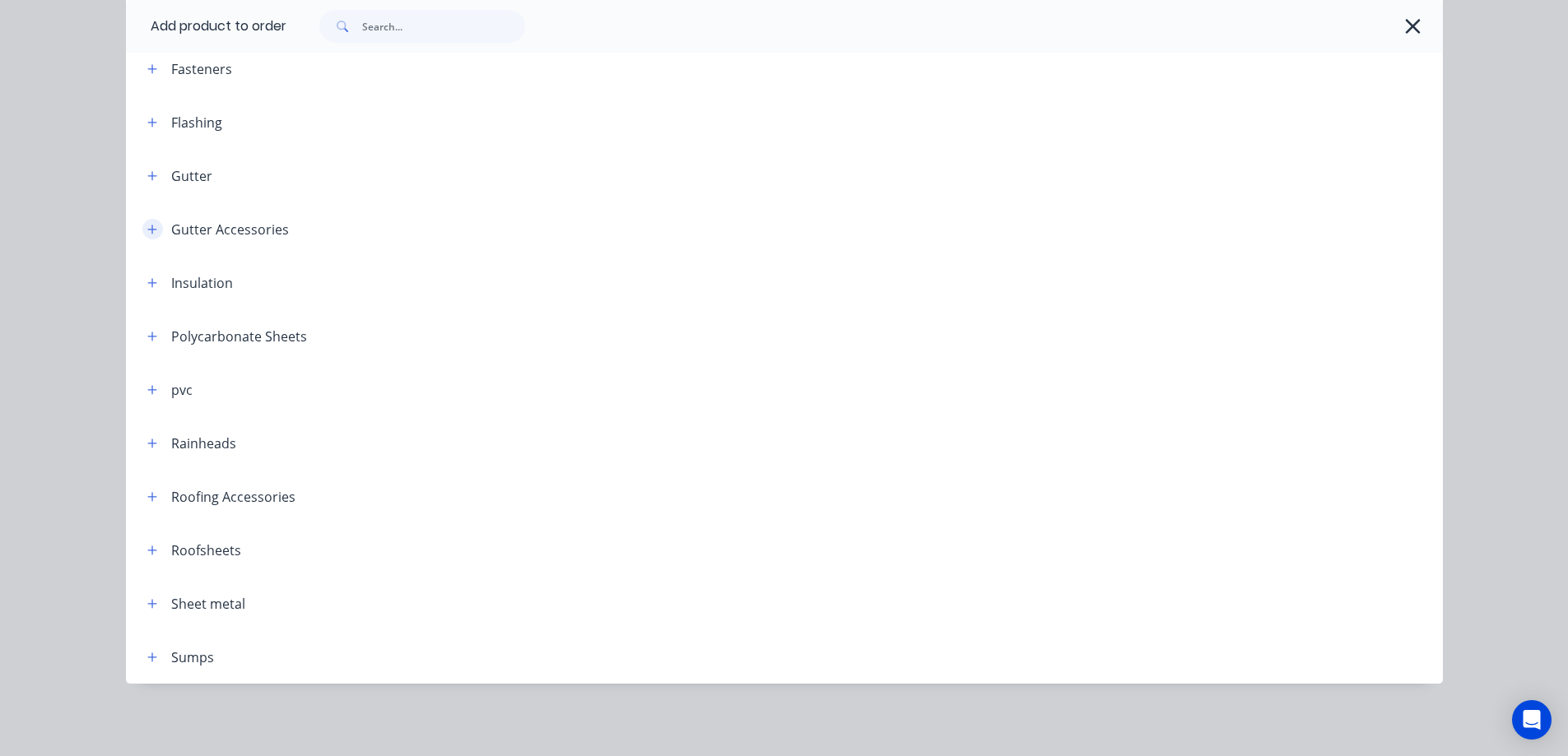
click at [147, 229] on icon "button" at bounding box center [152, 229] width 9 height 9
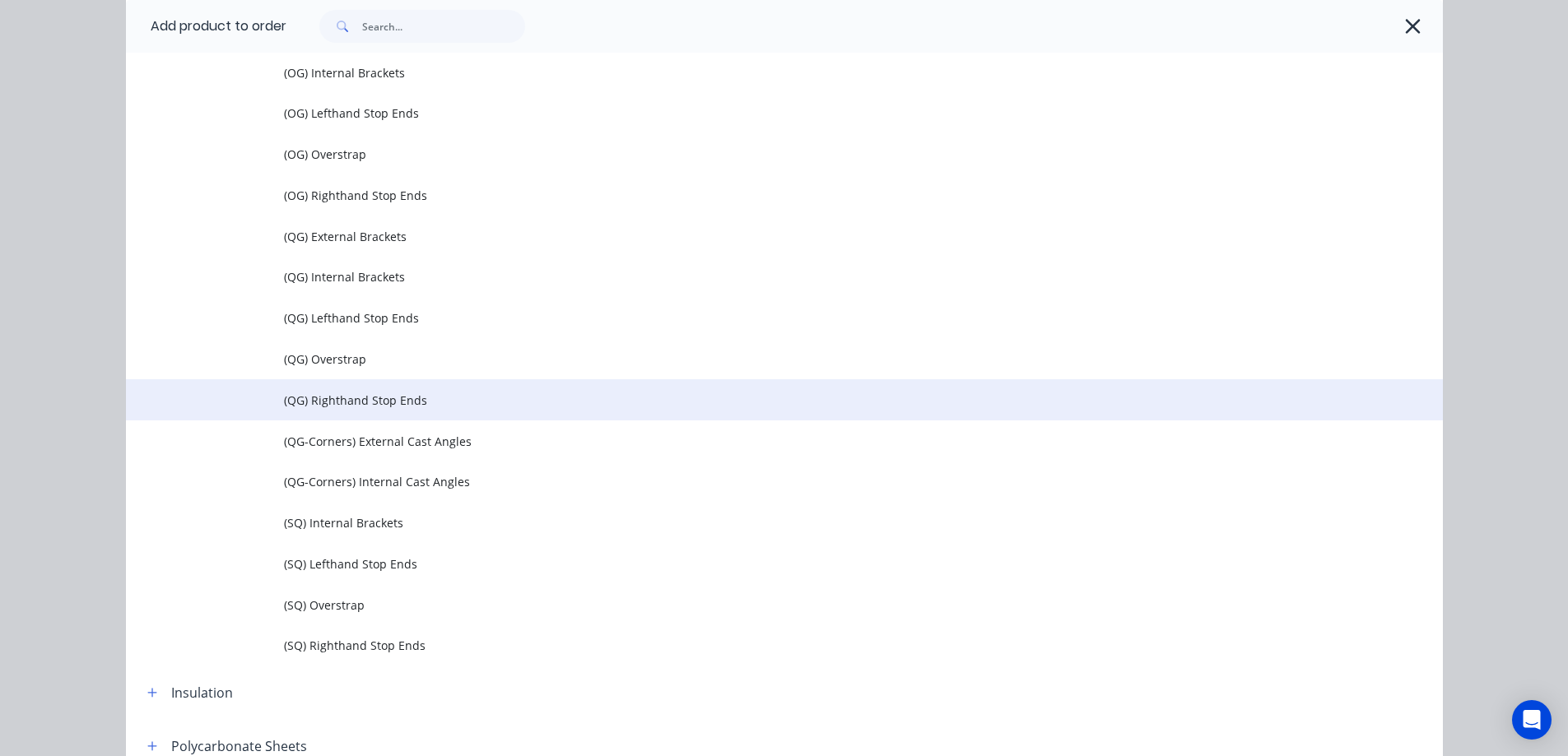
scroll to position [899, 0]
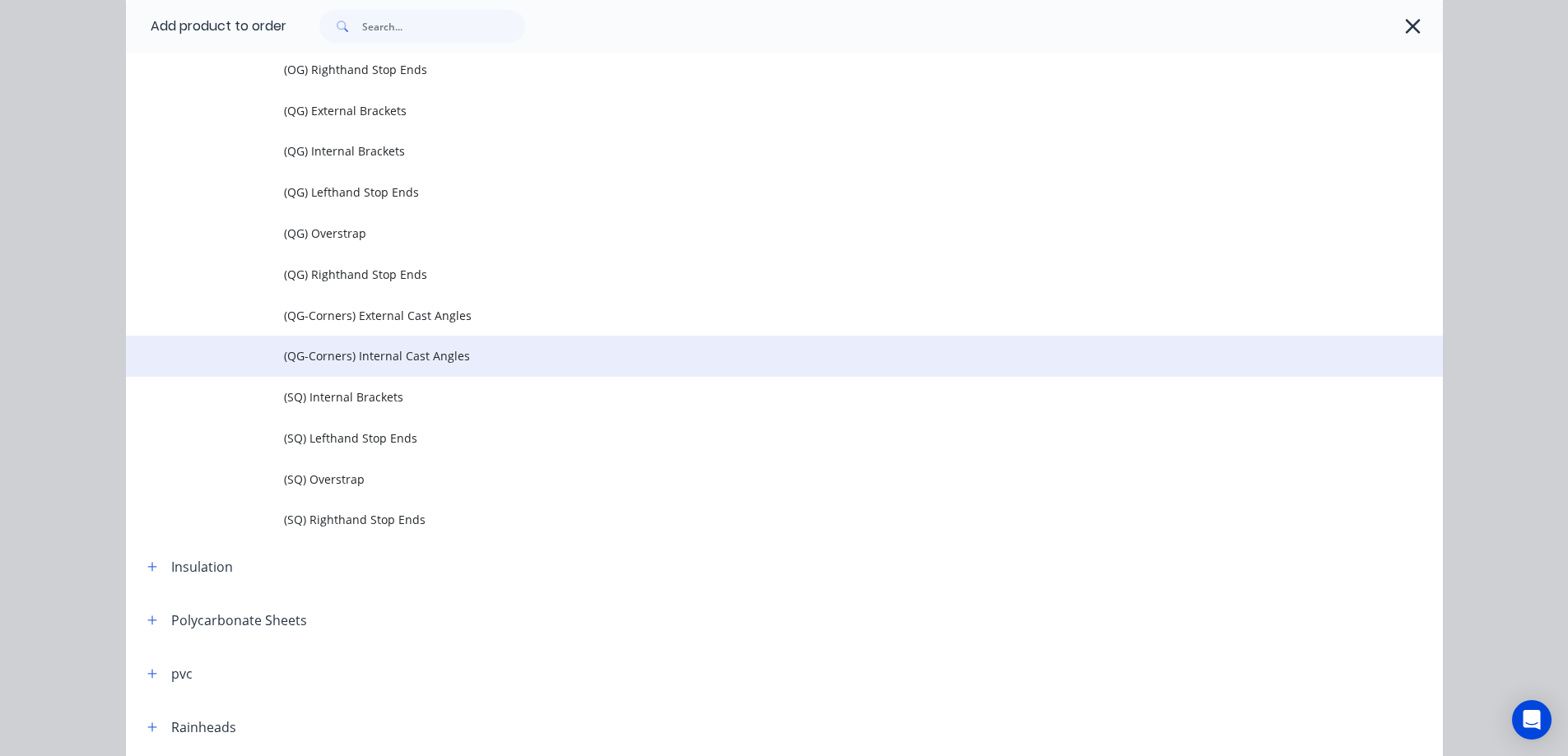
click at [376, 367] on td "(QG-Corners) Internal Cast Angles" at bounding box center [864, 356] width 1159 height 41
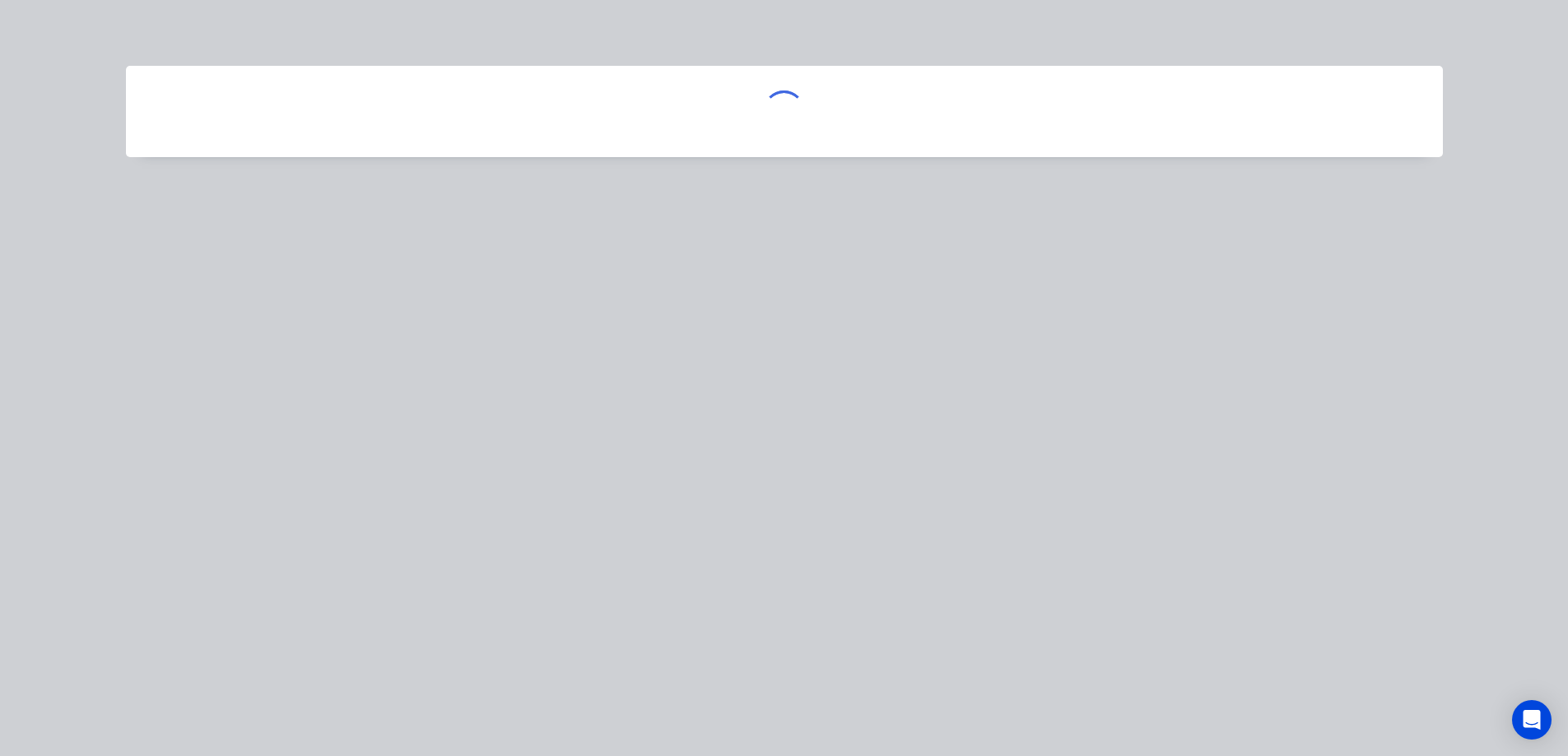
scroll to position [0, 0]
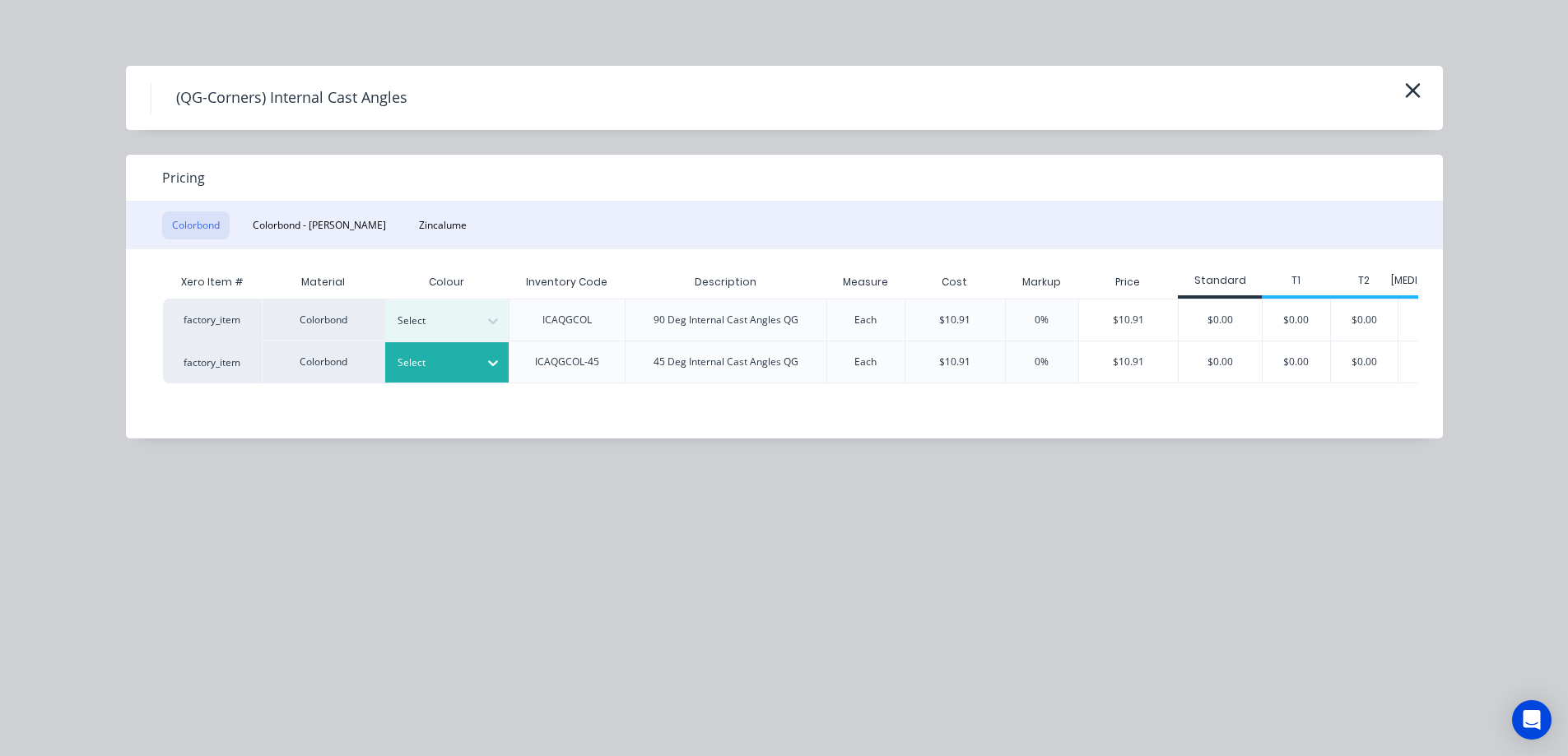
click at [429, 356] on div at bounding box center [434, 363] width 74 height 19
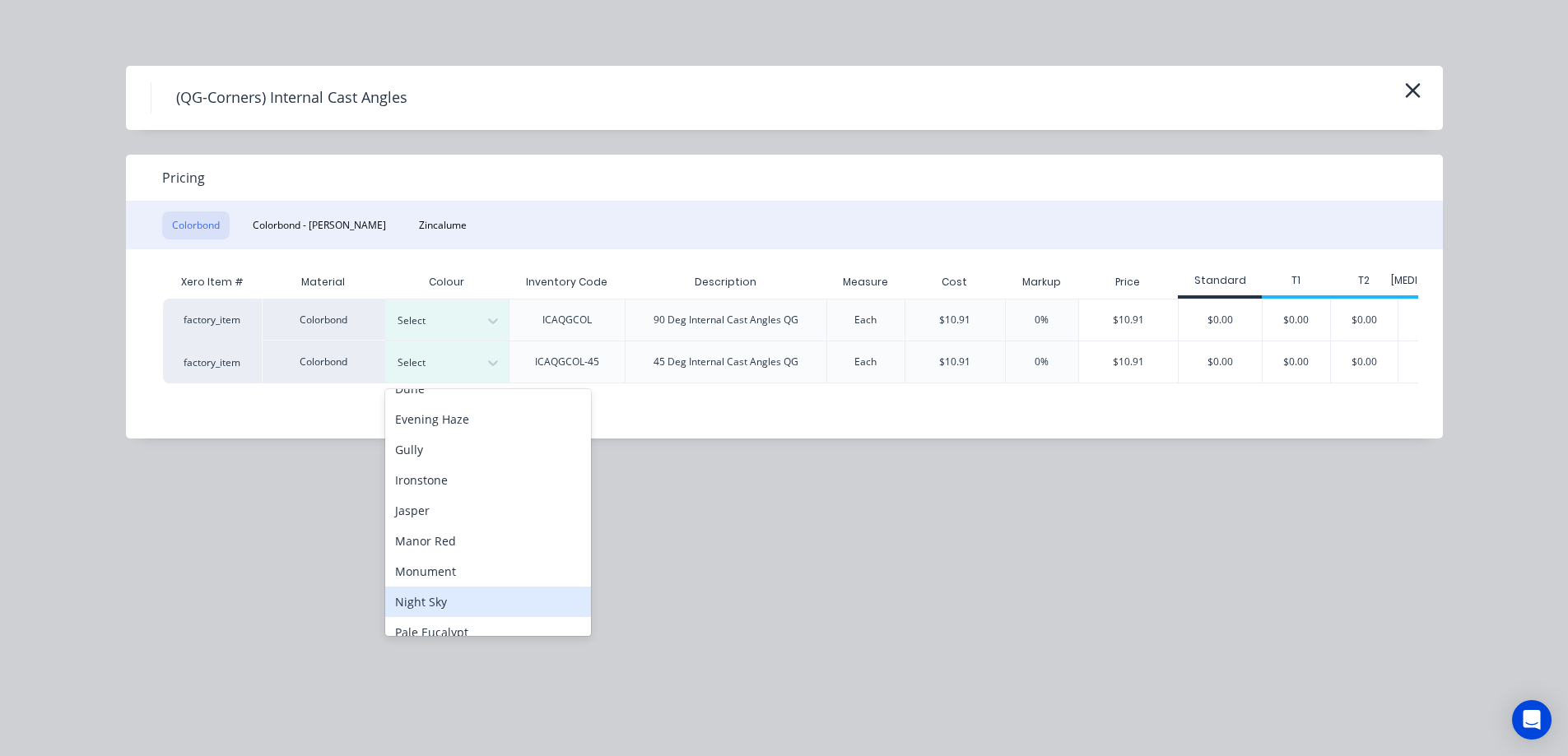
scroll to position [82, 0]
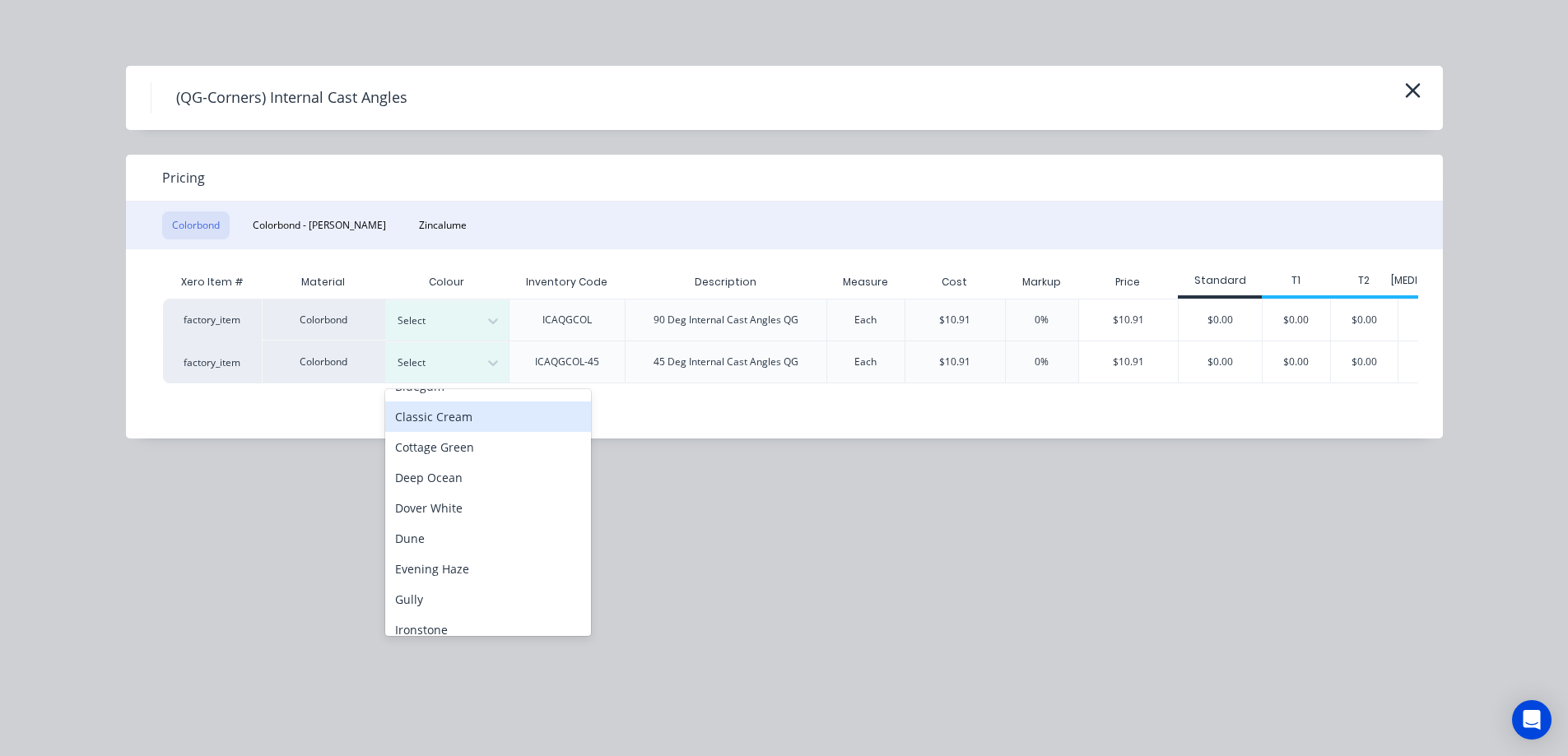
click at [449, 422] on div "Classic Cream" at bounding box center [488, 416] width 205 height 31
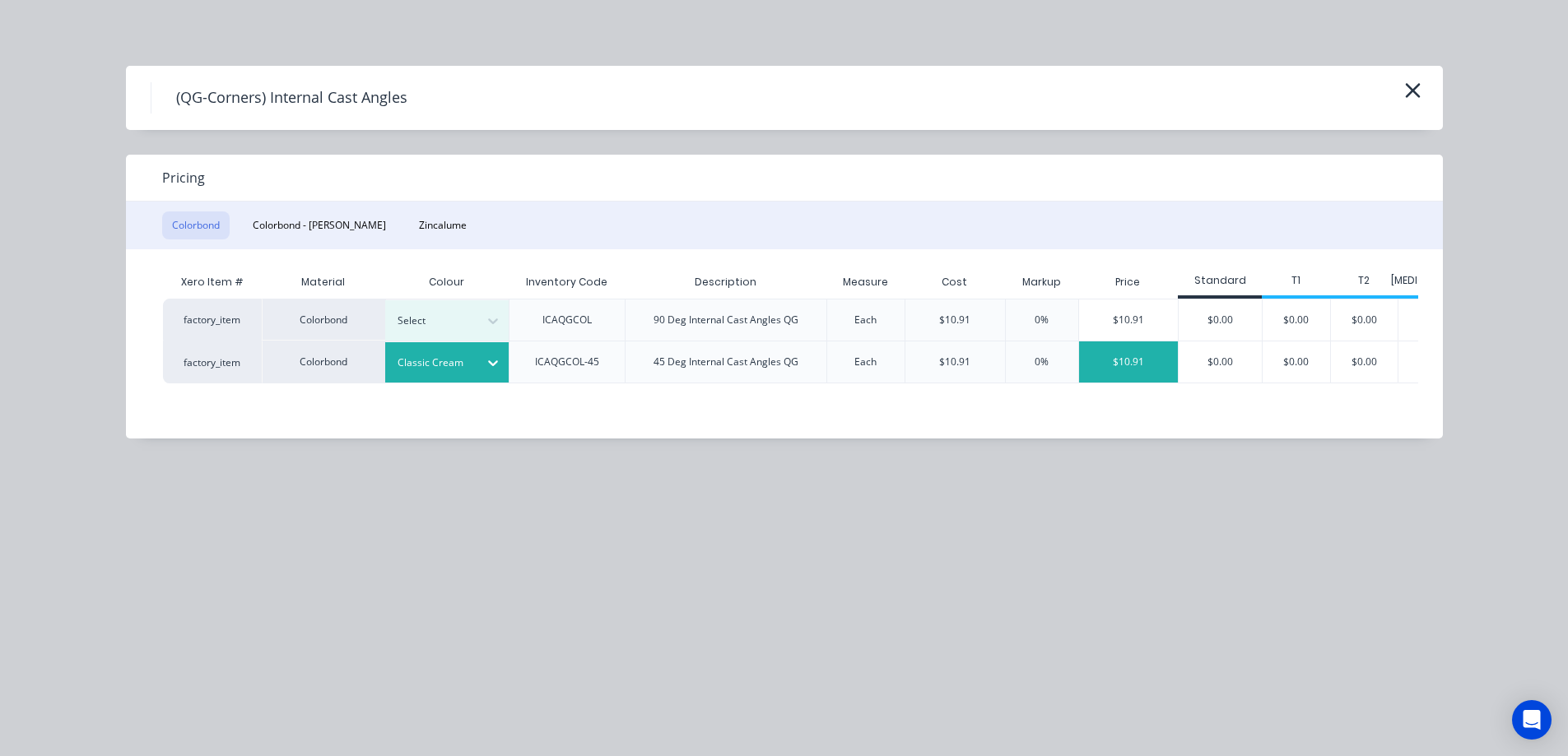
click at [1148, 366] on div "$10.91" at bounding box center [1129, 362] width 100 height 41
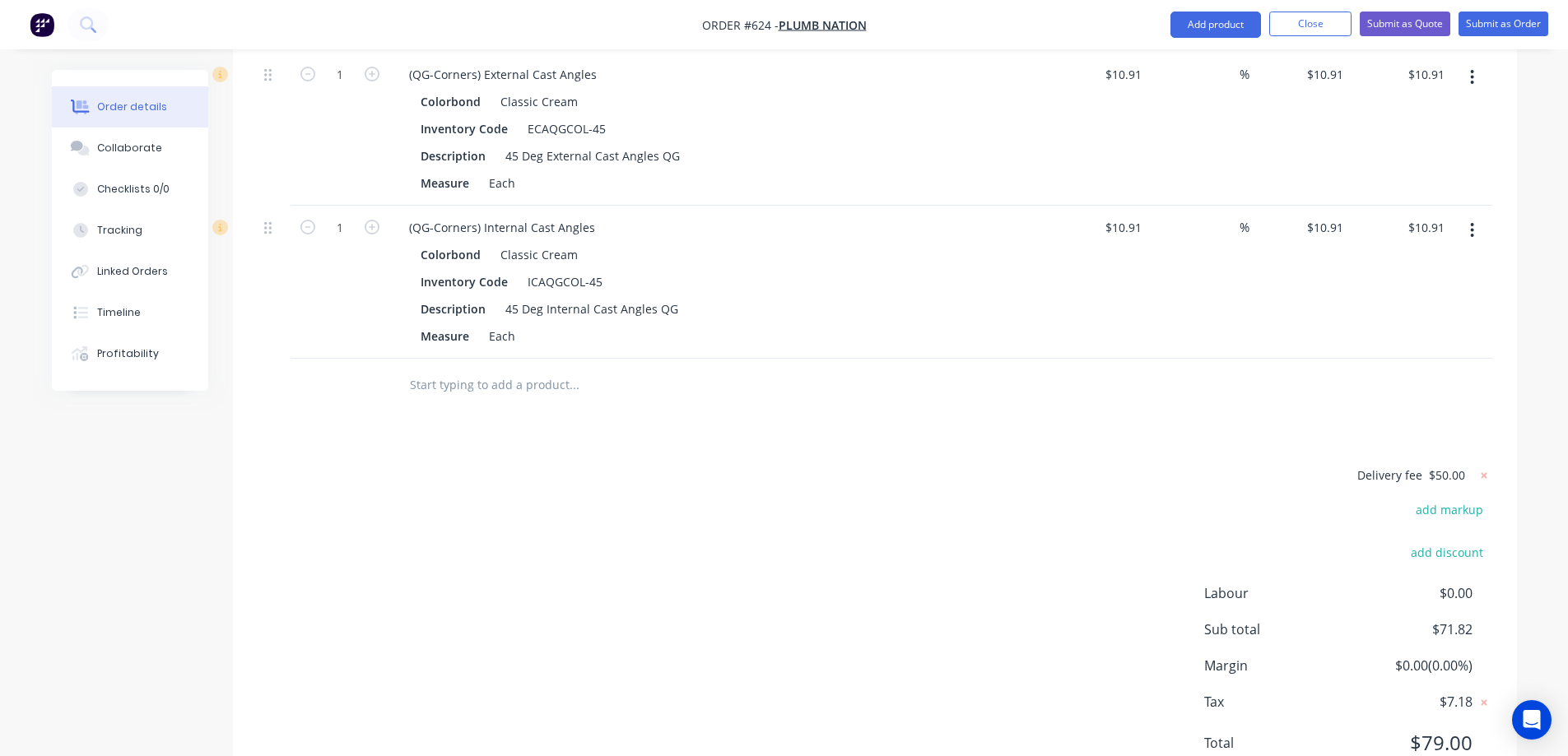
scroll to position [514, 0]
click at [1217, 14] on button "Add product" at bounding box center [1215, 24] width 91 height 26
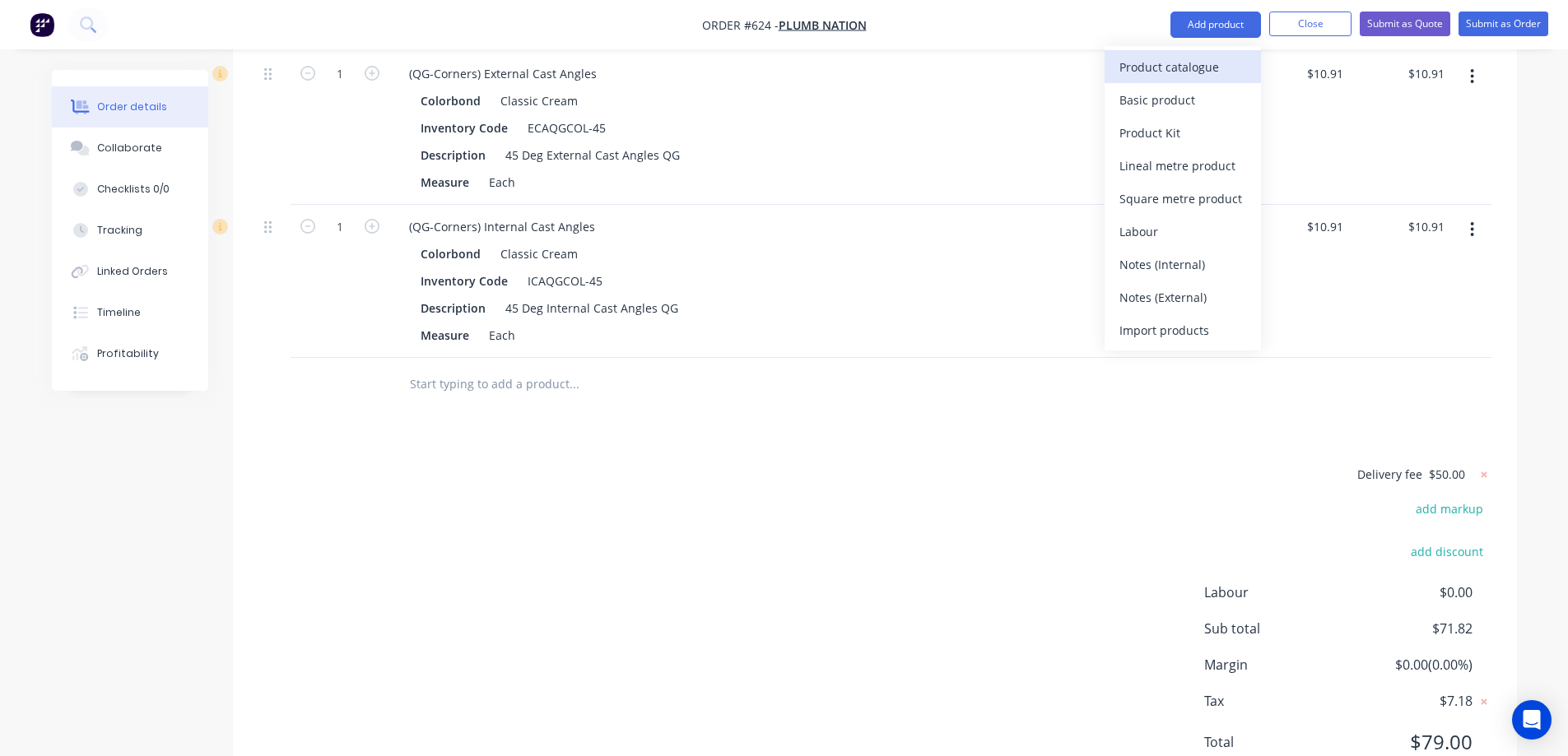
click at [1196, 66] on div "Product catalogue" at bounding box center [1182, 68] width 127 height 24
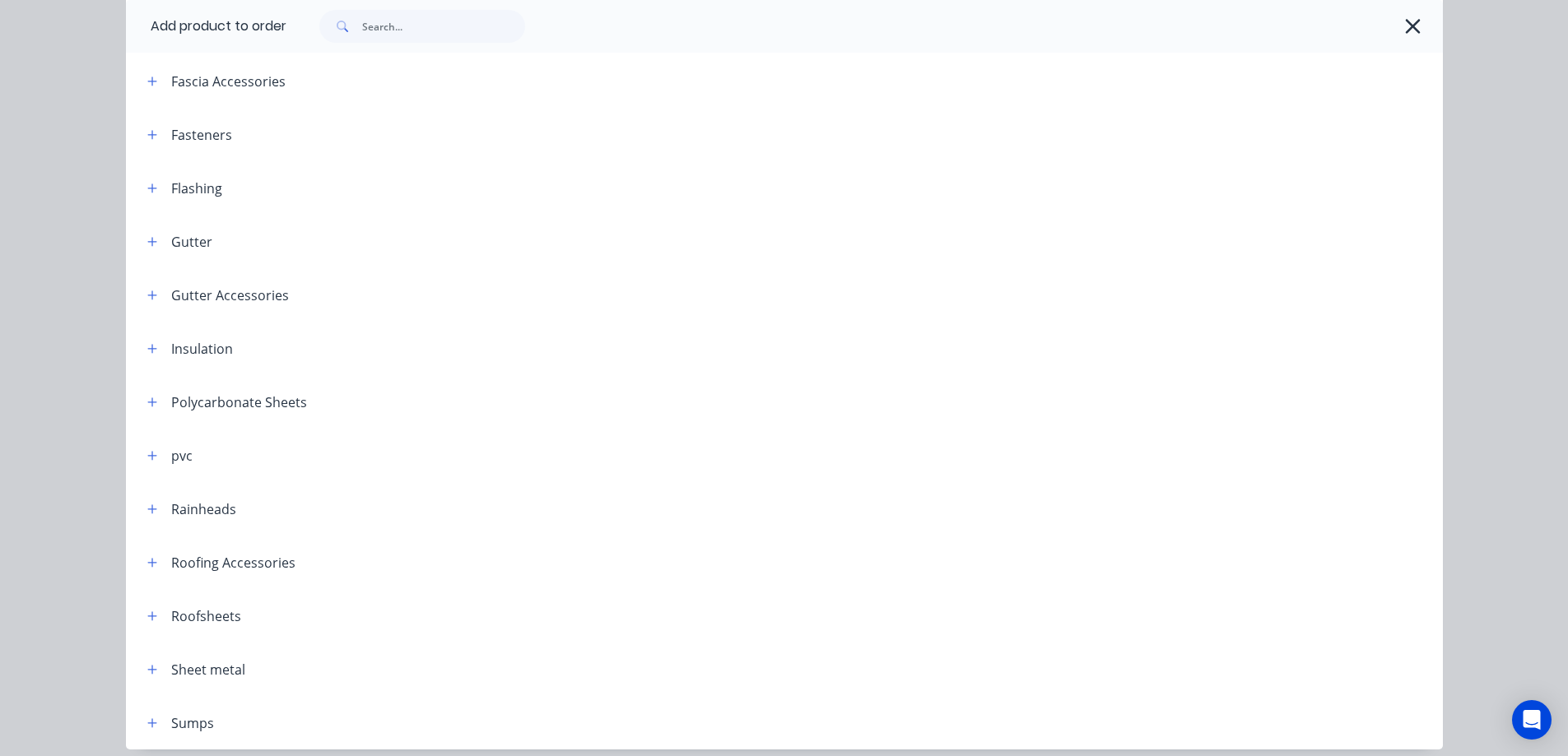
scroll to position [405, 0]
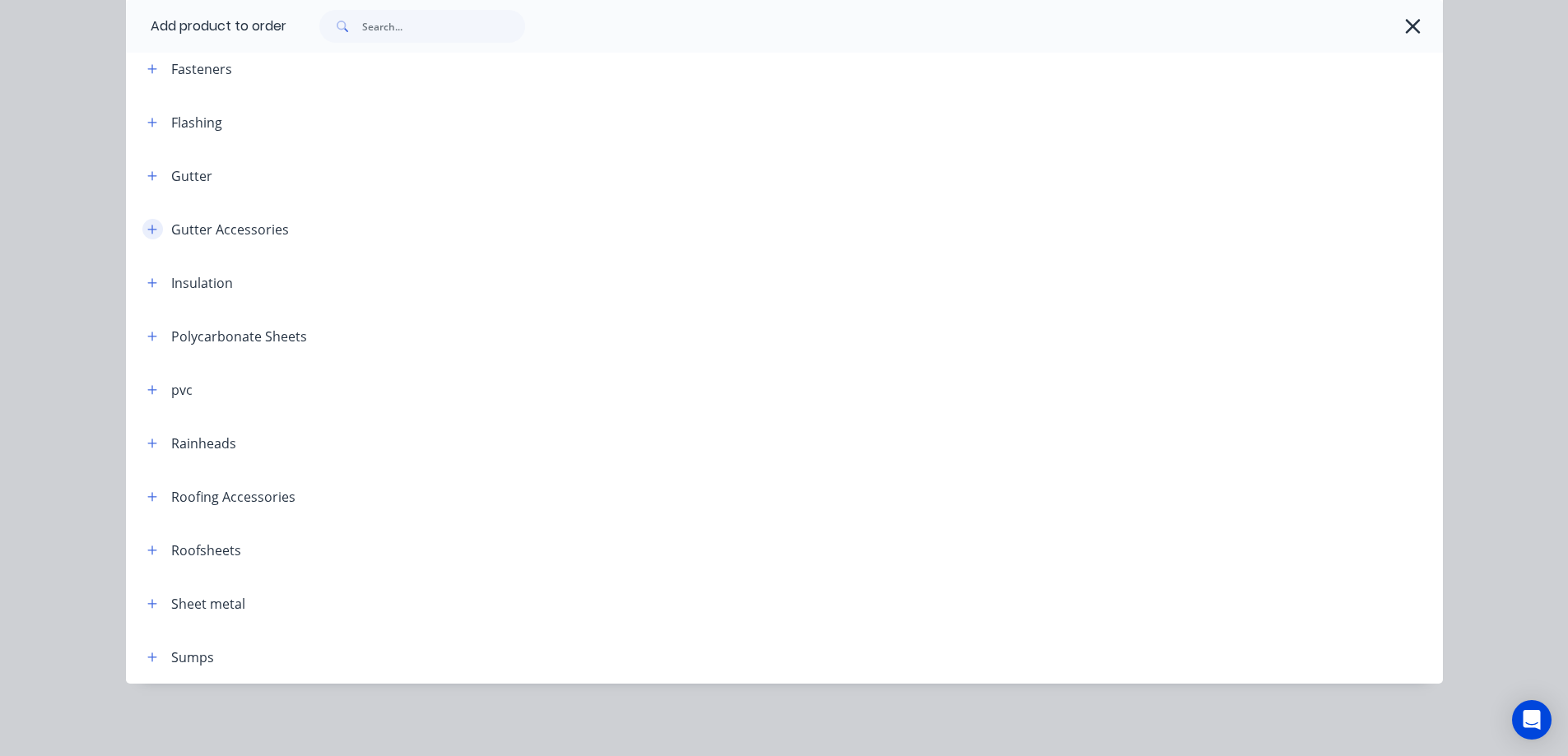
click at [151, 229] on icon "button" at bounding box center [152, 229] width 10 height 11
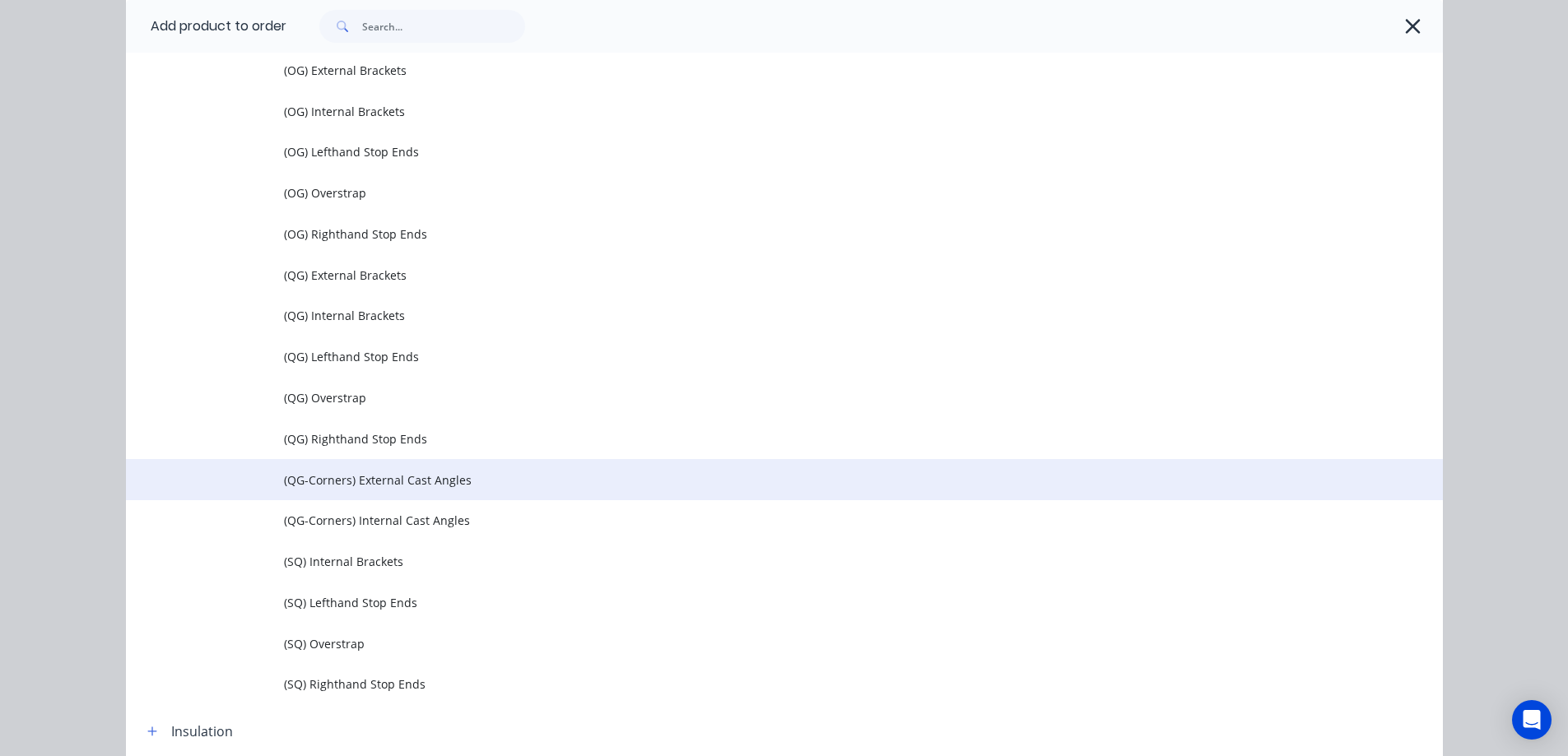
scroll to position [817, 0]
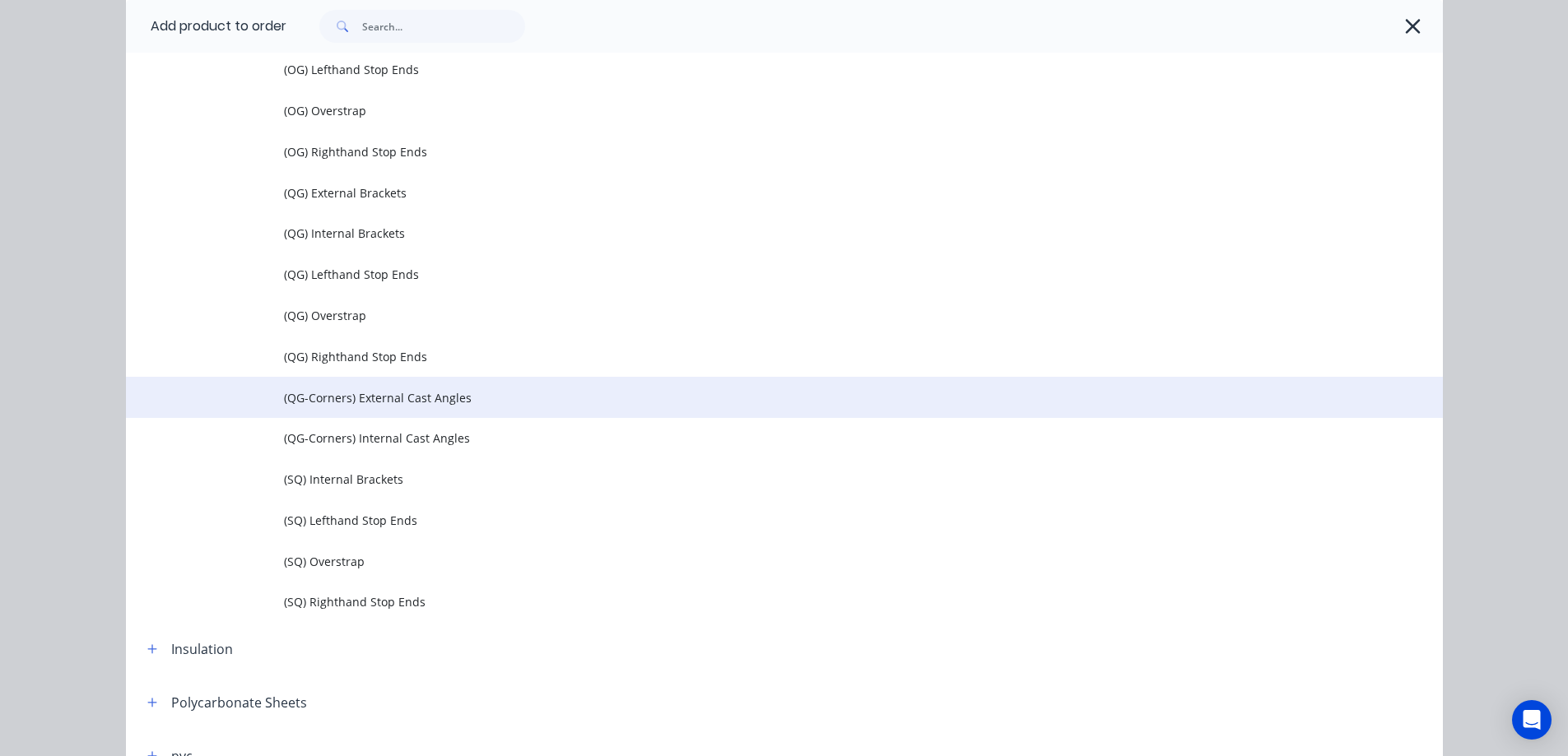
click at [373, 405] on span "(QG-Corners) External Cast Angles" at bounding box center [747, 398] width 927 height 18
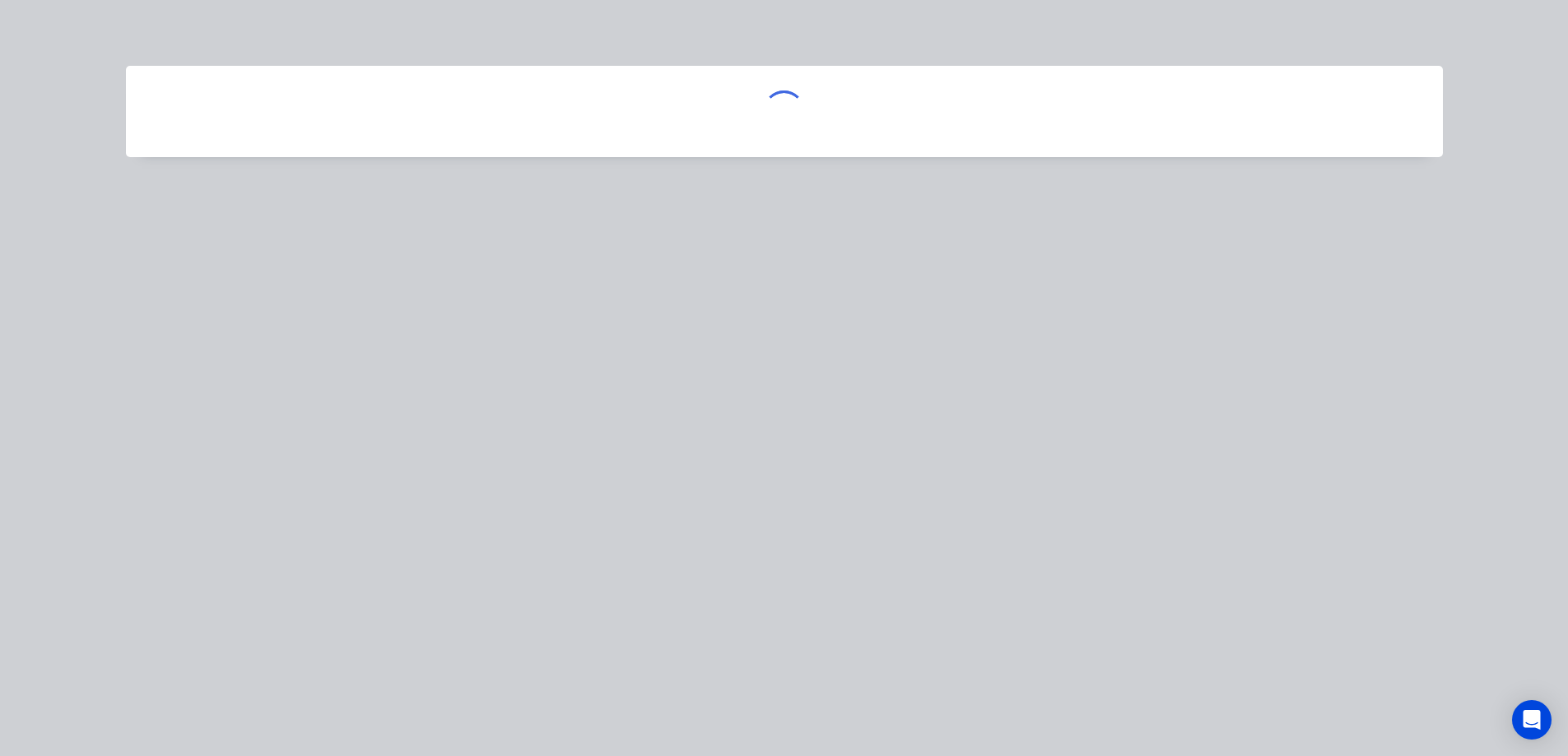
scroll to position [0, 0]
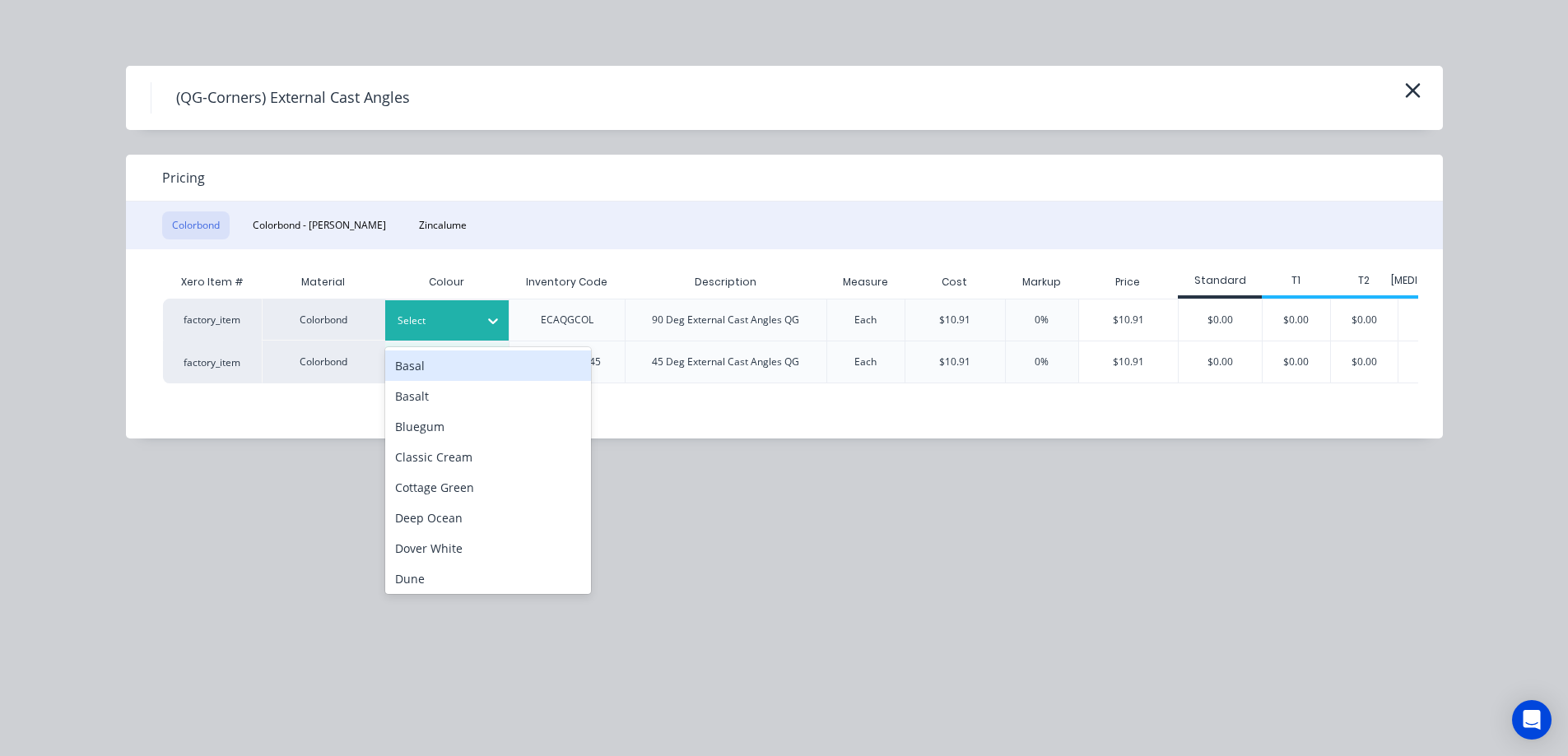
click at [475, 317] on div "Select" at bounding box center [432, 320] width 93 height 21
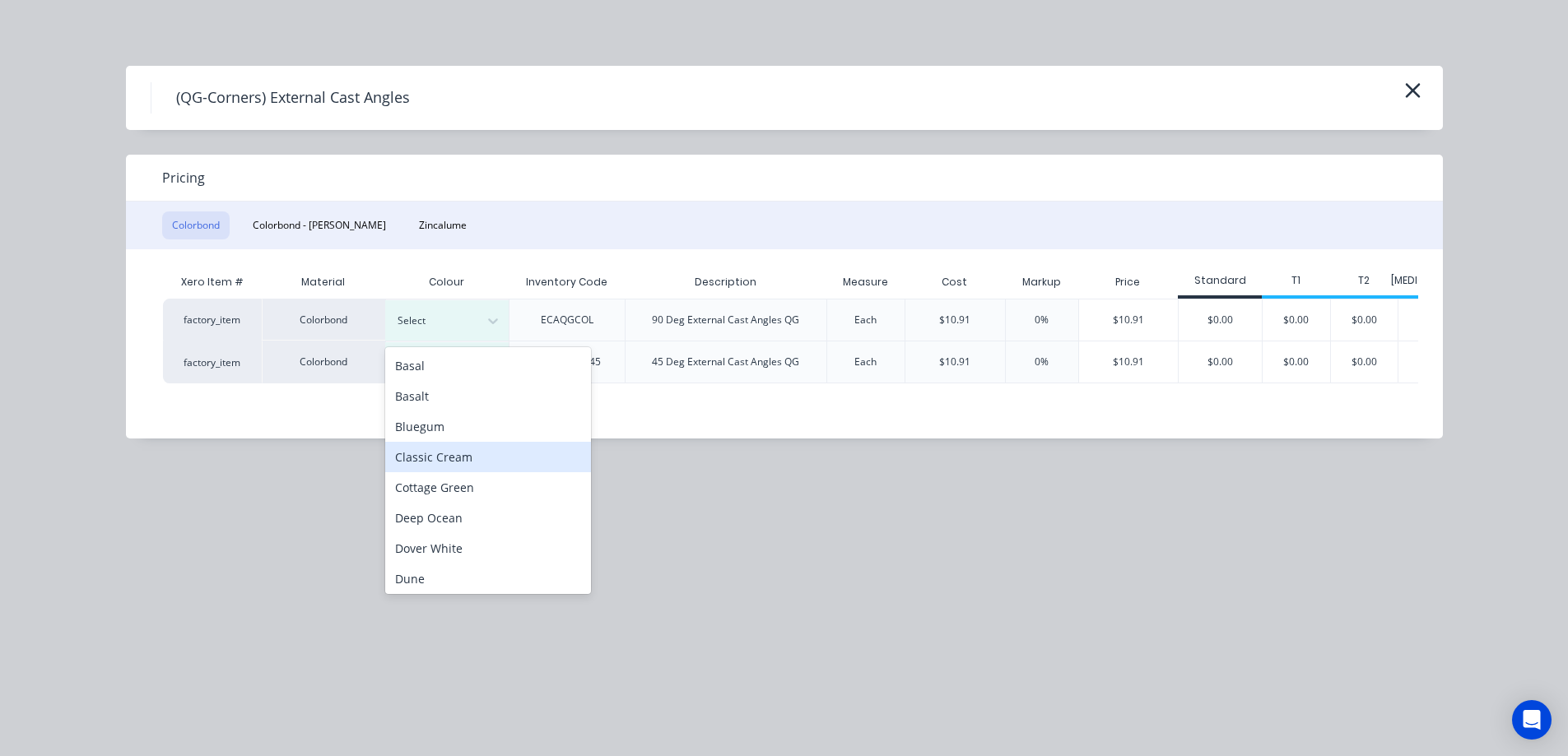
click at [455, 465] on div "Classic Cream" at bounding box center [488, 457] width 205 height 31
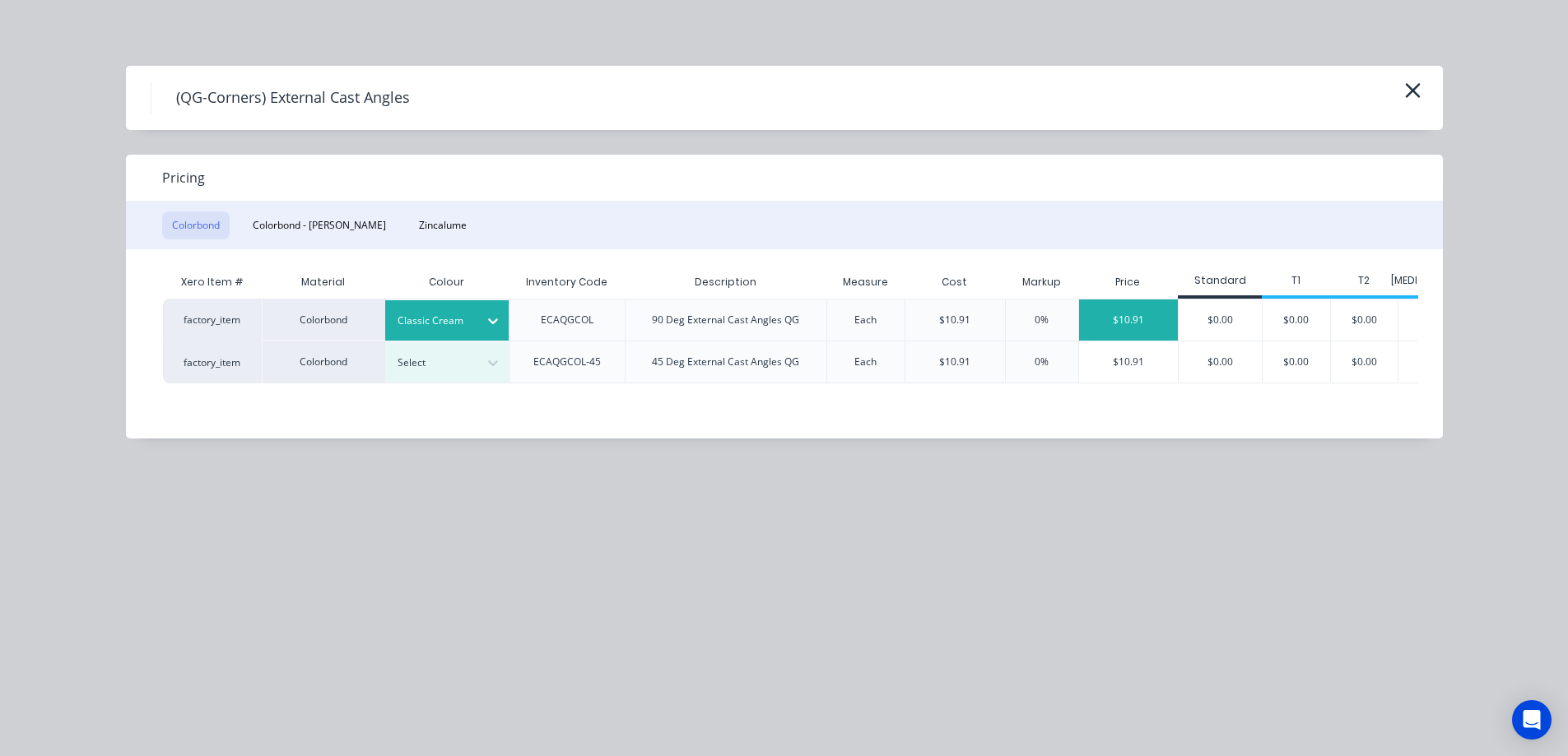
click at [1130, 314] on div "$10.91" at bounding box center [1129, 320] width 100 height 41
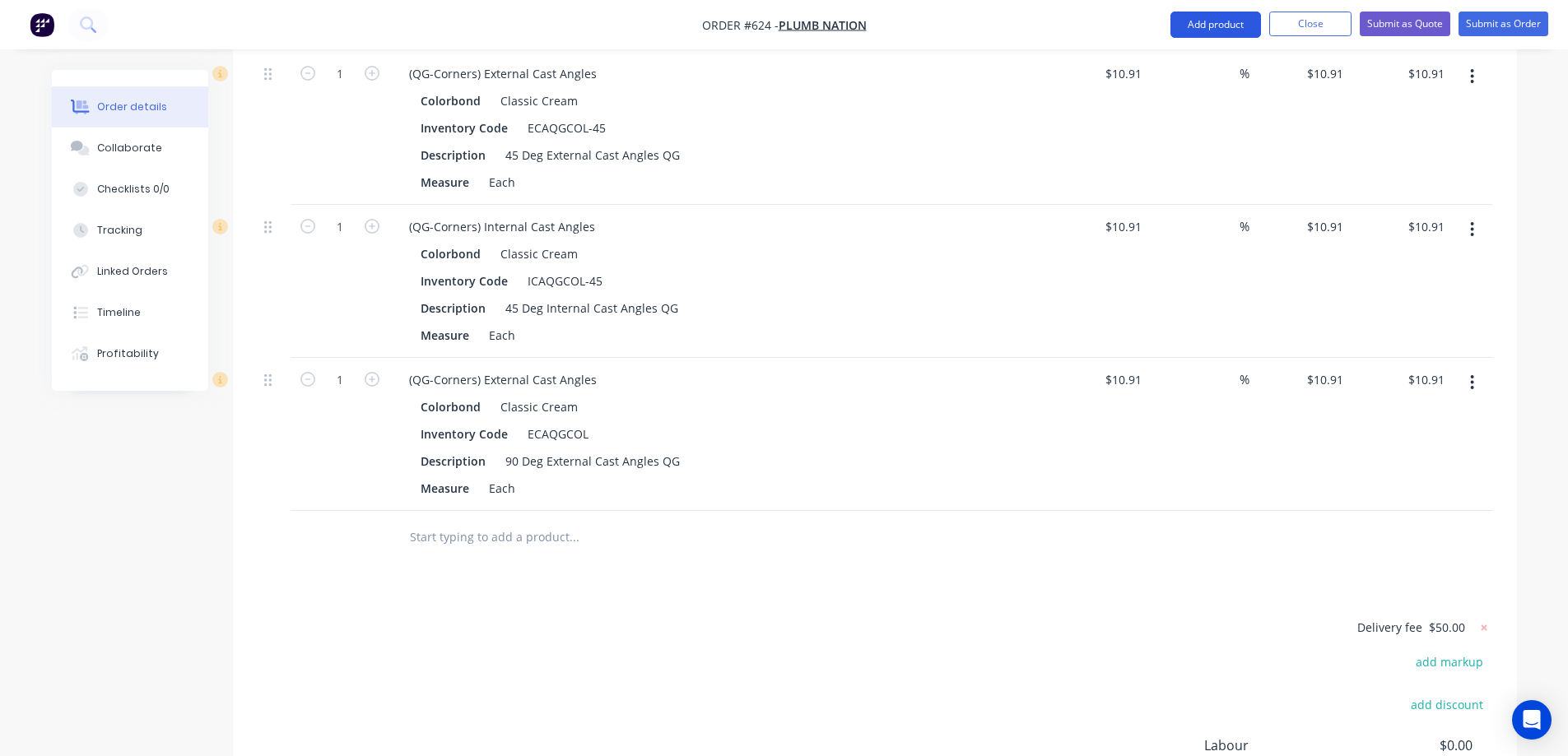
click at [1222, 26] on button "Add product" at bounding box center [1215, 24] width 91 height 26
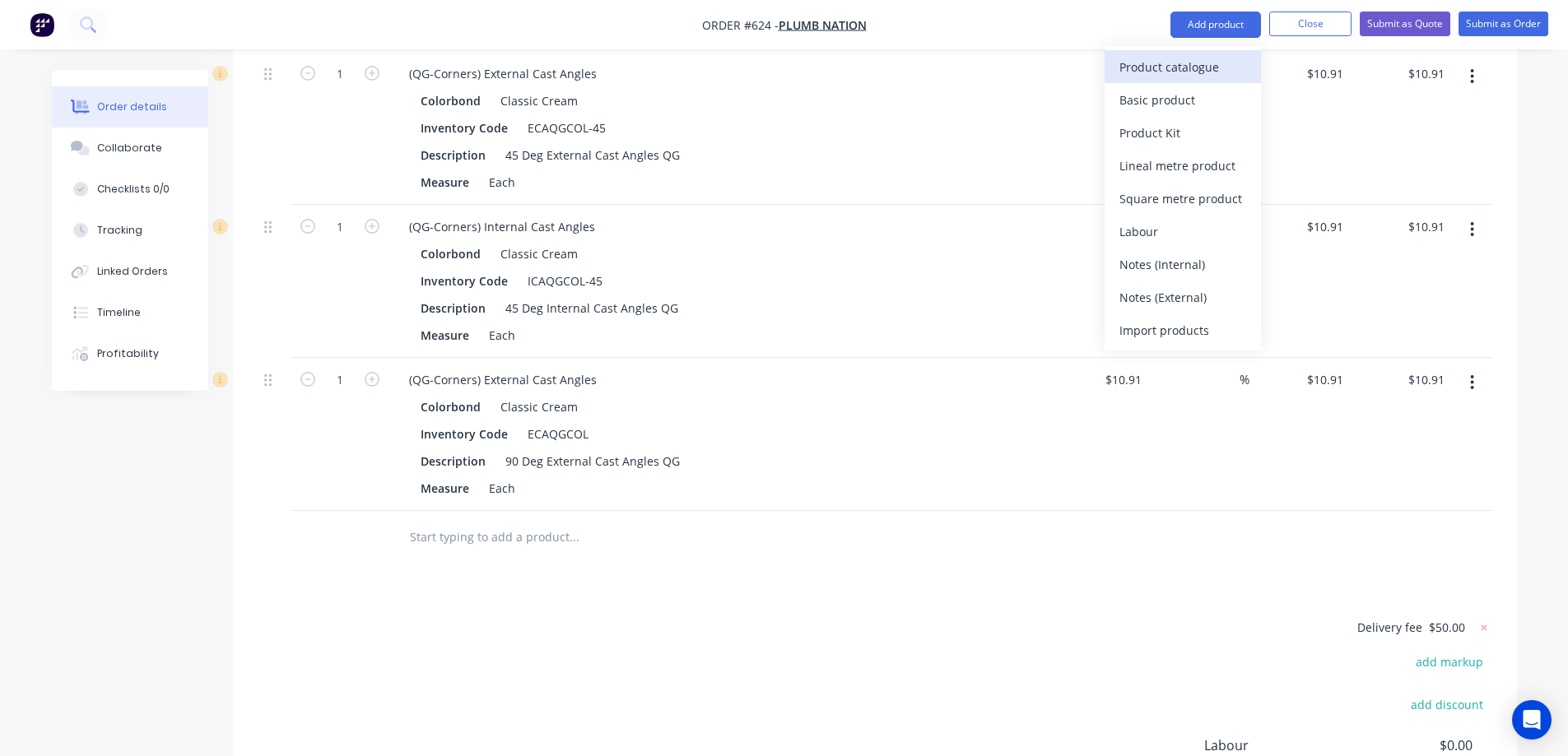
click at [1197, 70] on div "Product catalogue" at bounding box center [1182, 68] width 127 height 24
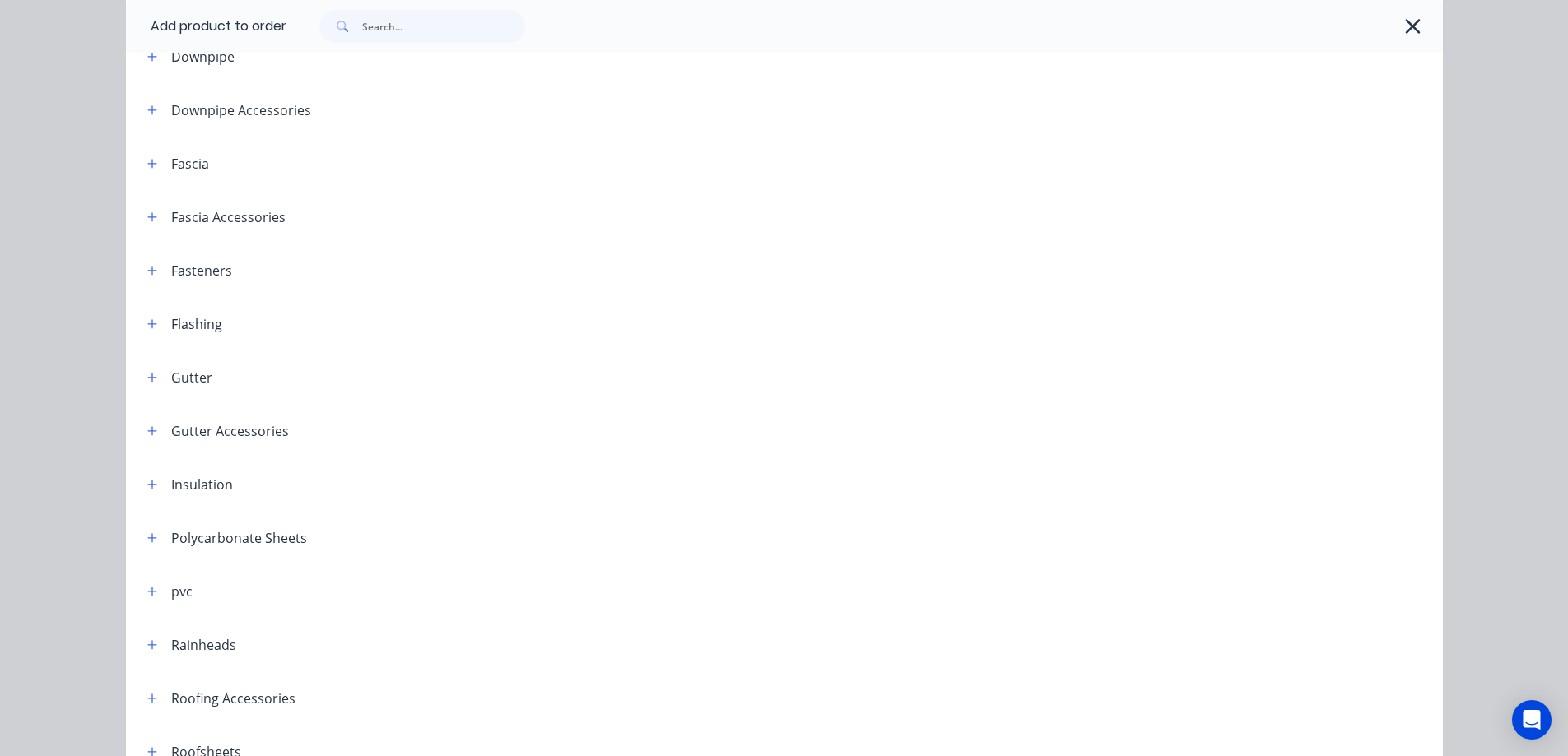
scroll to position [247, 0]
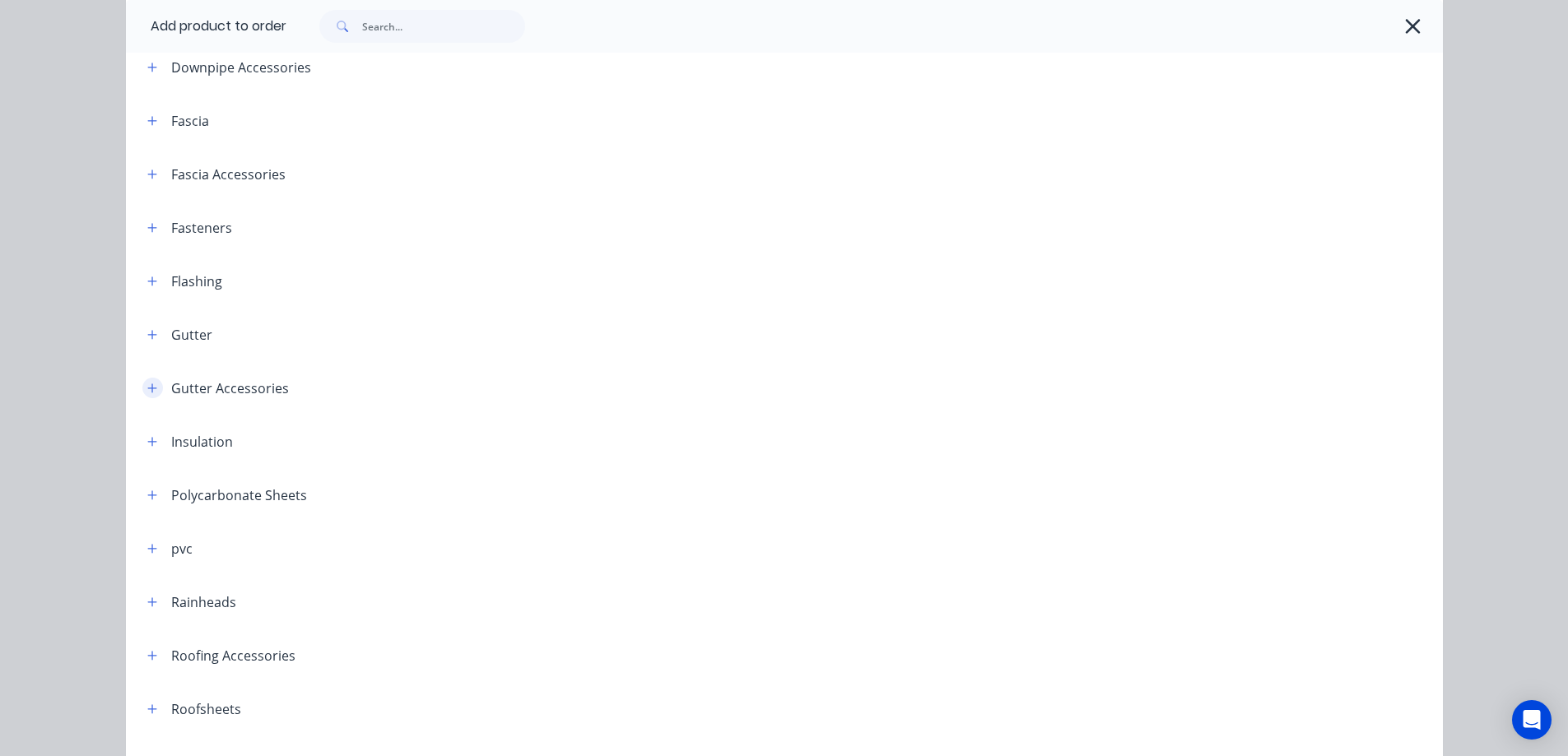
click at [155, 388] on button "button" at bounding box center [153, 388] width 20 height 20
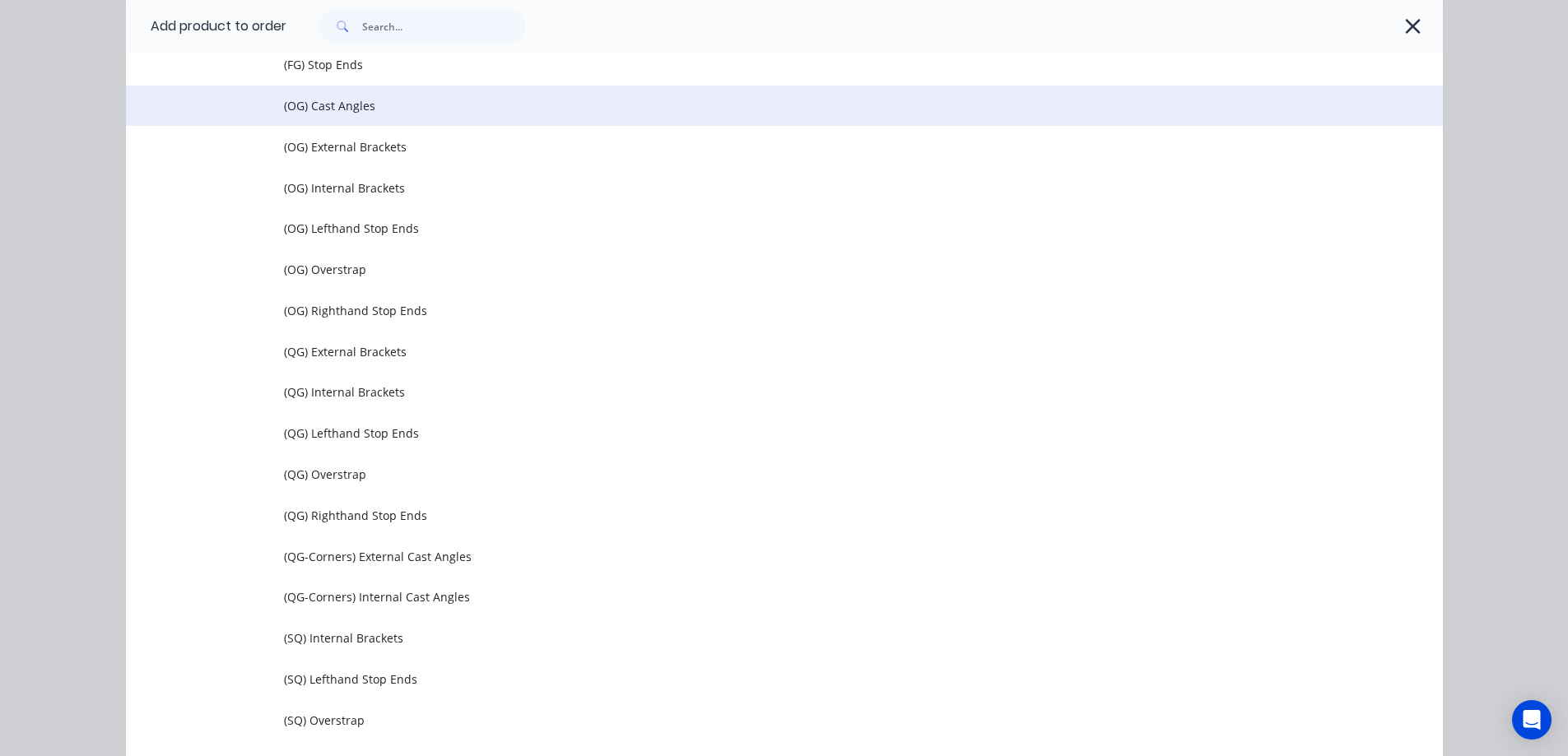
scroll to position [823, 0]
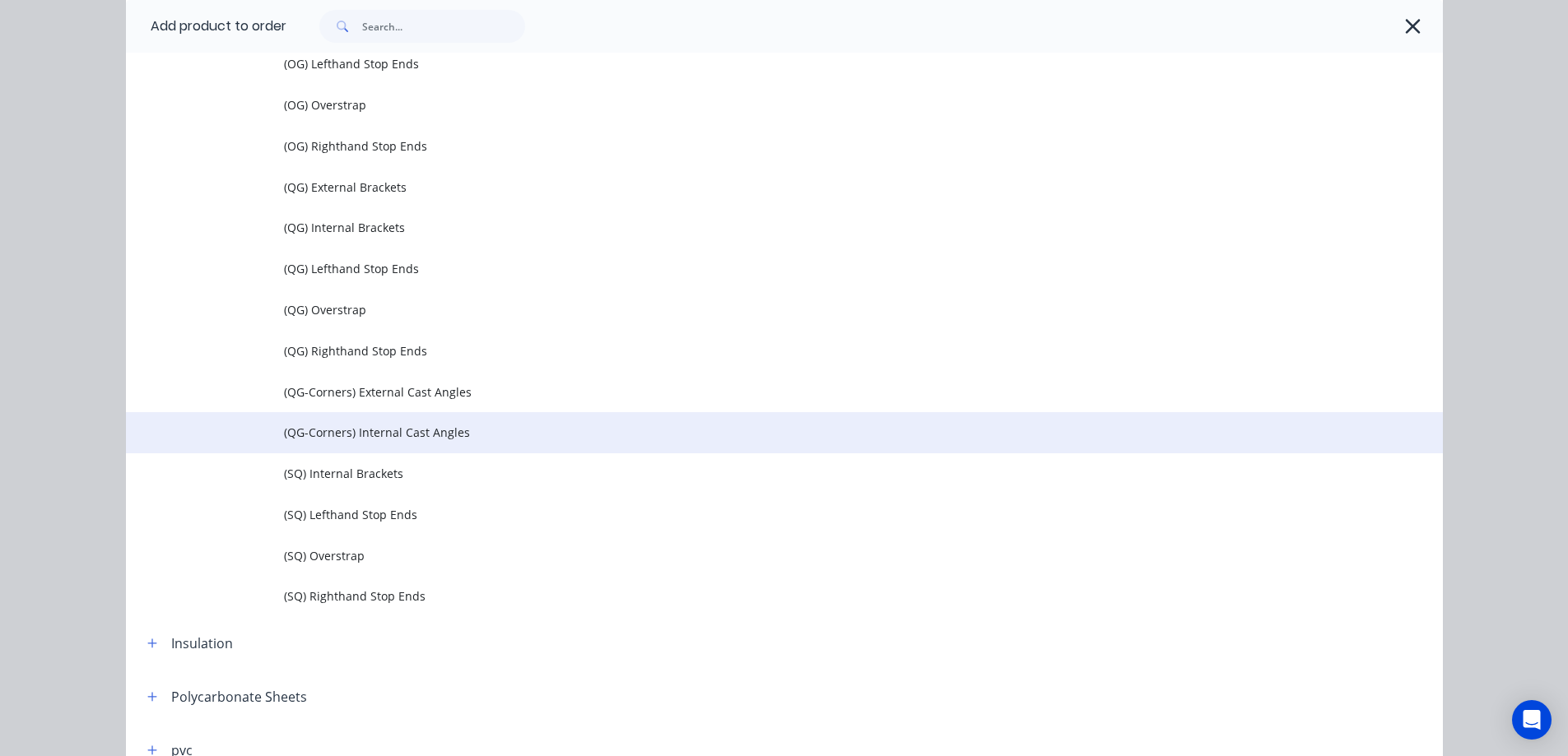
click at [346, 424] on span "(QG-Corners) Internal Cast Angles" at bounding box center [747, 432] width 927 height 18
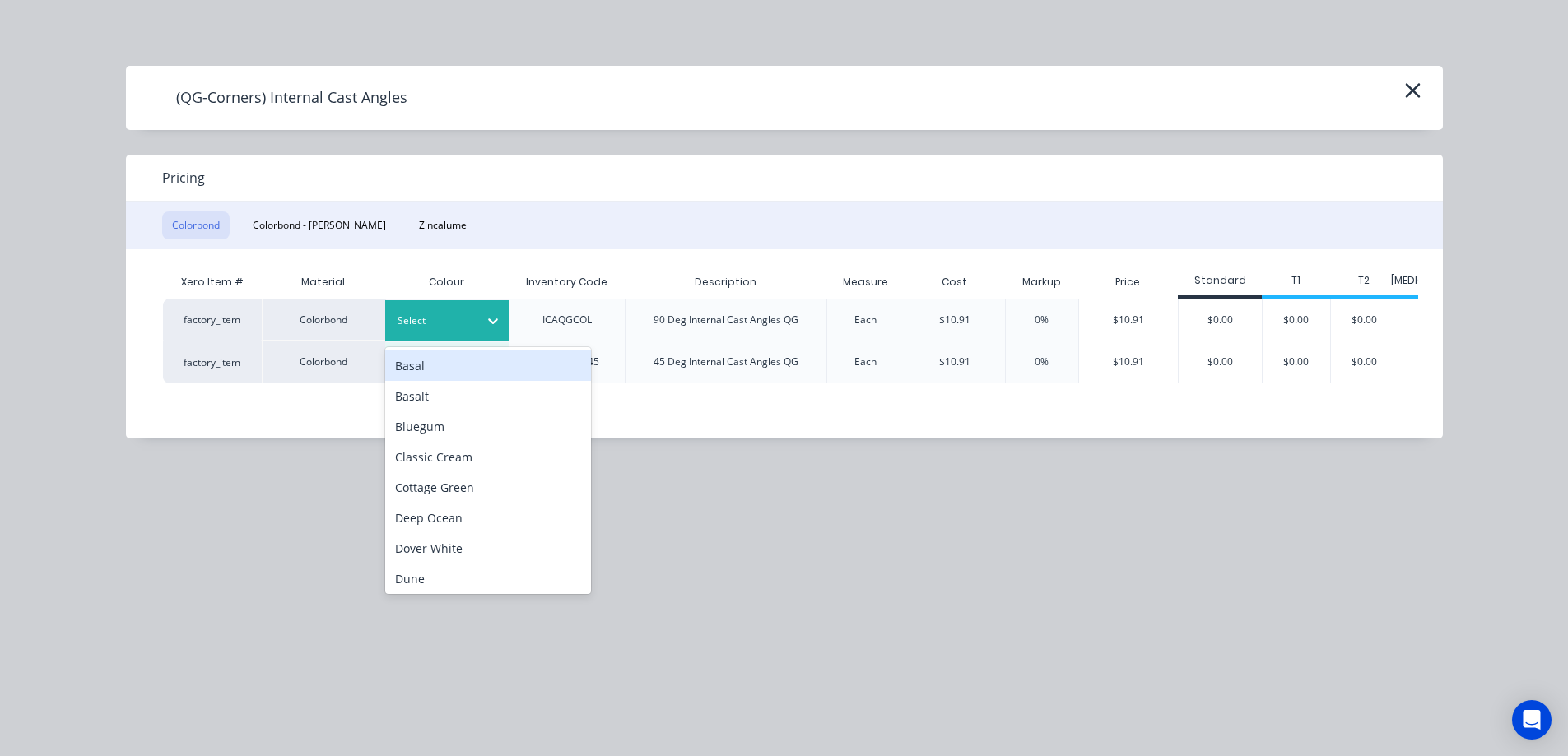
click at [466, 324] on div at bounding box center [434, 321] width 74 height 19
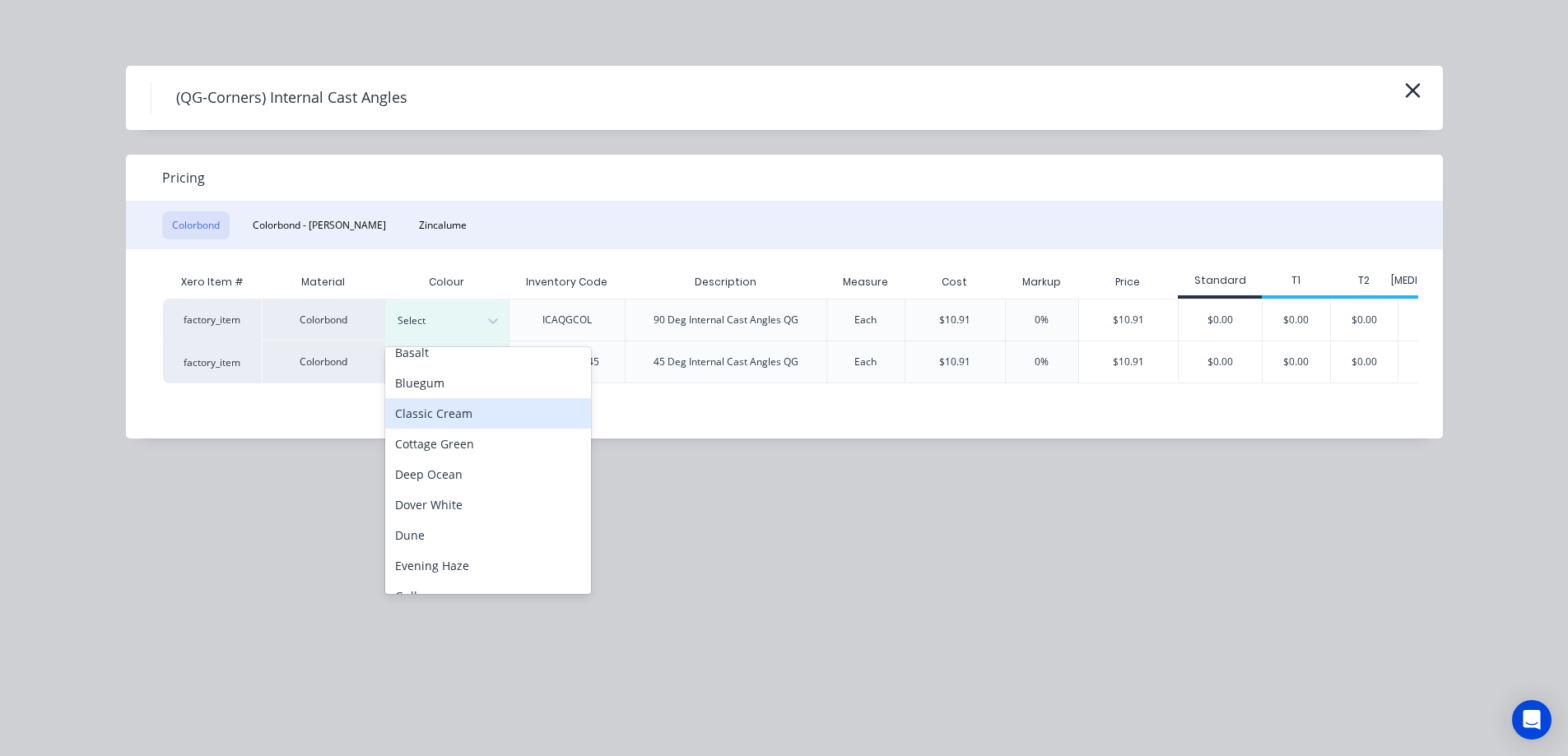
scroll to position [82, 0]
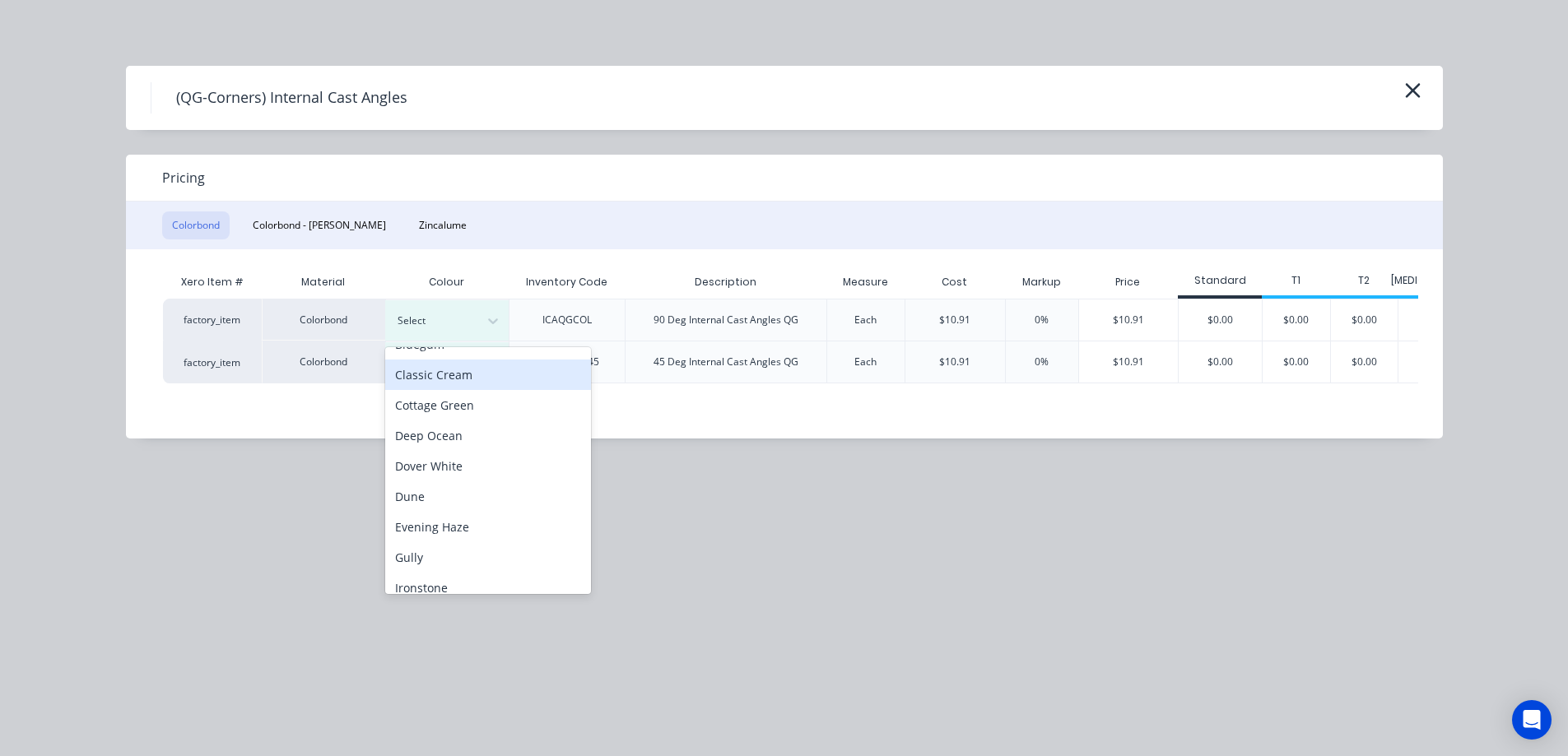
click at [472, 375] on div "Classic Cream" at bounding box center [488, 375] width 205 height 31
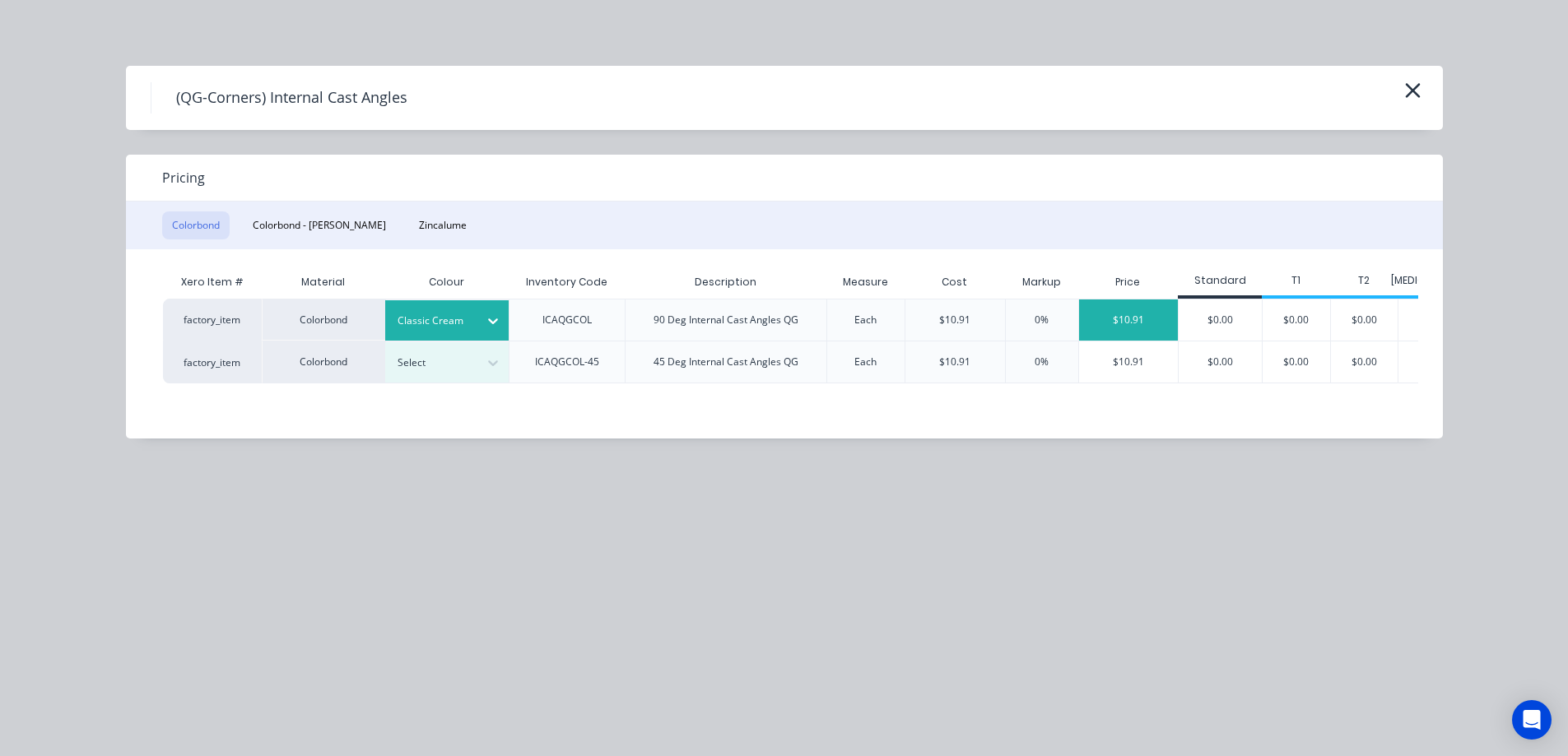
click at [1144, 322] on div "$10.91" at bounding box center [1129, 320] width 100 height 41
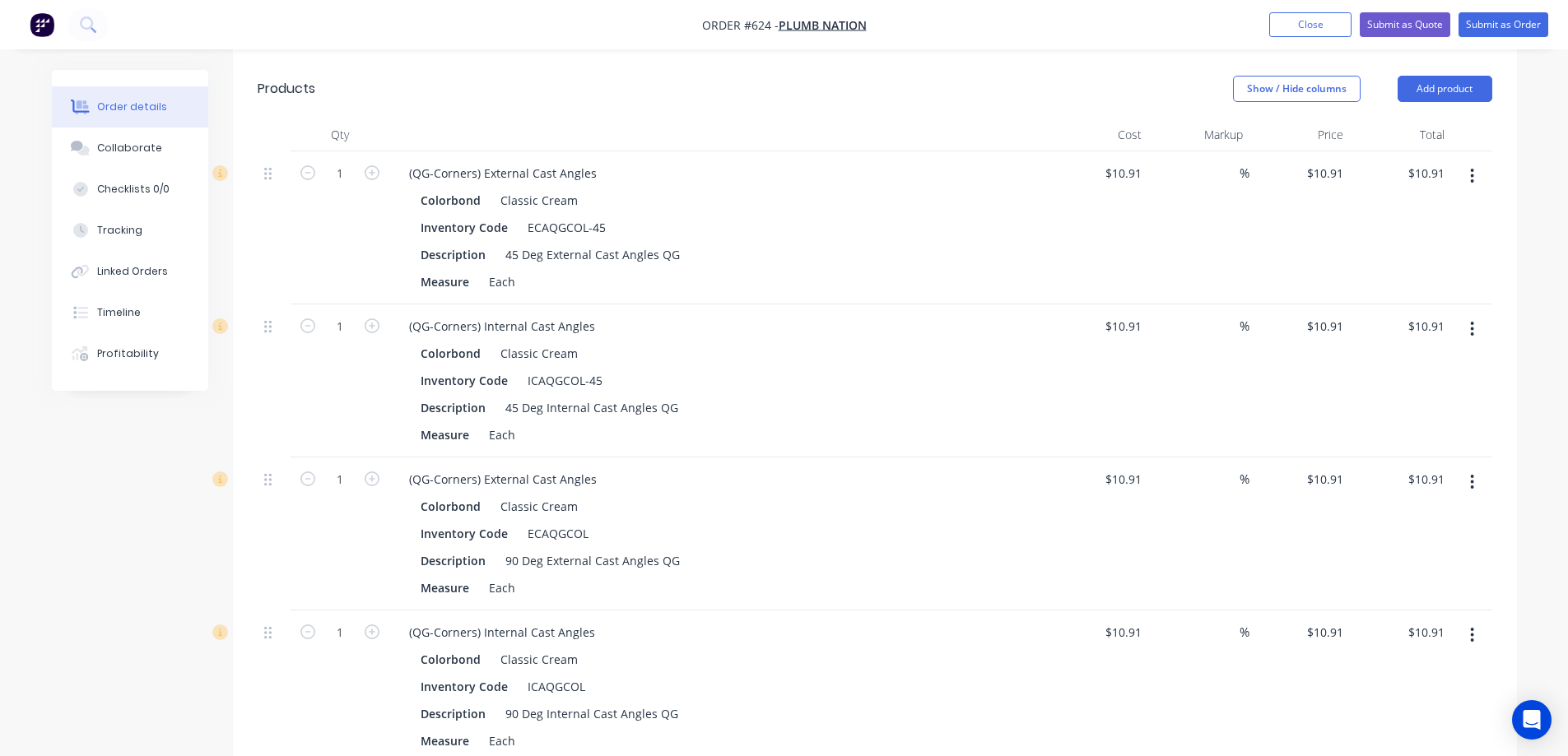
scroll to position [184, 0]
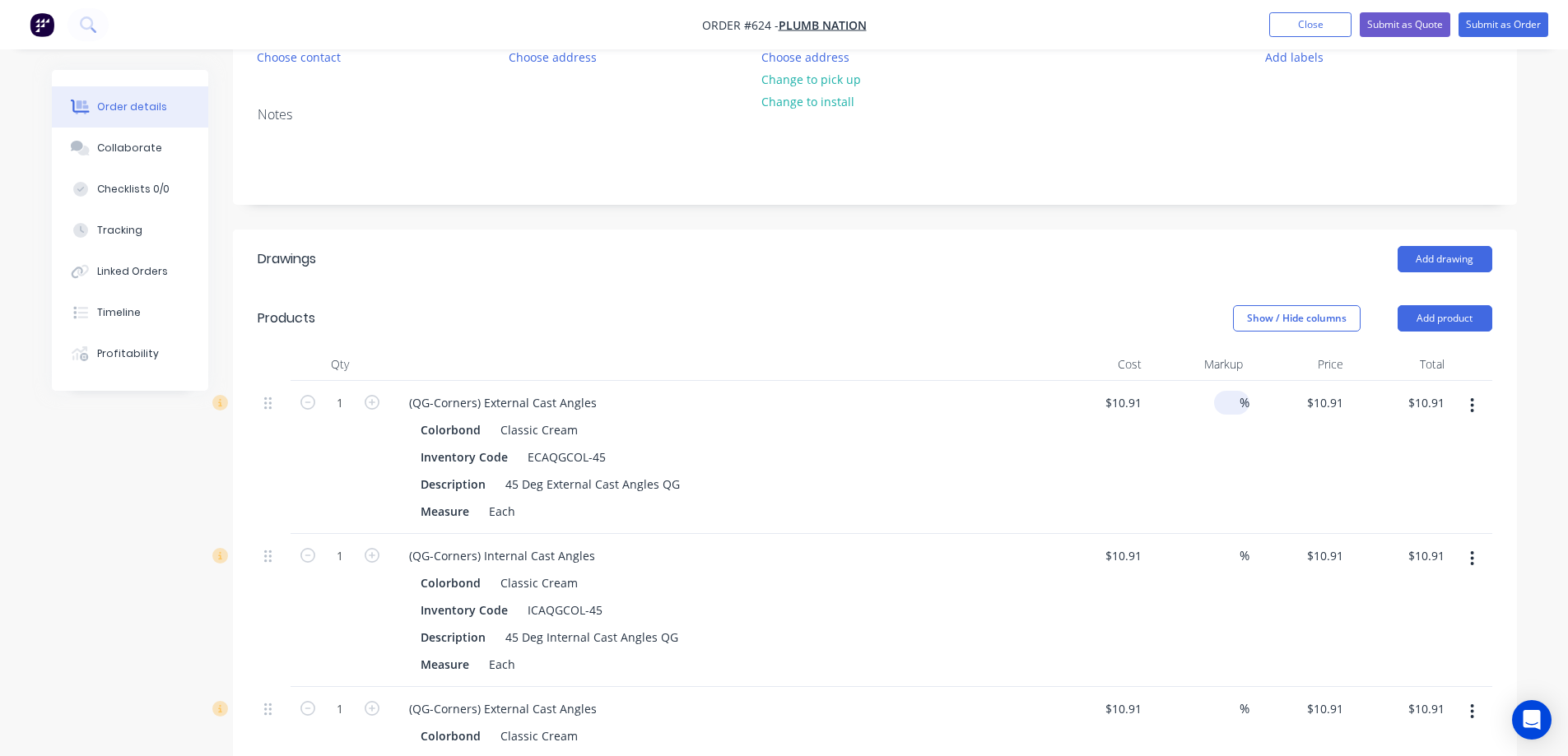
click at [1227, 394] on input at bounding box center [1230, 403] width 19 height 24
type input "15"
type input "$12.5465"
type input "$12.55"
click at [1217, 451] on div "15 15 %" at bounding box center [1198, 457] width 101 height 153
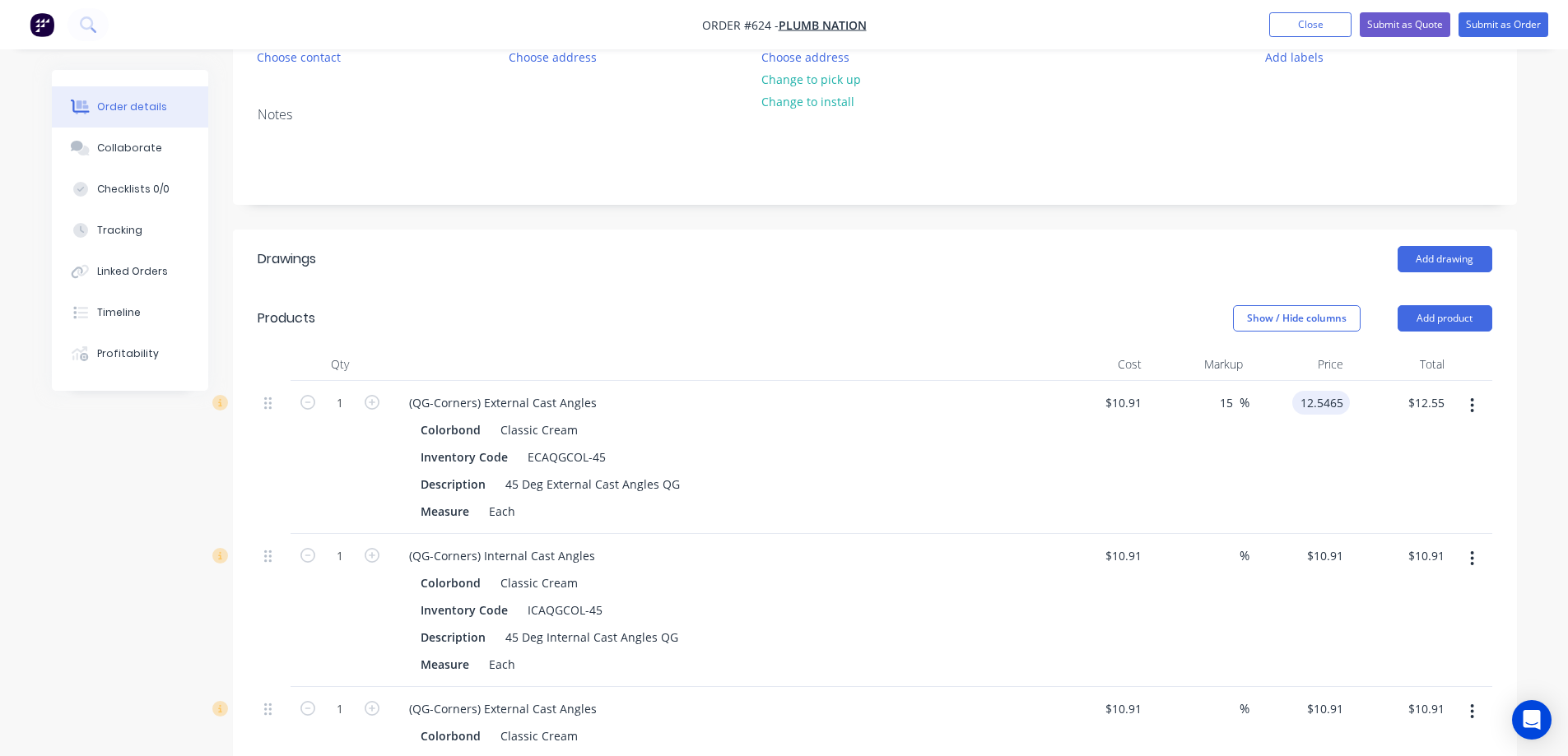
click at [1310, 404] on input "12.5465" at bounding box center [1324, 403] width 51 height 24
type input "12.55"
type input "15.03"
type input "$12.55"
click at [1318, 490] on div "$12.55 12.55" at bounding box center [1300, 457] width 101 height 153
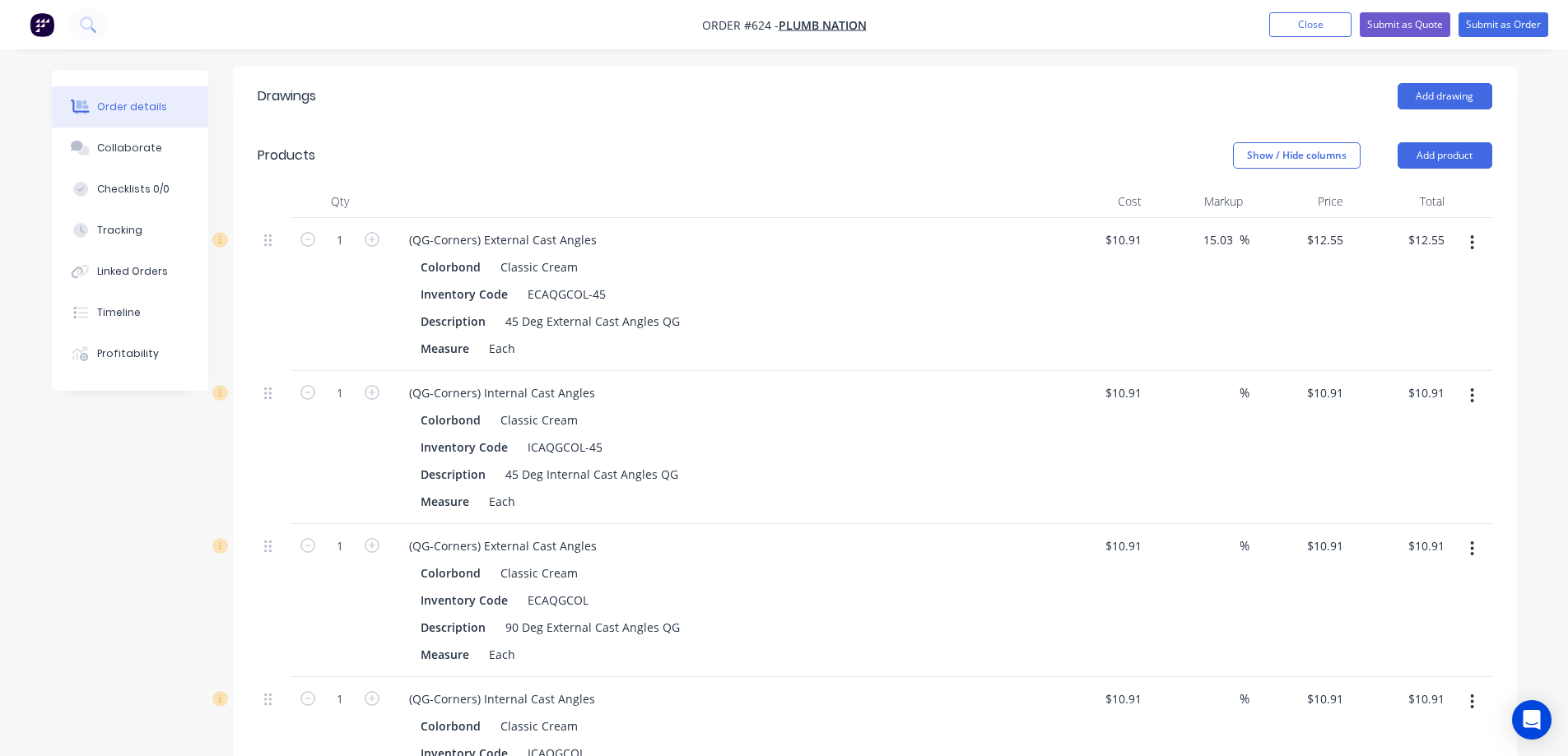
scroll to position [349, 0]
click at [1231, 402] on input at bounding box center [1230, 391] width 19 height 24
type input "15"
type input "$12.5465"
type input "$12.55"
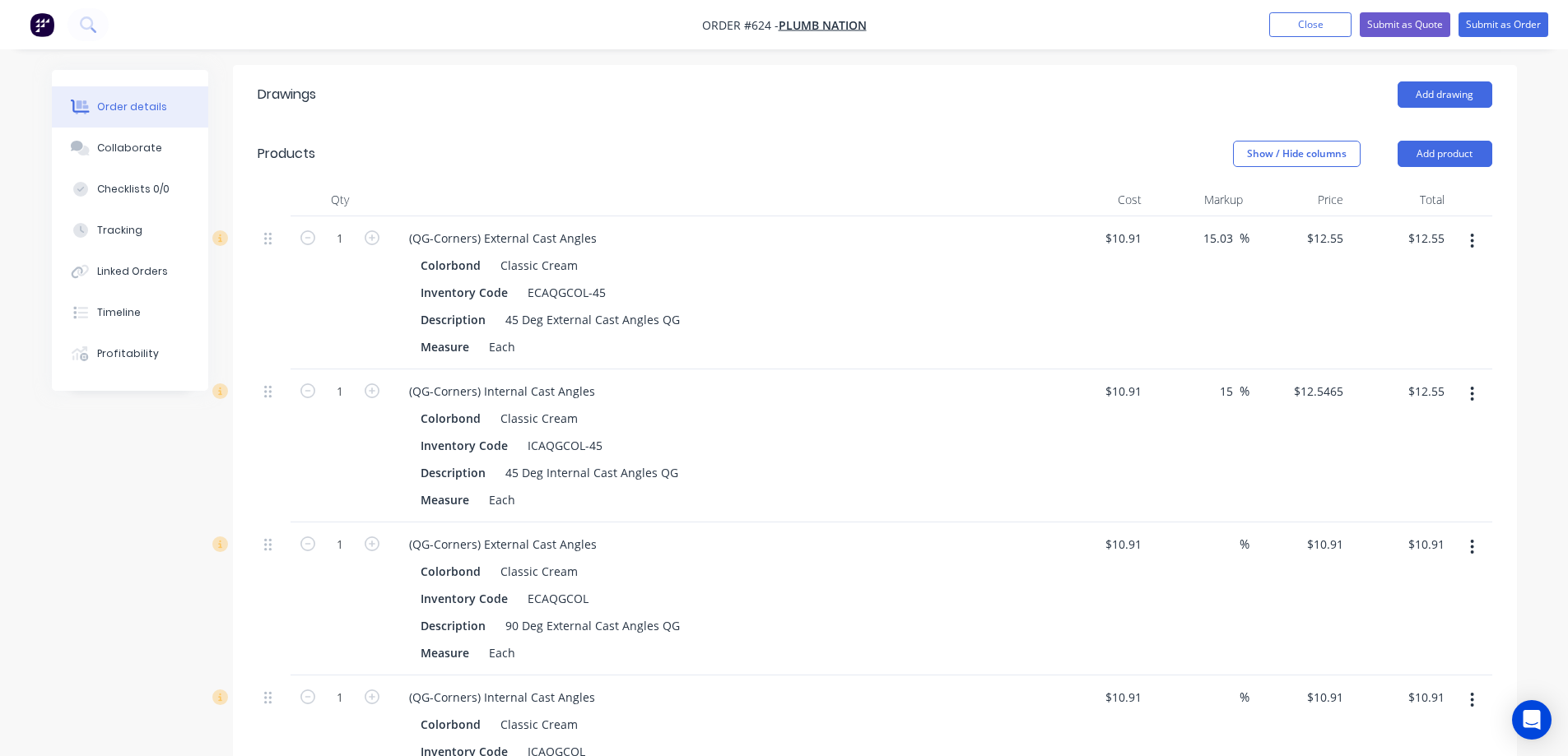
click at [1221, 463] on div "15 15 %" at bounding box center [1198, 445] width 101 height 153
click at [1318, 237] on input "12.55" at bounding box center [1327, 239] width 44 height 24
type input "12.56"
type input "15.12"
type input "$12.56"
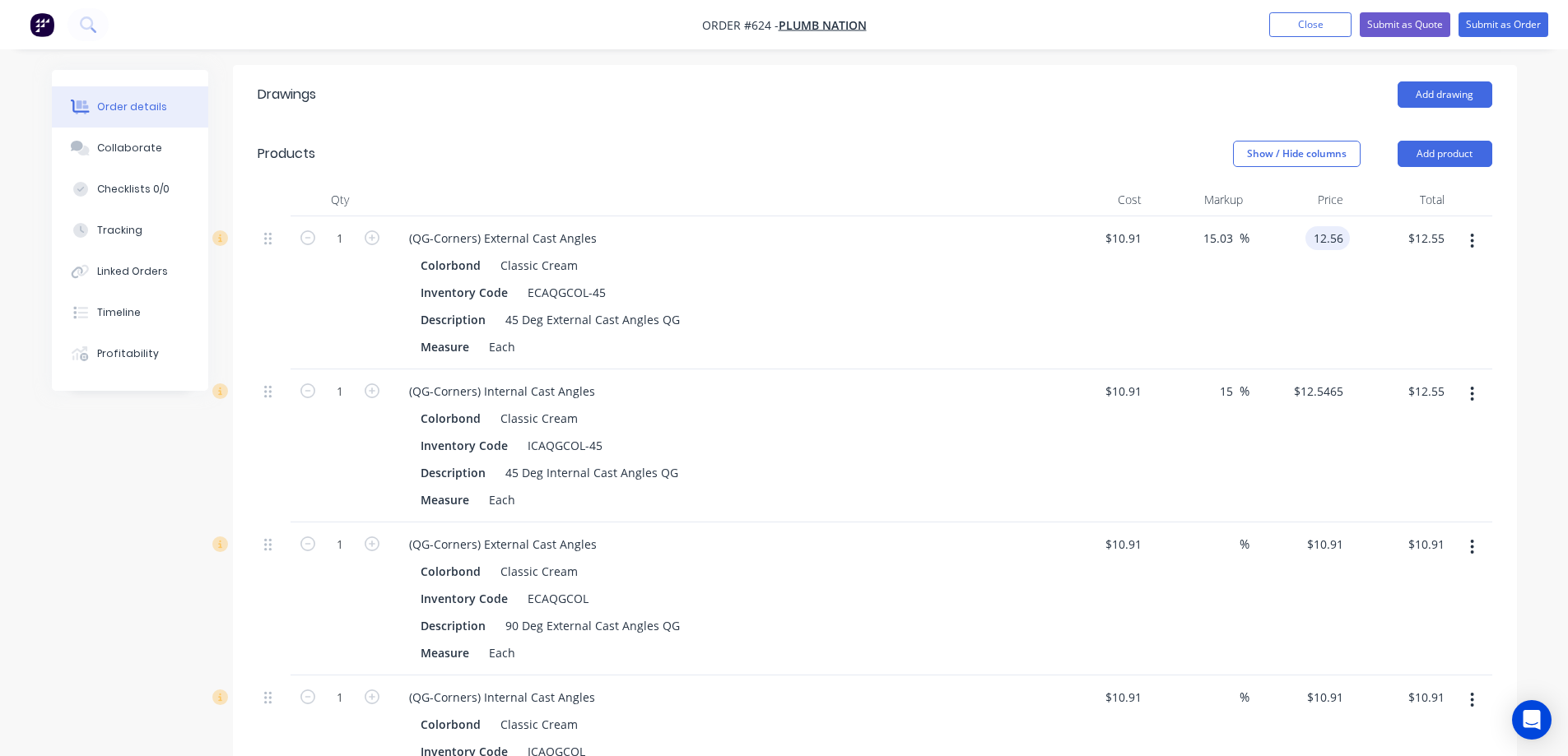
type input "$12.56"
click at [1299, 289] on div "$12.56 $12.56" at bounding box center [1300, 292] width 101 height 153
click at [1294, 392] on div "12.5465 12.5465" at bounding box center [1321, 391] width 57 height 24
type input "12.56"
type input "15.12"
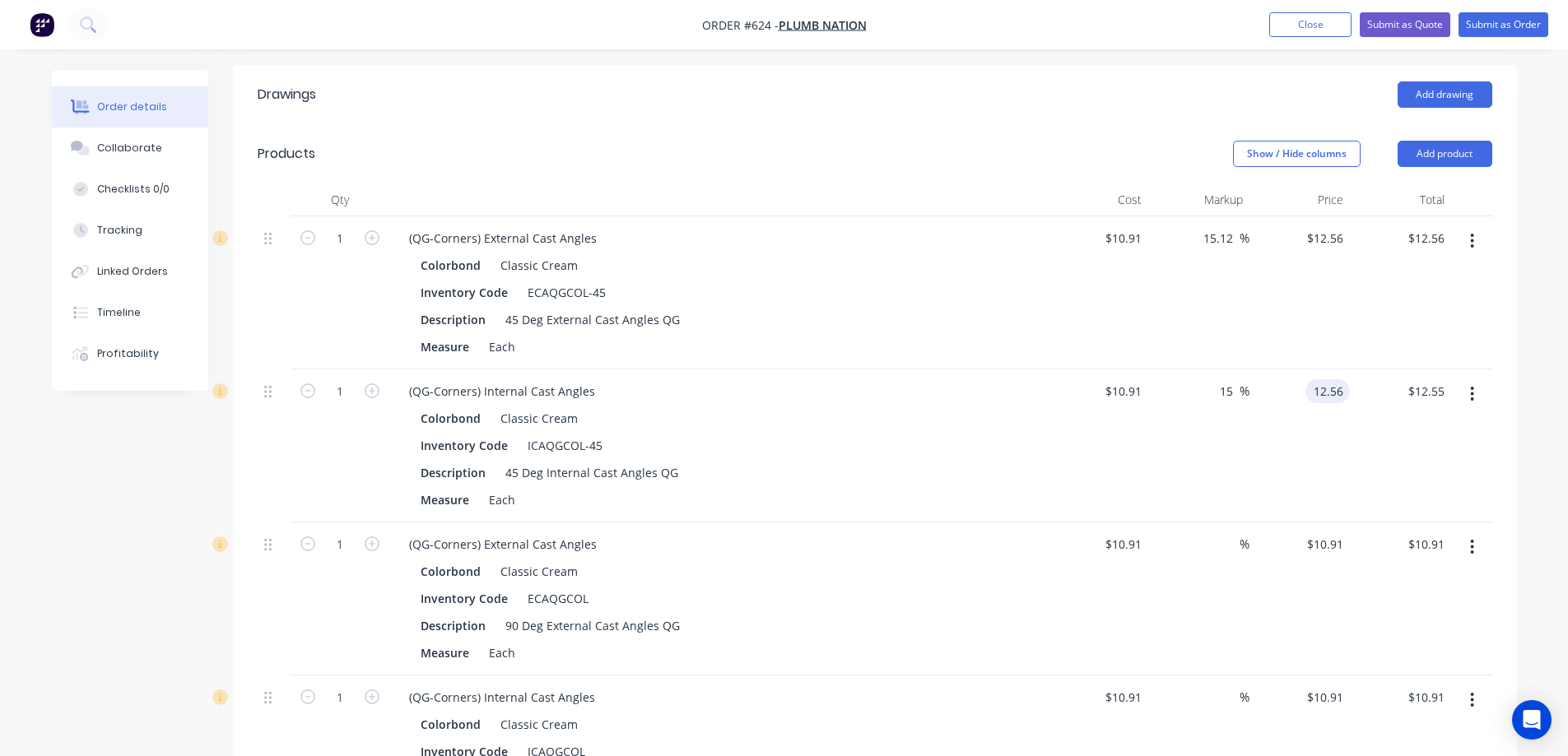
type input "$12.56"
click at [1293, 447] on div "$12.56 12.56" at bounding box center [1300, 445] width 101 height 153
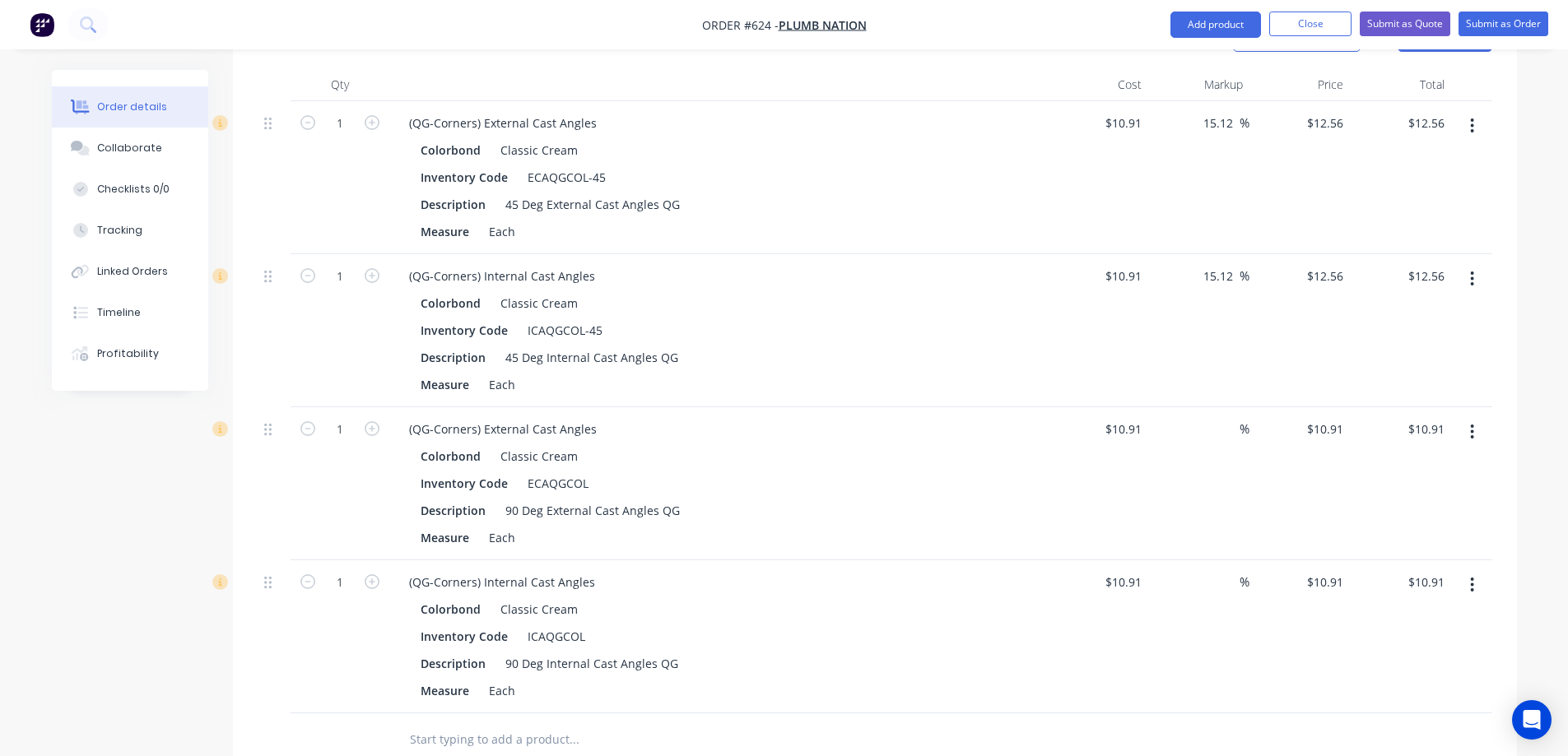
scroll to position [514, 0]
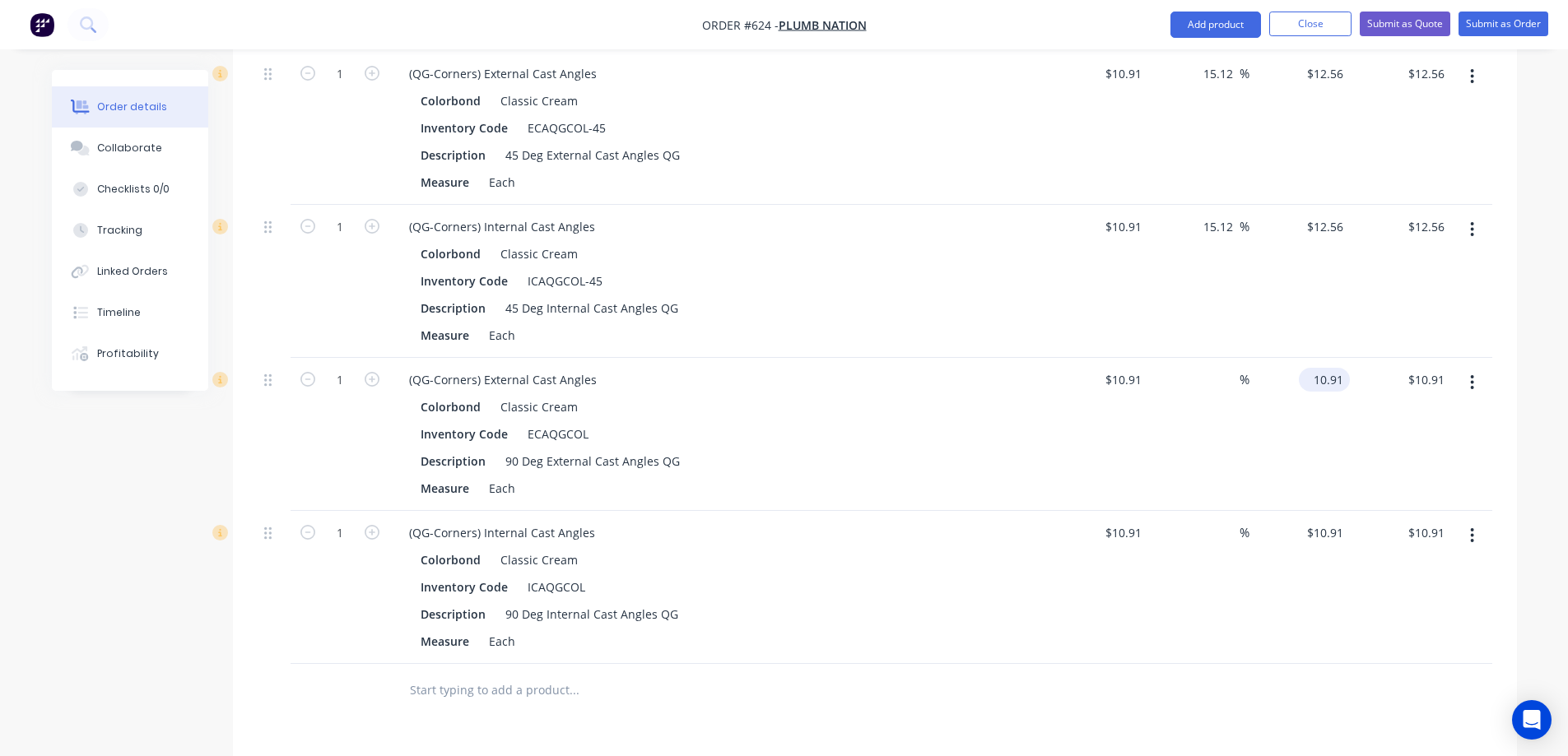
click at [1322, 382] on input "10.91" at bounding box center [1327, 379] width 44 height 24
type input "12.56"
type input "15.12"
type input "$12.56"
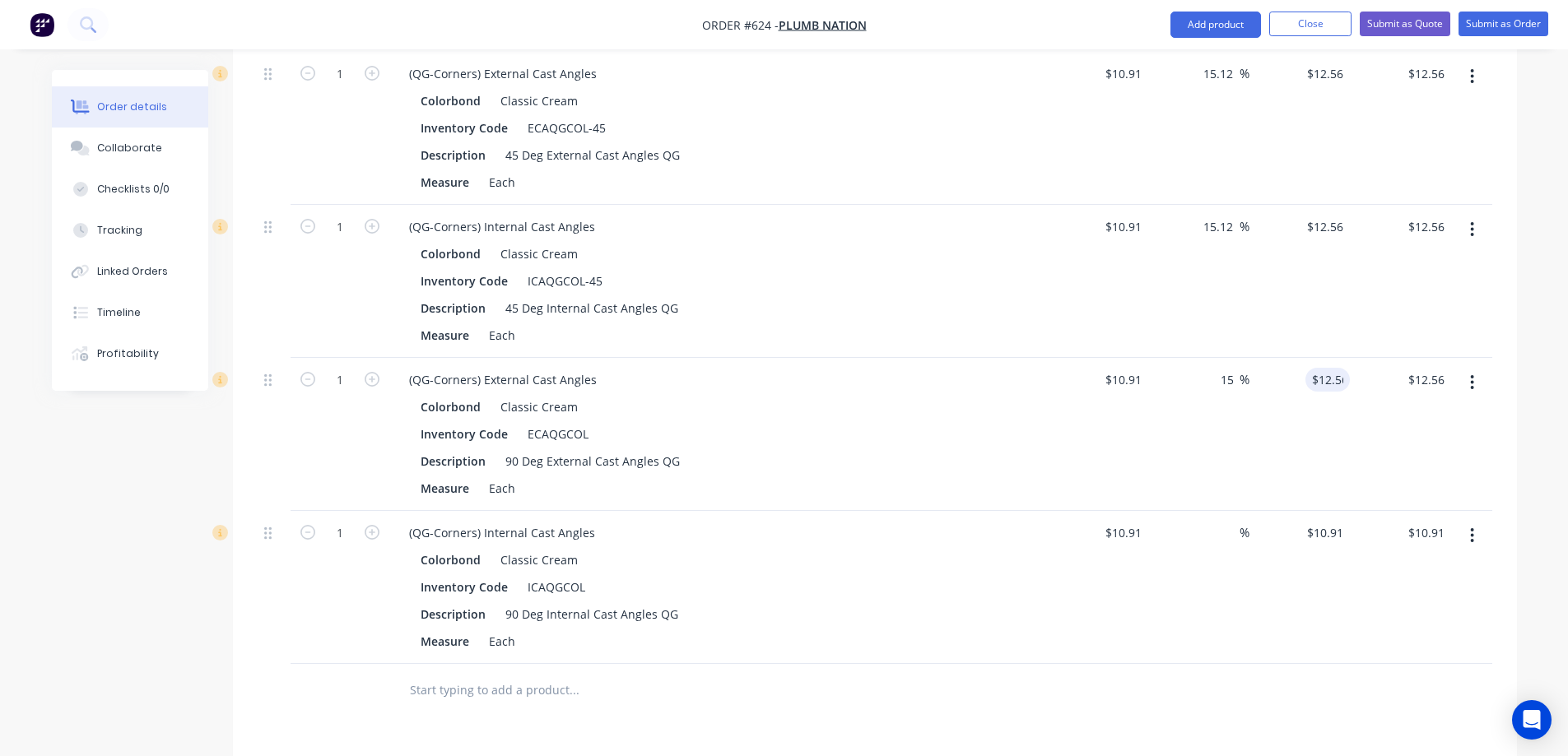
click at [1305, 410] on div "$12.56 12.56" at bounding box center [1300, 434] width 101 height 153
click at [1323, 526] on input "10.91" at bounding box center [1327, 533] width 44 height 24
type input "12.56"
type input "15.12"
type input "$12.56"
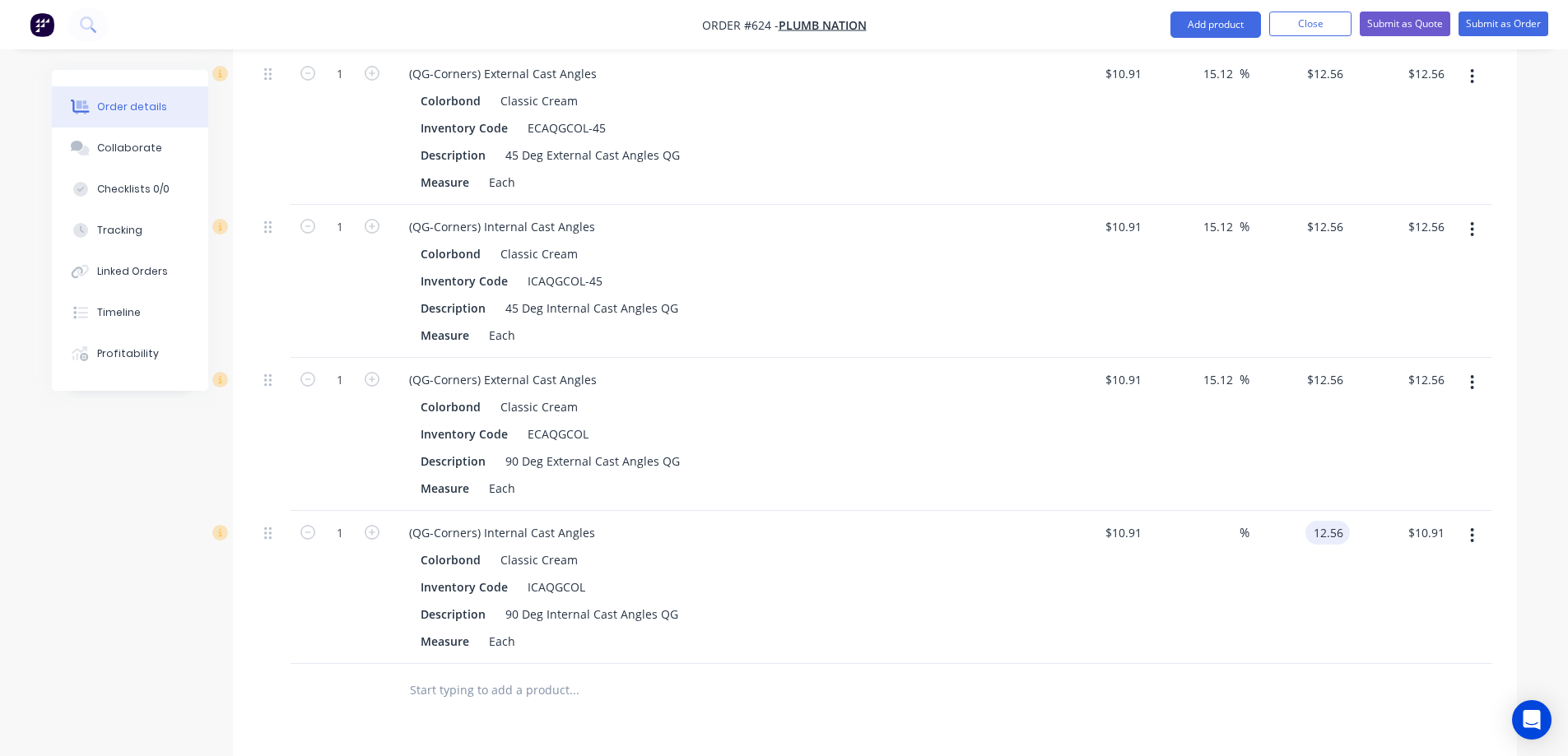
type input "$12.56"
click at [1293, 605] on div "$12.56 $12.56" at bounding box center [1300, 587] width 101 height 153
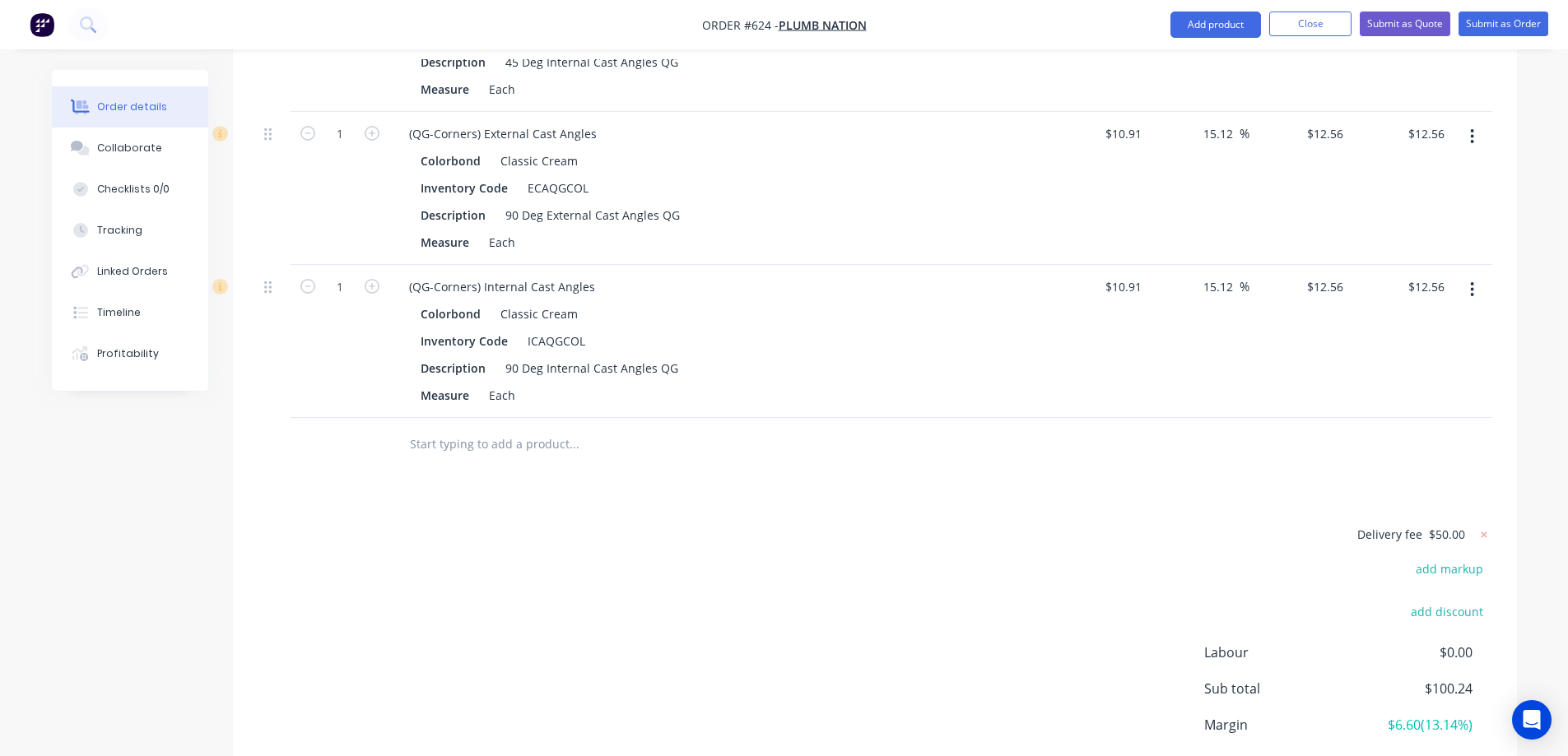
scroll to position [761, 0]
click at [1221, 20] on button "Add product" at bounding box center [1215, 24] width 91 height 26
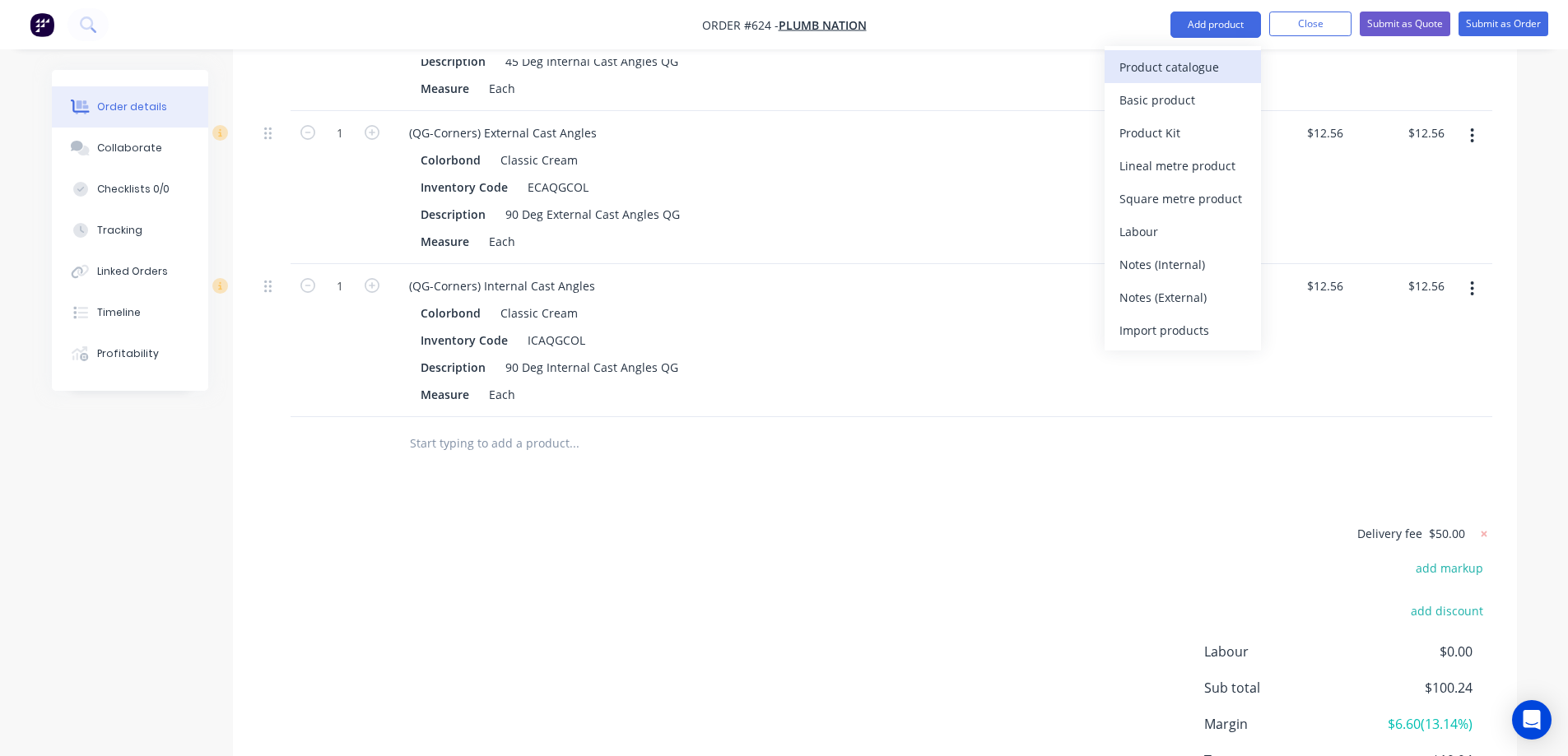
click at [1187, 68] on div "Product catalogue" at bounding box center [1182, 68] width 127 height 24
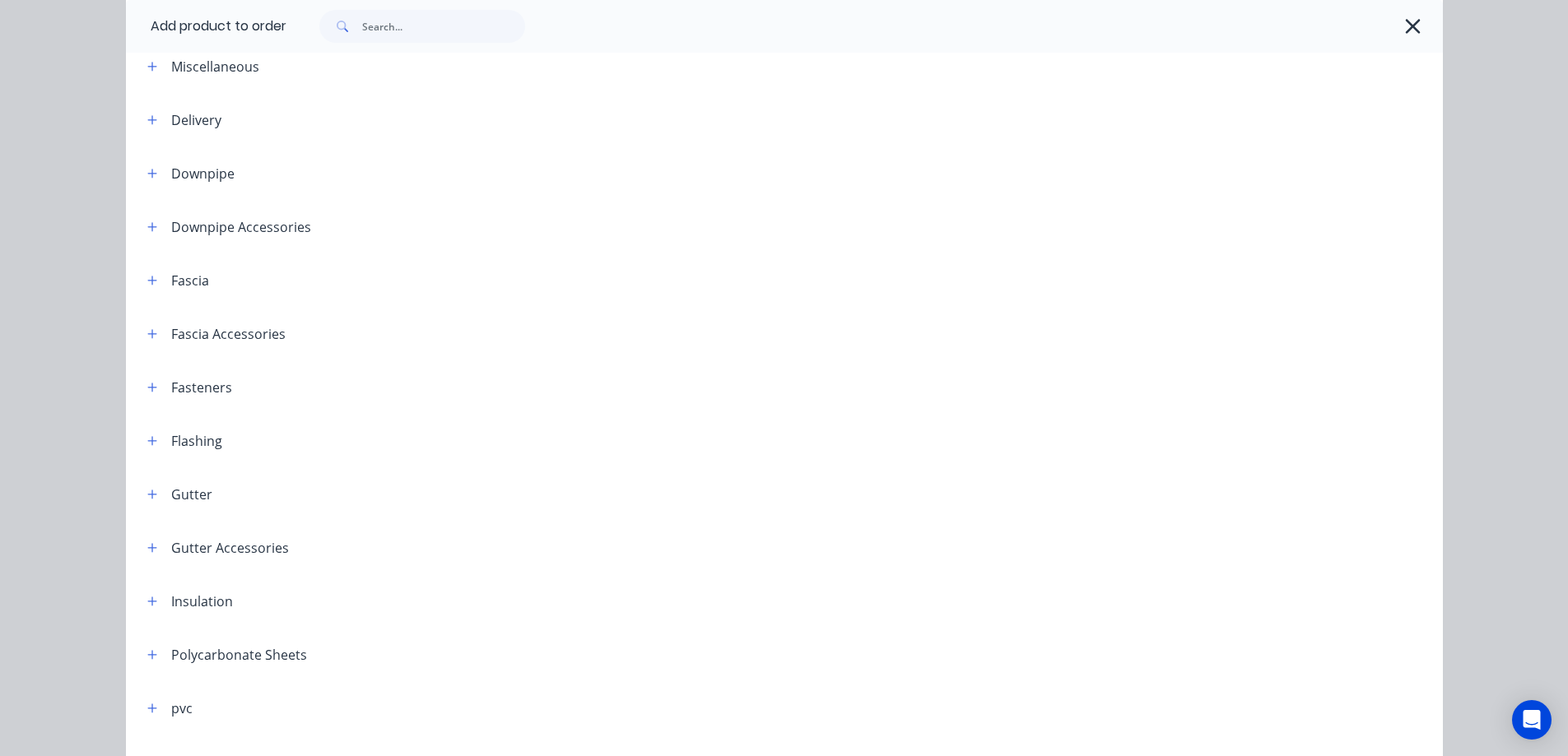
scroll to position [247, 0]
click at [147, 332] on icon "button" at bounding box center [152, 335] width 10 height 11
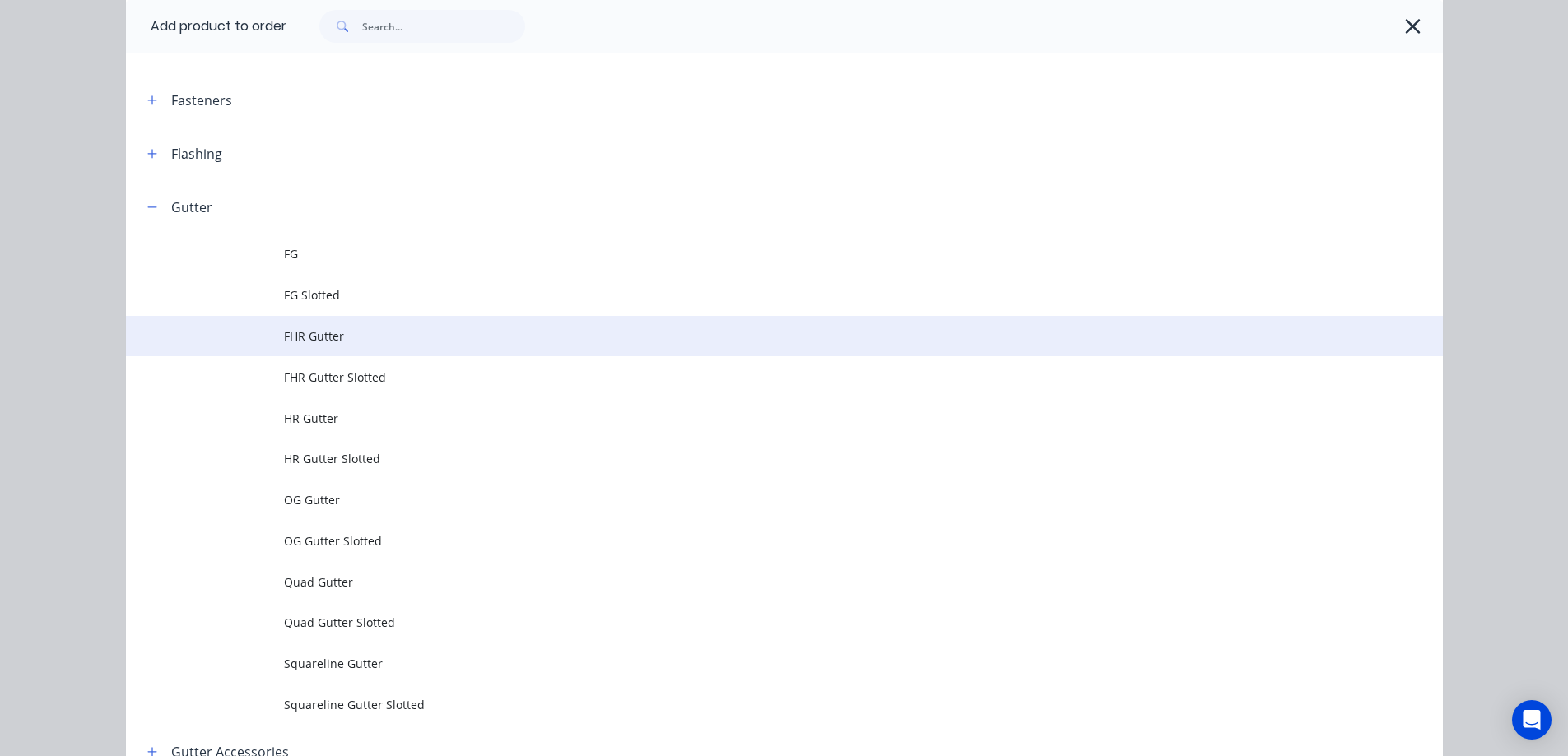
scroll to position [576, 0]
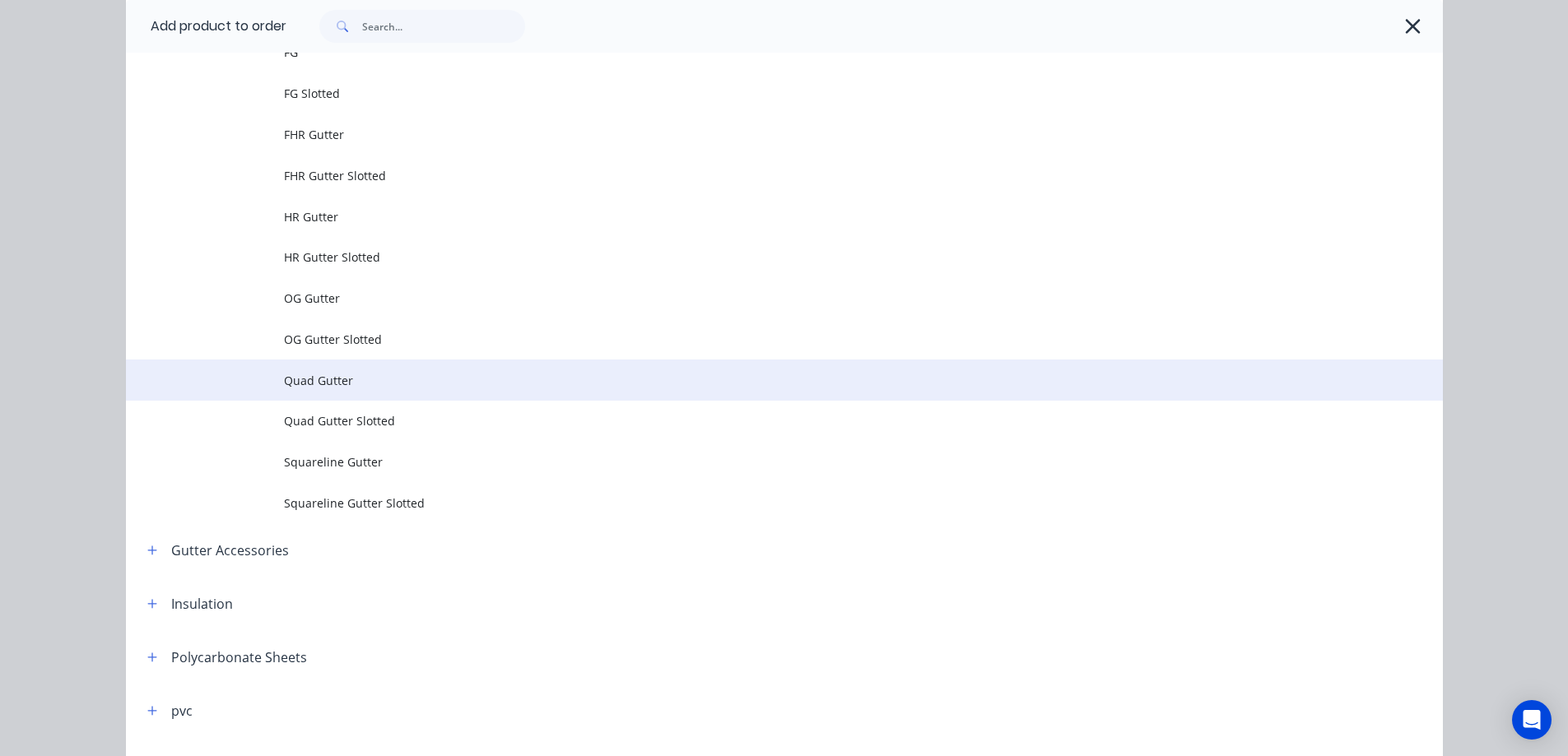
click at [338, 380] on span "Quad Gutter" at bounding box center [747, 380] width 927 height 18
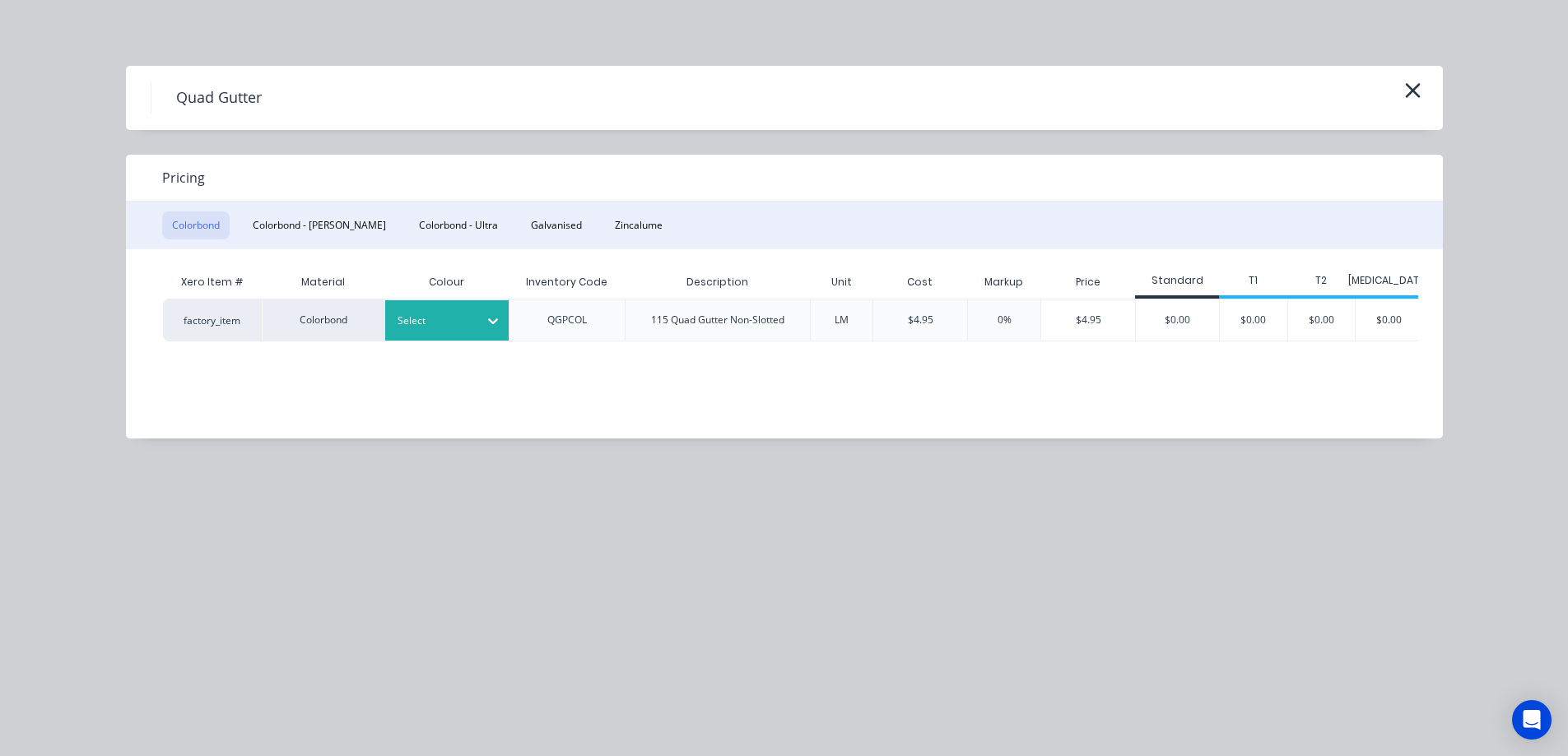
click at [488, 328] on icon at bounding box center [493, 321] width 17 height 17
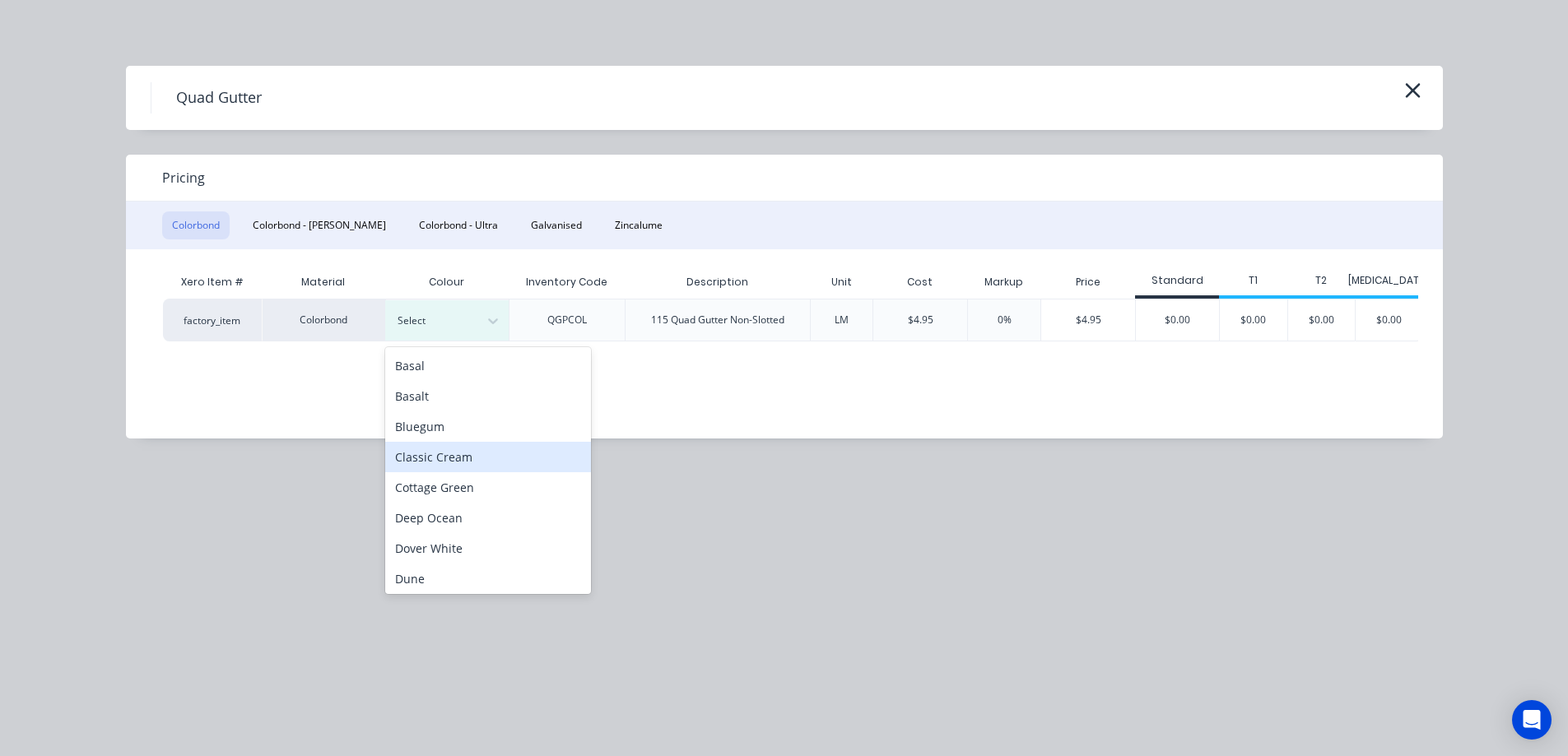
click at [452, 457] on div "Classic Cream" at bounding box center [488, 457] width 205 height 31
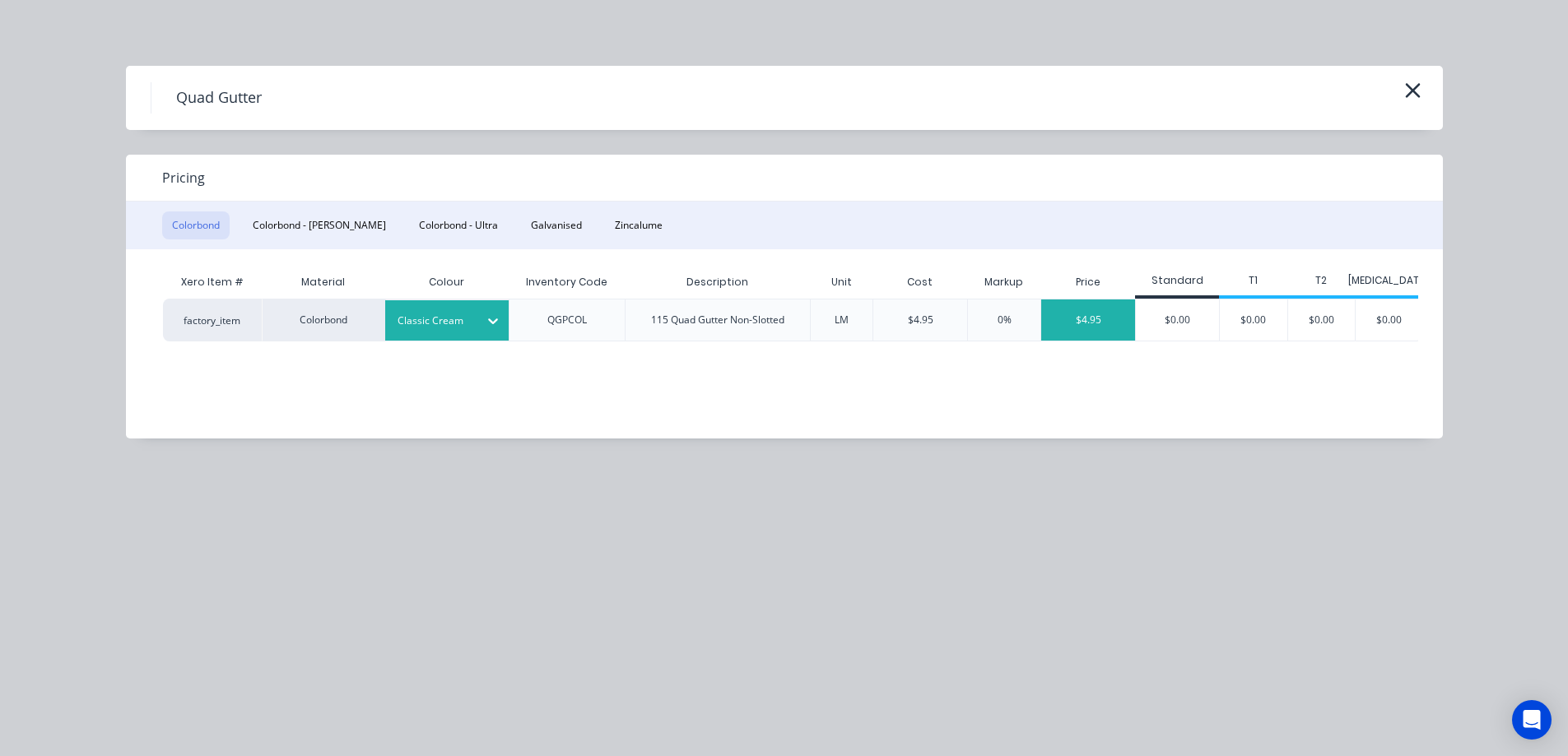
click at [1090, 330] on div "$4.95" at bounding box center [1088, 320] width 93 height 41
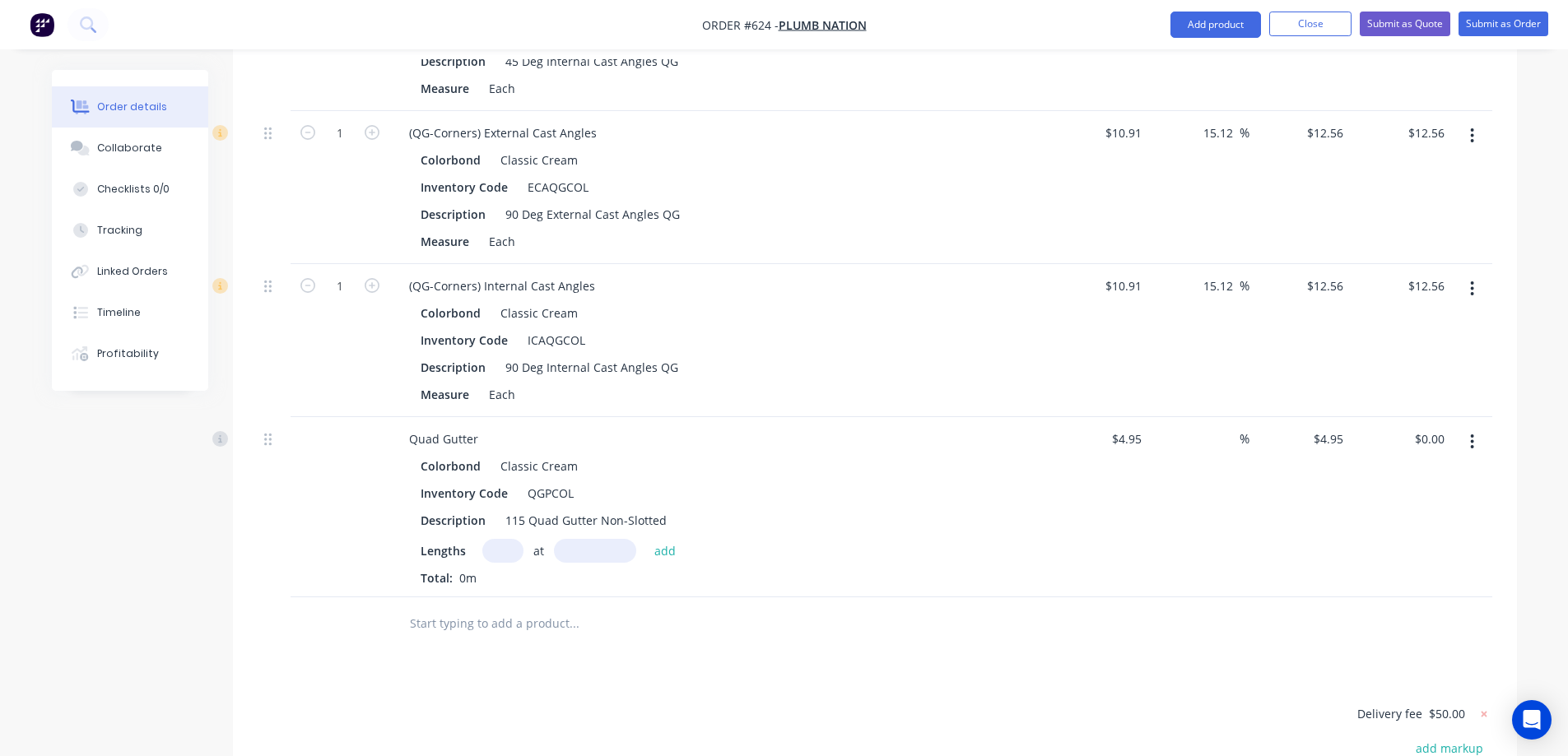
click at [487, 543] on input "text" at bounding box center [503, 551] width 41 height 24
click at [504, 545] on input "text" at bounding box center [503, 551] width 41 height 24
type input "1"
type input "6000mm"
click at [657, 552] on button "add" at bounding box center [666, 550] width 39 height 22
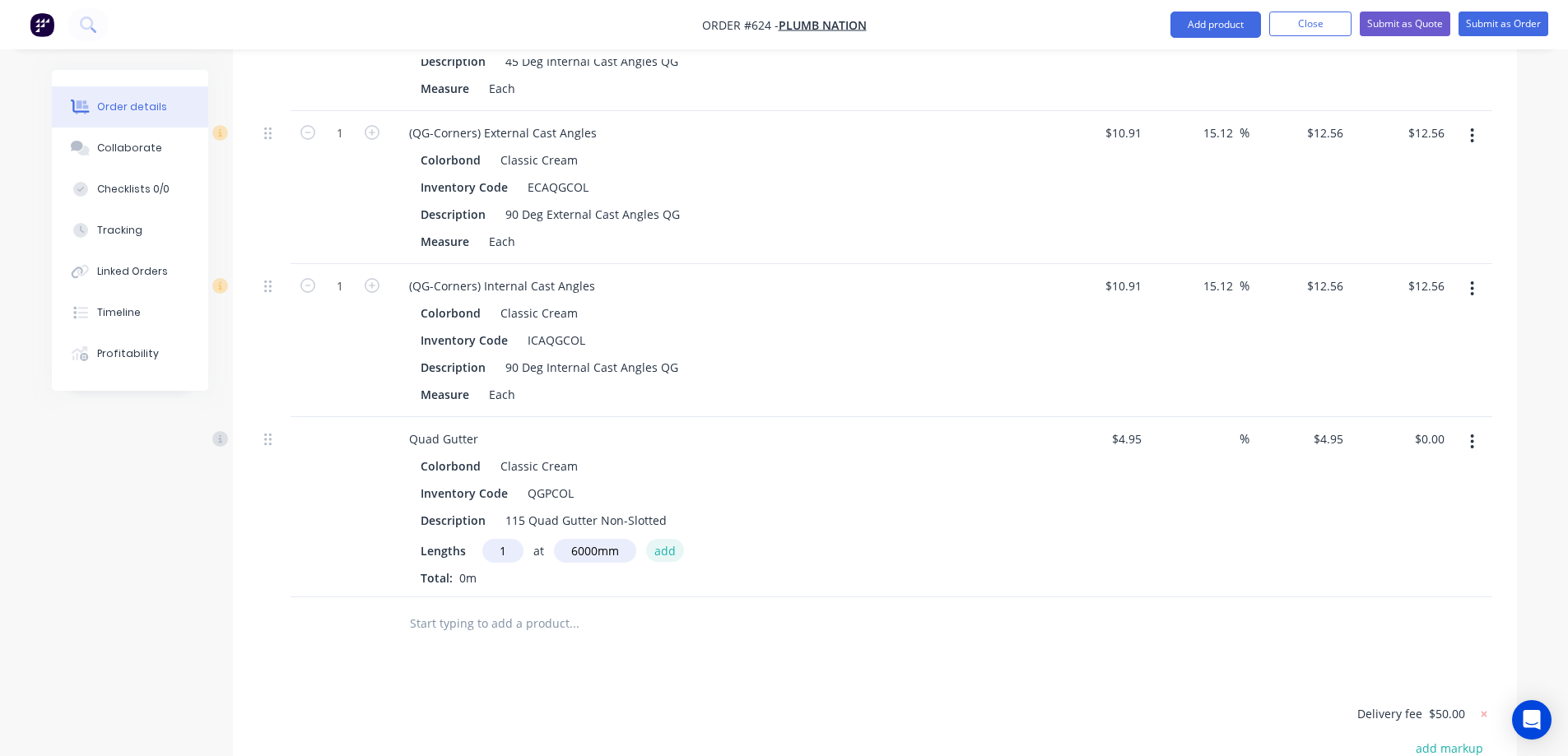
type input "$29.70"
click at [1225, 433] on input at bounding box center [1230, 440] width 19 height 24
type input "15"
type input "$5.6925"
type input "$34.16"
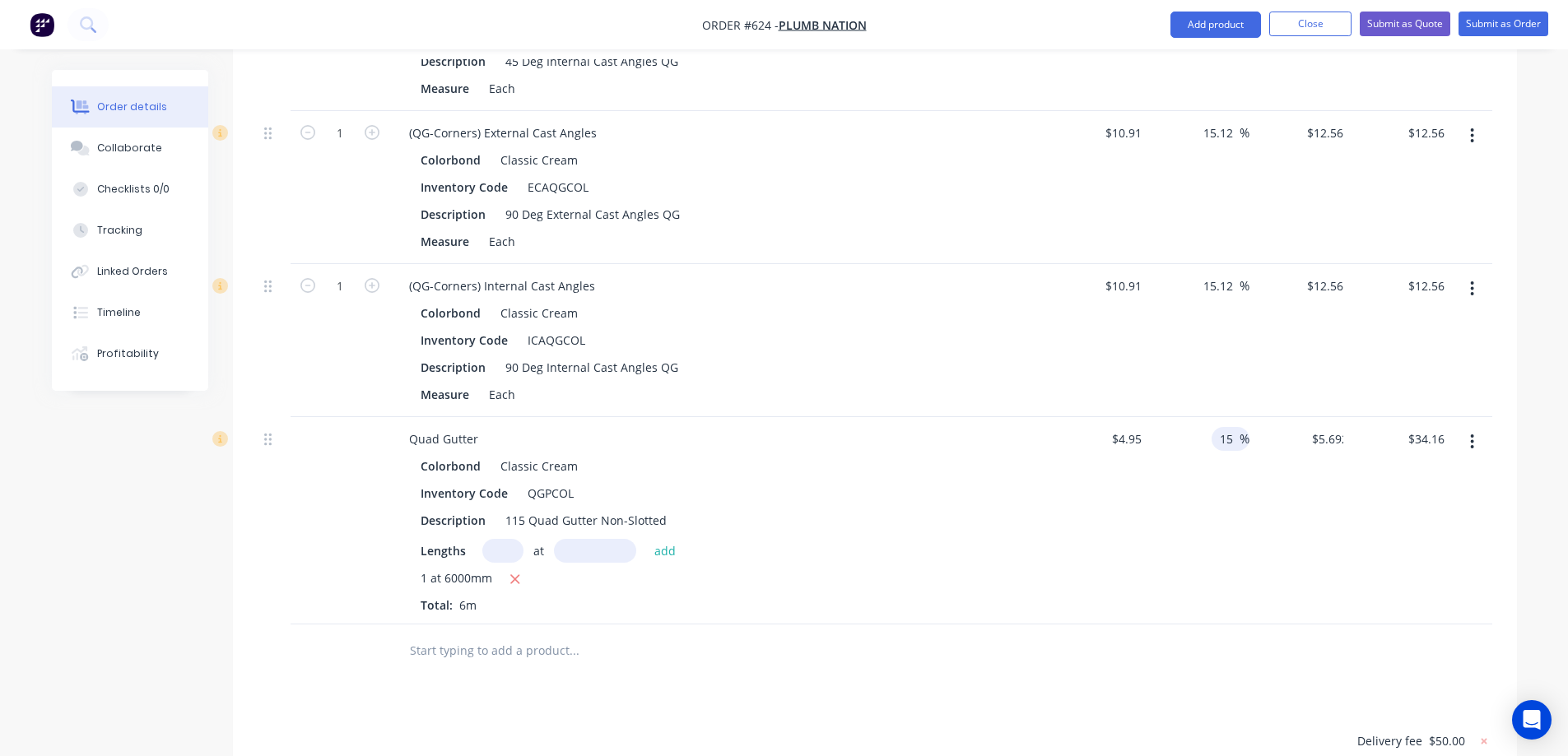
click at [1214, 498] on div "15 15 %" at bounding box center [1198, 521] width 101 height 207
click at [1313, 434] on input "5.6925" at bounding box center [1327, 440] width 44 height 24
type input "5.7"
type input "15.15"
type input "$5.70"
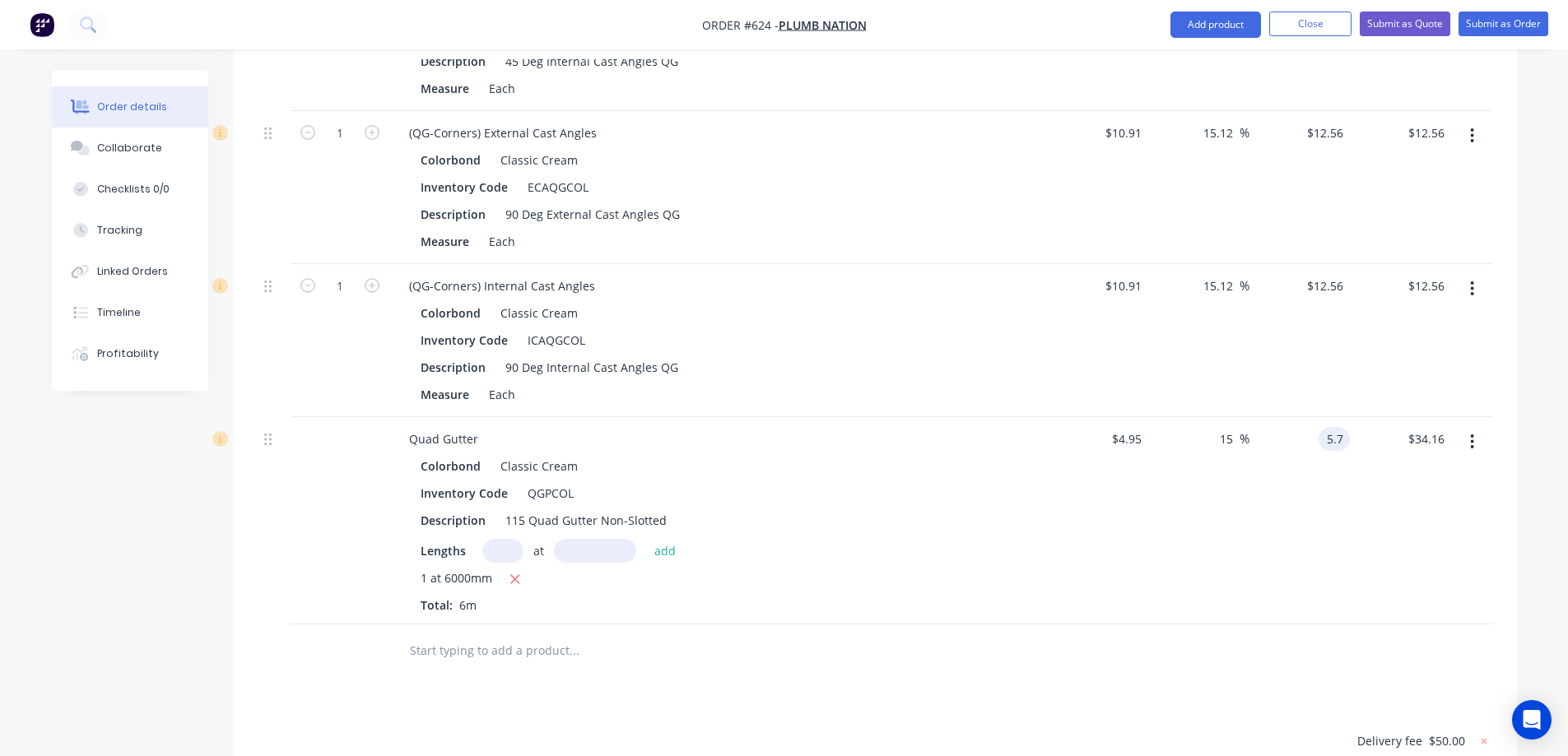
type input "$34.20"
click at [1251, 535] on div "$5.70 5.7" at bounding box center [1300, 521] width 101 height 207
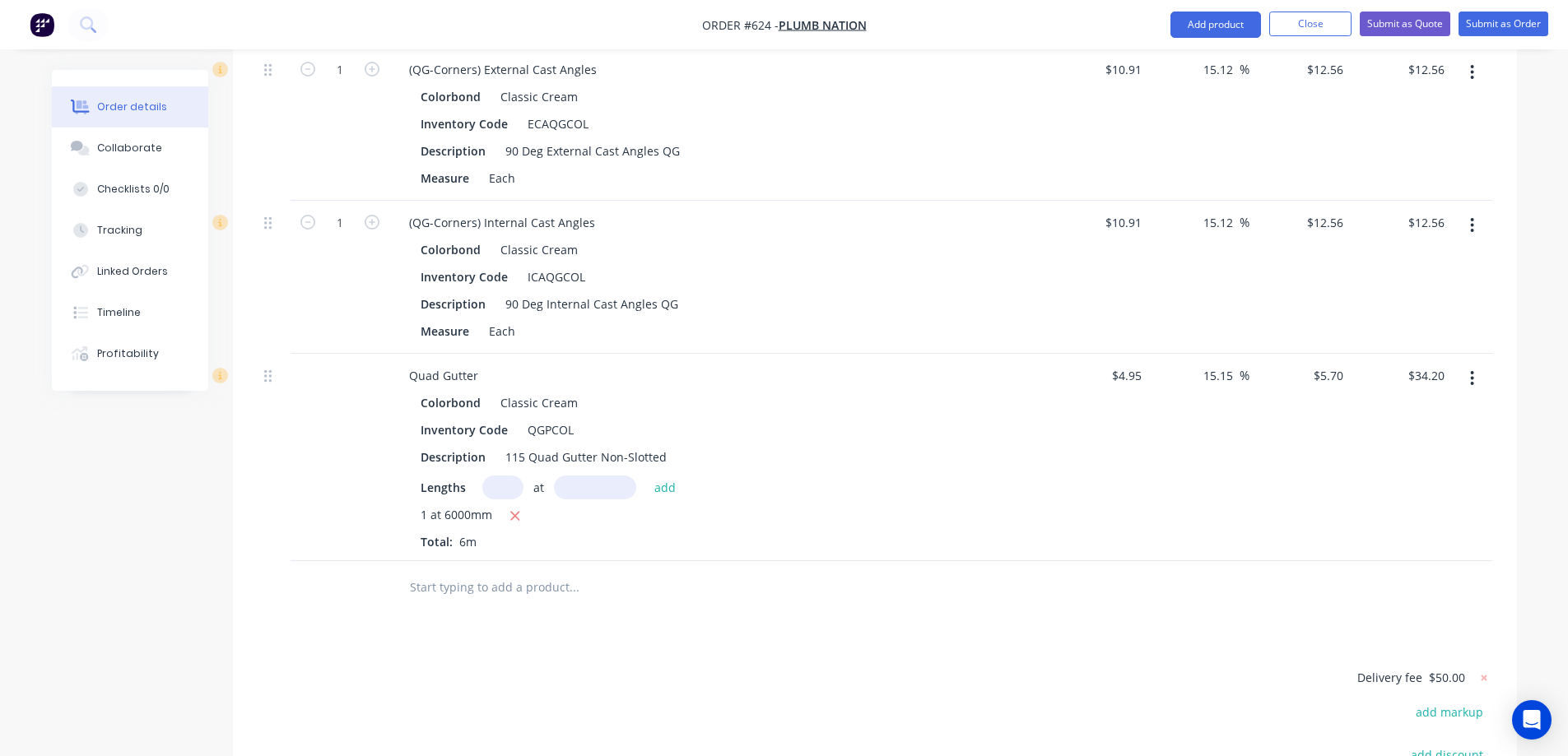
scroll to position [847, 0]
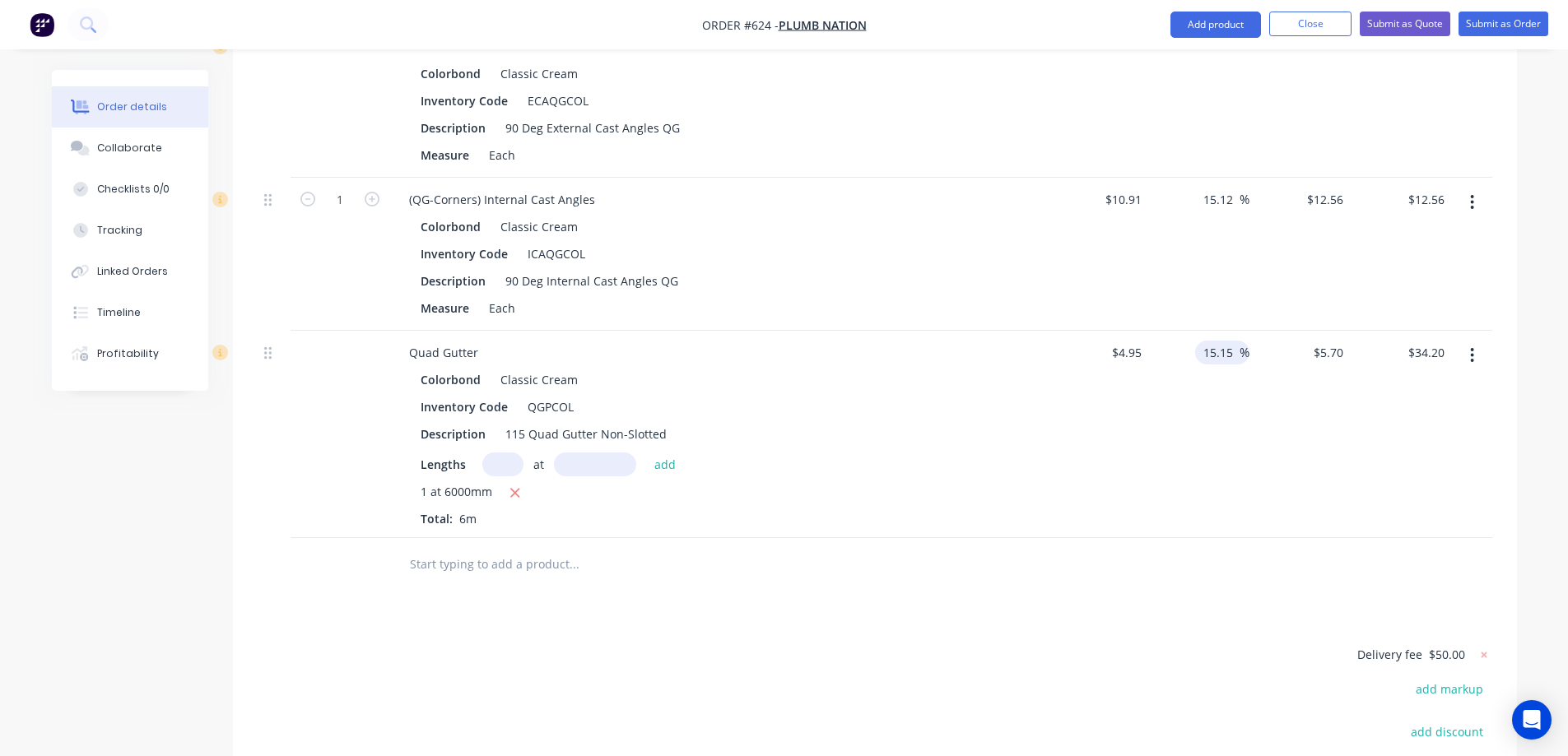
click at [1226, 358] on input "15.15" at bounding box center [1220, 353] width 38 height 24
type input "15"
type input "$5.6925"
type input "$34.16"
click at [1203, 442] on div "15 15 %" at bounding box center [1198, 434] width 101 height 207
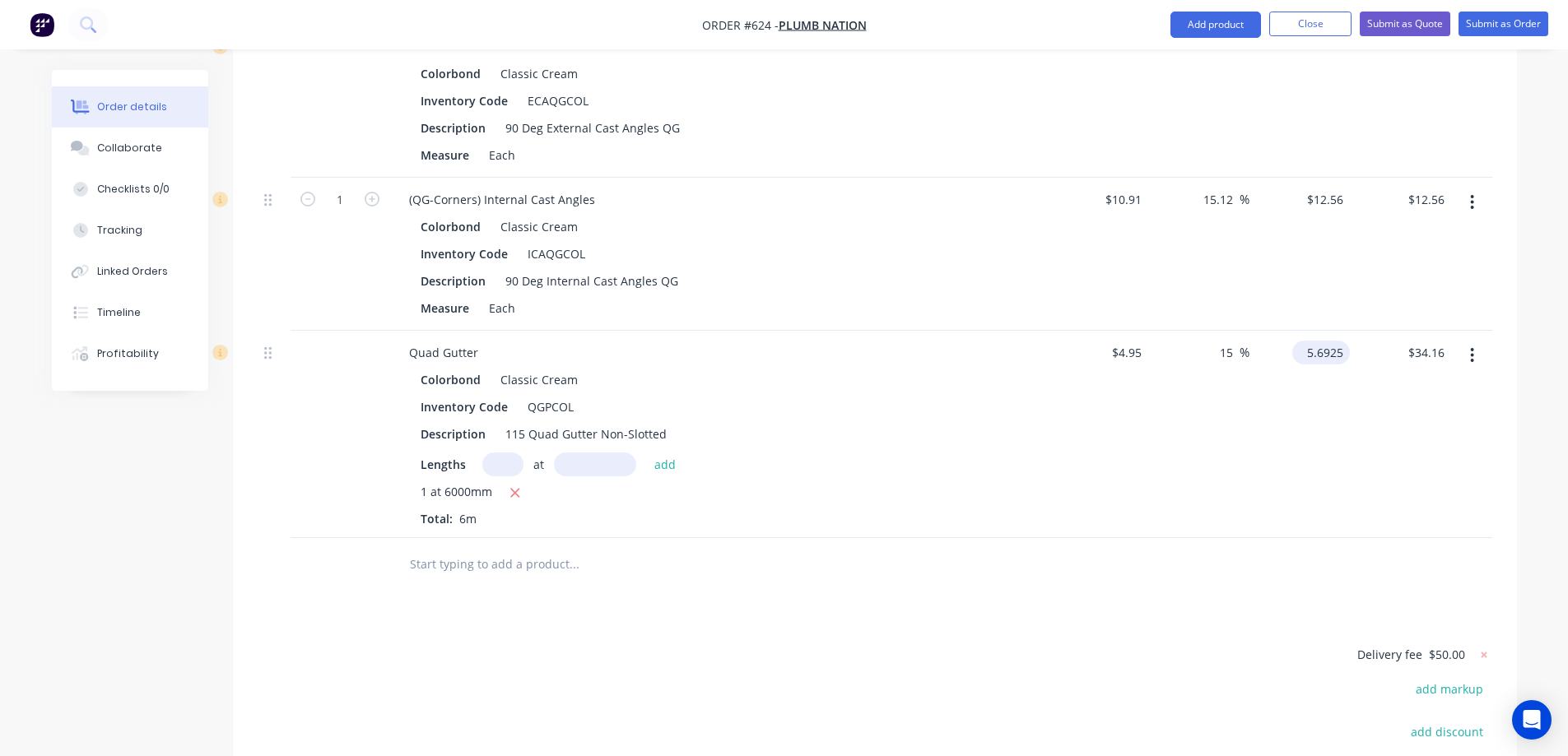
click at [1313, 353] on input "5.6925" at bounding box center [1324, 353] width 51 height 24
type input "5.7"
type input "15.15"
type input "$5.70"
type input "$34.20"
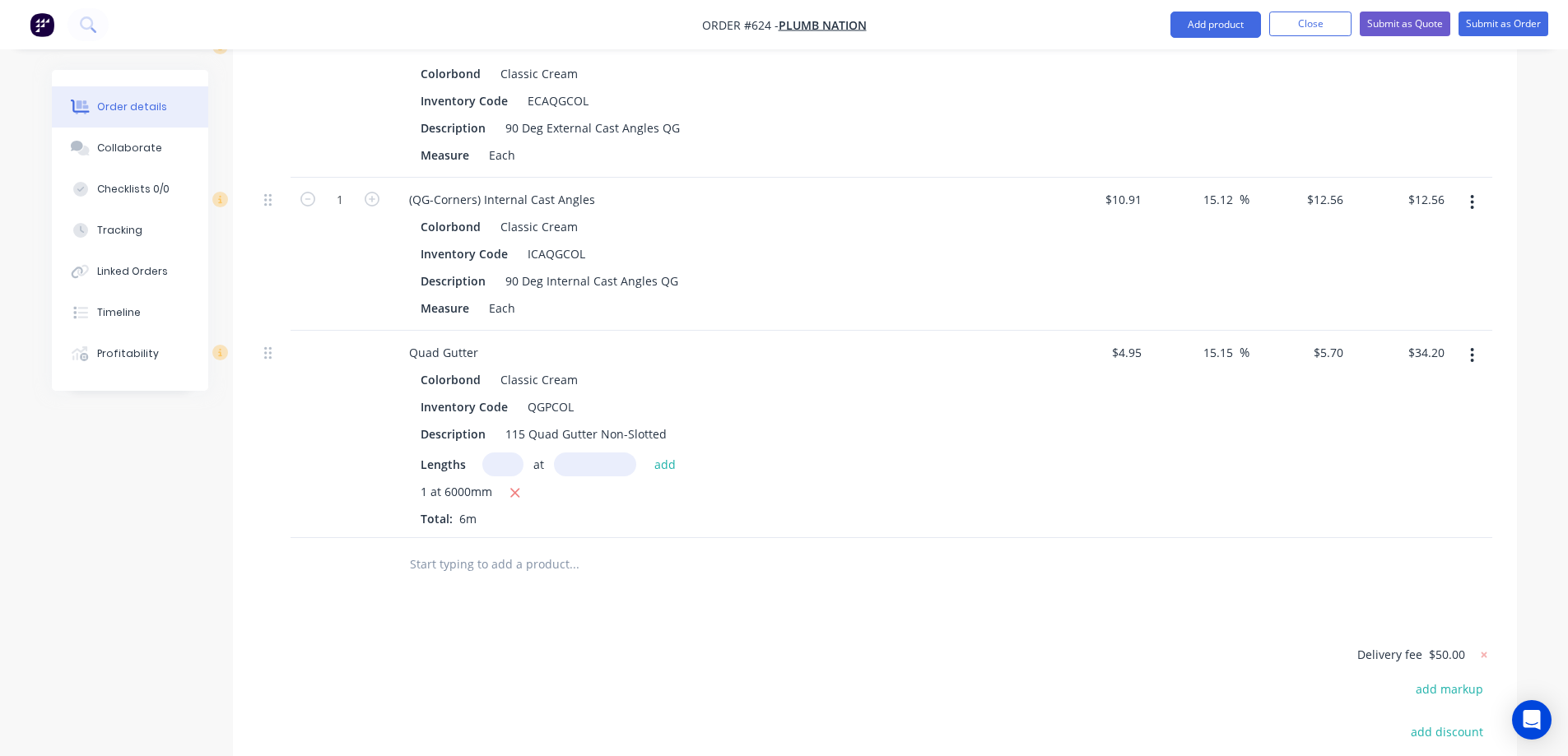
click at [1300, 396] on div "$5.70 $5.70" at bounding box center [1300, 434] width 101 height 207
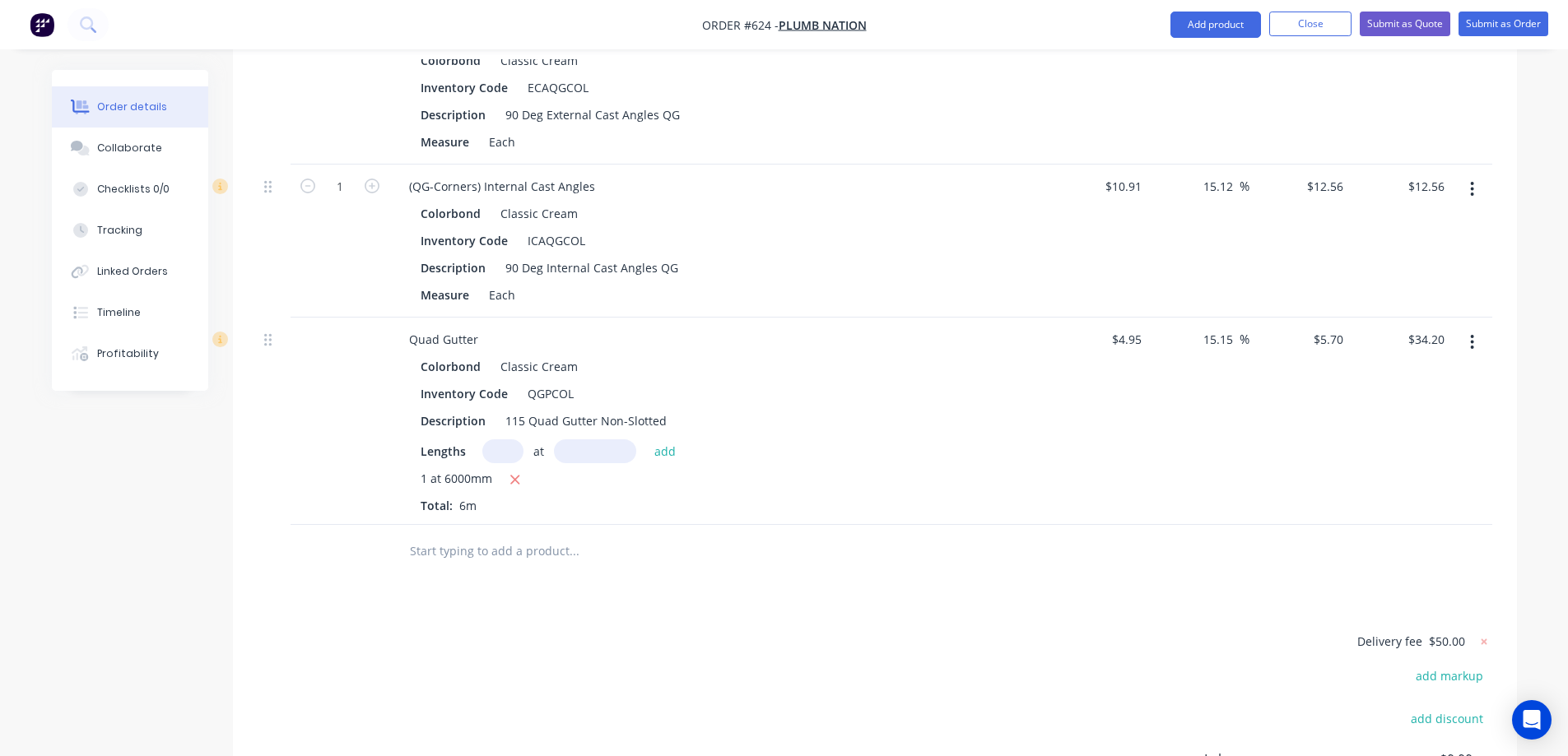
scroll to position [1094, 0]
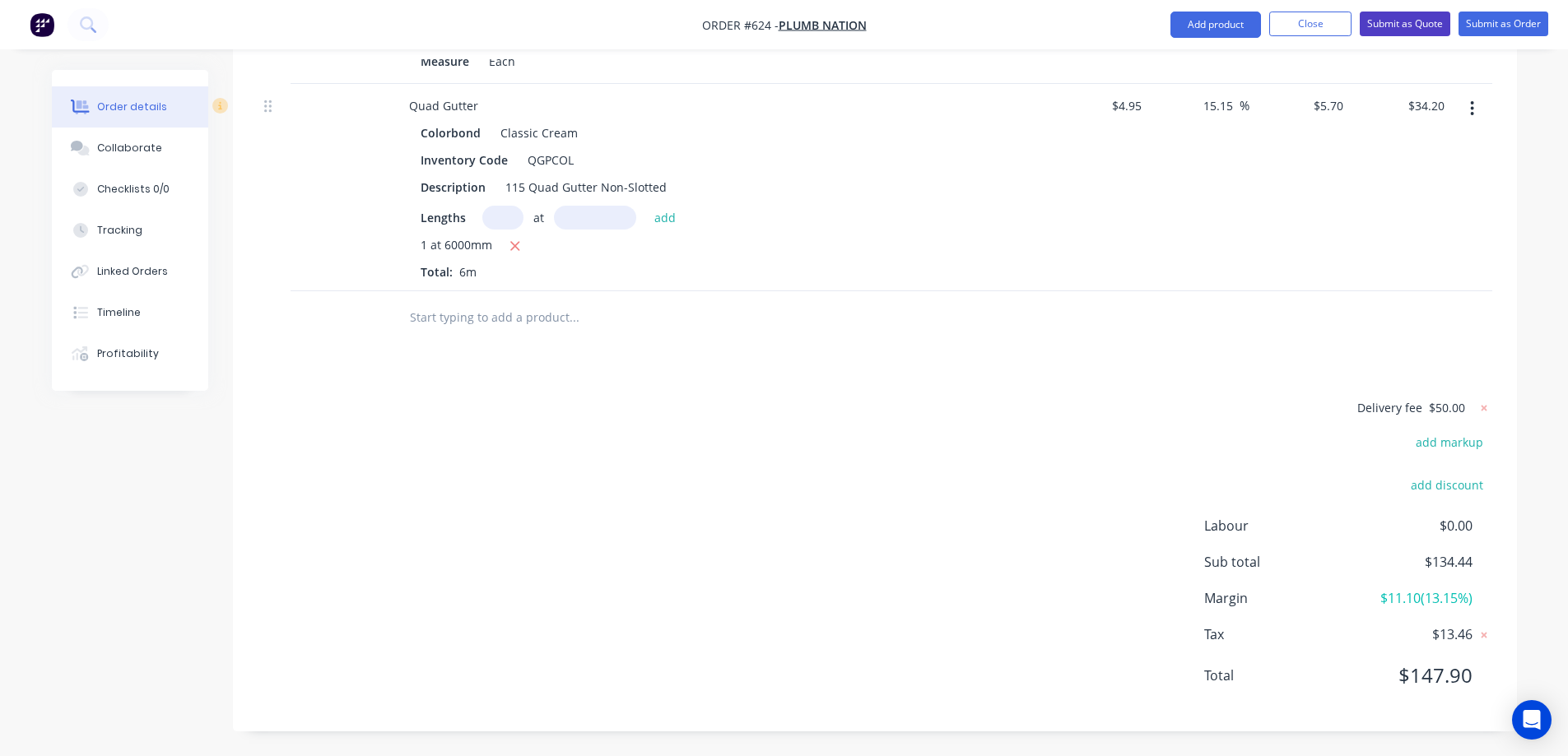
click at [1419, 23] on button "Submit as Quote" at bounding box center [1405, 23] width 91 height 25
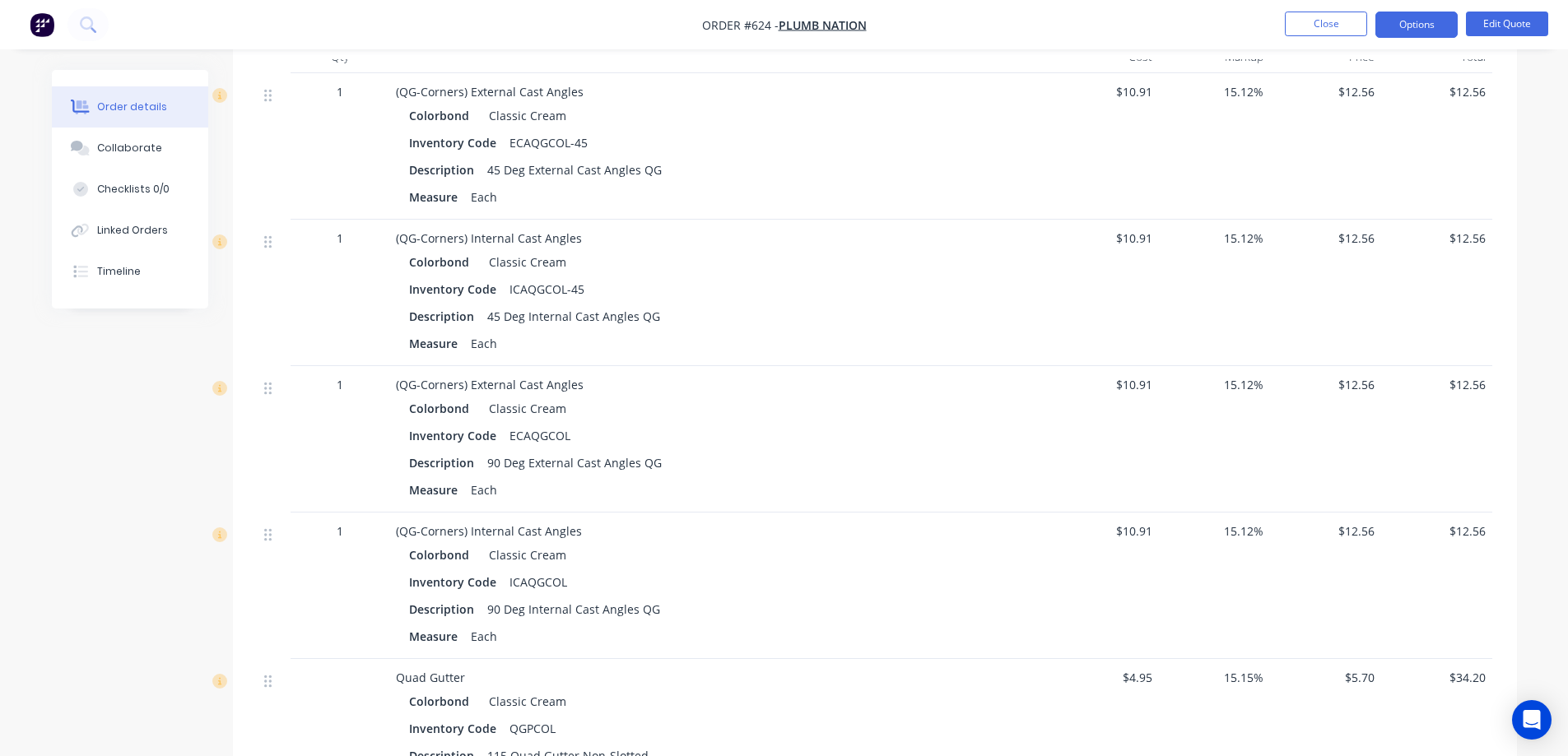
scroll to position [576, 0]
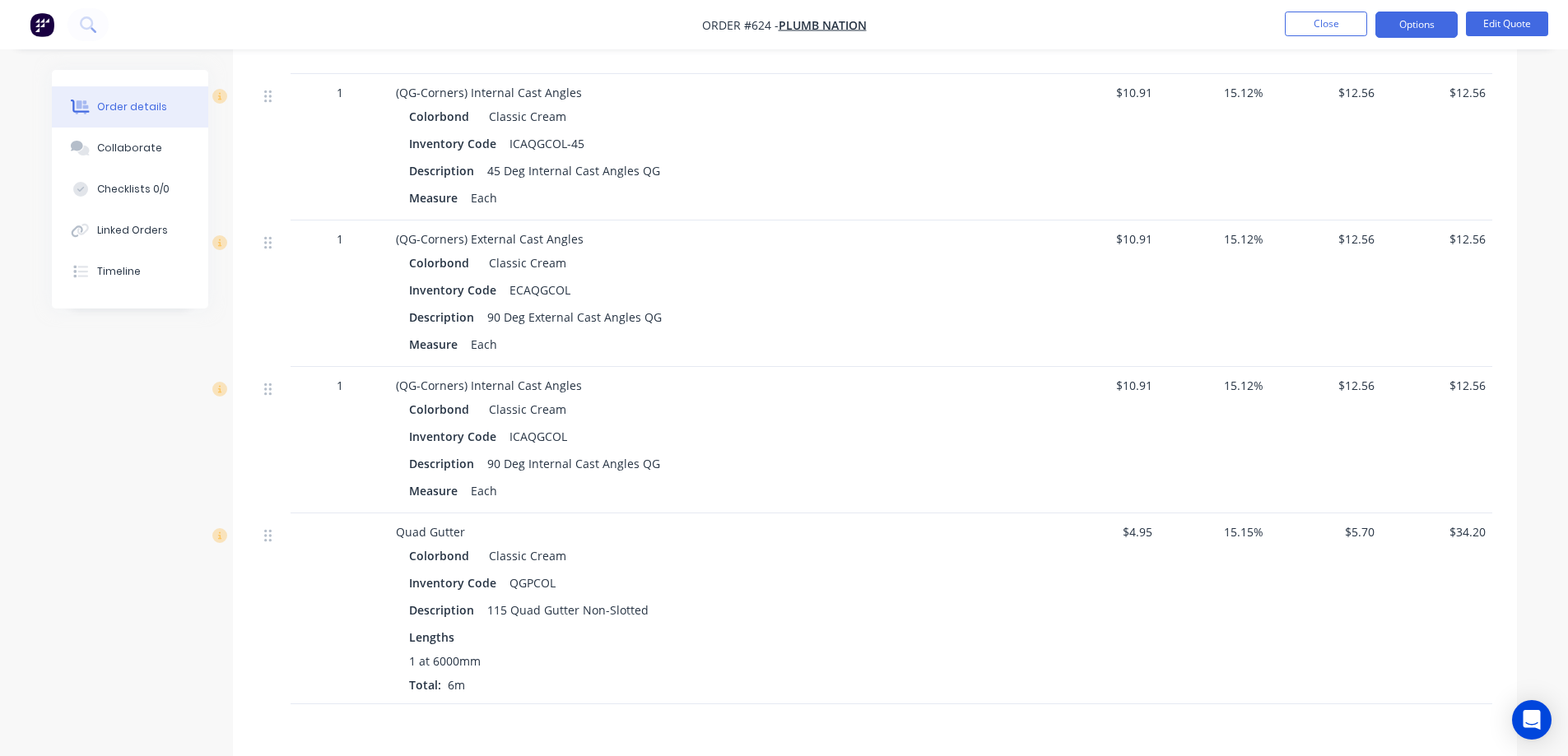
click at [915, 589] on div "Inventory Code QGPCOL" at bounding box center [718, 583] width 619 height 24
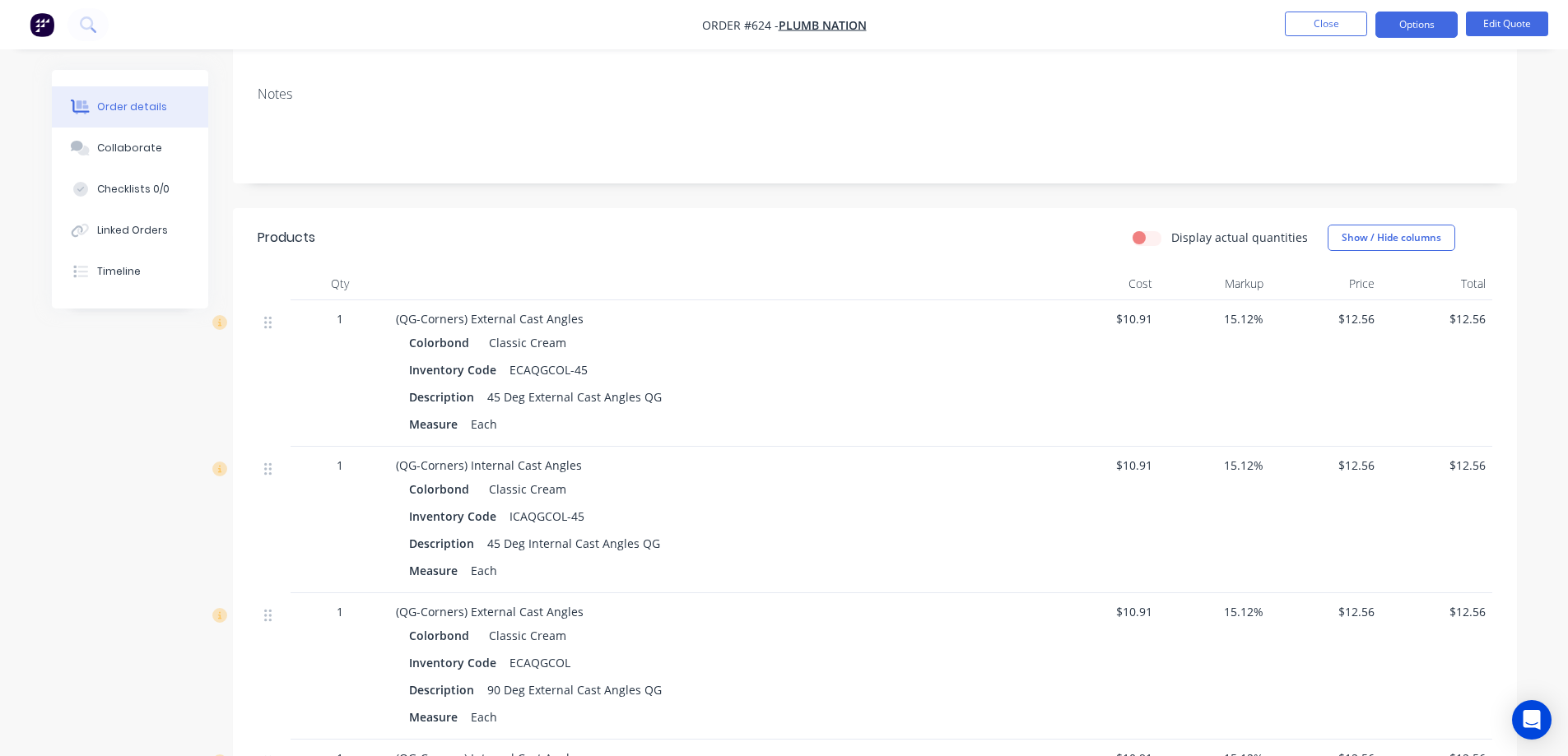
scroll to position [165, 0]
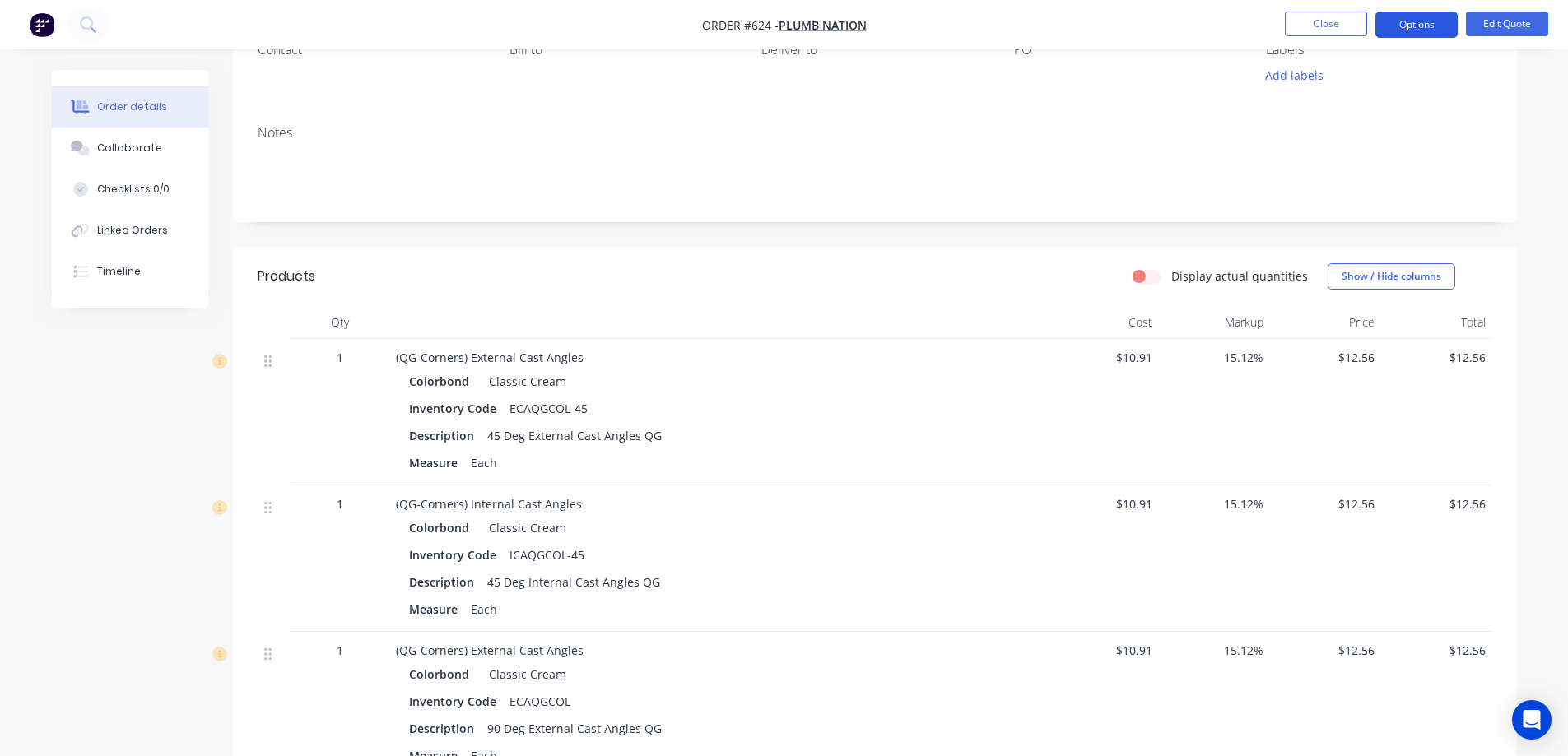
click at [1399, 21] on button "Options" at bounding box center [1416, 24] width 82 height 26
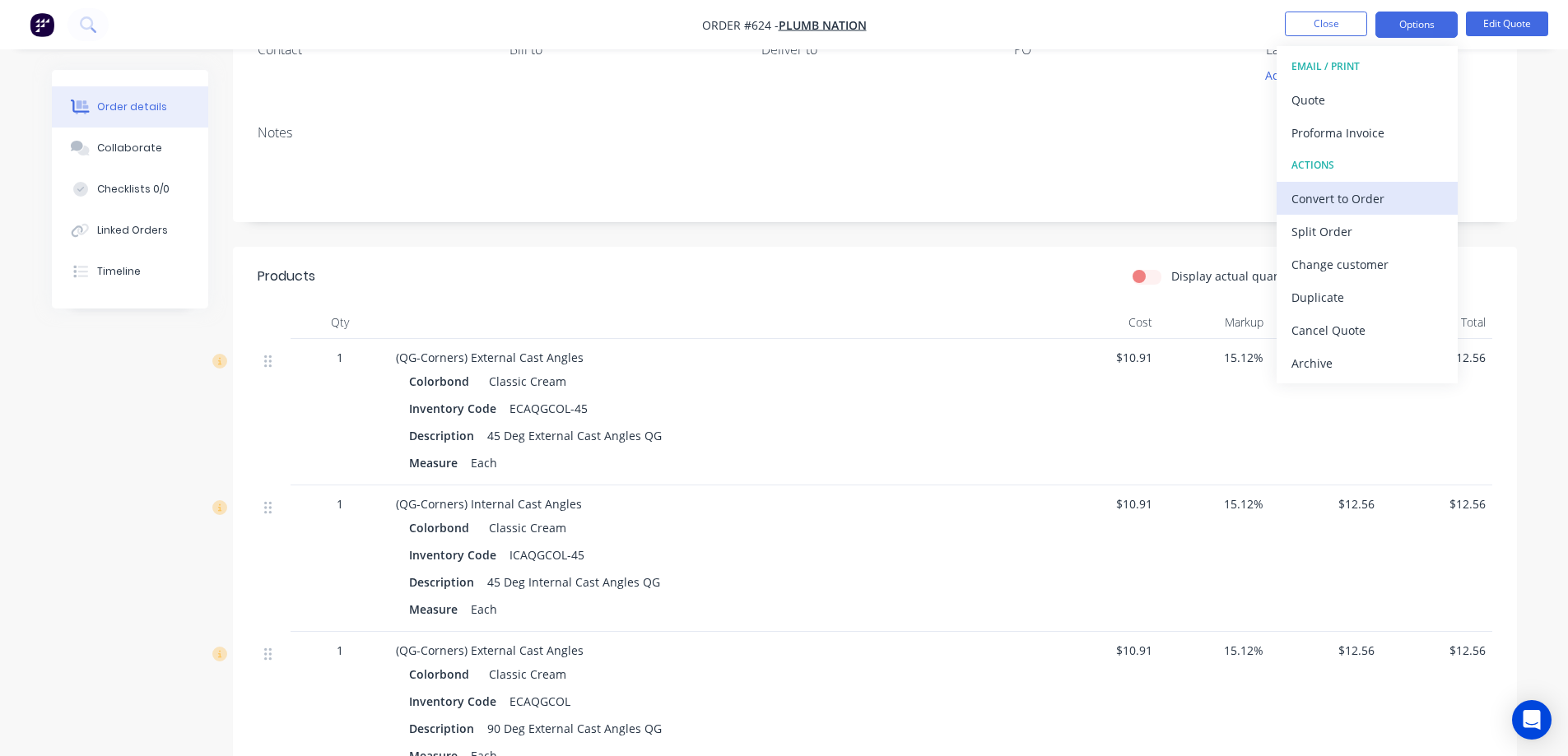
click at [1325, 192] on div "Convert to Order" at bounding box center [1367, 199] width 152 height 24
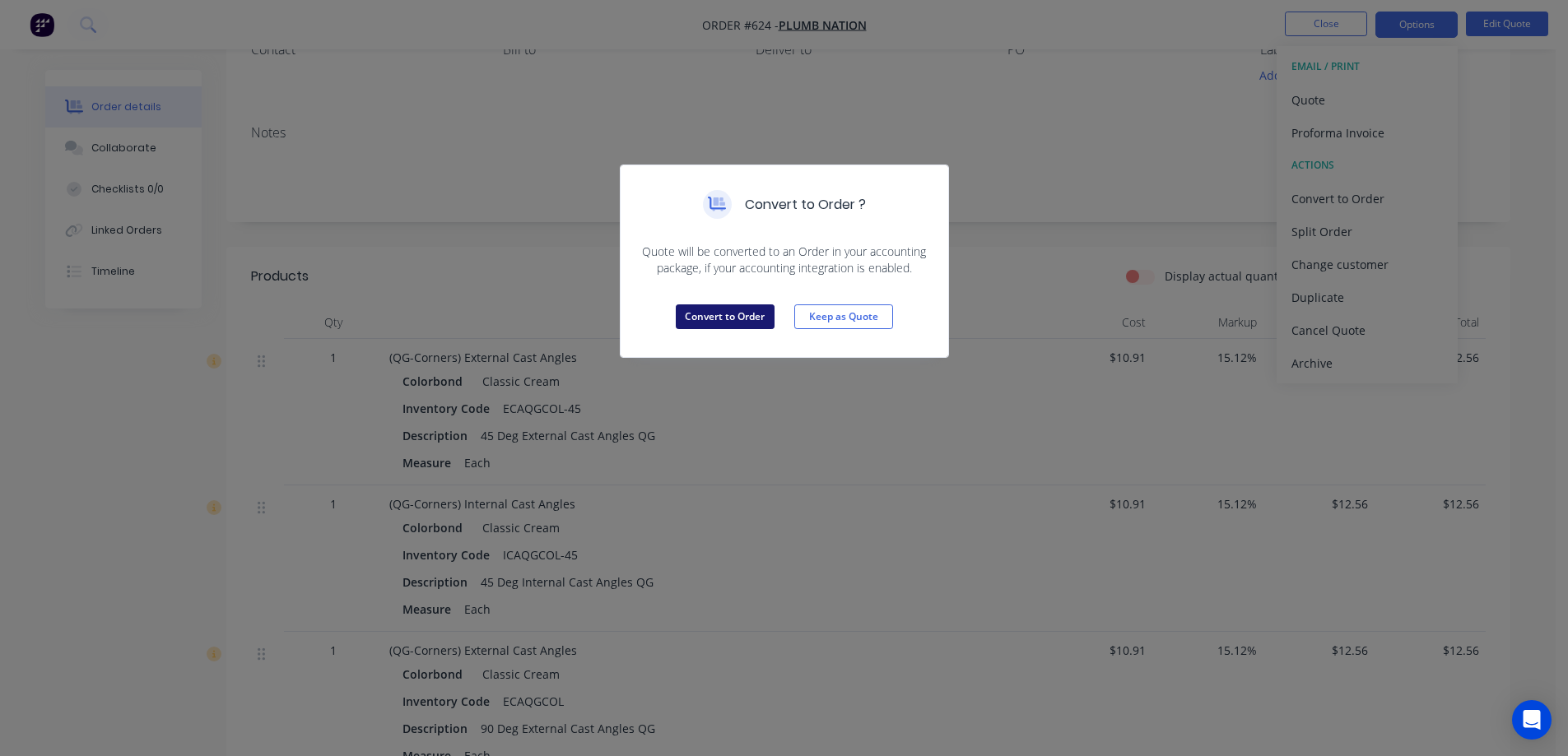
click at [752, 314] on button "Convert to Order" at bounding box center [725, 316] width 99 height 25
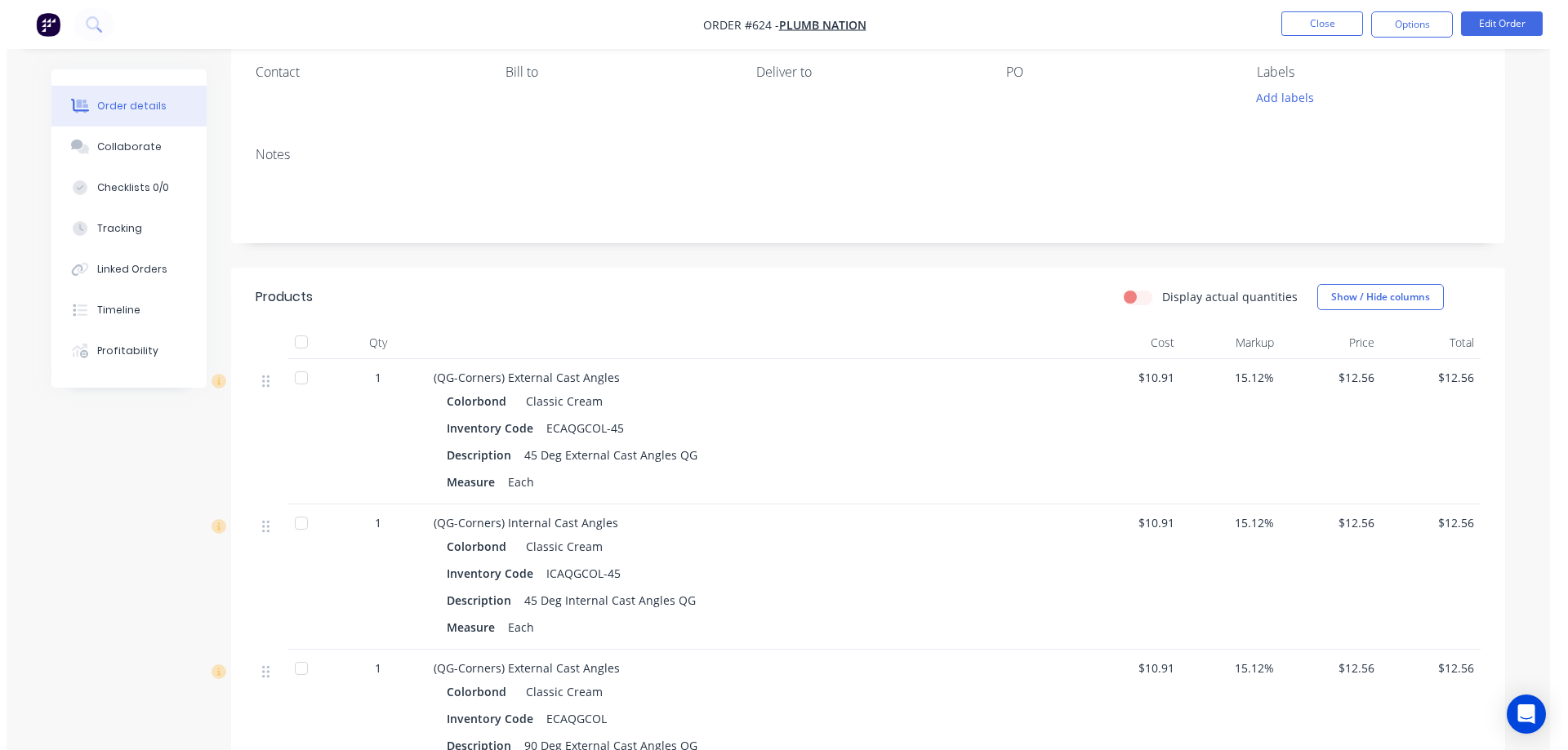
scroll to position [0, 0]
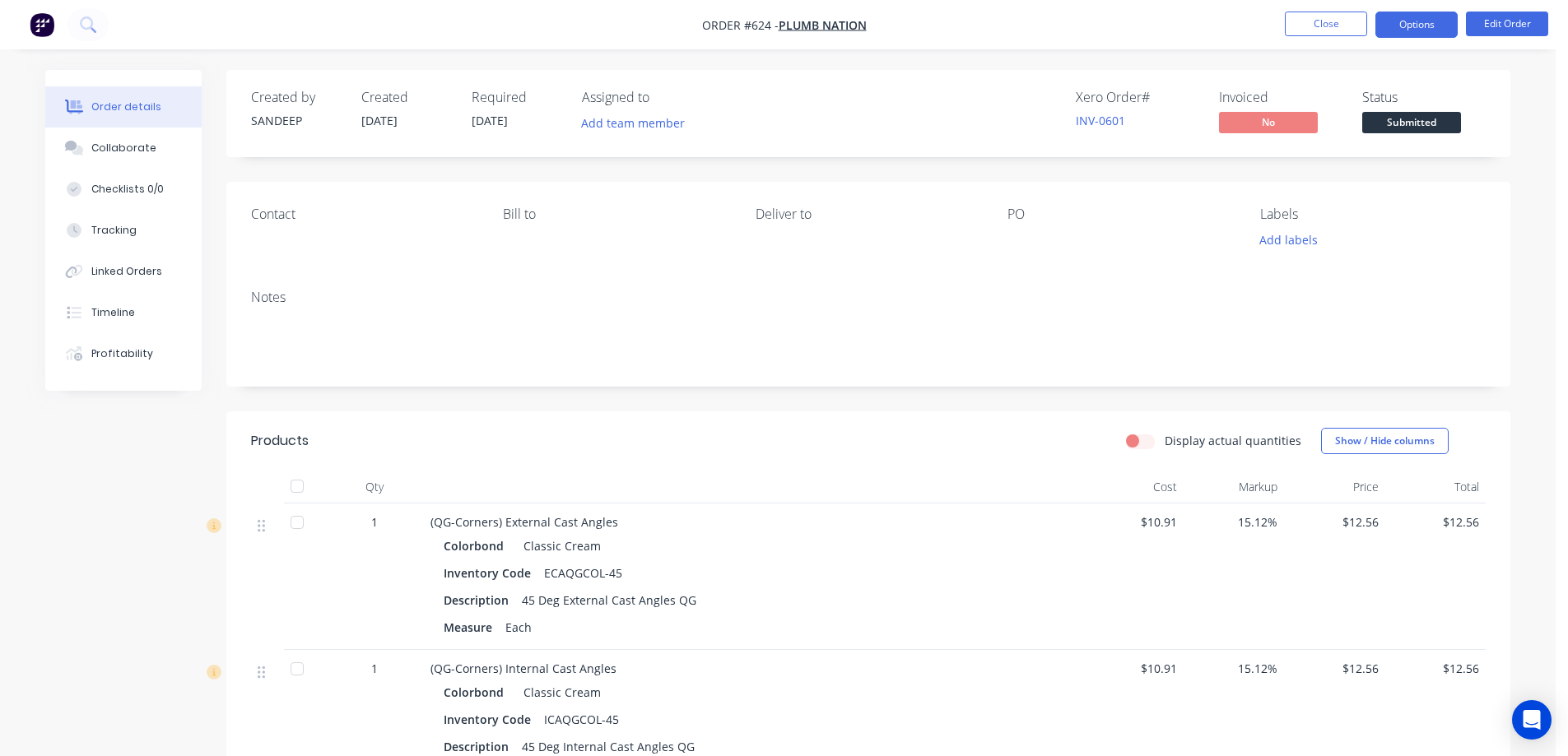
click at [1408, 19] on button "Options" at bounding box center [1416, 24] width 82 height 26
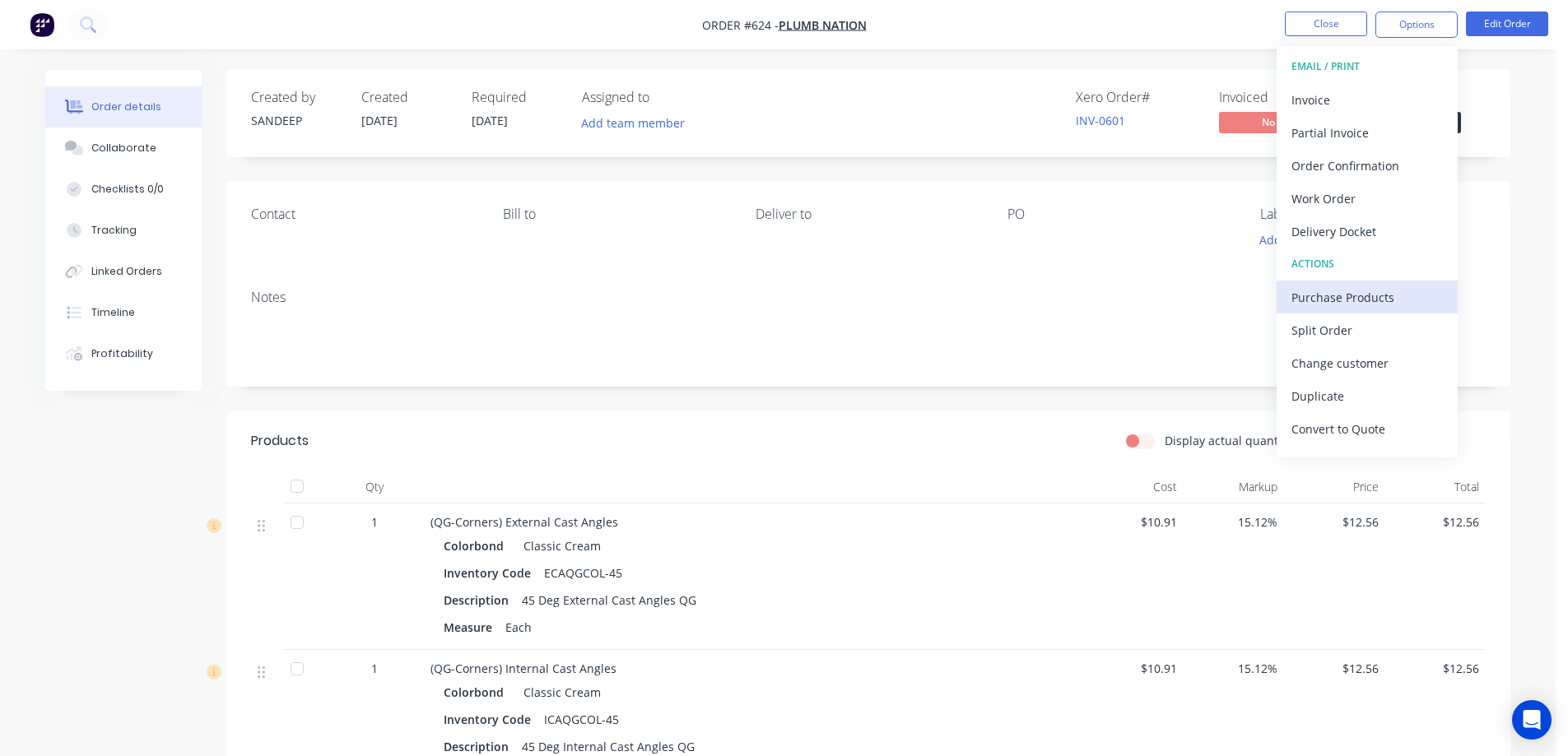
click at [1316, 303] on div "Purchase Products" at bounding box center [1367, 298] width 152 height 24
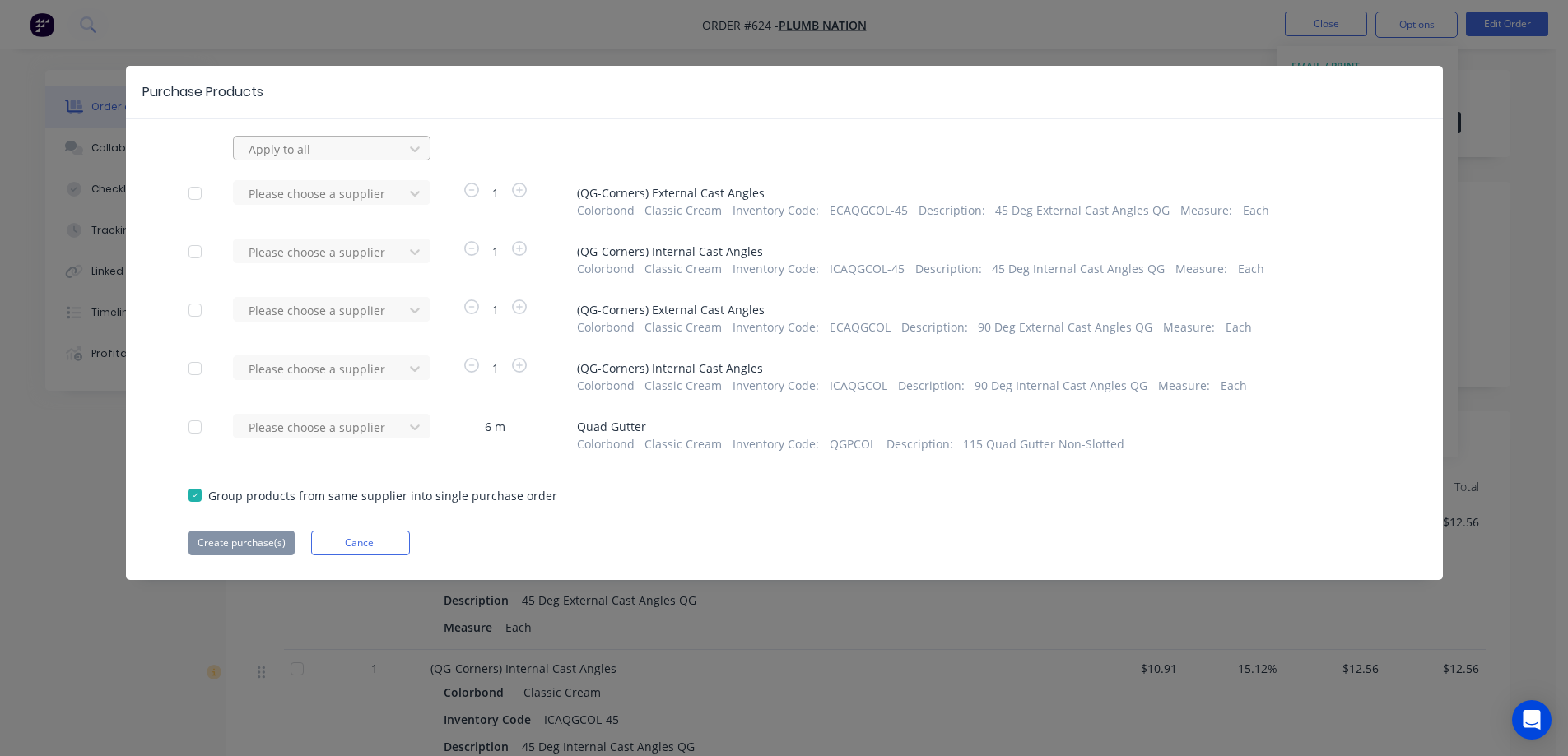
click at [311, 154] on div at bounding box center [321, 149] width 148 height 20
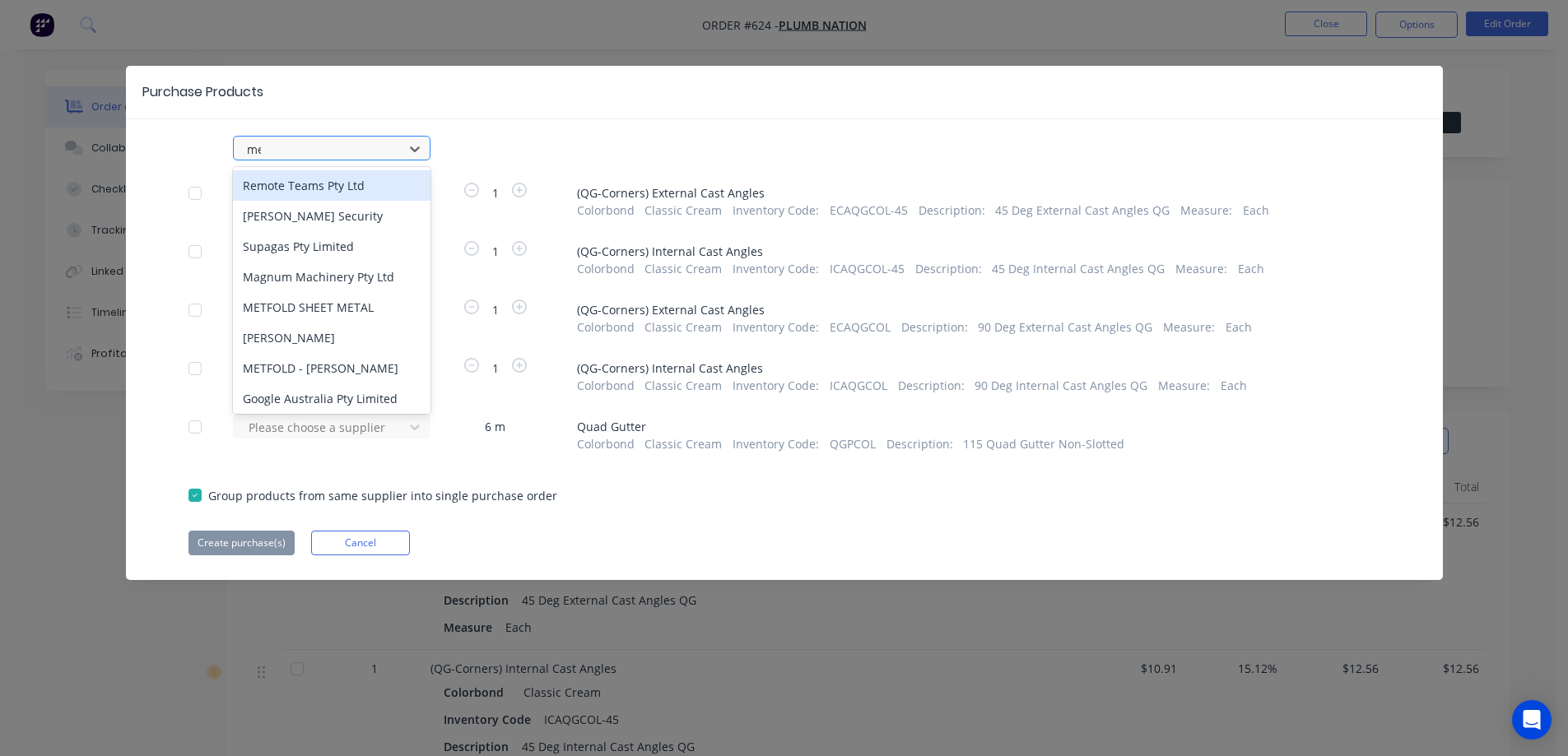
type input "met"
click at [312, 186] on div "METFOLD SHEET METAL" at bounding box center [331, 185] width 197 height 31
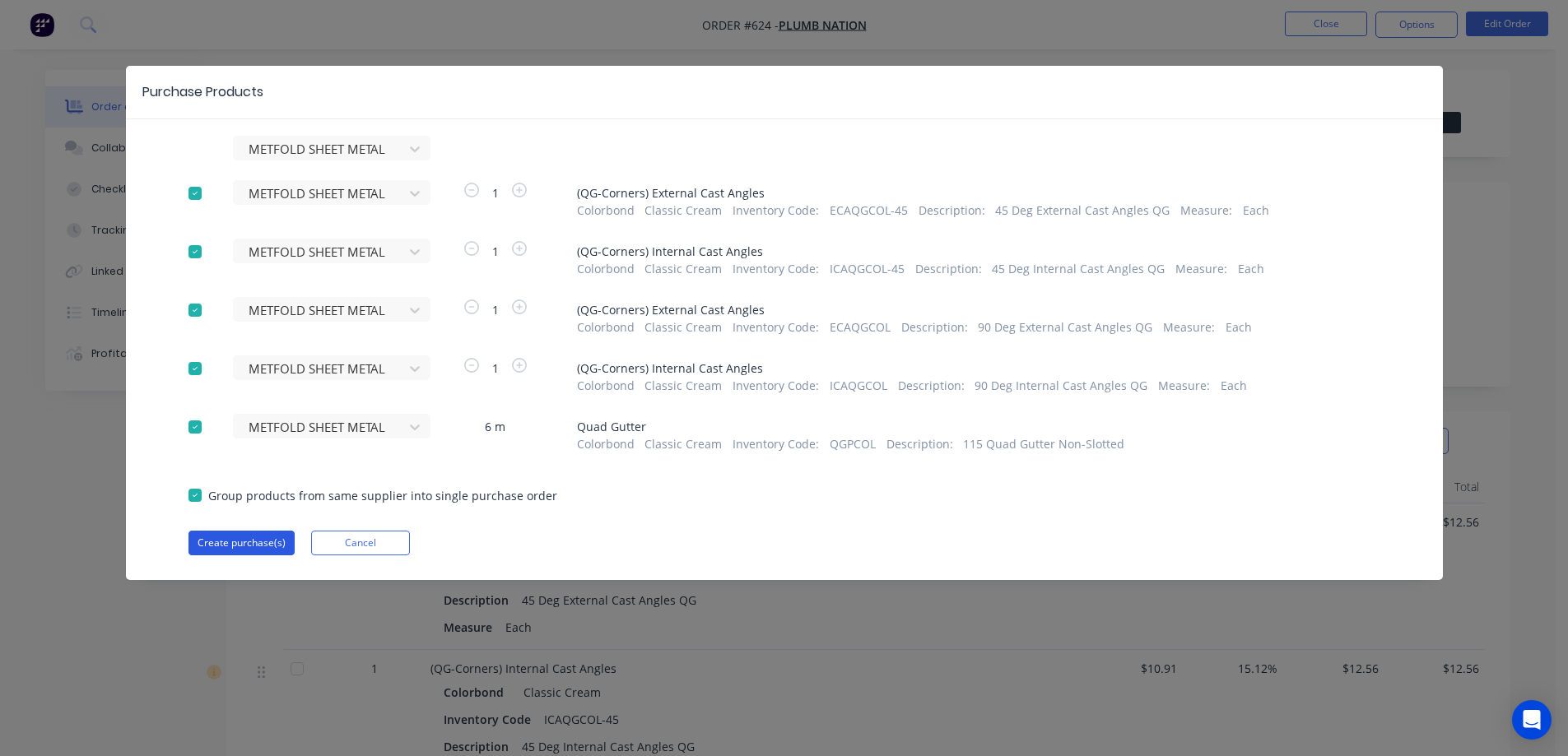
click at [232, 548] on button "Create purchase(s)" at bounding box center [242, 543] width 106 height 25
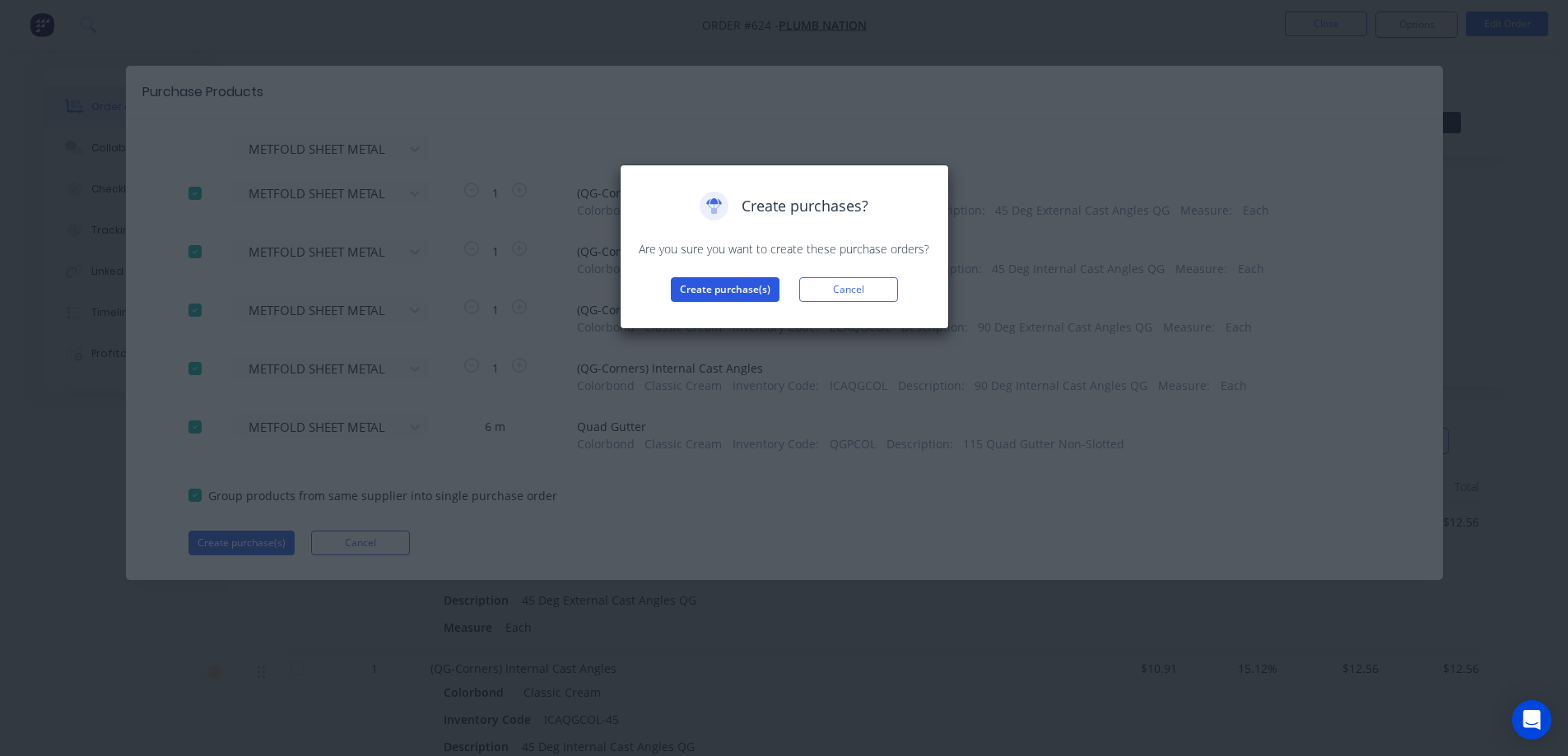
click at [716, 292] on button "Create purchase(s)" at bounding box center [725, 290] width 108 height 25
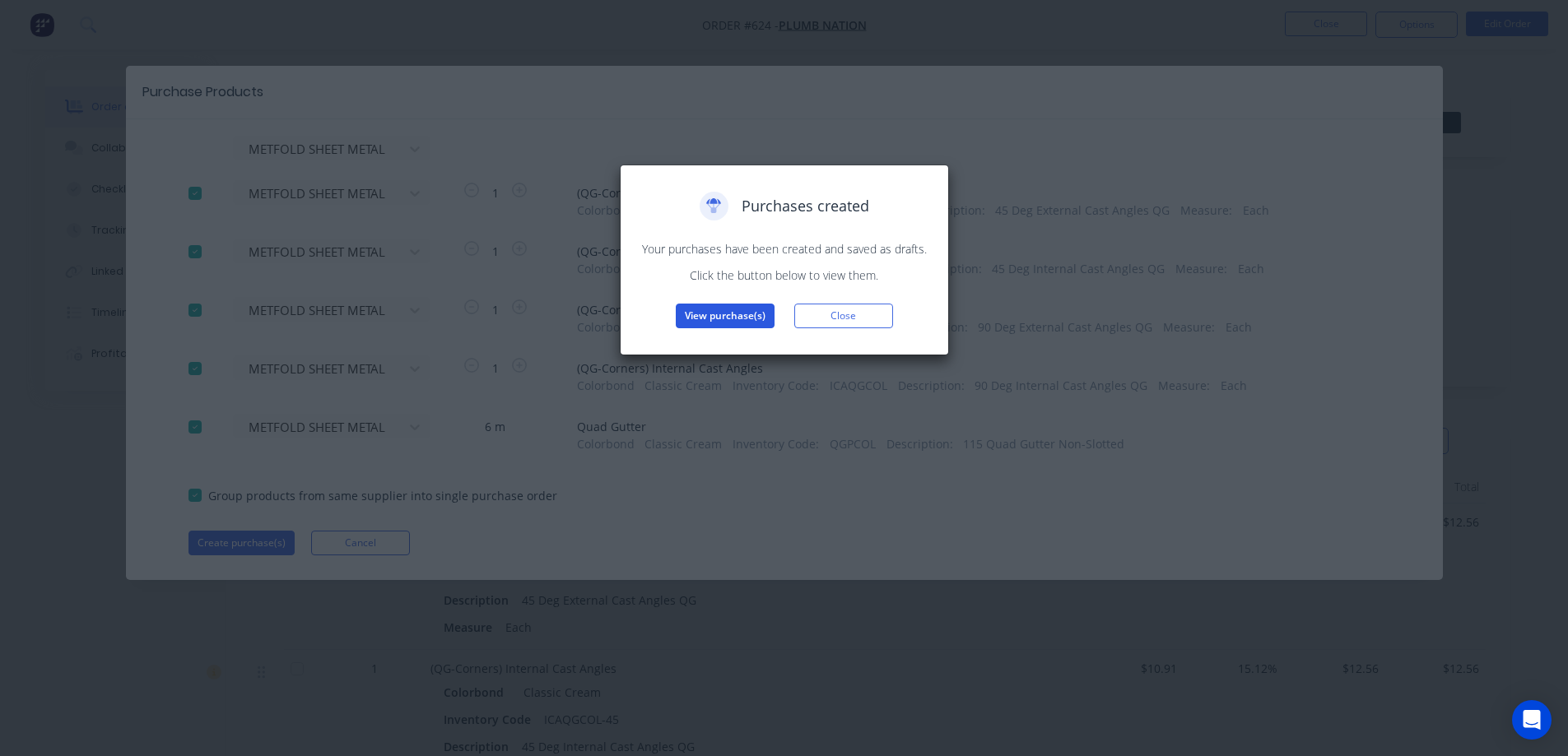
click at [716, 316] on button "View purchase(s)" at bounding box center [725, 316] width 99 height 25
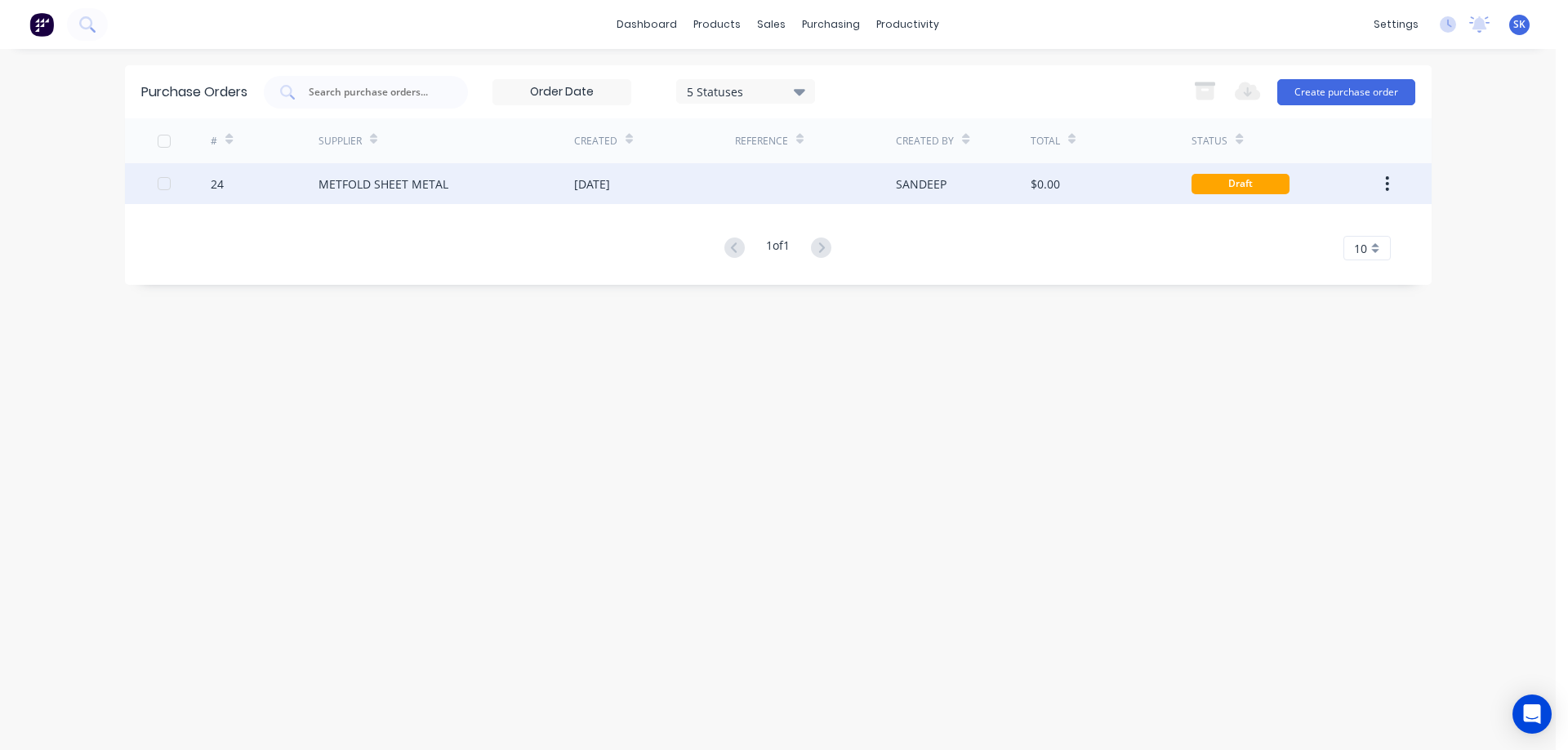
click at [610, 185] on div "[DATE]" at bounding box center [592, 184] width 36 height 17
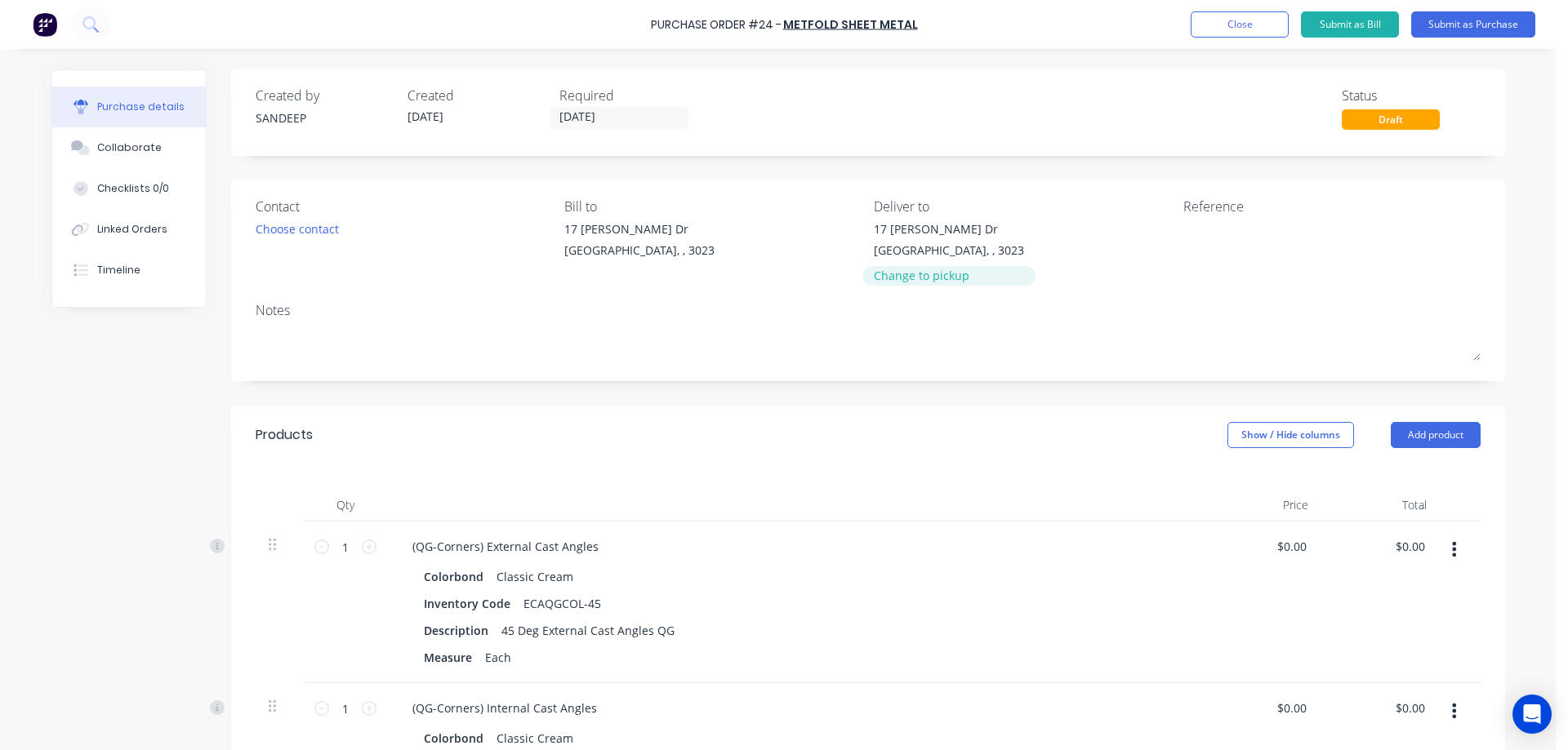
click at [889, 284] on div "Change to pickup" at bounding box center [949, 275] width 151 height 17
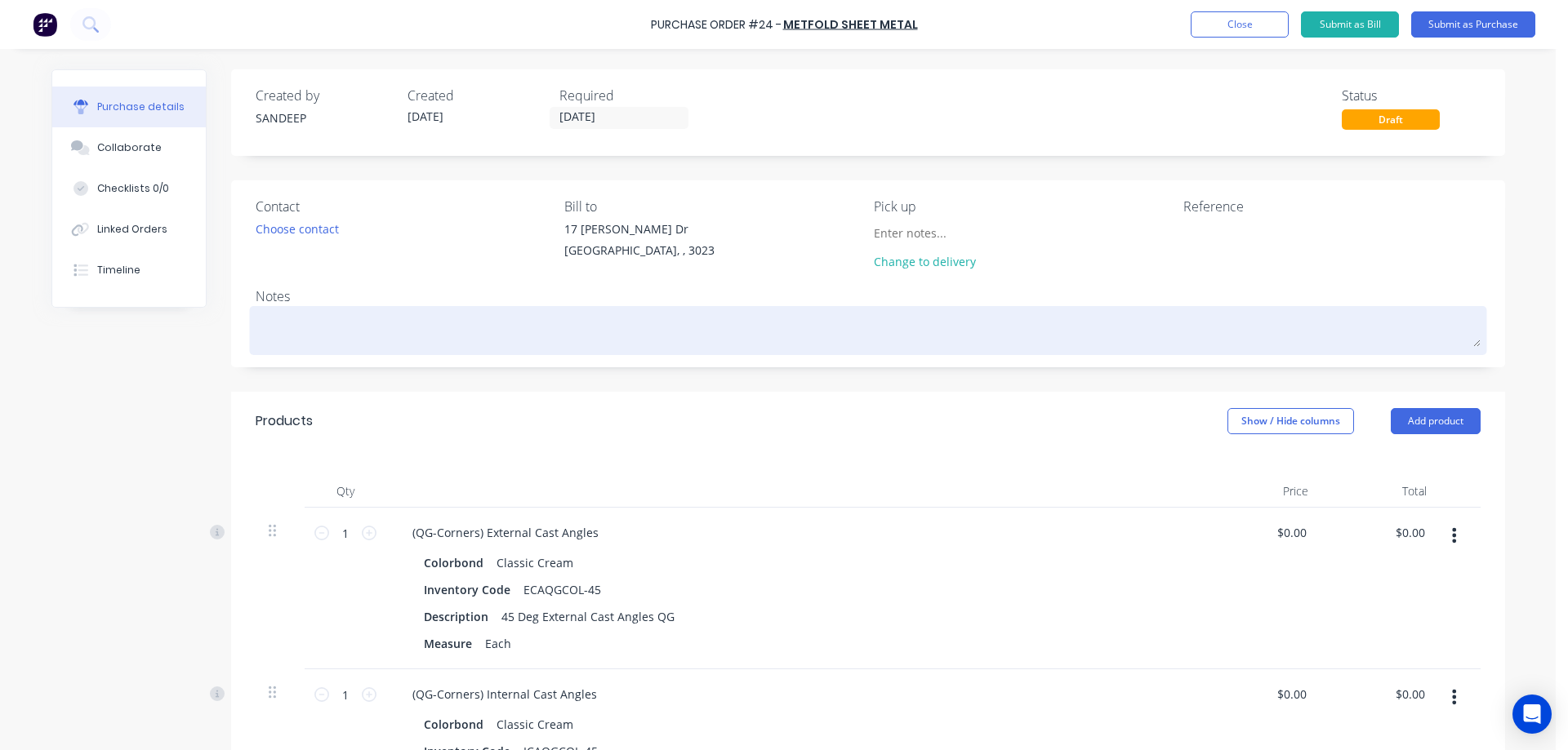
click at [416, 311] on textarea at bounding box center [868, 329] width 1225 height 37
type textarea "x"
type textarea "T"
type textarea "x"
type textarea "To"
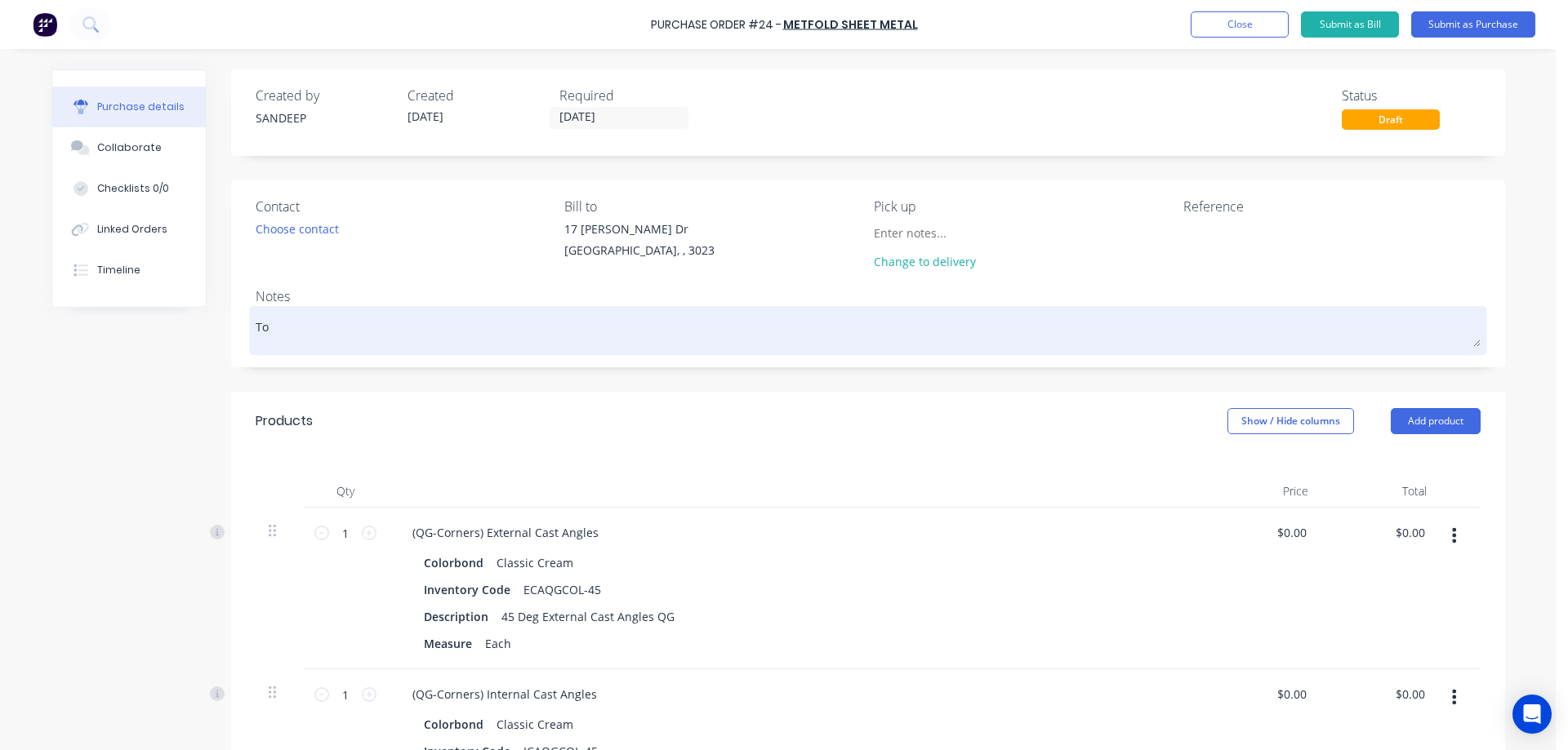
type textarea "x"
type textarea "[PERSON_NAME]"
type textarea "x"
type textarea "Tomo"
type textarea "x"
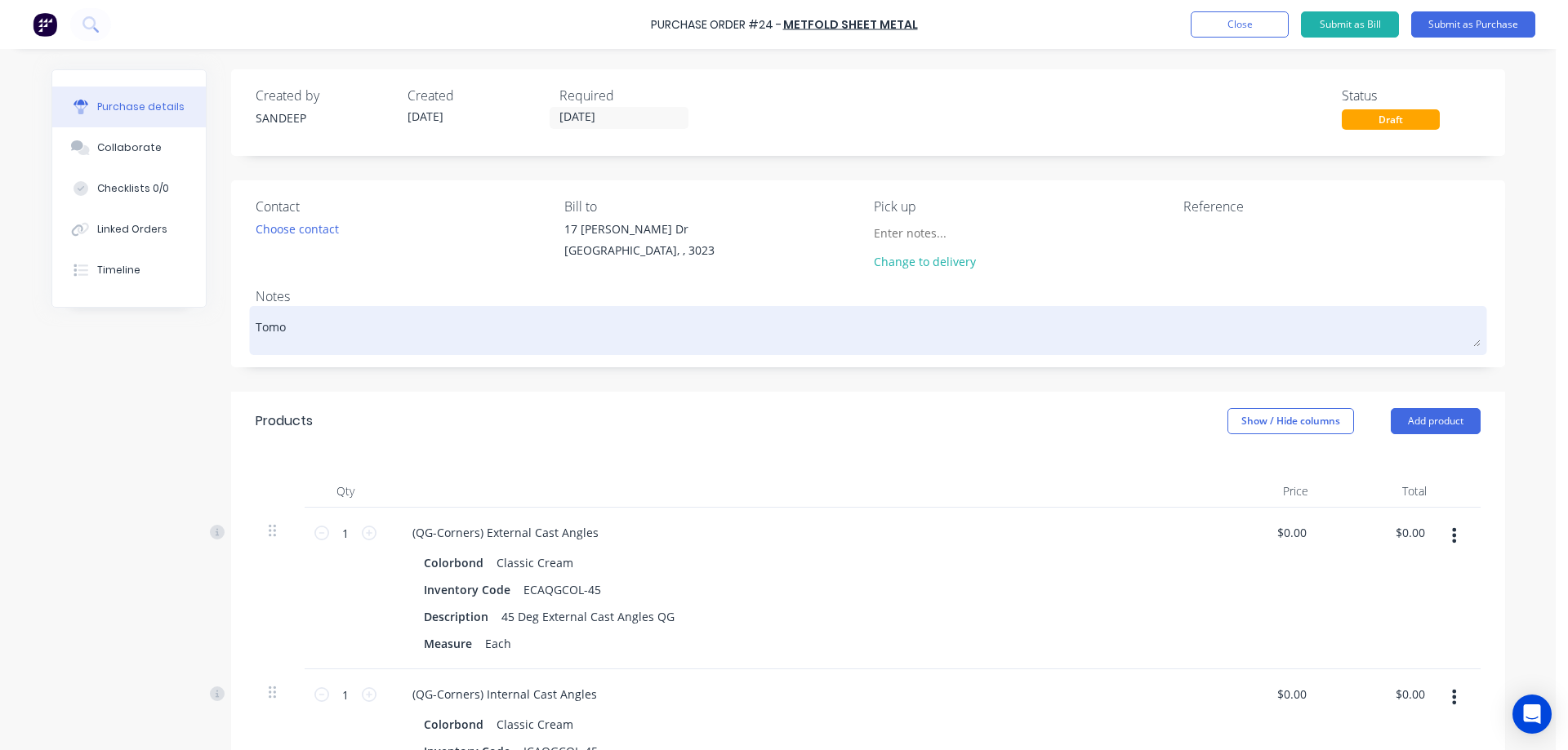
type textarea "Tomor"
type textarea "x"
type textarea "Tomorr"
type textarea "x"
type textarea "Tomorro"
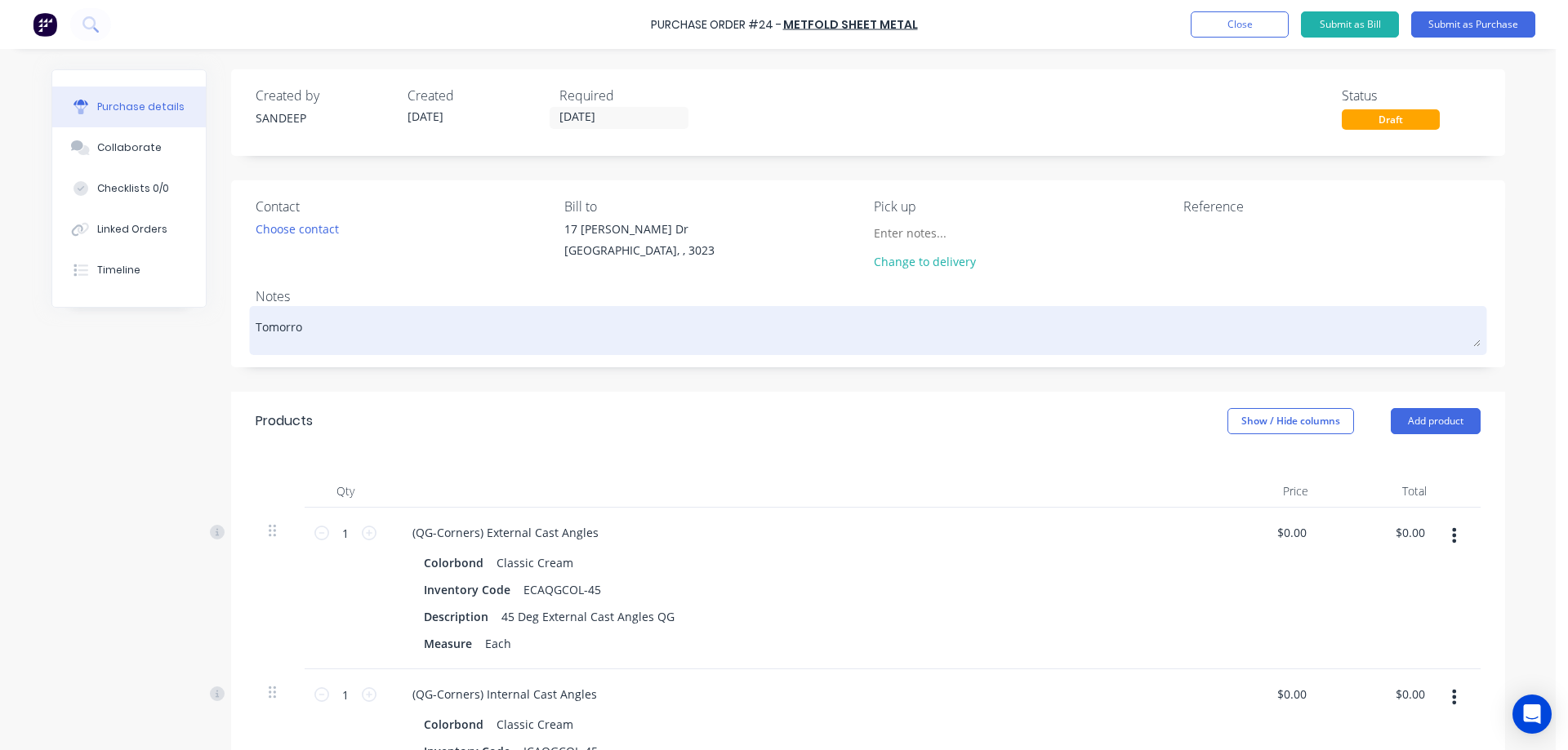
type textarea "x"
type textarea "[DATE]"
type textarea "x"
type textarea "[DATE]"
type textarea "x"
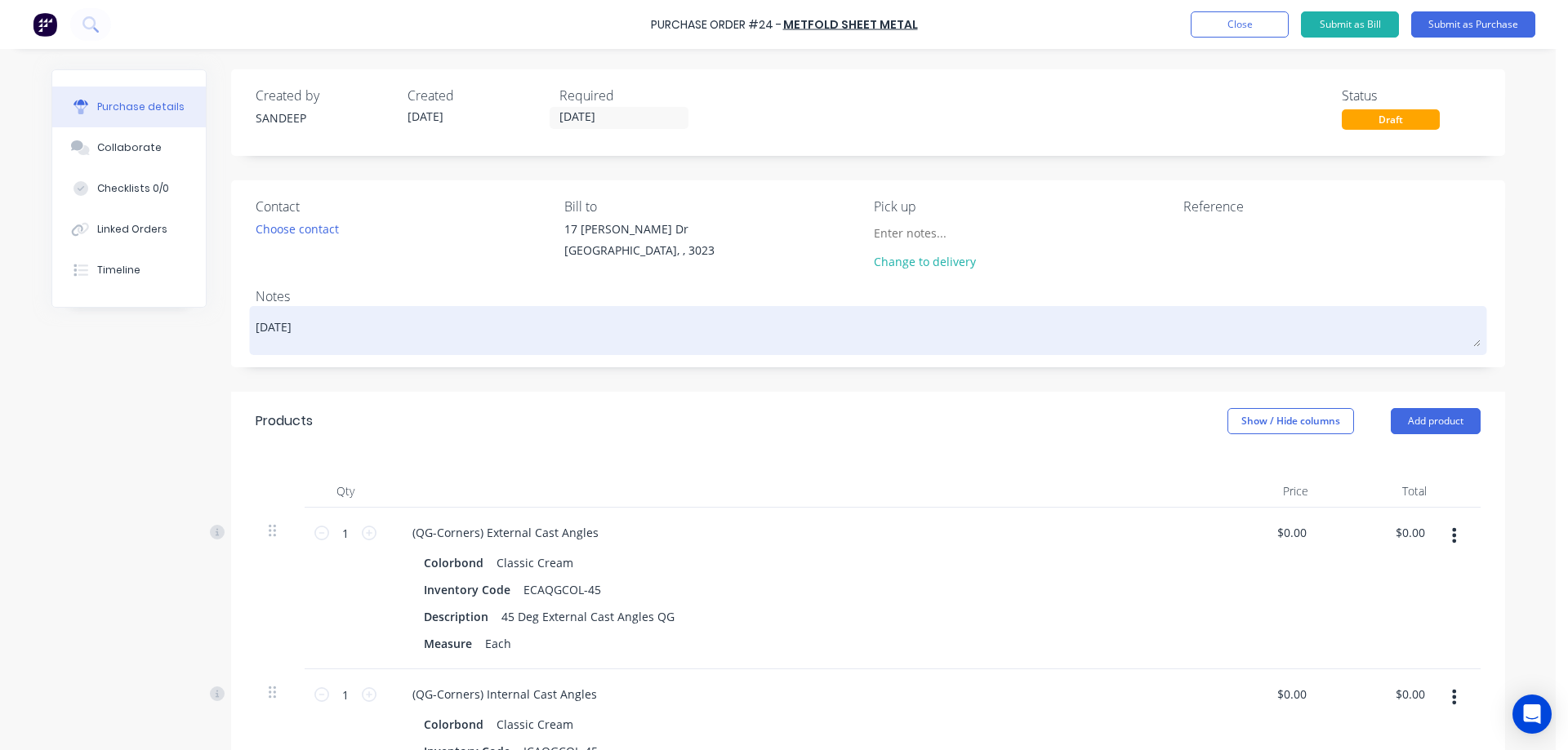
type textarea "[DATE] a"
type textarea "x"
type textarea "[DATE] af"
type textarea "x"
type textarea "[DATE] a"
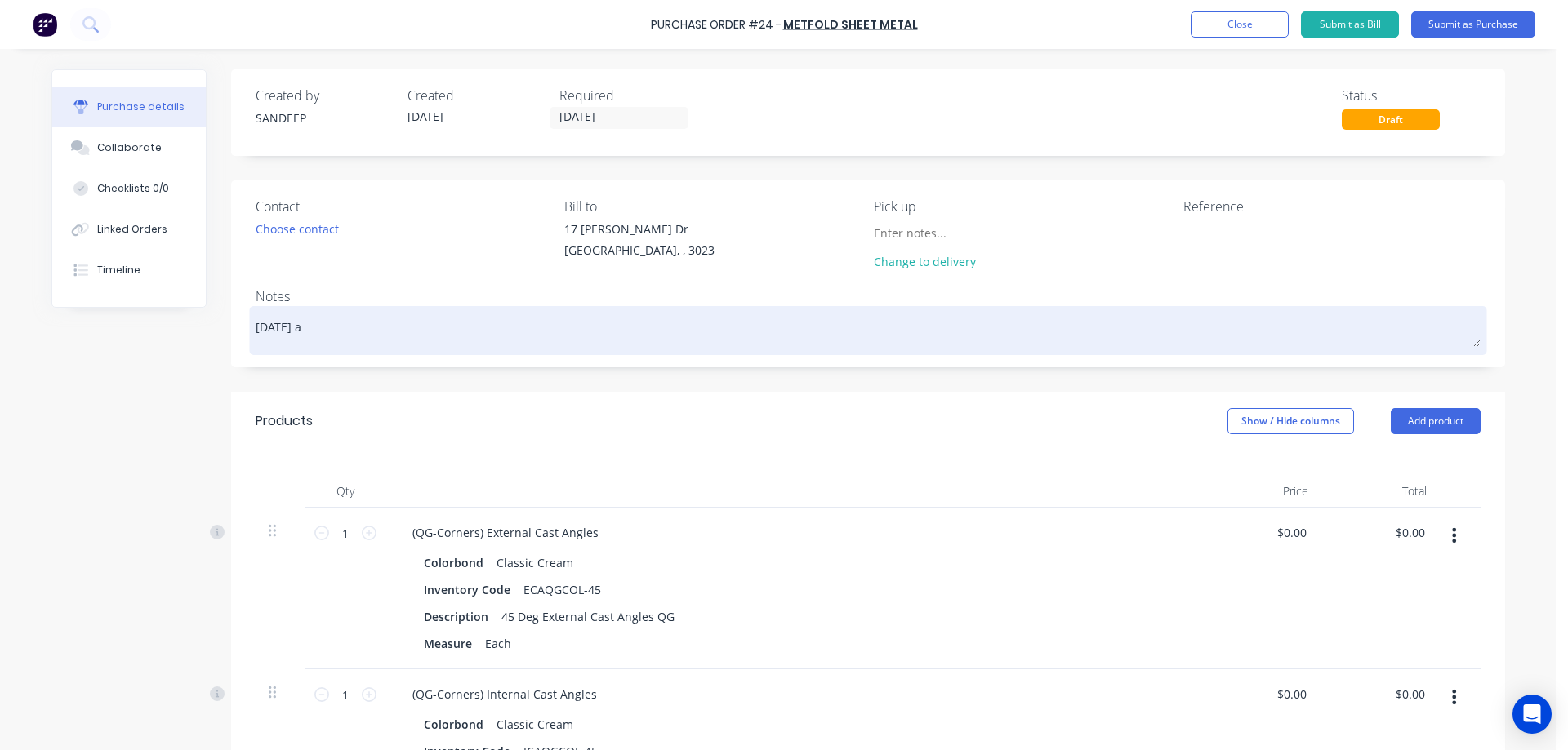
type textarea "x"
type textarea "[DATE]"
type textarea "x"
type textarea "[DATE] a"
type textarea "x"
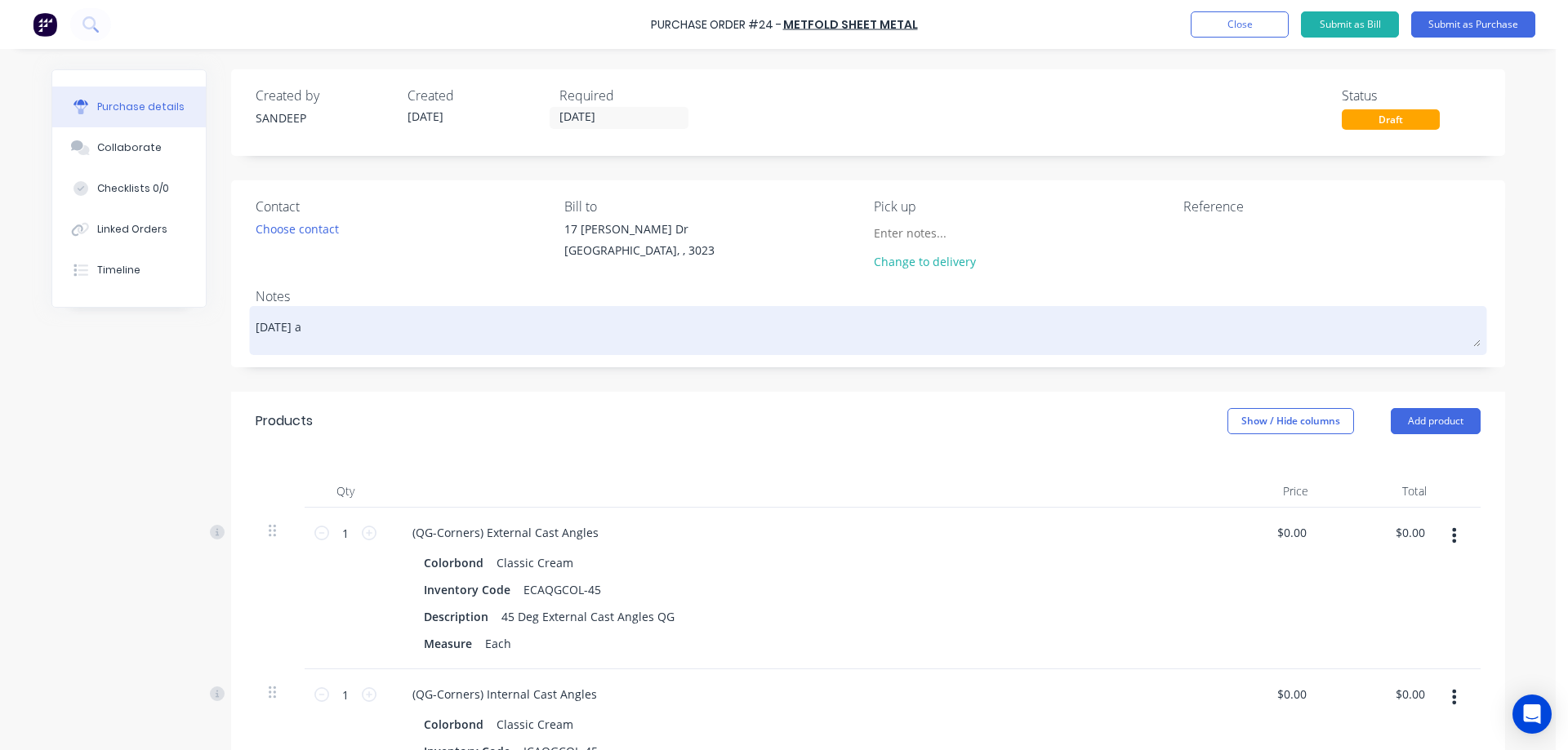
type textarea "[DATE] af"
type textarea "x"
type textarea "[DATE] afte"
type textarea "x"
type textarea "[DATE] after"
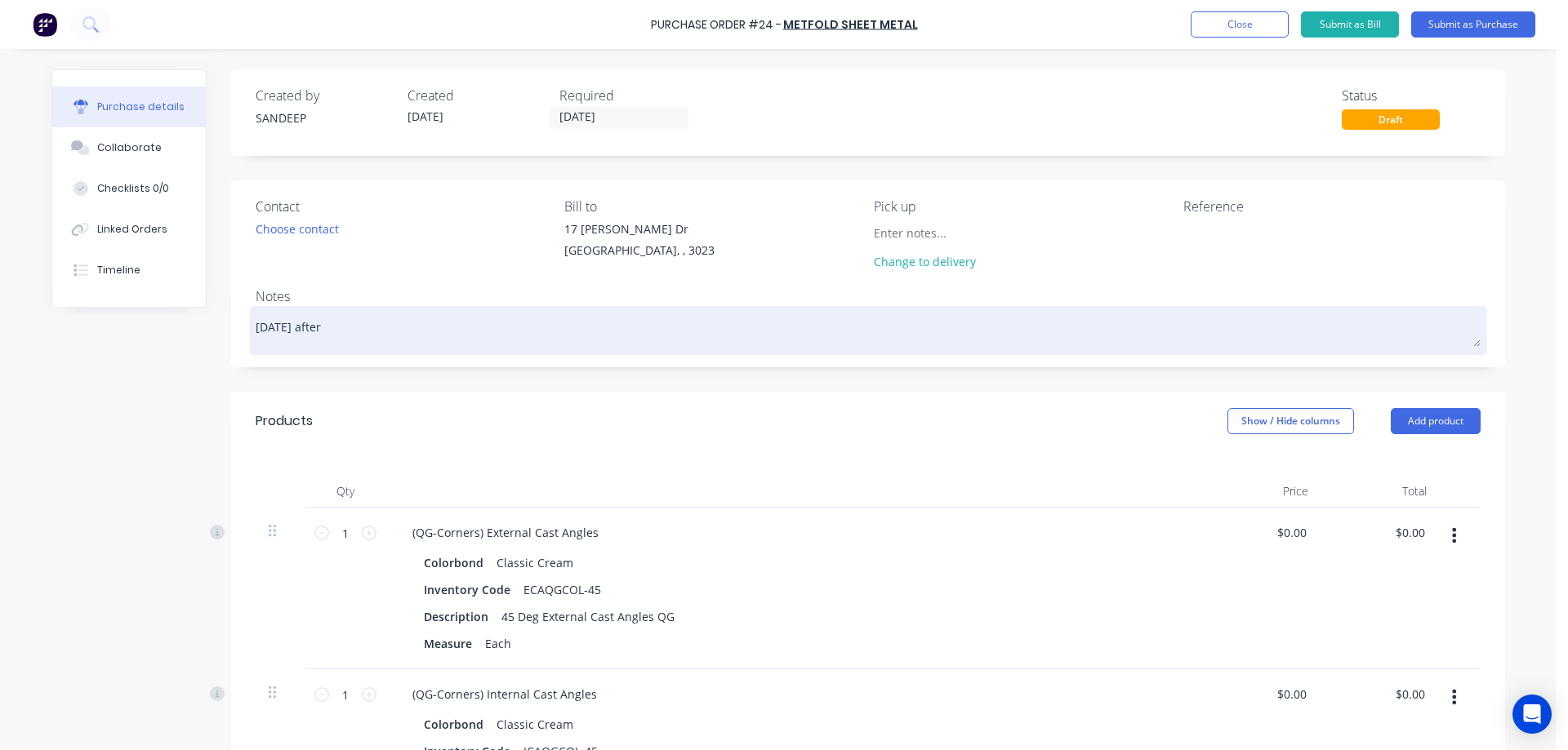
type textarea "x"
type textarea "[DATE] aftern"
type textarea "x"
type textarea "[DATE] afterno"
type textarea "x"
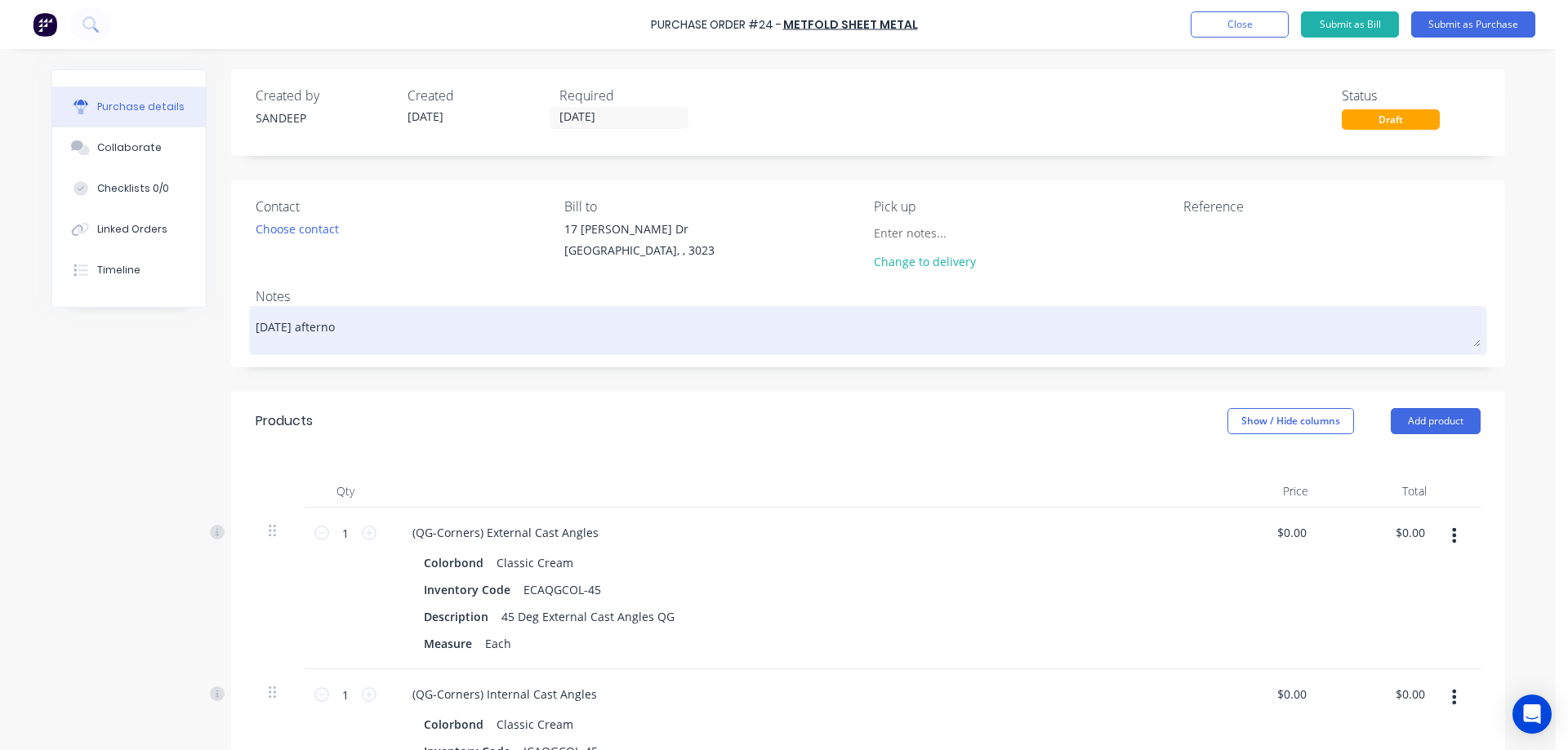
type textarea "[DATE] afternoo"
type textarea "x"
type textarea "[DATE] afternoon"
type textarea "x"
type textarea "[DATE] afternoon"
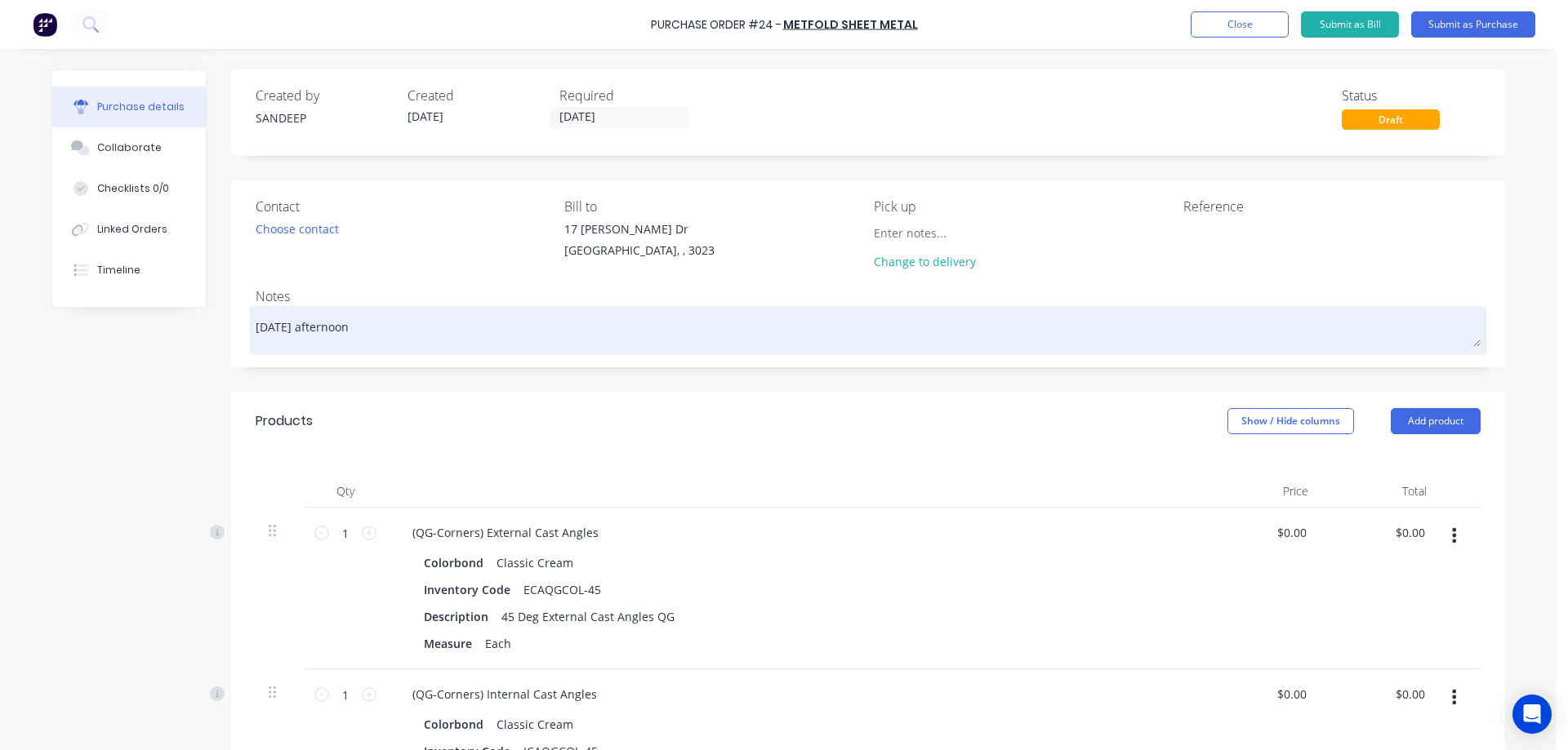
type textarea "x"
type textarea "[DATE] afternoon 1"
type textarea "x"
type textarea "[DATE] afternoon 12"
type textarea "x"
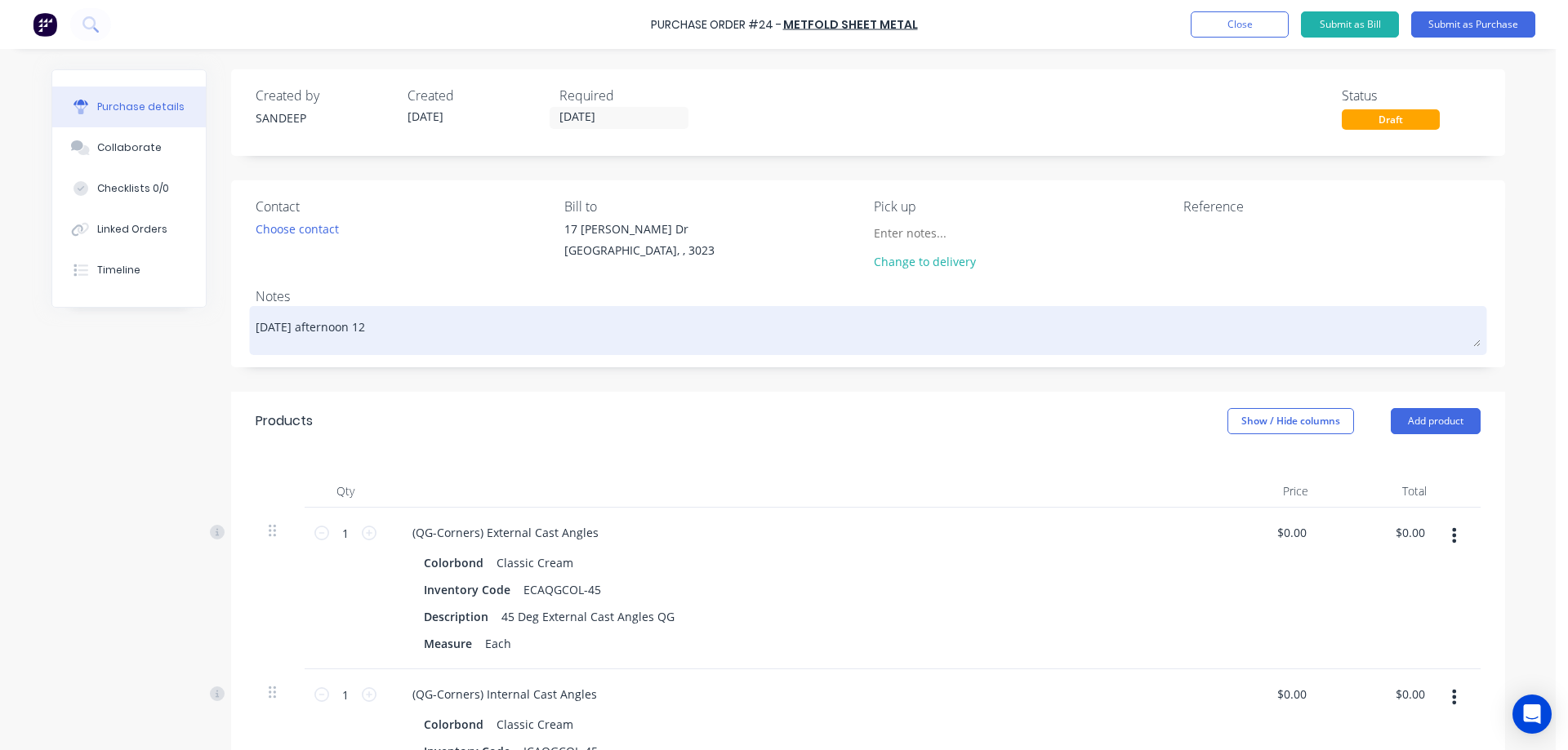
type textarea "[DATE] afternoon 12"
type textarea "x"
type textarea "[DATE] afternoon 12 P"
type textarea "x"
type textarea "[DATE] afternoon 12 PM"
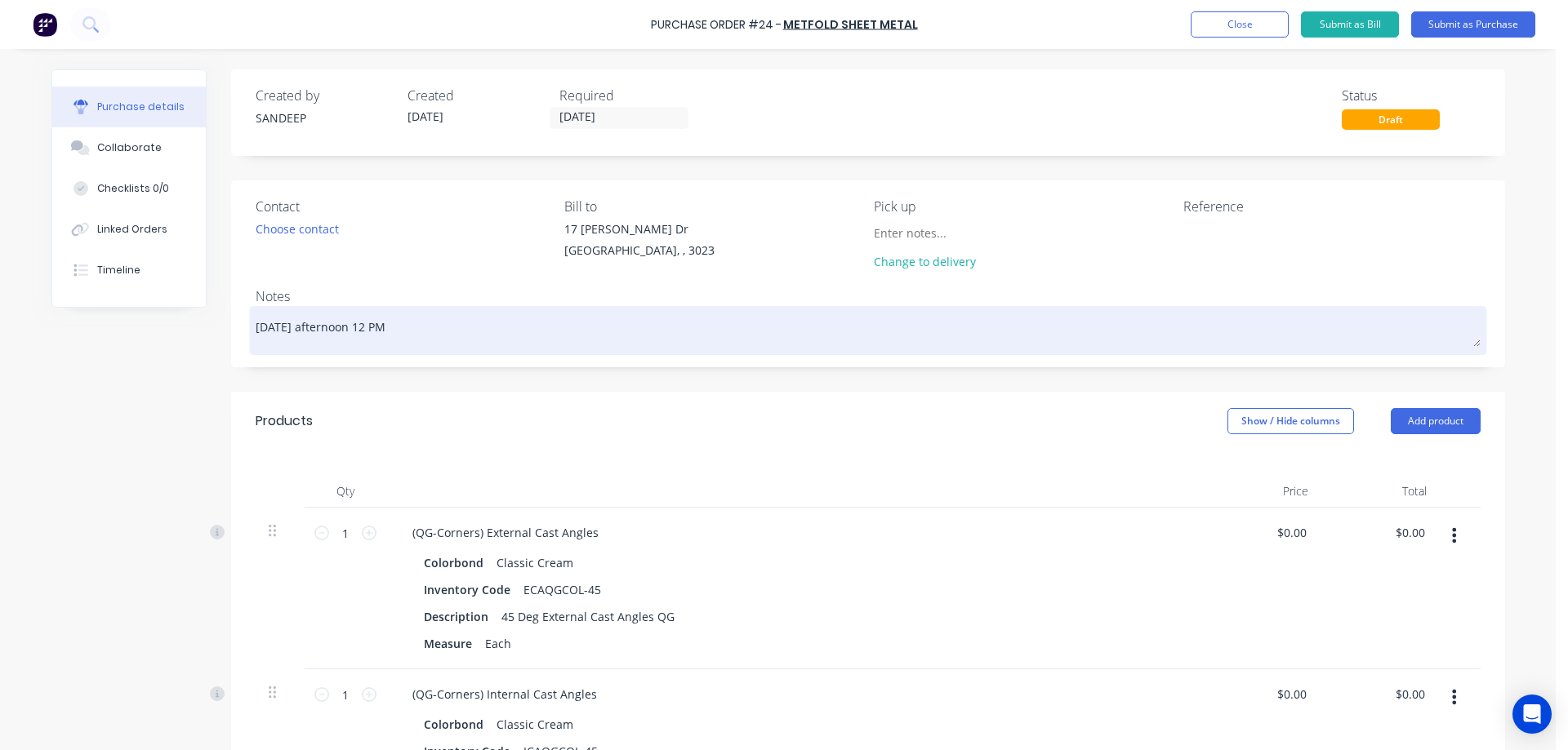
type textarea "x"
type textarea "[DATE] afternoon 12 PM"
type textarea "x"
type textarea "[DATE] afternoon 12 PM P"
type textarea "x"
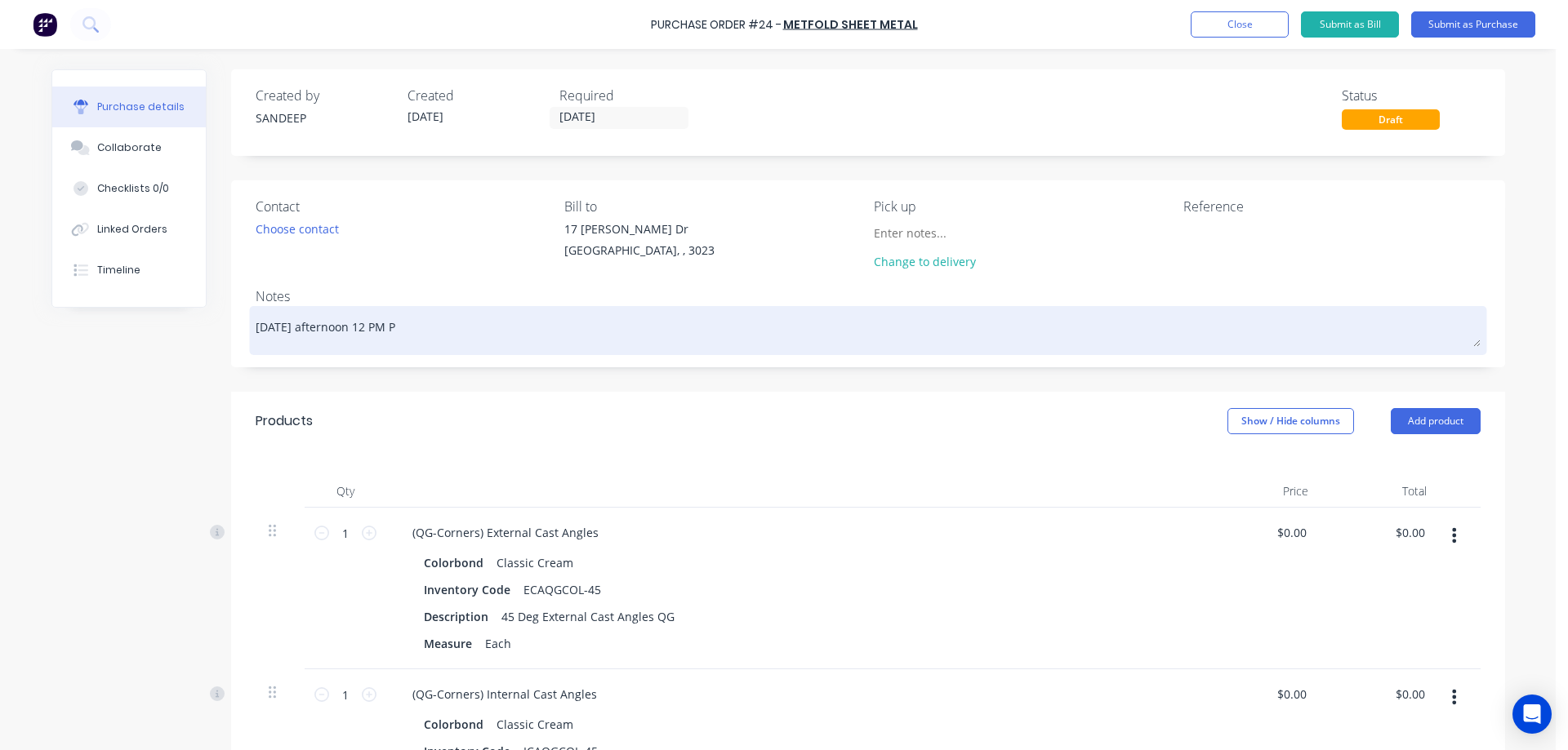
type textarea "[DATE] afternoon 12 PM Pi"
type textarea "x"
type textarea "[DATE] afternoon 12 PM Pic"
type textarea "x"
type textarea "[DATE] afternoon 12 PM Pick"
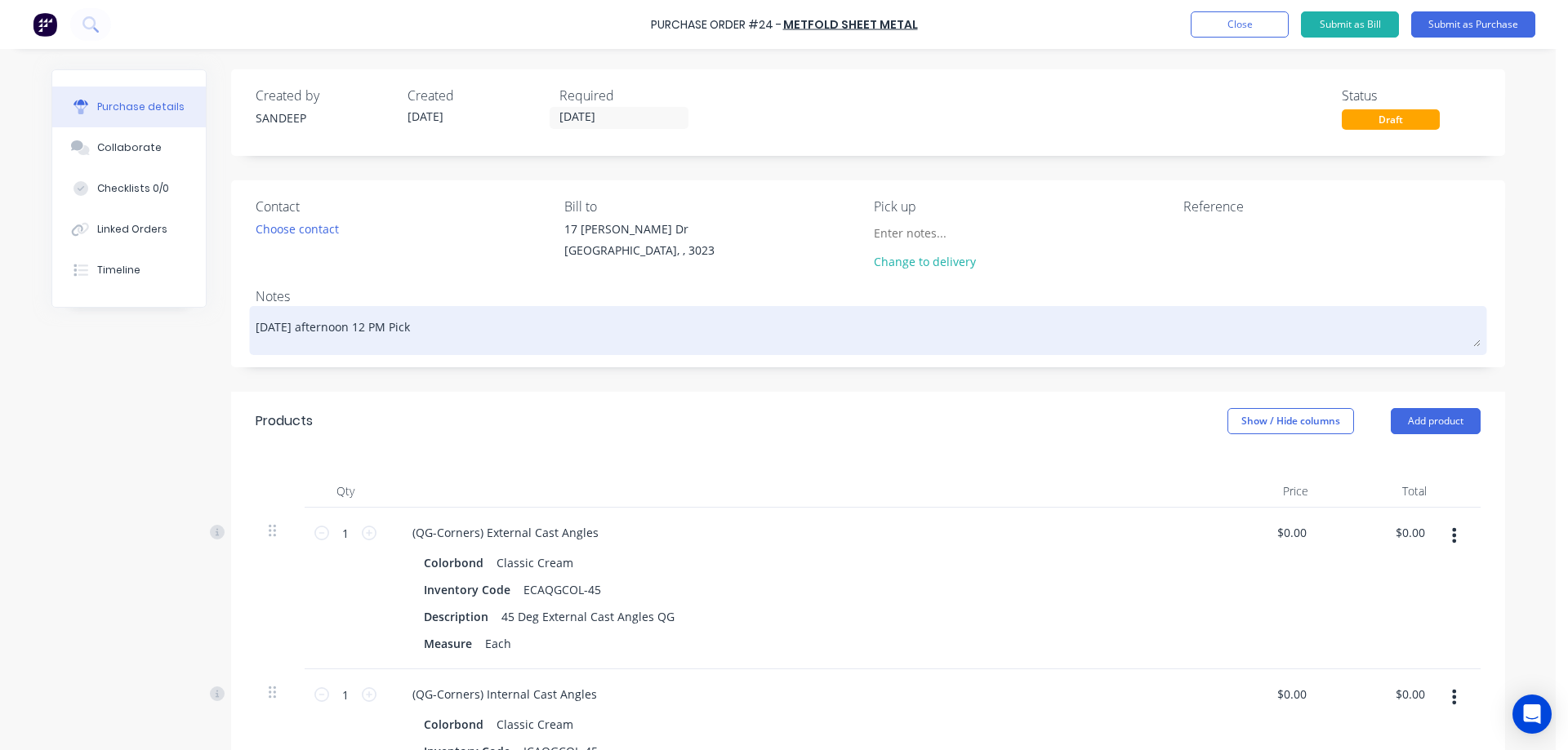
type textarea "x"
type textarea "[DATE] afternoon 12 PM Pickup"
type textarea "x"
type textarea "[DATE] afternoon 12 PM Pickup"
type textarea "x"
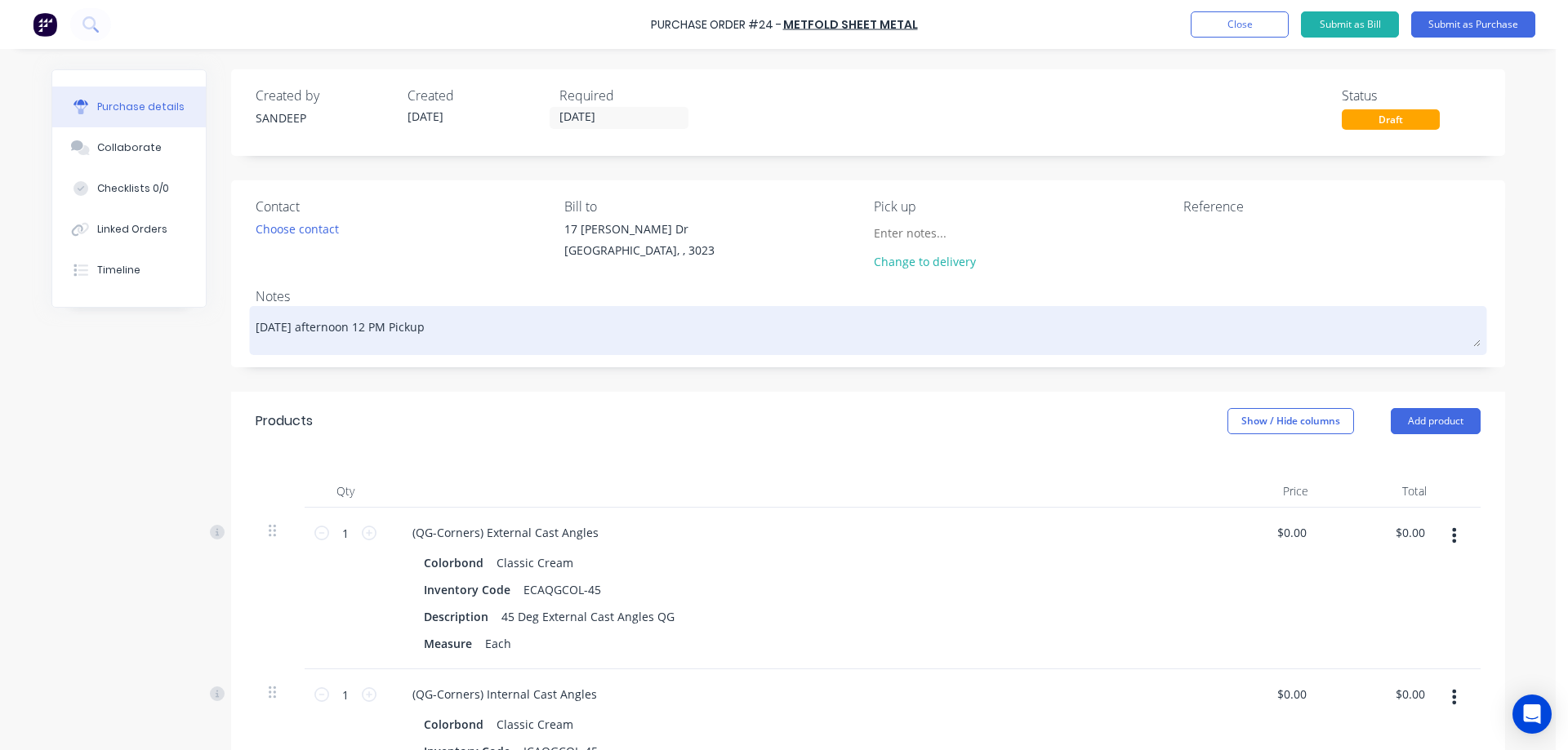
type textarea "[DATE] afternoon 12 PM Pickup P"
type textarea "x"
type textarea "[DATE] afternoon 12 PM Pickup Pl"
type textarea "x"
type textarea "[DATE] afternoon 12 PM Pickup Ple"
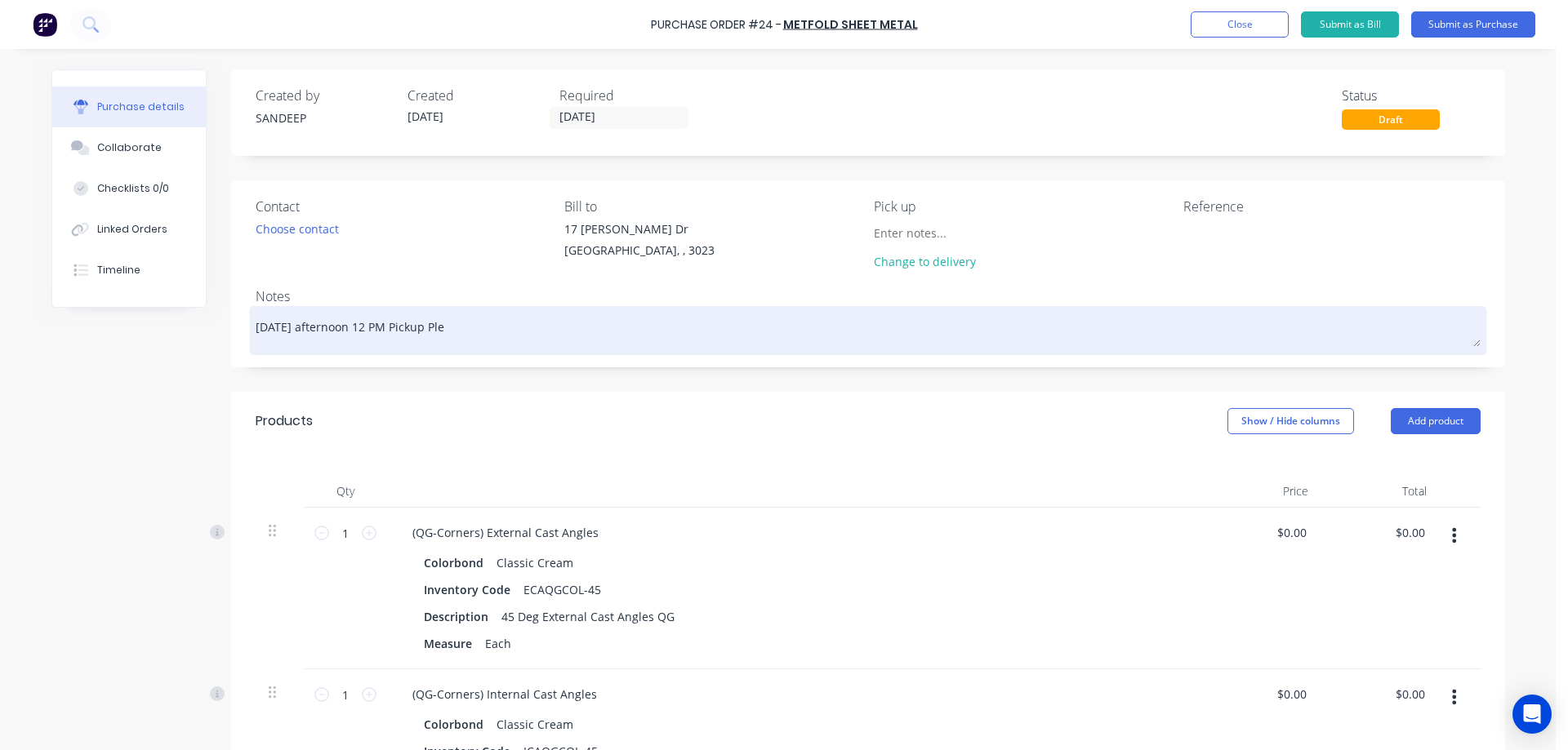
type textarea "x"
type textarea "[DATE] afternoon 12 PM Pickup Plea"
type textarea "x"
type textarea "[DATE] afternoon 12 PM Pickup Pleas"
type textarea "x"
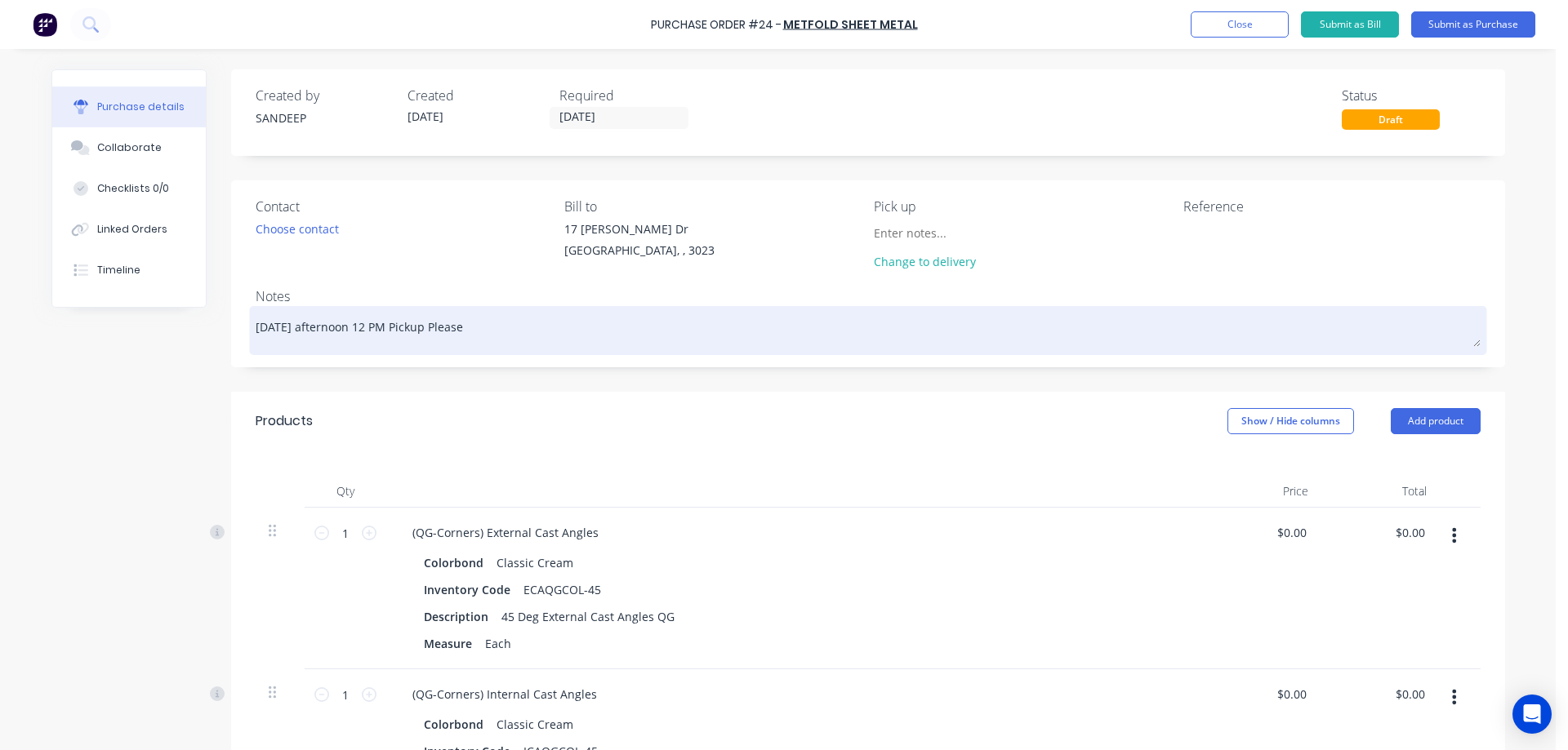
type textarea "[DATE] afternoon, 12 PM Pickup Please"
type textarea "x"
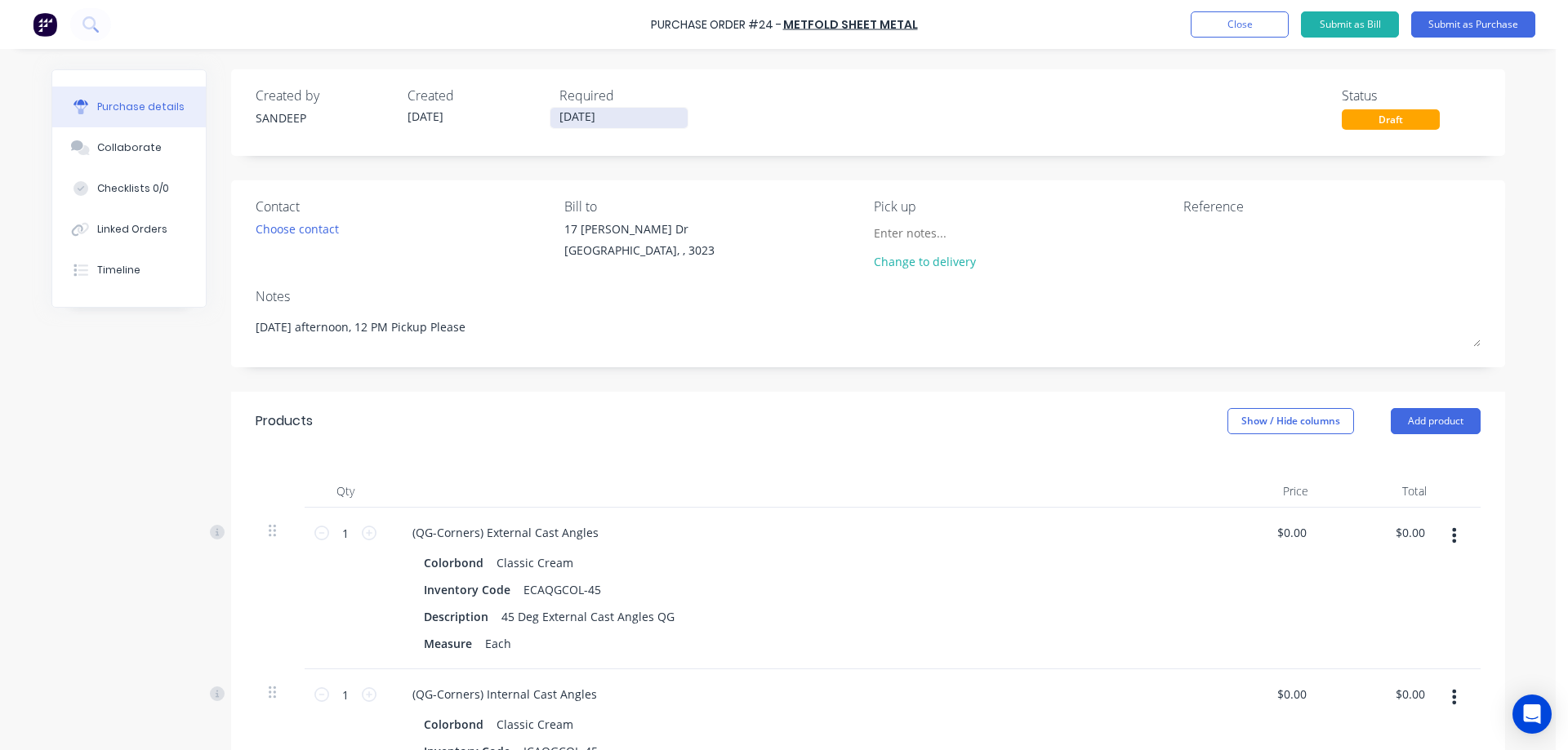
type textarea "[DATE] afternoon, 12 PM Pickup Please"
type textarea "x"
type textarea "[DATE] afternoon, 12 PM Pickup Please"
click at [566, 106] on label "[DATE]" at bounding box center [618, 118] width 139 height 22
click at [566, 107] on input "[DATE]" at bounding box center [618, 118] width 137 height 20
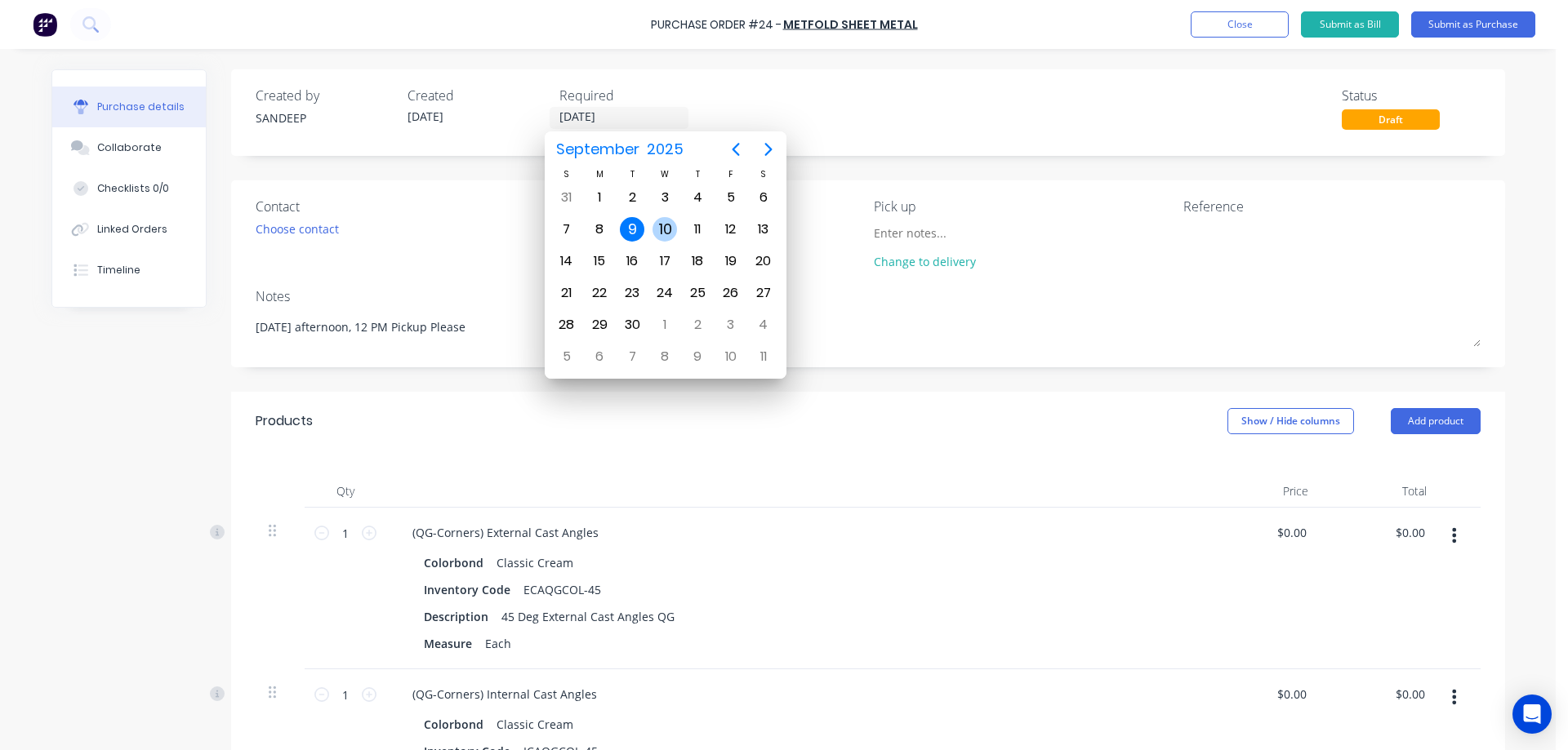
click at [656, 227] on div "10" at bounding box center [664, 229] width 25 height 25
type textarea "x"
type input "[DATE]"
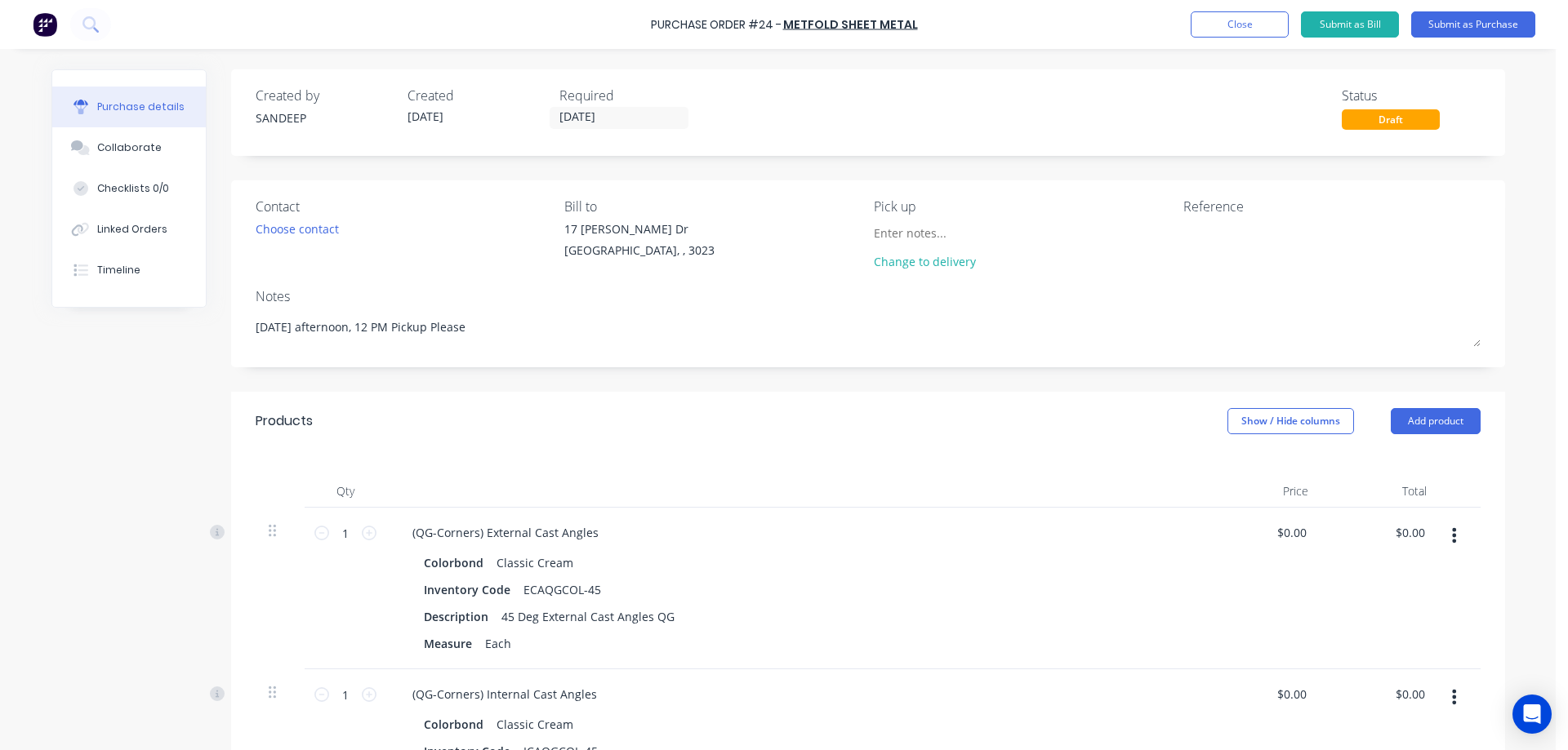
click at [667, 404] on div "Products Show / Hide columns Add product" at bounding box center [868, 421] width 1274 height 59
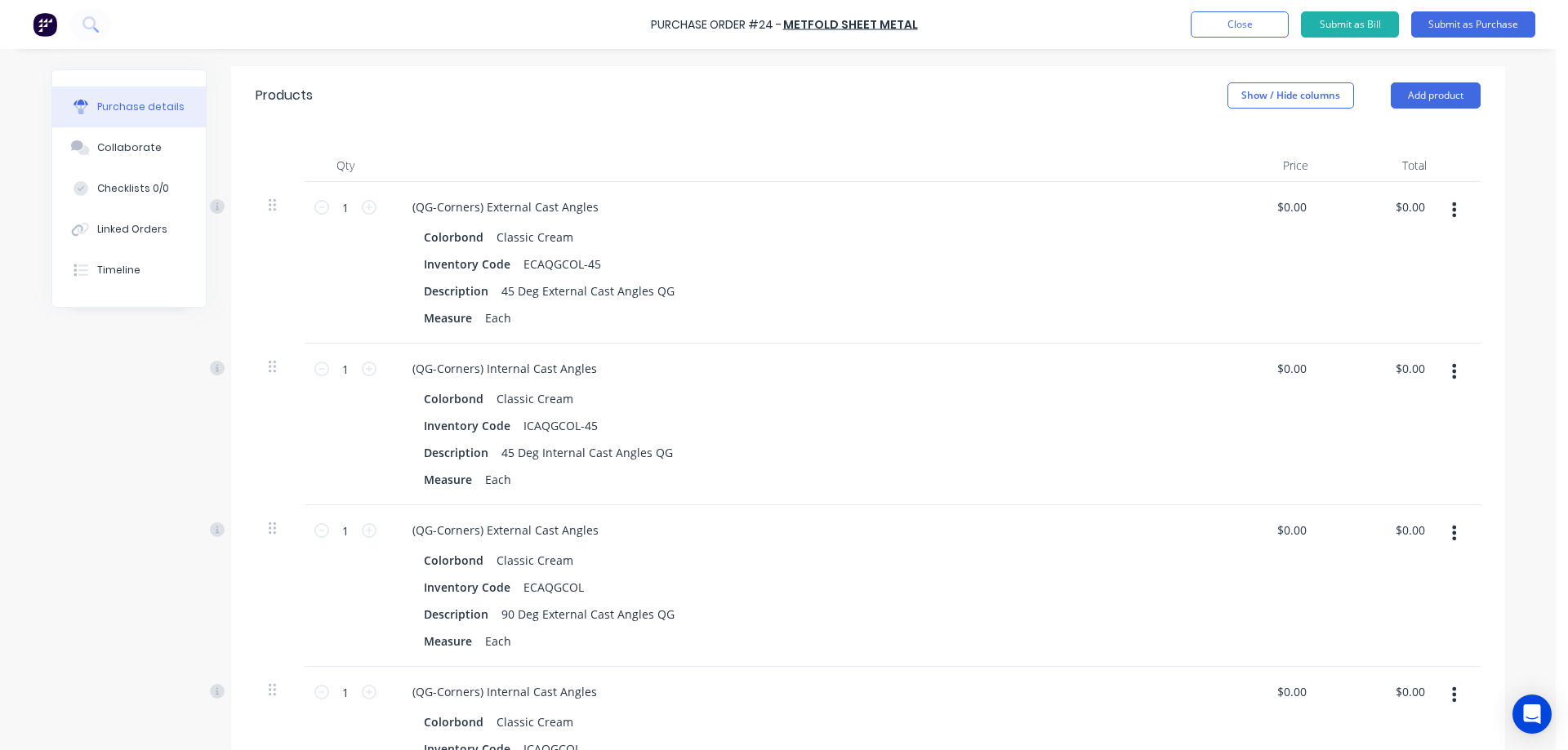
scroll to position [327, 0]
type textarea "x"
click at [1296, 202] on input "0.0000" at bounding box center [1291, 207] width 38 height 24
type input "10.92"
type textarea "x"
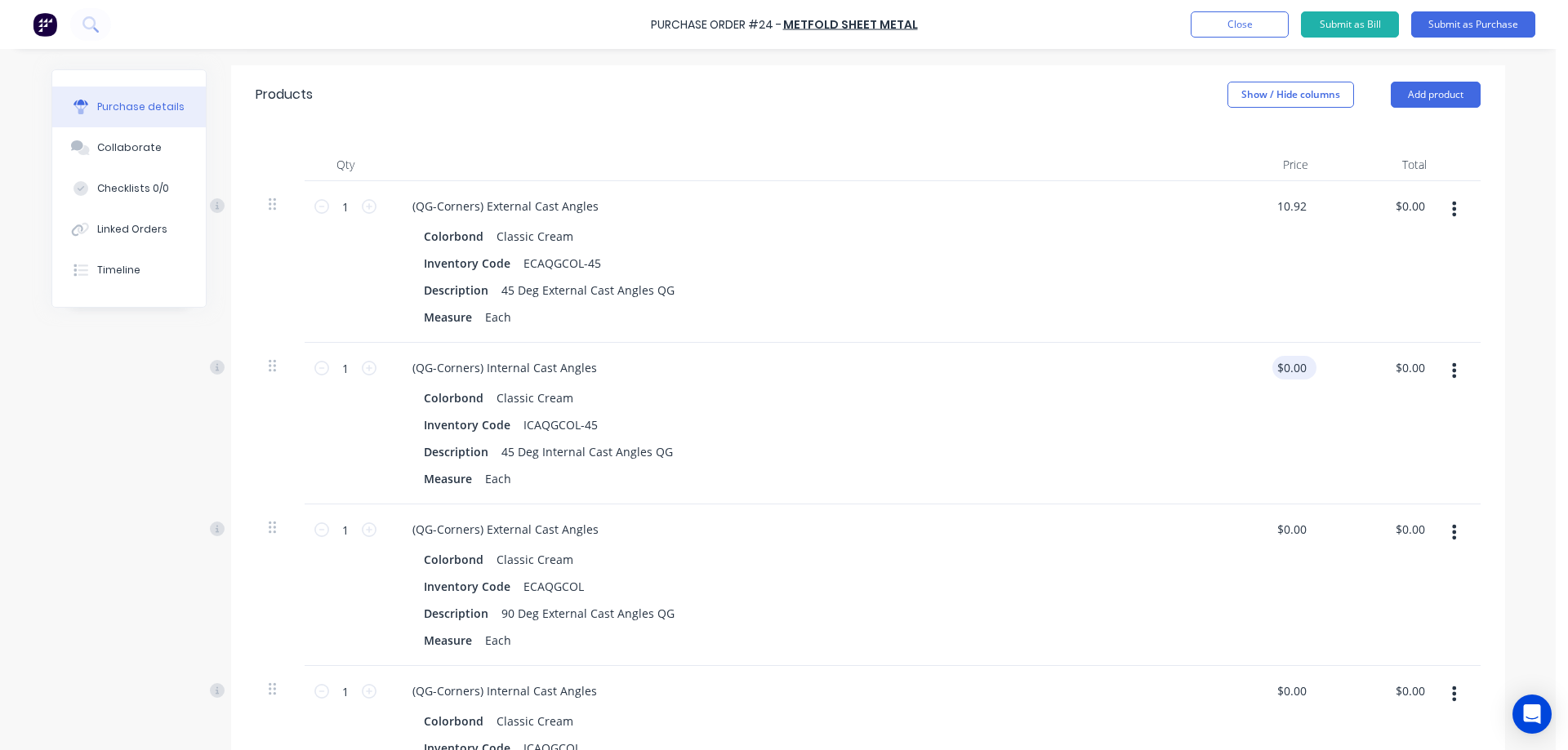
type input "$10.92"
click at [1292, 372] on input "0.0000" at bounding box center [1288, 368] width 44 height 24
paste input "10.92"
type input "10.92"
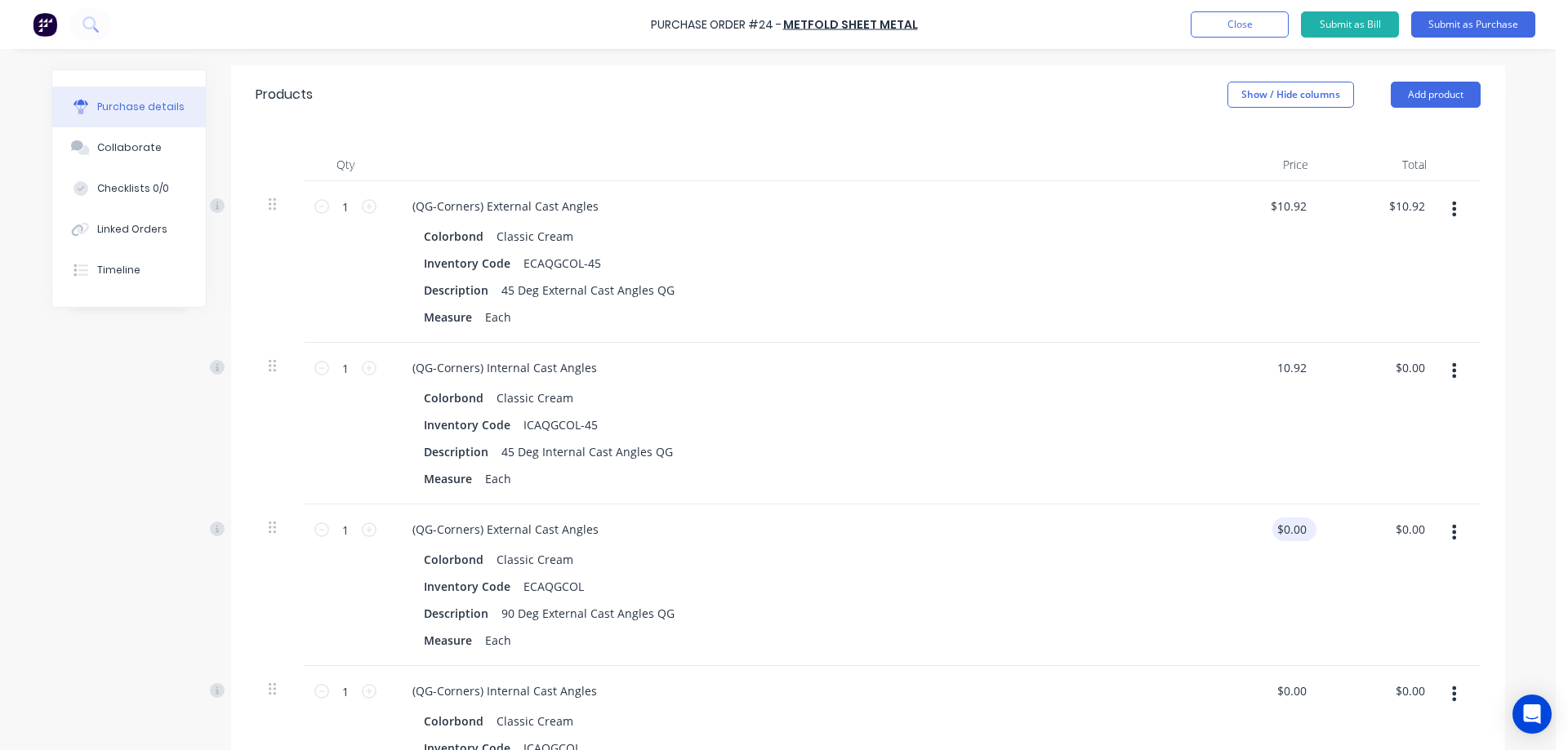
type textarea "x"
type input "$10.92"
click at [1280, 522] on input "0.0000" at bounding box center [1291, 530] width 38 height 24
paste input "10.92"
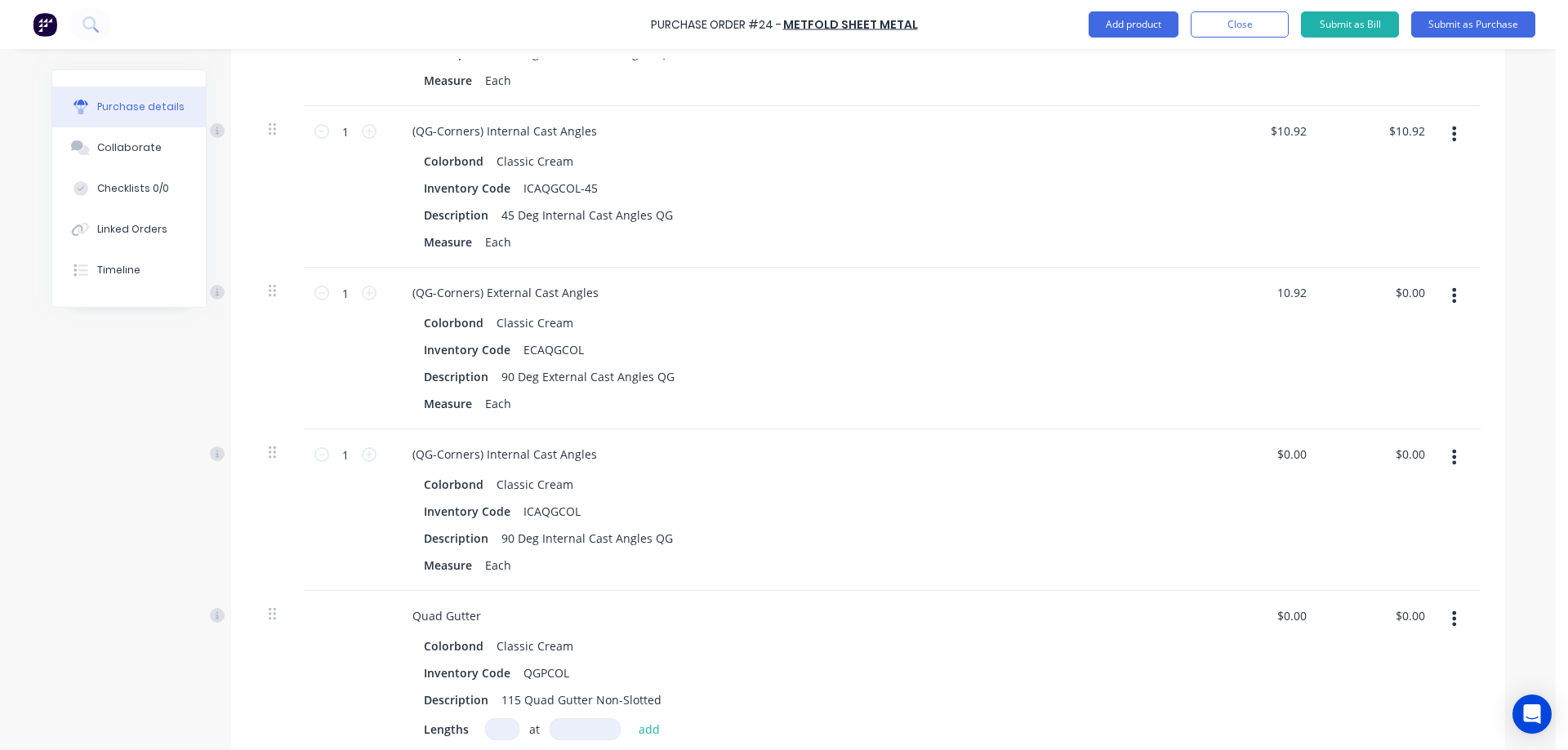
scroll to position [571, 0]
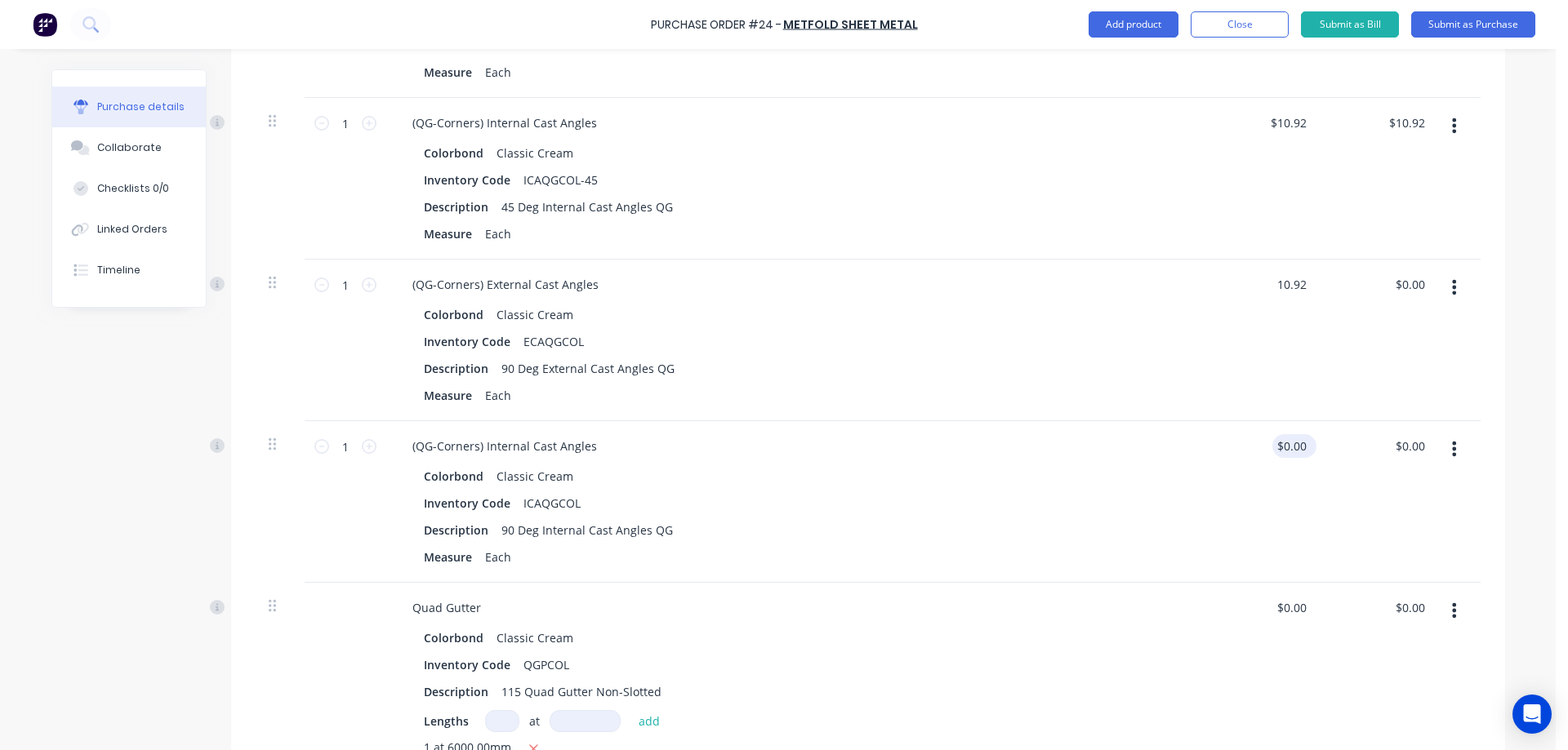
type input "10.92"
type textarea "x"
type input "$10.92"
click at [1287, 449] on input "0.0000" at bounding box center [1291, 446] width 38 height 24
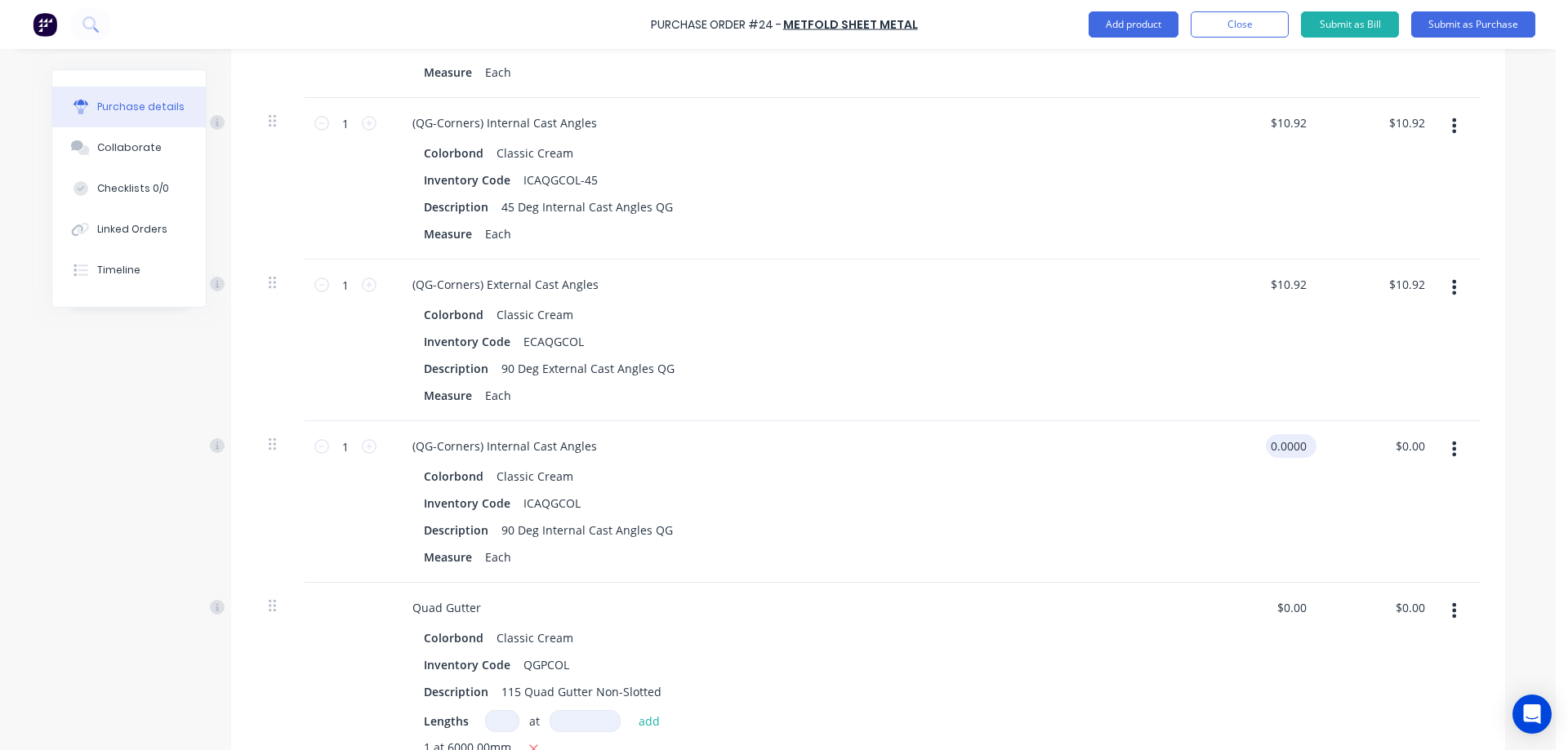
paste input "10.92"
type input "10.92"
type textarea "x"
type input "$10.92"
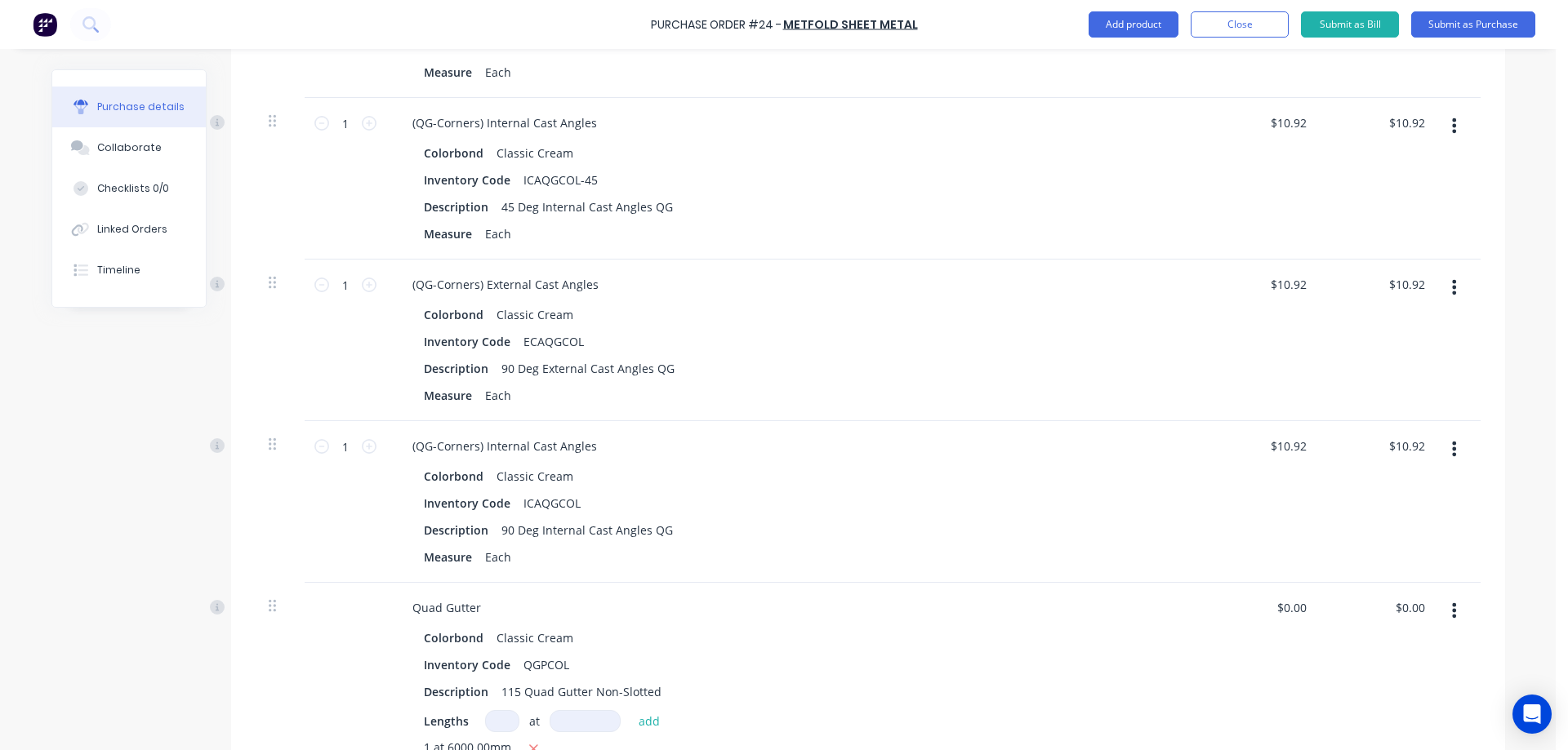
click at [1269, 487] on div "$10.92 $10.92" at bounding box center [1262, 502] width 118 height 162
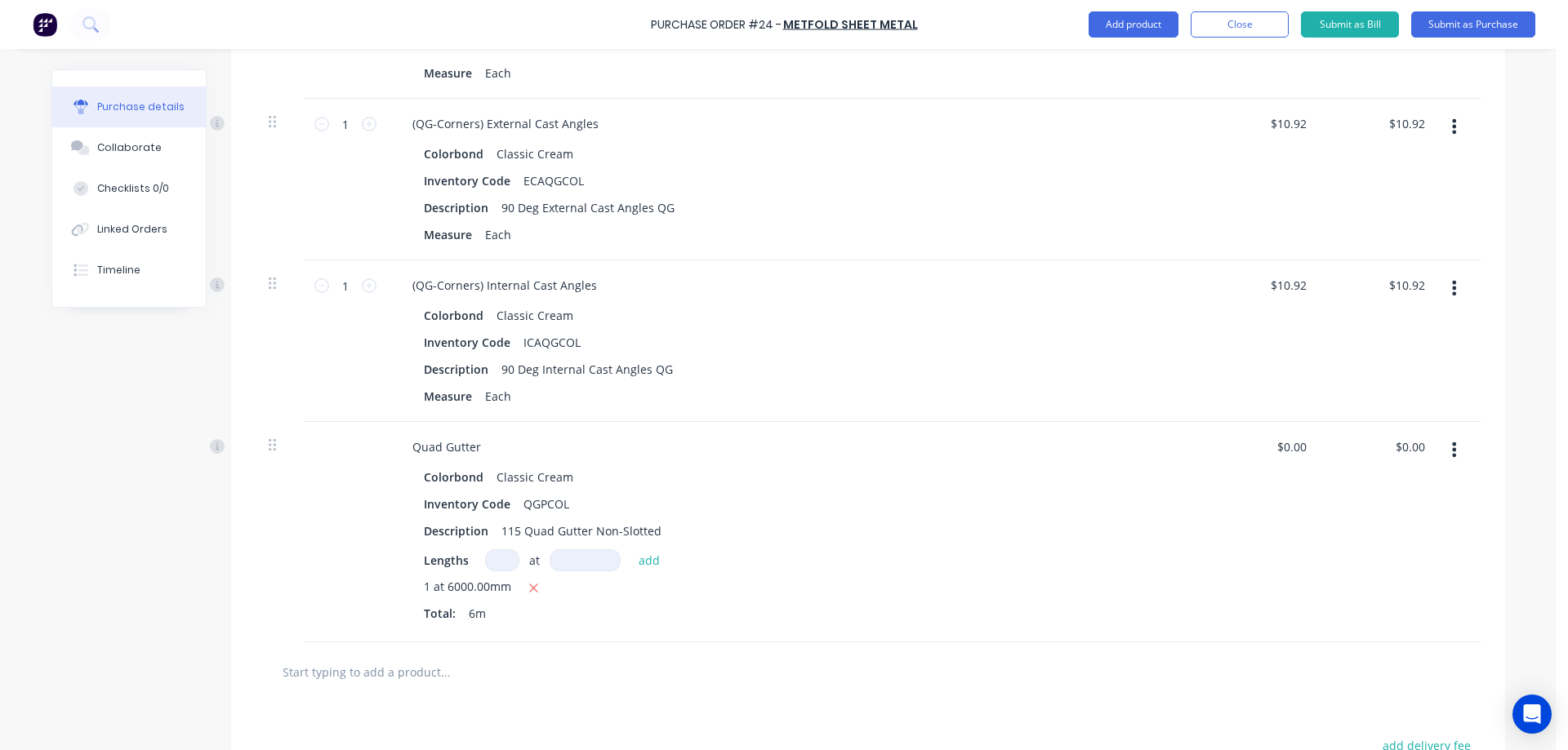
scroll to position [734, 0]
type textarea "x"
click at [1284, 450] on input "0.0000" at bounding box center [1291, 444] width 38 height 24
type input "4.95"
type textarea "x"
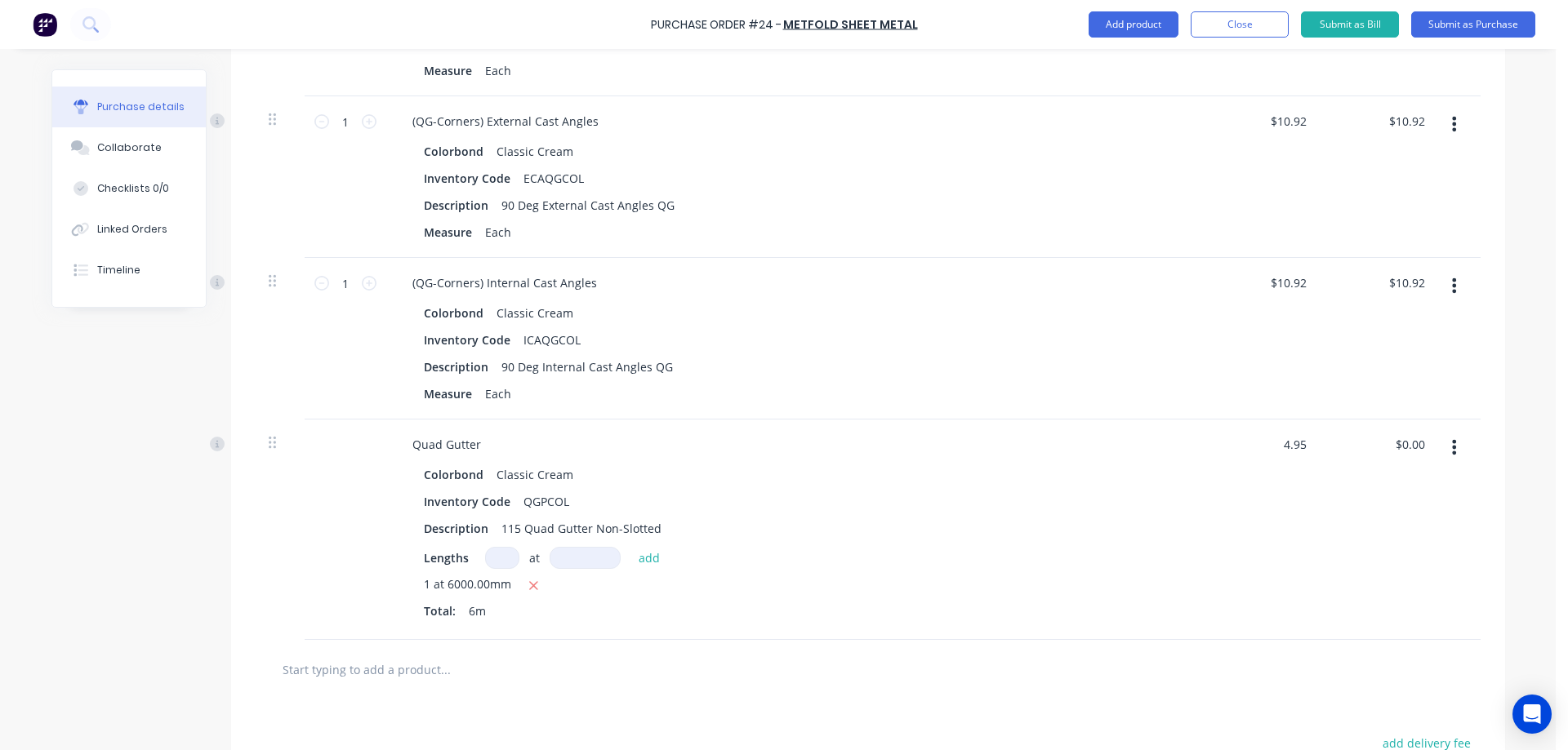
type input "$4.95"
type input "$29.70"
click at [1203, 567] on div "$4.95 $4.95" at bounding box center [1262, 530] width 118 height 220
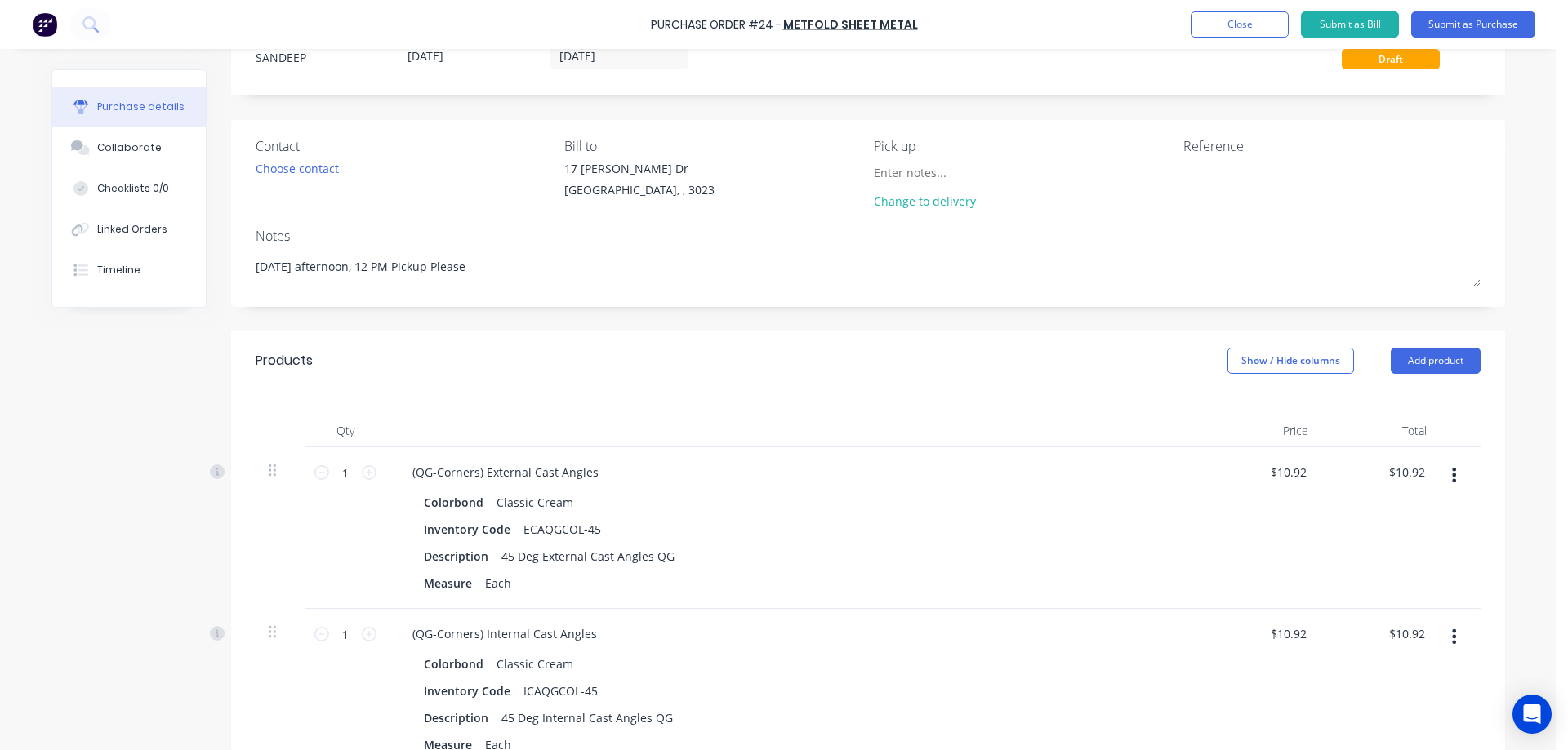
scroll to position [0, 0]
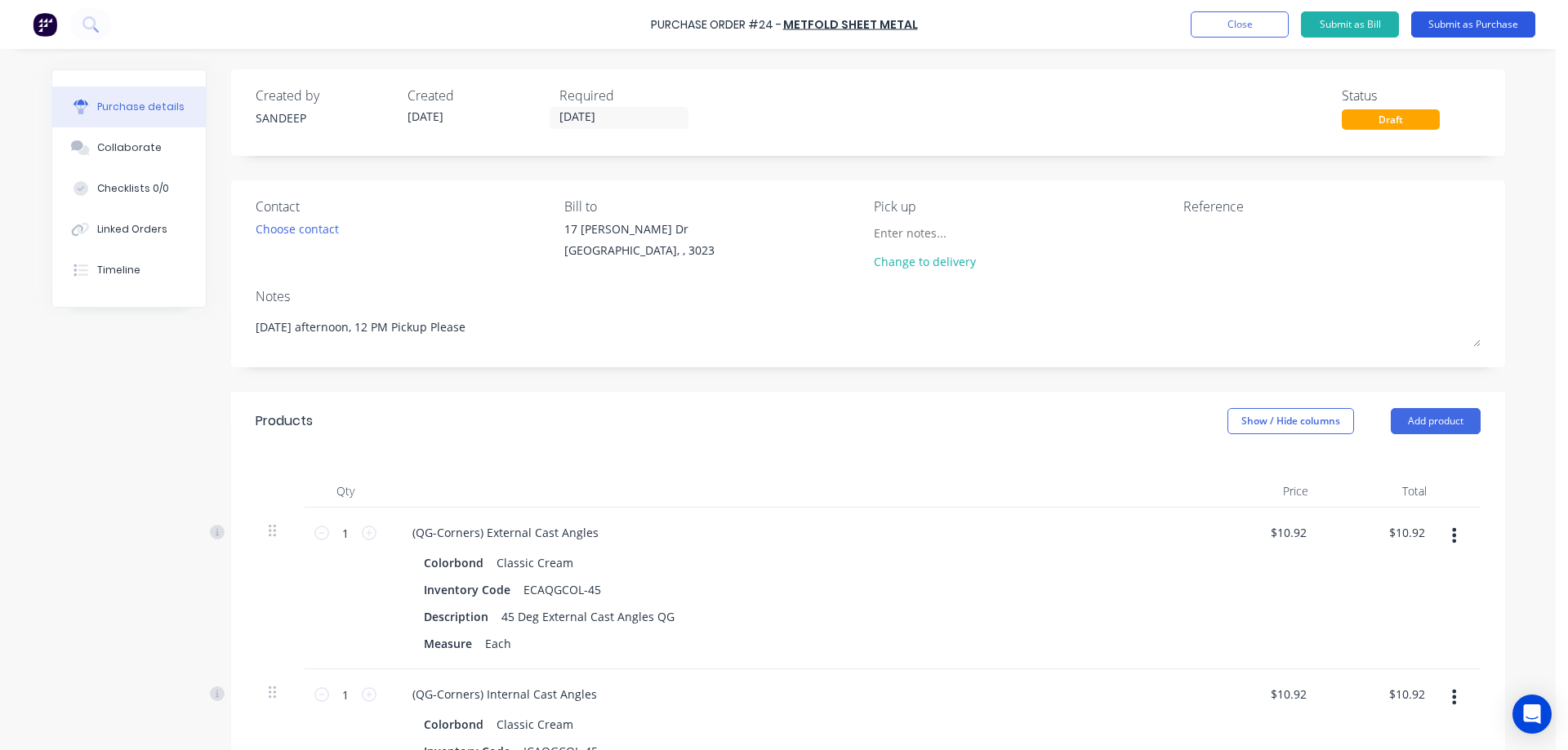
click at [1425, 28] on button "Submit as Purchase" at bounding box center [1473, 24] width 124 height 26
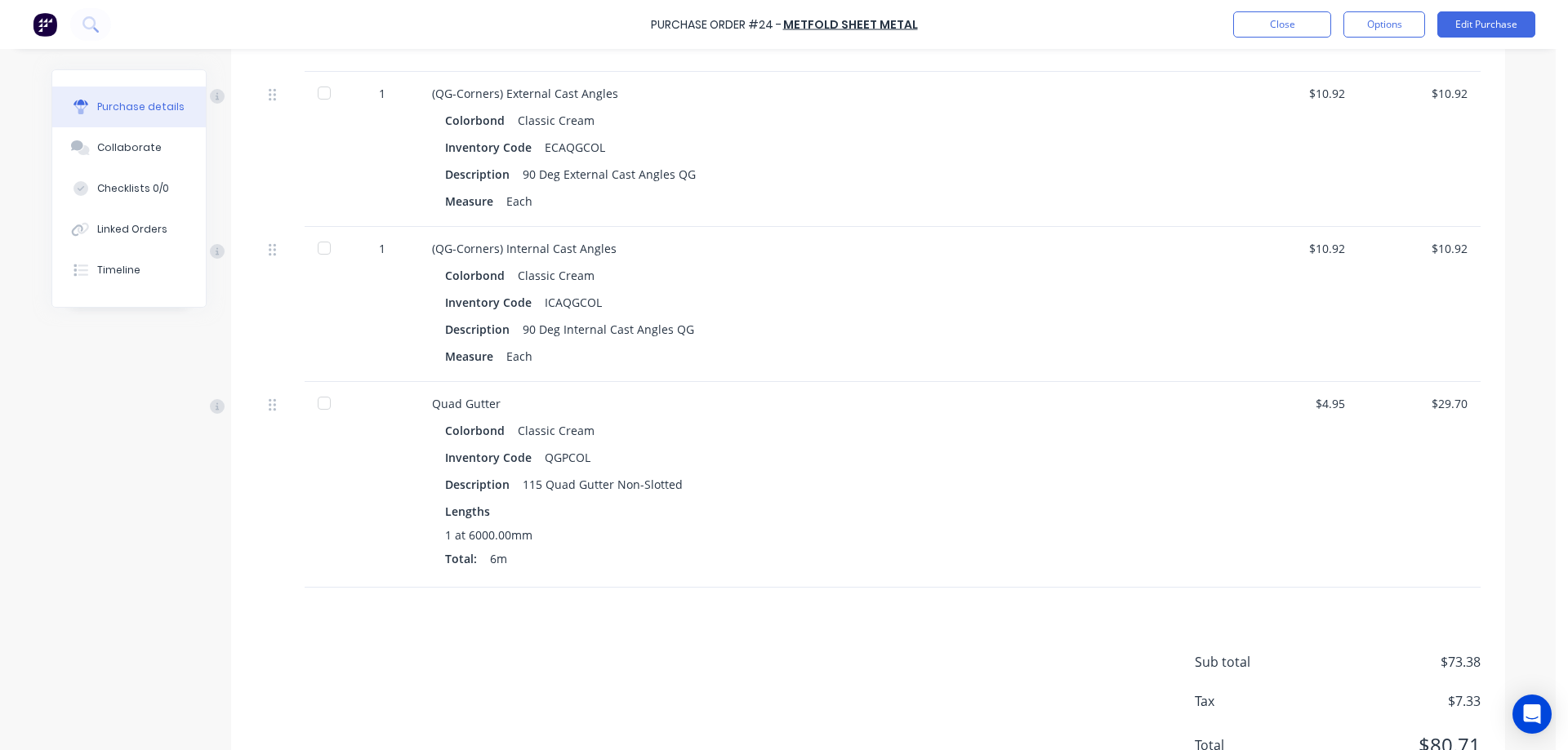
scroll to position [805, 0]
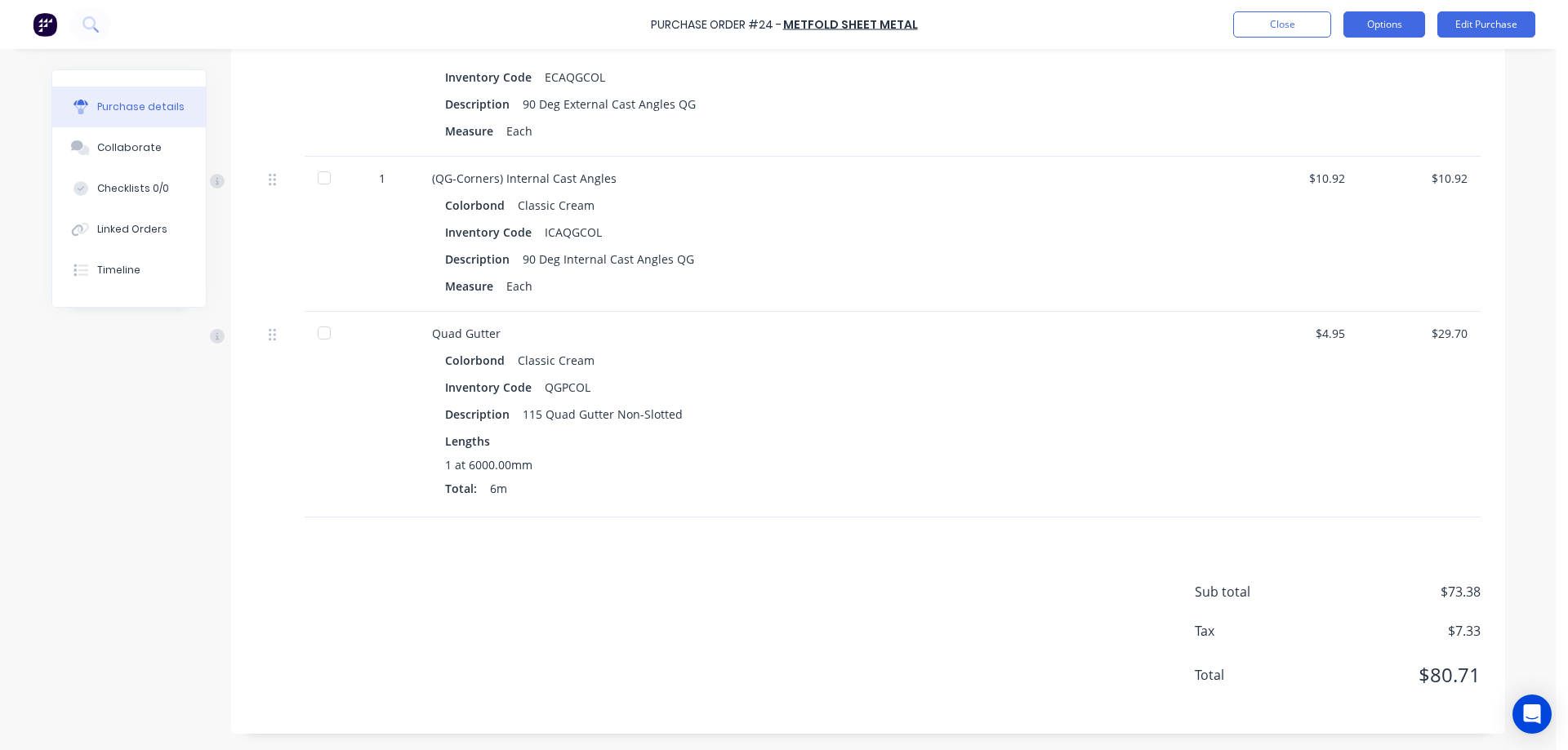
click at [1382, 13] on button "Options" at bounding box center [1384, 24] width 82 height 26
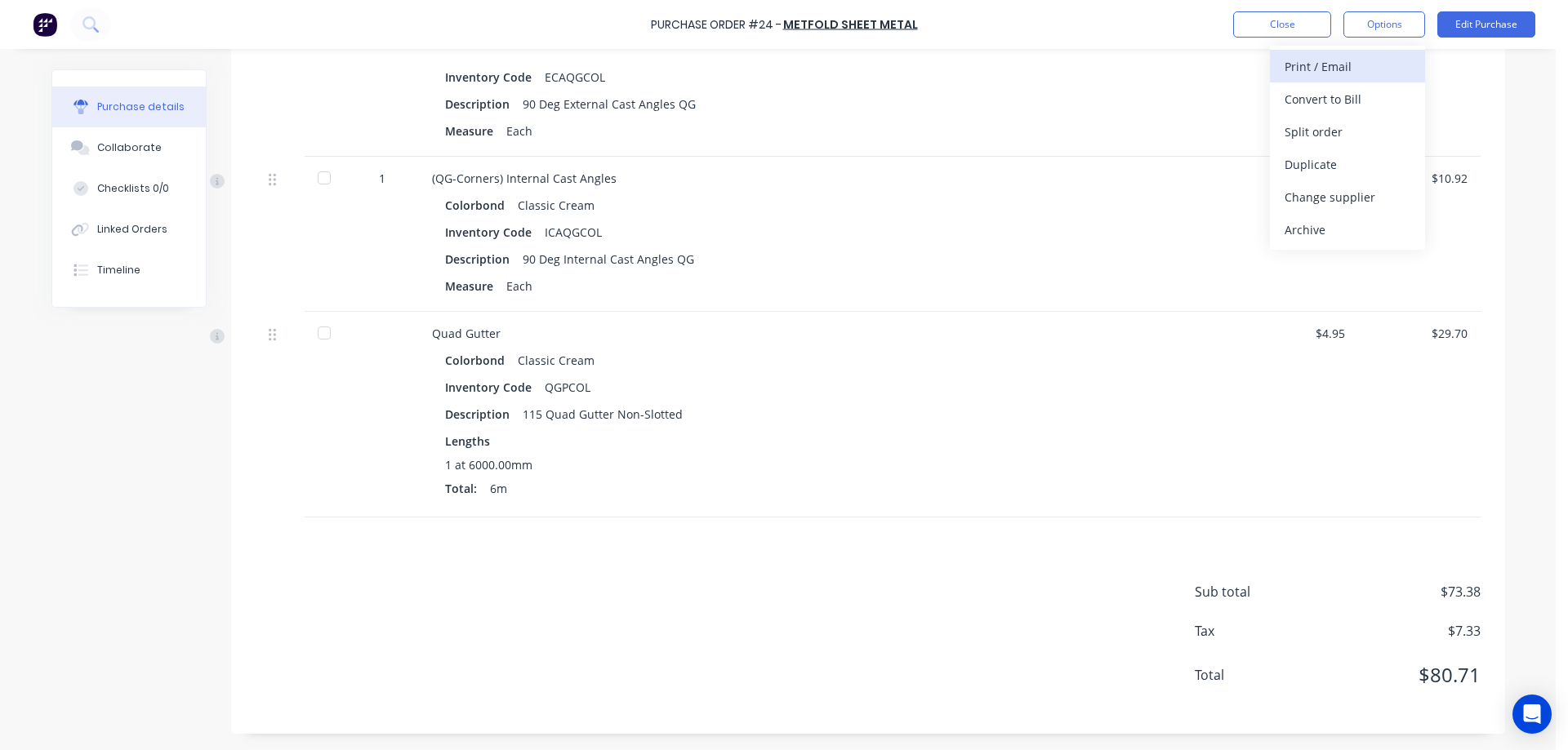
click at [1331, 62] on div "Print / Email" at bounding box center [1348, 67] width 126 height 24
click at [1314, 100] on div "With pricing" at bounding box center [1348, 99] width 126 height 24
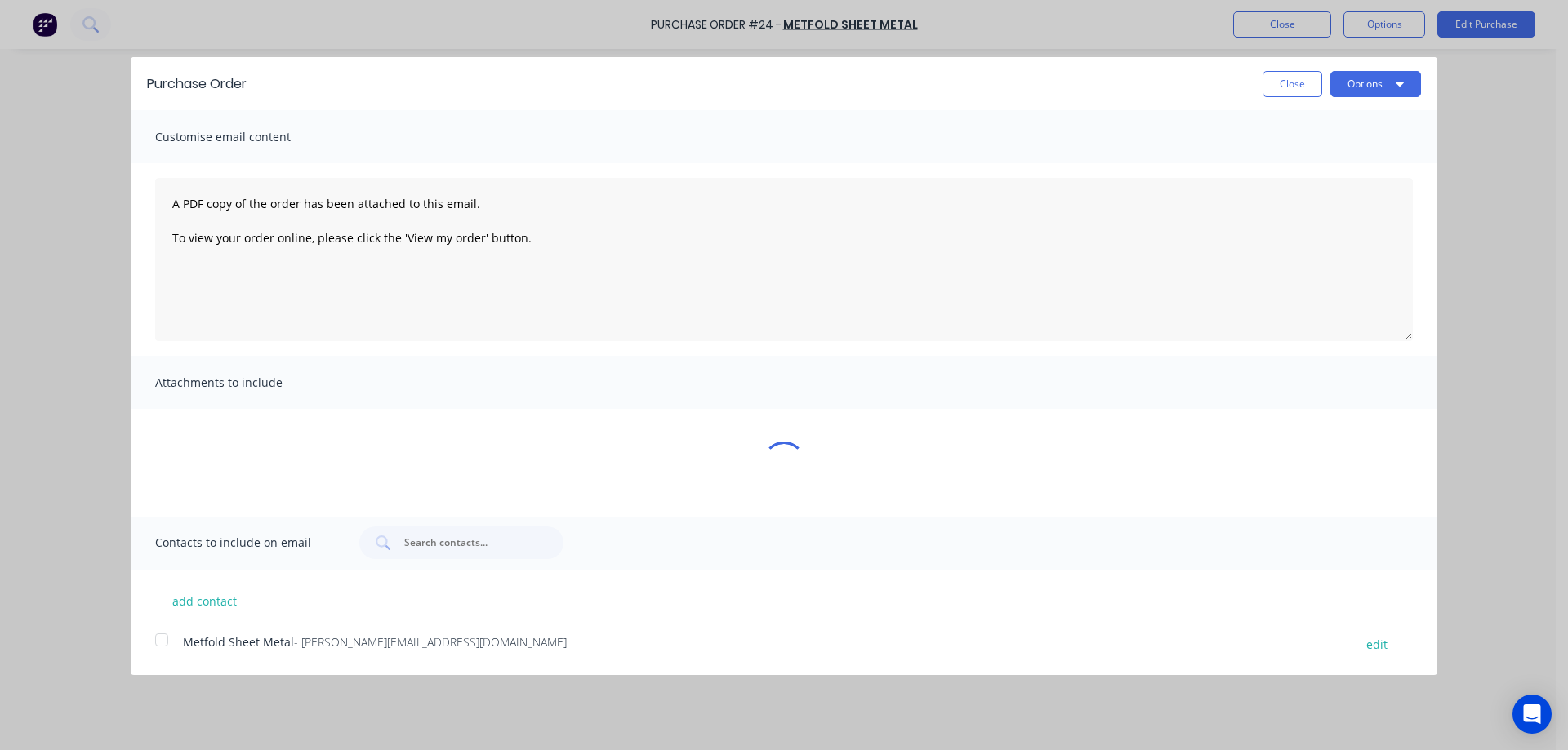
scroll to position [0, 0]
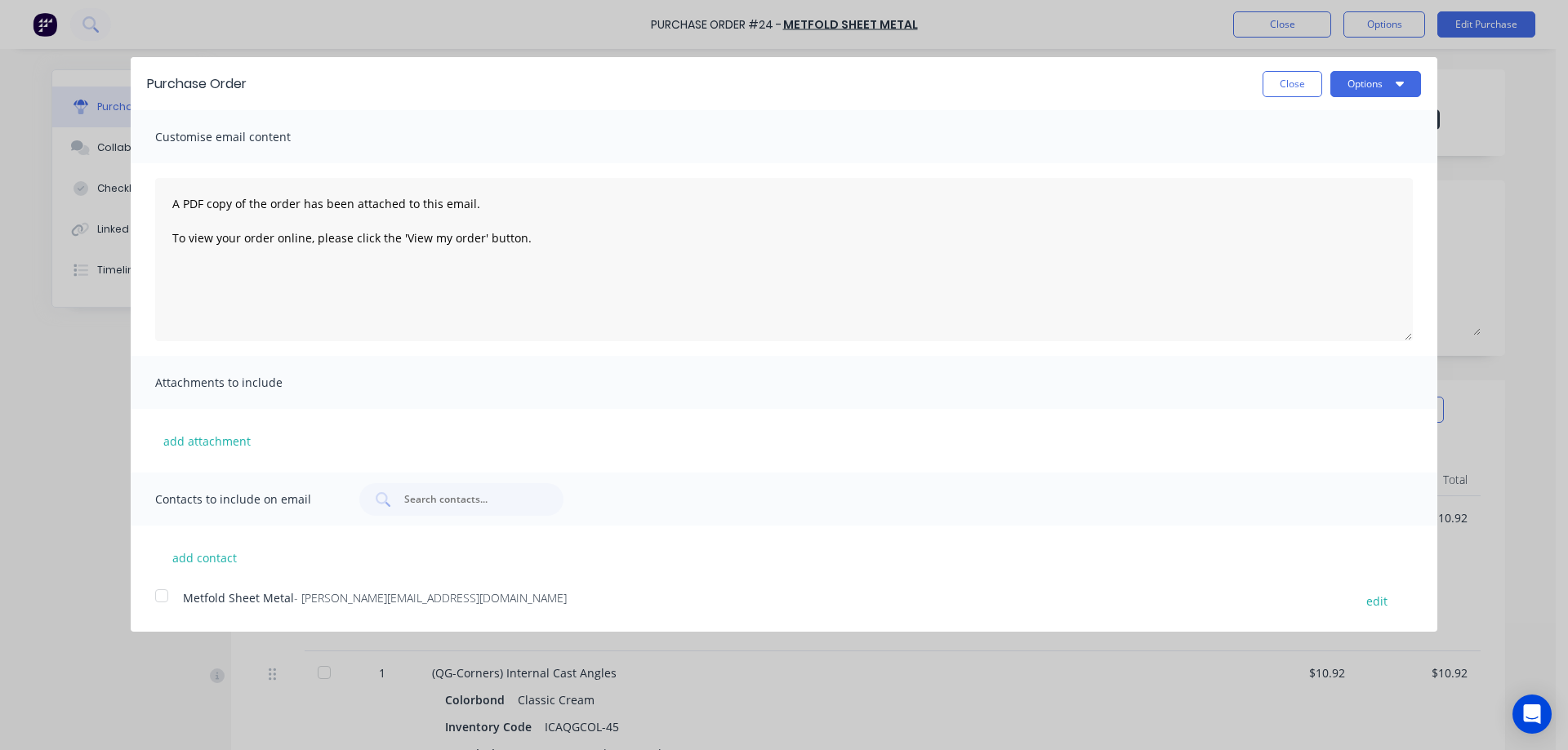
click at [153, 597] on div at bounding box center [162, 596] width 33 height 33
click at [1395, 77] on button "Options" at bounding box center [1376, 84] width 91 height 26
click at [1302, 156] on div "Email" at bounding box center [1343, 158] width 126 height 24
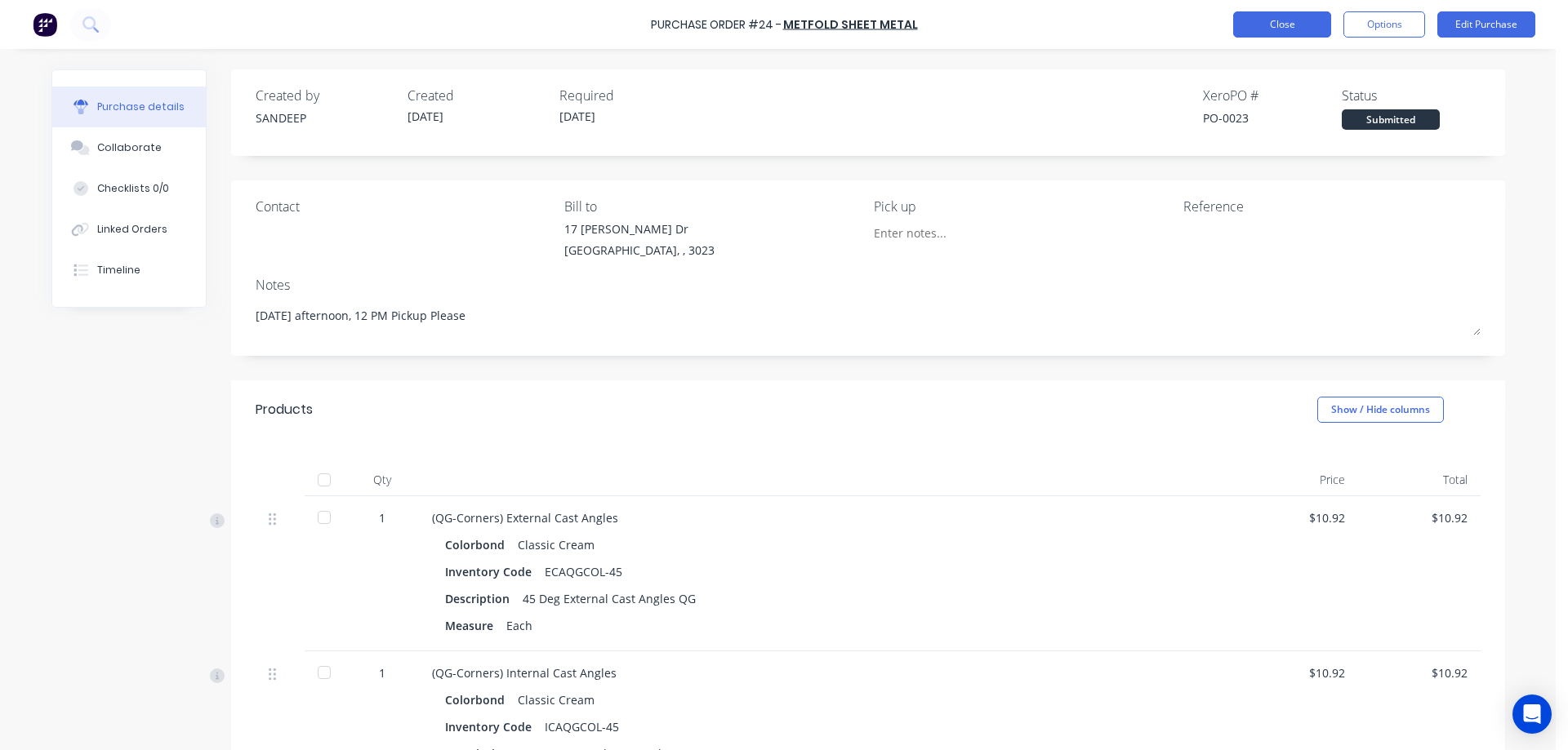
click at [1301, 15] on button "Close" at bounding box center [1282, 24] width 98 height 26
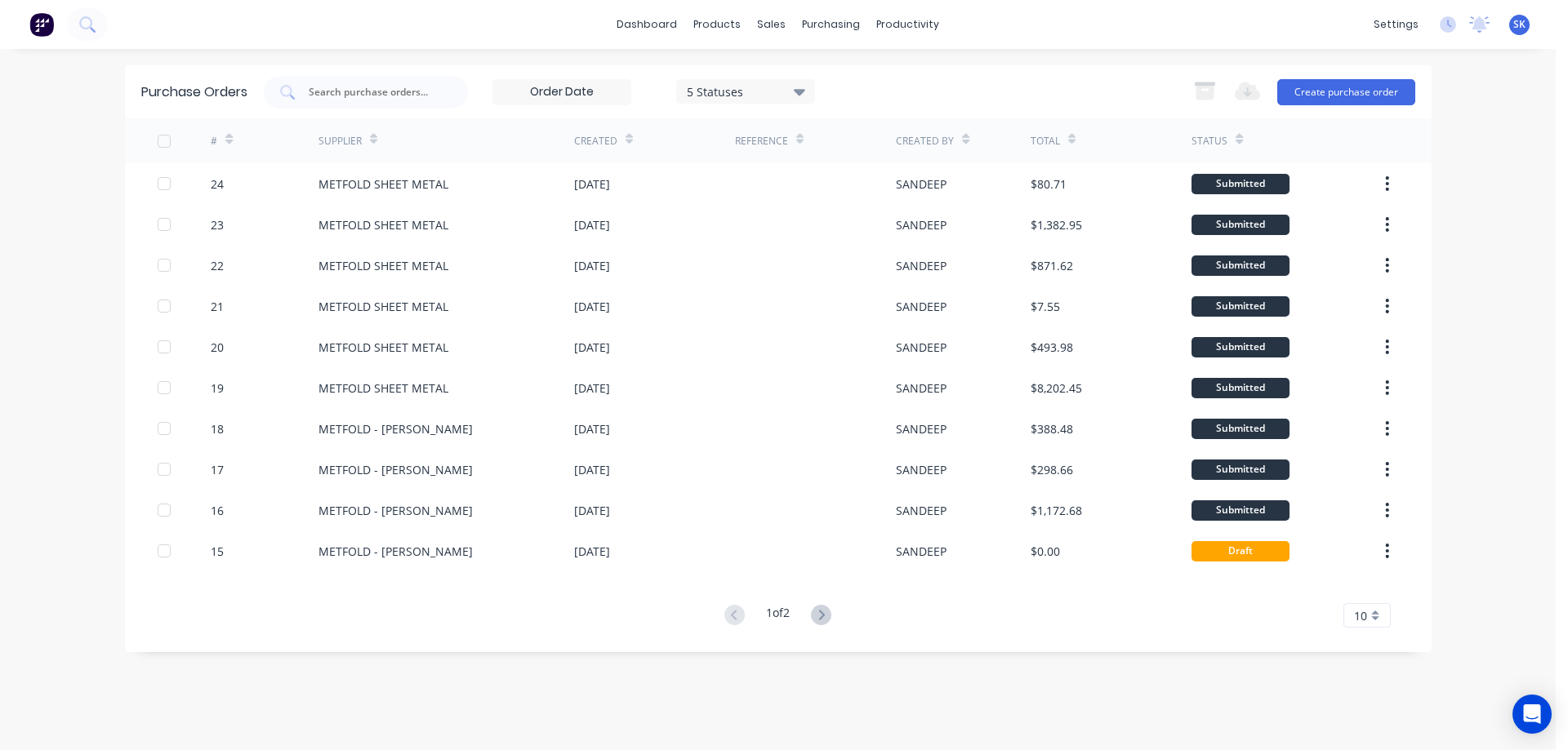
click at [49, 18] on img at bounding box center [41, 24] width 25 height 25
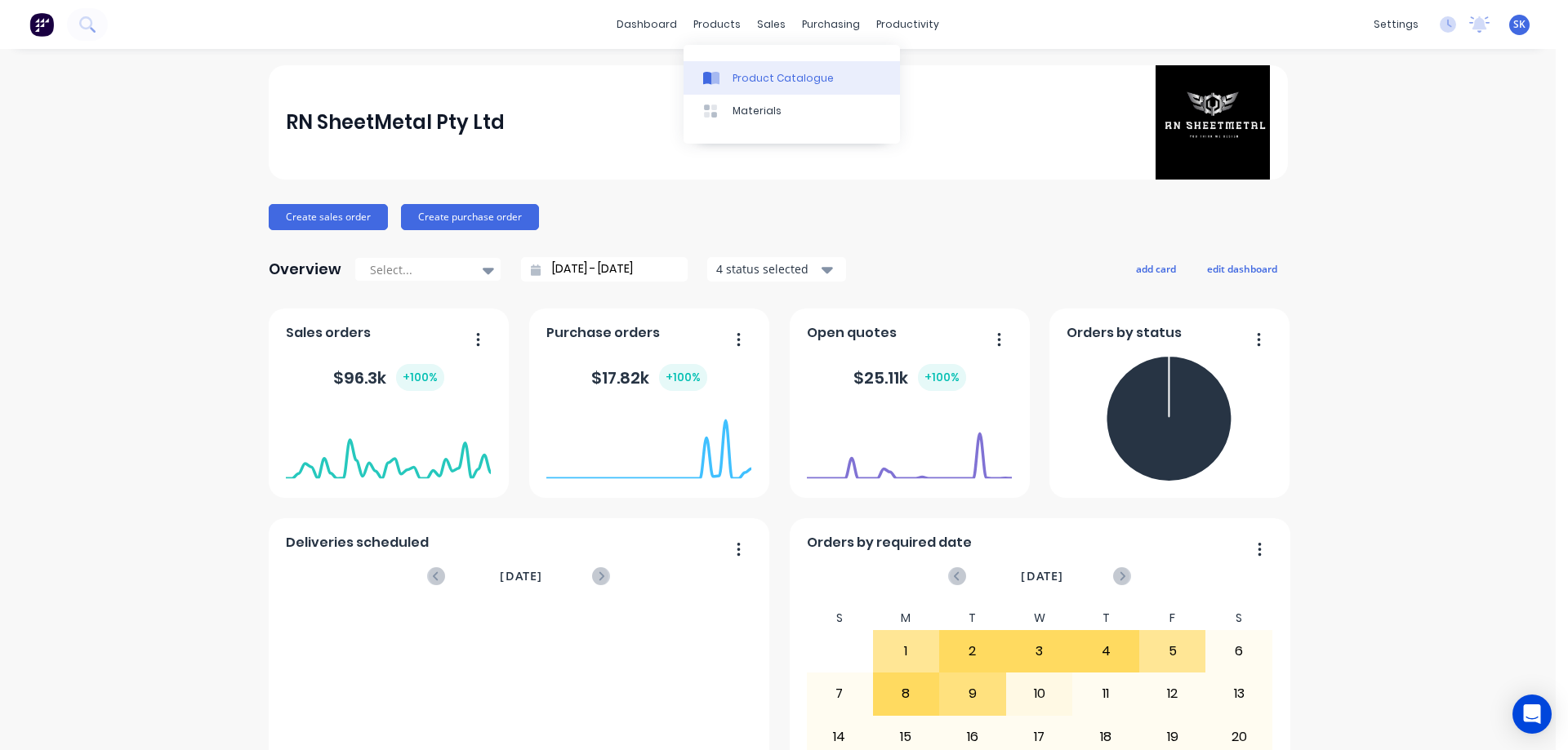
click at [743, 75] on div "Product Catalogue" at bounding box center [784, 78] width 101 height 15
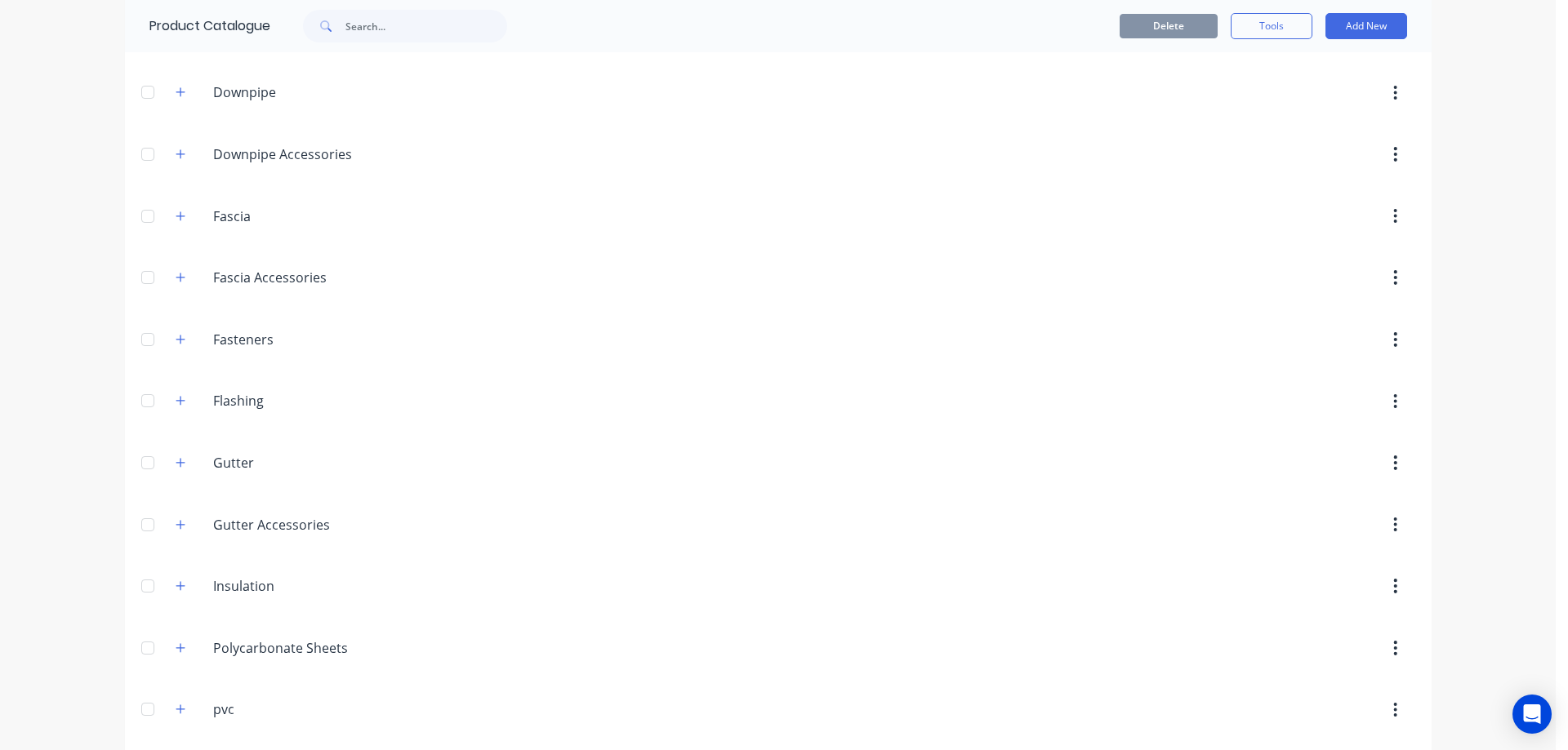
scroll to position [327, 0]
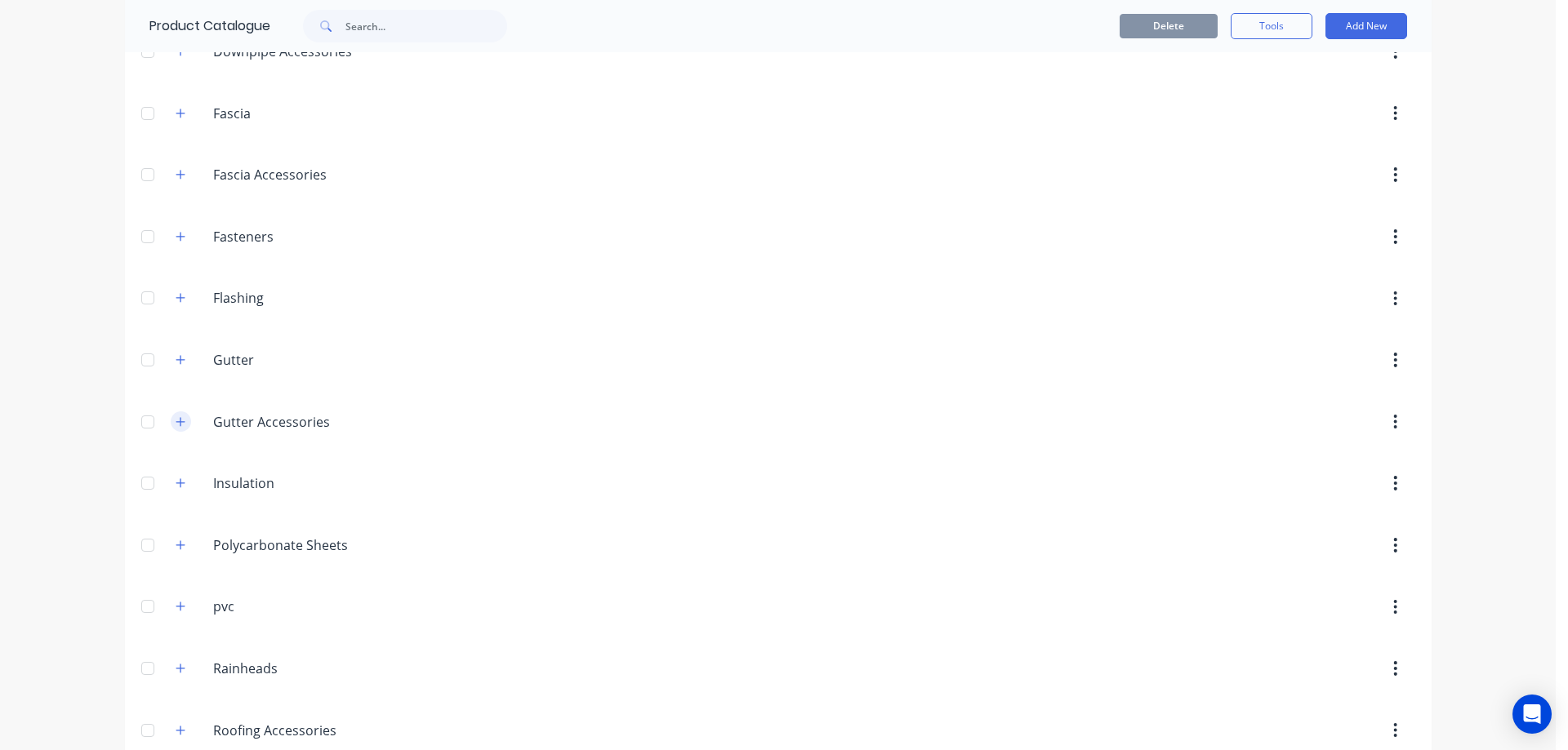
click at [179, 421] on icon "button" at bounding box center [180, 422] width 10 height 11
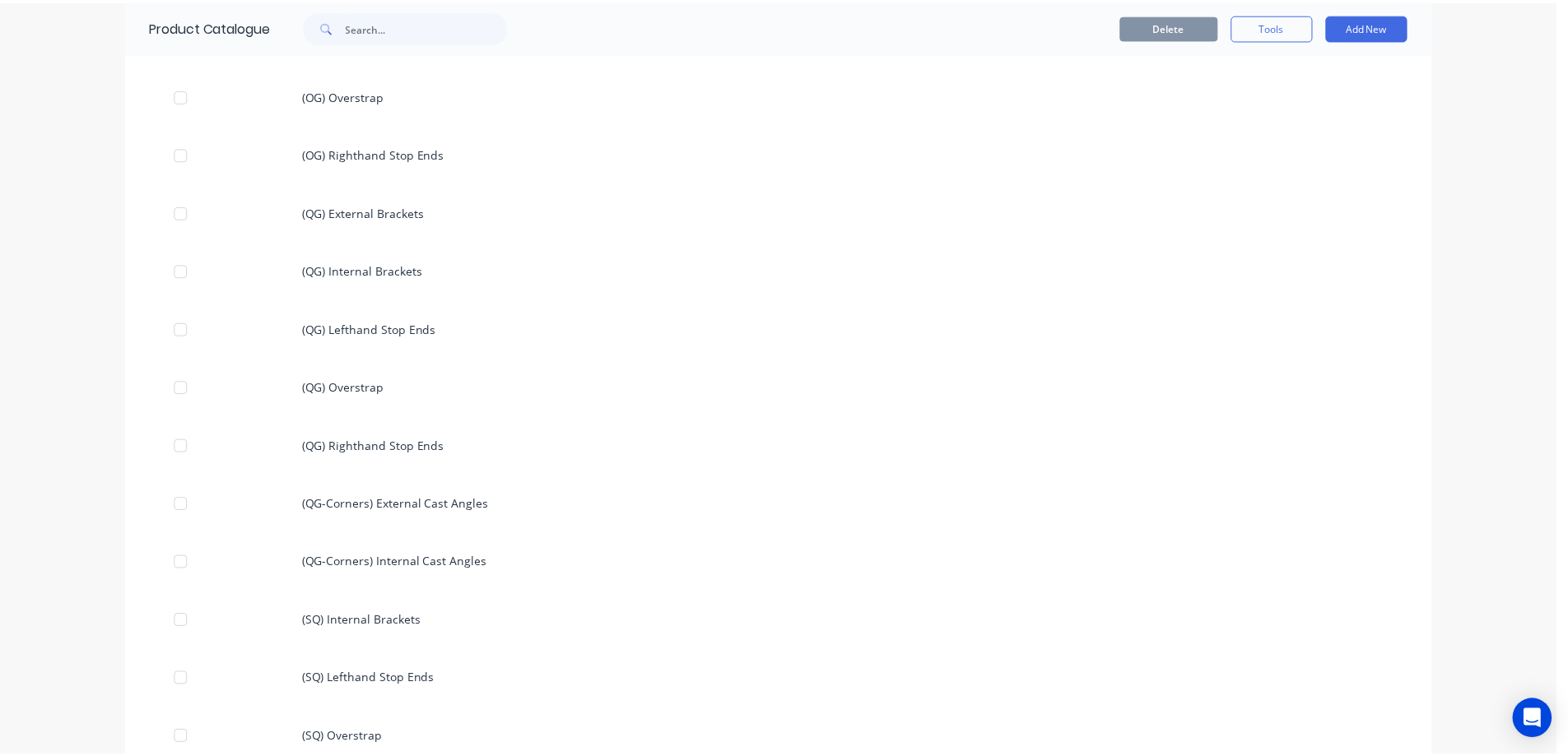
scroll to position [1152, 0]
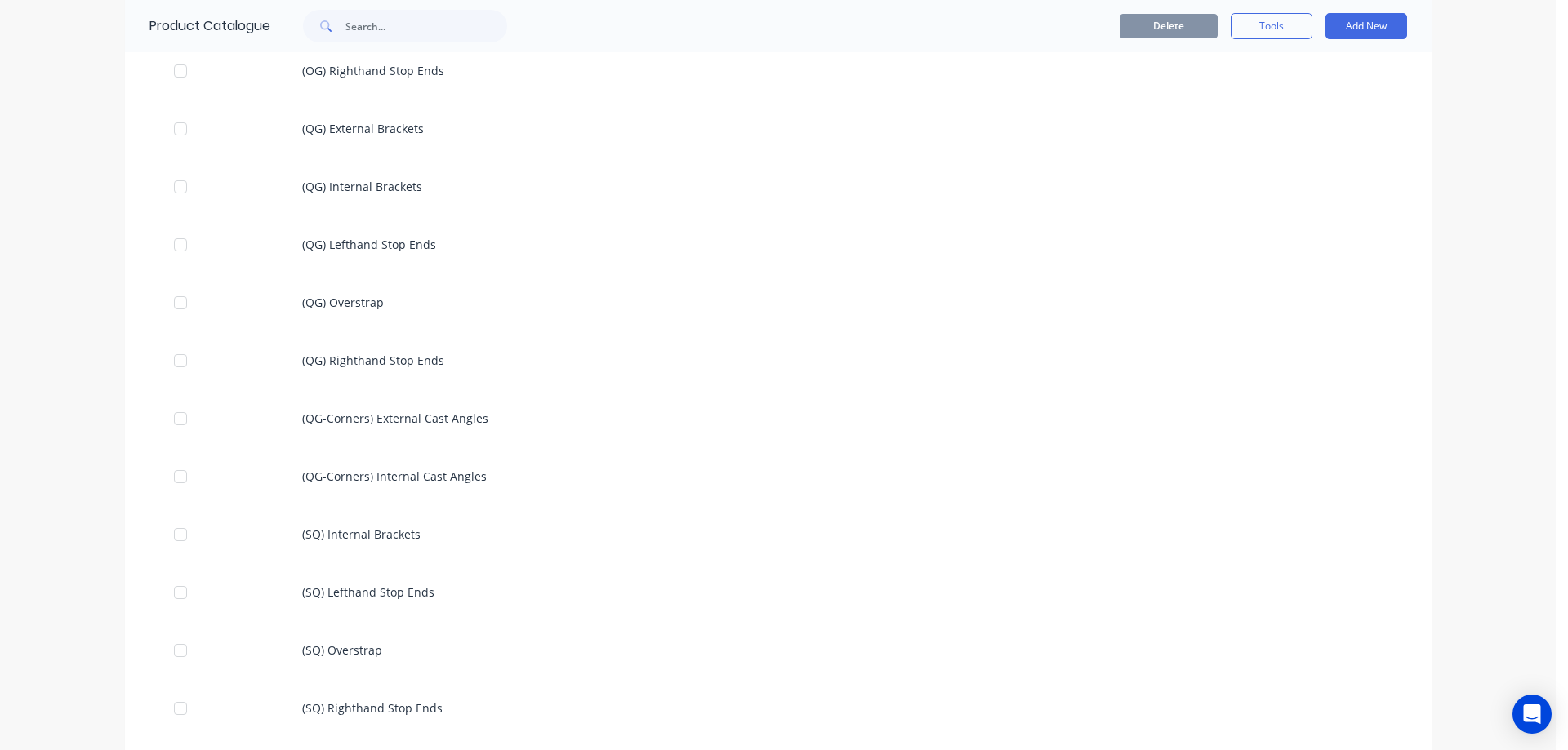
click at [377, 424] on div "(QG-Corners) External Cast Angles" at bounding box center [778, 418] width 1307 height 58
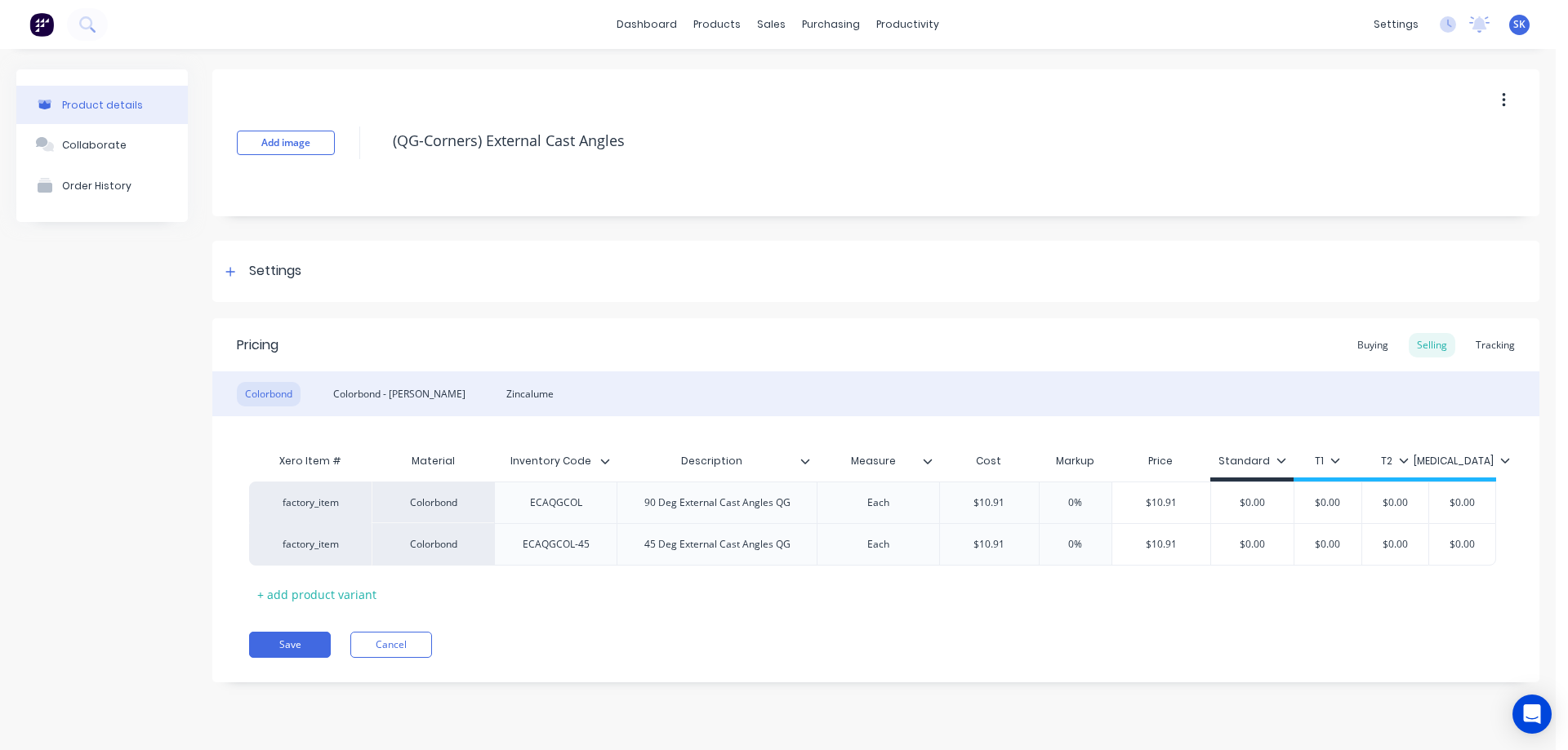
type textarea "x"
type input "$10.91"
drag, startPoint x: 1019, startPoint y: 548, endPoint x: 924, endPoint y: 534, distance: 96.0
click at [924, 534] on div "factory_item Colorbond ECAQGCOL-45 45 Deg External Cast Angles QG Each $10.91 $…" at bounding box center [873, 544] width 1247 height 42
click at [963, 610] on div "Pricing Buying Selling Tracking Colorbond Colorbond - [PERSON_NAME] Xero Item #…" at bounding box center [875, 500] width 1327 height 364
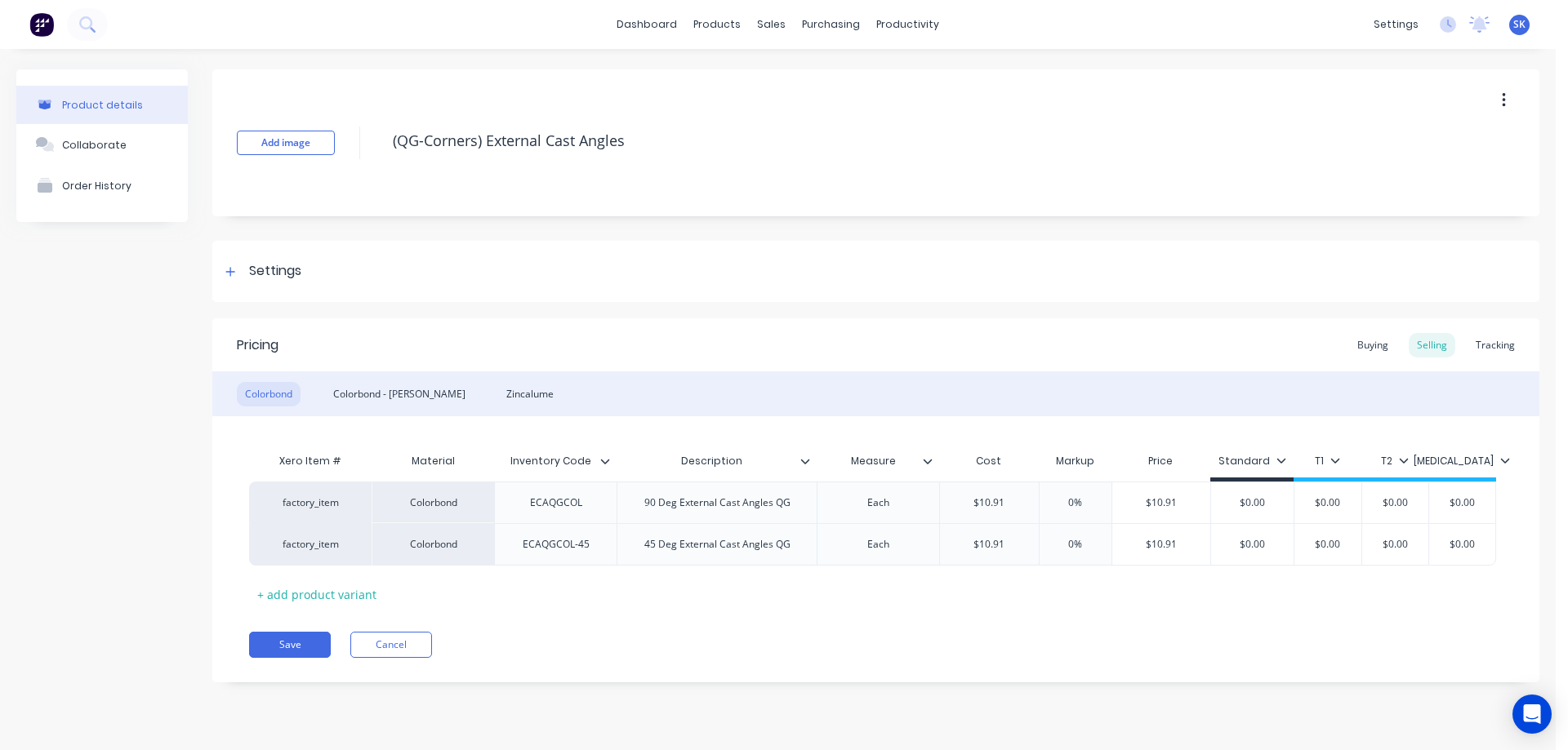
click at [51, 28] on img at bounding box center [41, 24] width 25 height 25
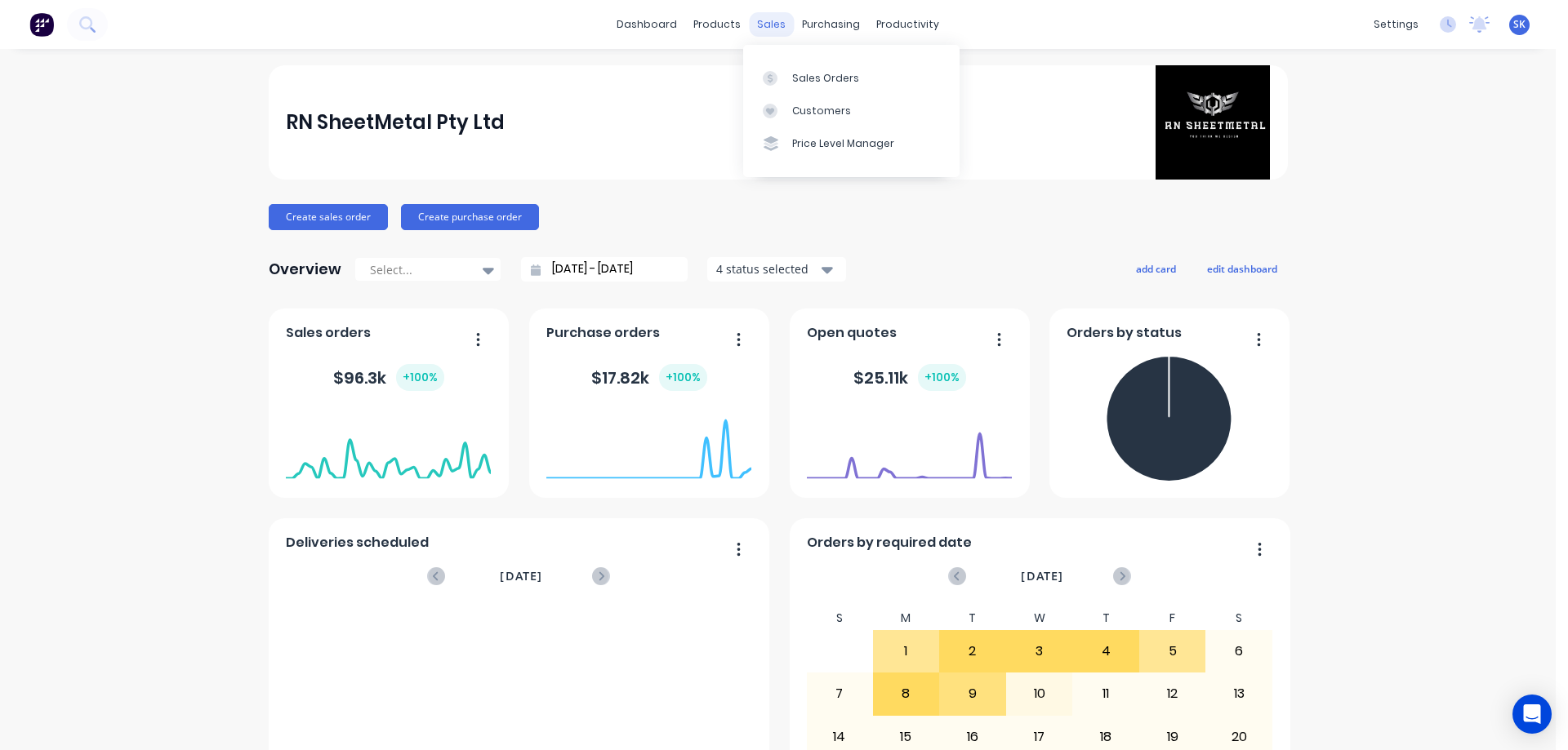
click at [768, 22] on div "sales" at bounding box center [771, 24] width 45 height 25
click at [806, 67] on link "Sales Orders" at bounding box center [852, 78] width 217 height 33
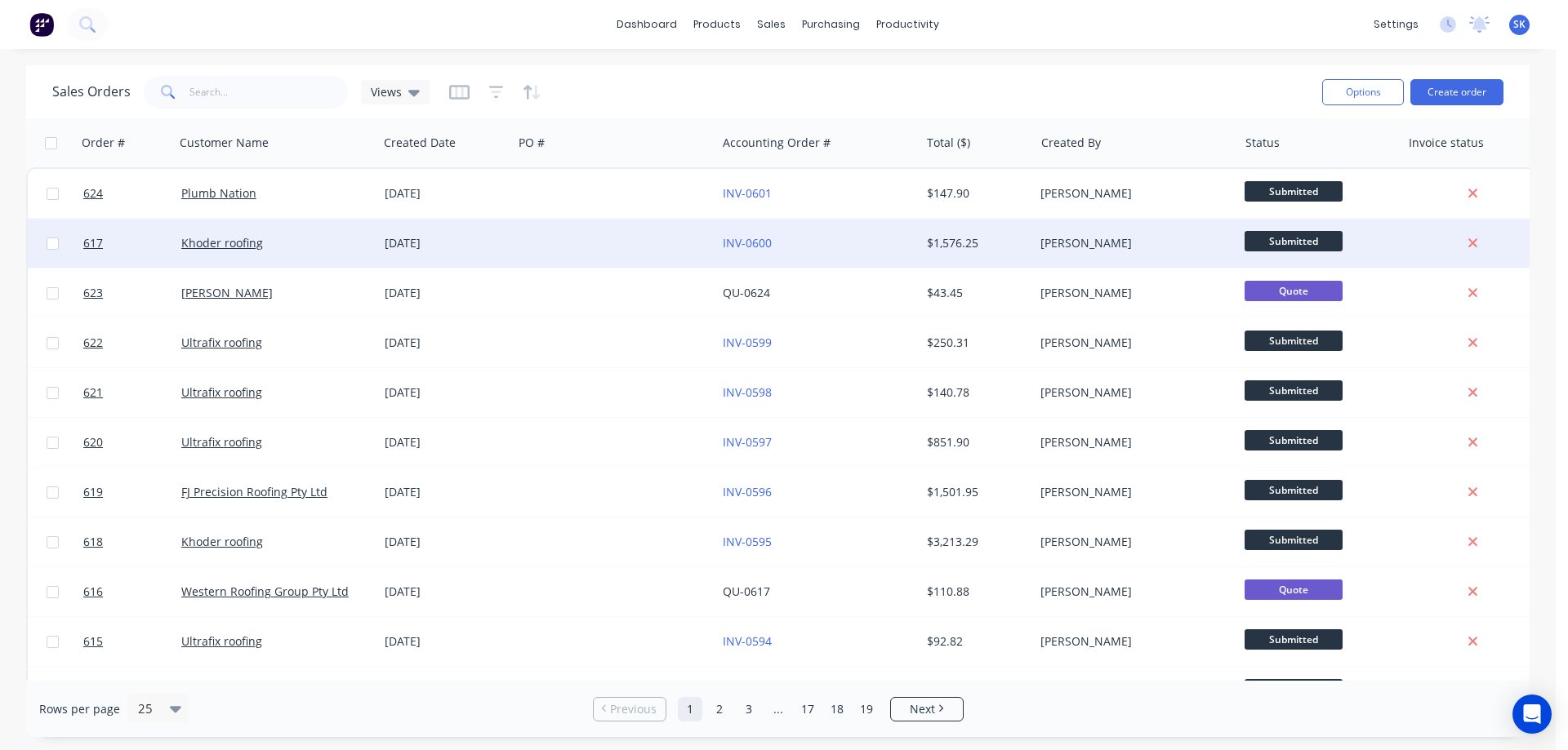
click at [441, 252] on div "[DATE]" at bounding box center [446, 242] width 135 height 49
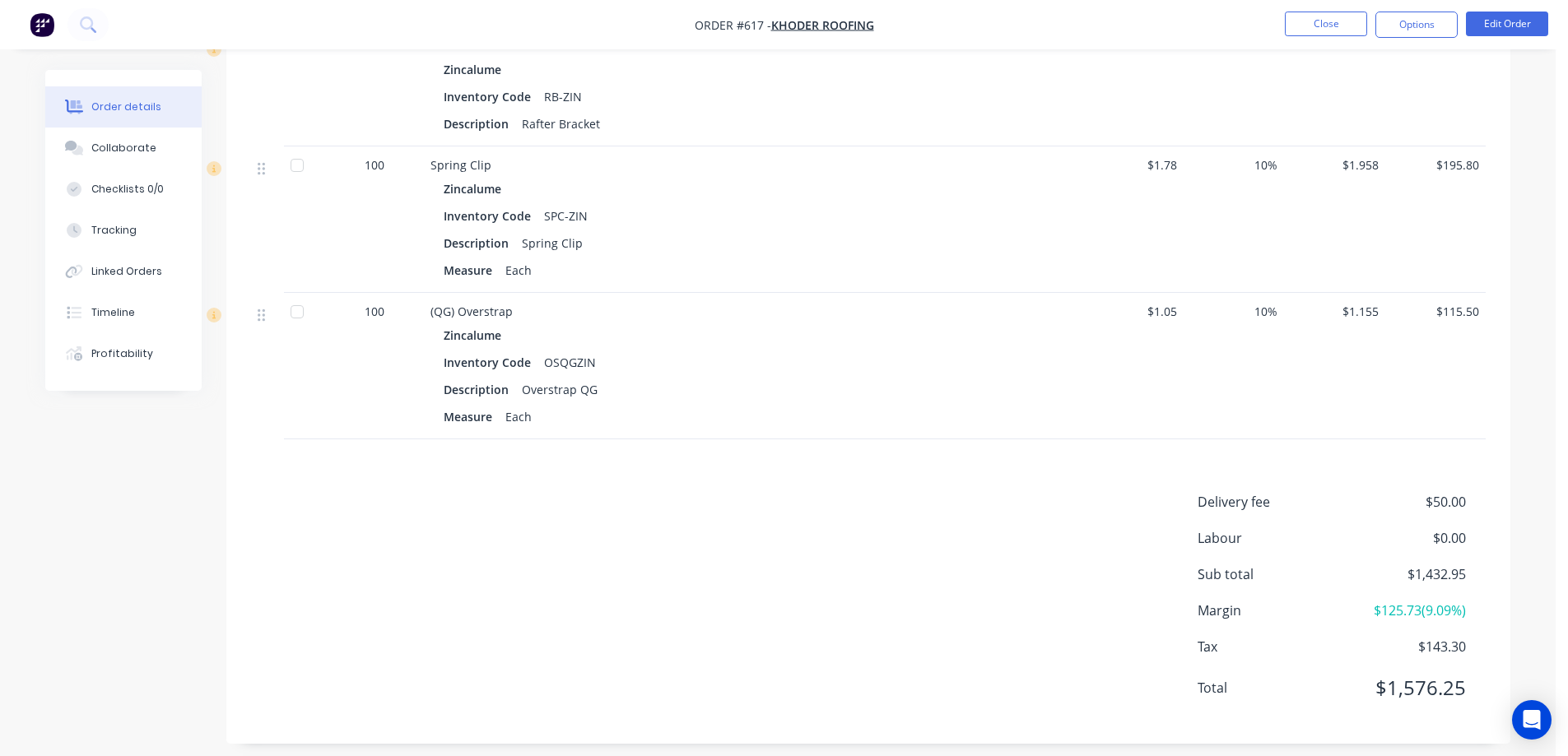
scroll to position [3139, 0]
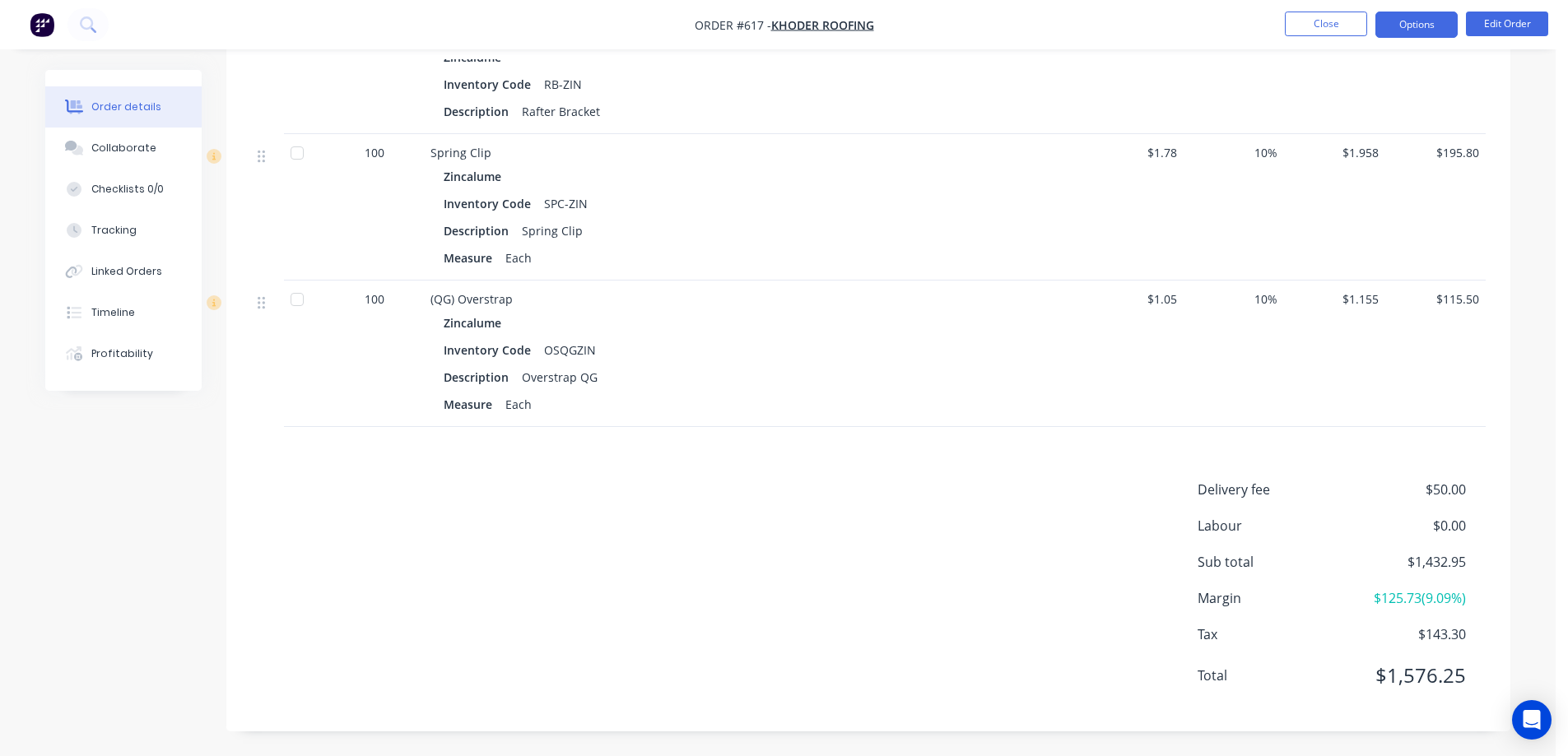
click at [1422, 19] on button "Options" at bounding box center [1416, 24] width 82 height 26
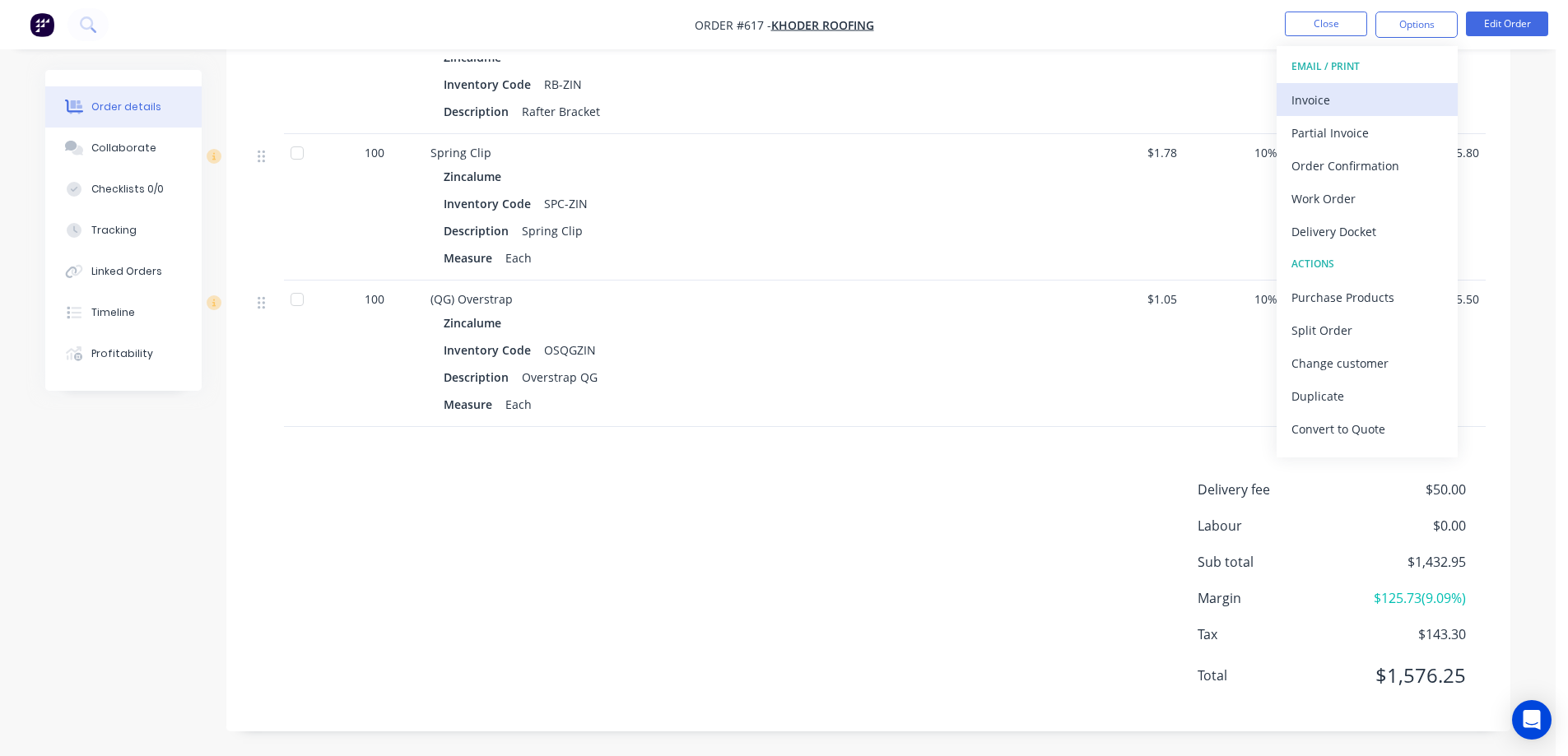
click at [1371, 93] on div "Invoice" at bounding box center [1367, 100] width 152 height 24
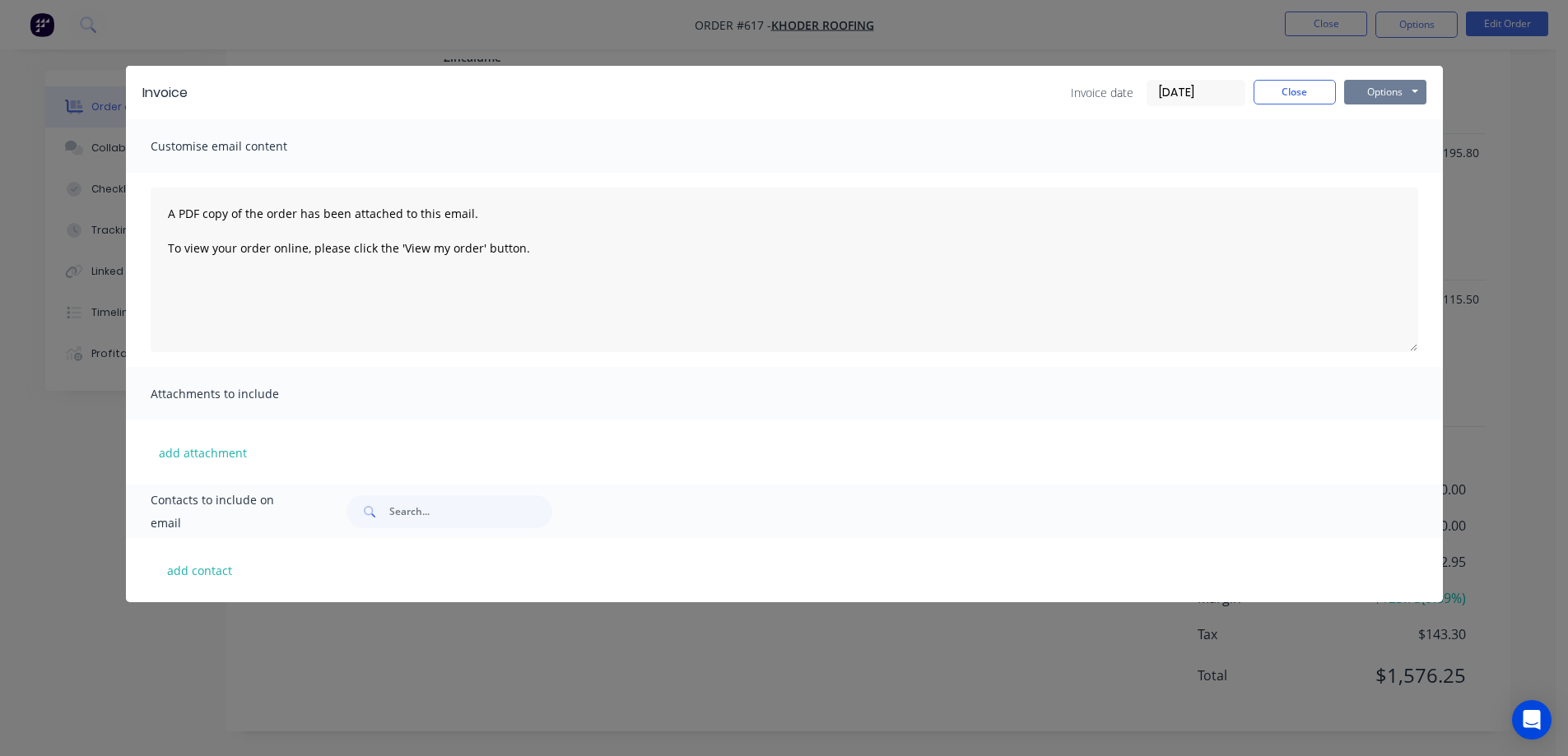
click at [1391, 100] on button "Options" at bounding box center [1385, 92] width 82 height 25
click at [1386, 123] on button "Preview" at bounding box center [1397, 120] width 106 height 27
click at [1290, 86] on button "Close" at bounding box center [1294, 92] width 82 height 25
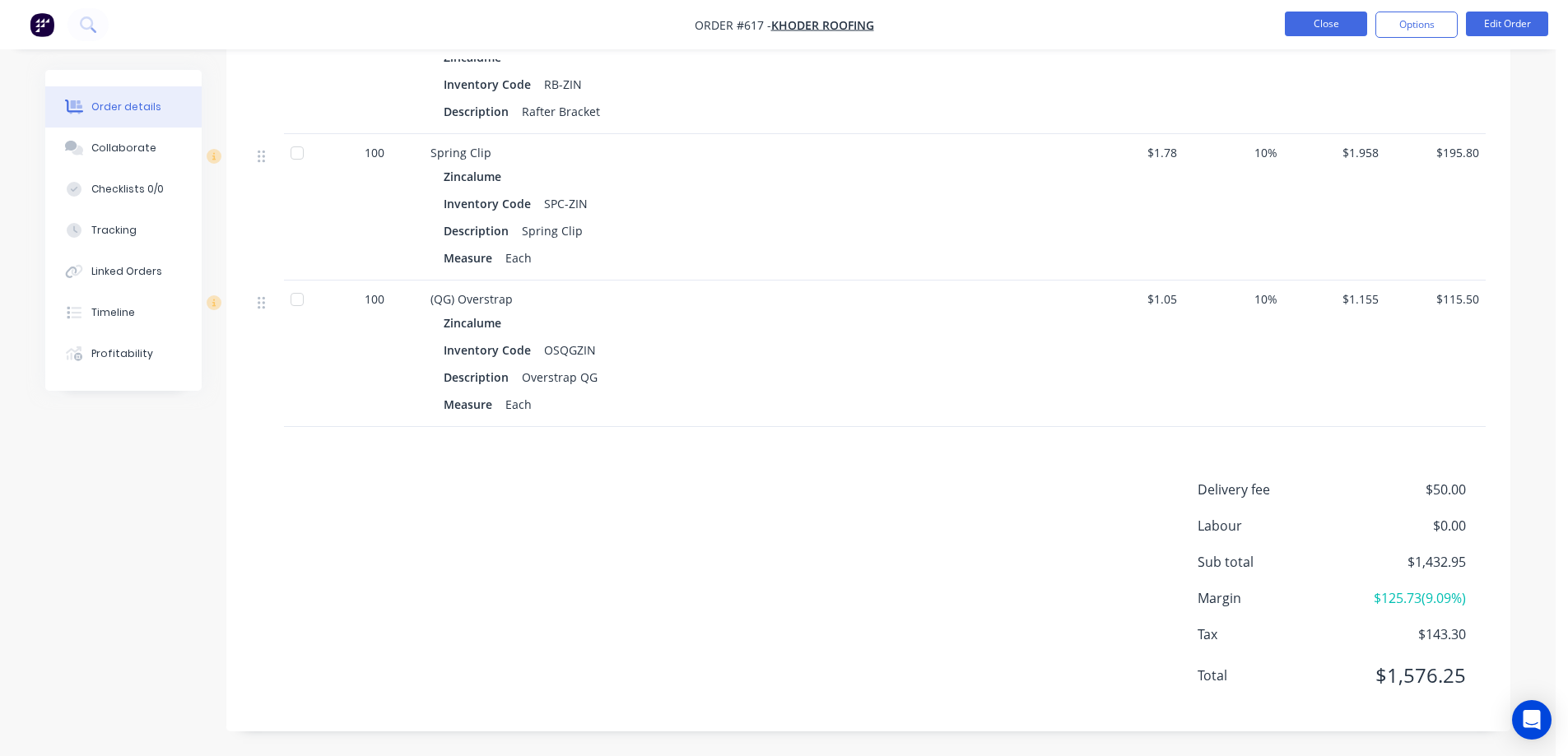
click at [1310, 27] on button "Close" at bounding box center [1325, 23] width 82 height 25
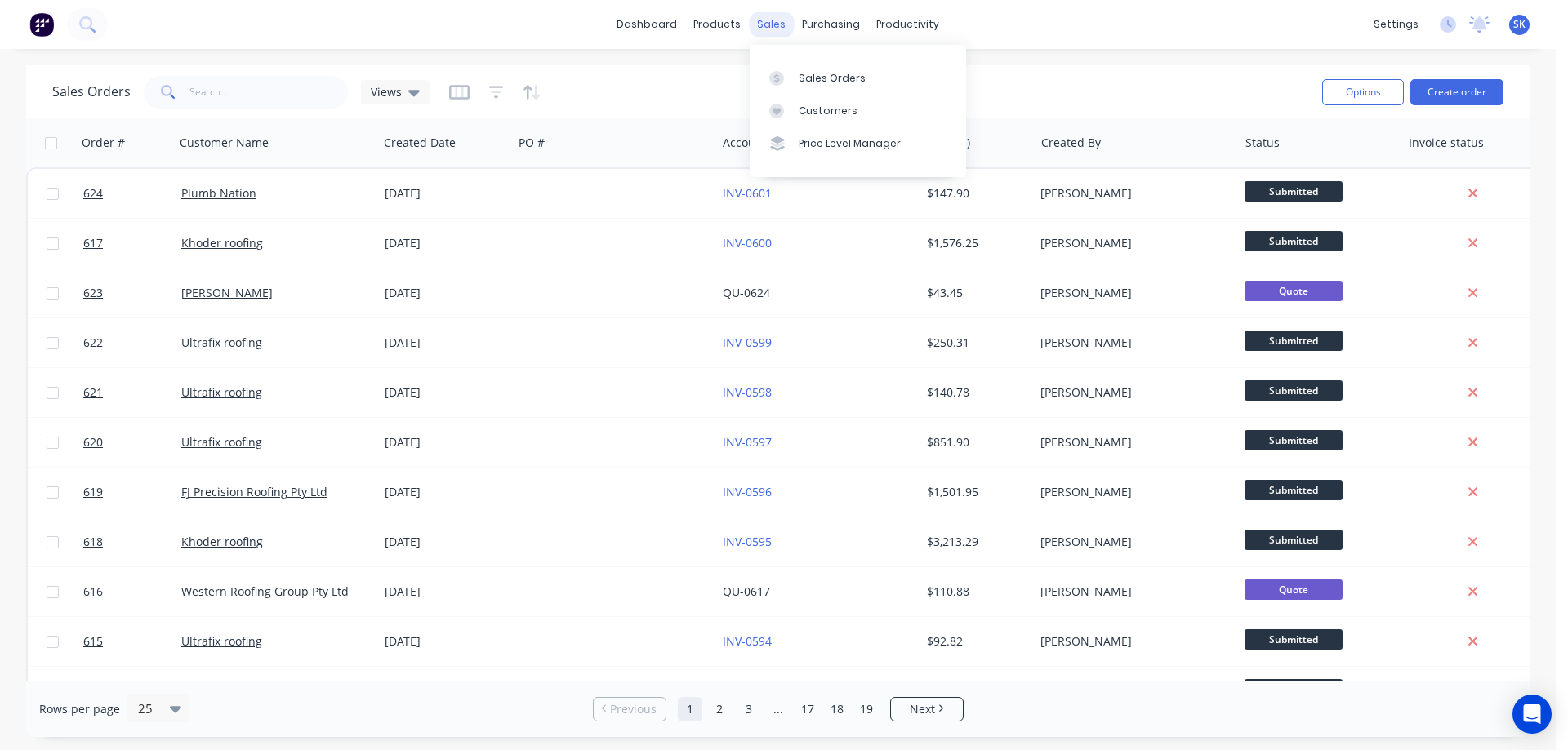
click at [776, 25] on div "sales" at bounding box center [771, 24] width 45 height 25
click at [829, 72] on div "Sales Orders" at bounding box center [832, 78] width 67 height 15
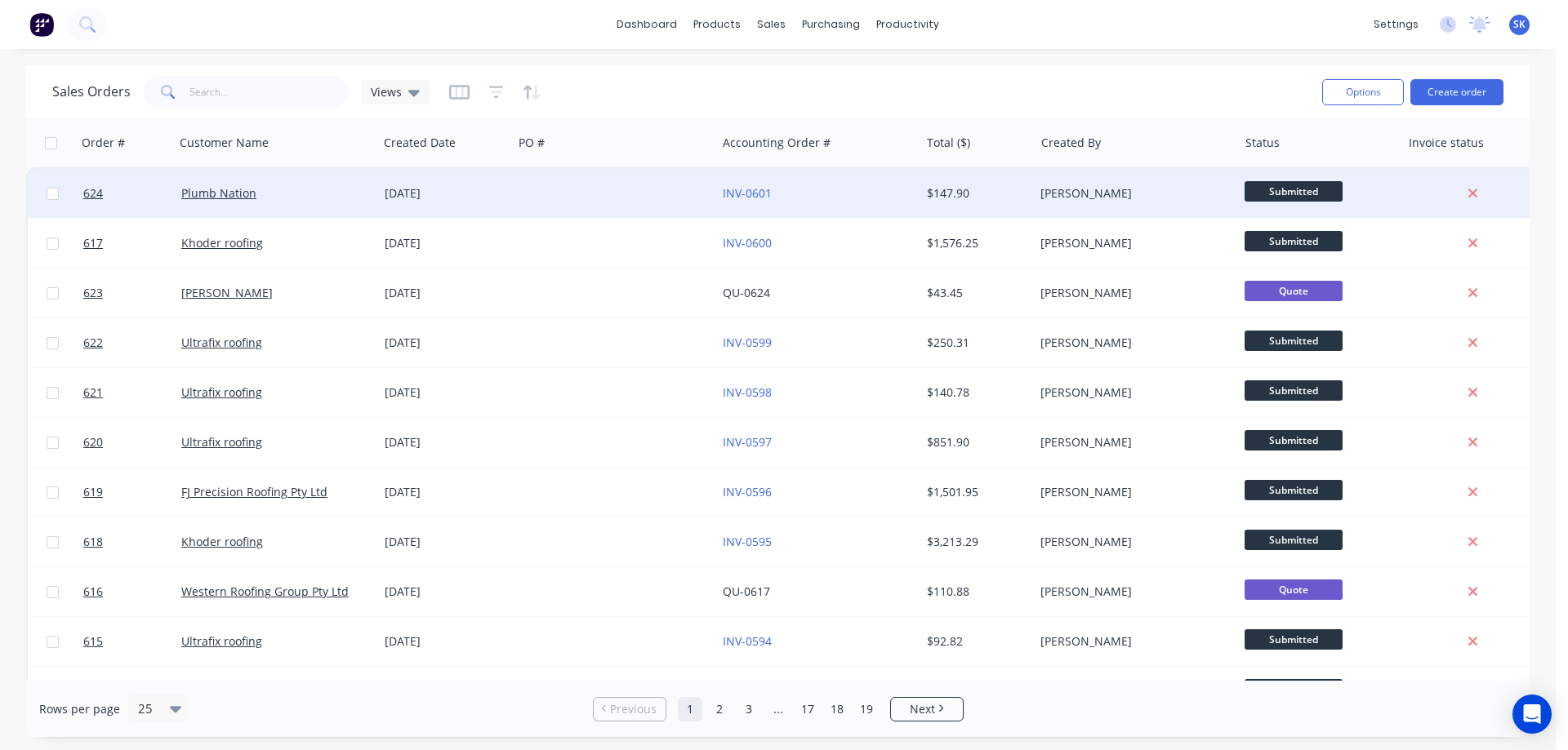
click at [671, 196] on div at bounding box center [614, 193] width 203 height 49
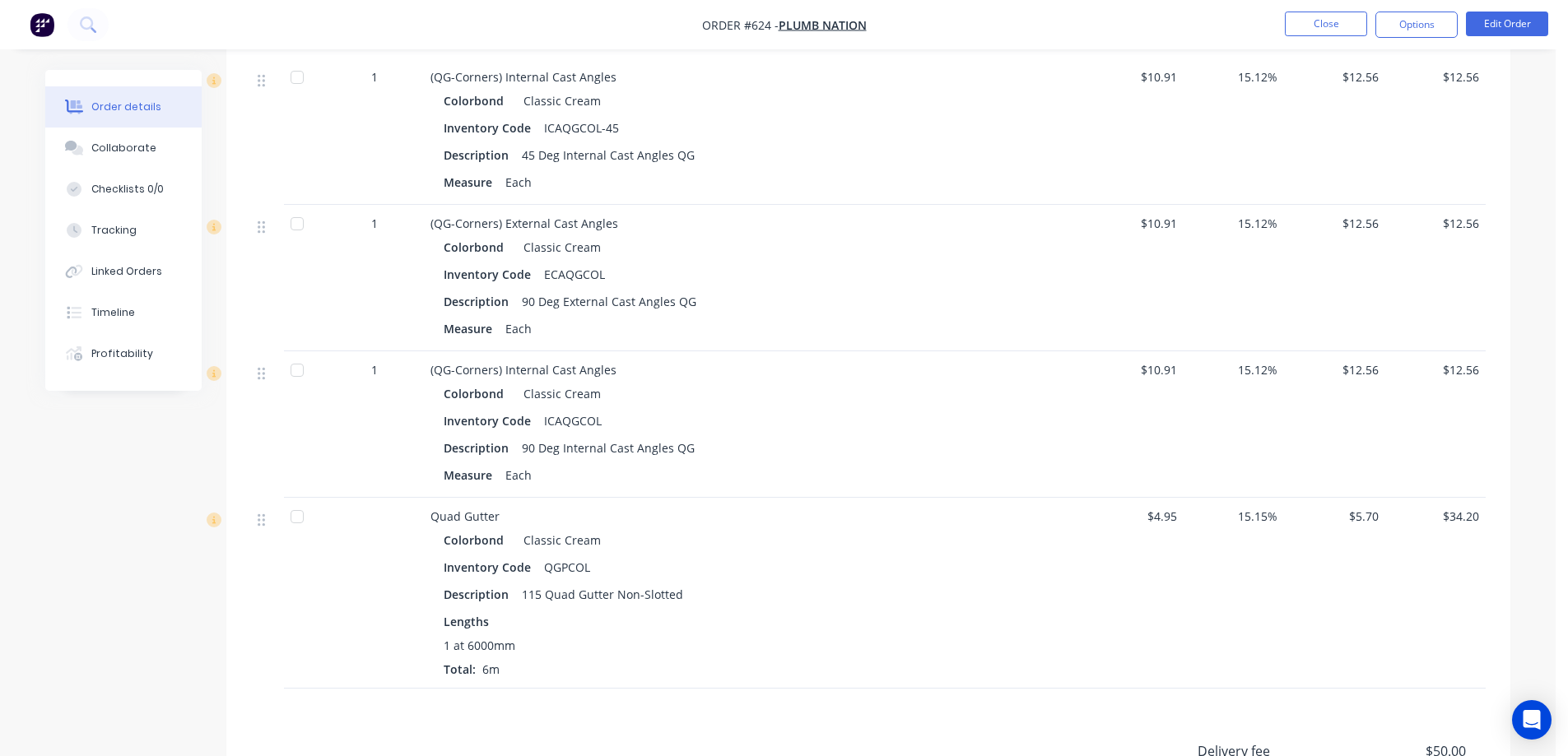
scroll to position [658, 0]
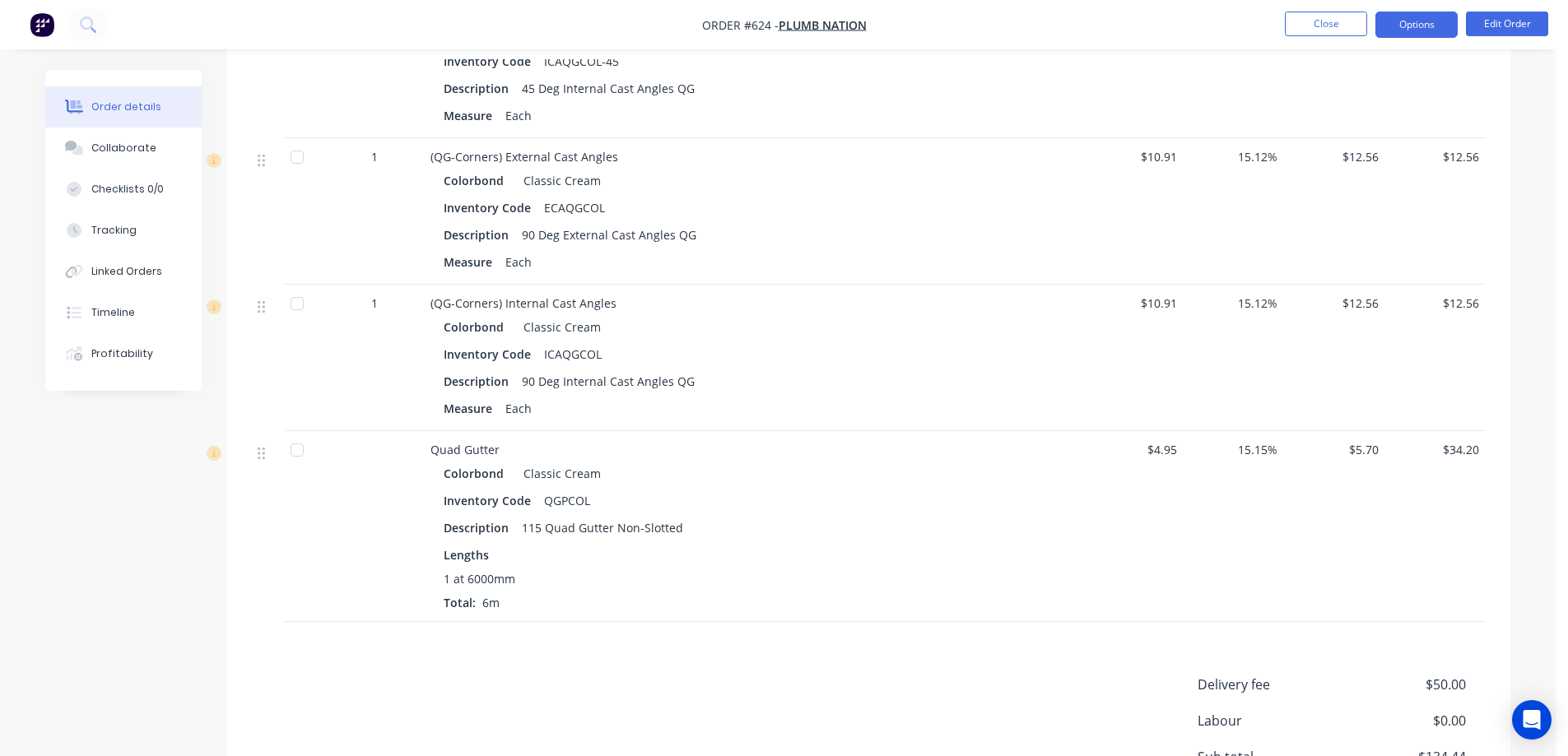
click at [1409, 26] on button "Options" at bounding box center [1416, 24] width 82 height 26
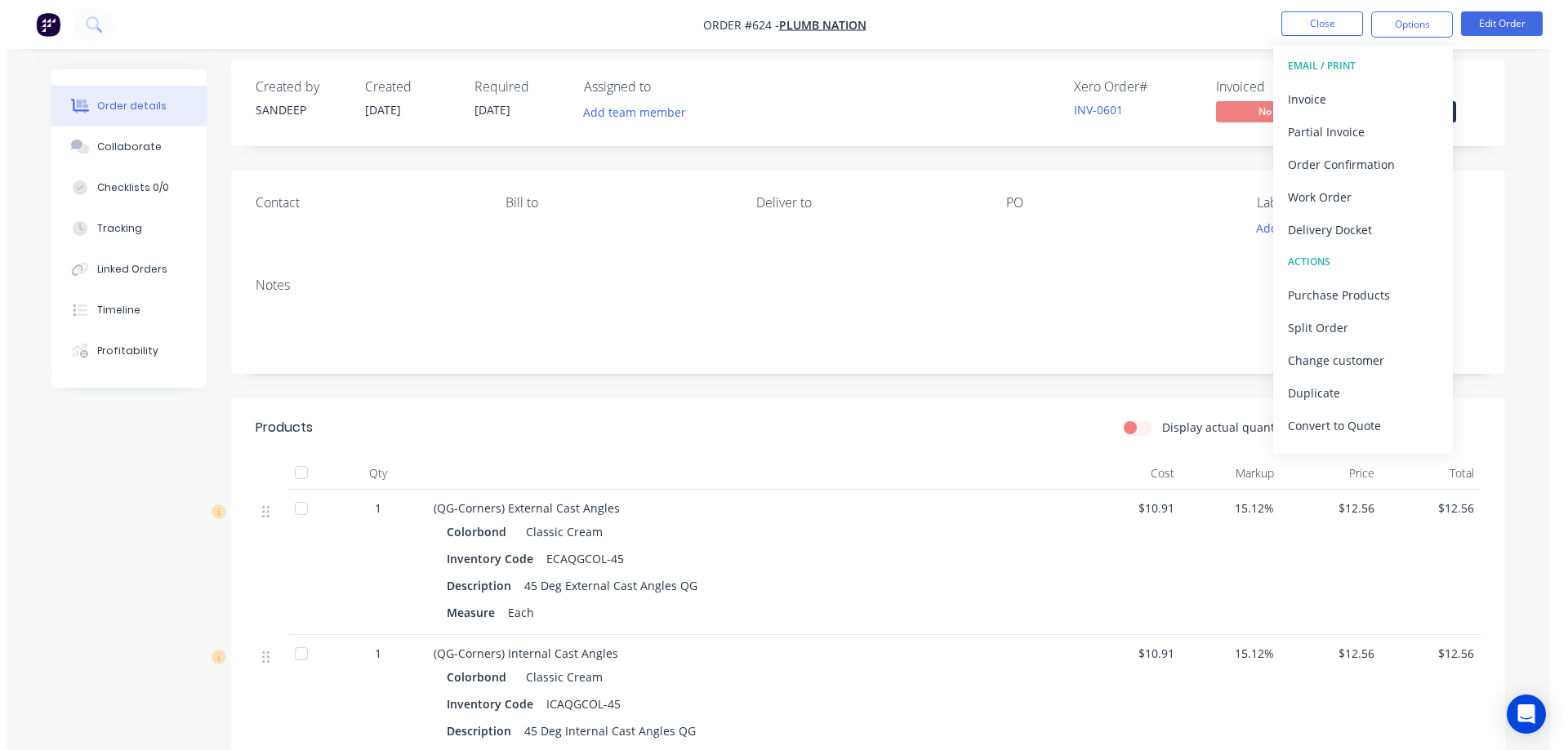
scroll to position [0, 0]
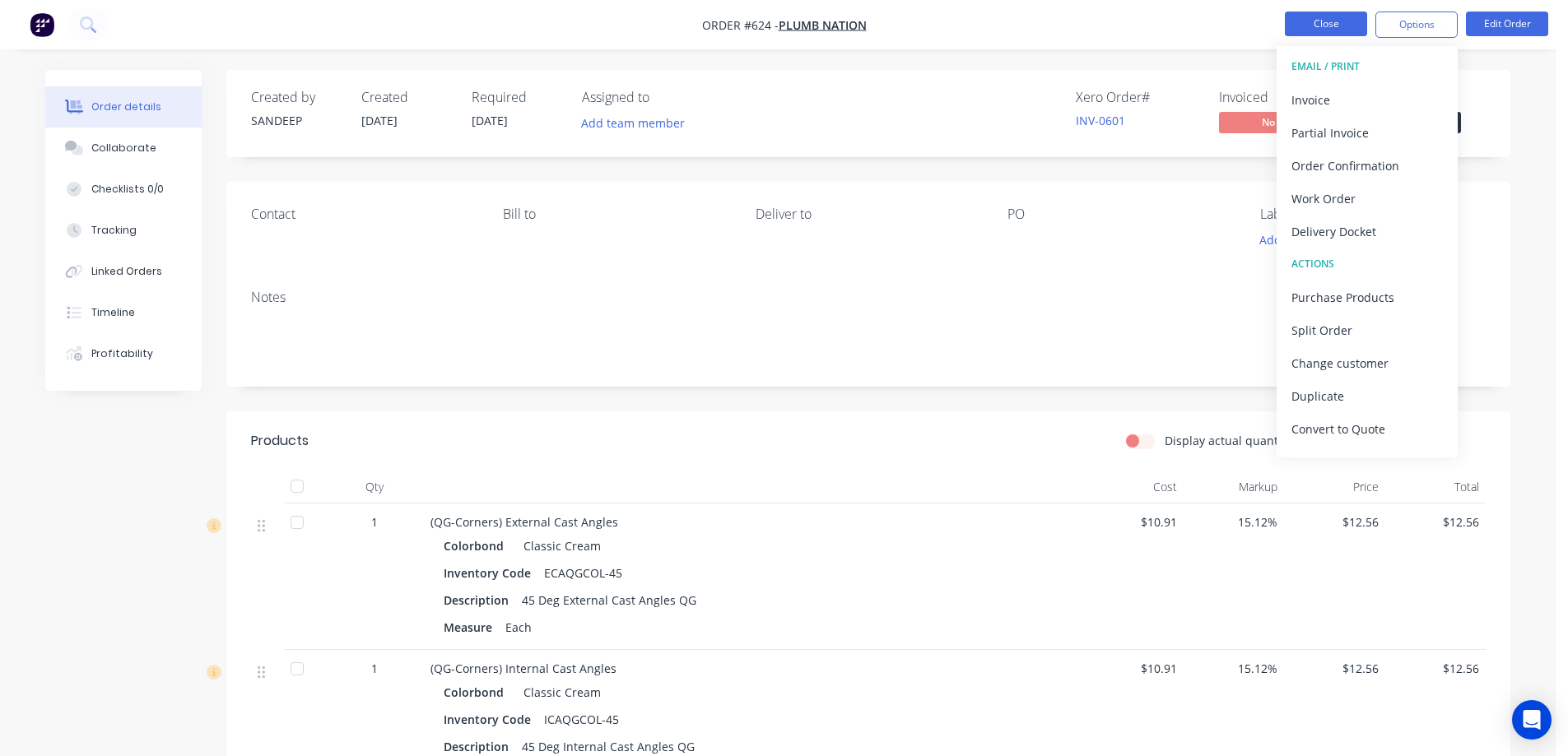
click at [1331, 19] on button "Close" at bounding box center [1325, 23] width 82 height 25
